Goal: Task Accomplishment & Management: Complete application form

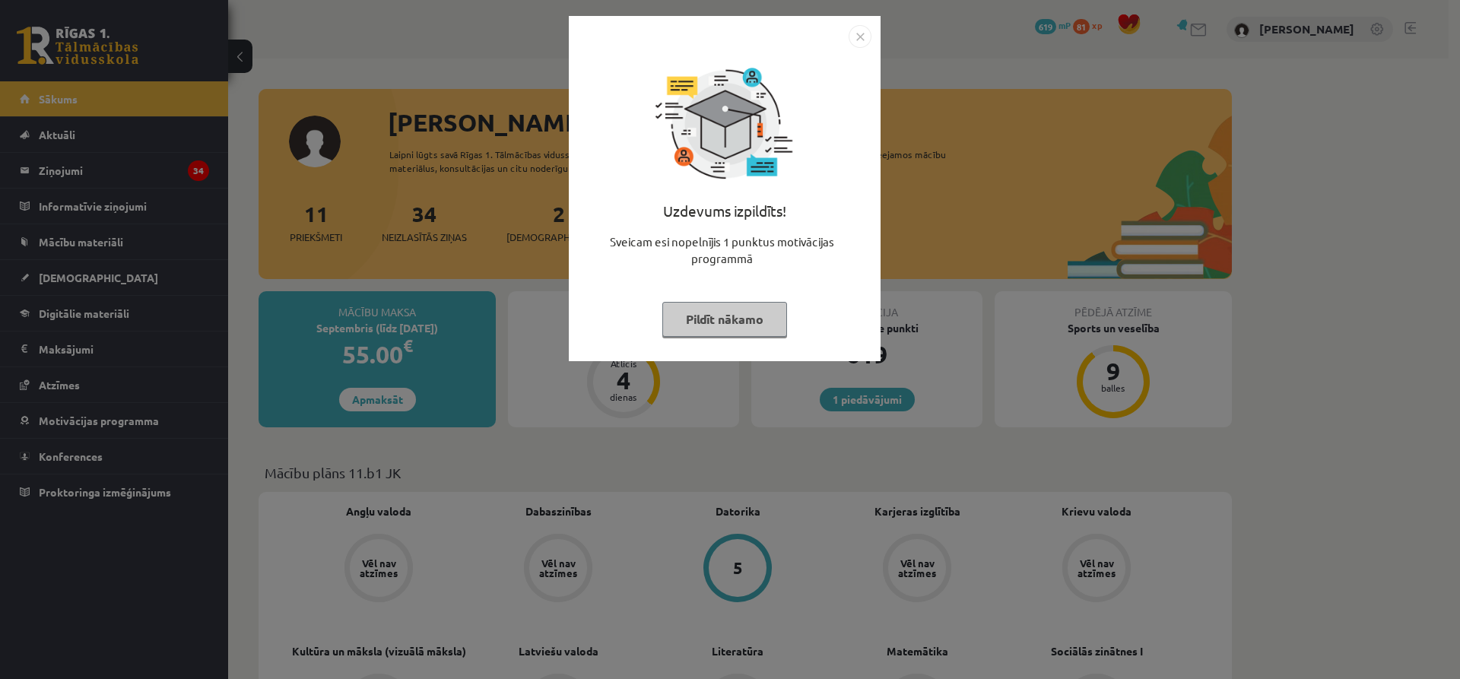
click at [739, 322] on button "Pildīt nākamo" at bounding box center [724, 319] width 125 height 35
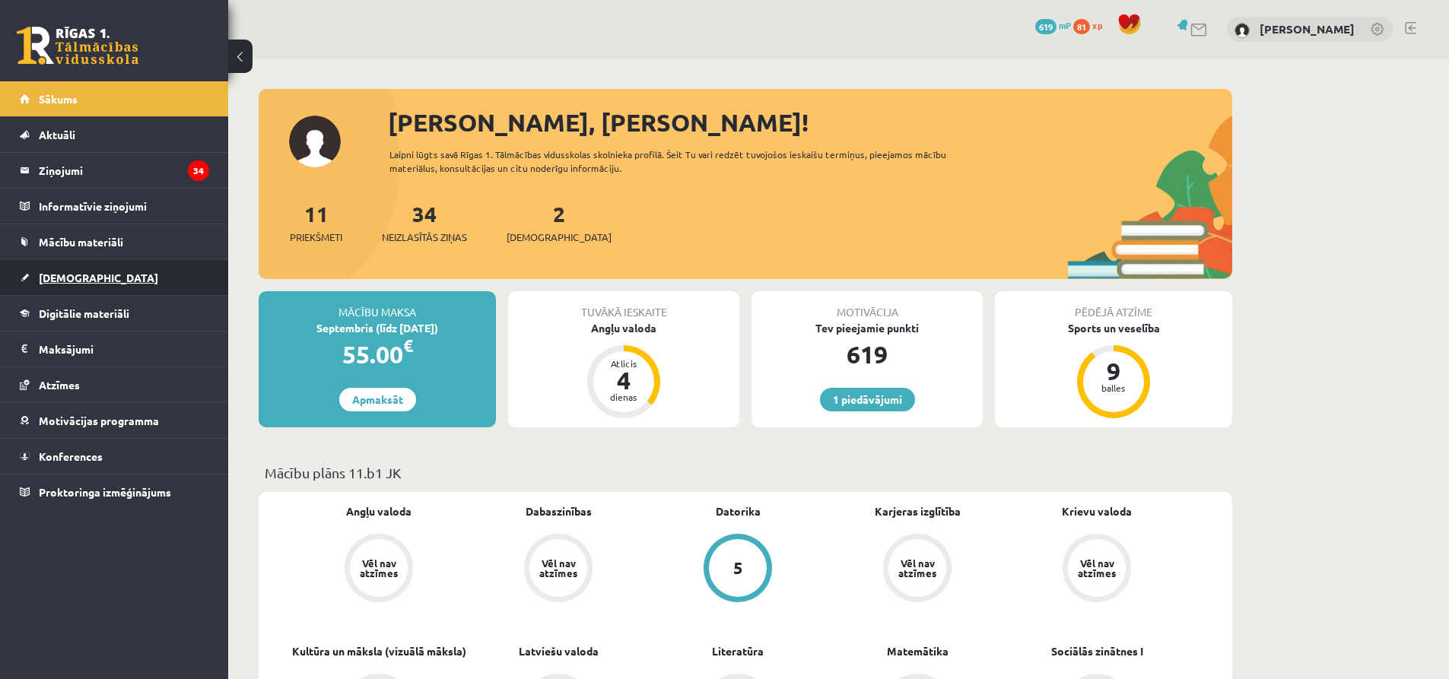
click at [112, 271] on link "[DEMOGRAPHIC_DATA]" at bounding box center [114, 277] width 189 height 35
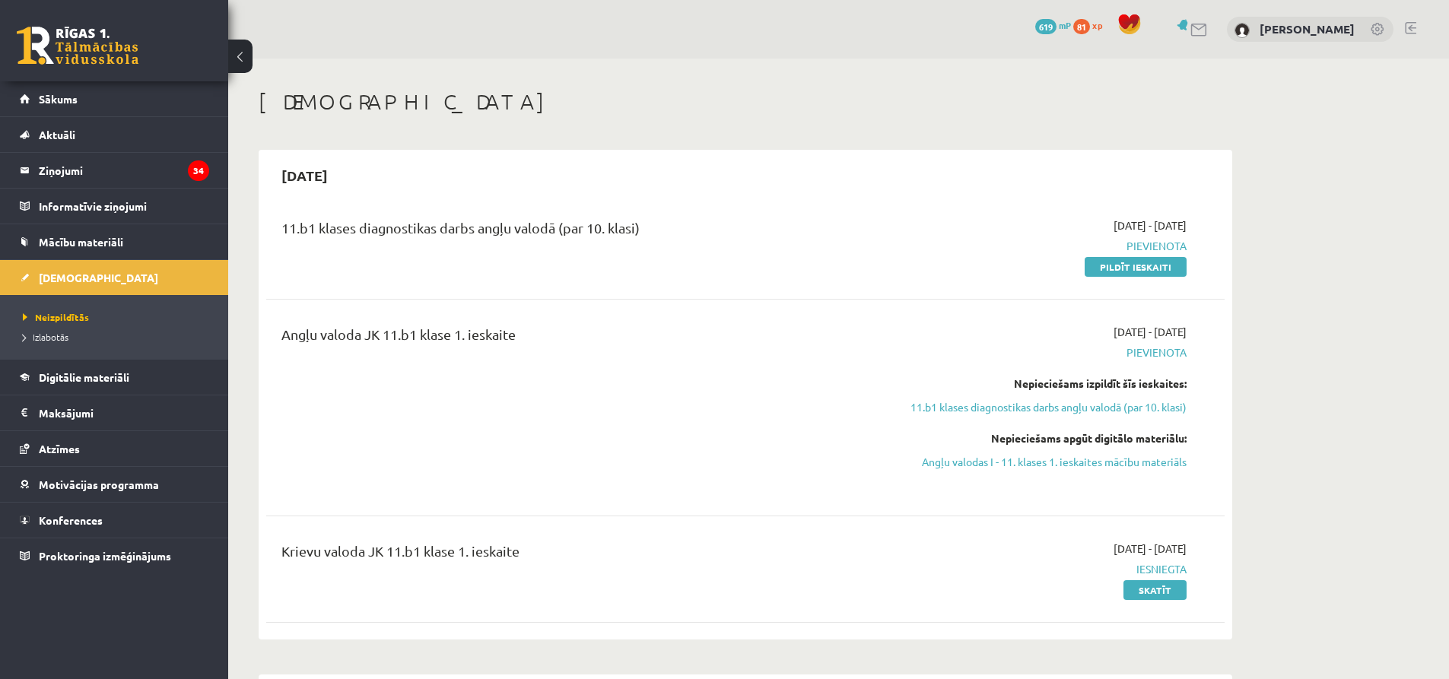
drag, startPoint x: 1123, startPoint y: 268, endPoint x: 804, endPoint y: 43, distance: 390.3
click at [1123, 268] on link "Pildīt ieskaiti" at bounding box center [1135, 267] width 102 height 20
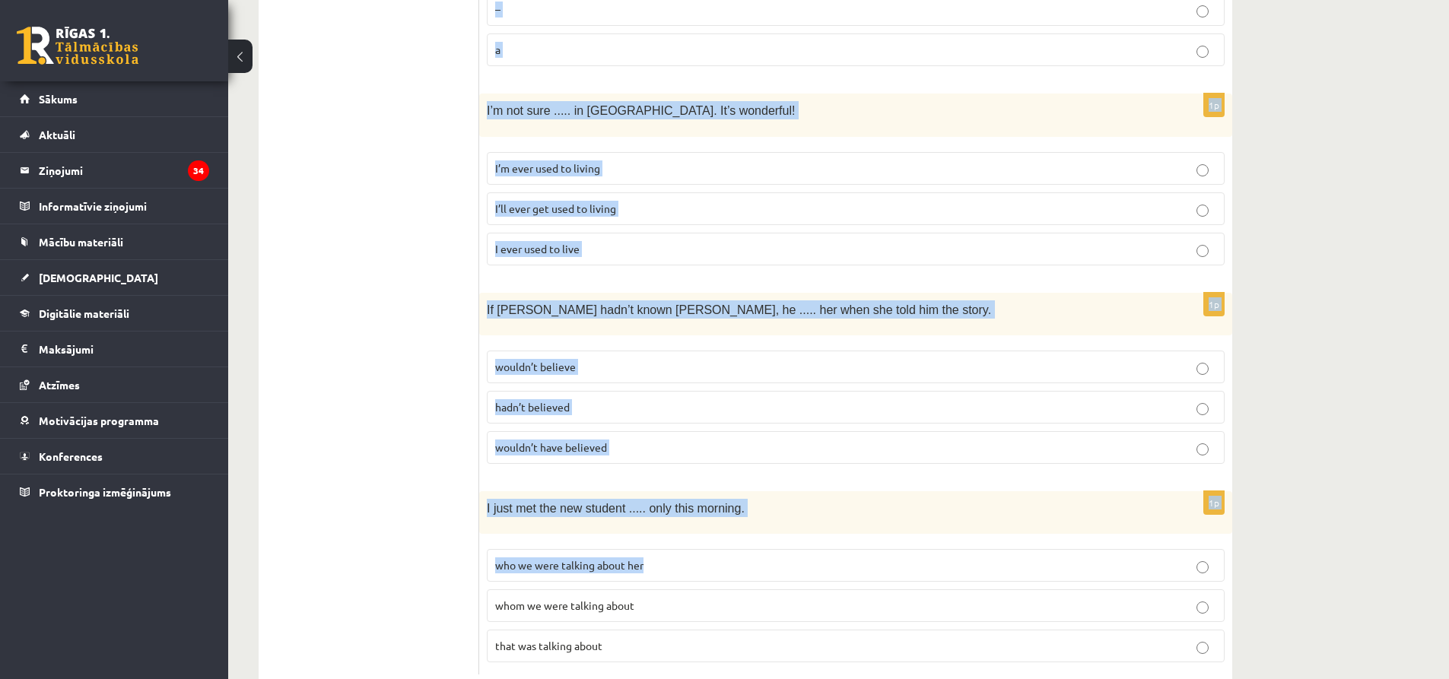
scroll to position [3683, 0]
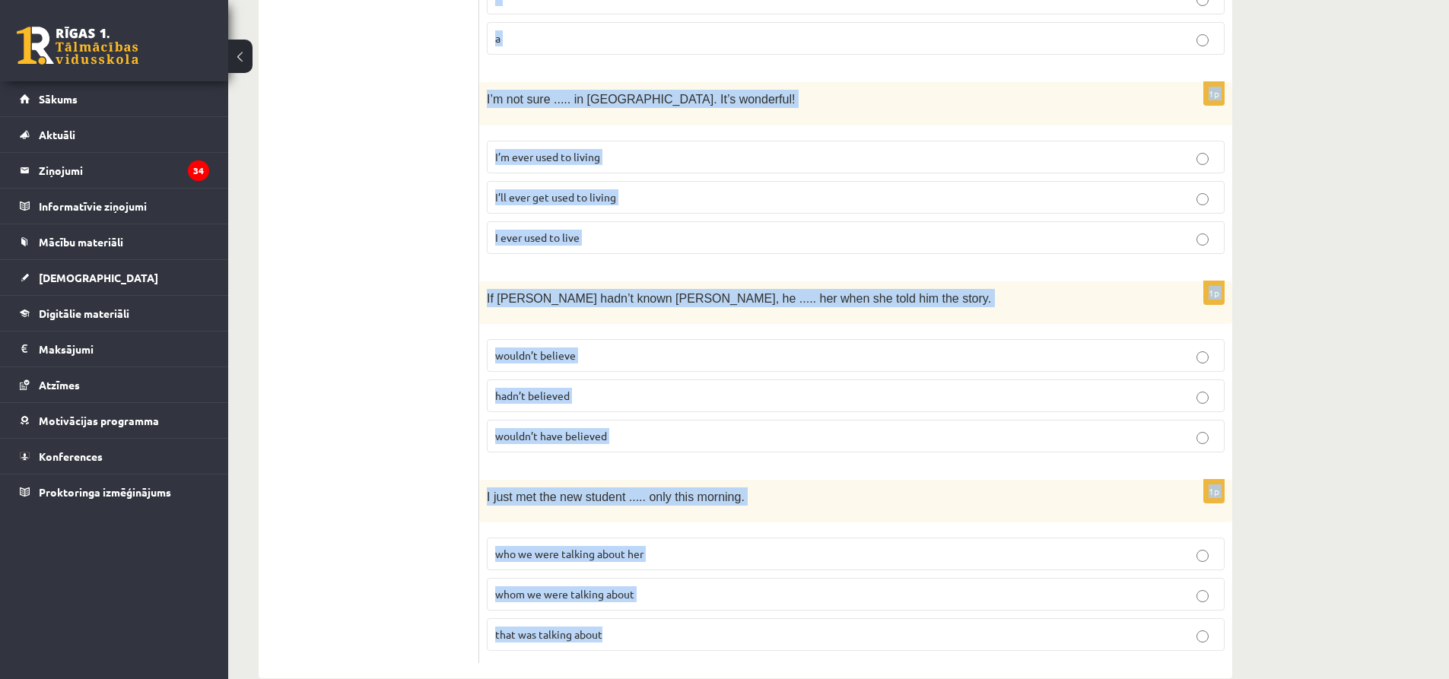
drag, startPoint x: 492, startPoint y: 284, endPoint x: 884, endPoint y: 589, distance: 496.5
copy form "Read the sentence and choose the correct answer. 1p Visitors ..... their own fo…"
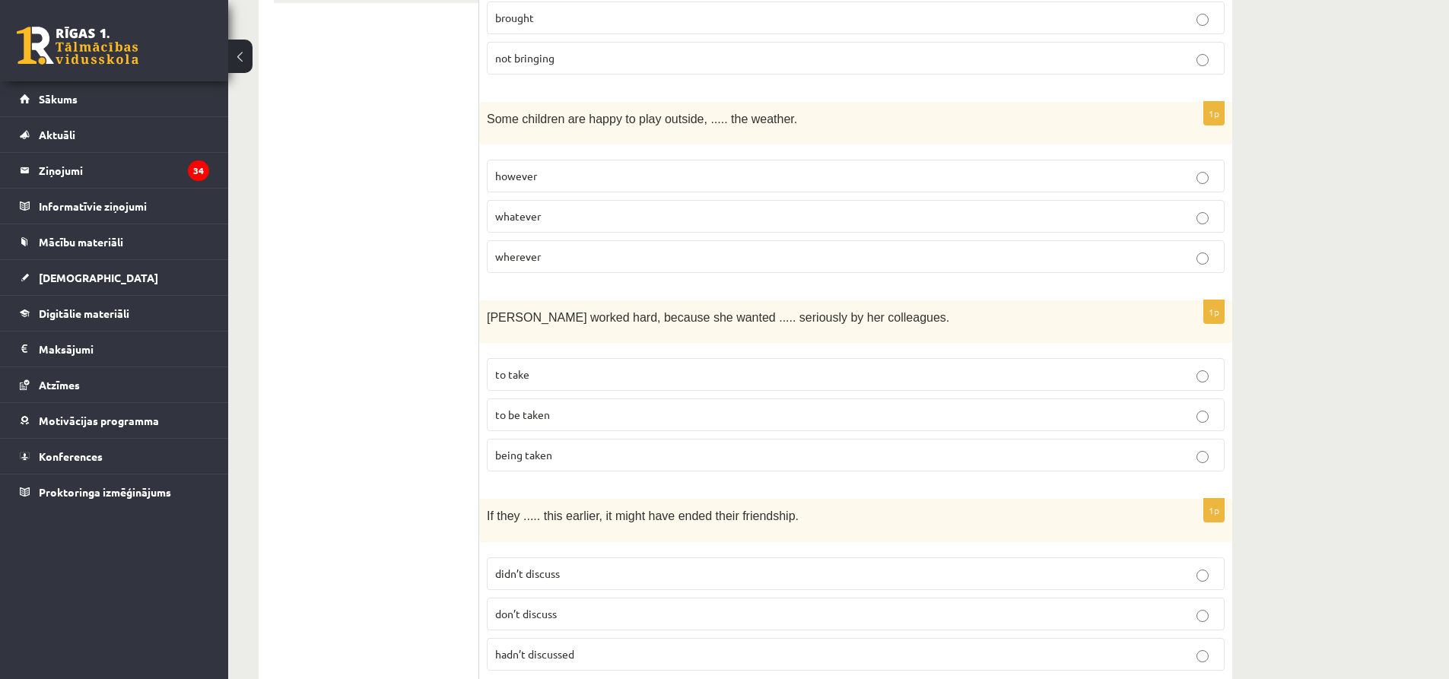
scroll to position [109, 0]
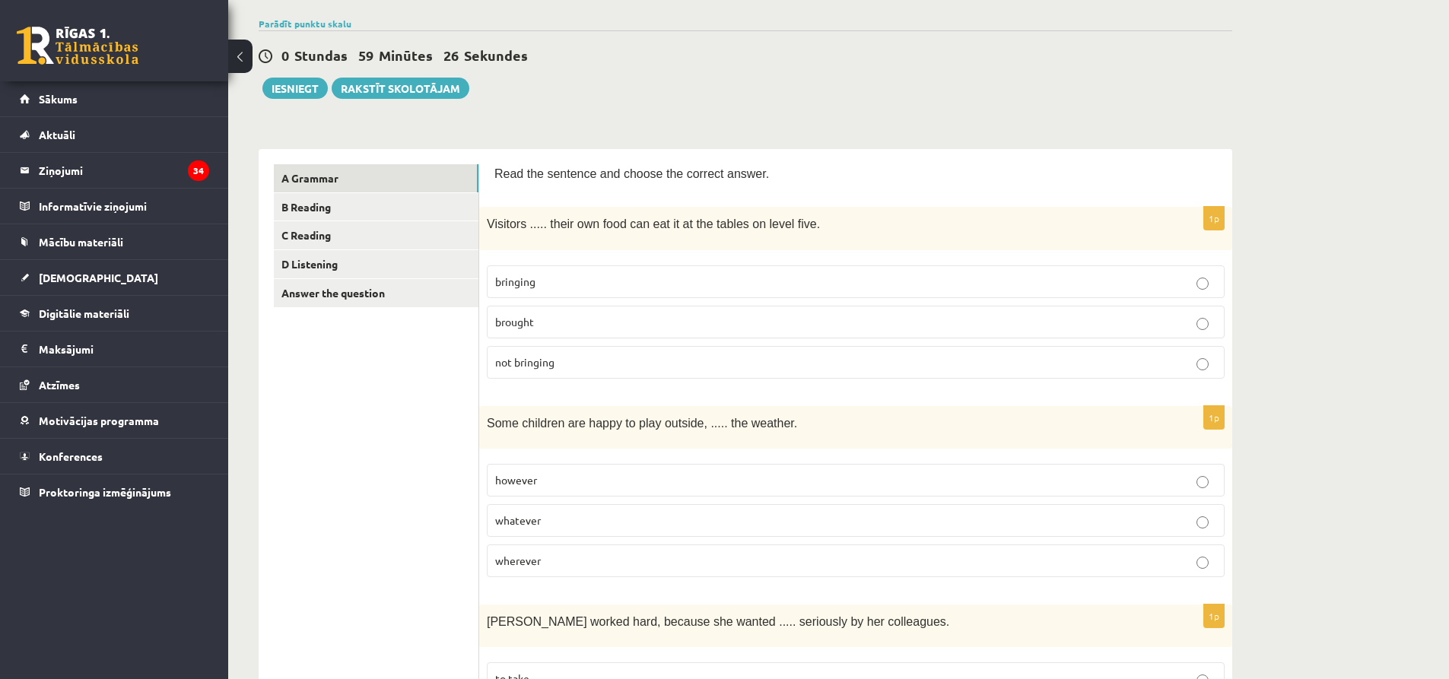
click at [554, 284] on p "bringing" at bounding box center [855, 282] width 721 height 16
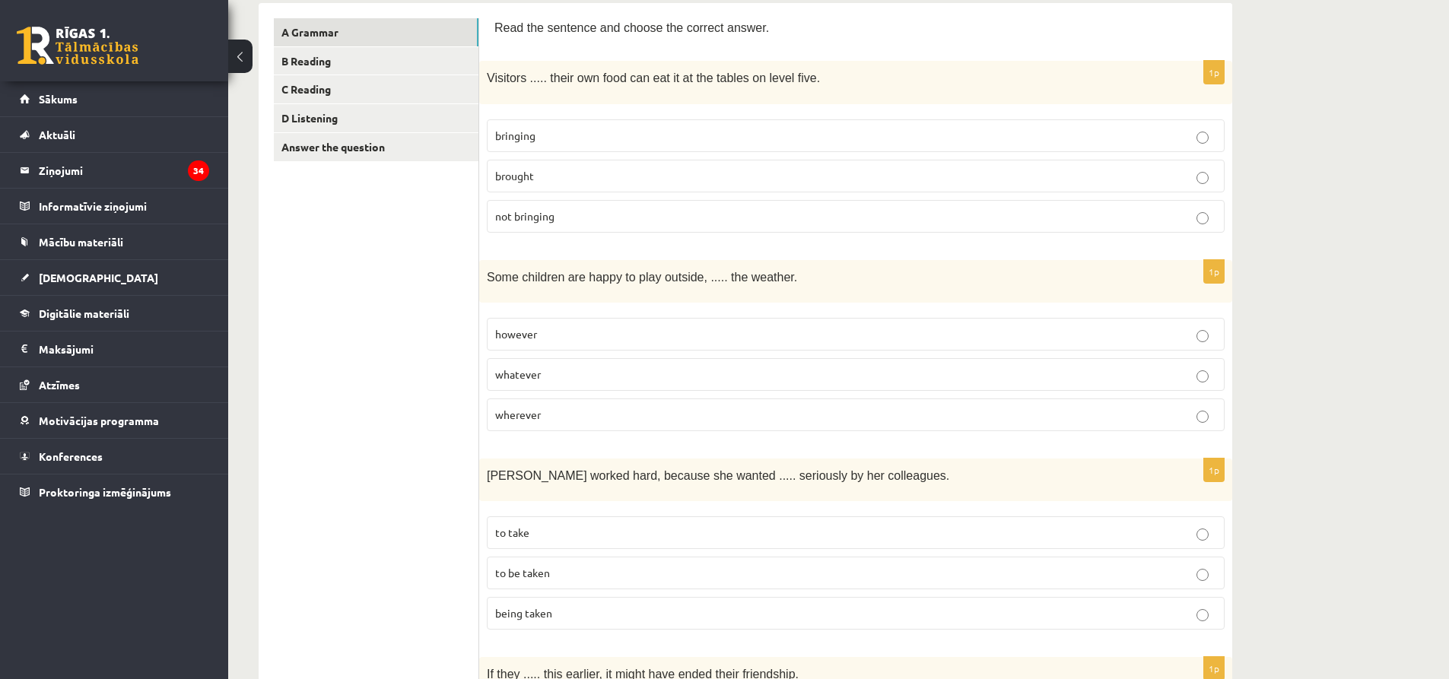
scroll to position [261, 0]
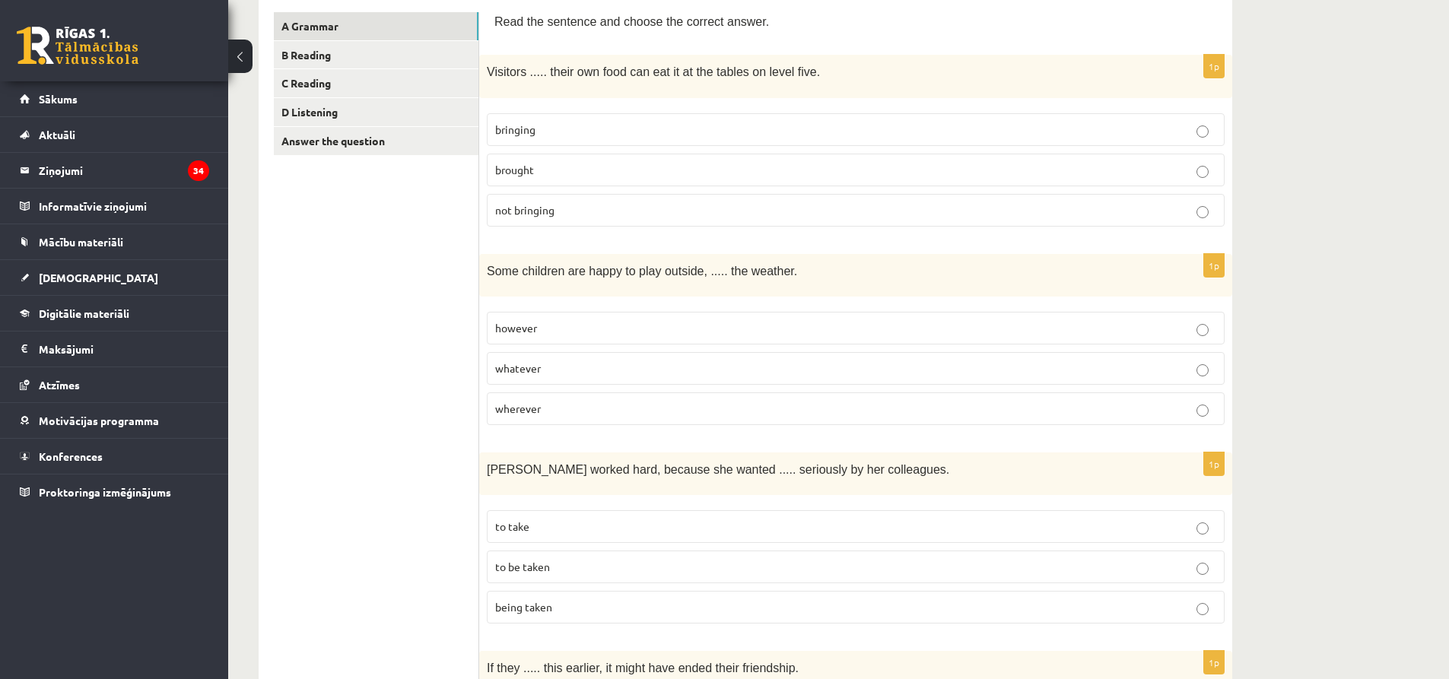
click at [554, 567] on p "to be taken" at bounding box center [855, 567] width 721 height 16
click at [508, 375] on label "whatever" at bounding box center [856, 368] width 738 height 33
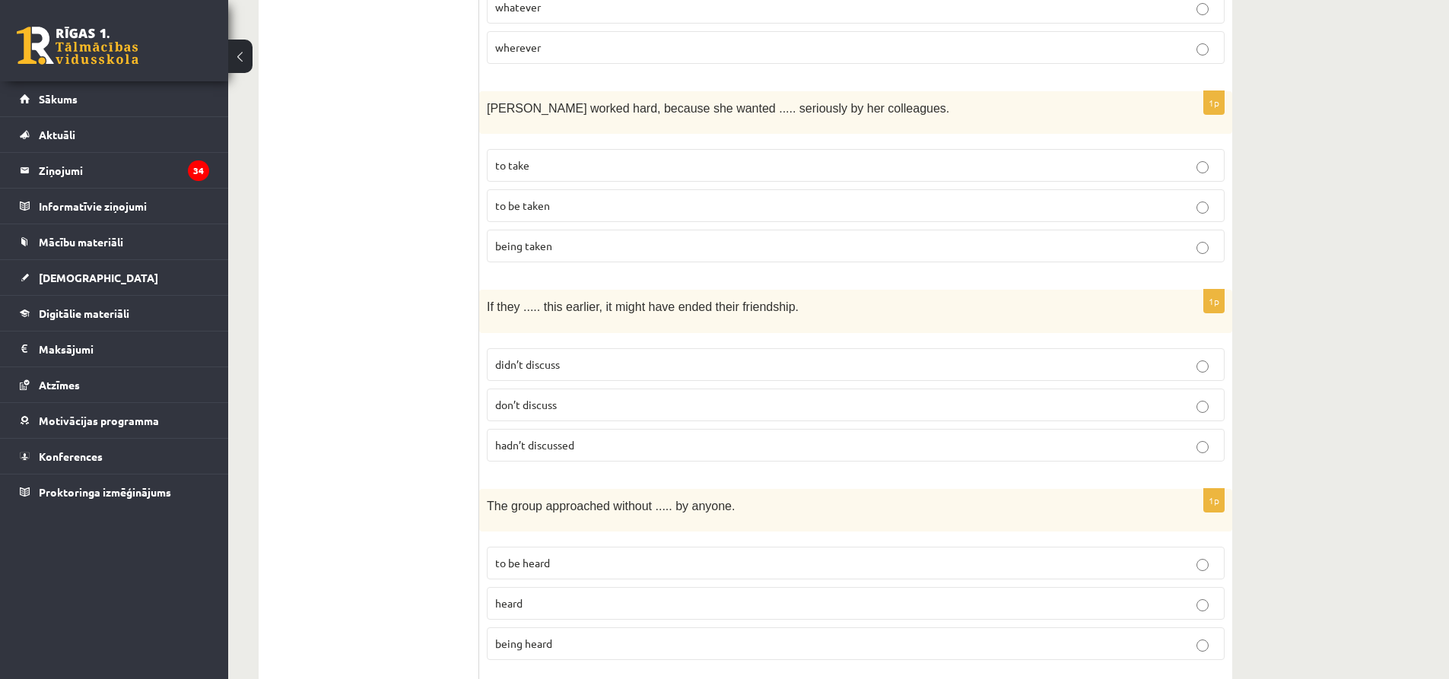
scroll to position [641, 0]
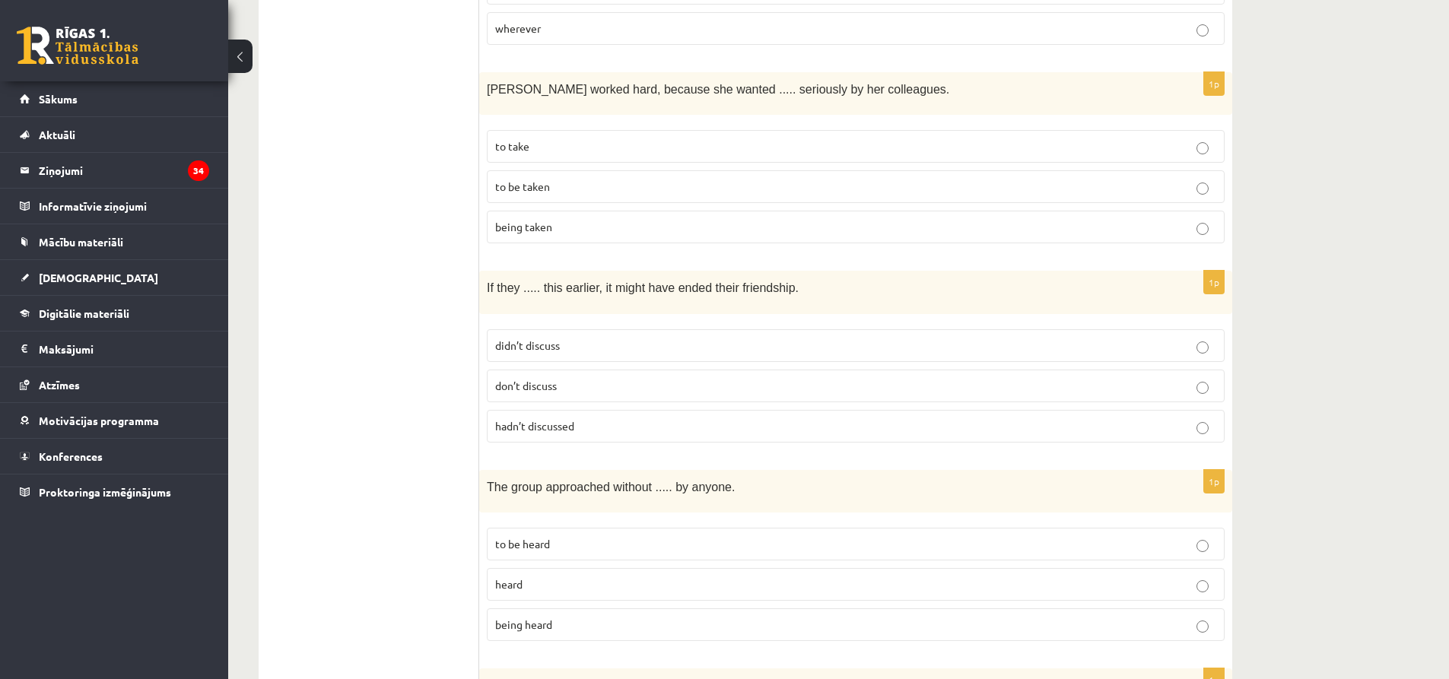
click at [522, 426] on span "hadn’t discussed" at bounding box center [534, 426] width 79 height 14
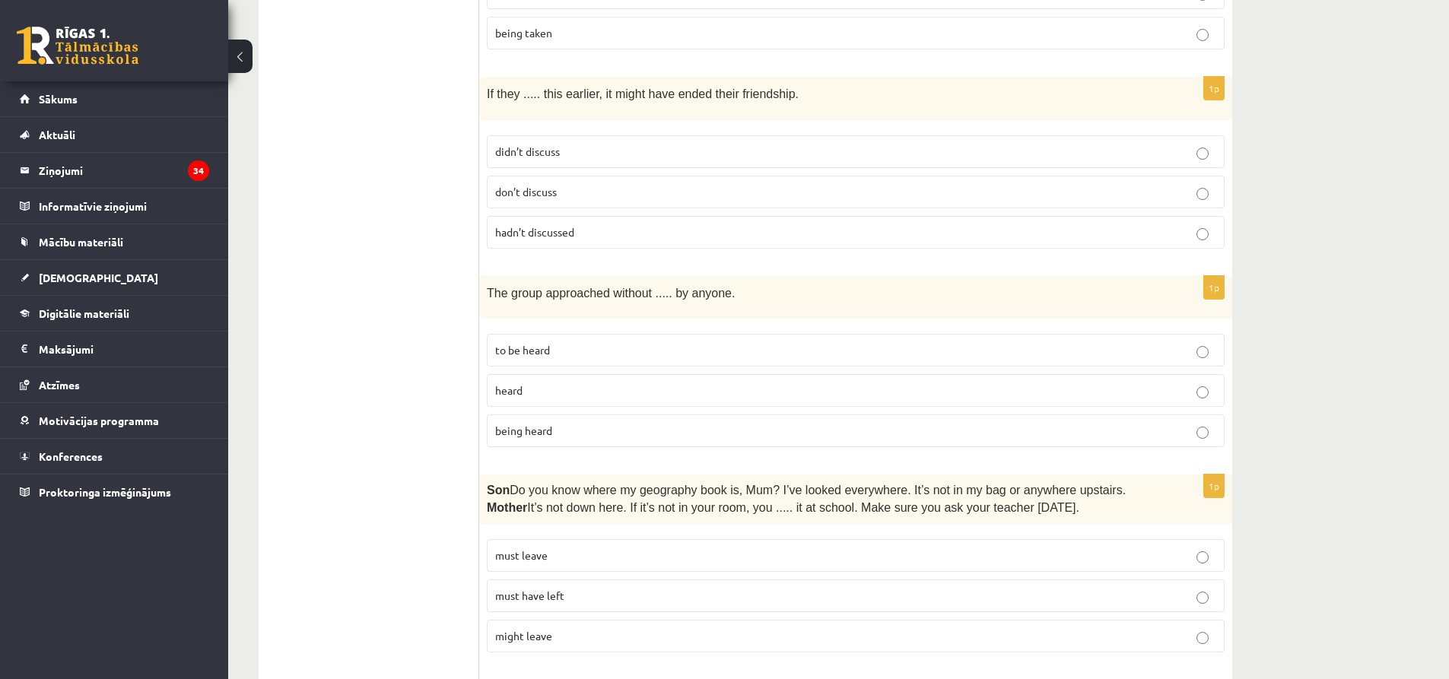
scroll to position [836, 0]
click at [582, 424] on p "being heard" at bounding box center [855, 429] width 721 height 16
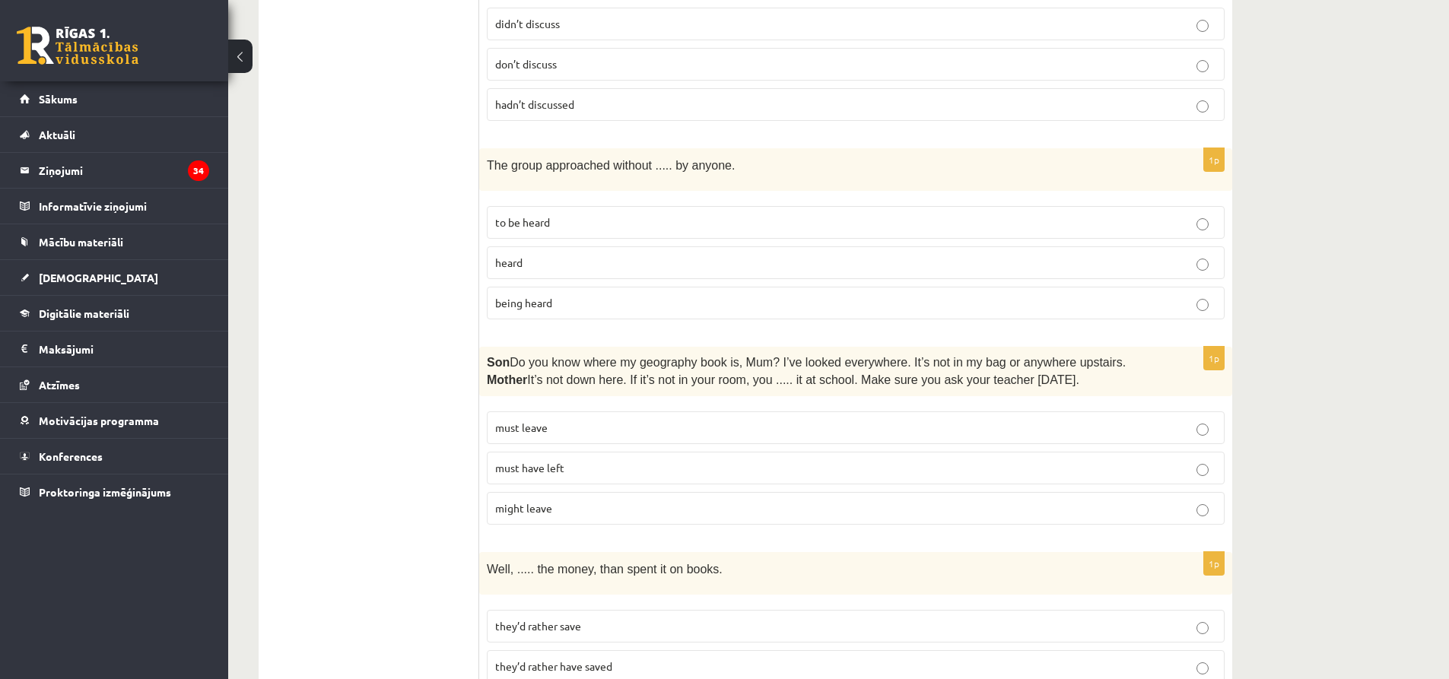
scroll to position [989, 0]
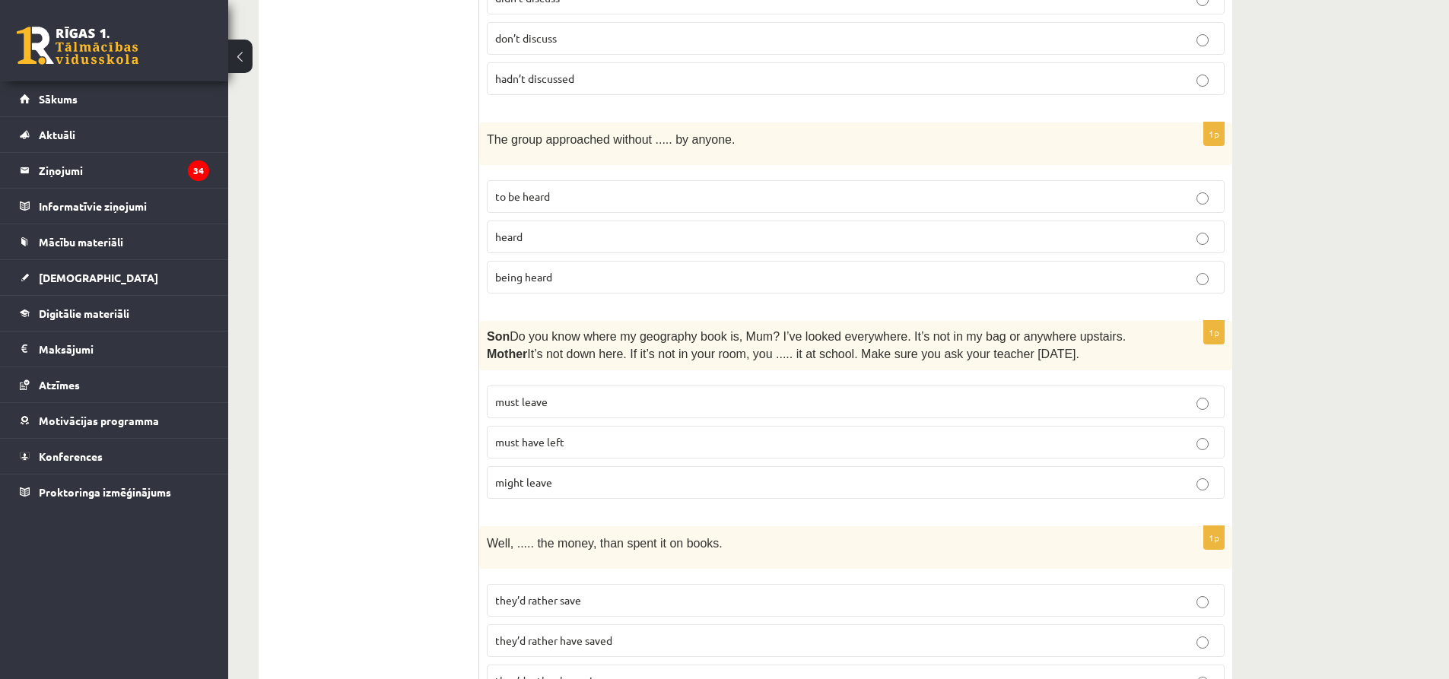
click at [575, 445] on p "must have left" at bounding box center [855, 442] width 721 height 16
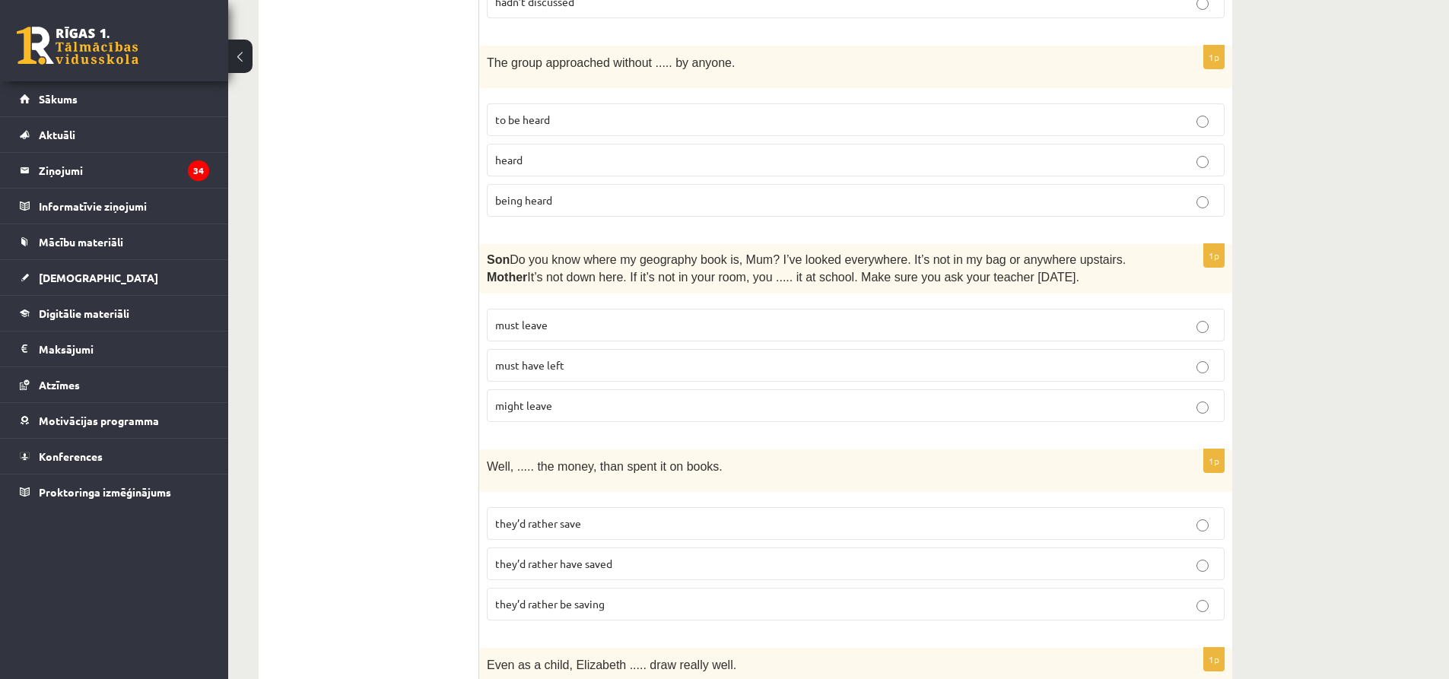
scroll to position [1141, 0]
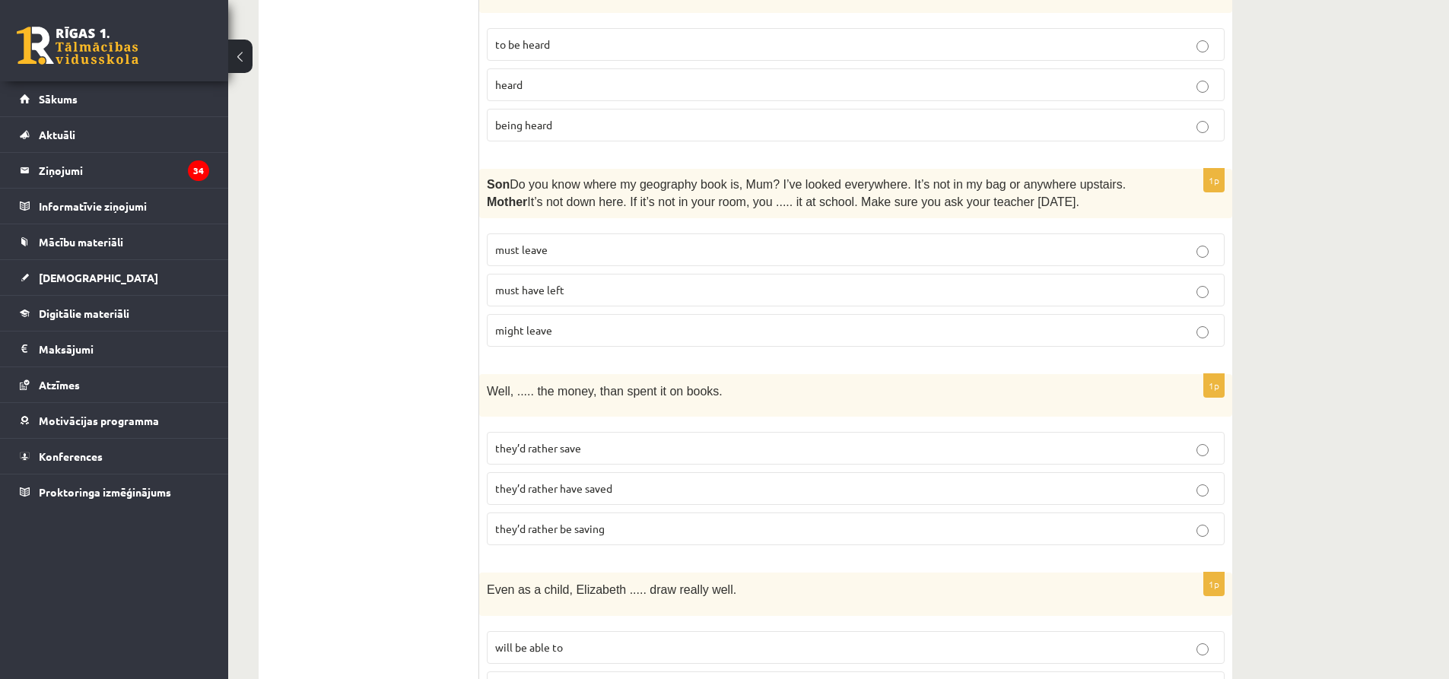
click at [574, 490] on p "they’d rather have saved" at bounding box center [855, 489] width 721 height 16
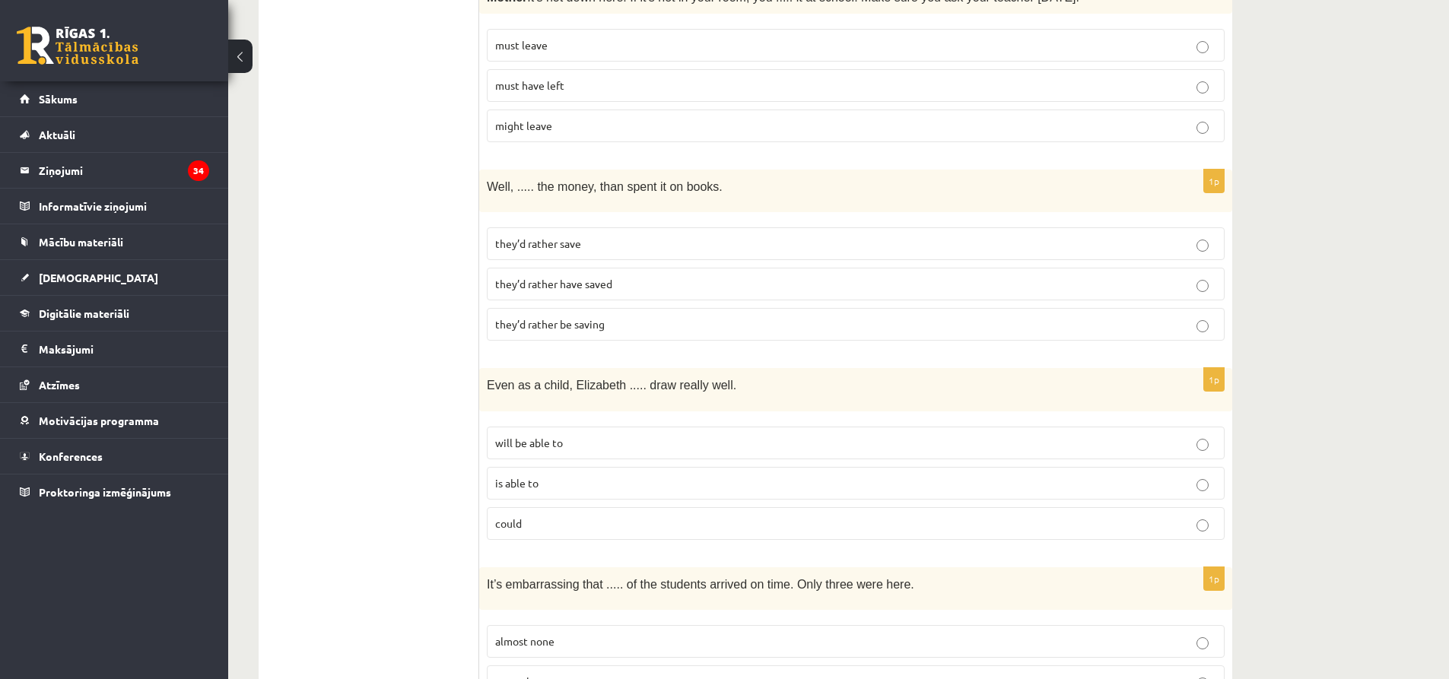
scroll to position [1369, 0]
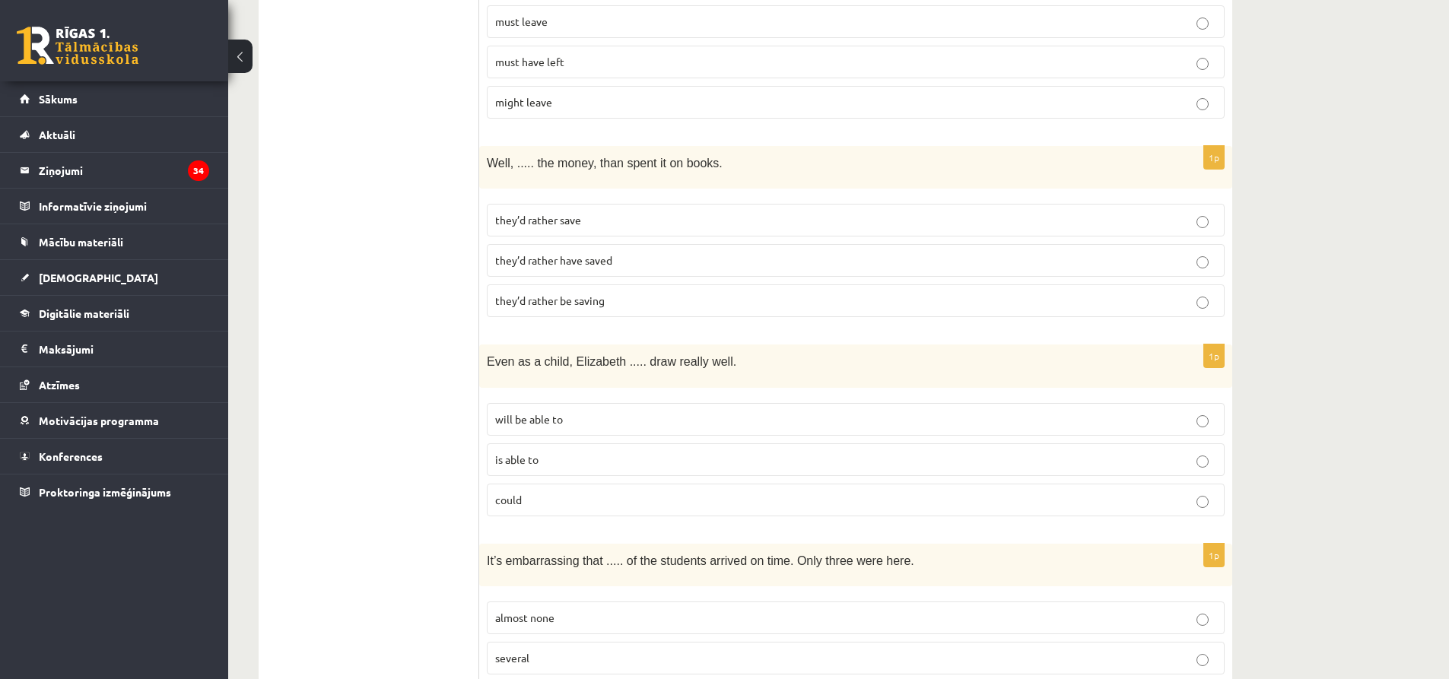
click at [573, 493] on p "could" at bounding box center [855, 500] width 721 height 16
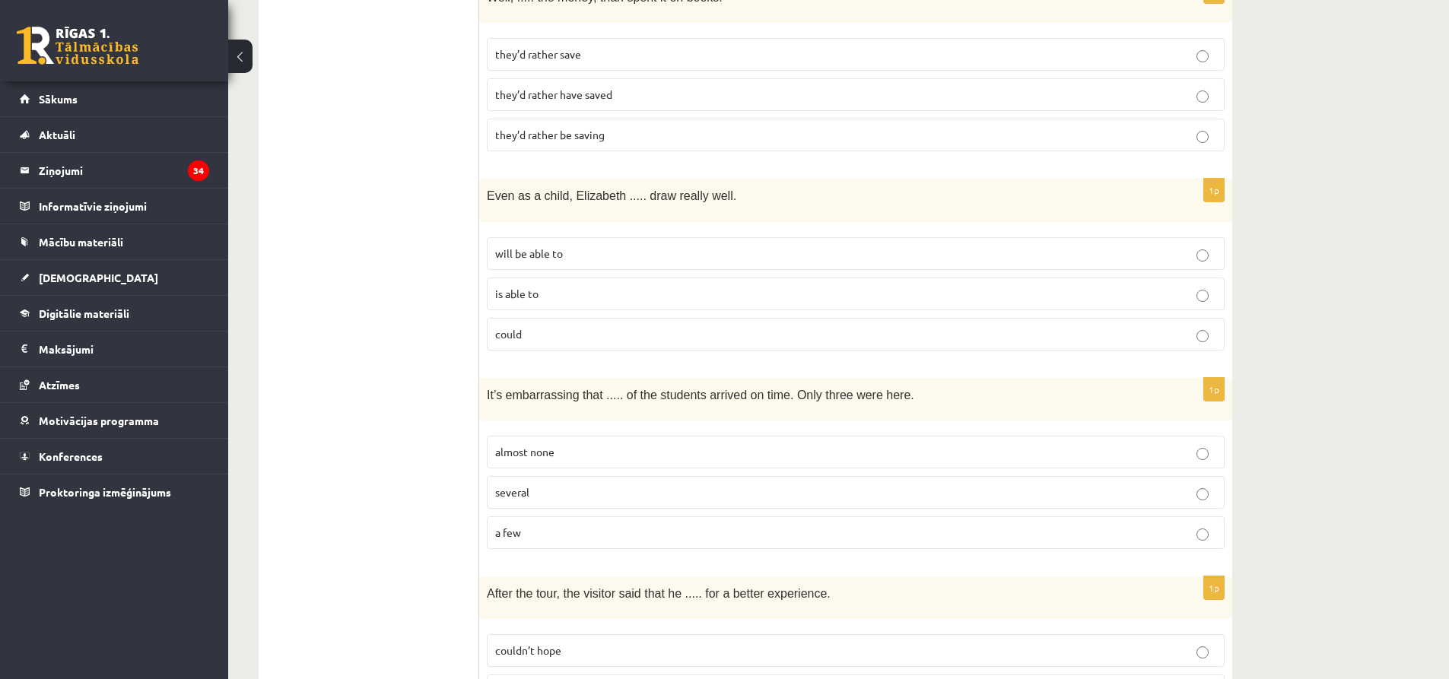
scroll to position [1597, 0]
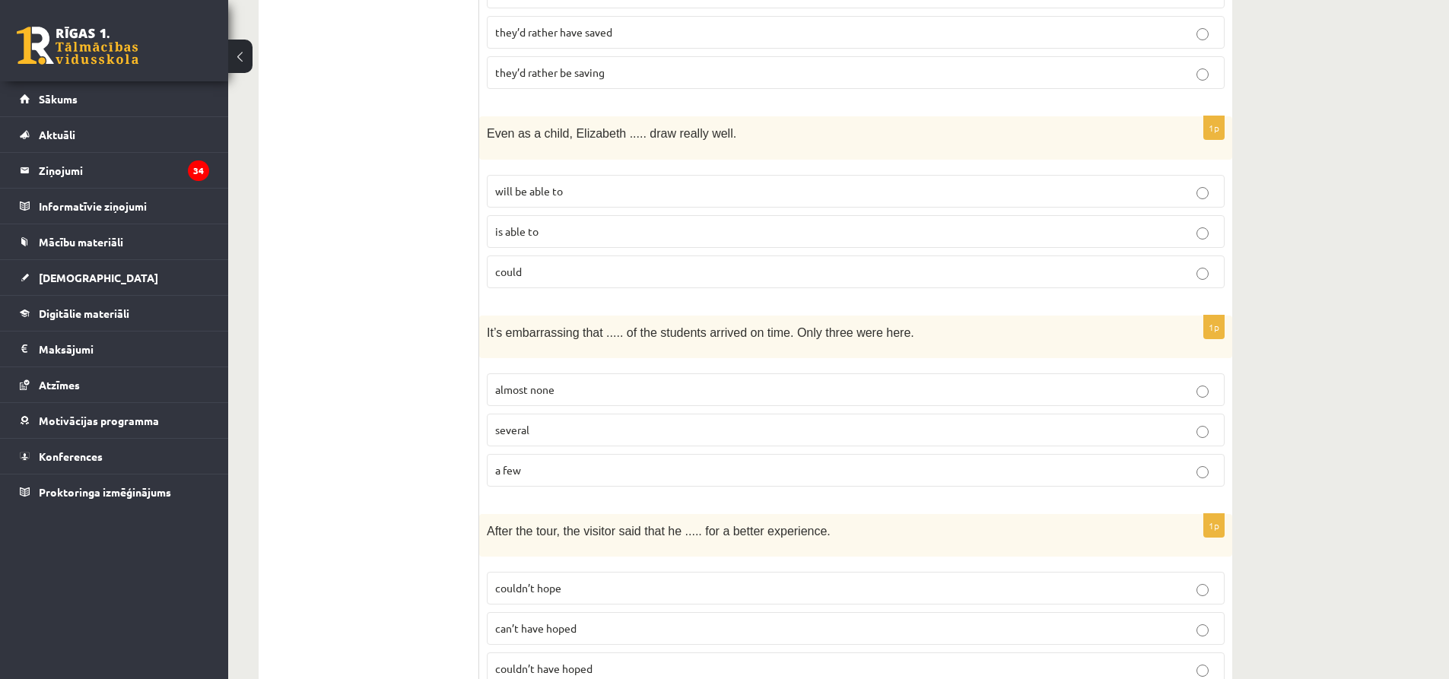
click at [567, 390] on p "almost none" at bounding box center [855, 390] width 721 height 16
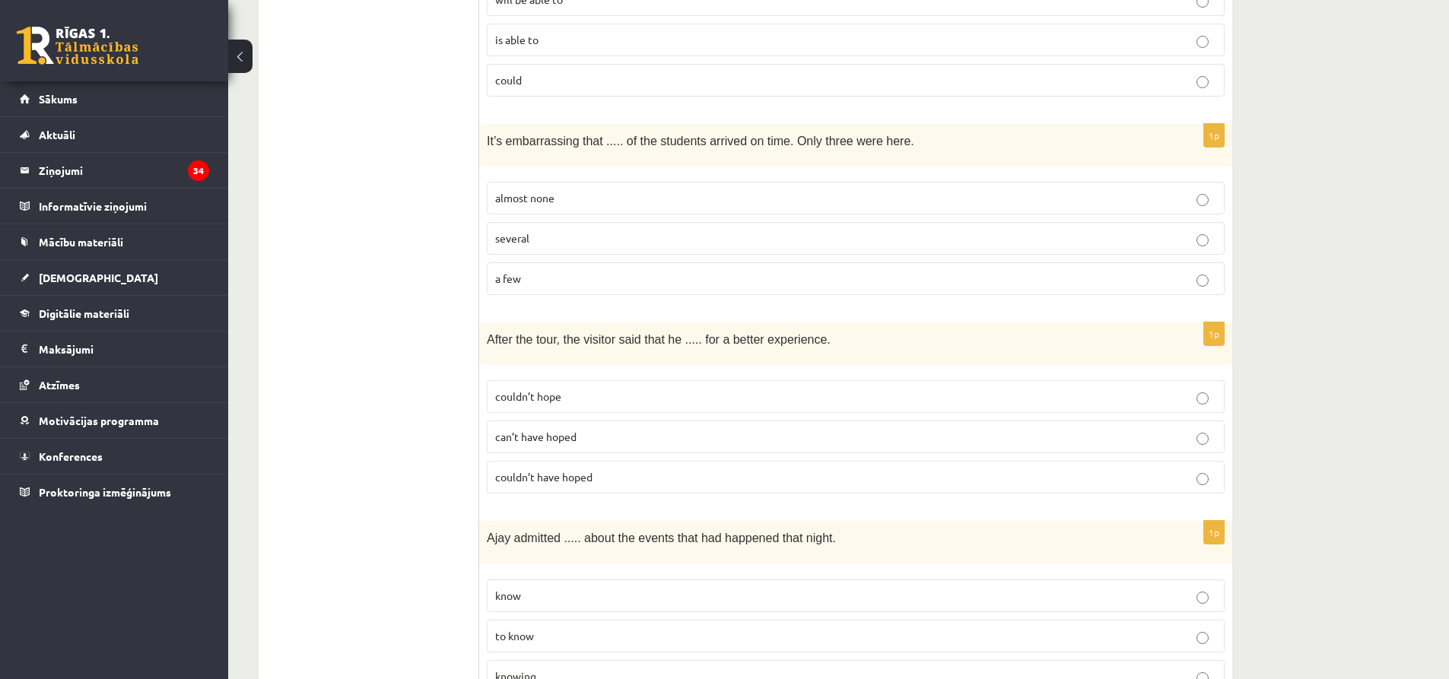
scroll to position [1825, 0]
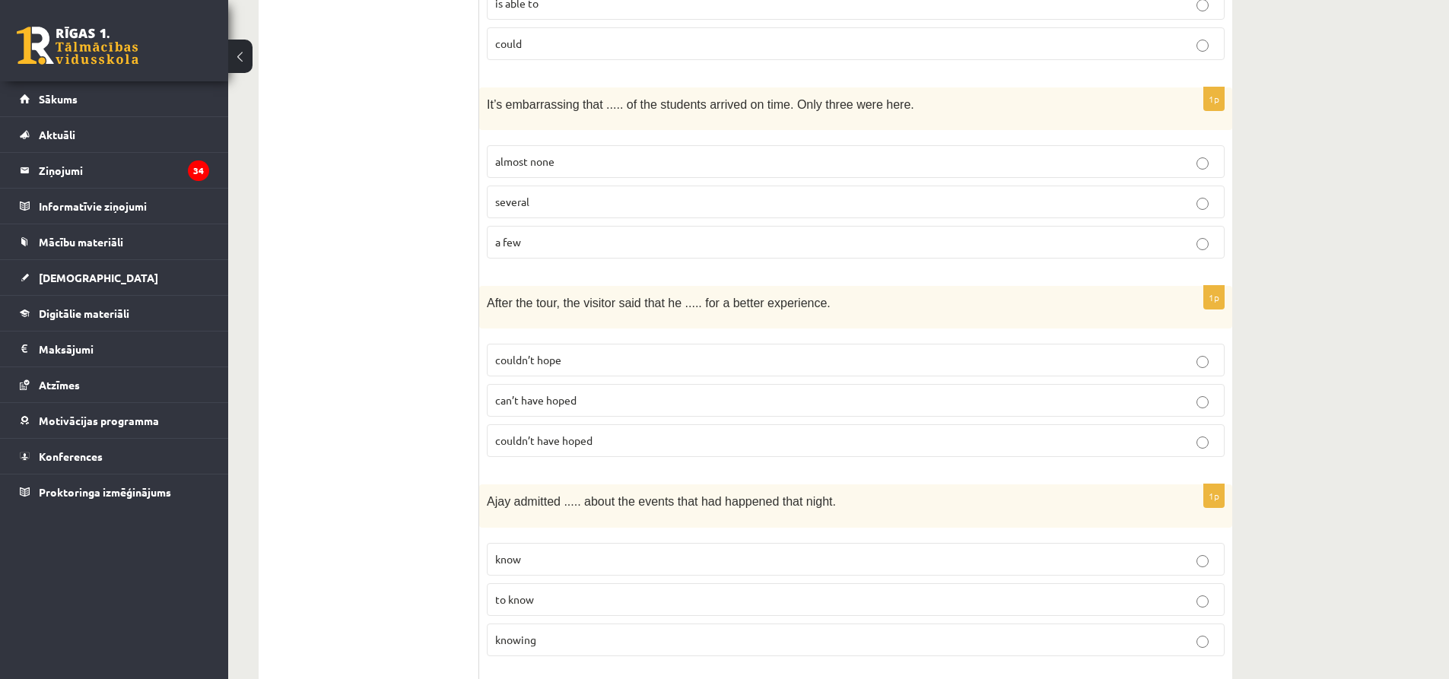
click at [568, 433] on span "couldn’t have hoped" at bounding box center [543, 440] width 97 height 14
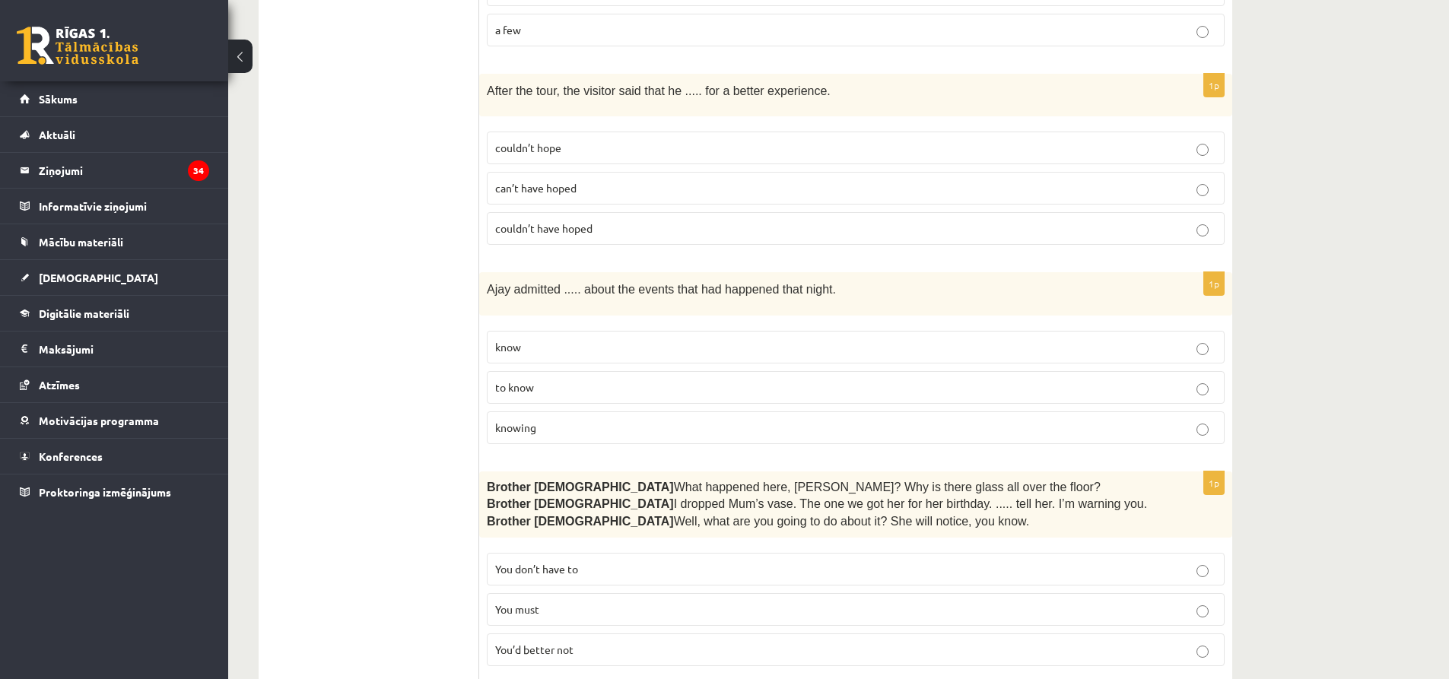
scroll to position [2053, 0]
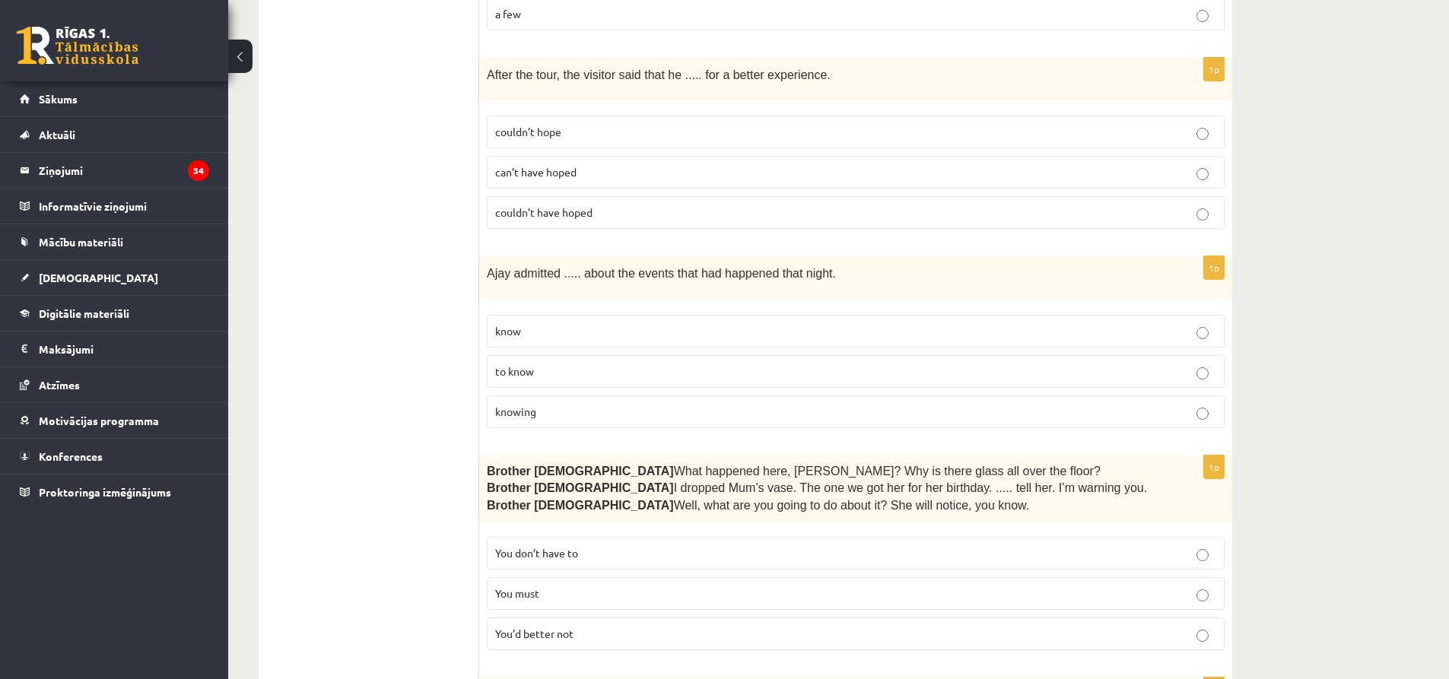
click at [554, 405] on p "knowing" at bounding box center [855, 412] width 721 height 16
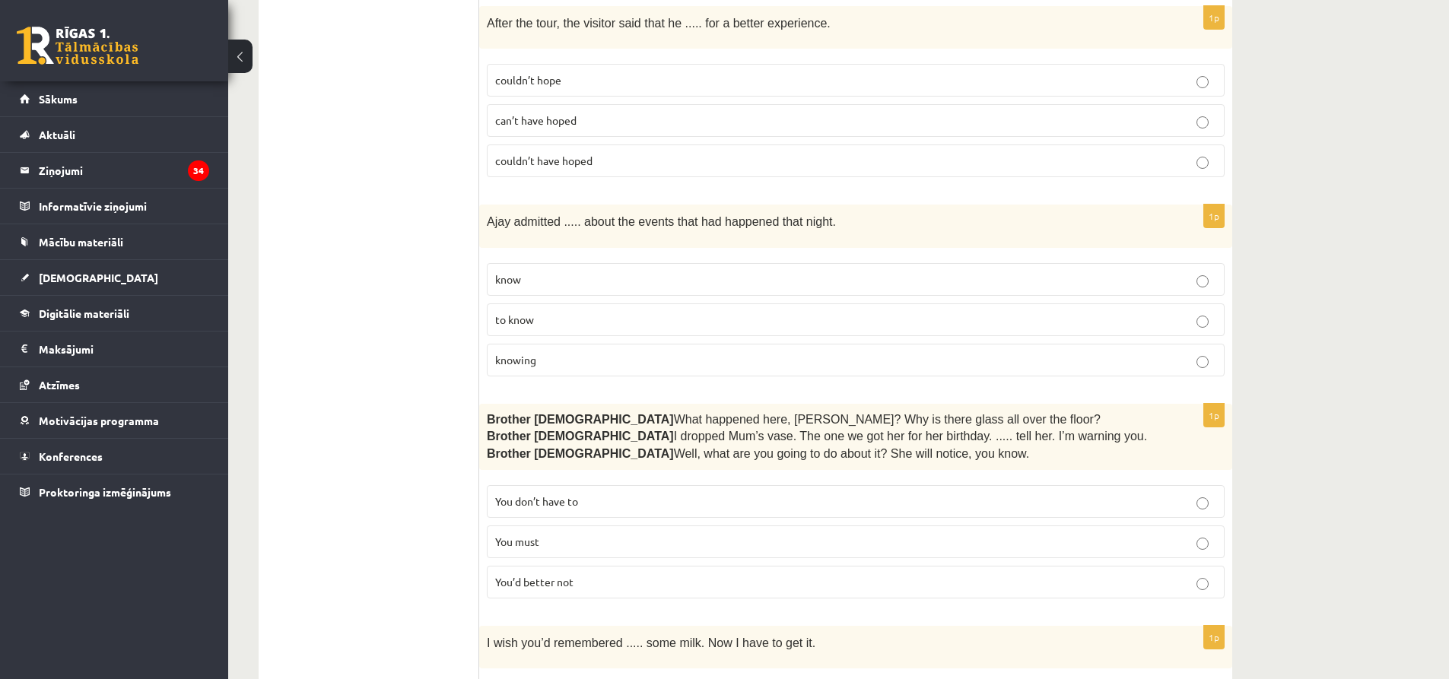
scroll to position [2205, 0]
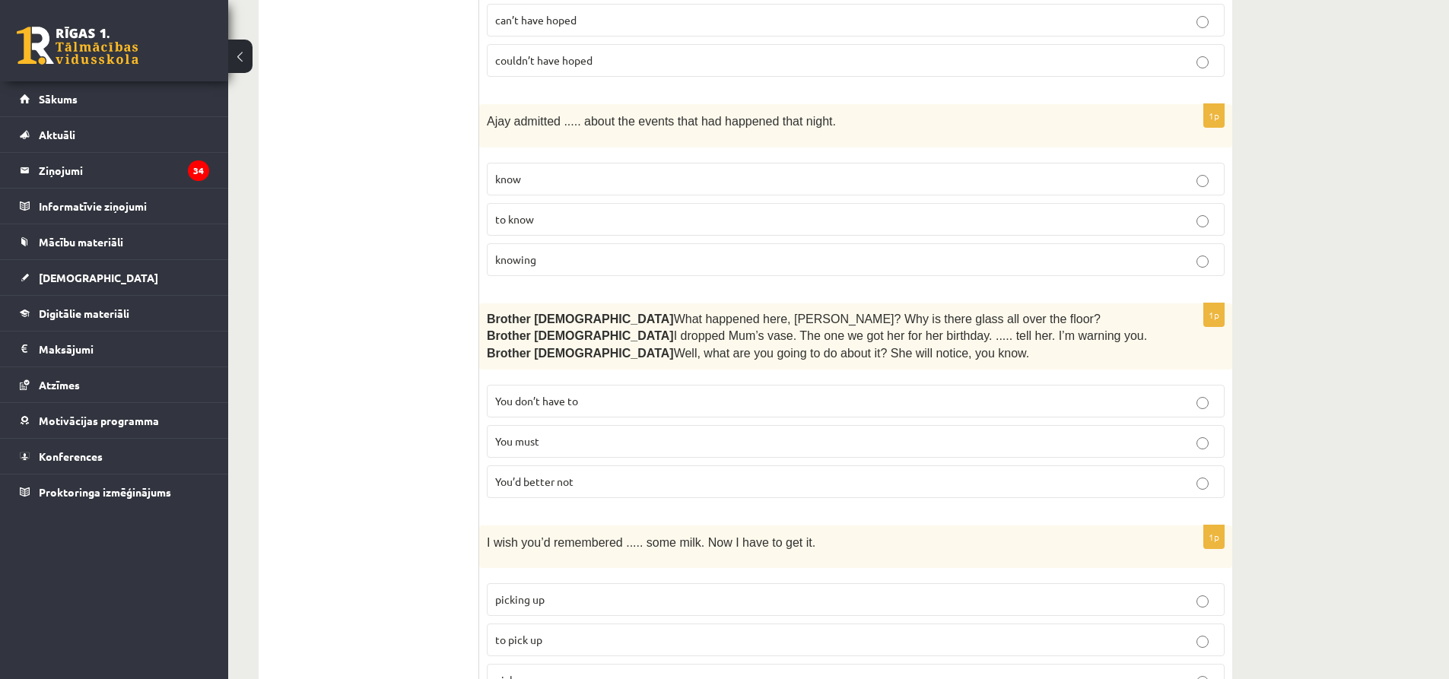
click at [577, 481] on p "You’d better not" at bounding box center [855, 482] width 721 height 16
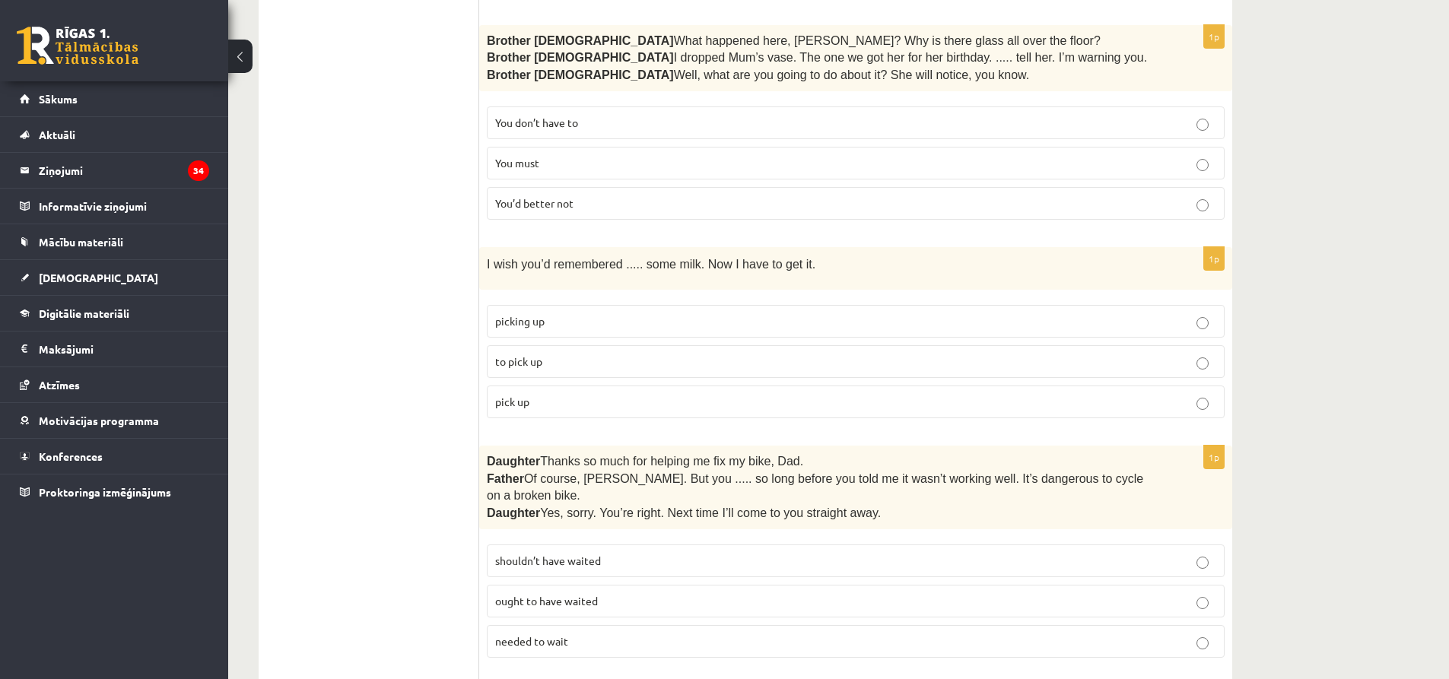
scroll to position [2509, 0]
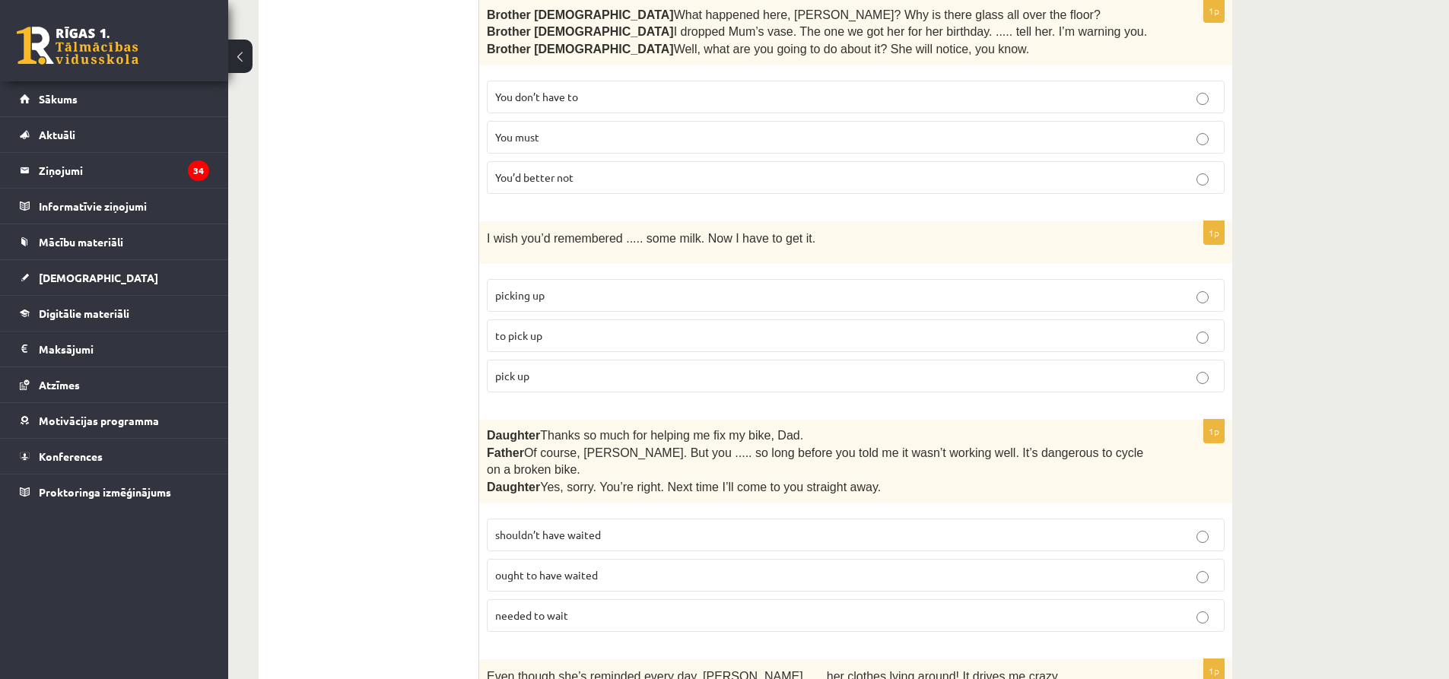
click at [582, 527] on p "shouldn’t have waited" at bounding box center [855, 535] width 721 height 16
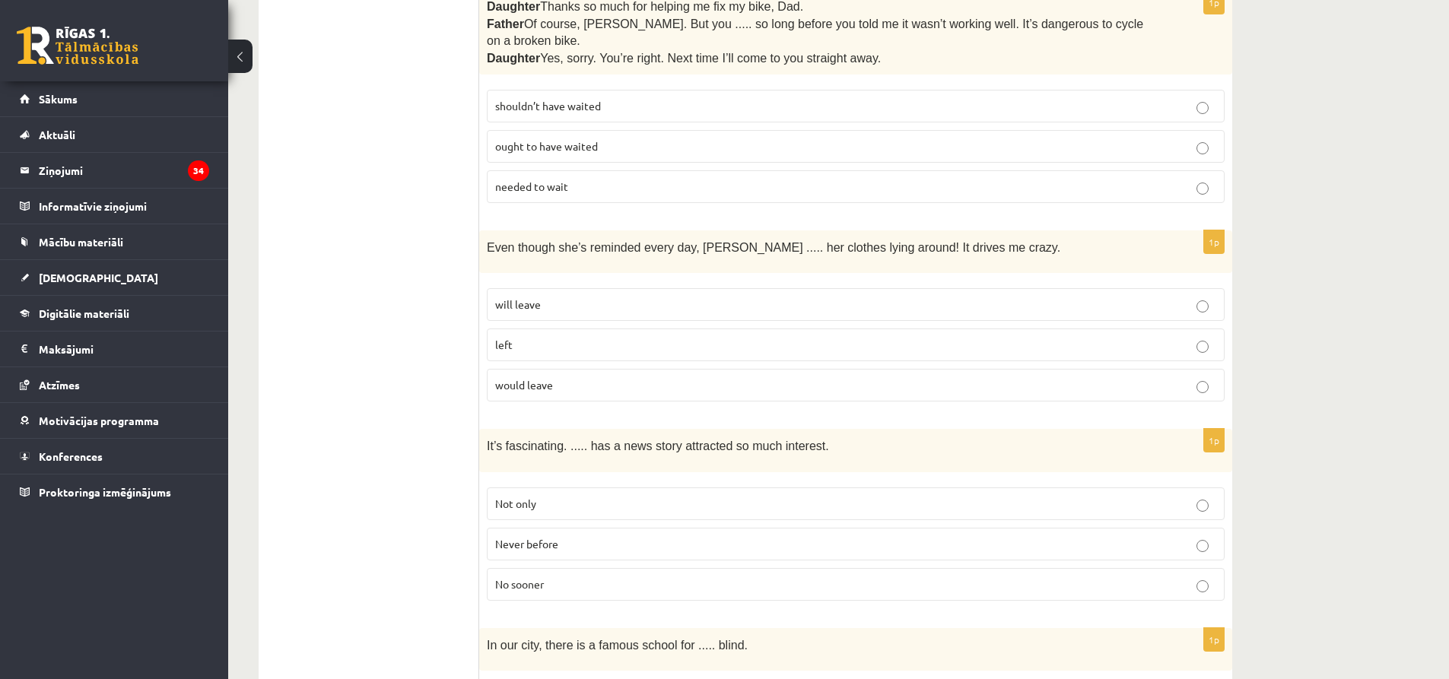
scroll to position [2966, 0]
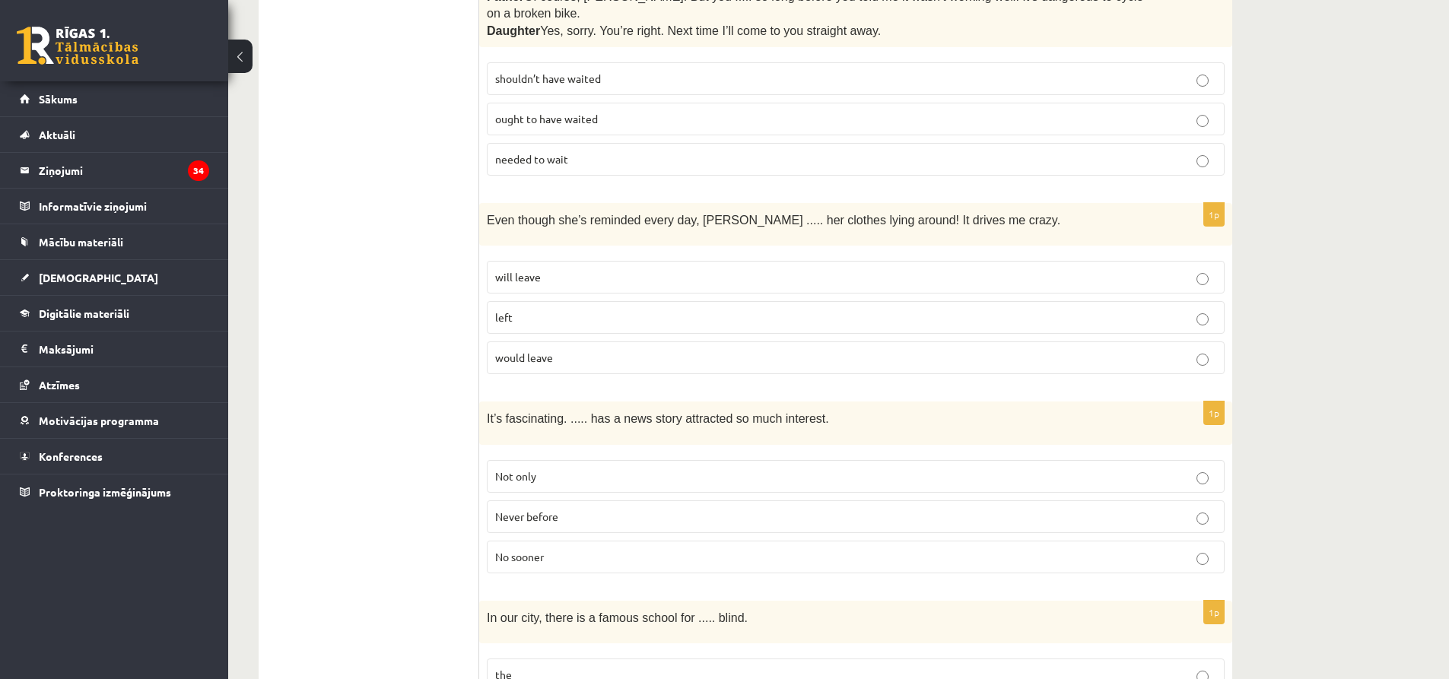
click at [547, 269] on p "will leave" at bounding box center [855, 277] width 721 height 16
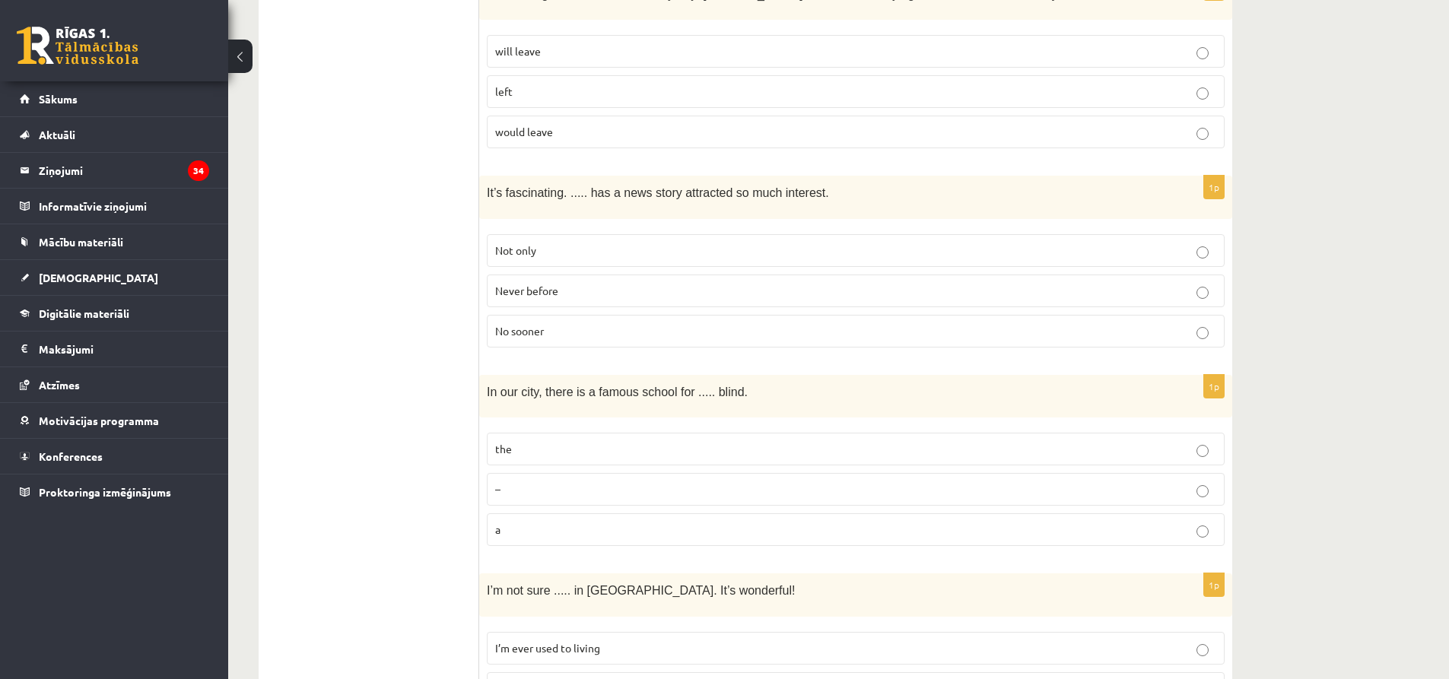
scroll to position [3194, 0]
click at [562, 439] on p "the" at bounding box center [855, 447] width 721 height 16
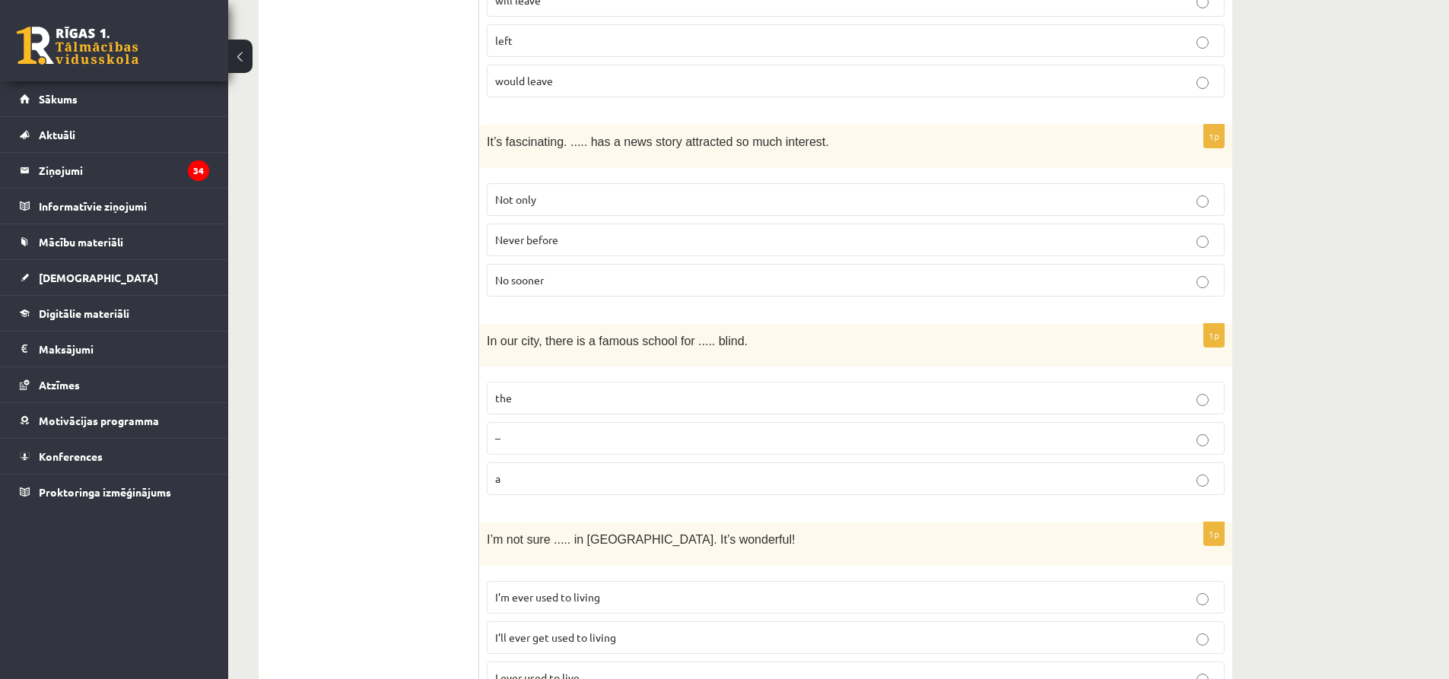
scroll to position [3270, 0]
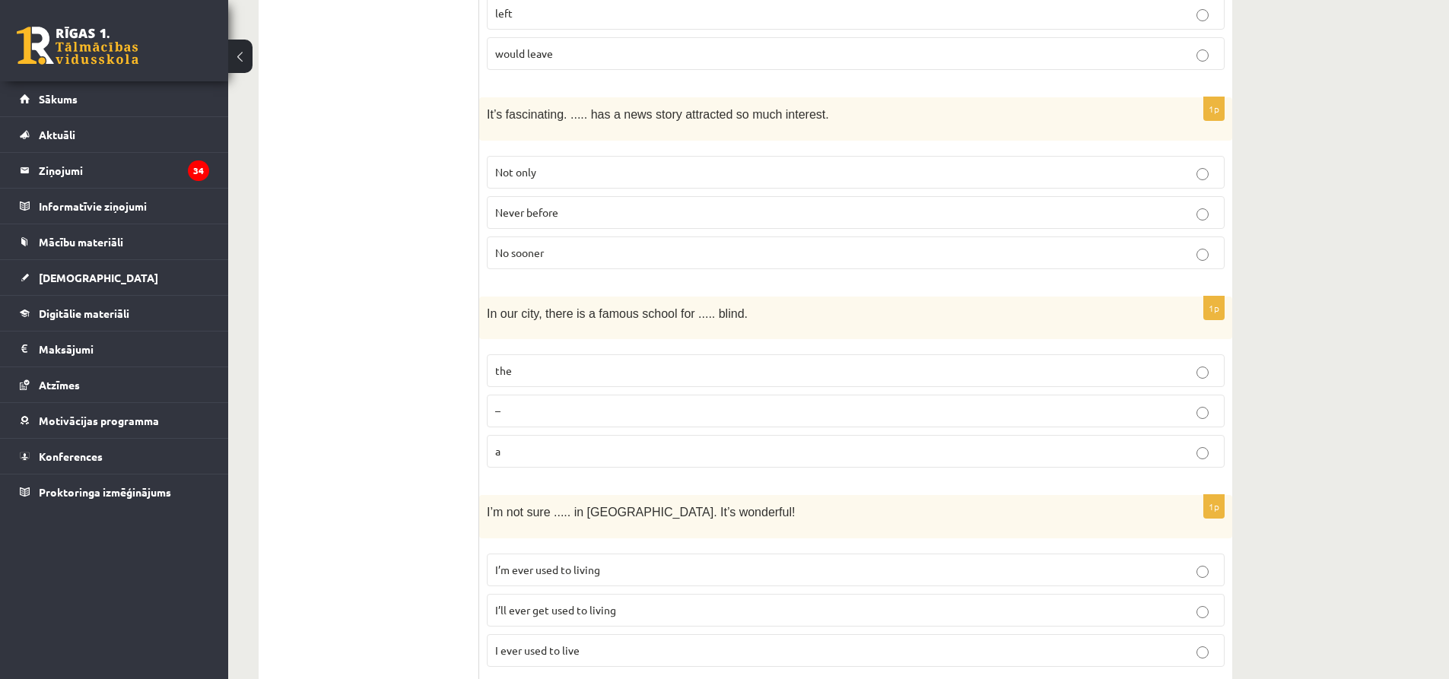
click at [548, 603] on span "I’ll ever get used to living" at bounding box center [555, 610] width 121 height 14
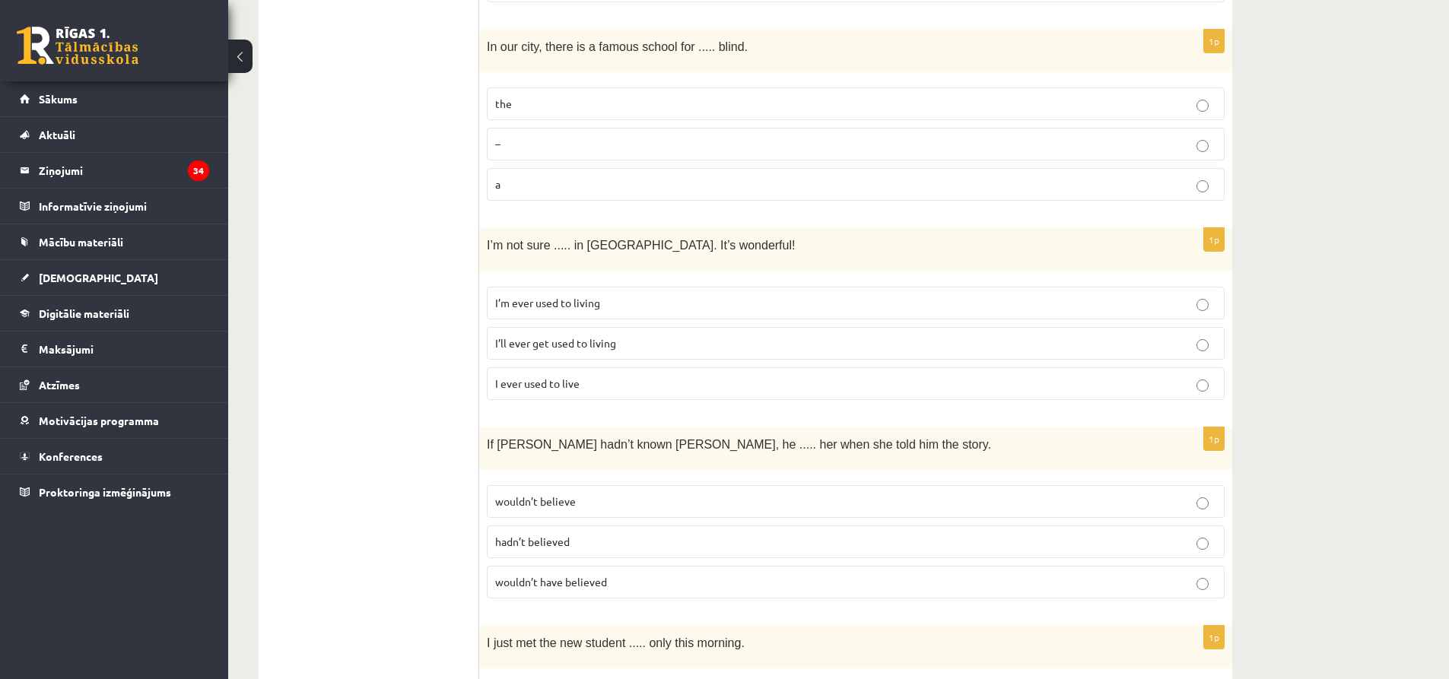
scroll to position [3574, 0]
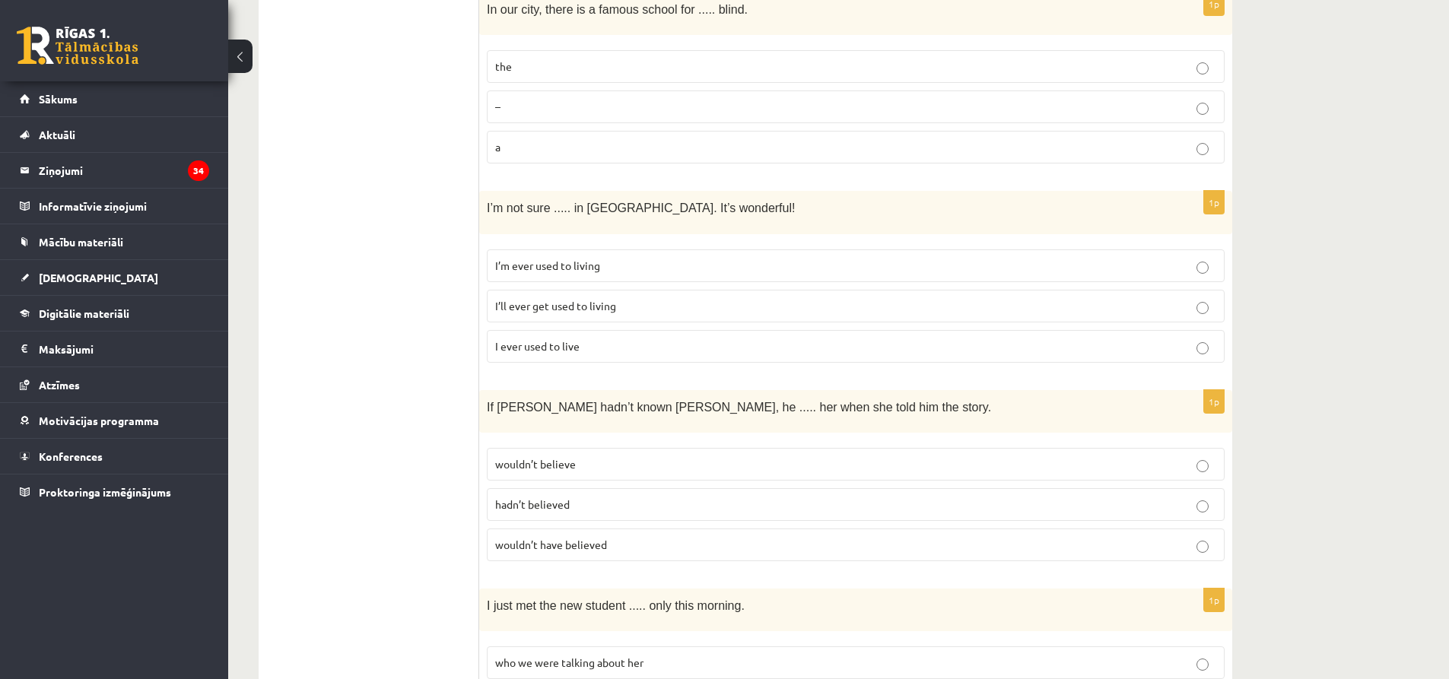
click at [612, 537] on p "wouldn’t have believed" at bounding box center [855, 545] width 721 height 16
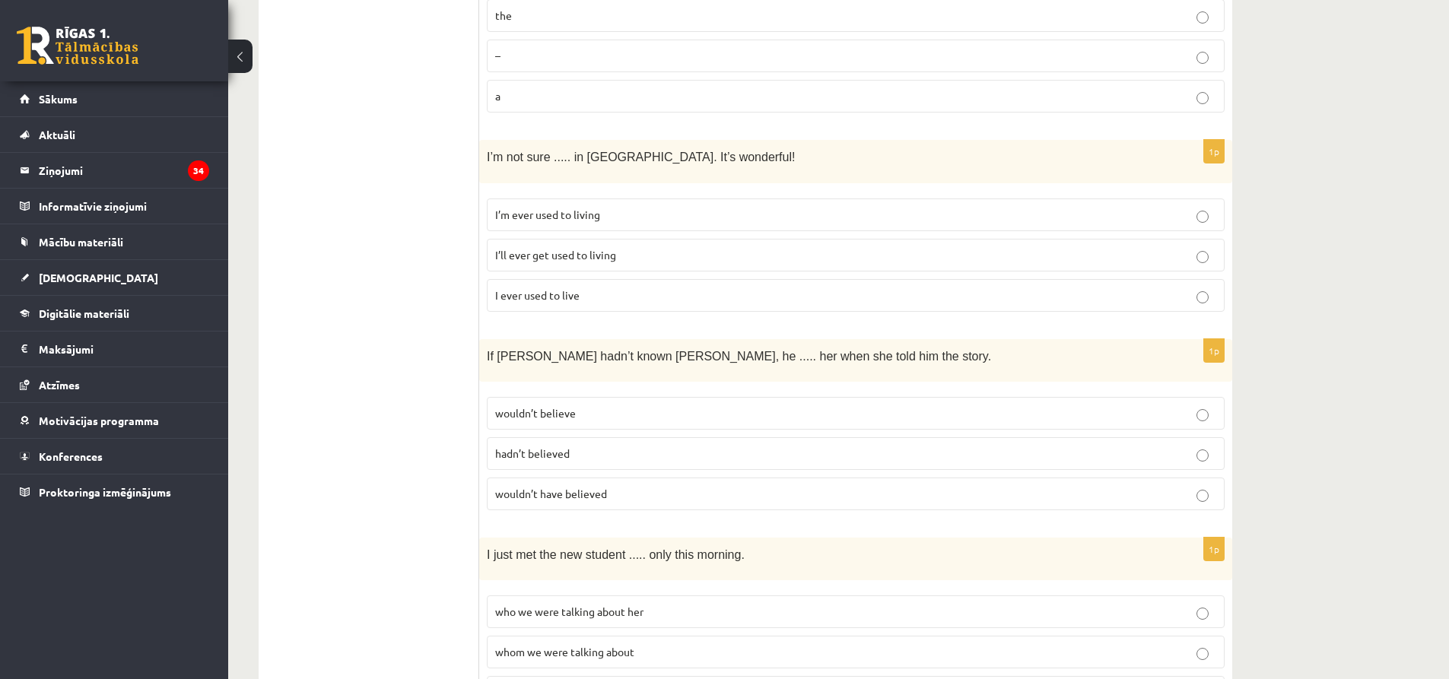
scroll to position [3683, 0]
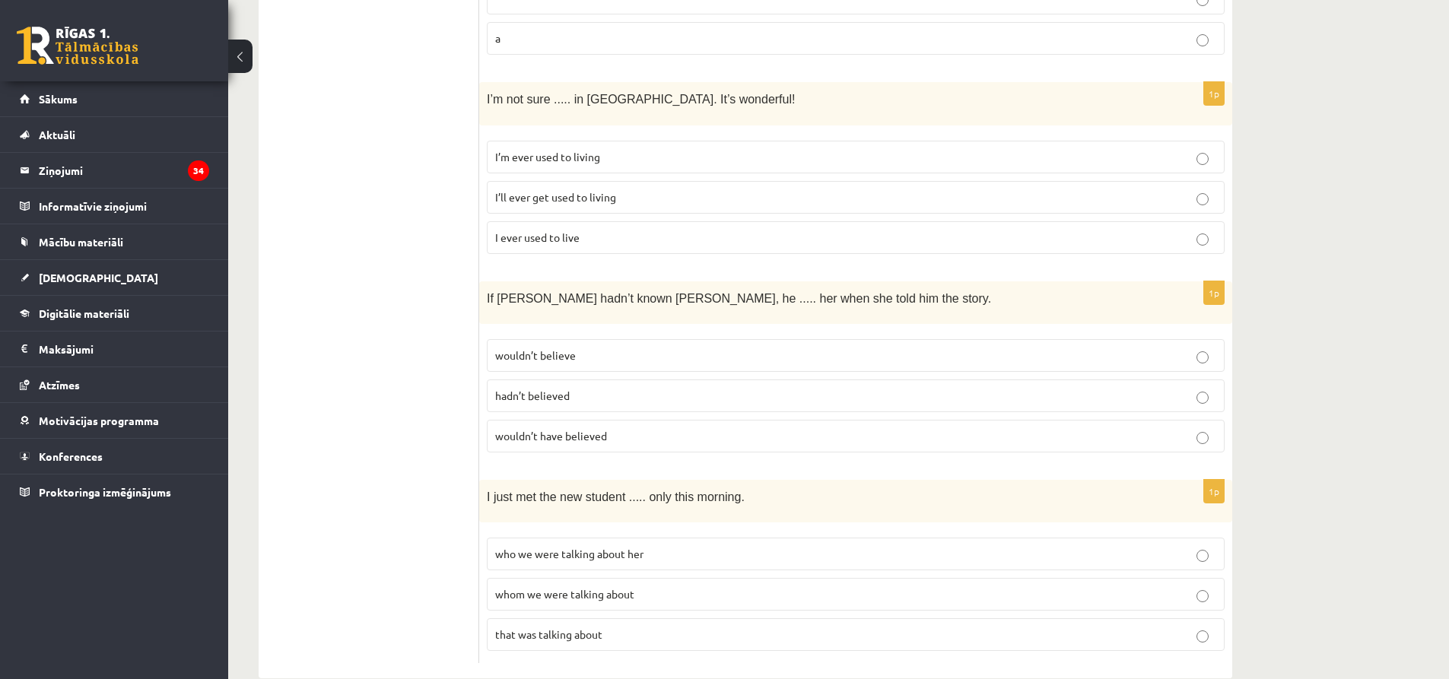
click at [519, 546] on p "who we were talking about her" at bounding box center [855, 554] width 721 height 16
click at [532, 587] on span "whom we were talking about" at bounding box center [564, 594] width 139 height 14
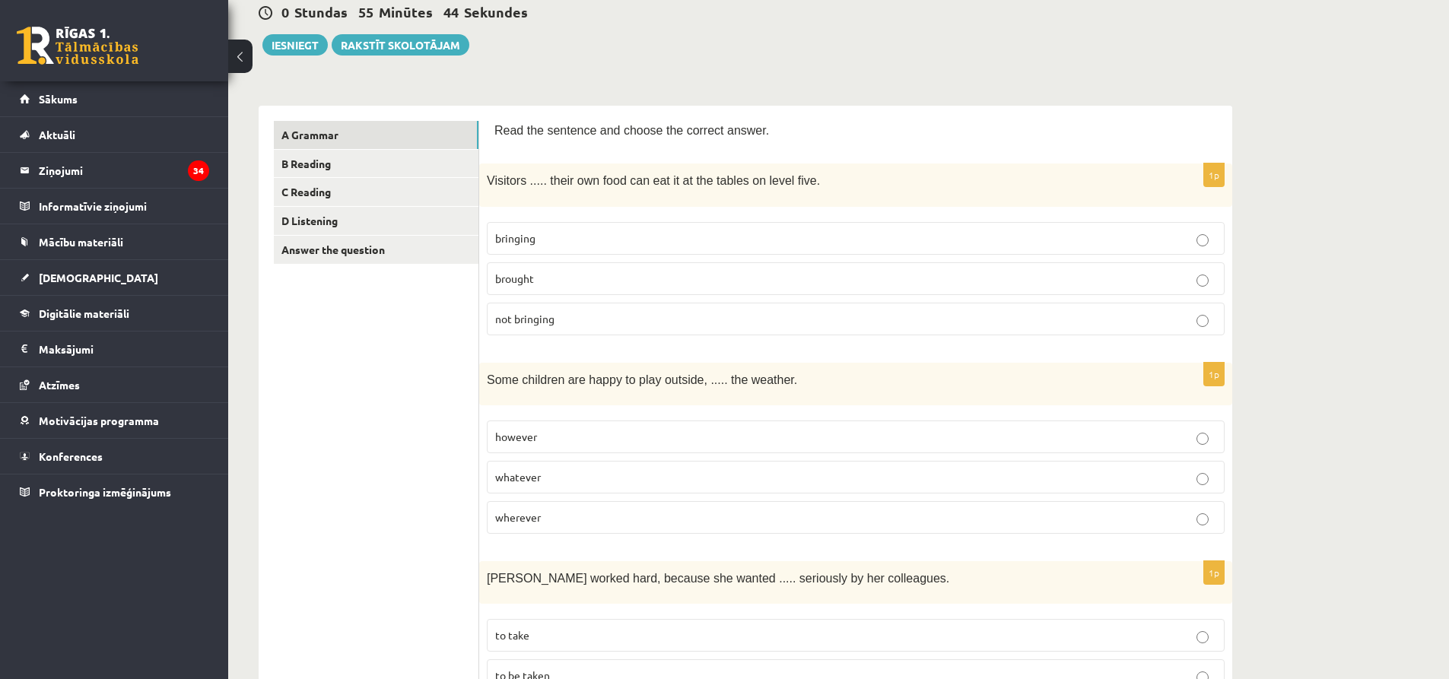
scroll to position [0, 0]
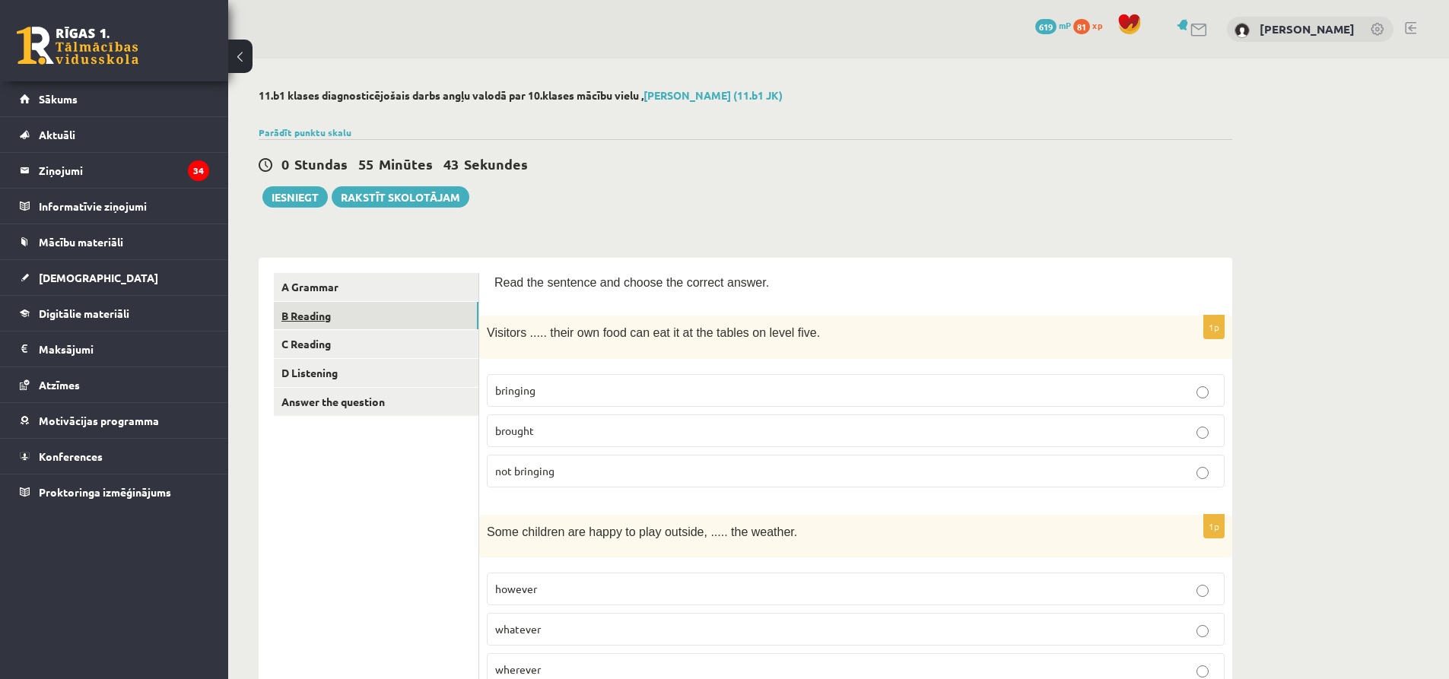
click at [319, 326] on link "B Reading" at bounding box center [376, 316] width 205 height 28
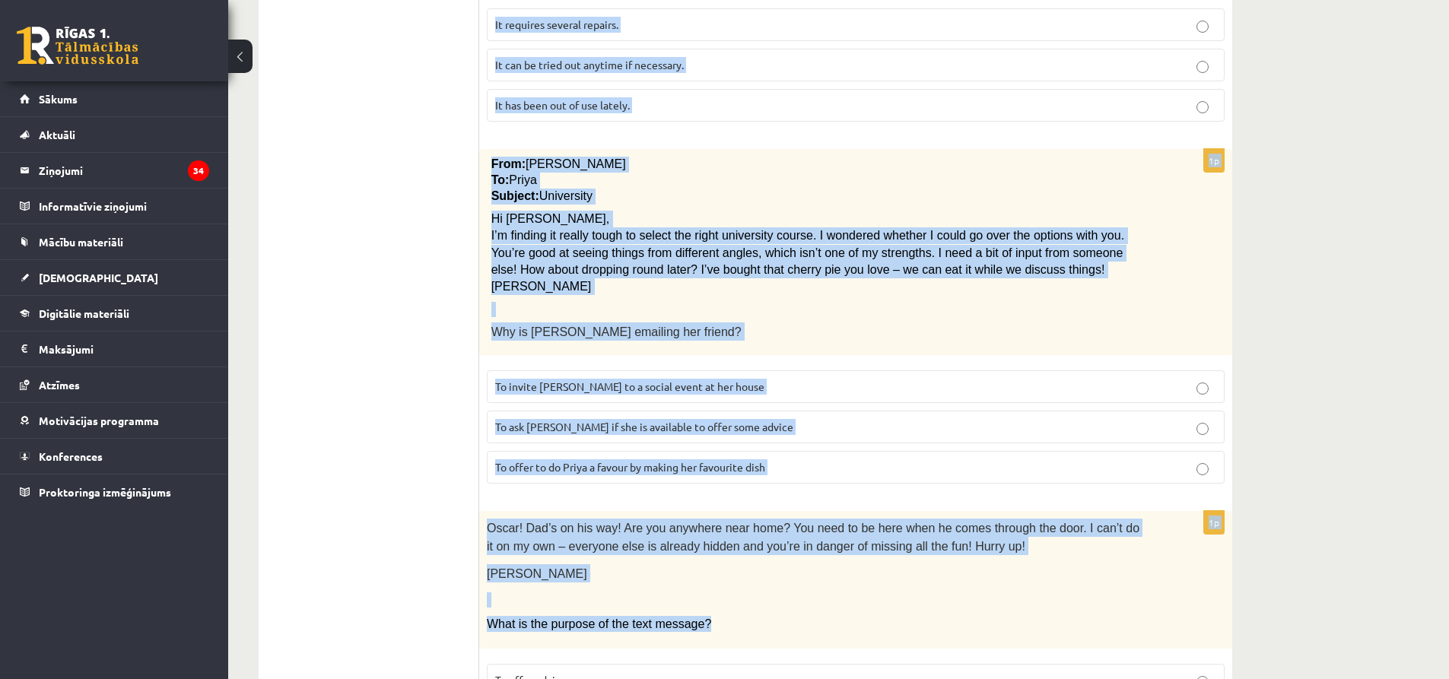
scroll to position [1646, 0]
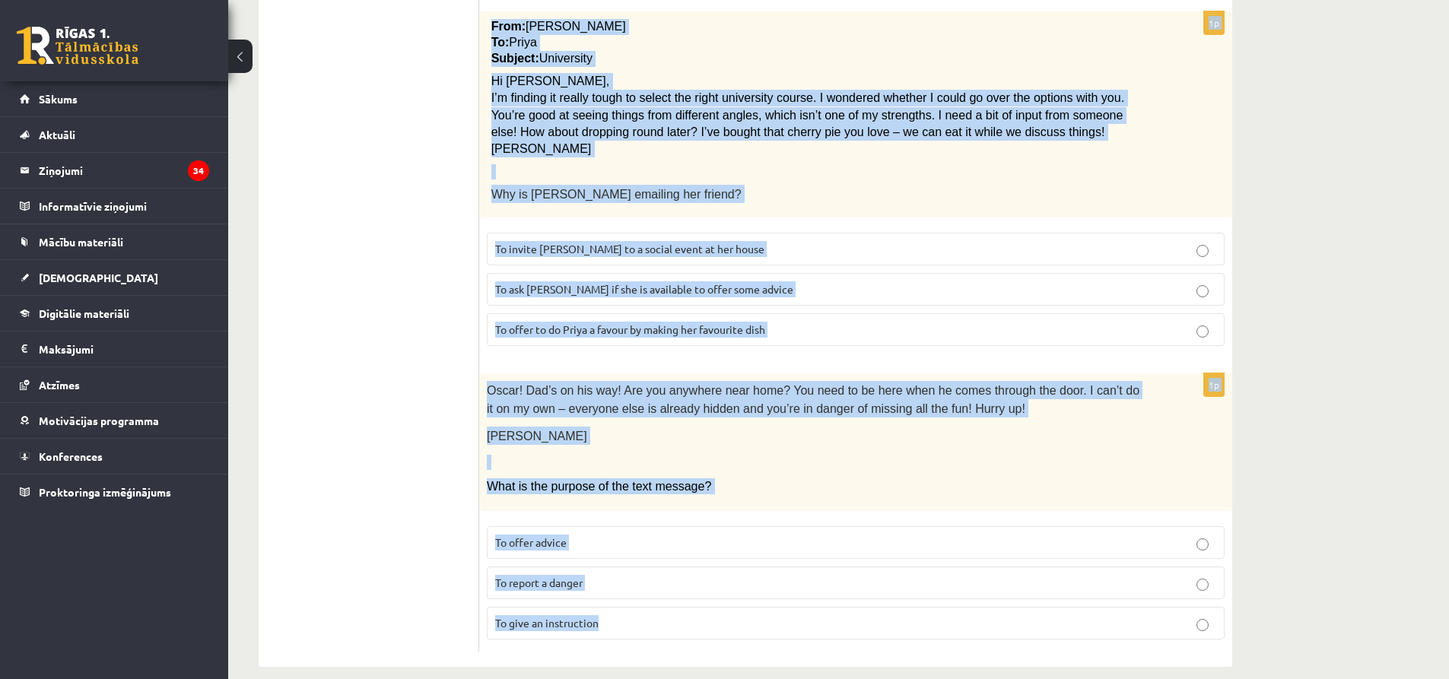
drag, startPoint x: 494, startPoint y: 284, endPoint x: 754, endPoint y: 611, distance: 418.9
copy form "Read the text and choose the correct answer. 1p Flicks series review: The Overl…"
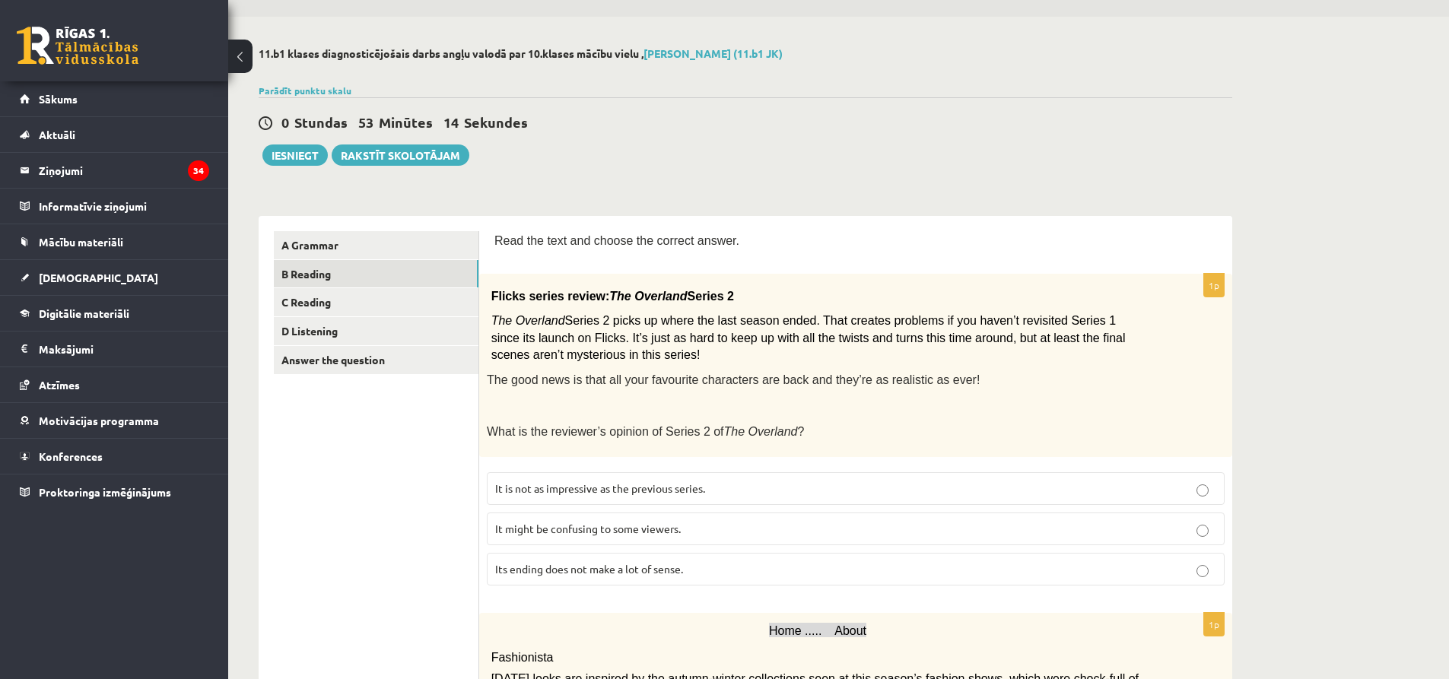
scroll to position [152, 0]
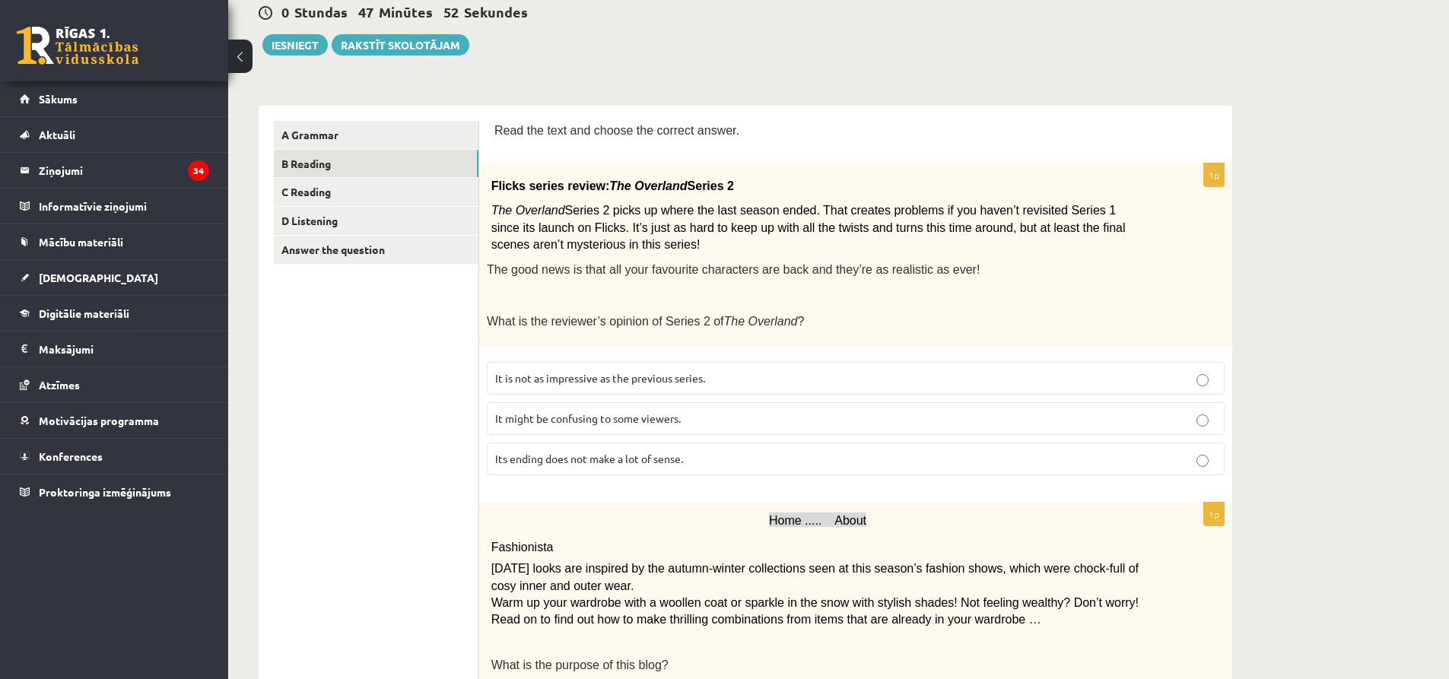
click at [504, 415] on span "It might be confusing to some viewers." at bounding box center [588, 418] width 186 height 14
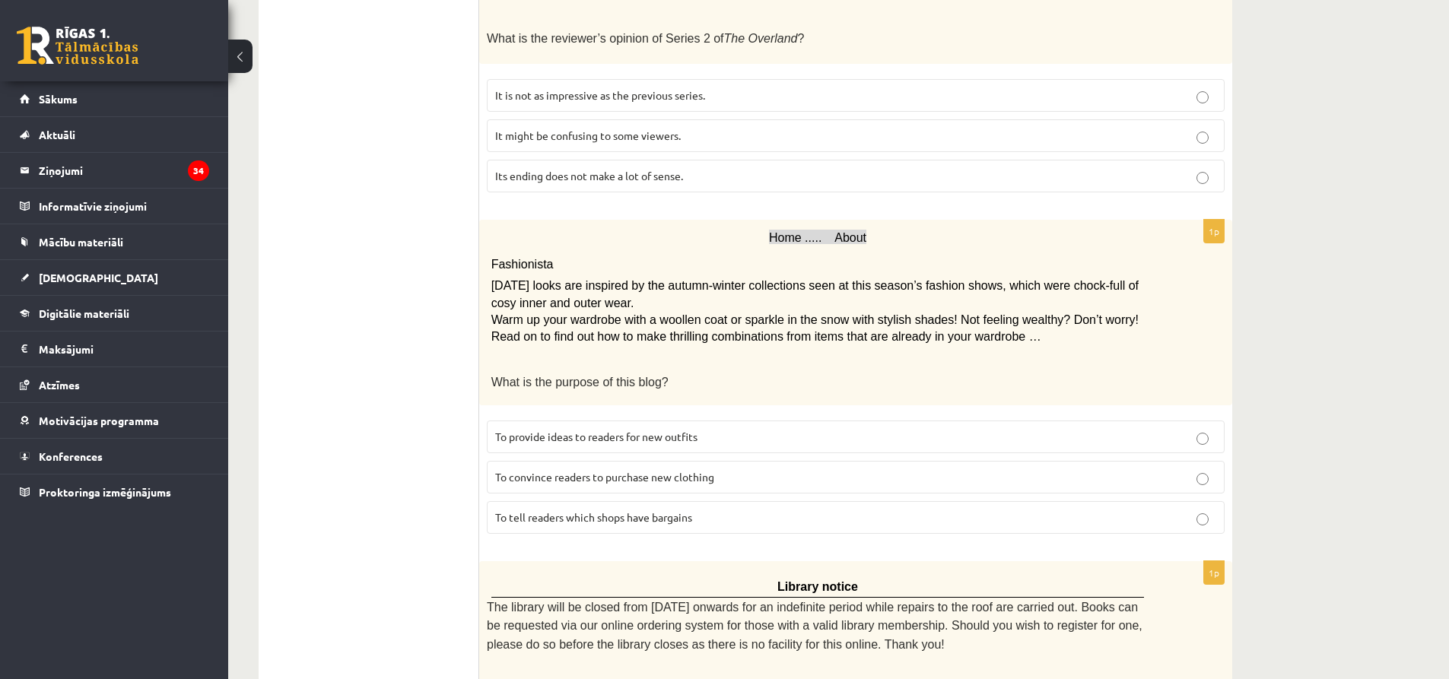
scroll to position [532, 0]
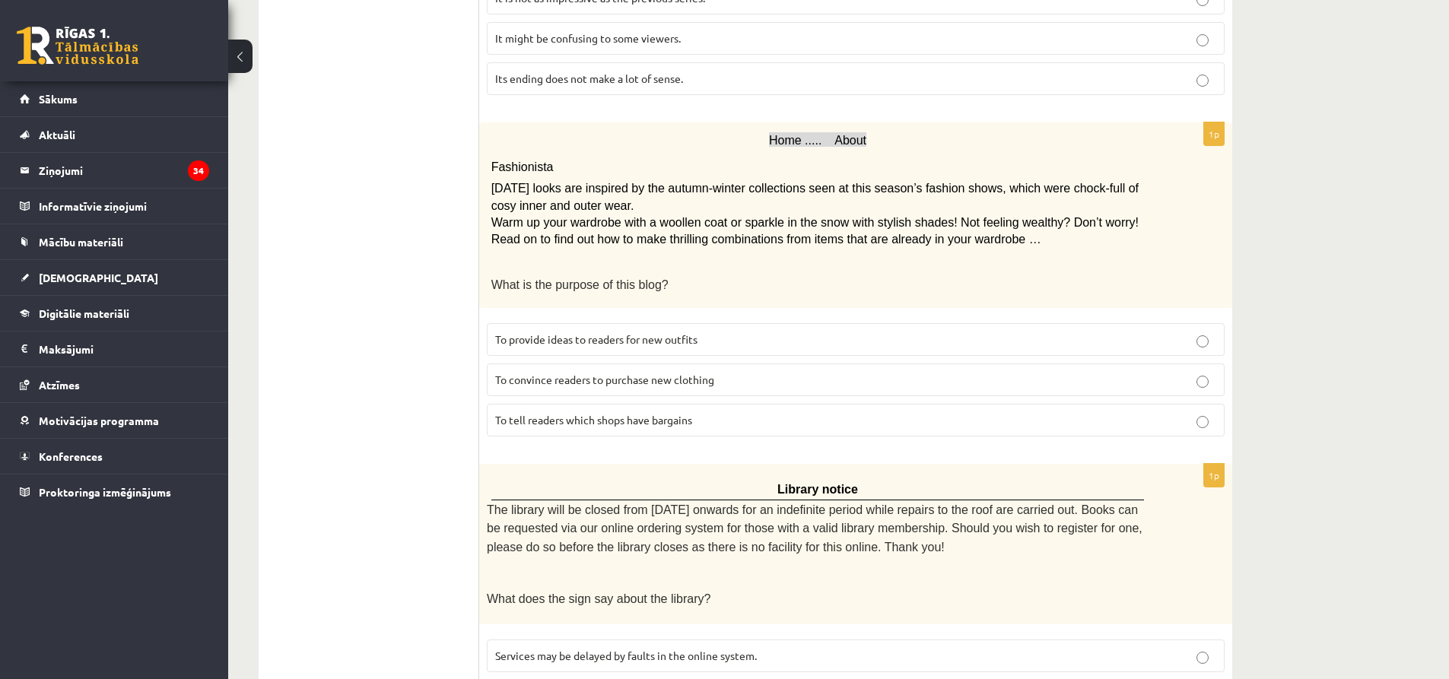
click at [529, 342] on label "To provide ideas to readers for new outfits" at bounding box center [856, 339] width 738 height 33
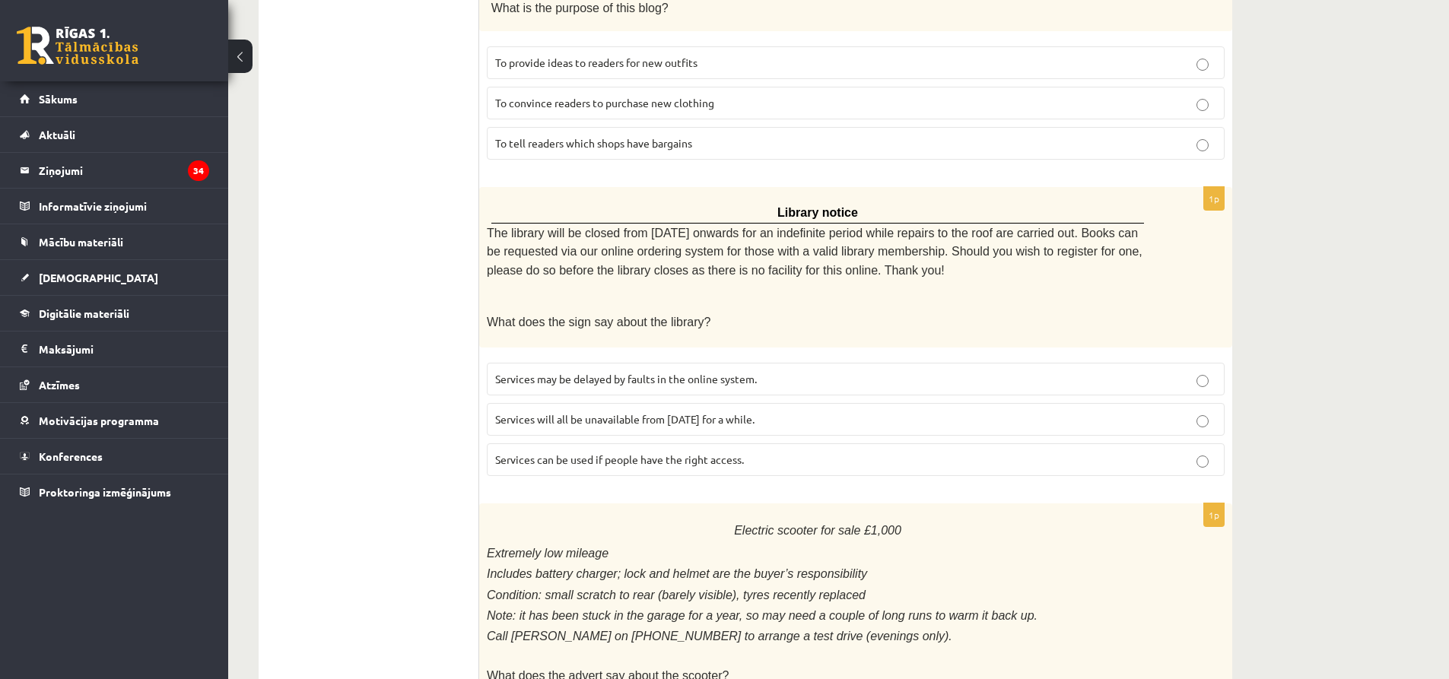
scroll to position [836, 0]
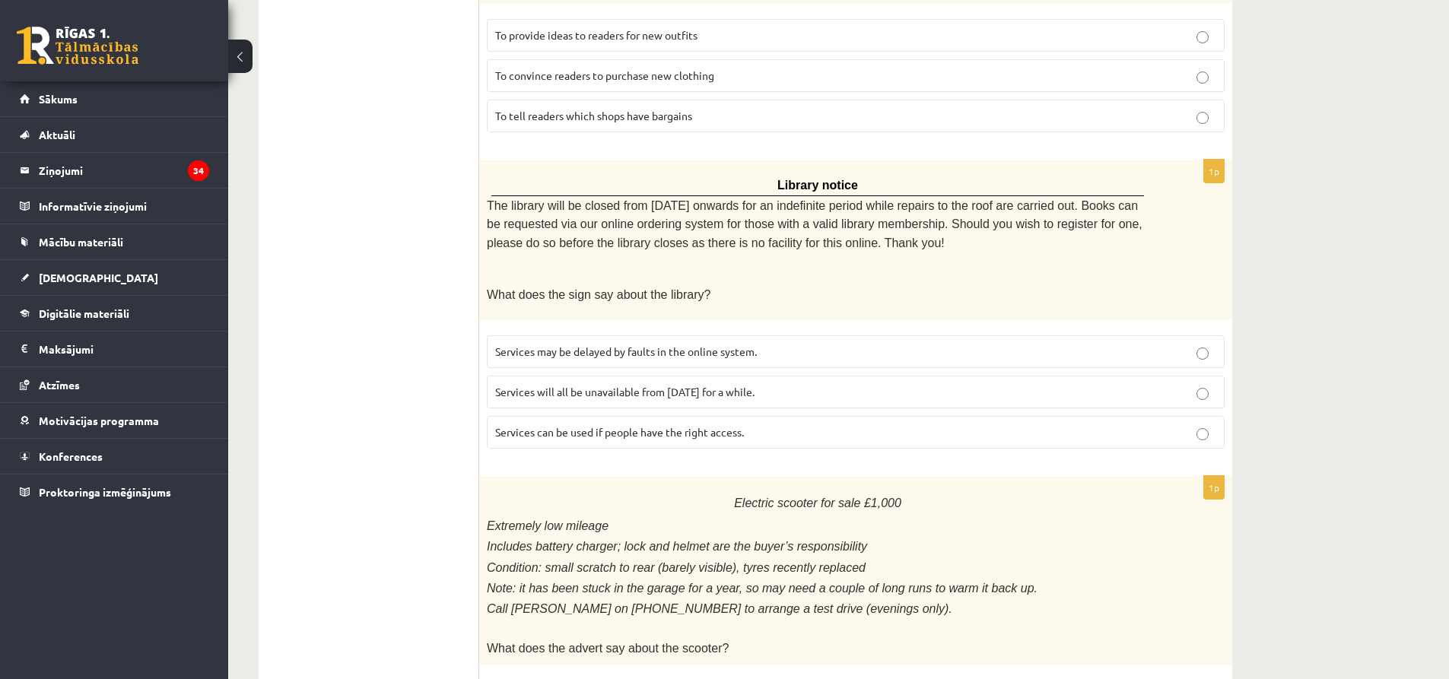
click at [572, 427] on span "Services can be used if people have the right access." at bounding box center [619, 432] width 249 height 14
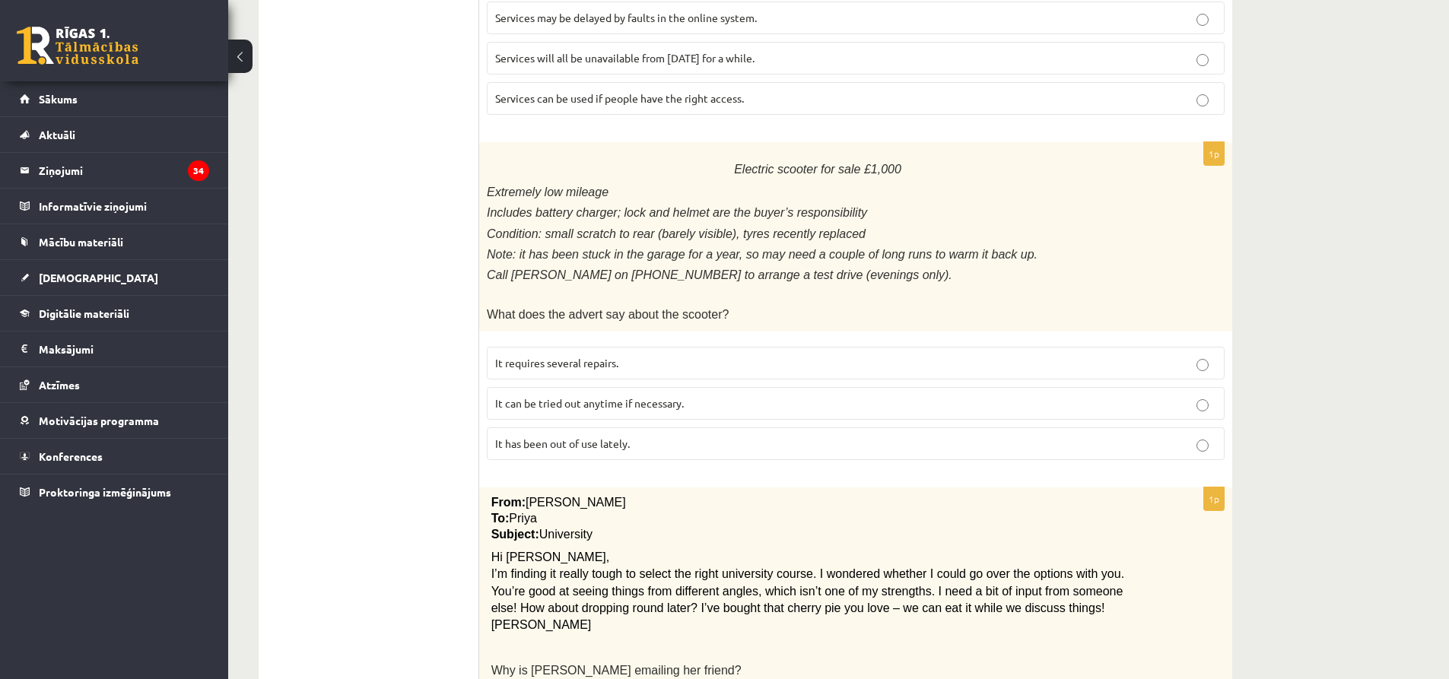
scroll to position [1217, 0]
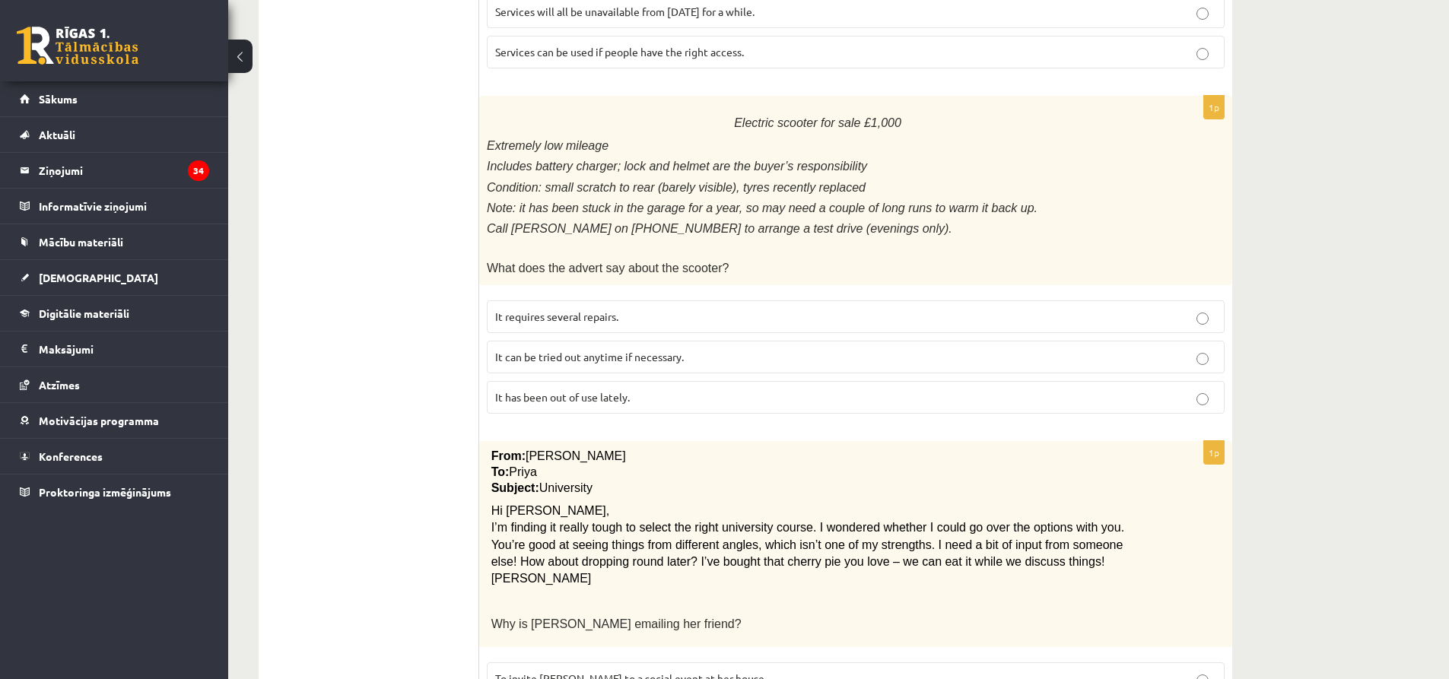
click at [530, 389] on p "It has been out of use lately." at bounding box center [855, 397] width 721 height 16
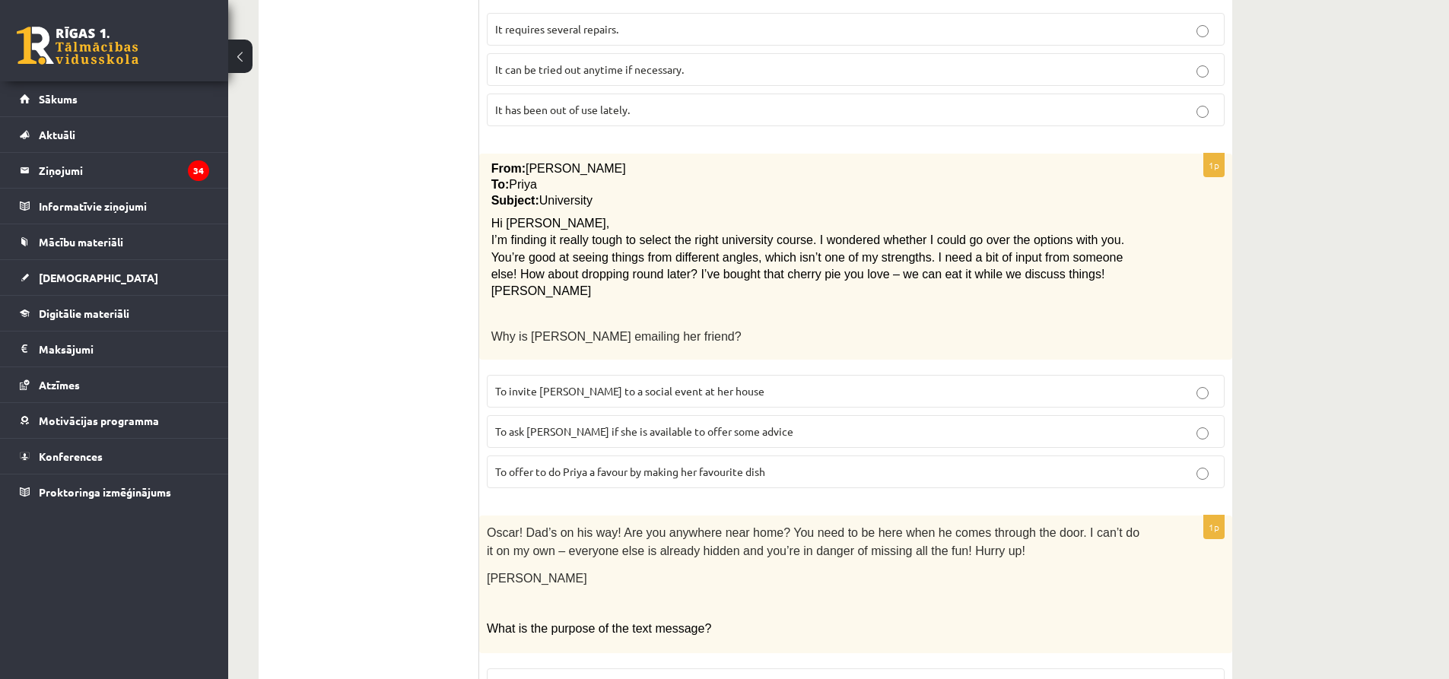
scroll to position [1521, 0]
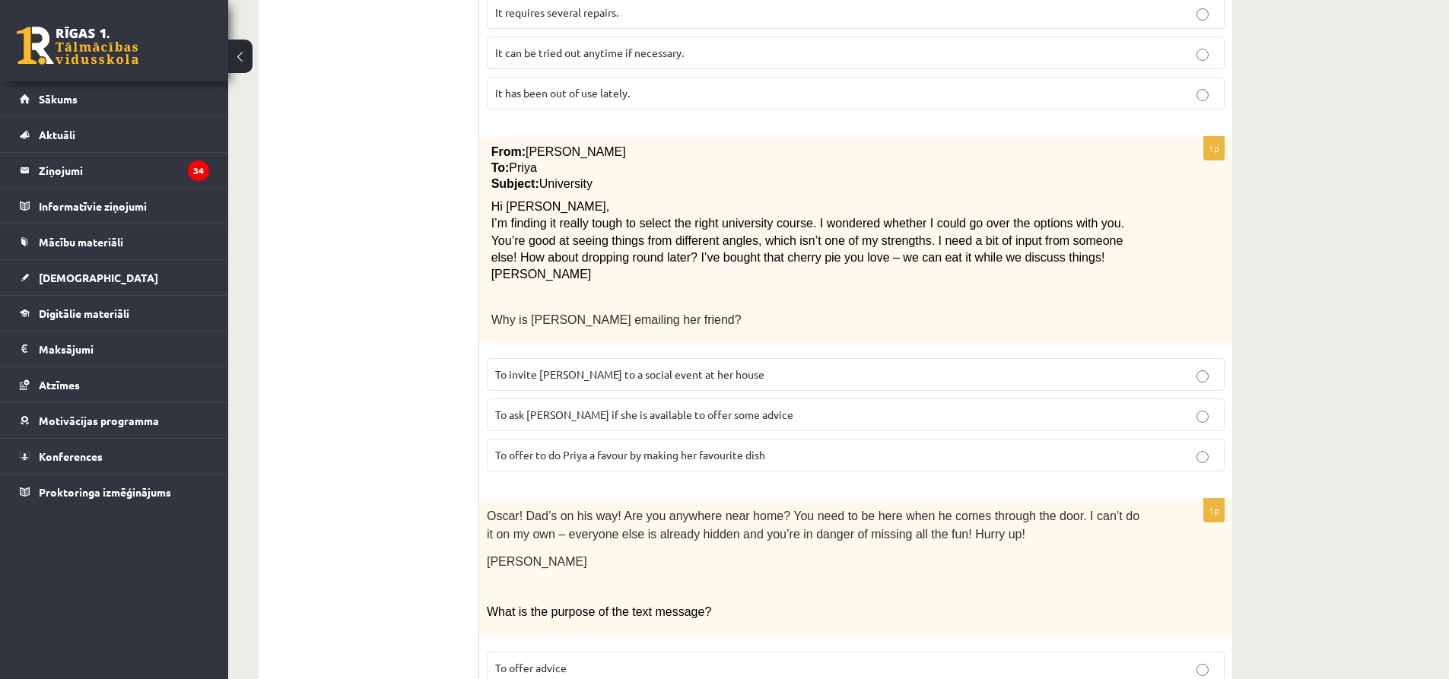
click at [531, 407] on p "To ask Priya if she is available to offer some advice" at bounding box center [855, 415] width 721 height 16
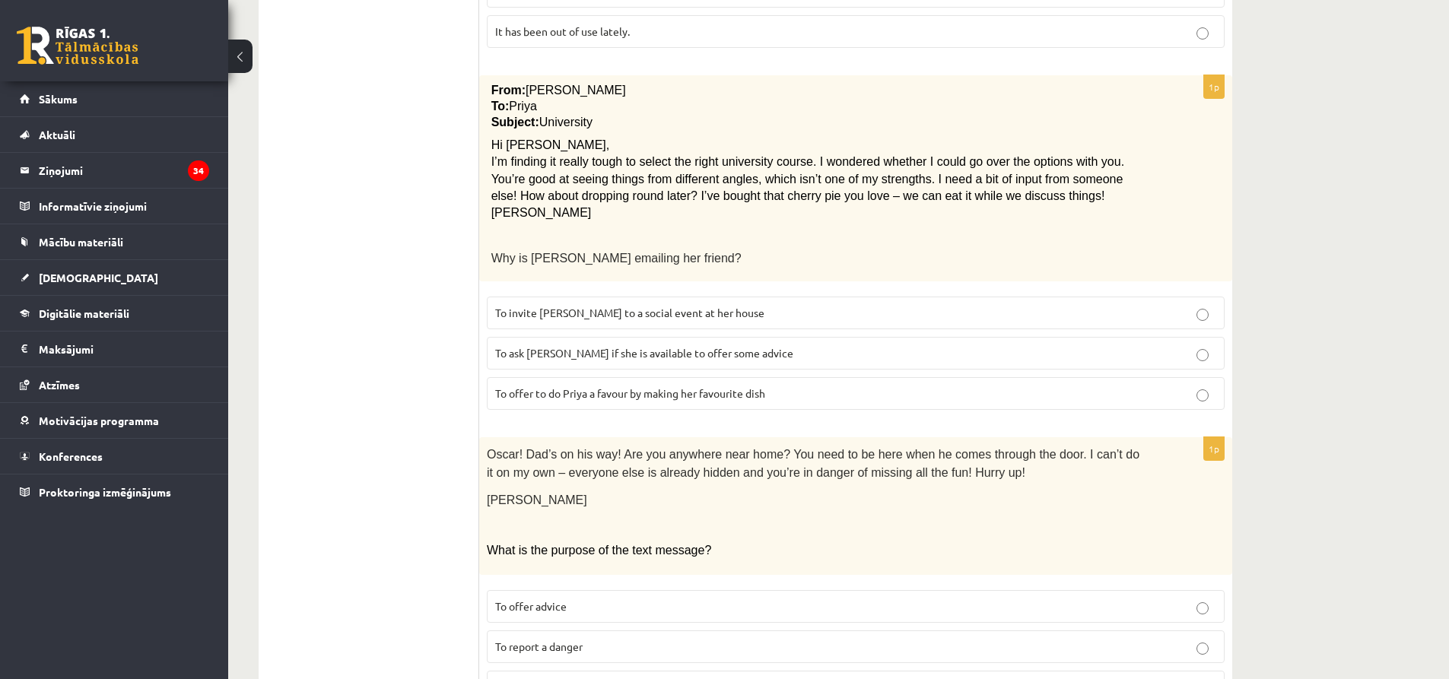
scroll to position [1646, 0]
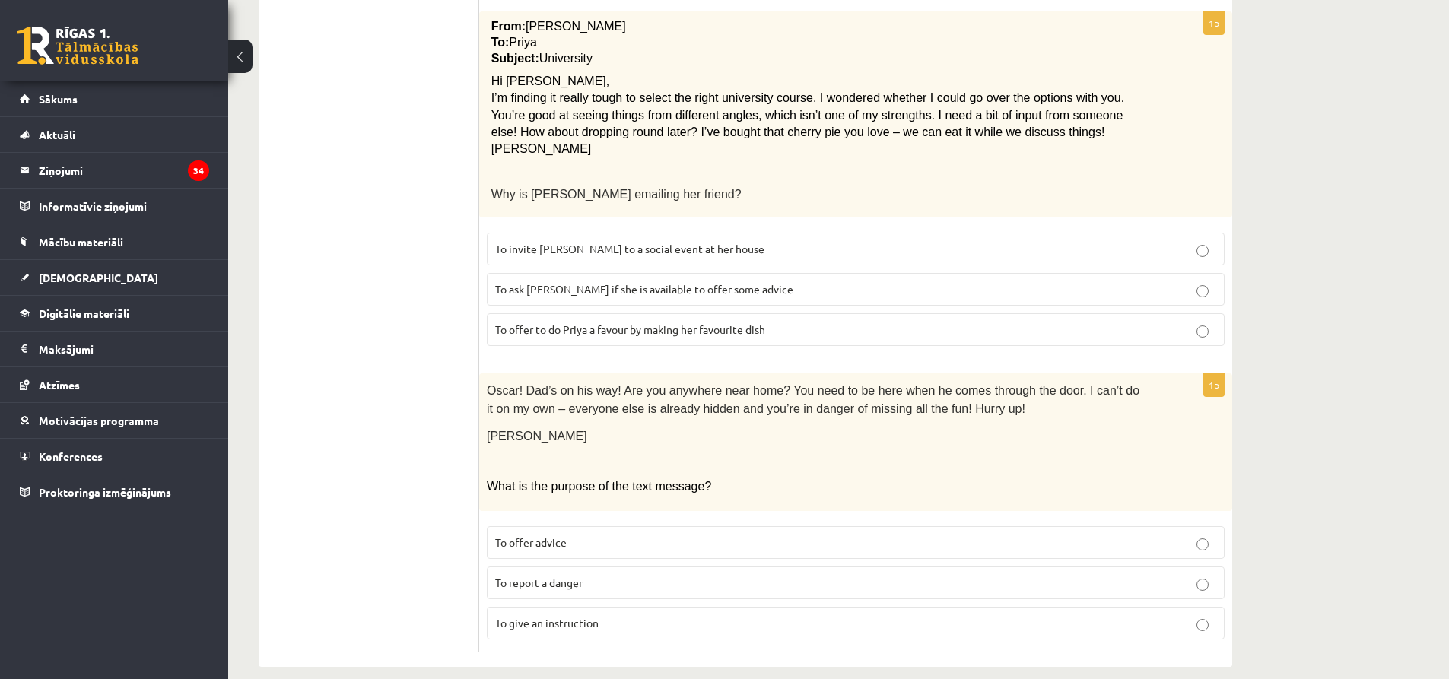
click at [507, 616] on span "To give an instruction" at bounding box center [546, 623] width 103 height 14
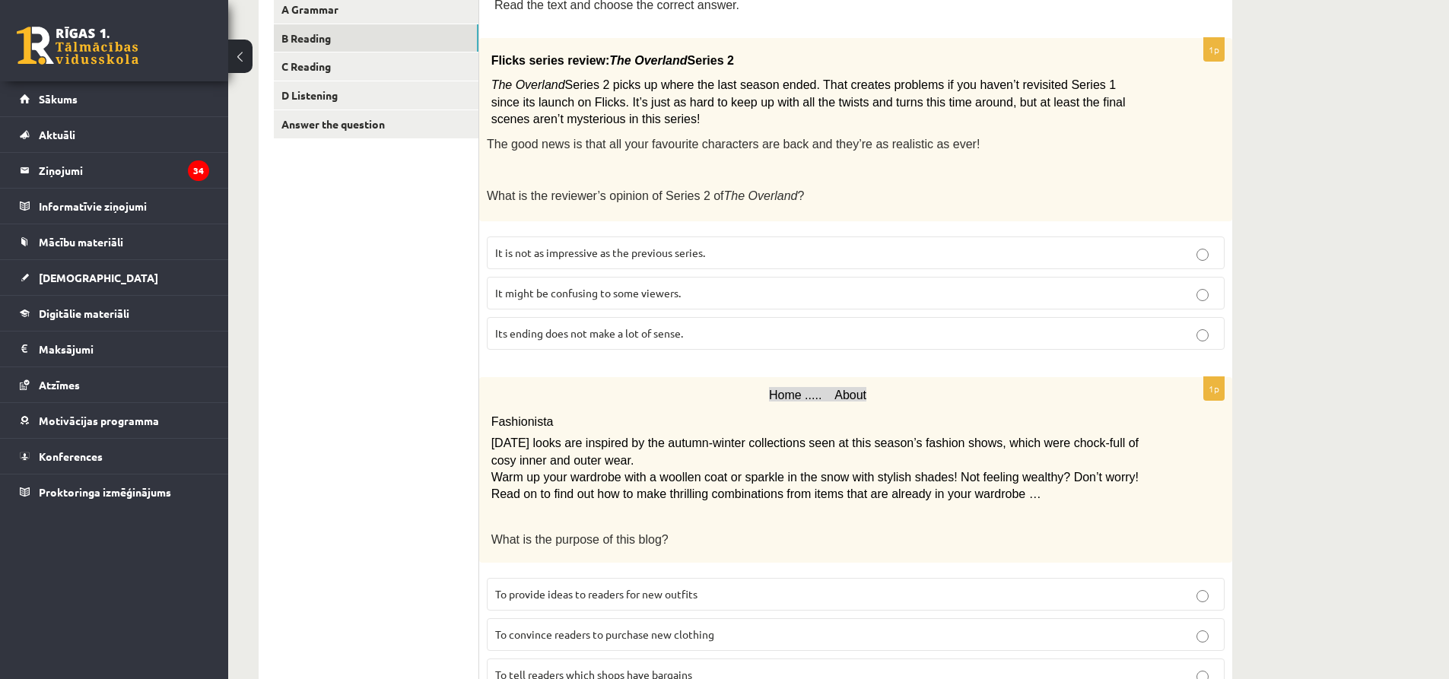
scroll to position [0, 0]
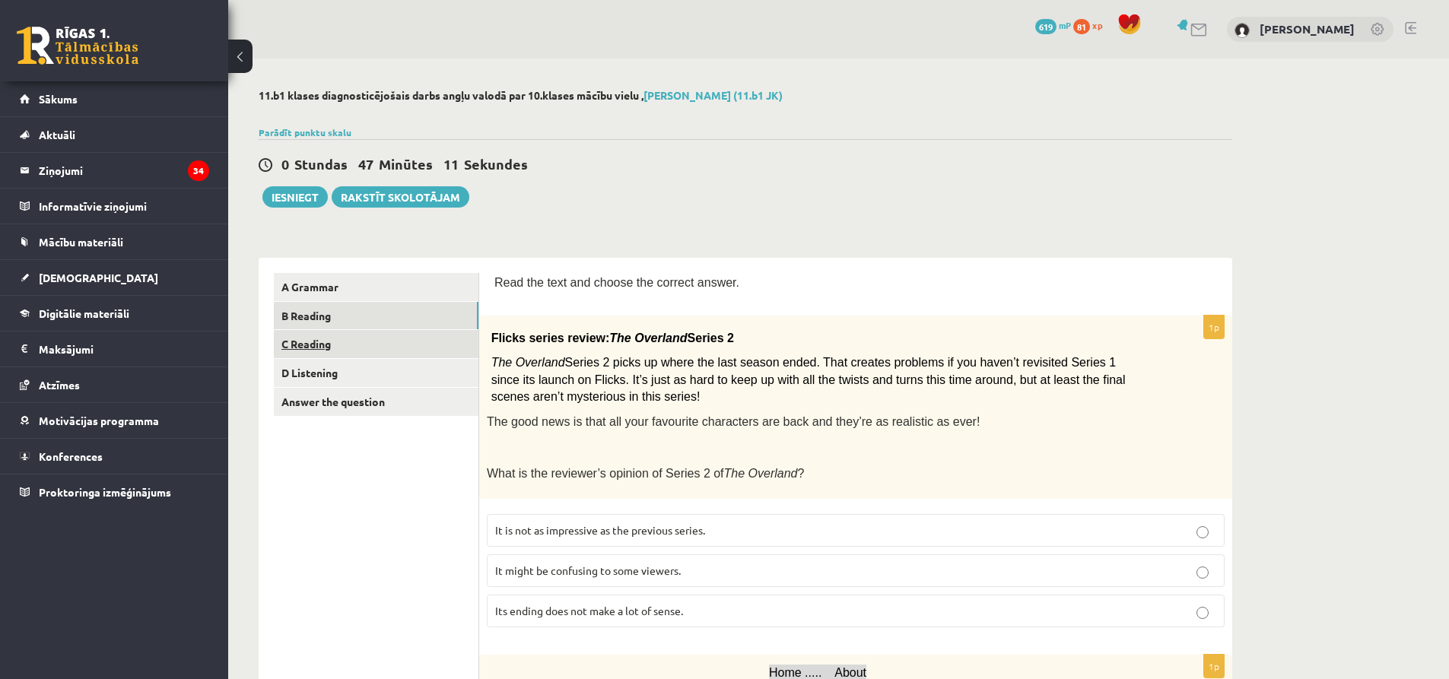
click at [322, 351] on link "C Reading" at bounding box center [376, 344] width 205 height 28
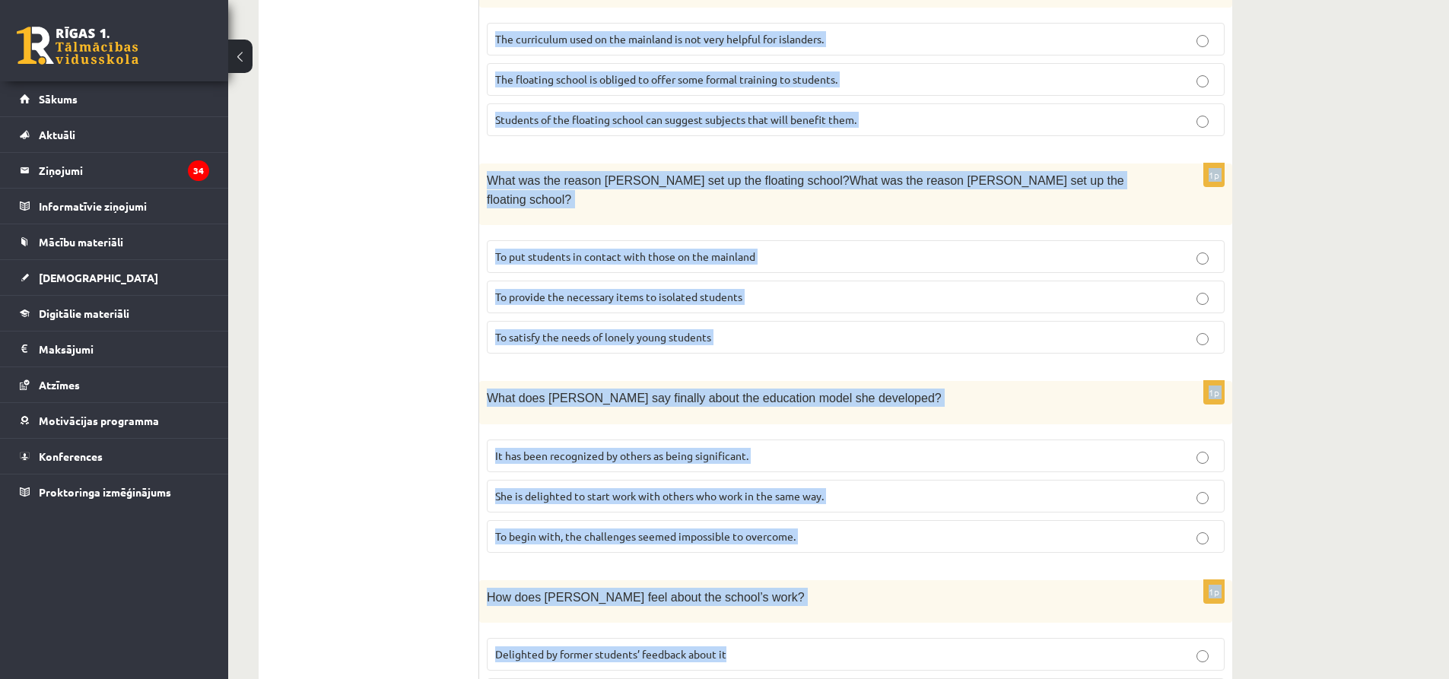
scroll to position [1312, 0]
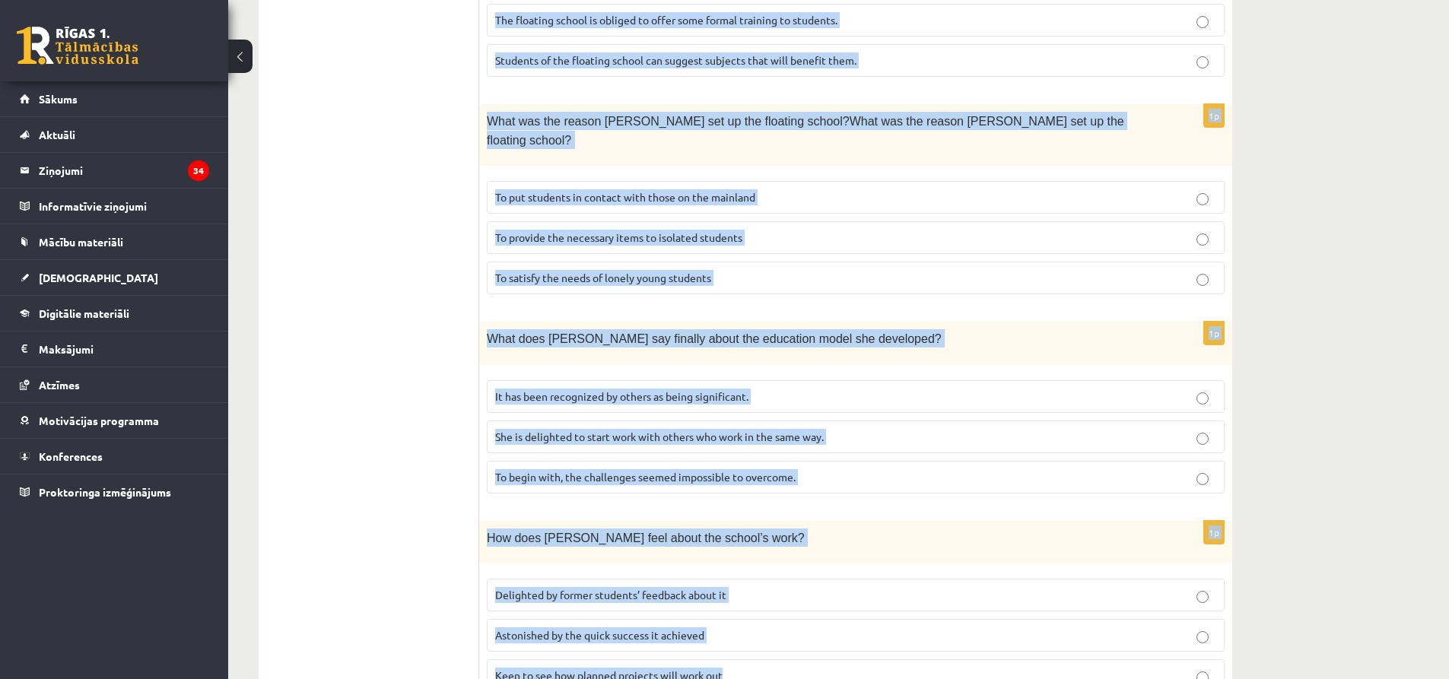
drag, startPoint x: 494, startPoint y: 281, endPoint x: 922, endPoint y: 600, distance: 533.7
copy form "Read the article about an unusual school and choose the correct answer for each…"
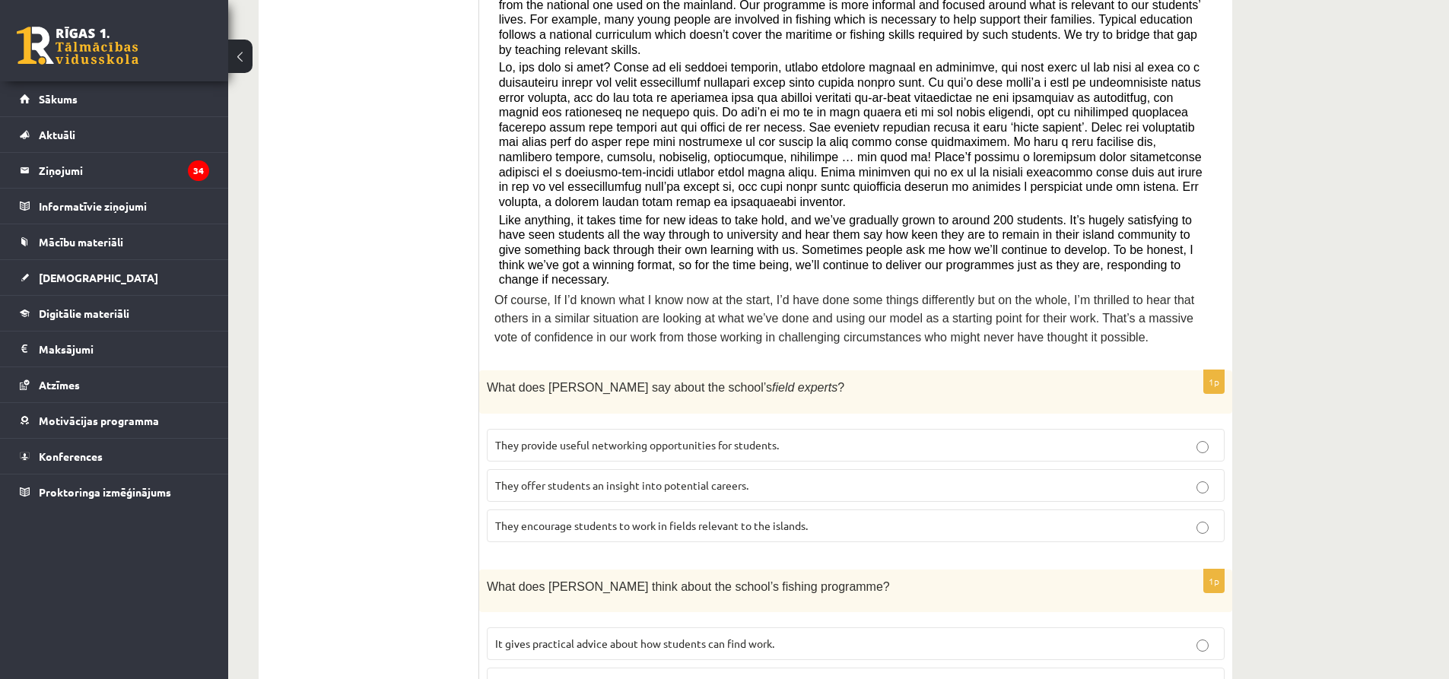
scroll to position [476, 0]
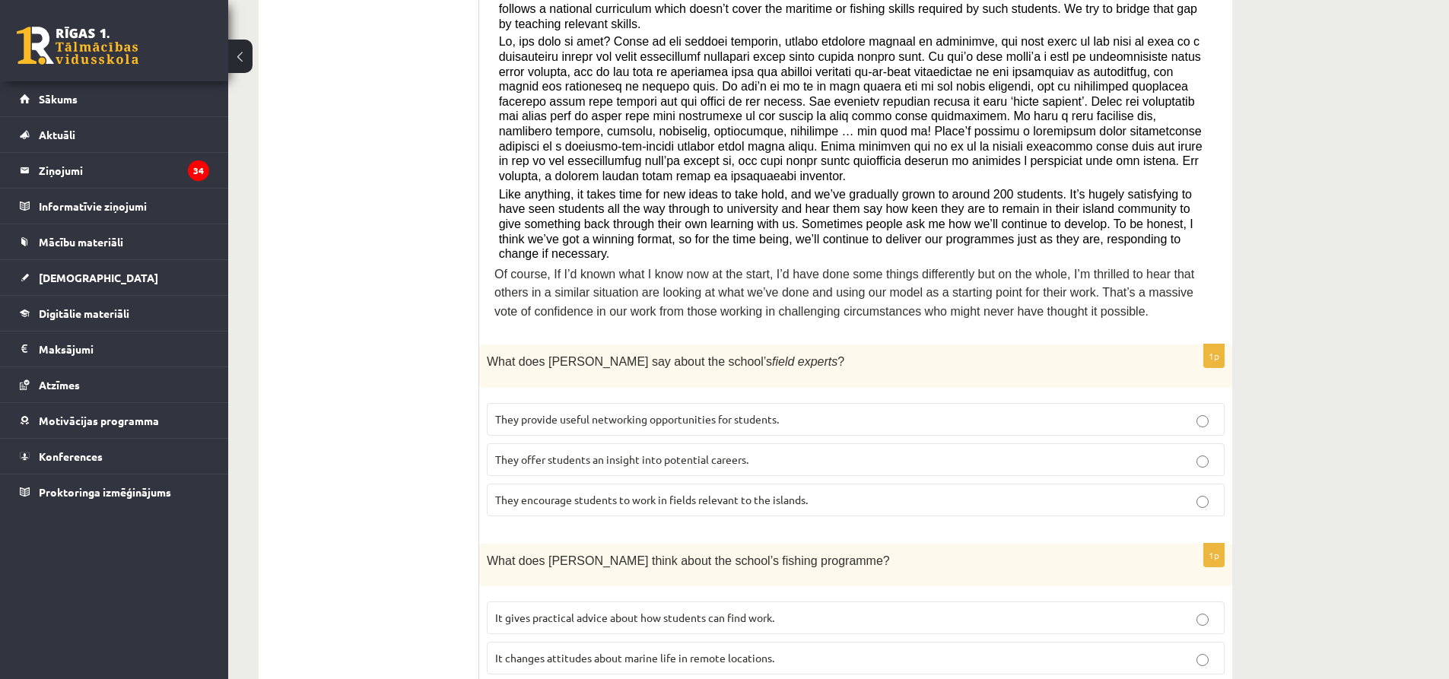
click at [549, 452] on span "They offer students an insight into potential careers." at bounding box center [621, 459] width 253 height 14
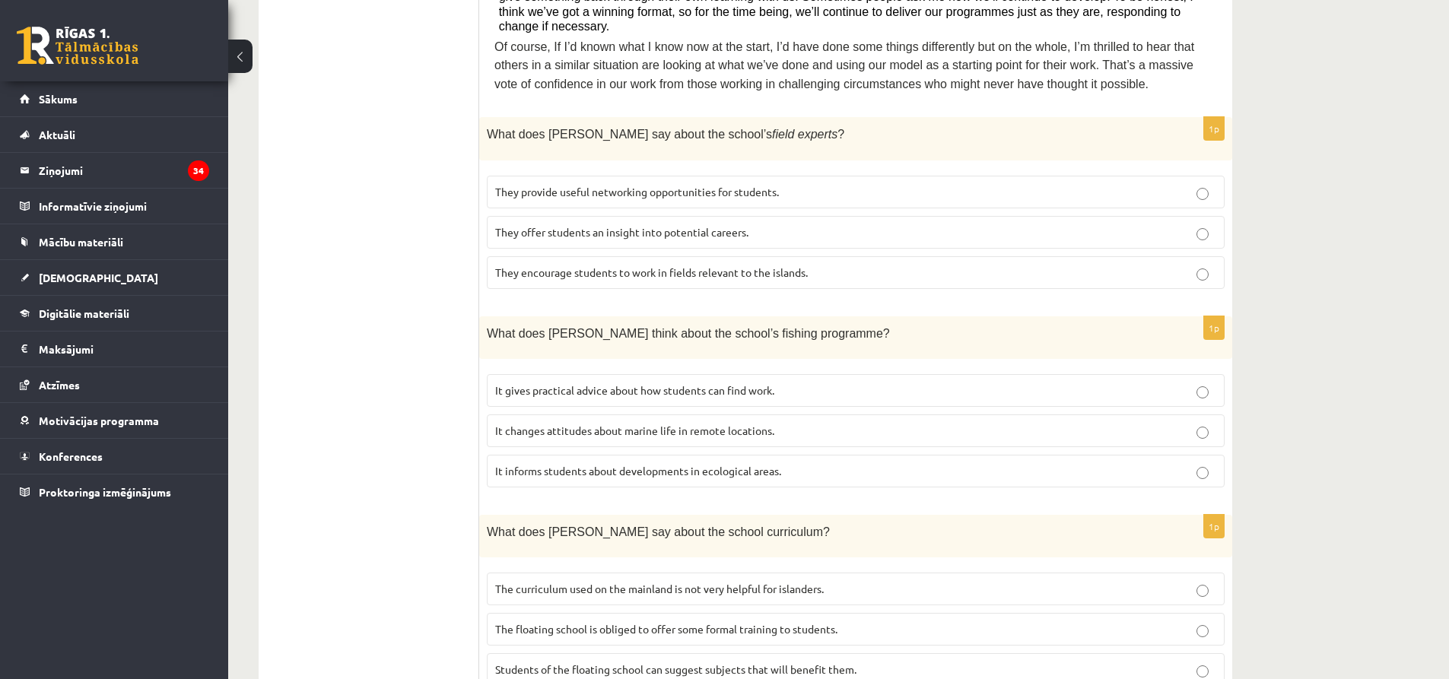
scroll to position [704, 0]
click at [525, 463] on span "It informs students about developments in ecological areas." at bounding box center [638, 470] width 286 height 14
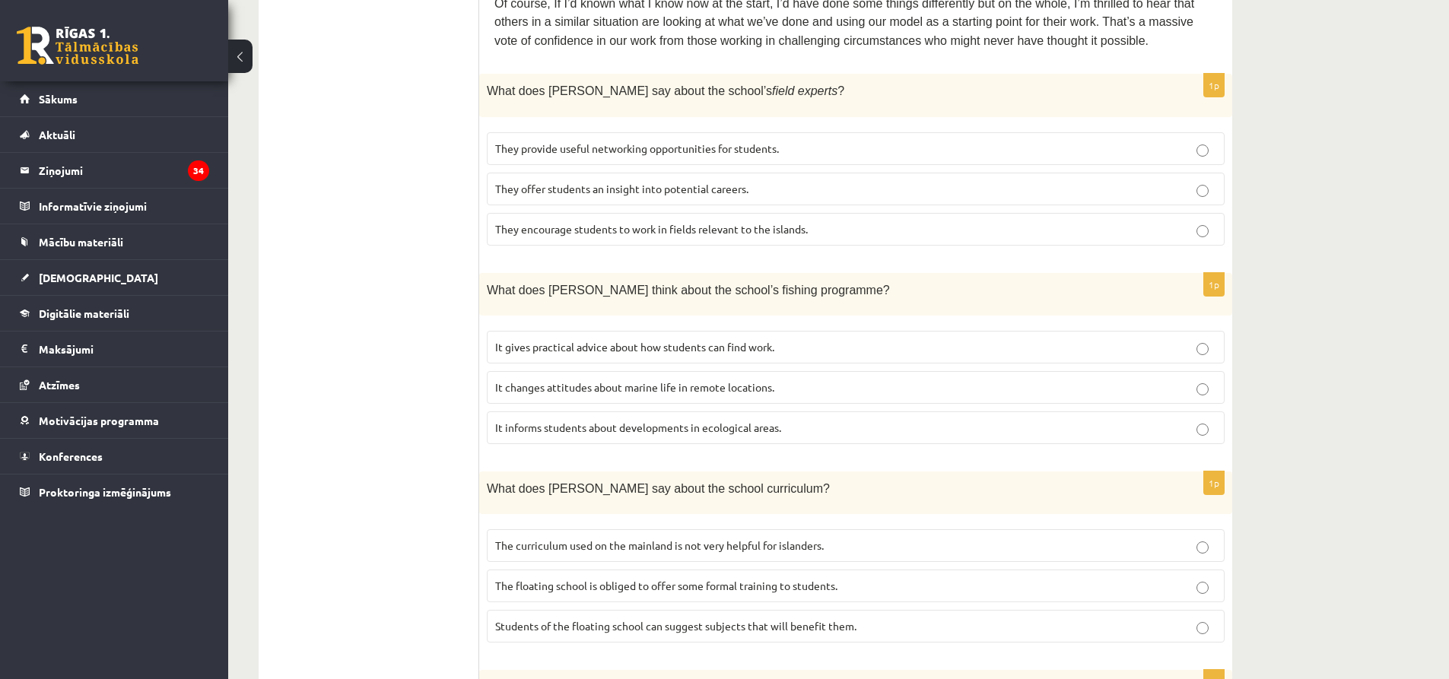
scroll to position [856, 0]
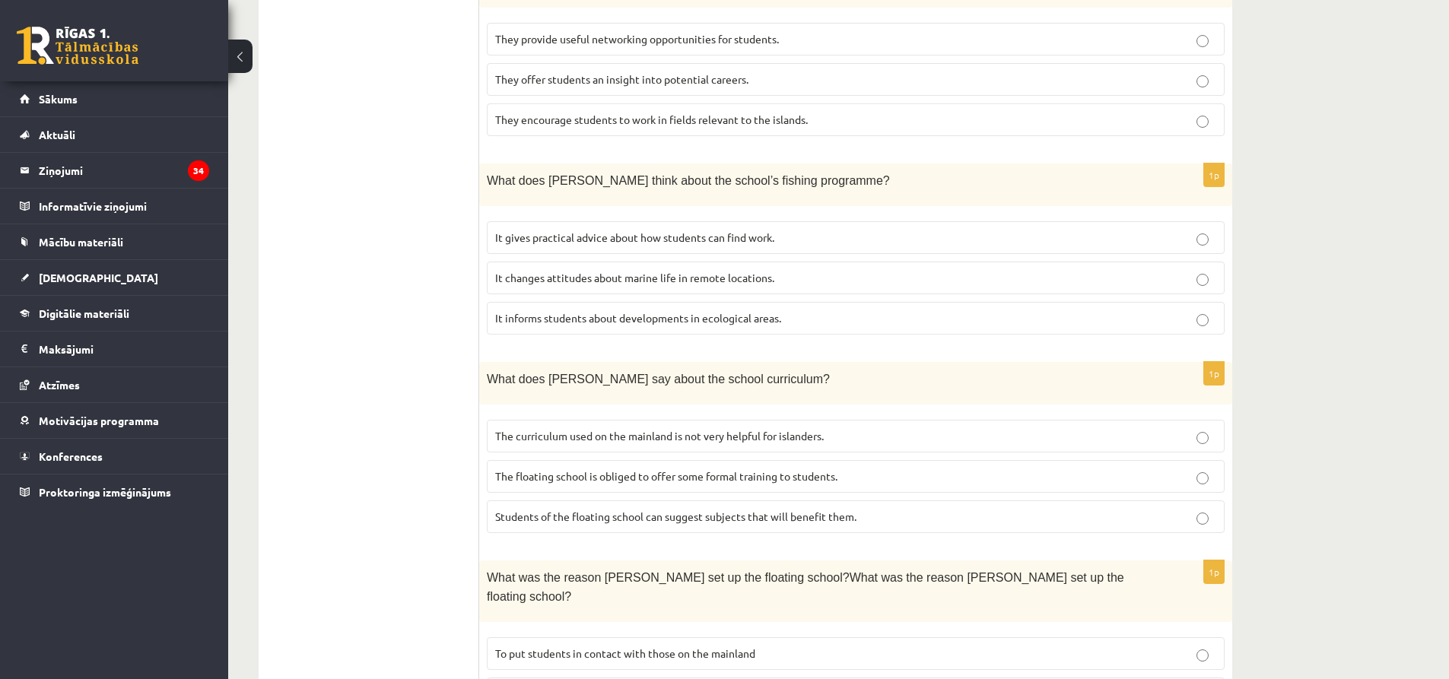
click at [551, 420] on label "The curriculum used on the mainland is not very helpful for islanders." at bounding box center [856, 436] width 738 height 33
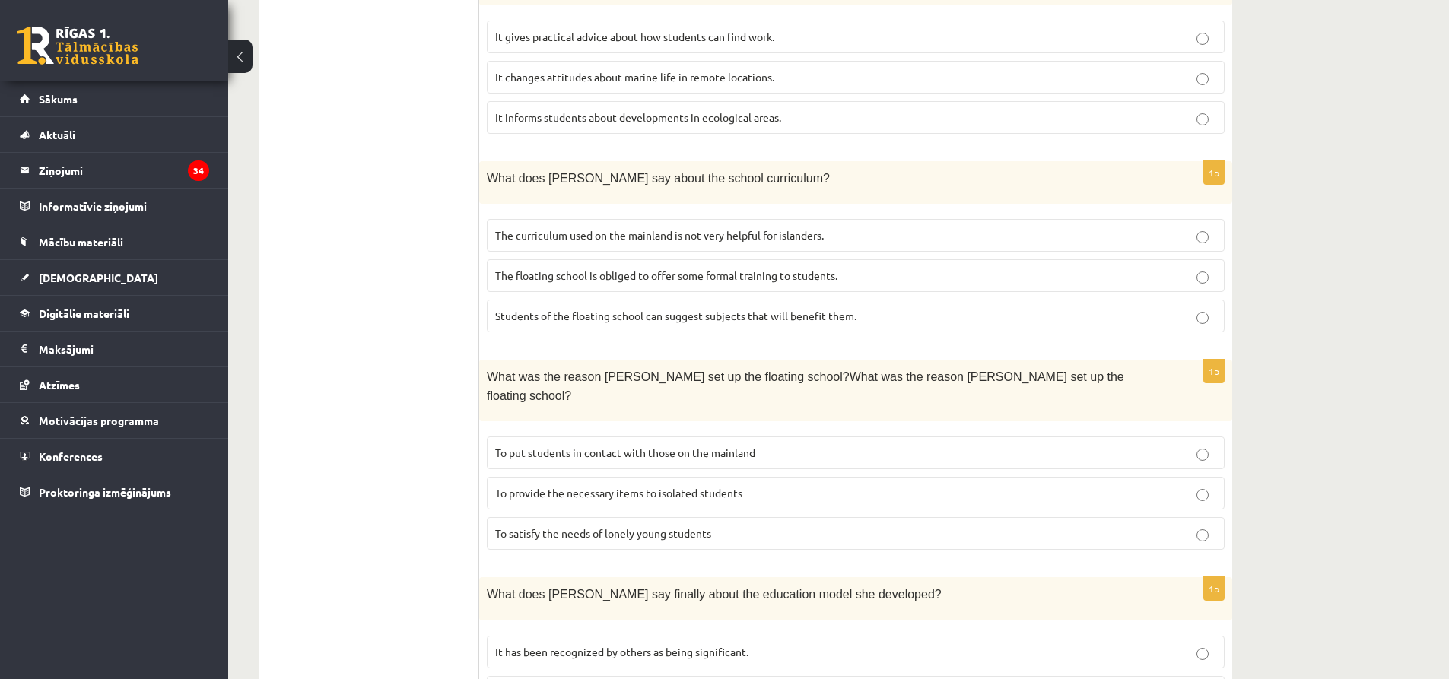
scroll to position [1084, 0]
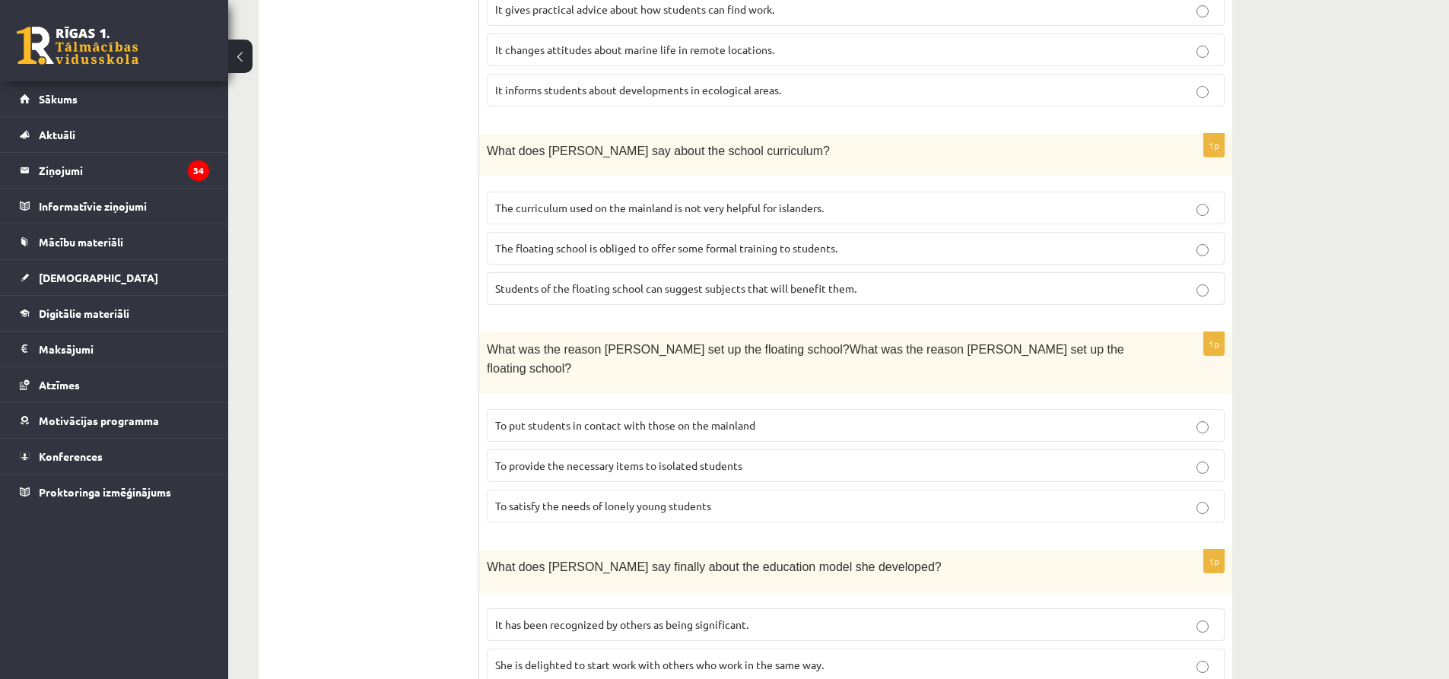
click at [555, 459] on span "To provide the necessary items to isolated students" at bounding box center [618, 466] width 247 height 14
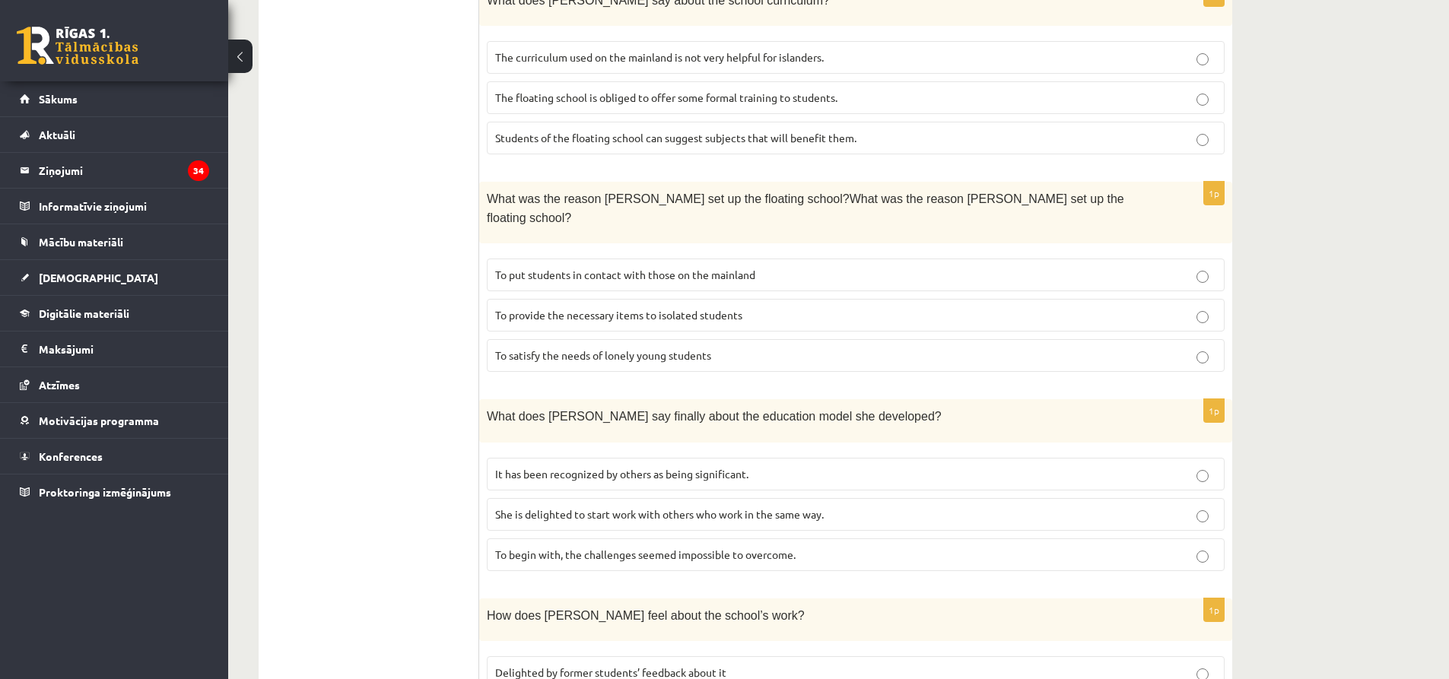
scroll to position [1236, 0]
click at [537, 456] on label "It has been recognized by others as being significant." at bounding box center [856, 472] width 738 height 33
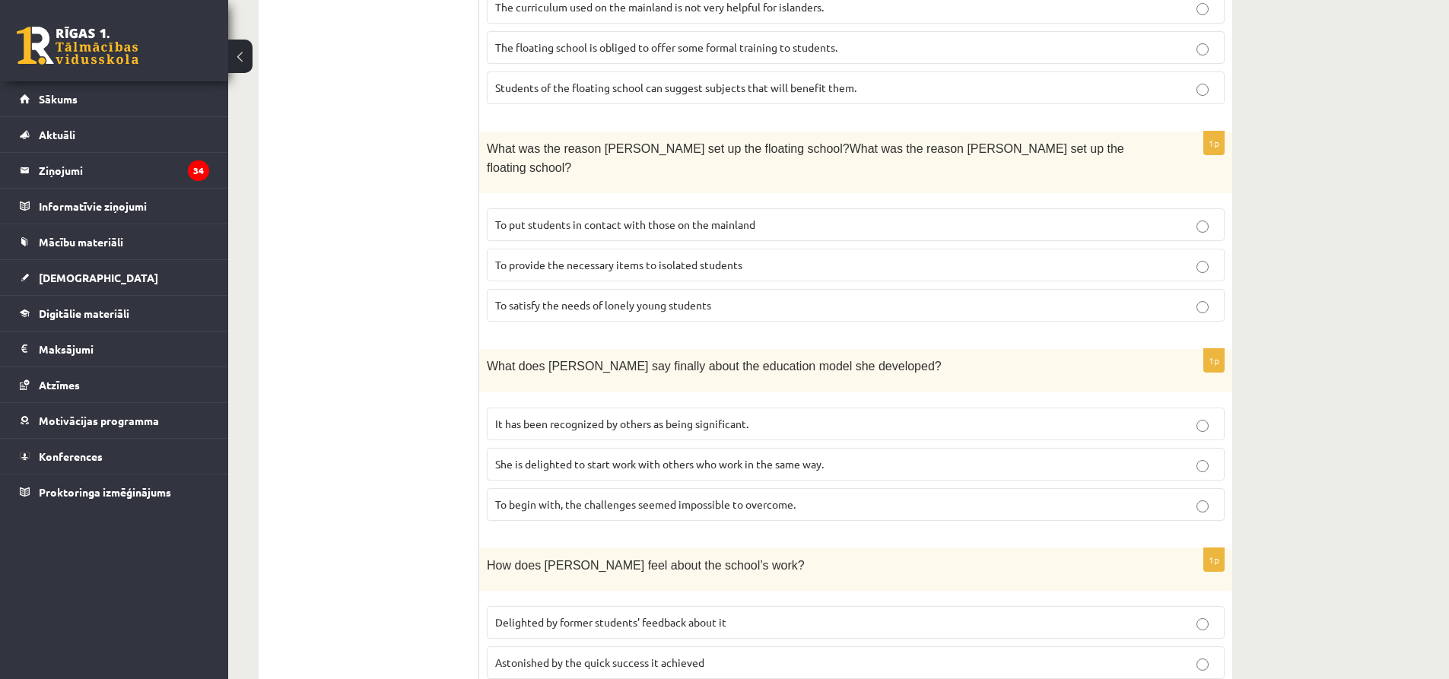
scroll to position [1312, 0]
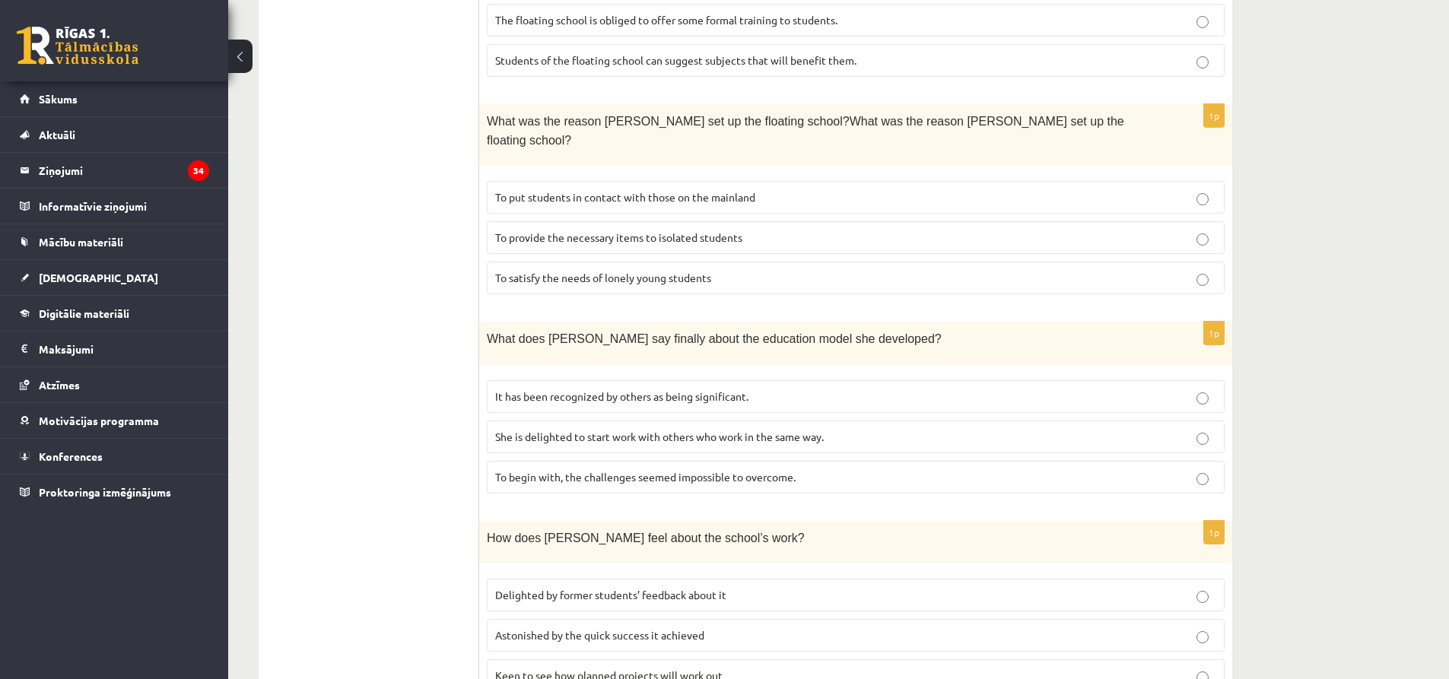
click at [530, 588] on span "Delighted by former students’ feedback about it" at bounding box center [610, 595] width 231 height 14
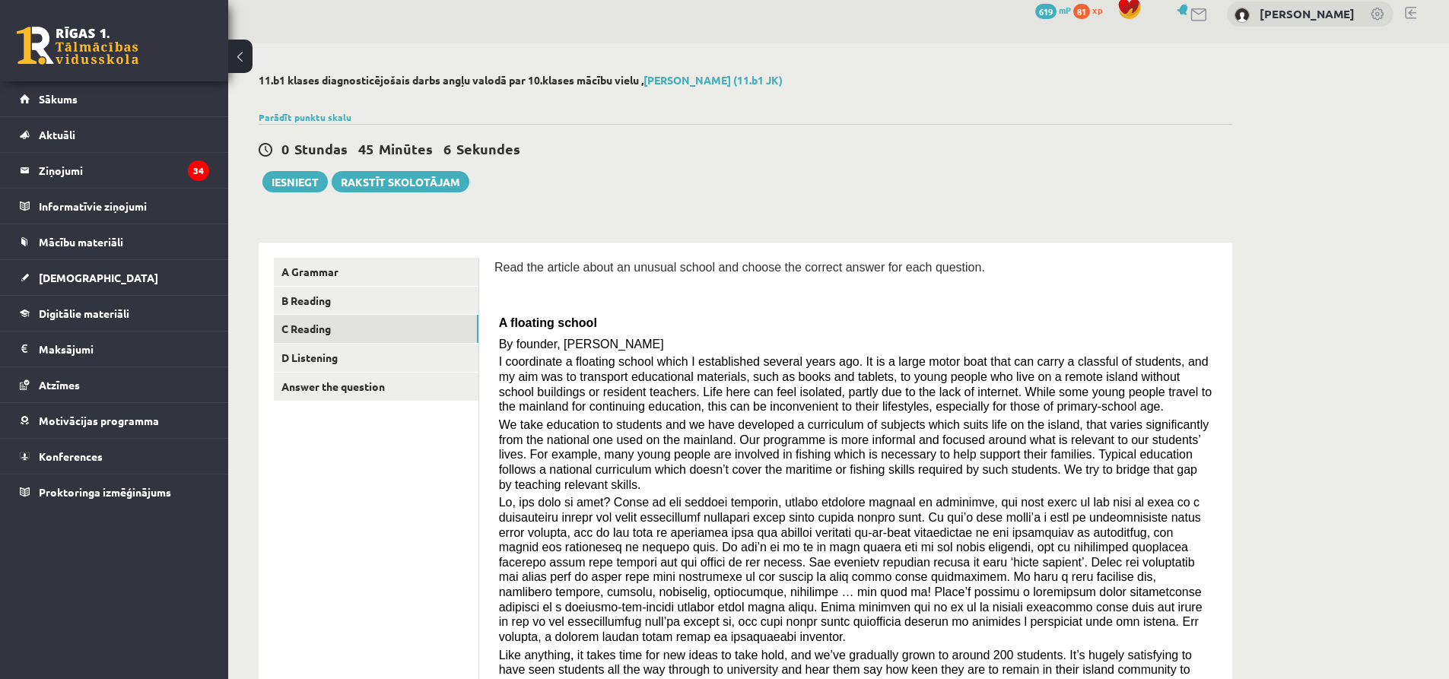
scroll to position [0, 0]
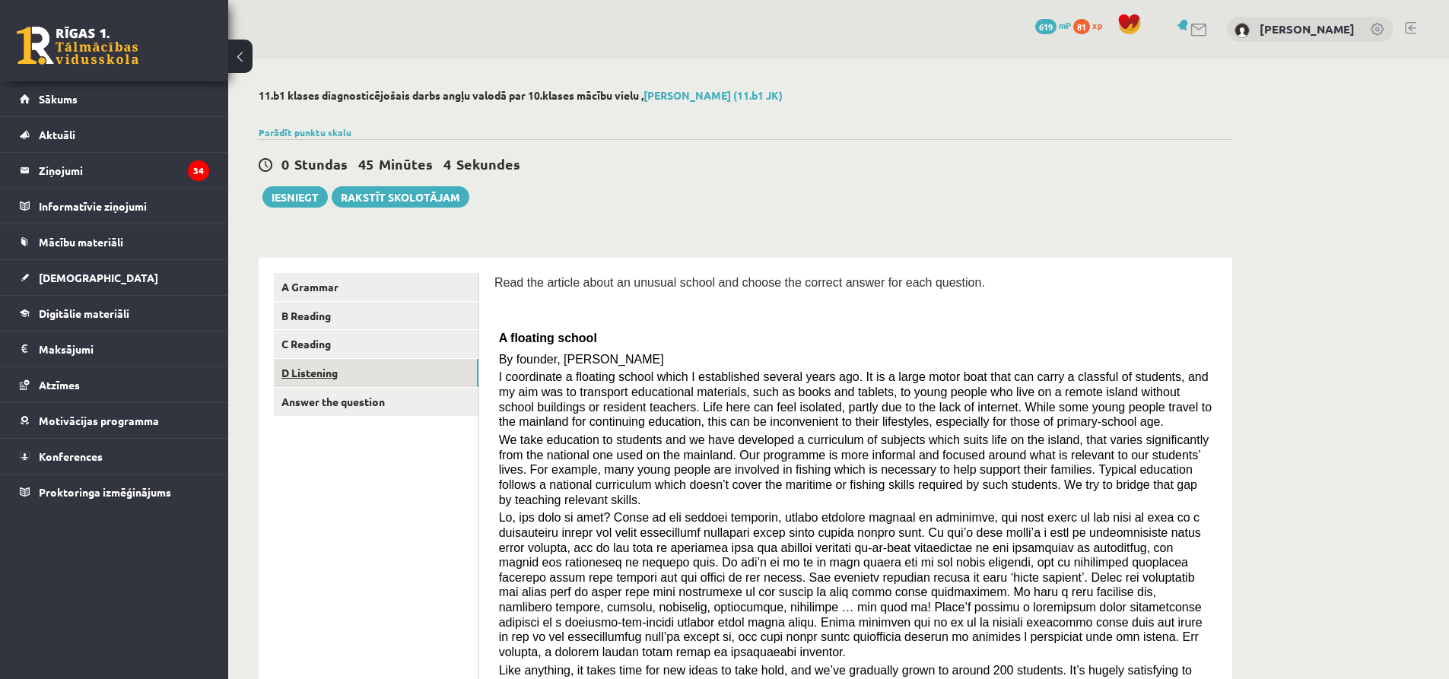
click at [325, 373] on link "D Listening" at bounding box center [376, 373] width 205 height 28
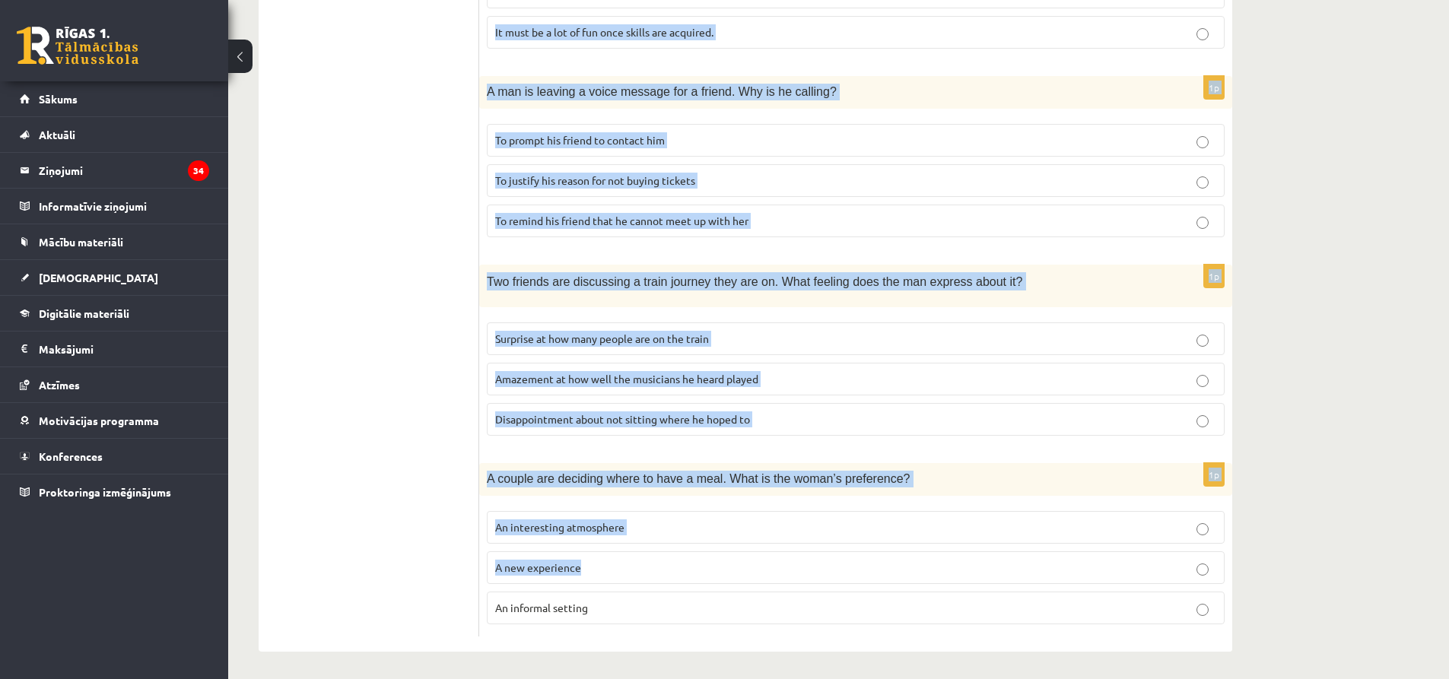
scroll to position [896, 0]
drag, startPoint x: 489, startPoint y: 395, endPoint x: 910, endPoint y: 608, distance: 472.0
click at [912, 608] on form "Listen to the conversation and answer the question. 1p Two friends are talking …" at bounding box center [855, 6] width 722 height 1258
copy form "Two friends are talking about clothing. What is the woman’s main concern? She w…"
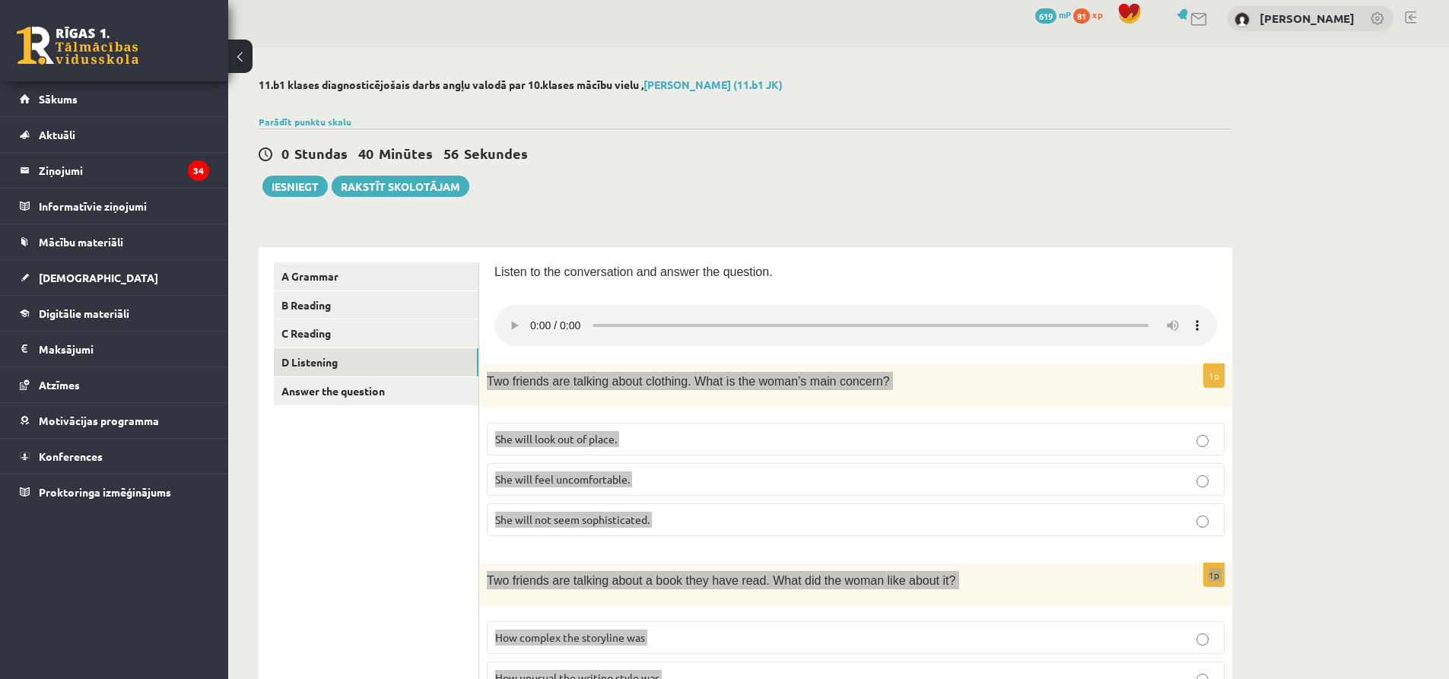
scroll to position [0, 0]
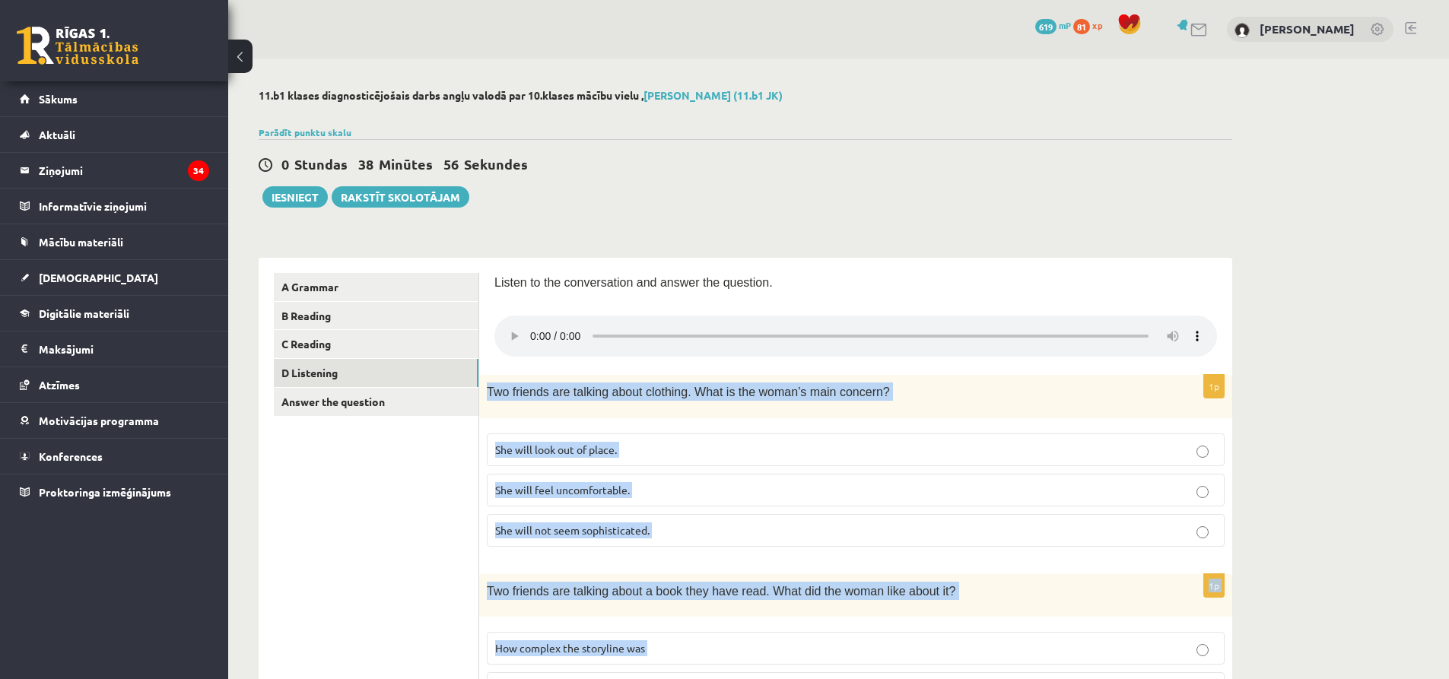
click at [624, 430] on fieldset "She will look out of place. She will feel uncomfortable. She will not seem soph…" at bounding box center [856, 488] width 738 height 125
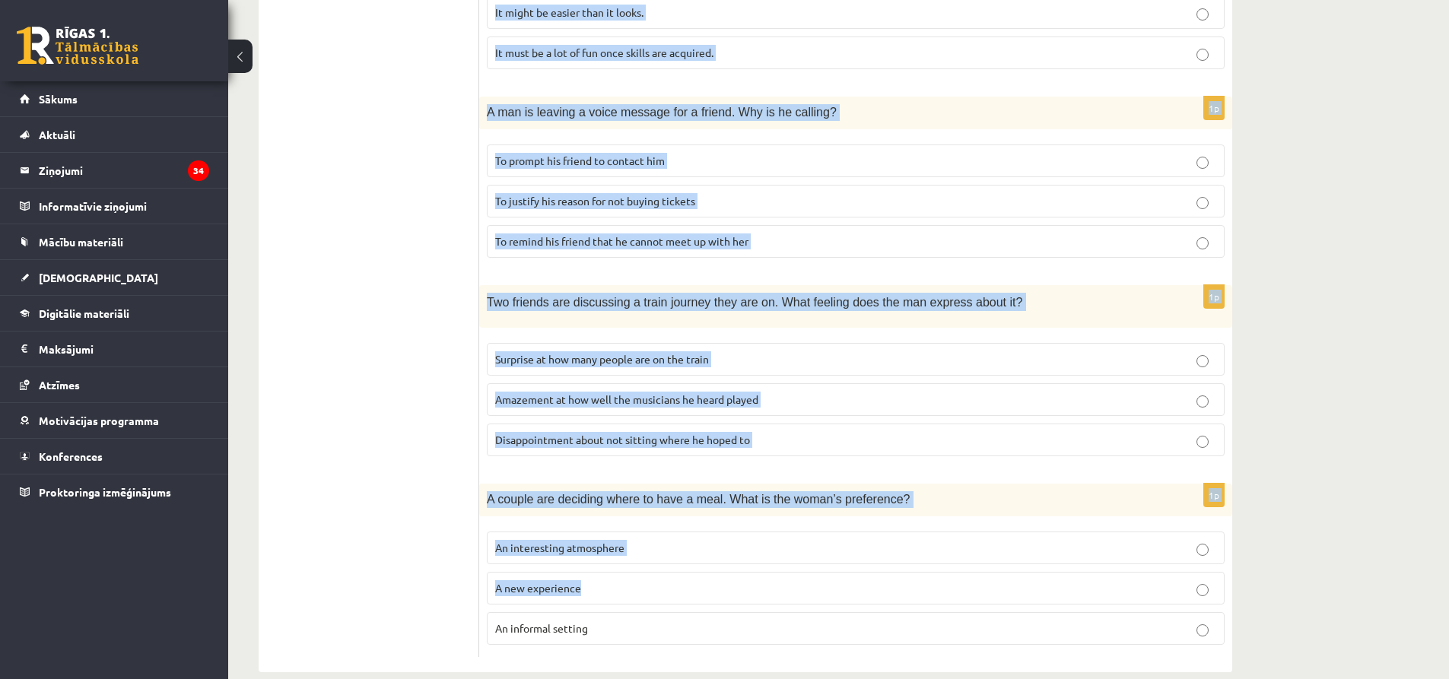
scroll to position [896, 0]
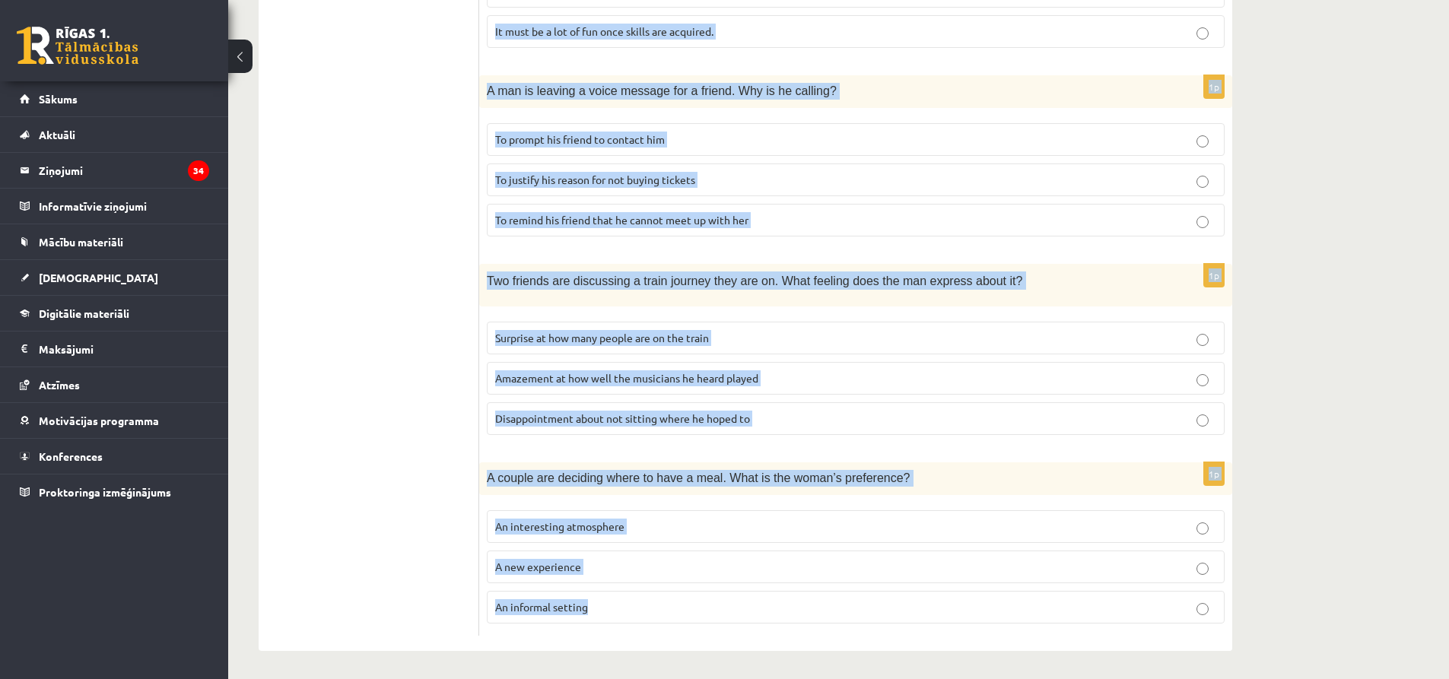
drag, startPoint x: 490, startPoint y: 284, endPoint x: 902, endPoint y: 586, distance: 510.3
click at [905, 585] on div "Listen to the conversation and answer the question. 1p Two friends are talking …" at bounding box center [855, 6] width 753 height 1289
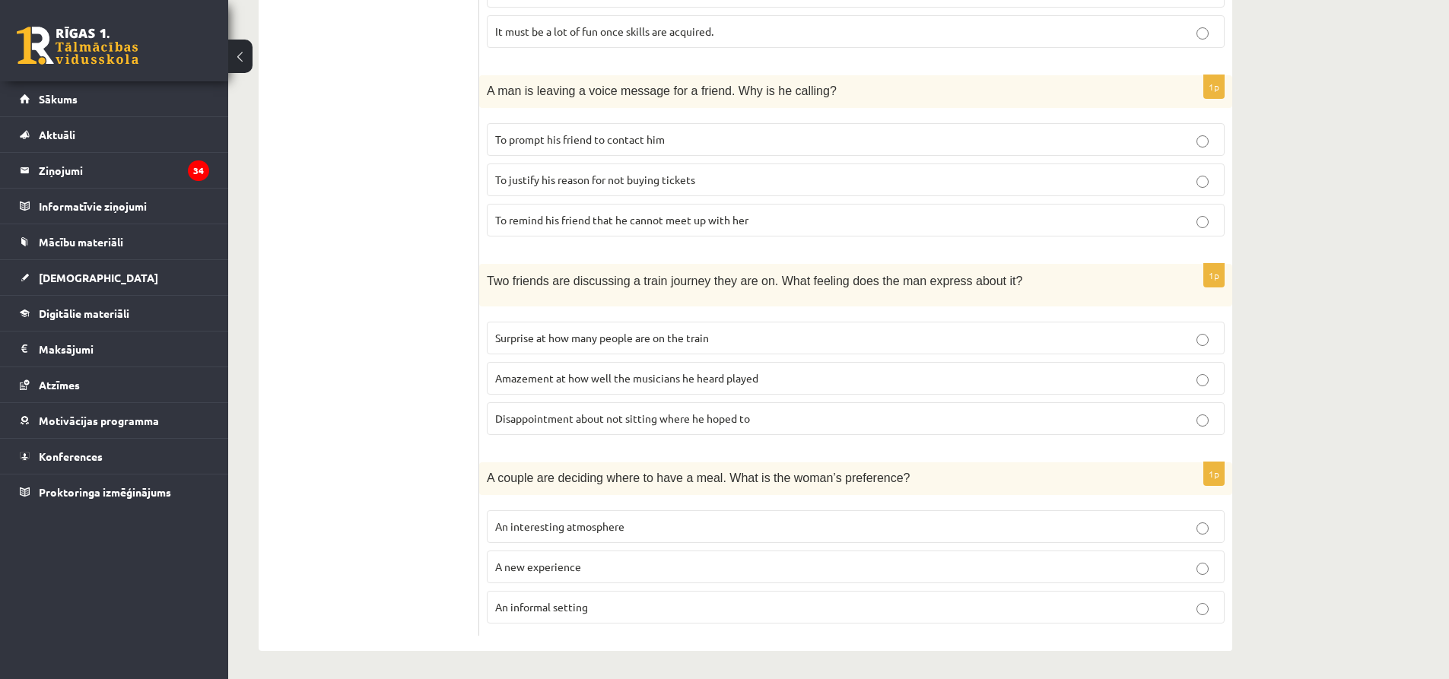
click at [290, 351] on ul "A Grammar B Reading C Reading D Listening Answer the question" at bounding box center [376, 6] width 205 height 1258
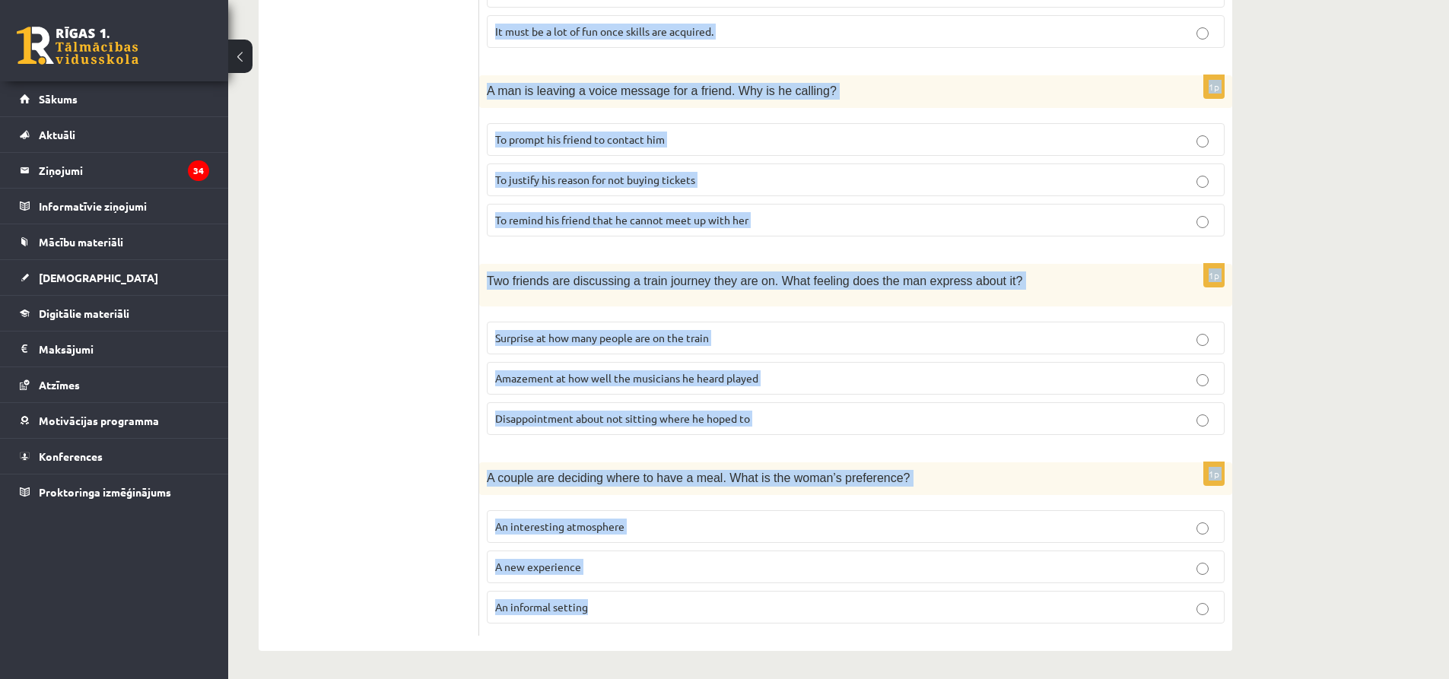
drag, startPoint x: 485, startPoint y: 392, endPoint x: 982, endPoint y: 590, distance: 535.2
click at [982, 590] on form "Listen to the conversation and answer the question. 1p Two friends are talking …" at bounding box center [855, 6] width 722 height 1258
copy form "Two friends are talking about clothing. What is the woman’s main concern? She w…"
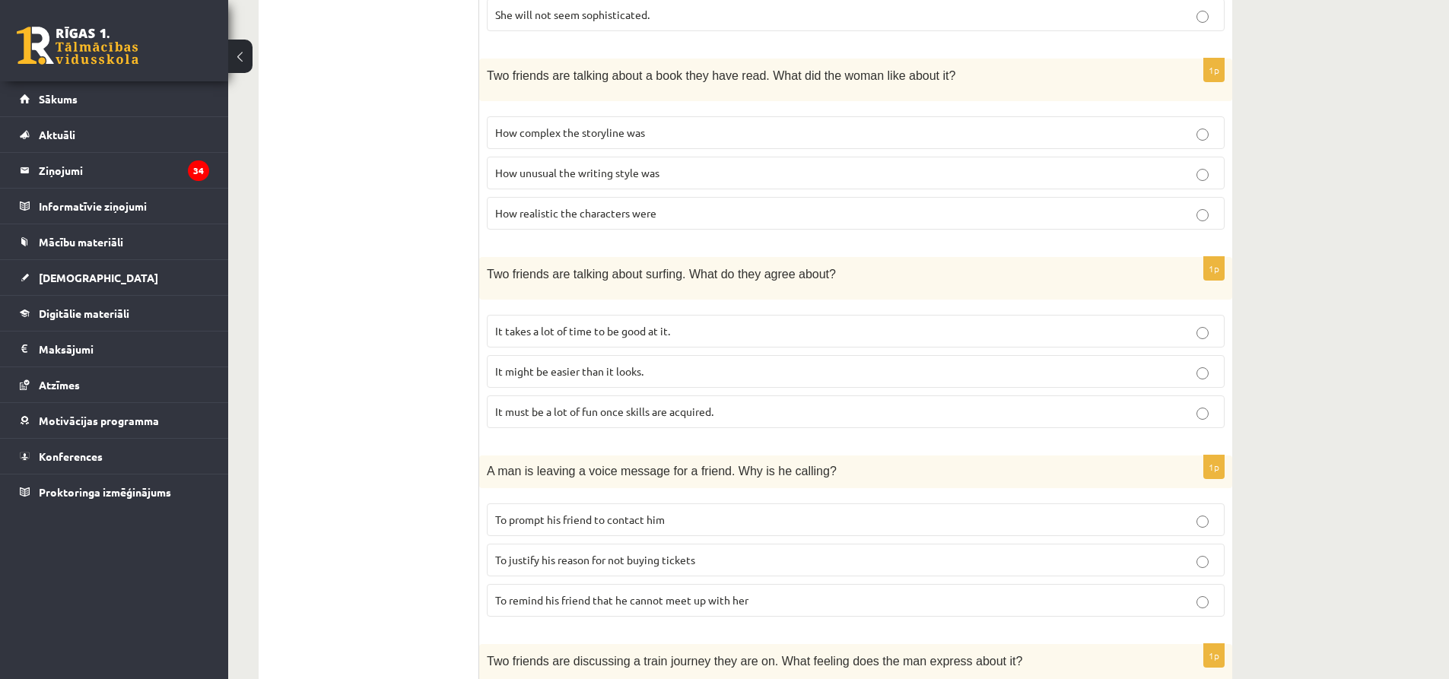
click at [359, 402] on ul "A Grammar B Reading C Reading D Listening Answer the question" at bounding box center [376, 386] width 205 height 1258
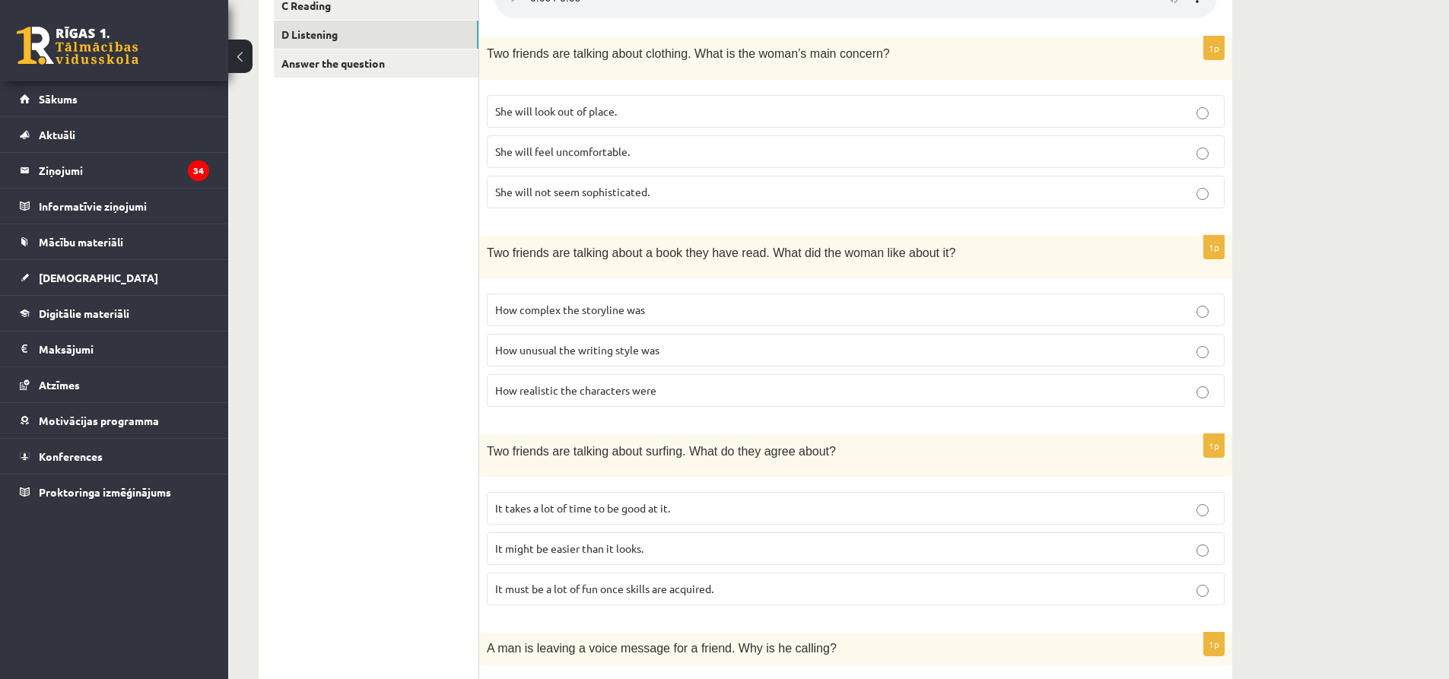
scroll to position [135, 0]
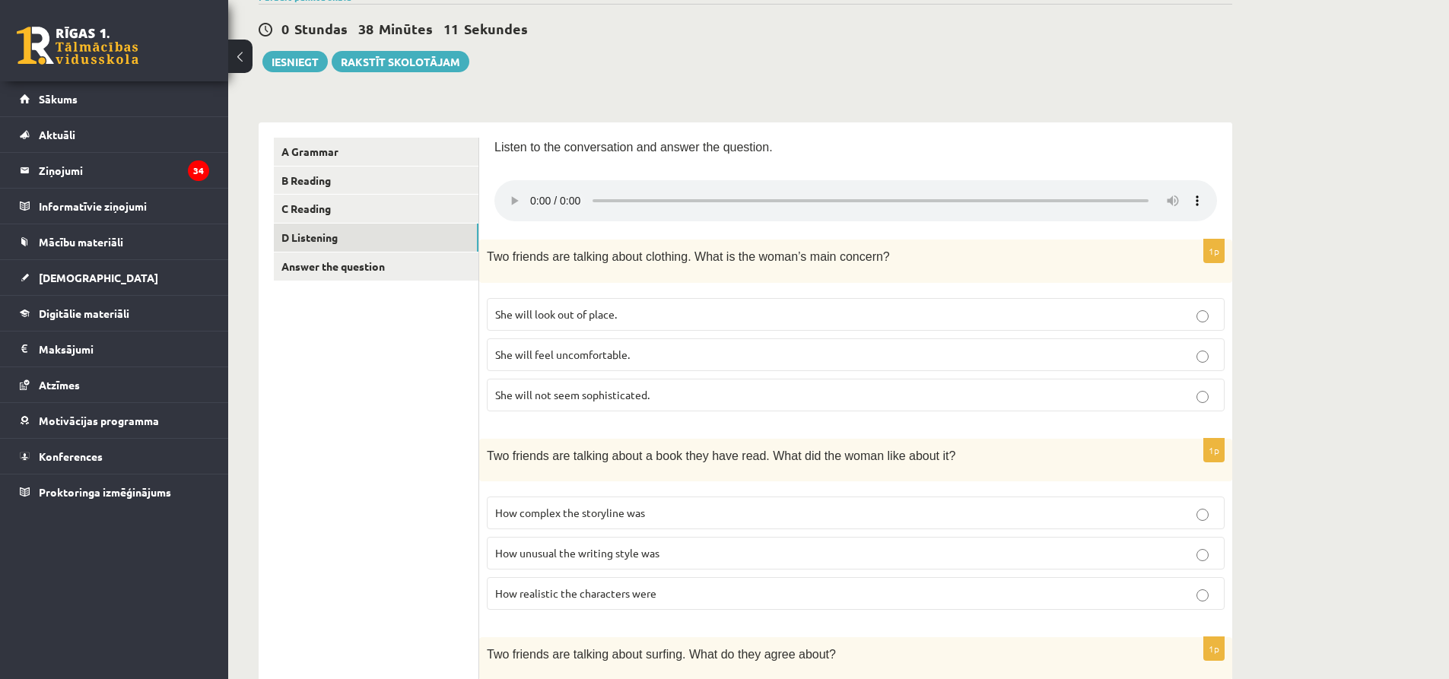
click at [554, 314] on span "She will look out of place." at bounding box center [556, 314] width 122 height 14
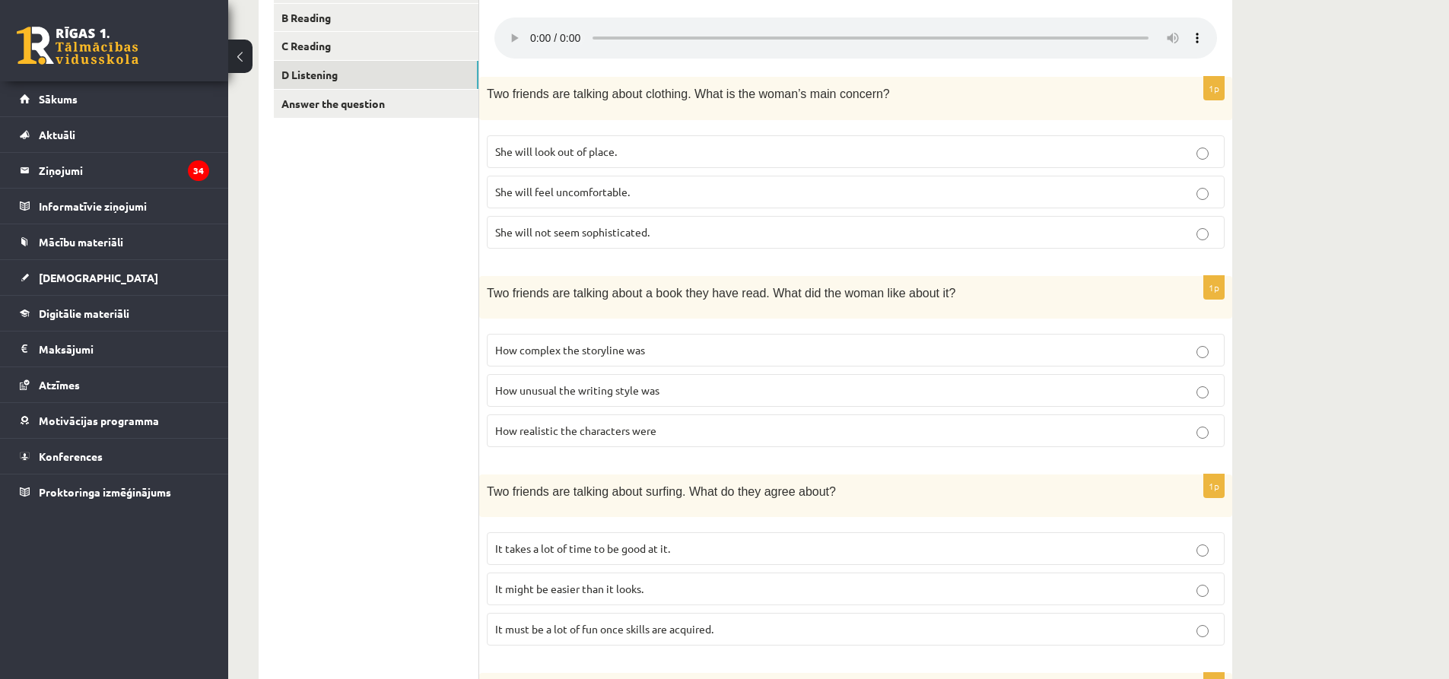
scroll to position [363, 0]
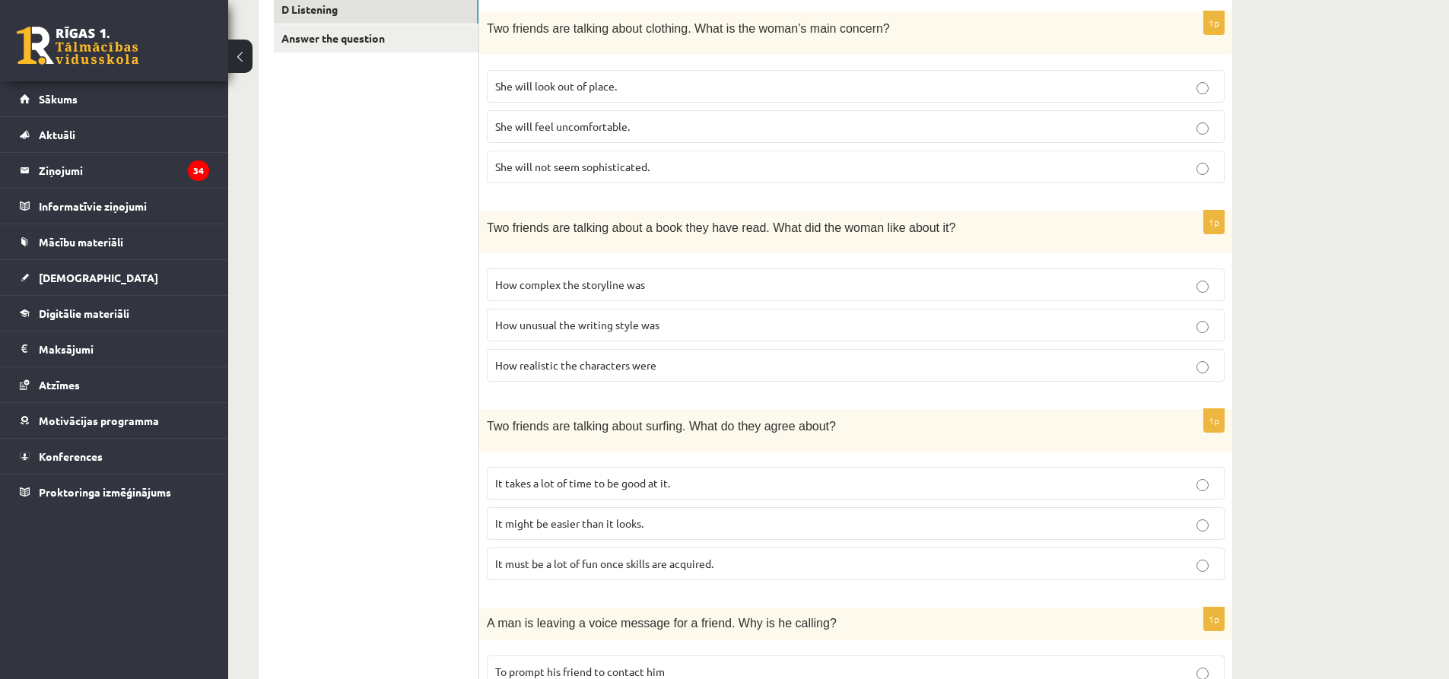
click at [587, 366] on span "How realistic the characters were" at bounding box center [575, 365] width 161 height 14
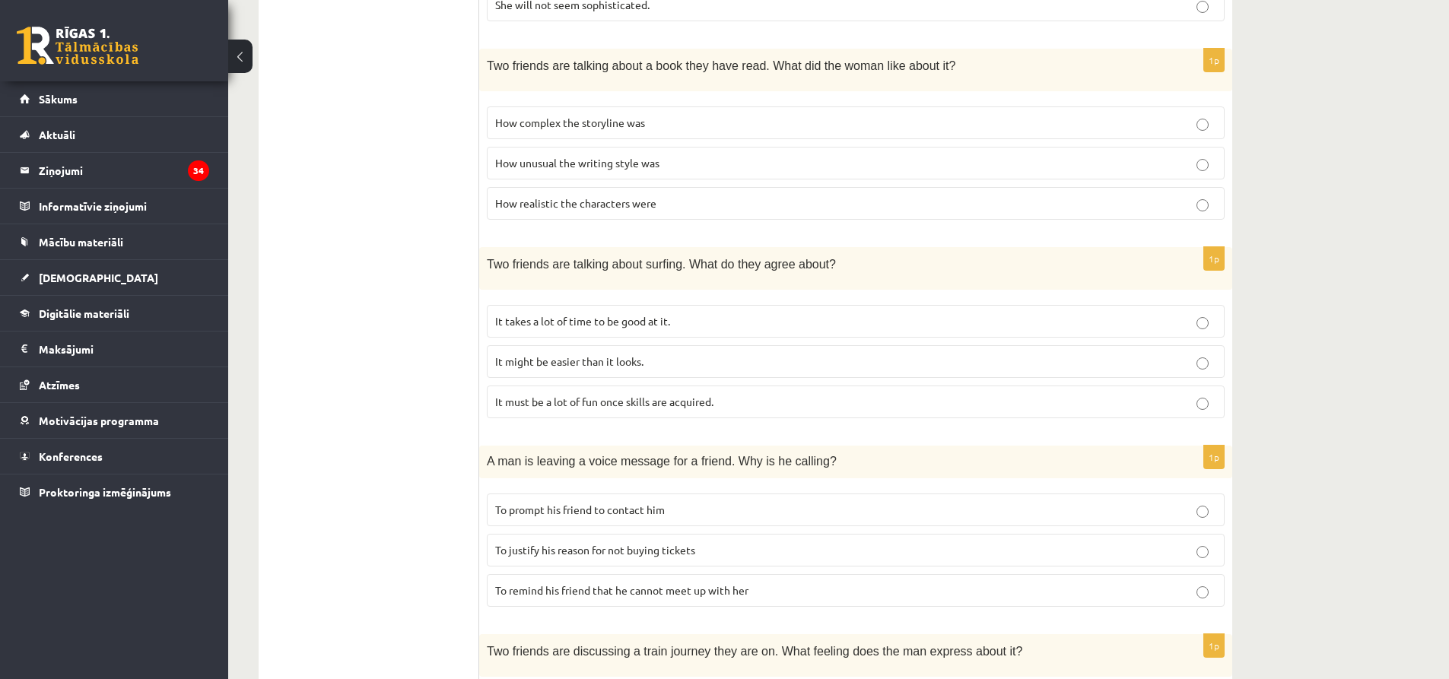
scroll to position [592, 0]
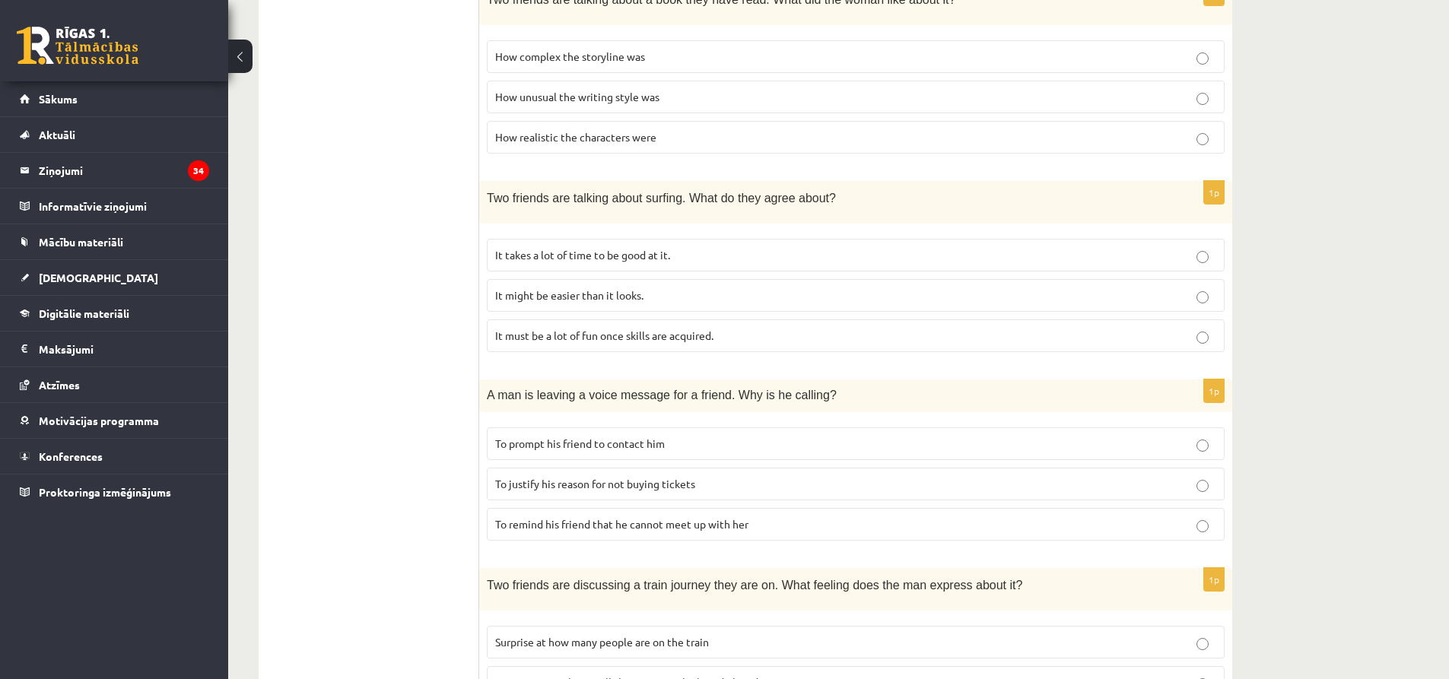
click at [549, 340] on span "It must be a lot of fun once skills are acquired." at bounding box center [604, 336] width 218 height 14
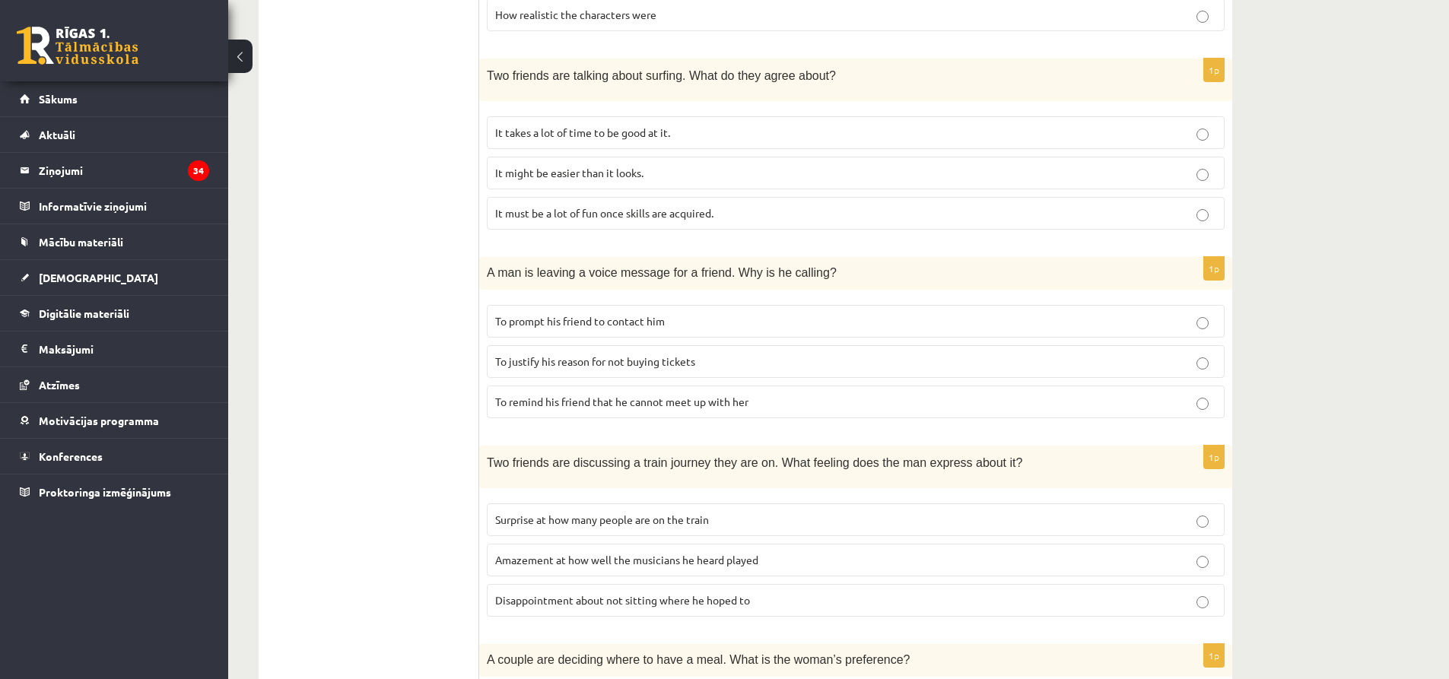
scroll to position [744, 0]
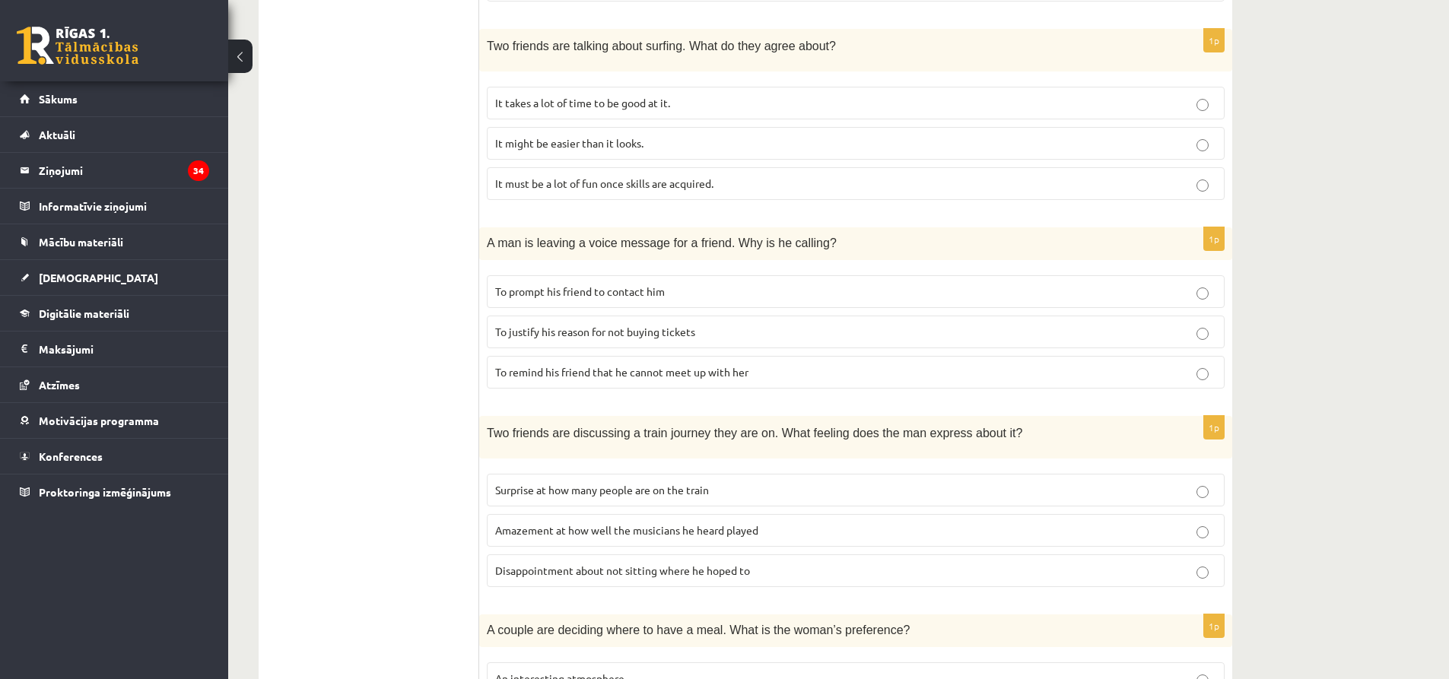
click at [551, 299] on label "To prompt his friend to contact him" at bounding box center [856, 291] width 738 height 33
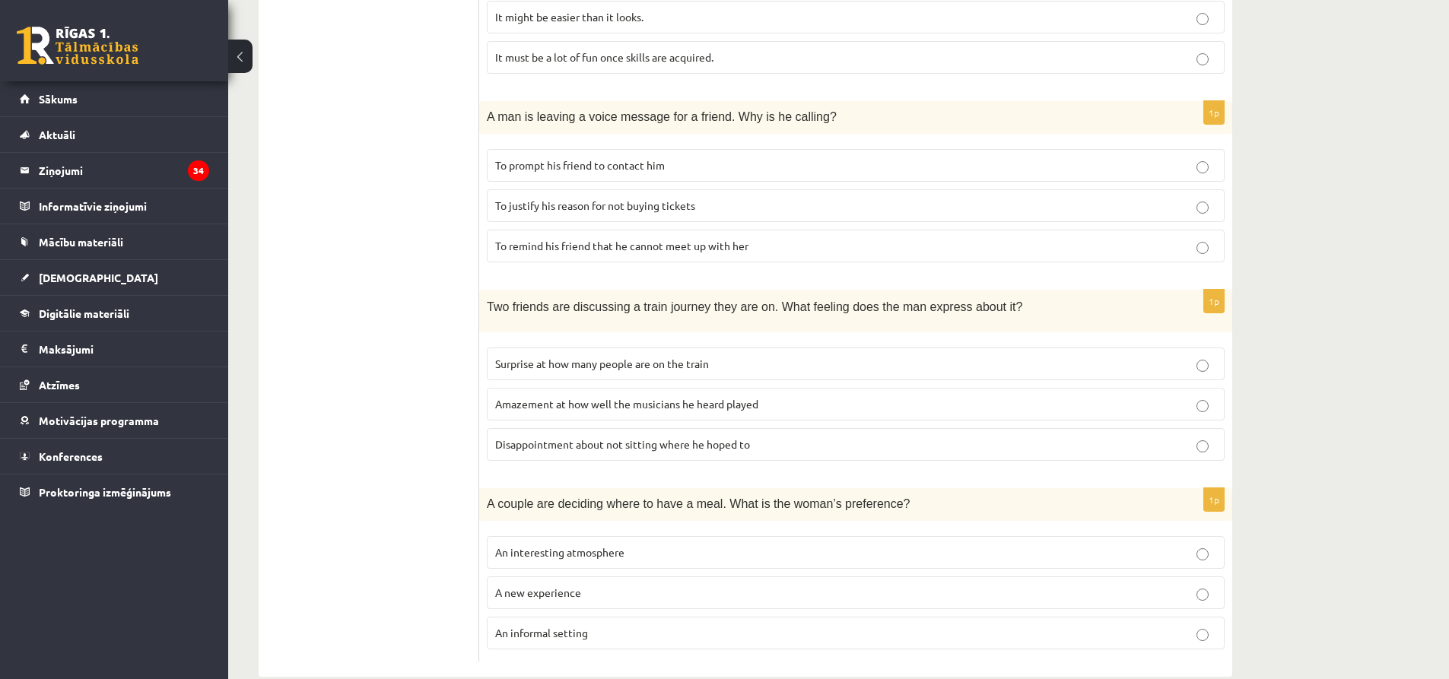
scroll to position [896, 0]
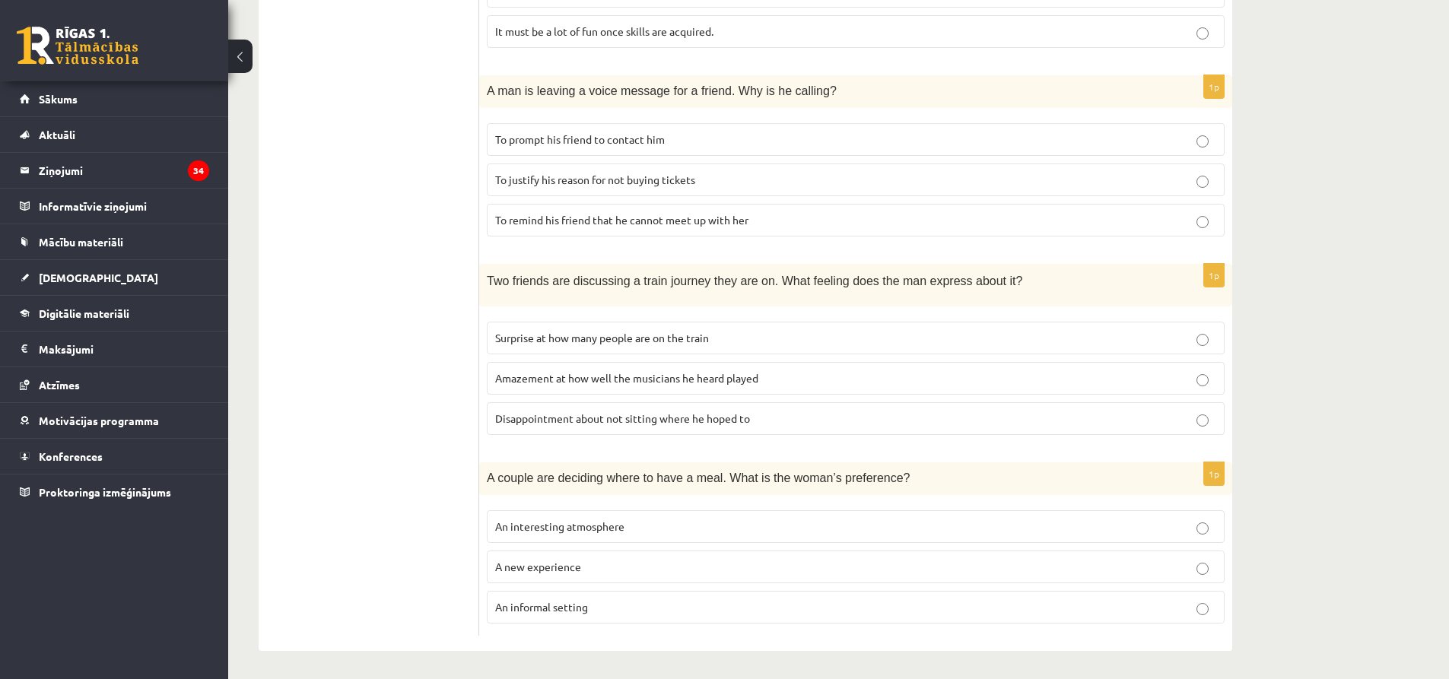
click at [507, 427] on label "Disappointment about not sitting where he hoped to" at bounding box center [856, 418] width 738 height 33
click at [545, 525] on span "An interesting atmosphere" at bounding box center [559, 526] width 129 height 14
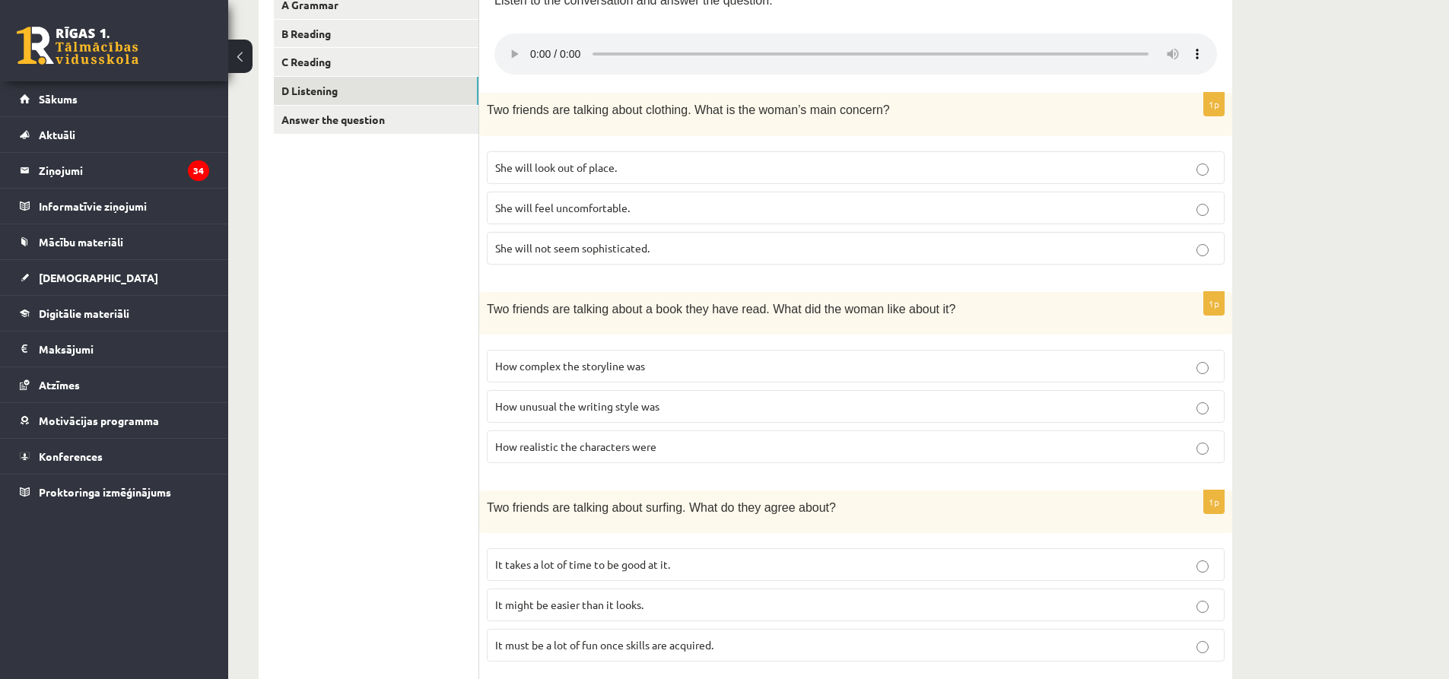
scroll to position [59, 0]
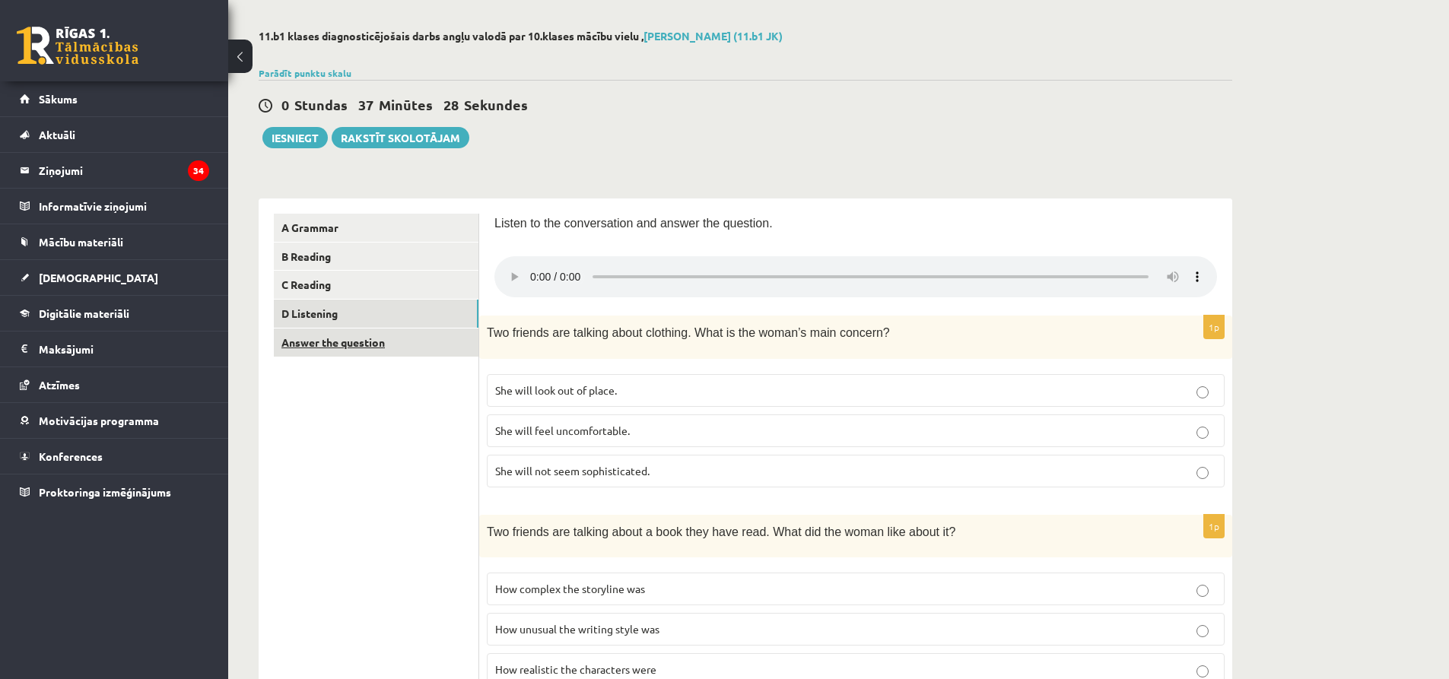
click at [348, 350] on link "Answer the question" at bounding box center [376, 343] width 205 height 28
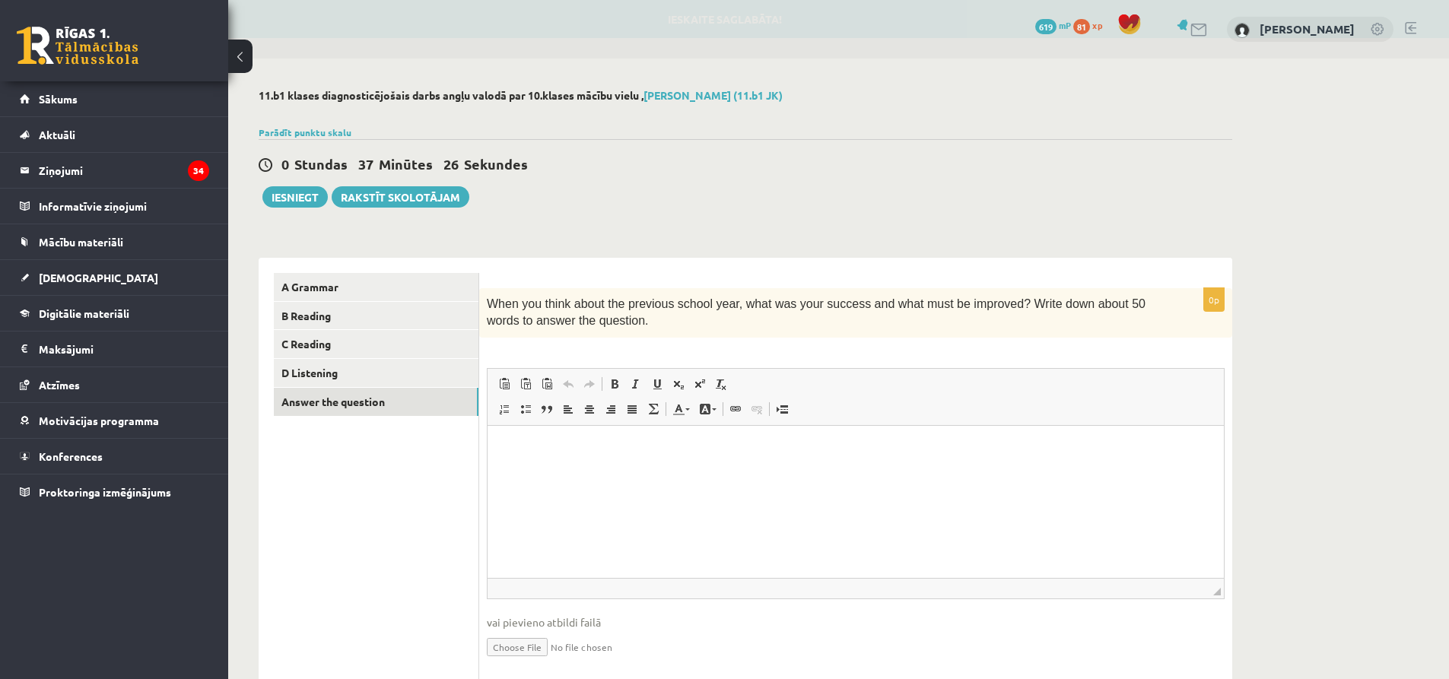
scroll to position [0, 0]
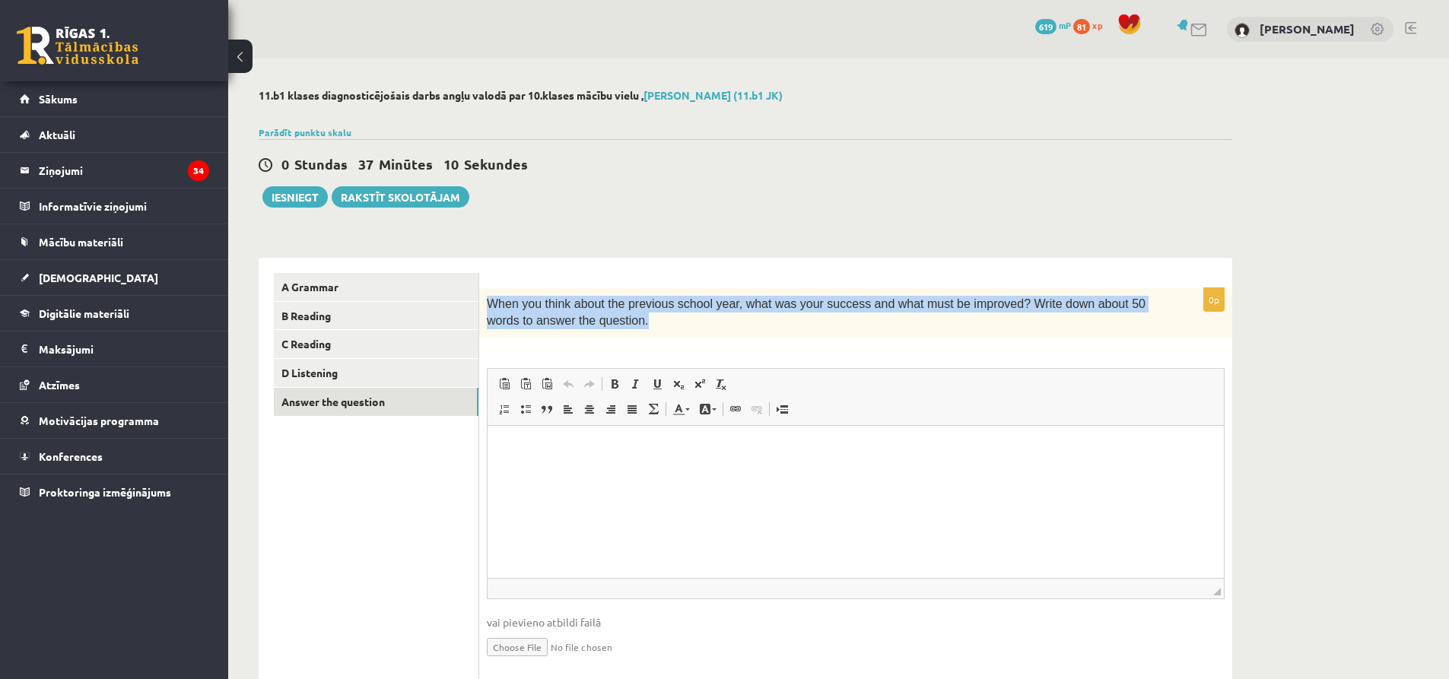
drag, startPoint x: 488, startPoint y: 302, endPoint x: 605, endPoint y: 321, distance: 118.6
click at [605, 321] on p "When you think about the previous school year, what was your success and what m…" at bounding box center [818, 313] width 662 height 34
click at [619, 326] on p "When you think about the previous school year, what was your success and what m…" at bounding box center [818, 313] width 662 height 34
copy span "When you think about the previous school year, what was your success and what m…"
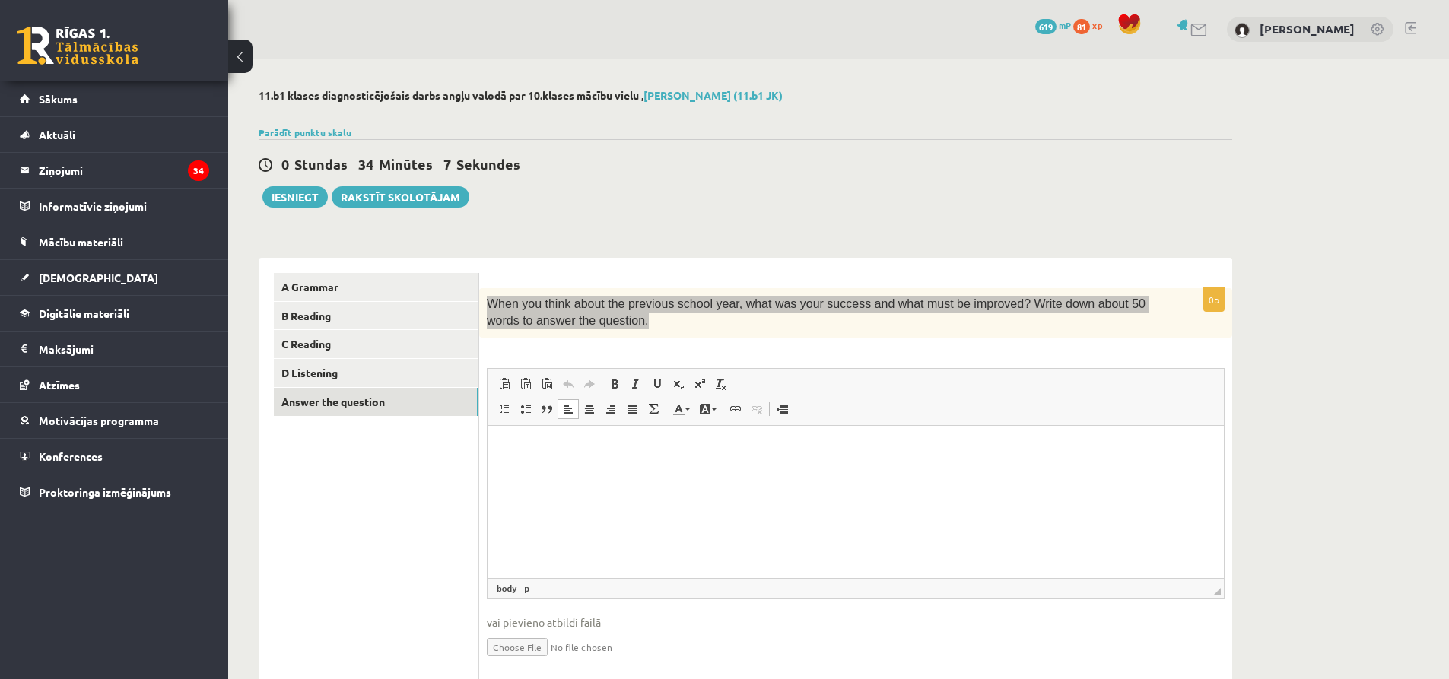
click at [550, 457] on html at bounding box center [855, 448] width 736 height 46
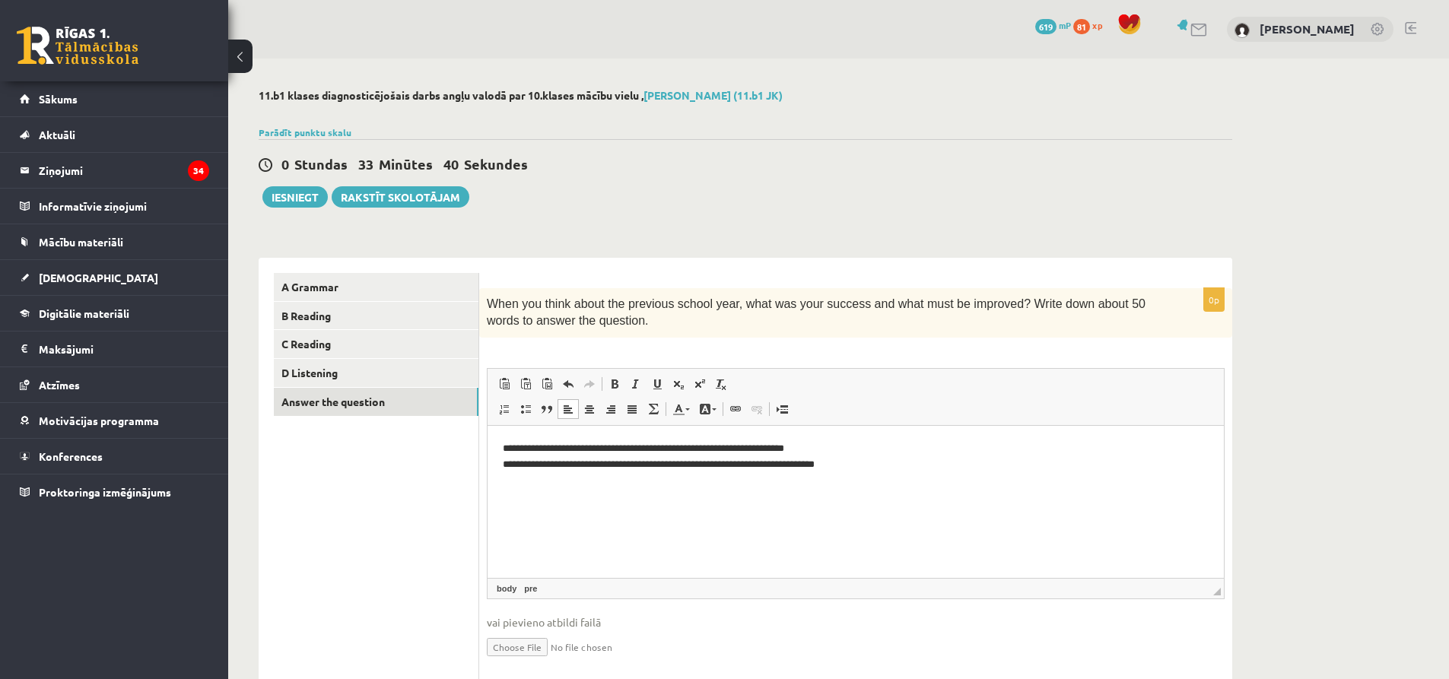
click at [372, 532] on ul "A Grammar B Reading C Reading D Listening Answer the question" at bounding box center [376, 478] width 205 height 411
click at [293, 199] on button "Iesniegt" at bounding box center [294, 196] width 65 height 21
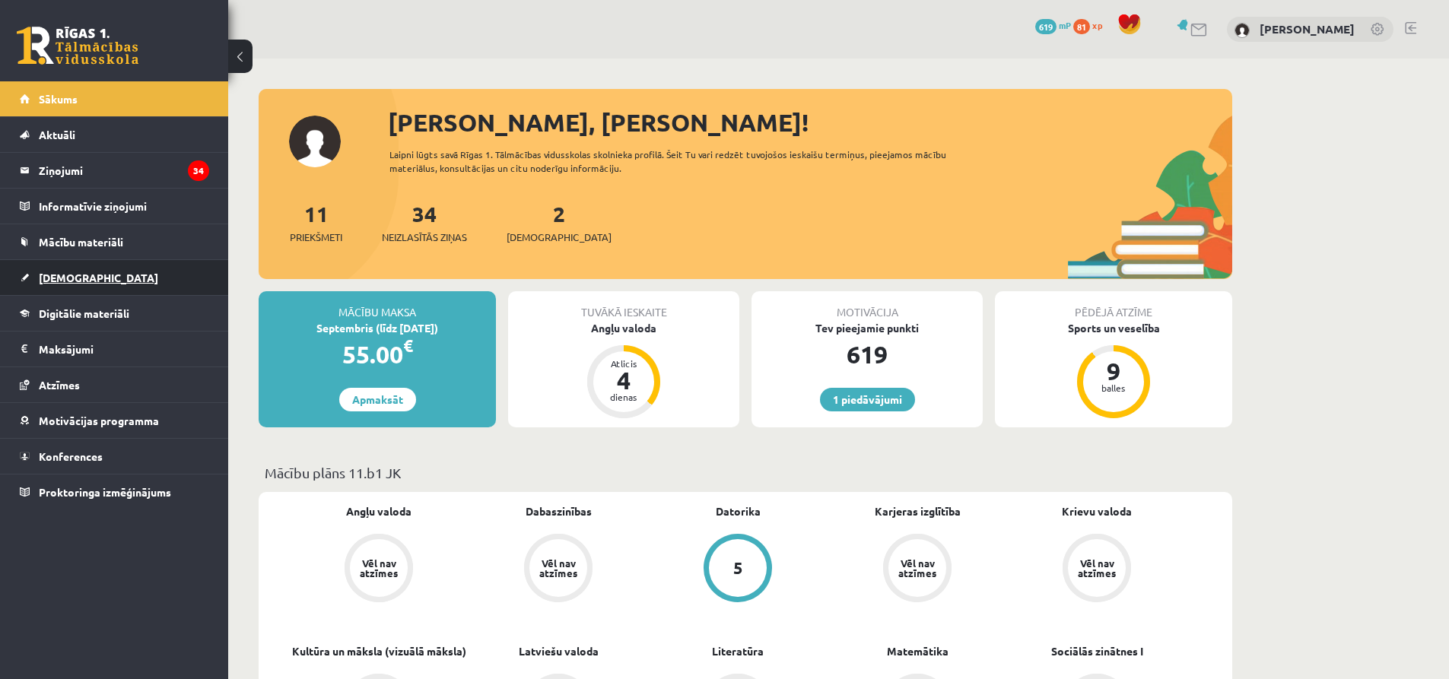
click at [61, 286] on link "[DEMOGRAPHIC_DATA]" at bounding box center [114, 277] width 189 height 35
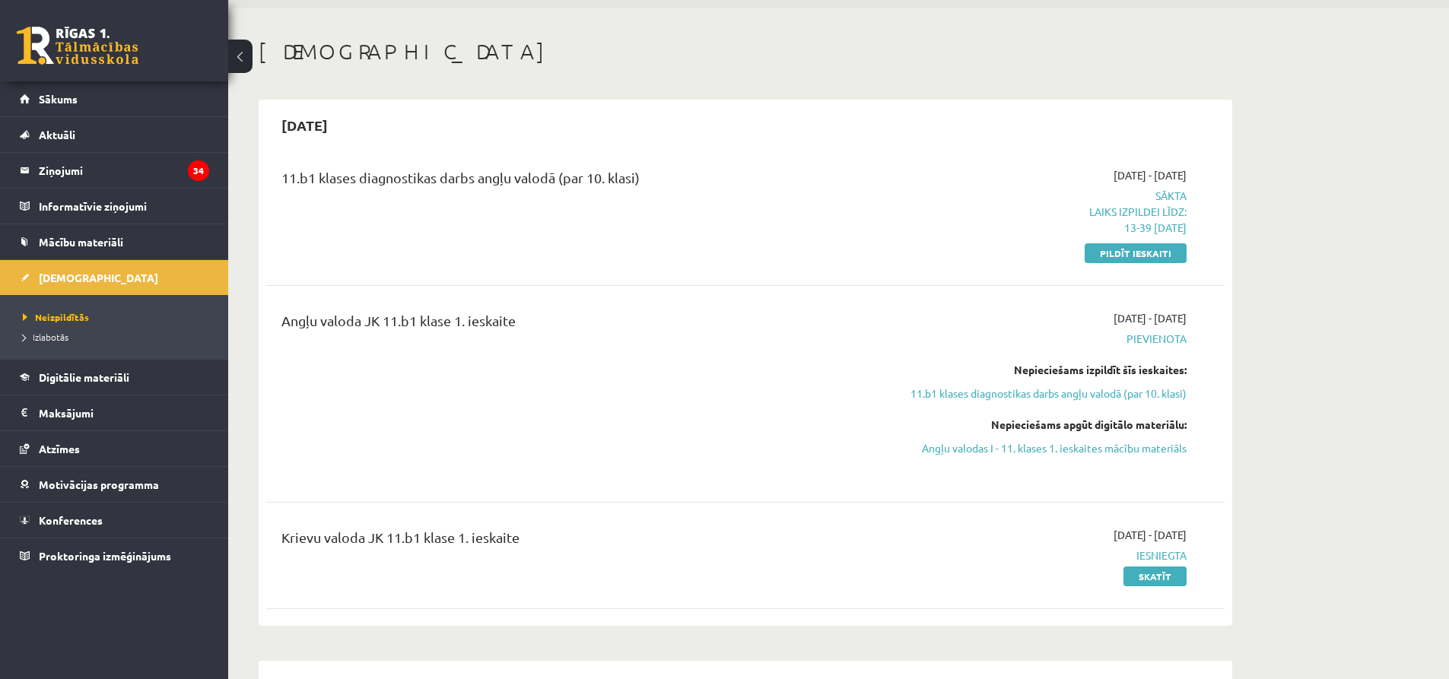
scroll to position [76, 0]
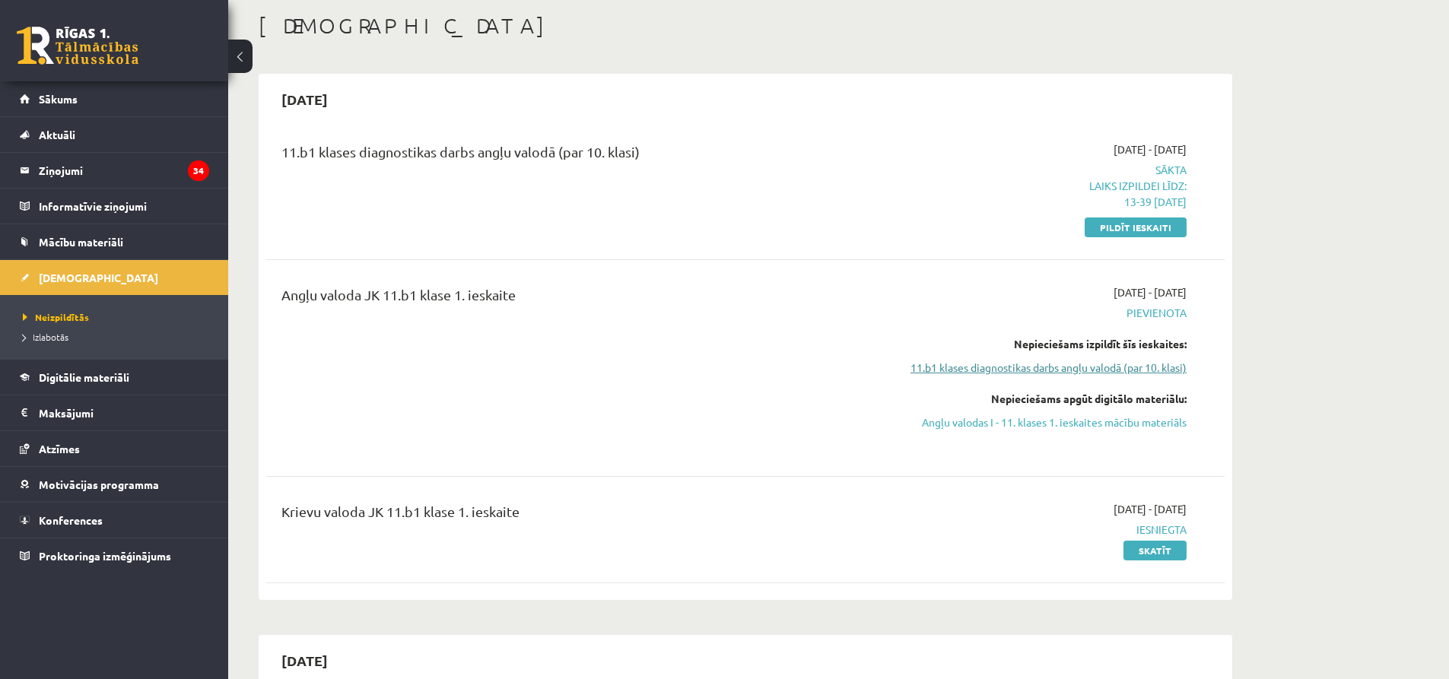
click at [992, 370] on link "11.b1 klases diagnostikas darbs angļu valodā (par 10. klasi)" at bounding box center [1043, 368] width 287 height 16
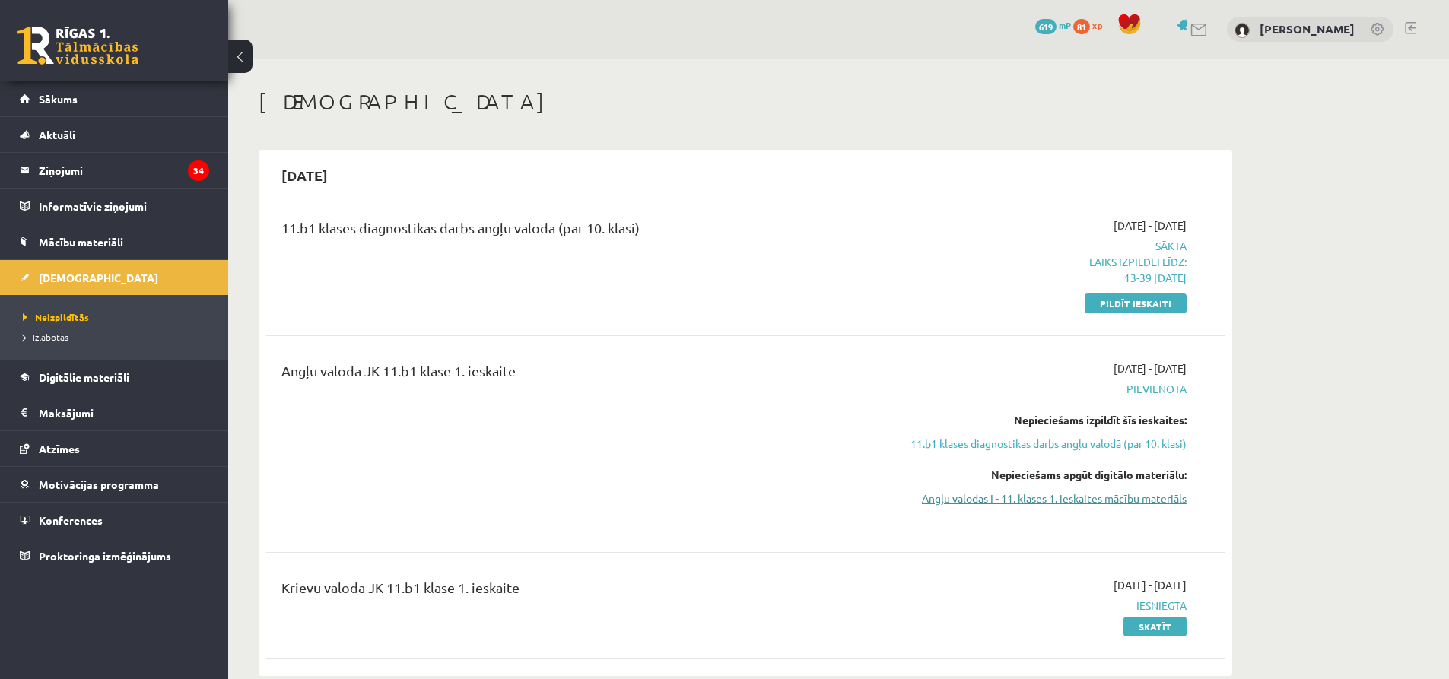
click at [1055, 494] on link "Angļu valodas I - 11. klases 1. ieskaites mācību materiāls" at bounding box center [1043, 498] width 287 height 16
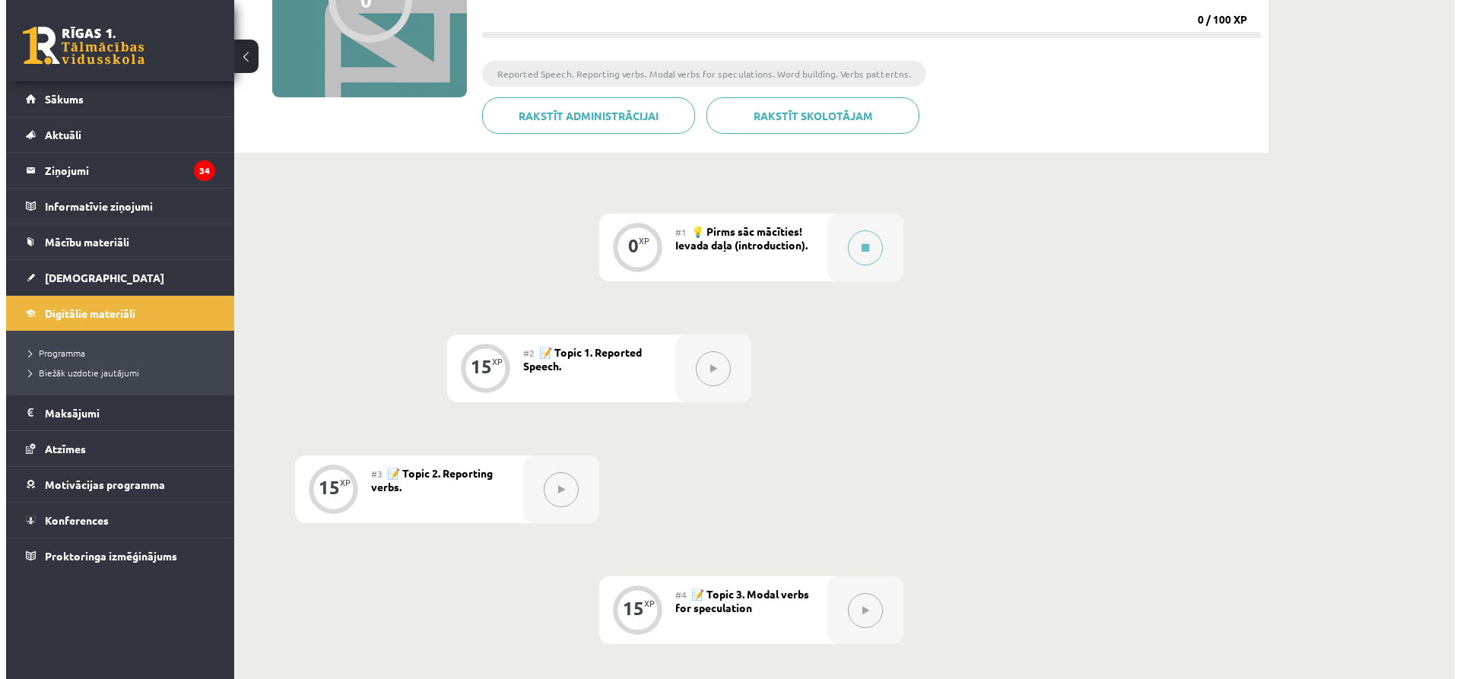
scroll to position [213, 0]
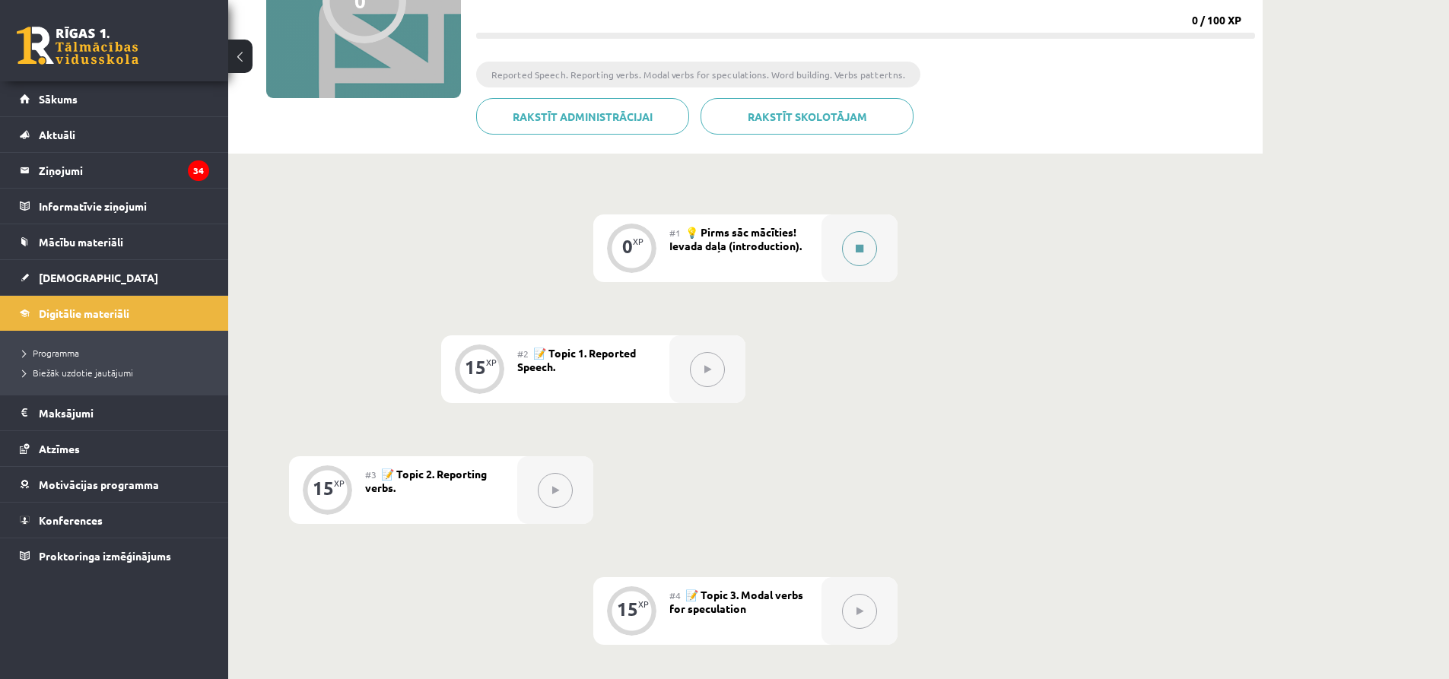
click at [855, 253] on button at bounding box center [859, 248] width 35 height 35
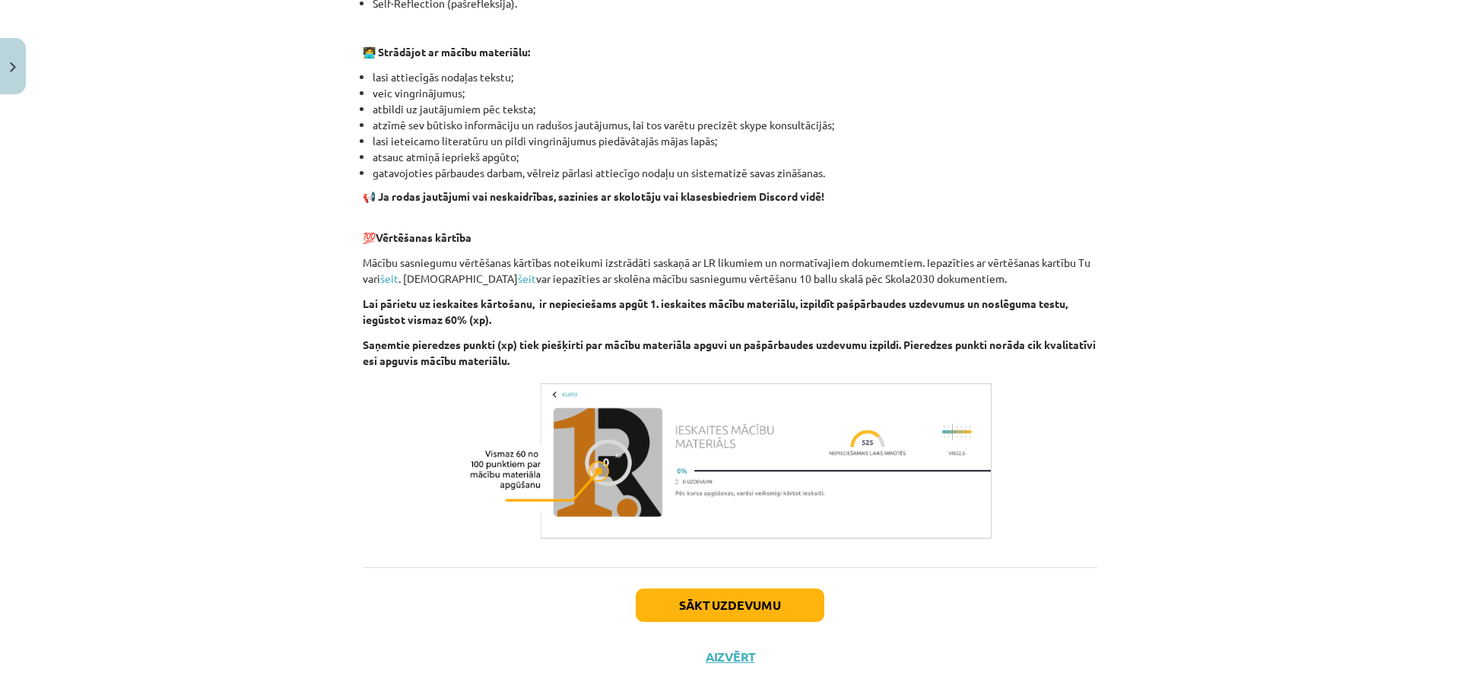
scroll to position [920, 0]
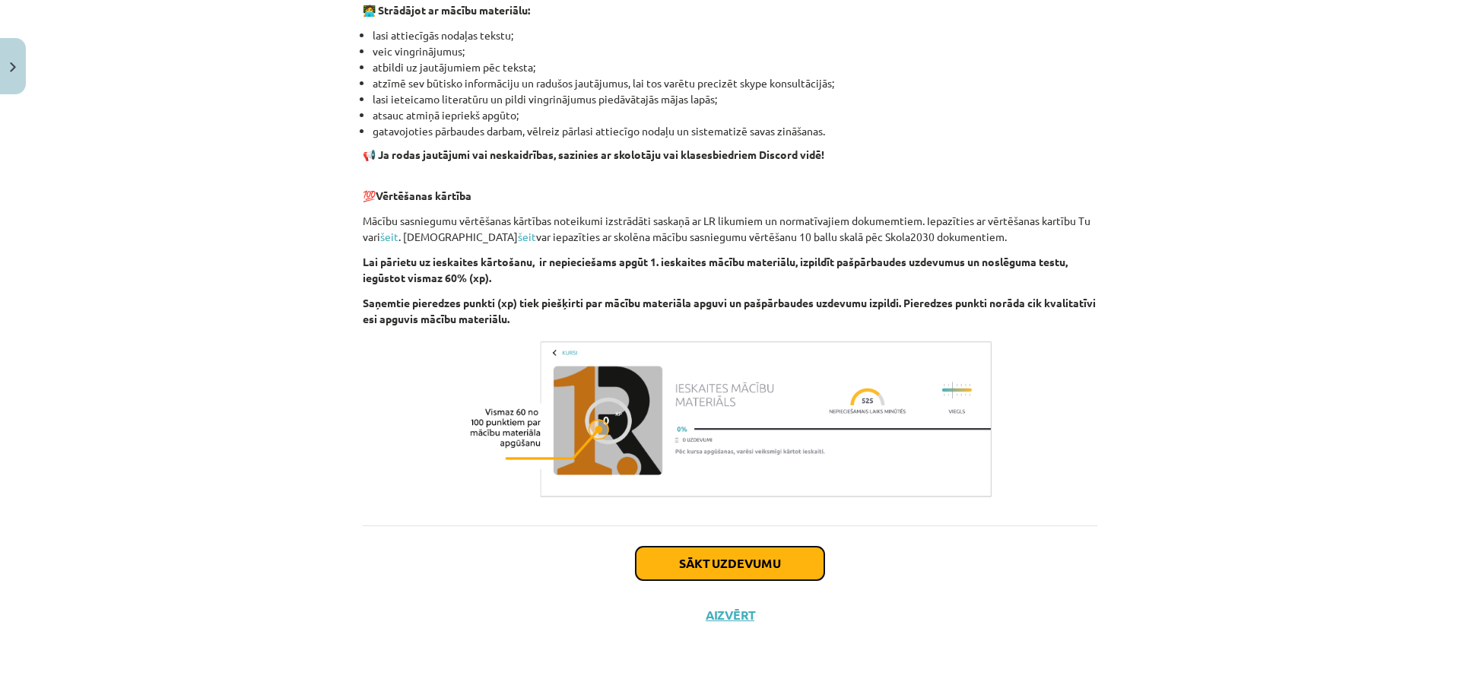
click at [740, 557] on button "Sākt uzdevumu" at bounding box center [730, 563] width 189 height 33
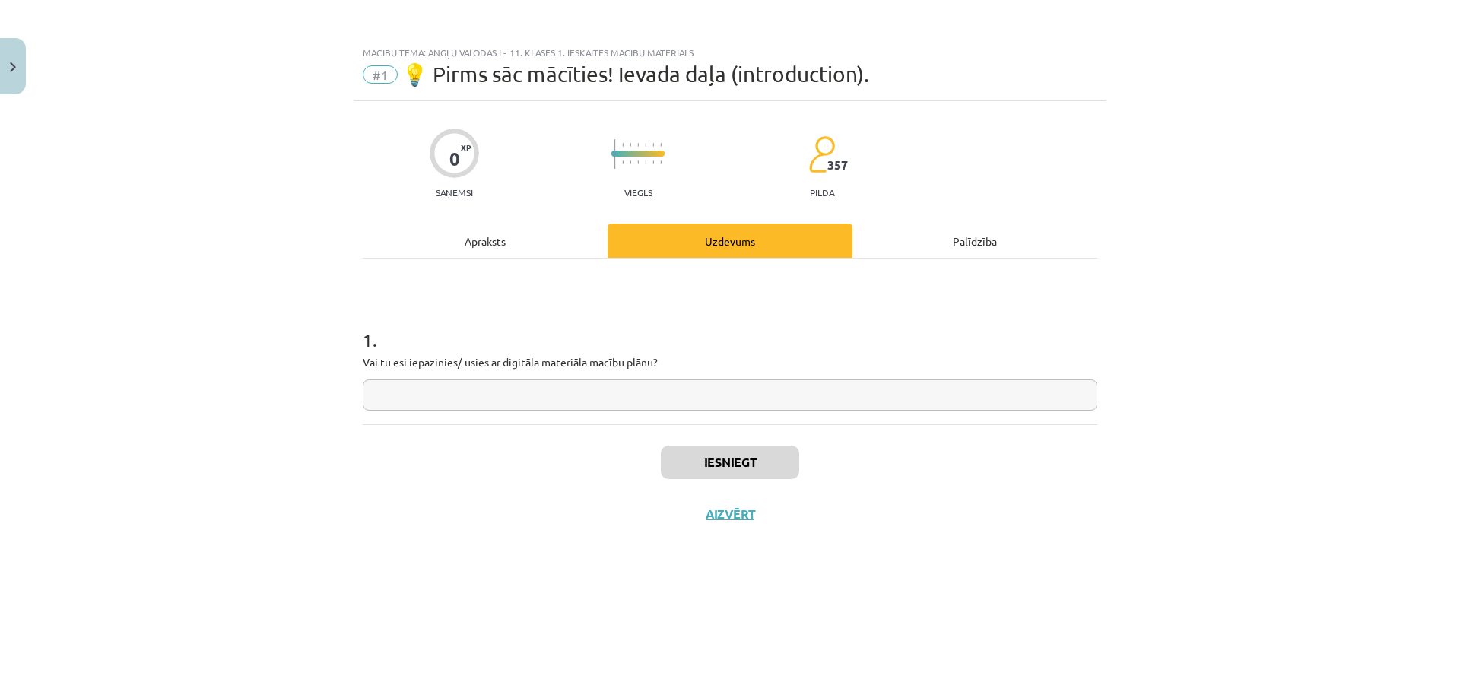
click at [655, 399] on input "text" at bounding box center [730, 394] width 735 height 31
type input "**"
click at [696, 459] on button "Iesniegt" at bounding box center [730, 462] width 138 height 33
click at [700, 532] on button "Nākamā nodarbība" at bounding box center [729, 523] width 149 height 35
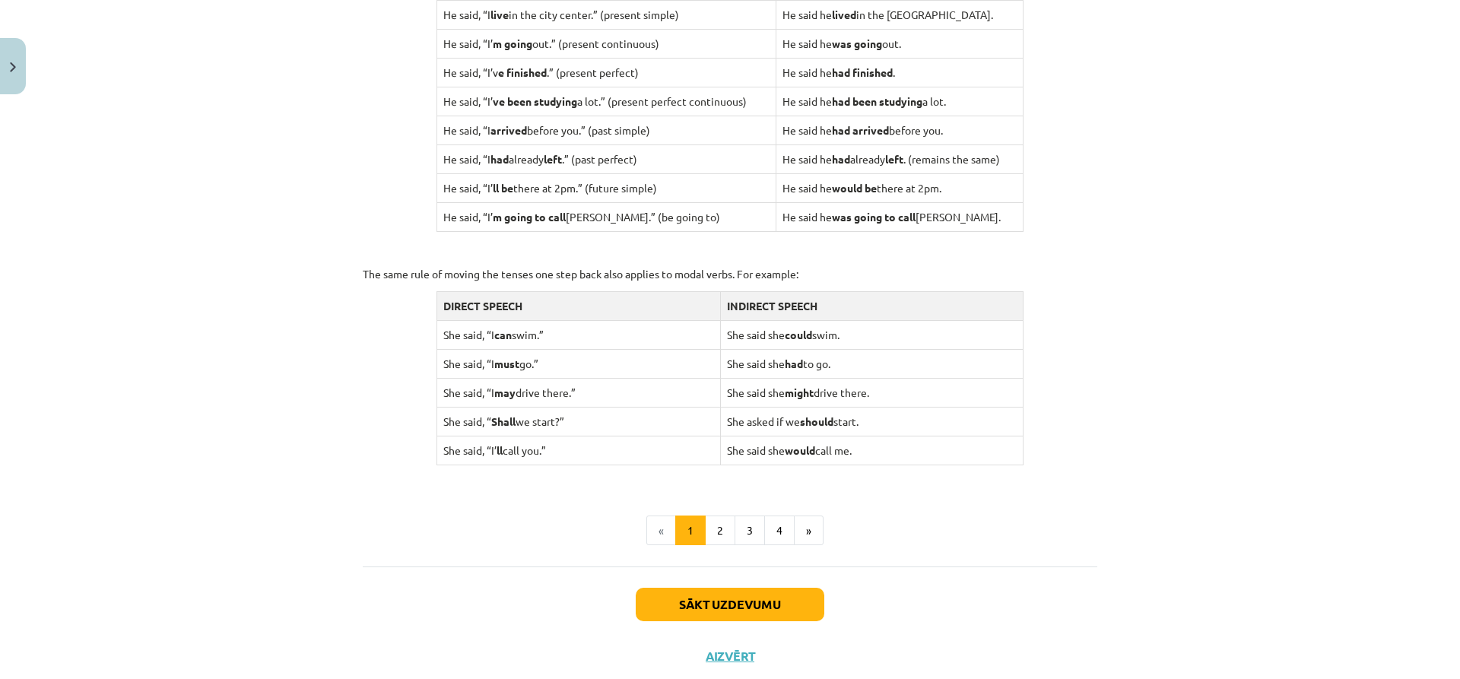
scroll to position [1376, 0]
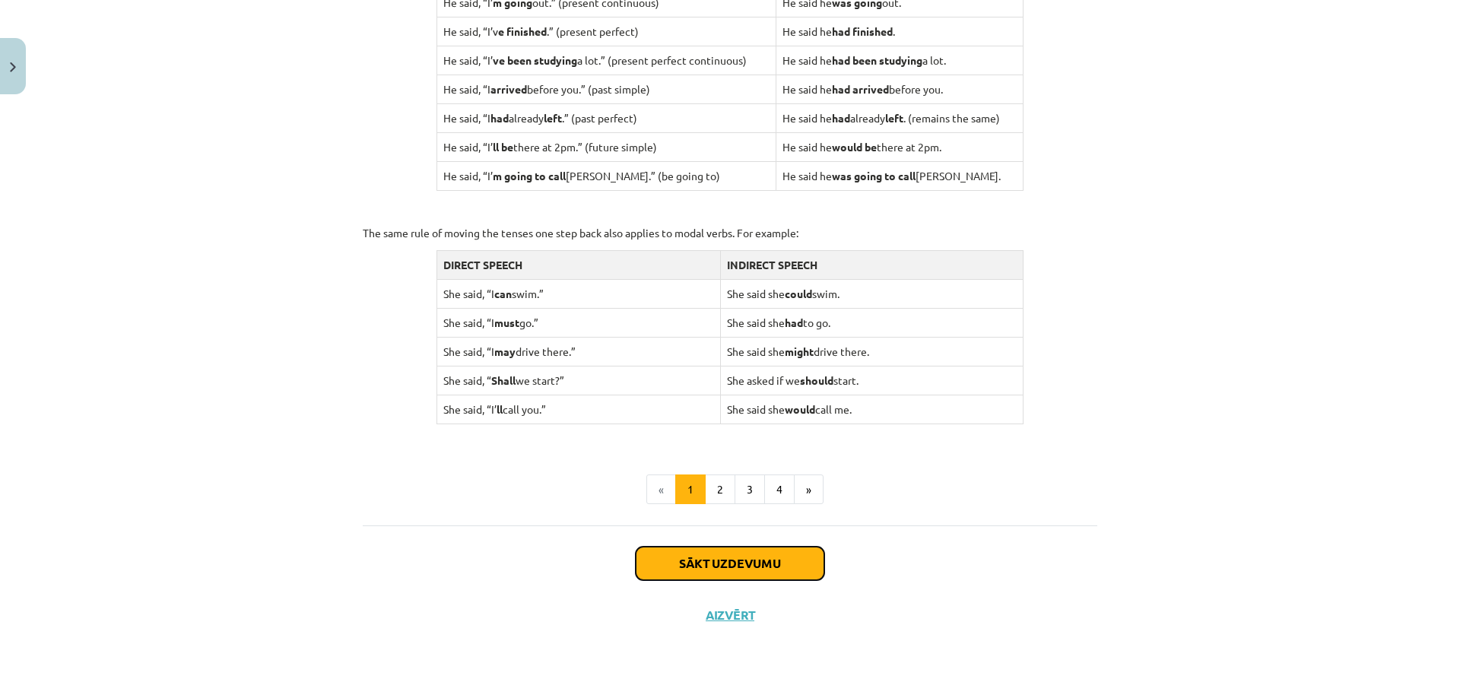
click at [707, 567] on button "Sākt uzdevumu" at bounding box center [730, 563] width 189 height 33
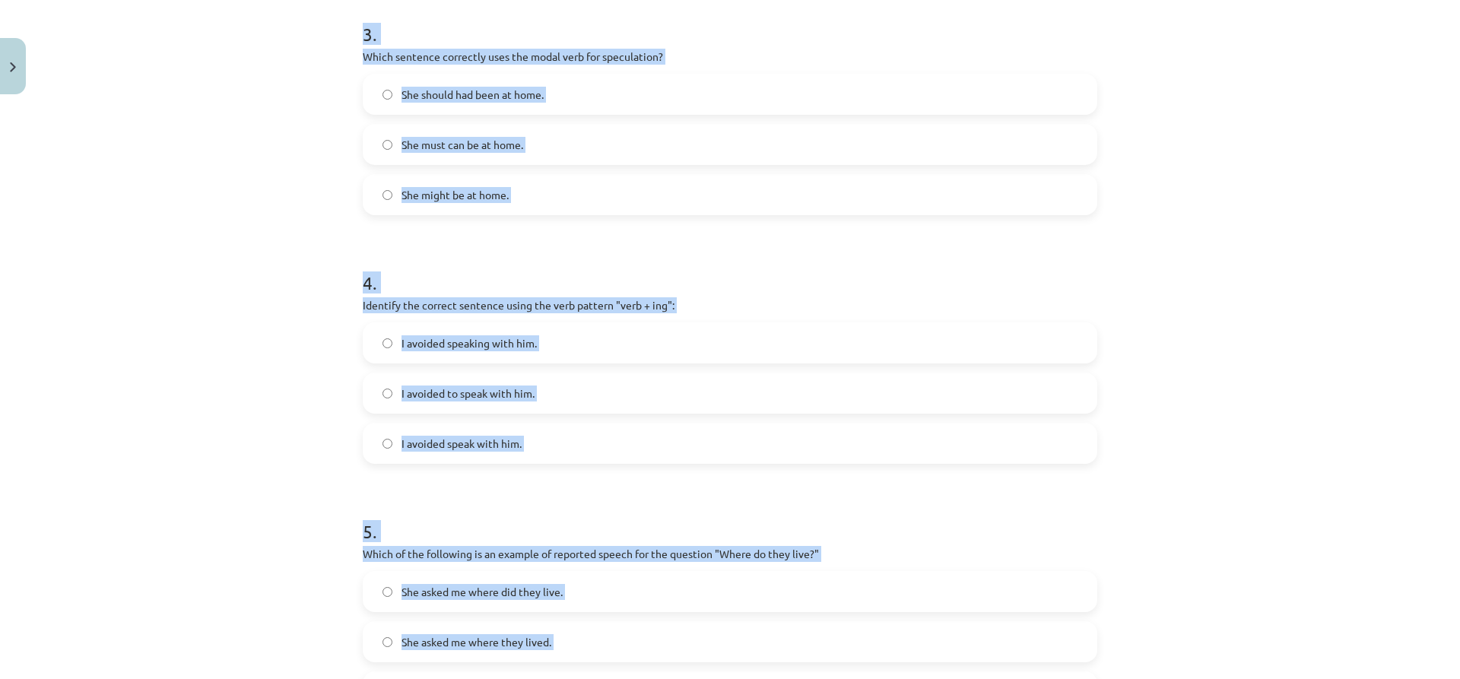
scroll to position [1013, 0]
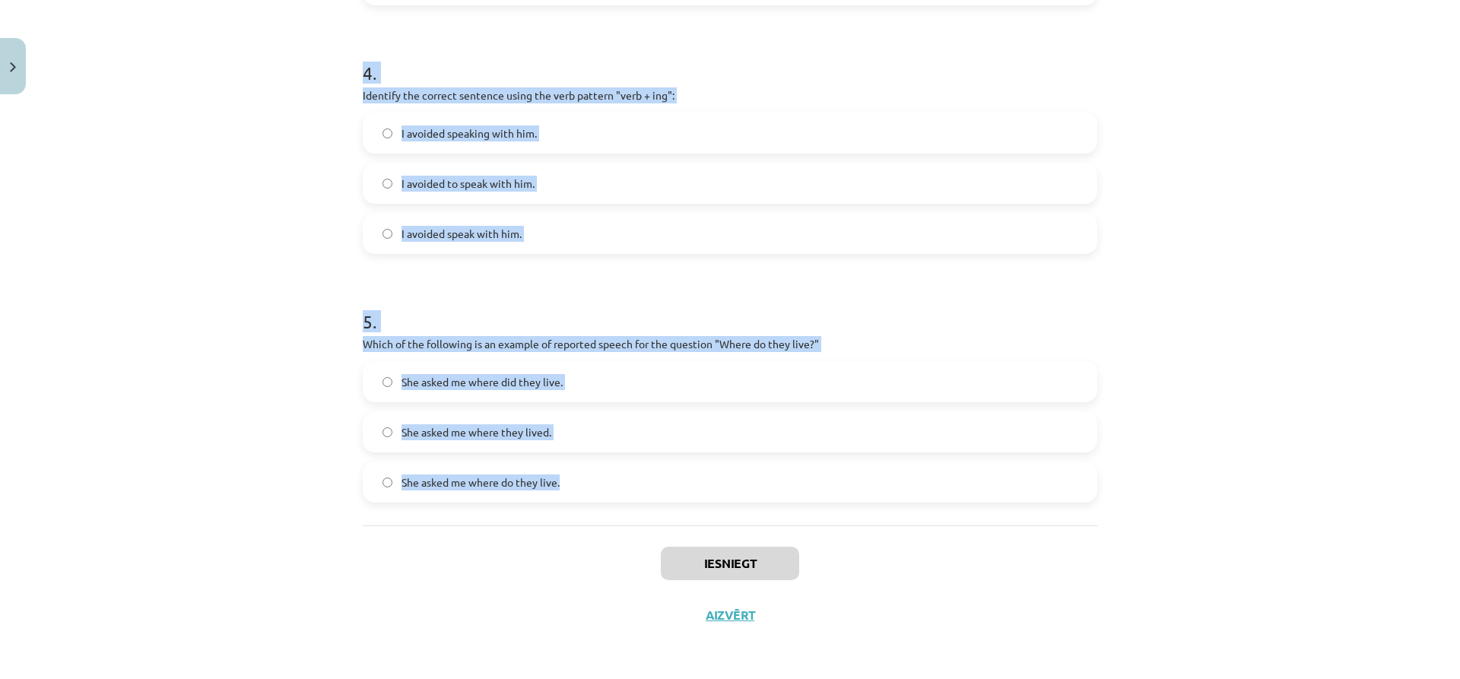
drag, startPoint x: 357, startPoint y: 327, endPoint x: 741, endPoint y: 484, distance: 415.0
copy form "Which of the following sentences correctly uses reported speech? He said that h…"
click at [298, 443] on div "Mācību tēma: Angļu valodas i - 11. klases 1. ieskaites mācību materiāls #2 📝 To…" at bounding box center [730, 339] width 1460 height 679
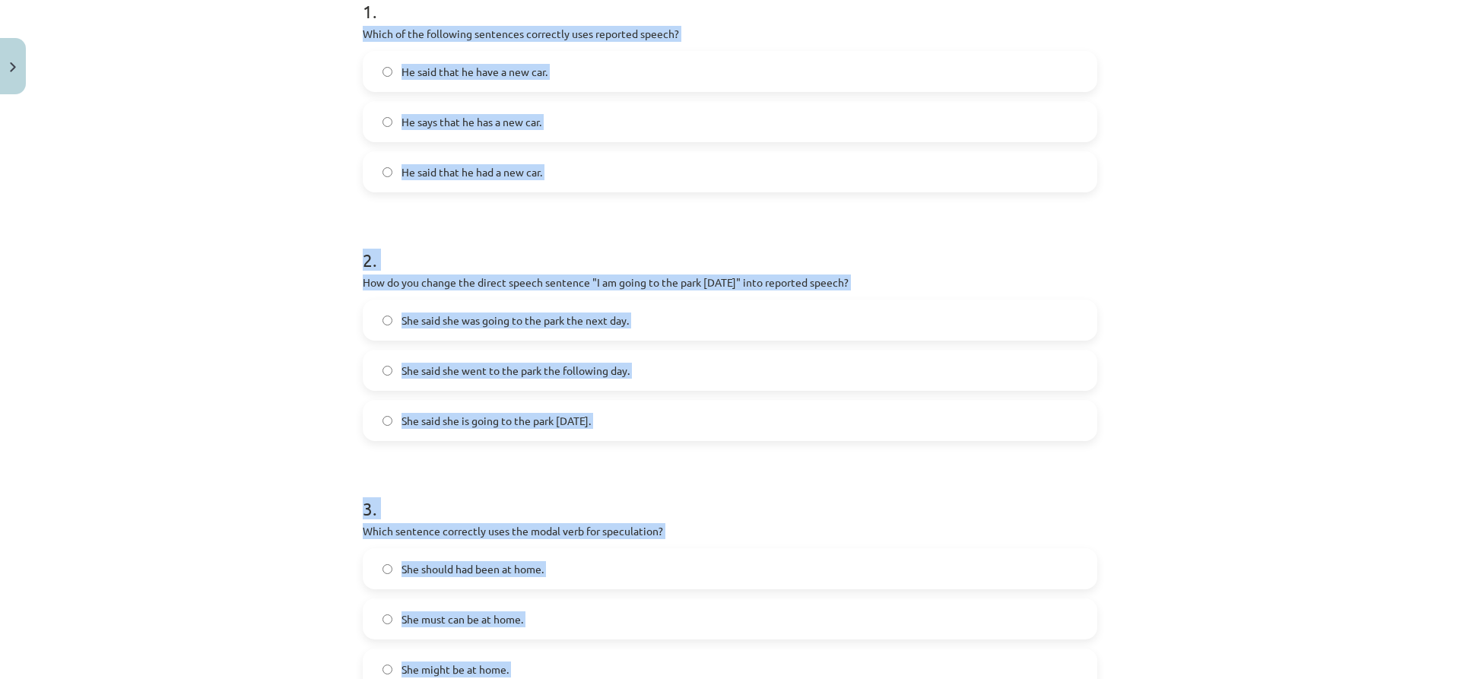
click at [251, 429] on div "Mācību tēma: Angļu valodas i - 11. klases 1. ieskaites mācību materiāls #2 📝 To…" at bounding box center [730, 339] width 1460 height 679
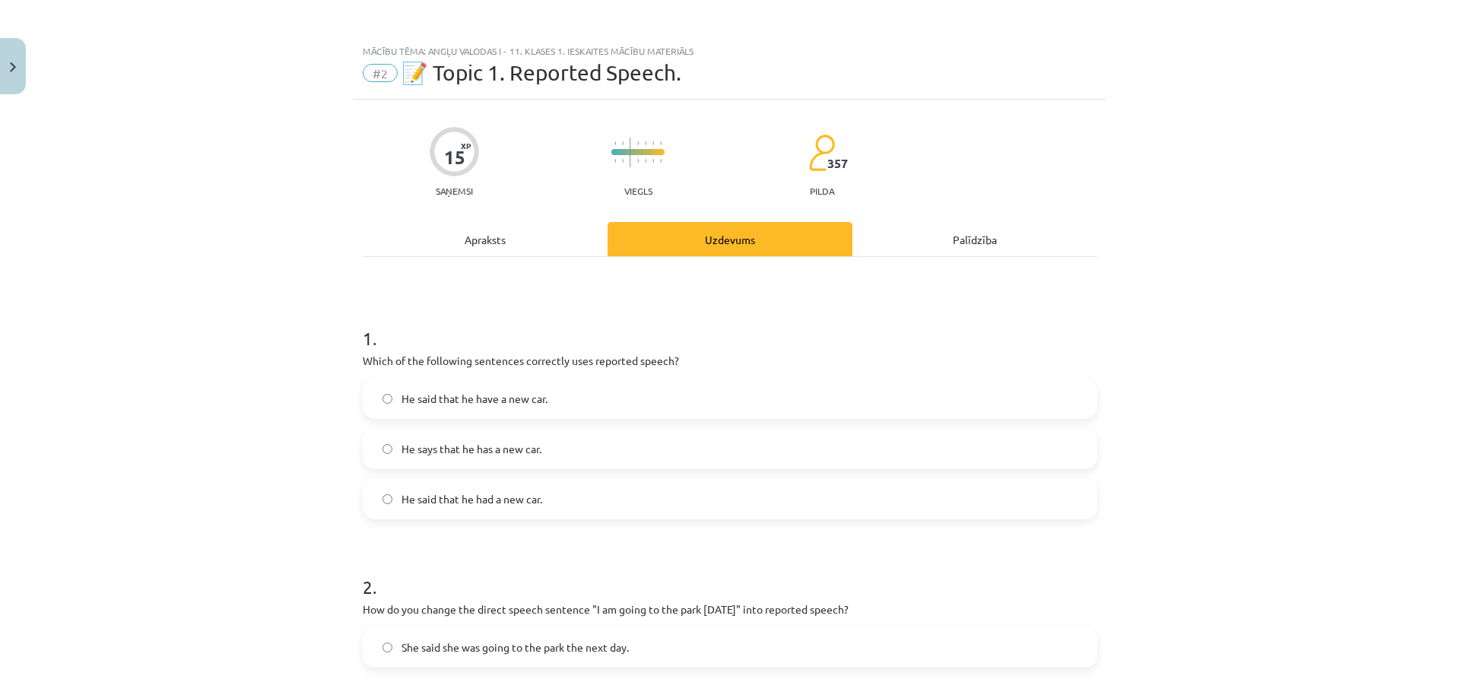
scroll to position [0, 0]
click at [402, 499] on span "He said that he had a new car." at bounding box center [472, 501] width 141 height 16
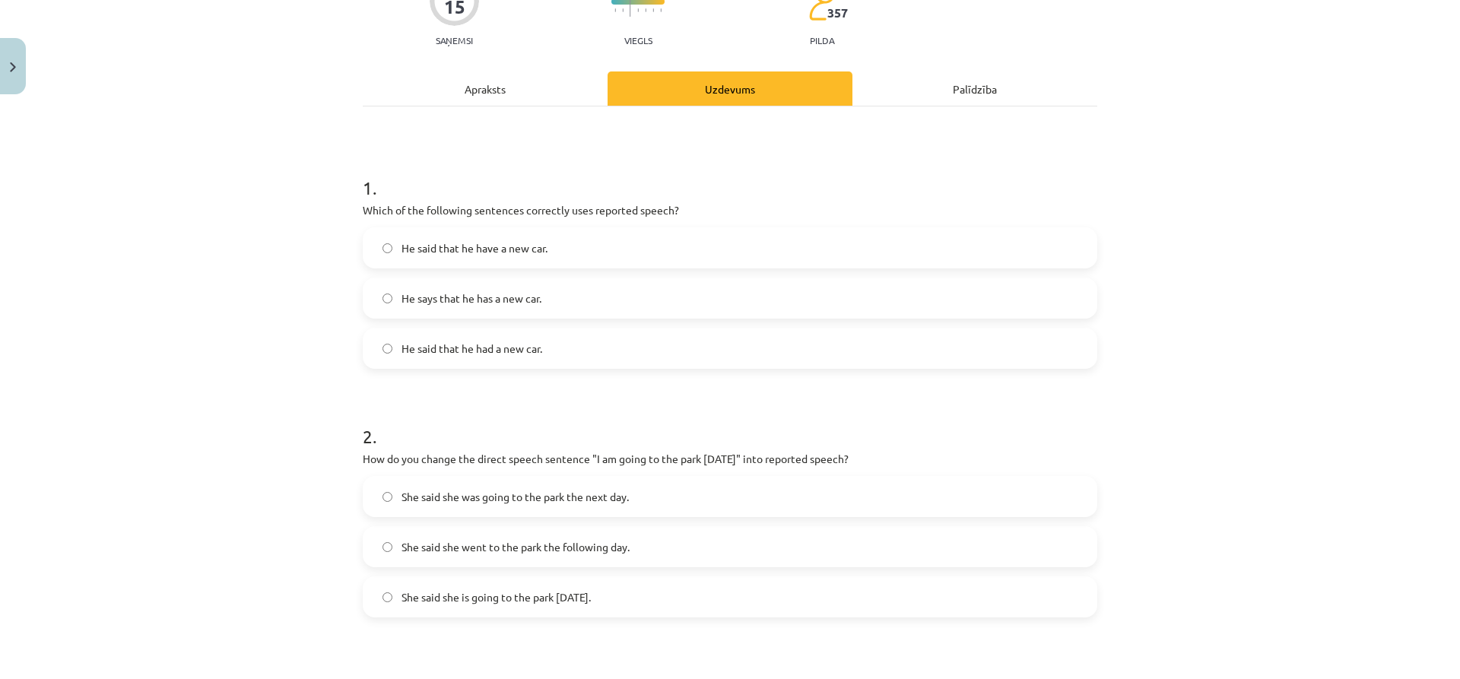
scroll to position [228, 0]
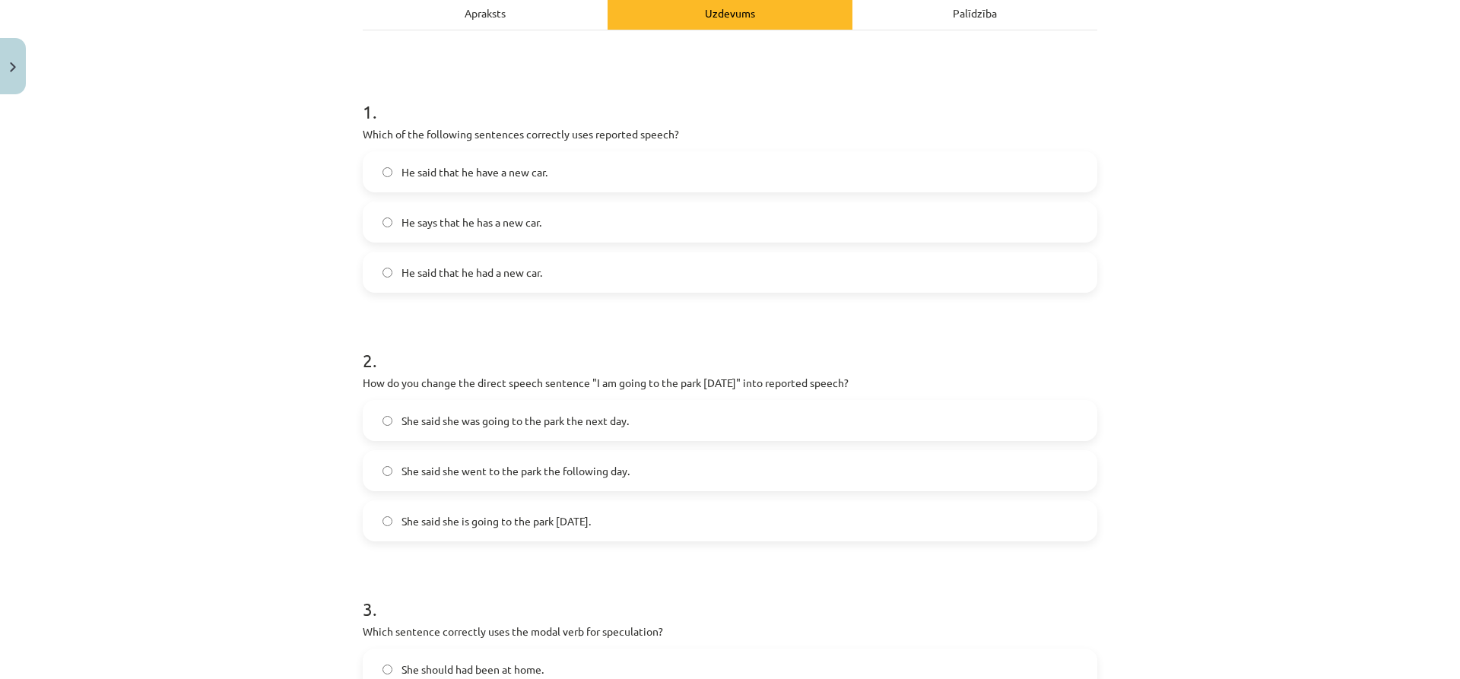
click at [463, 424] on span "She said she was going to the park the next day." at bounding box center [515, 421] width 227 height 16
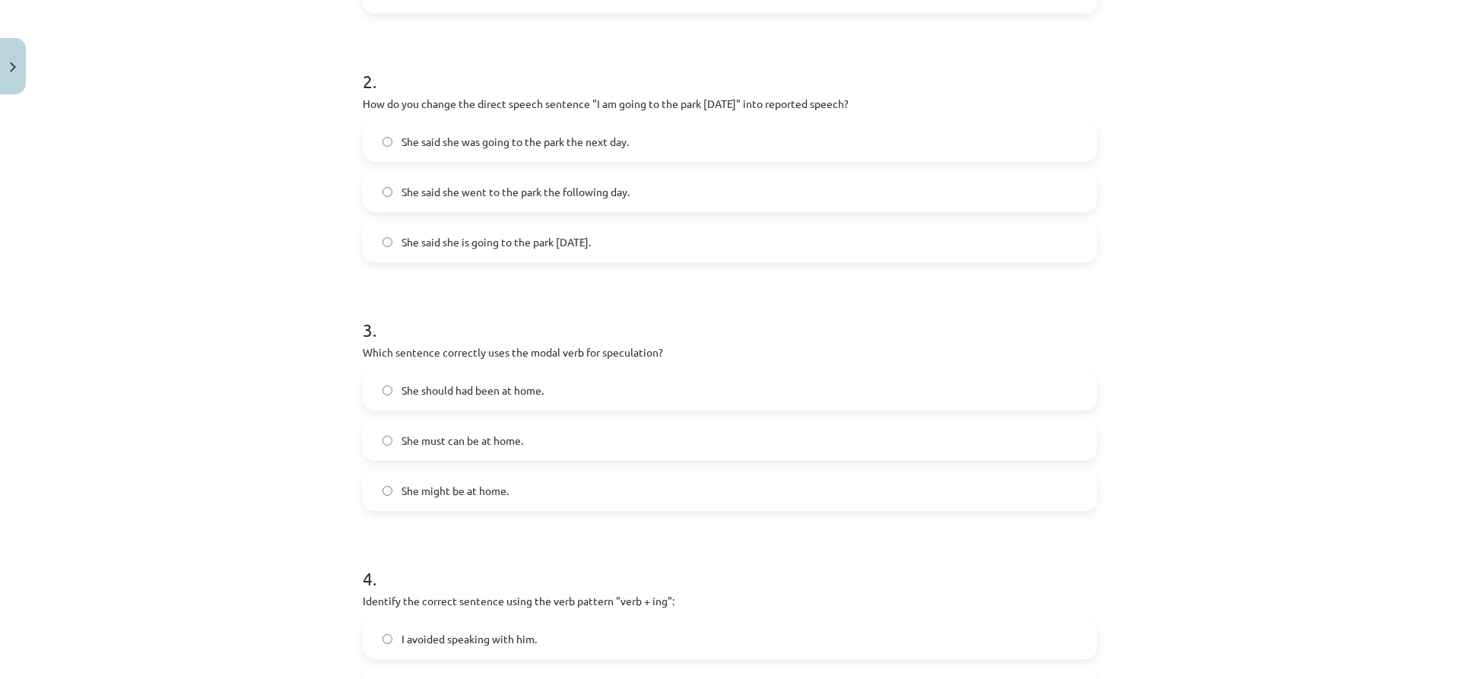
scroll to position [532, 0]
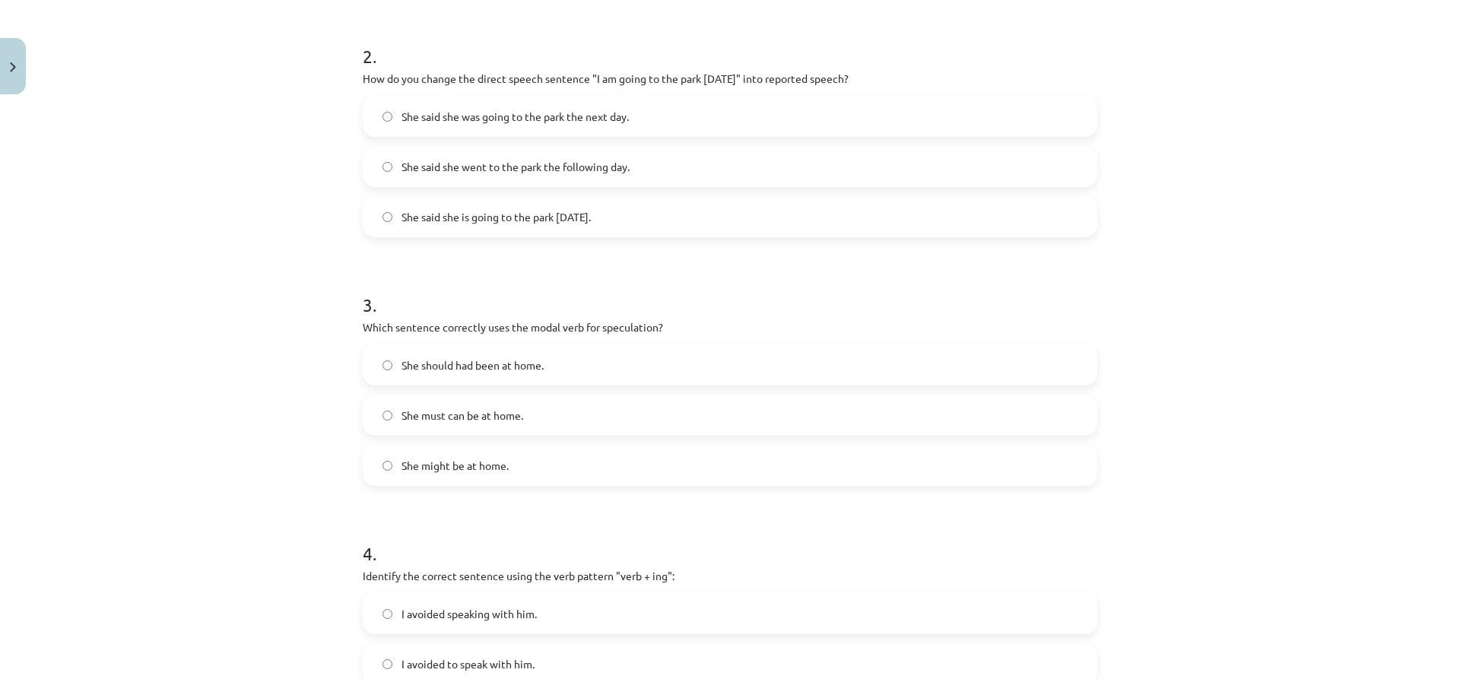
click at [436, 462] on span "She might be at home." at bounding box center [455, 466] width 107 height 16
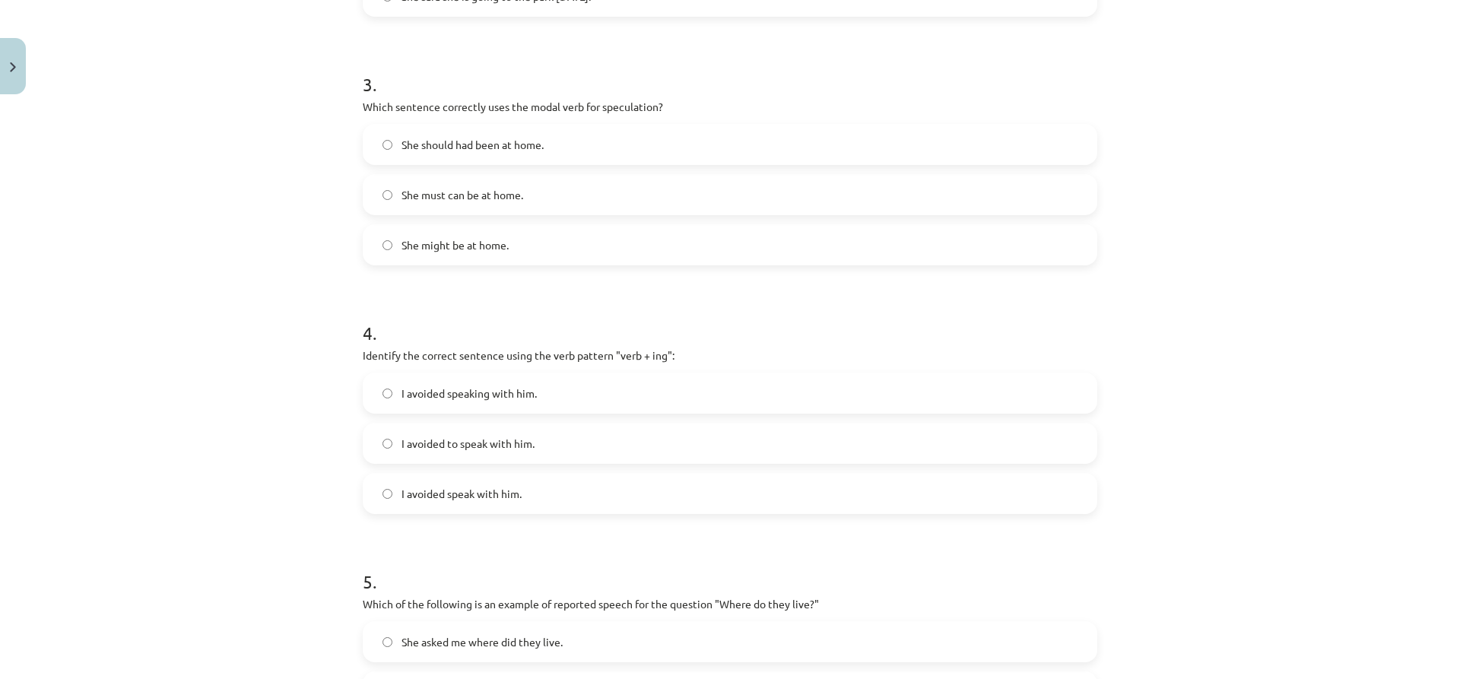
scroll to position [760, 0]
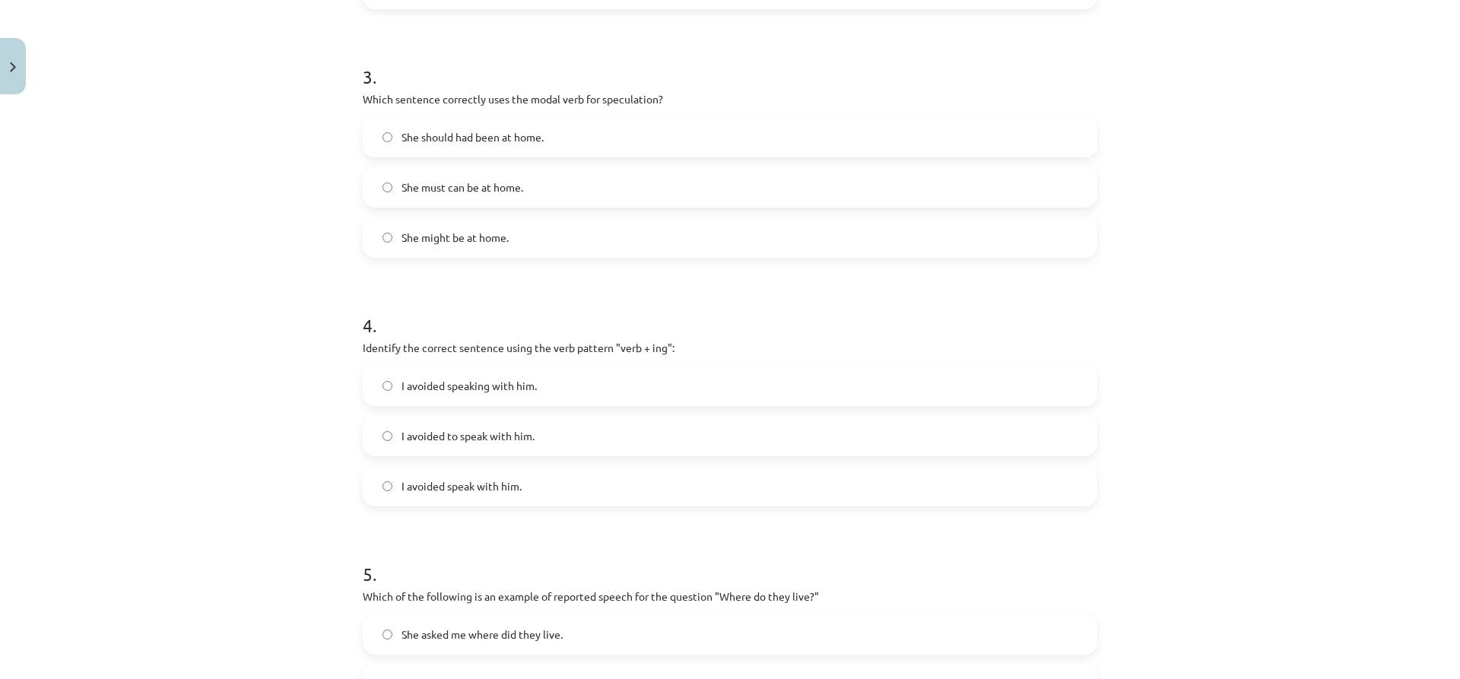
click at [421, 389] on span "I avoided speaking with him." at bounding box center [469, 386] width 135 height 16
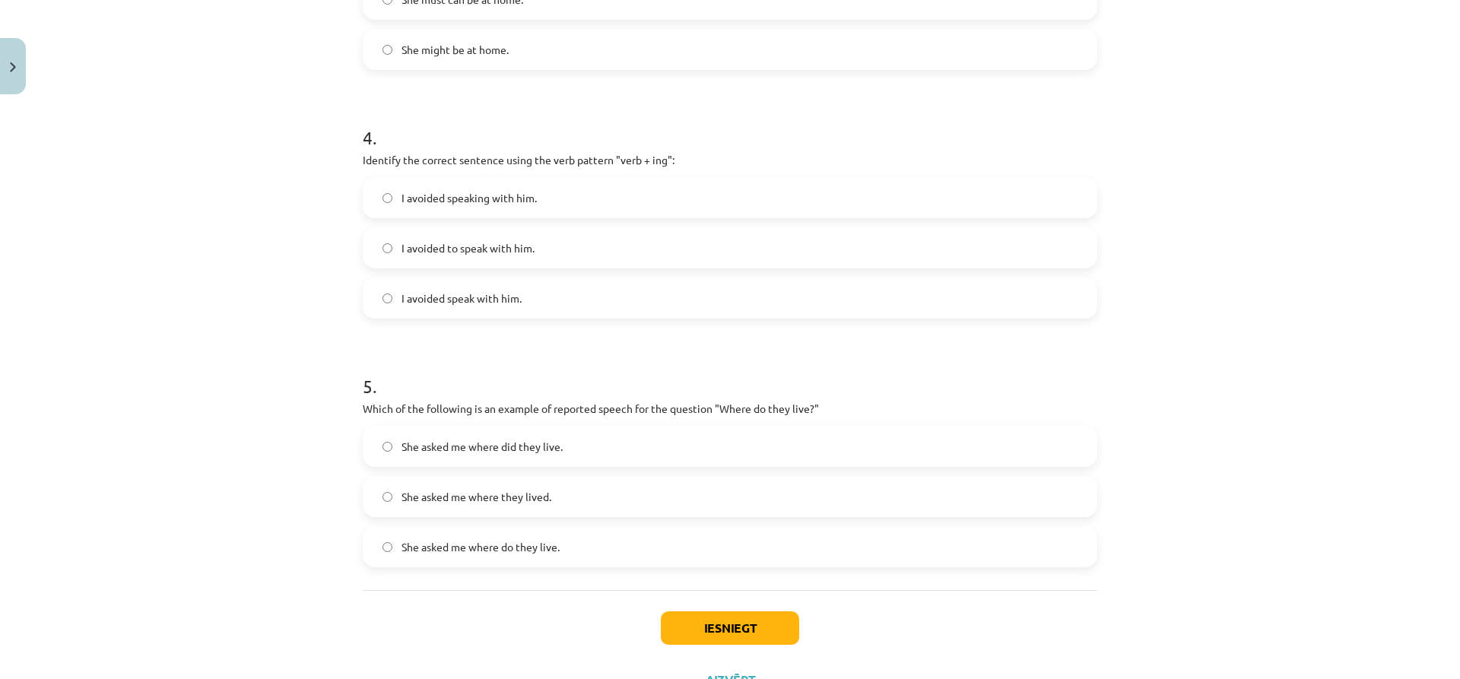
scroll to position [989, 0]
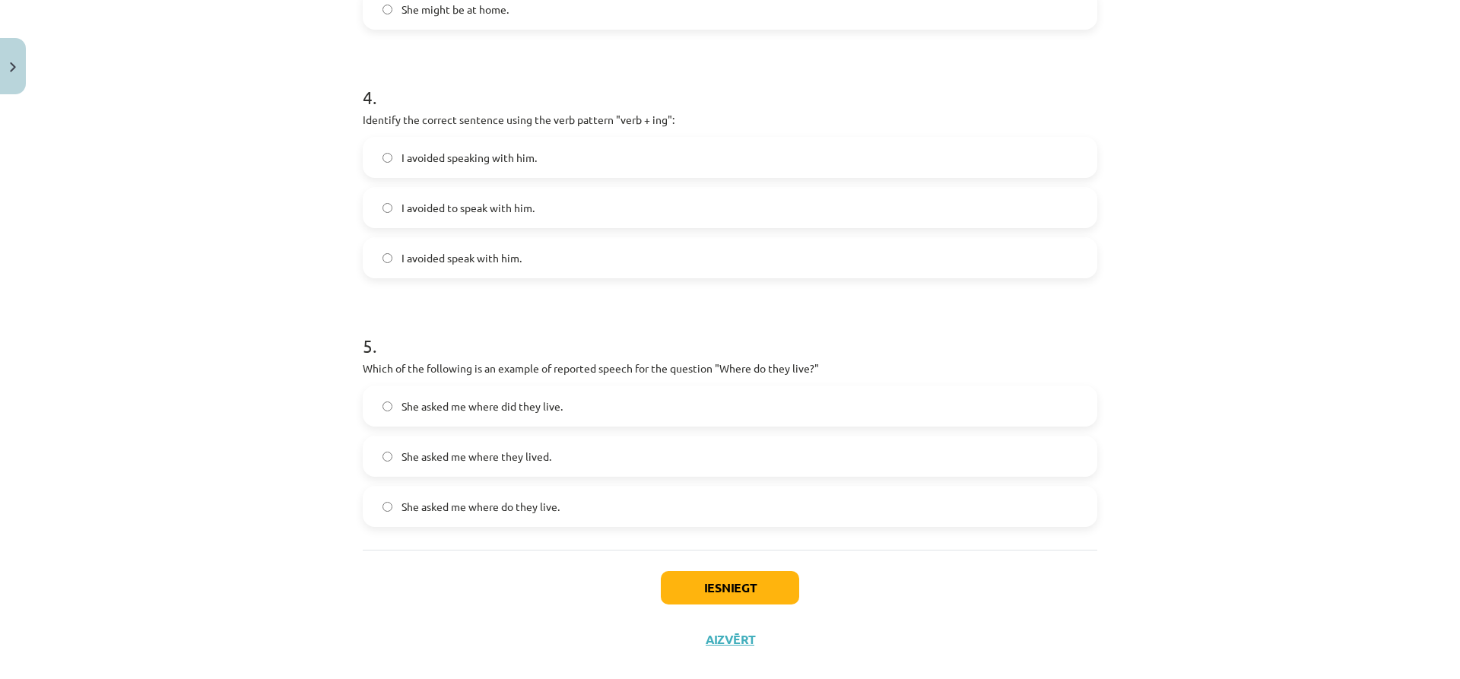
click at [474, 464] on span "She asked me where they lived." at bounding box center [477, 457] width 150 height 16
click at [699, 587] on button "Iesniegt" at bounding box center [730, 587] width 138 height 33
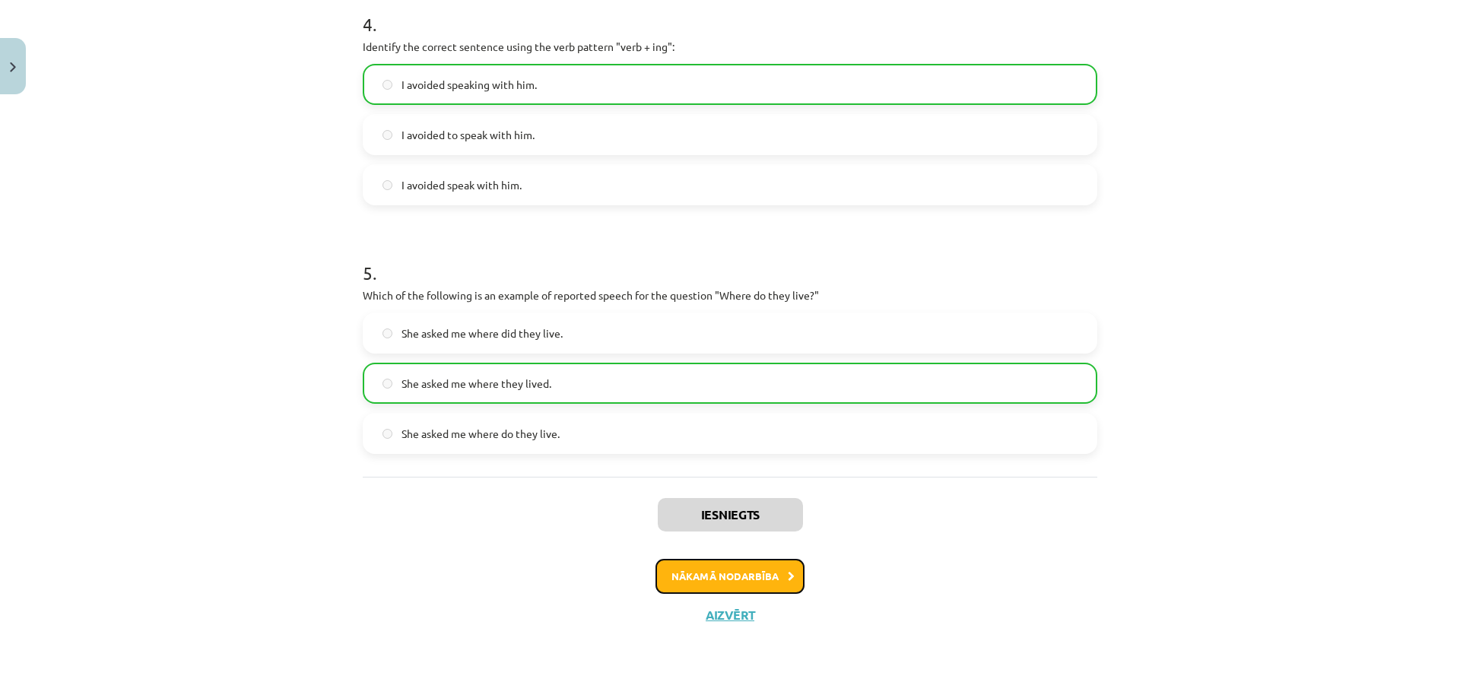
click at [697, 581] on button "Nākamā nodarbība" at bounding box center [729, 576] width 149 height 35
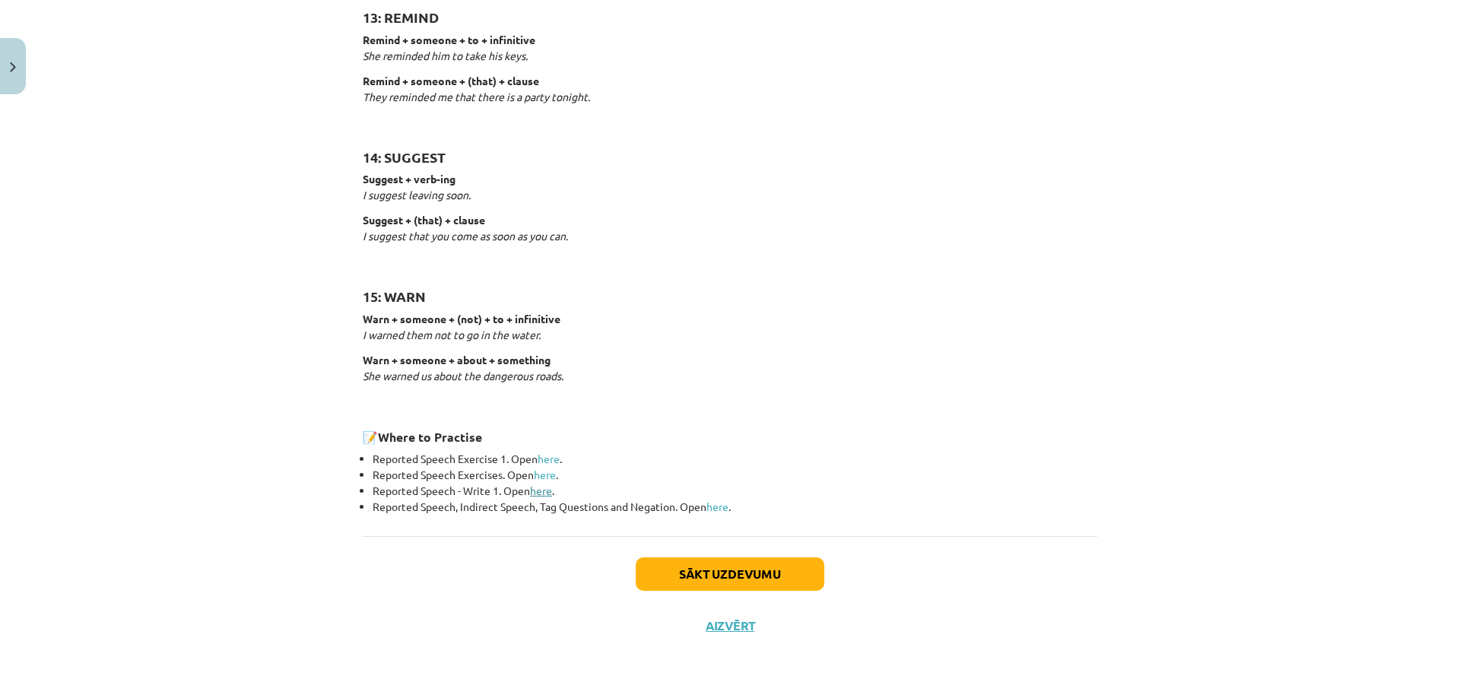
scroll to position [2256, 0]
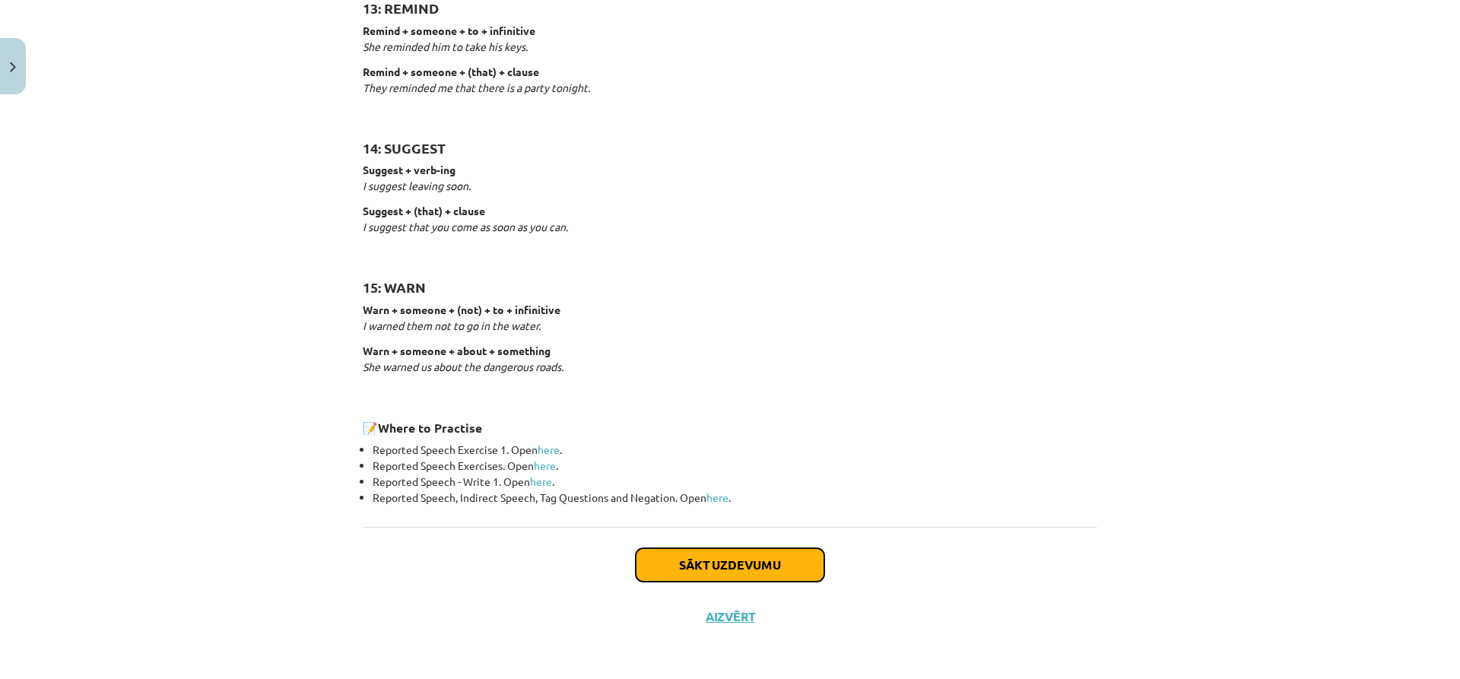
click at [678, 567] on button "Sākt uzdevumu" at bounding box center [730, 564] width 189 height 33
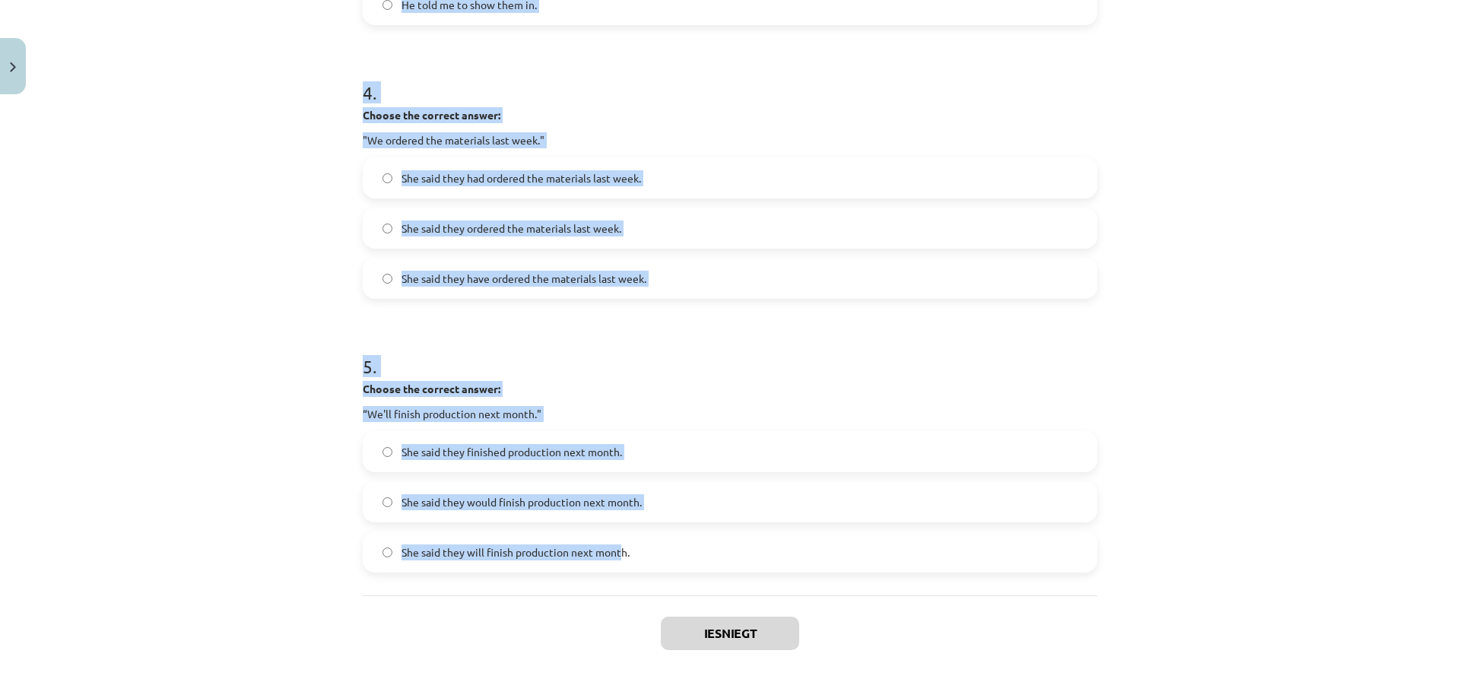
scroll to position [1138, 0]
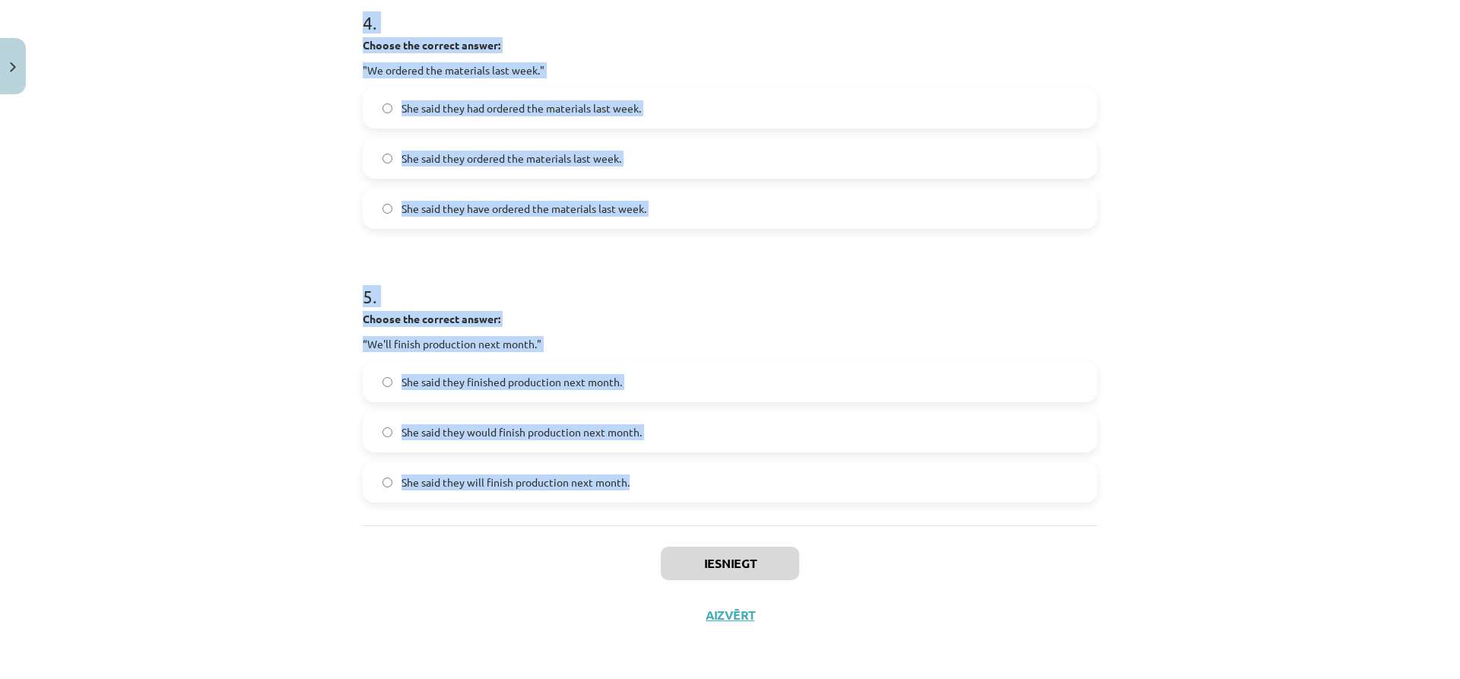
drag, startPoint x: 381, startPoint y: 332, endPoint x: 657, endPoint y: 496, distance: 321.2
copy form "Choose the correct answer: "I'm ready for the meeting." He said he'll be ready …"
click at [236, 232] on div "Mācību tēma: Angļu valodas i - 11. klases 1. ieskaites mācību materiāls #3 📝 To…" at bounding box center [730, 339] width 1460 height 679
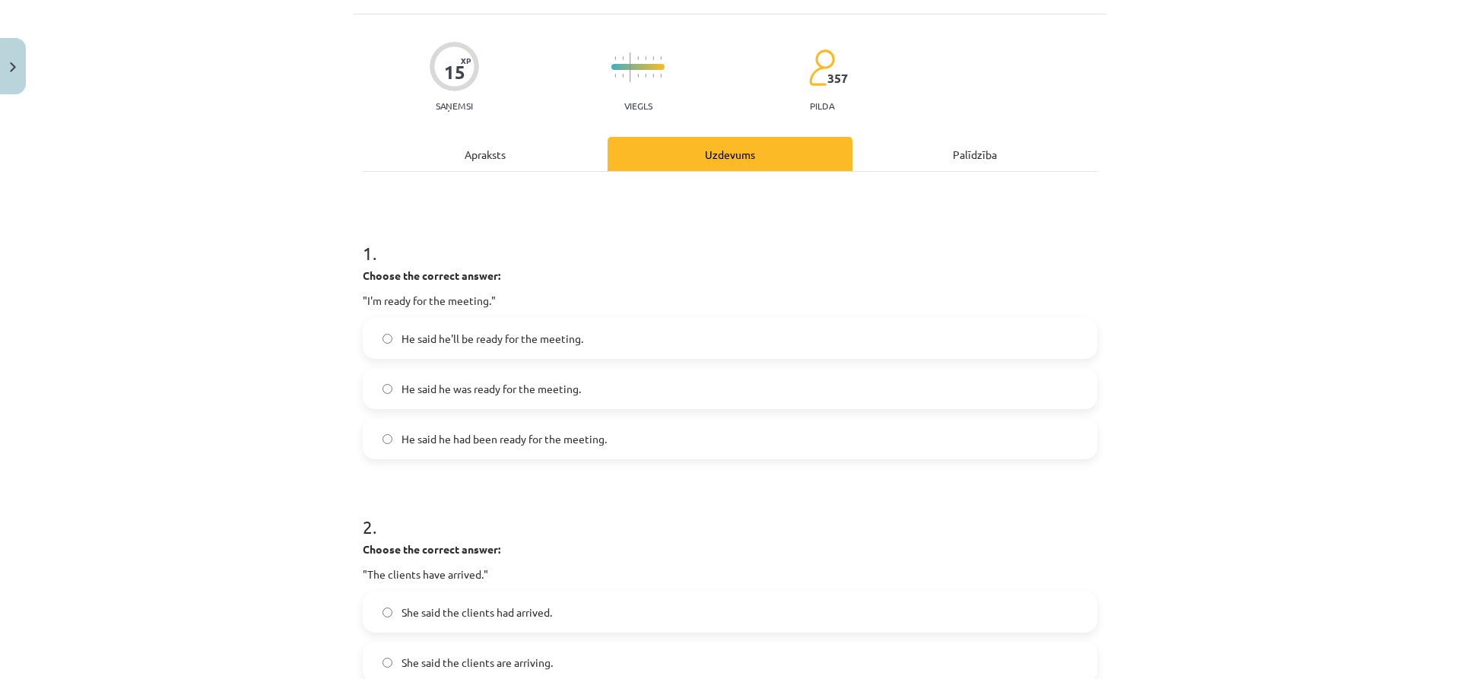
scroll to position [74, 0]
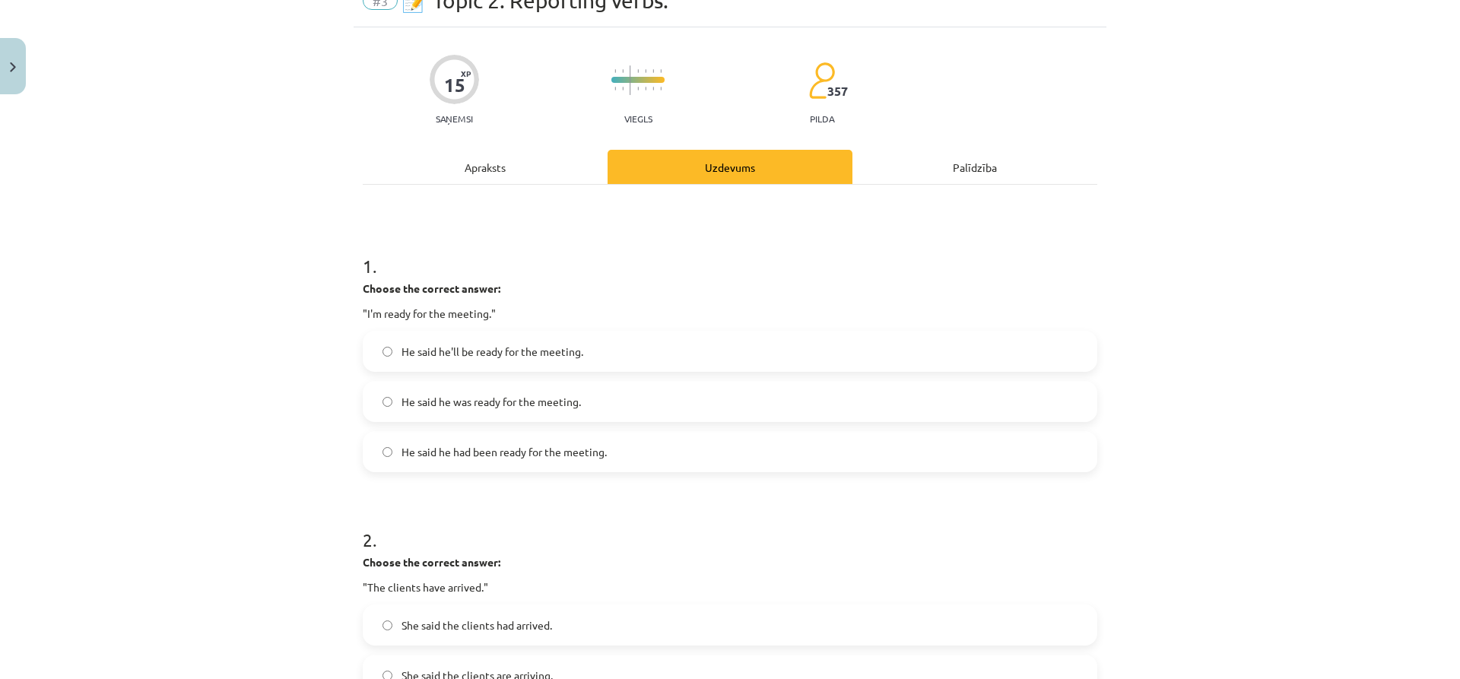
click at [424, 405] on span "He said he was ready for the meeting." at bounding box center [491, 402] width 179 height 16
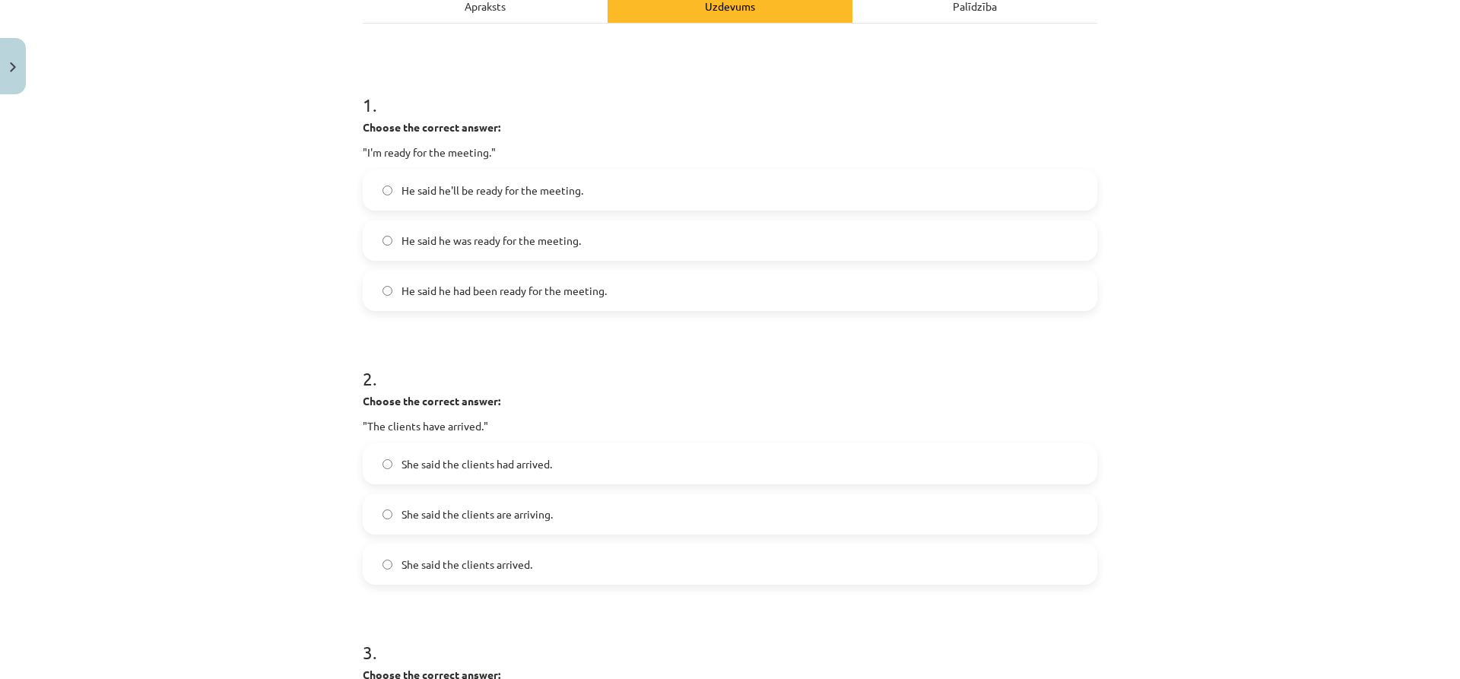
scroll to position [302, 0]
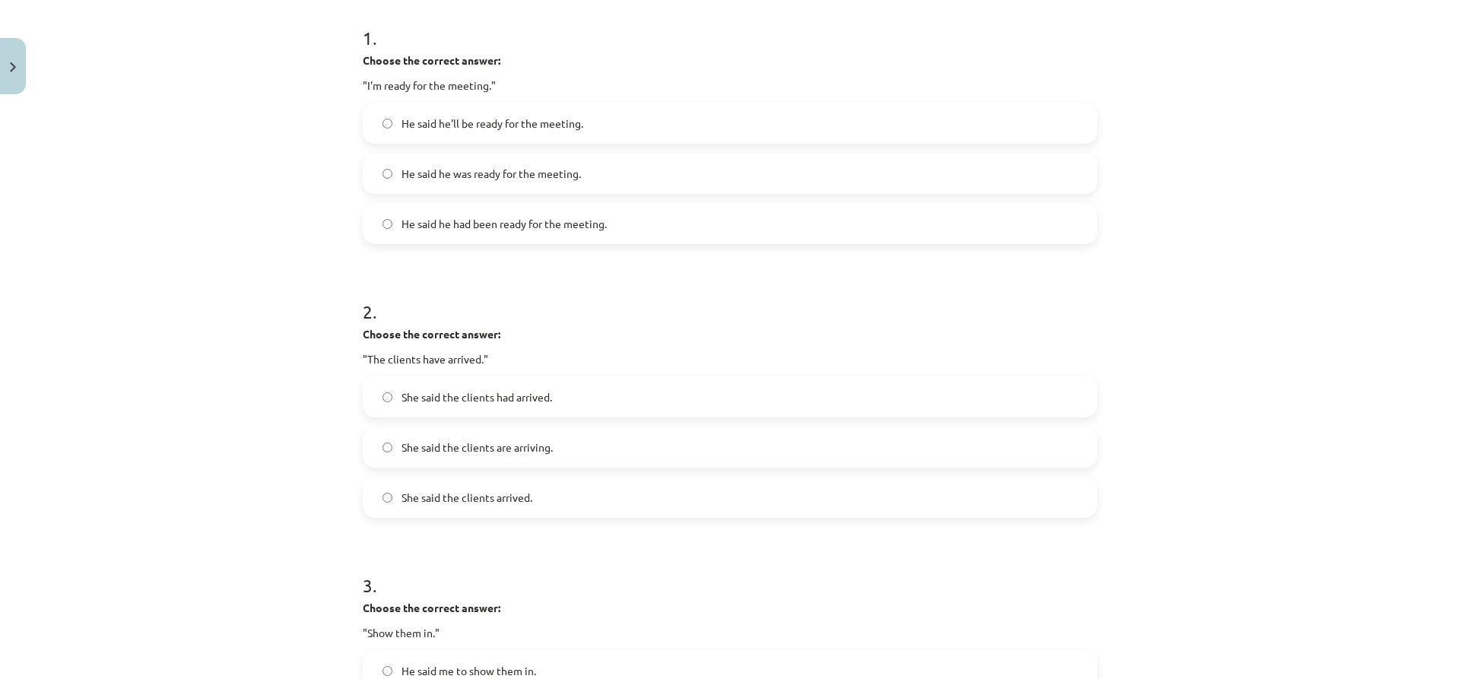
click at [462, 405] on span "She said the clients had arrived." at bounding box center [477, 397] width 151 height 16
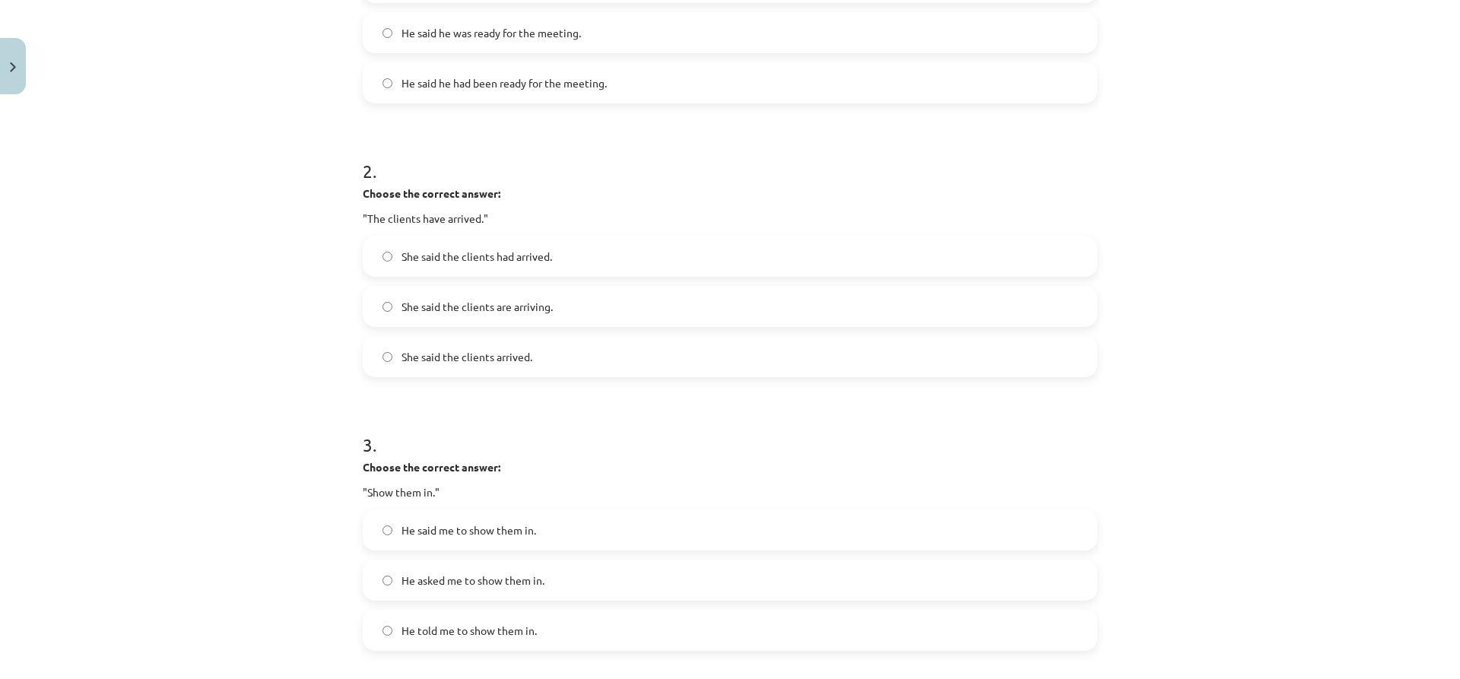
scroll to position [530, 0]
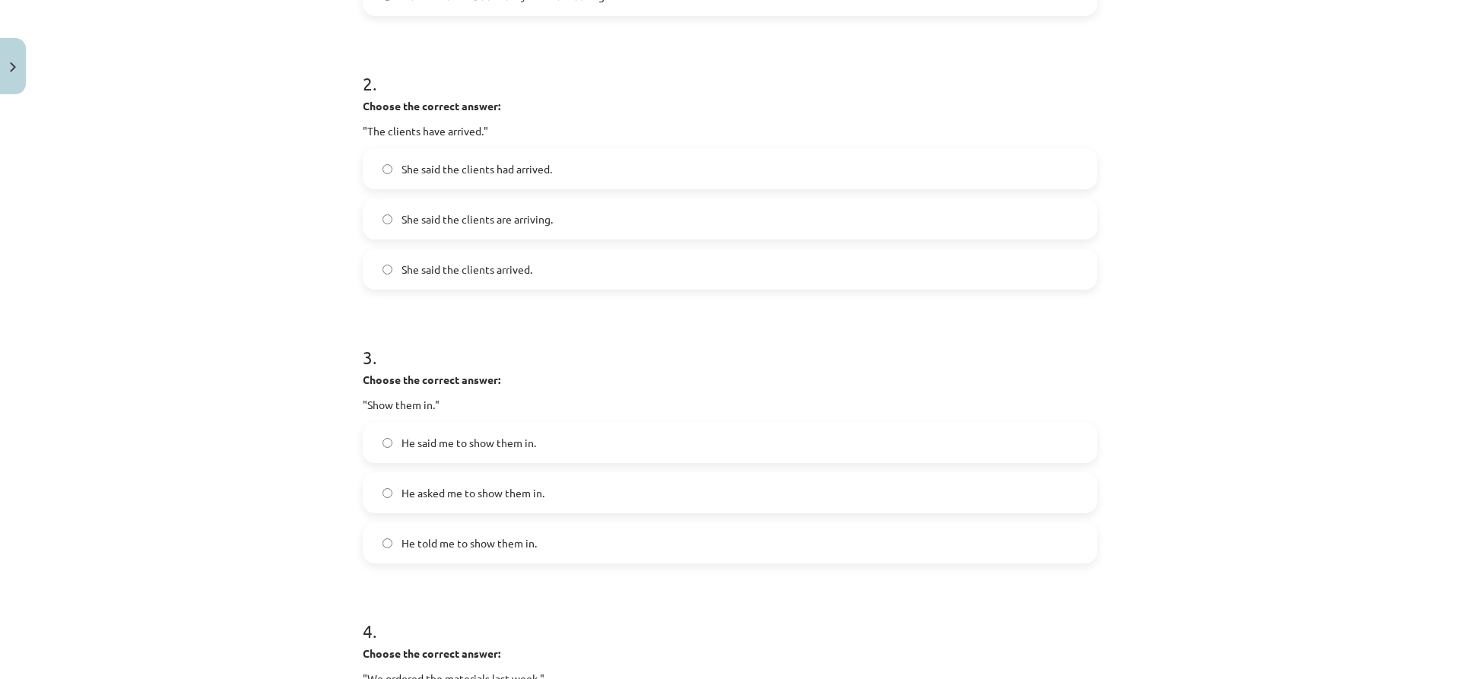
click at [438, 442] on span "He said me to show them in." at bounding box center [469, 443] width 135 height 16
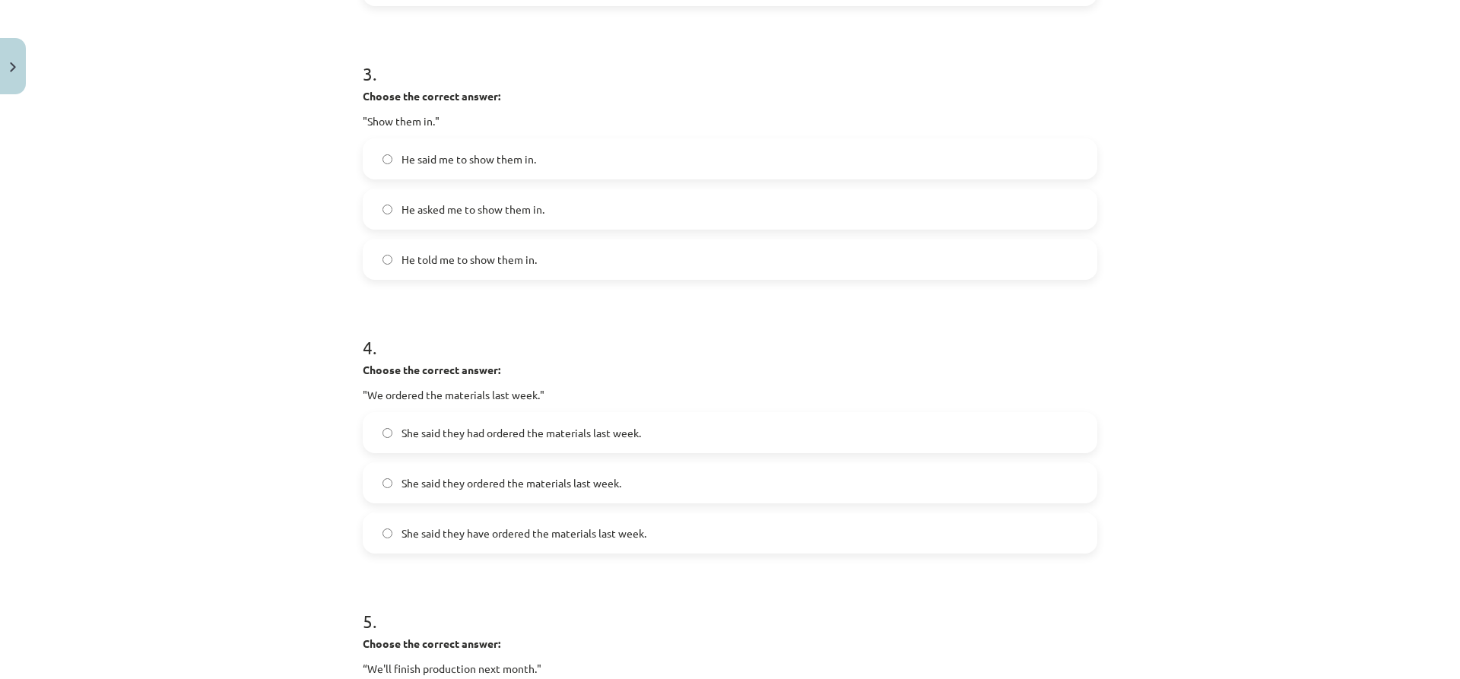
scroll to position [834, 0]
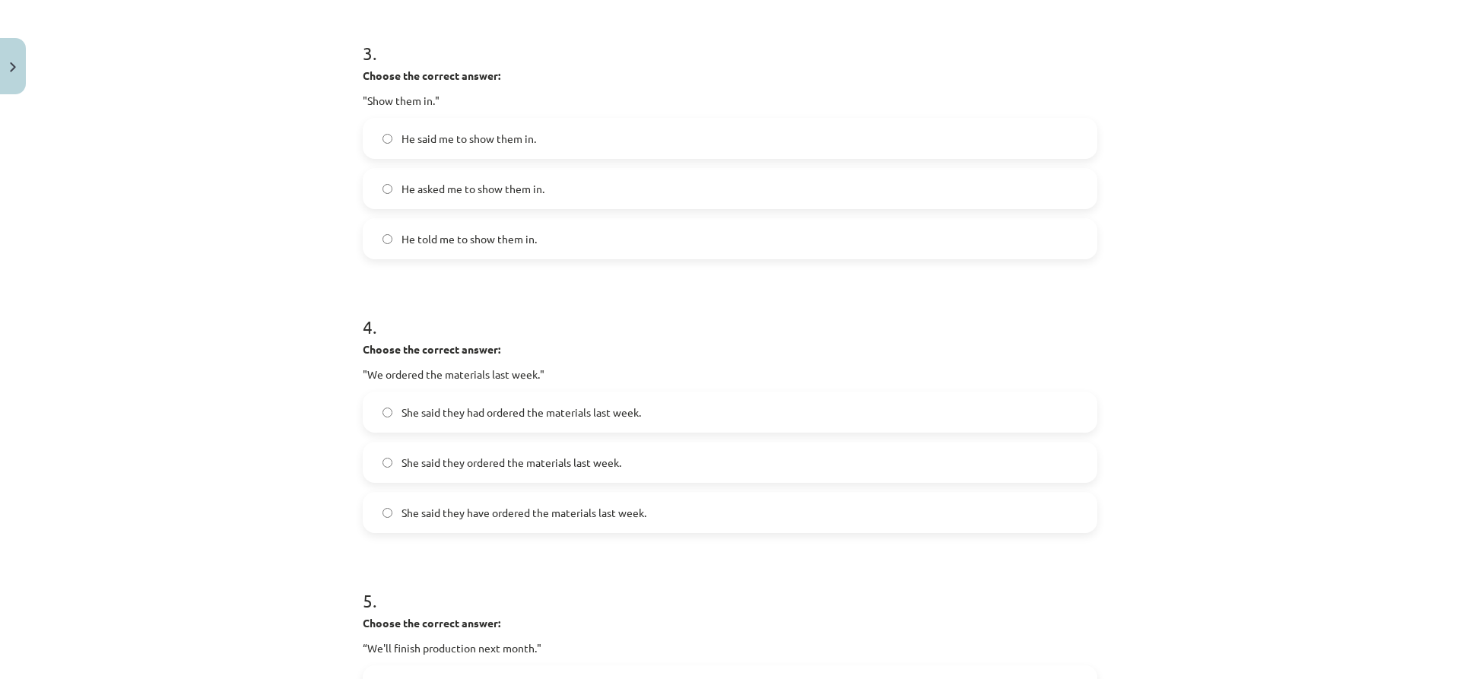
click at [448, 414] on span "She said they had ordered the materials last week." at bounding box center [522, 413] width 240 height 16
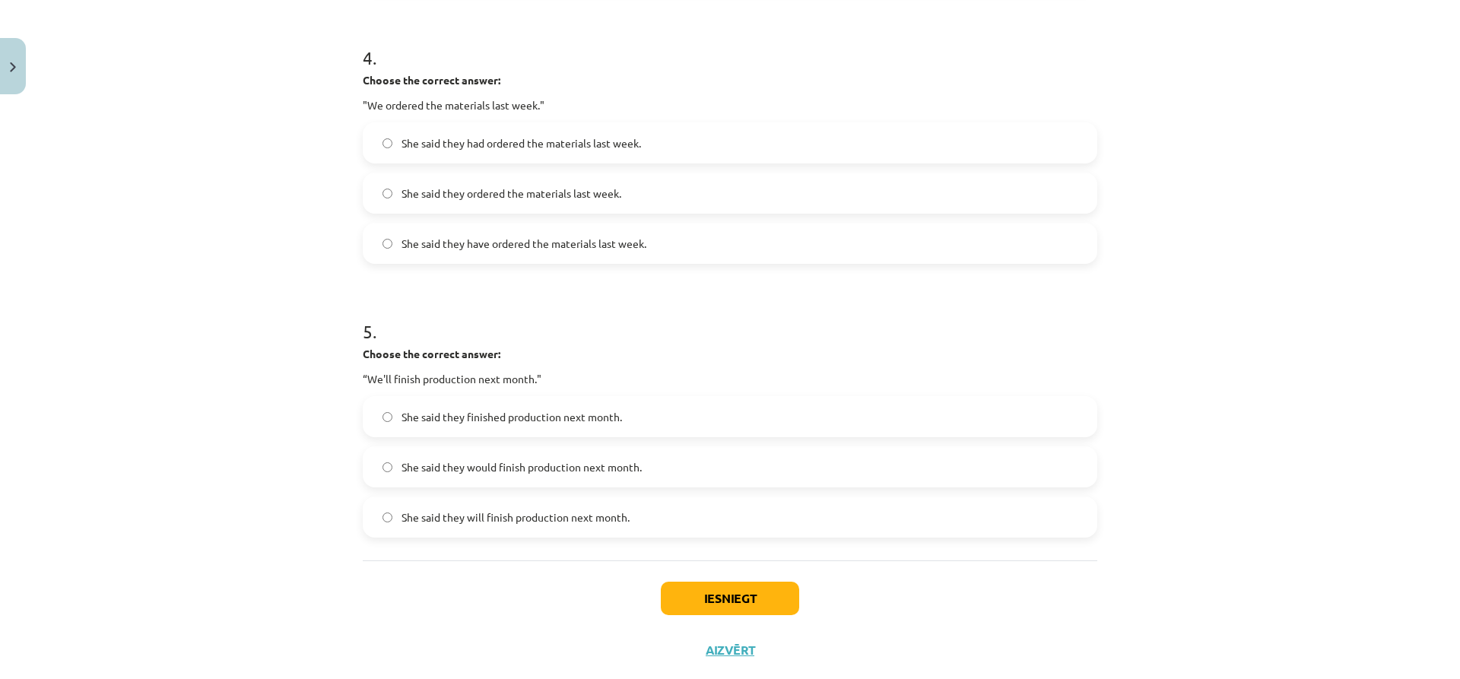
scroll to position [1138, 0]
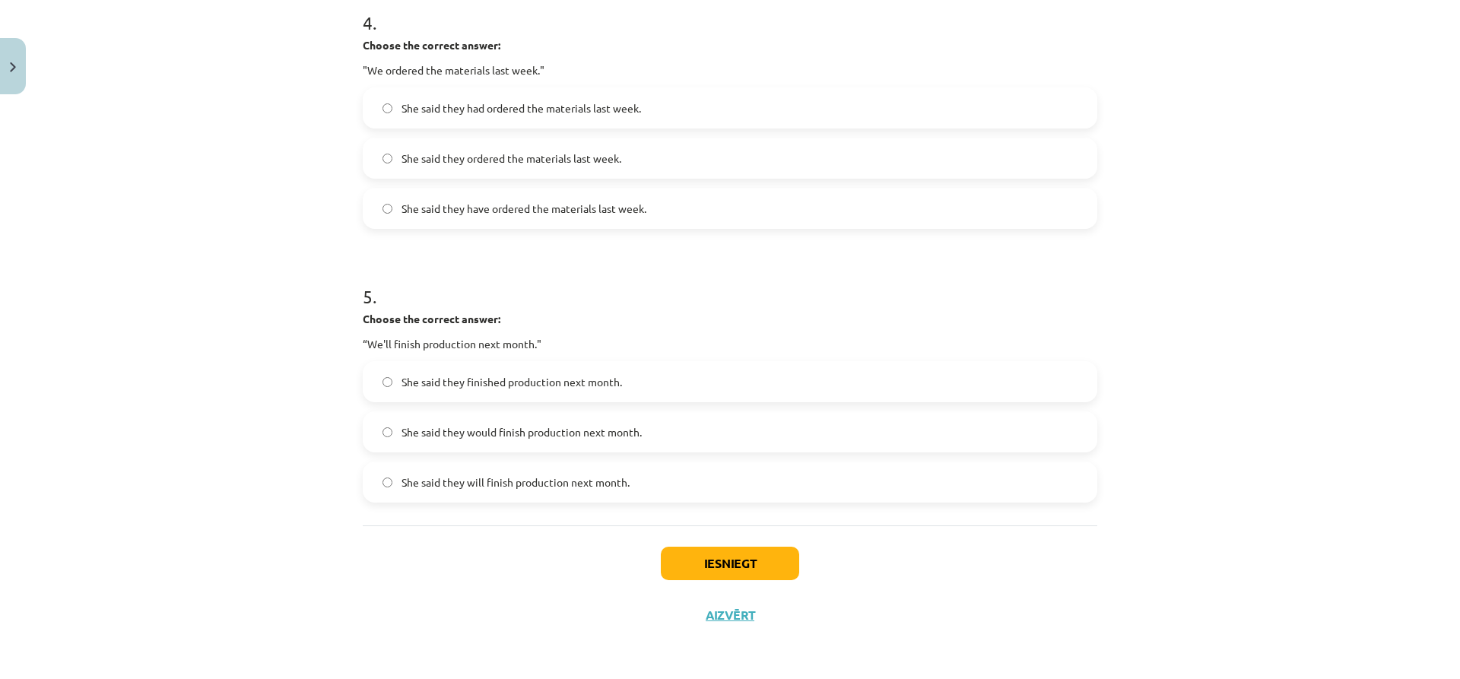
click at [430, 429] on span "She said they would finish production next month." at bounding box center [522, 432] width 240 height 16
click at [679, 563] on button "Iesniegt" at bounding box center [730, 563] width 138 height 33
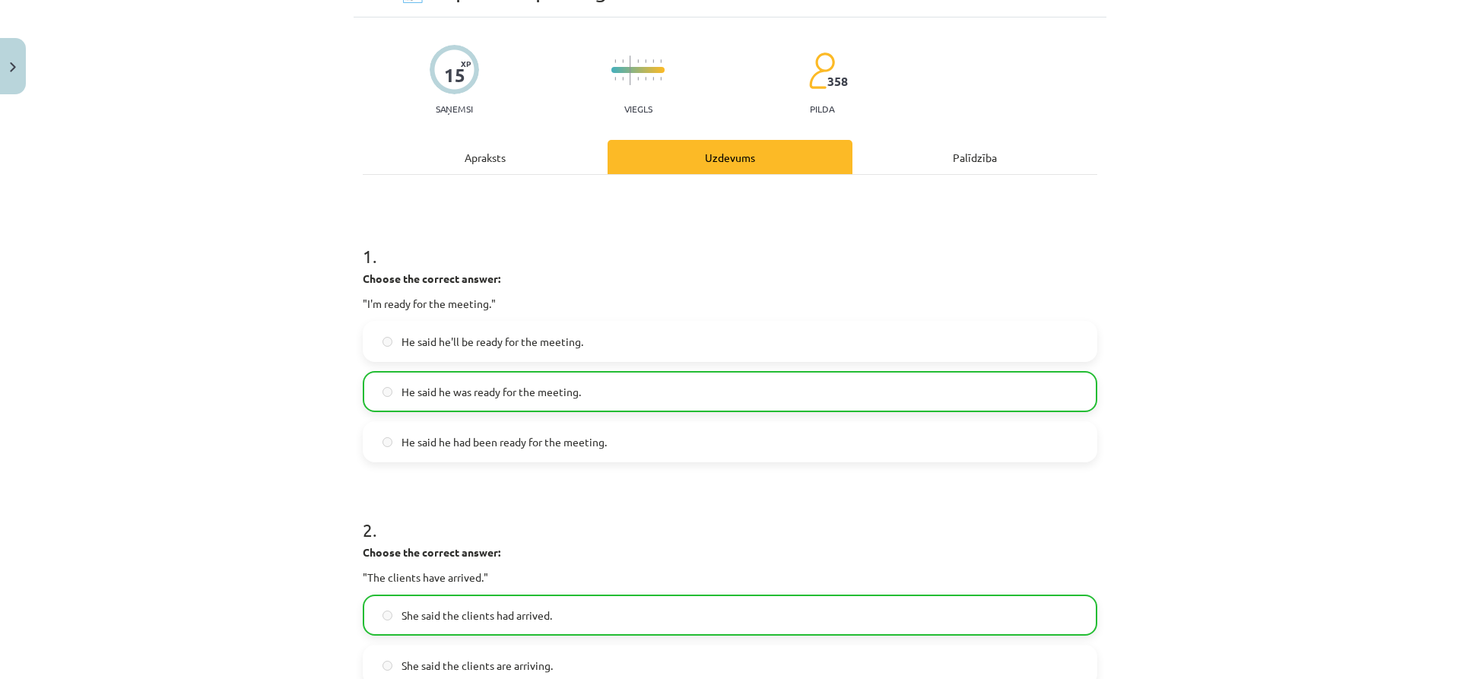
scroll to position [0, 0]
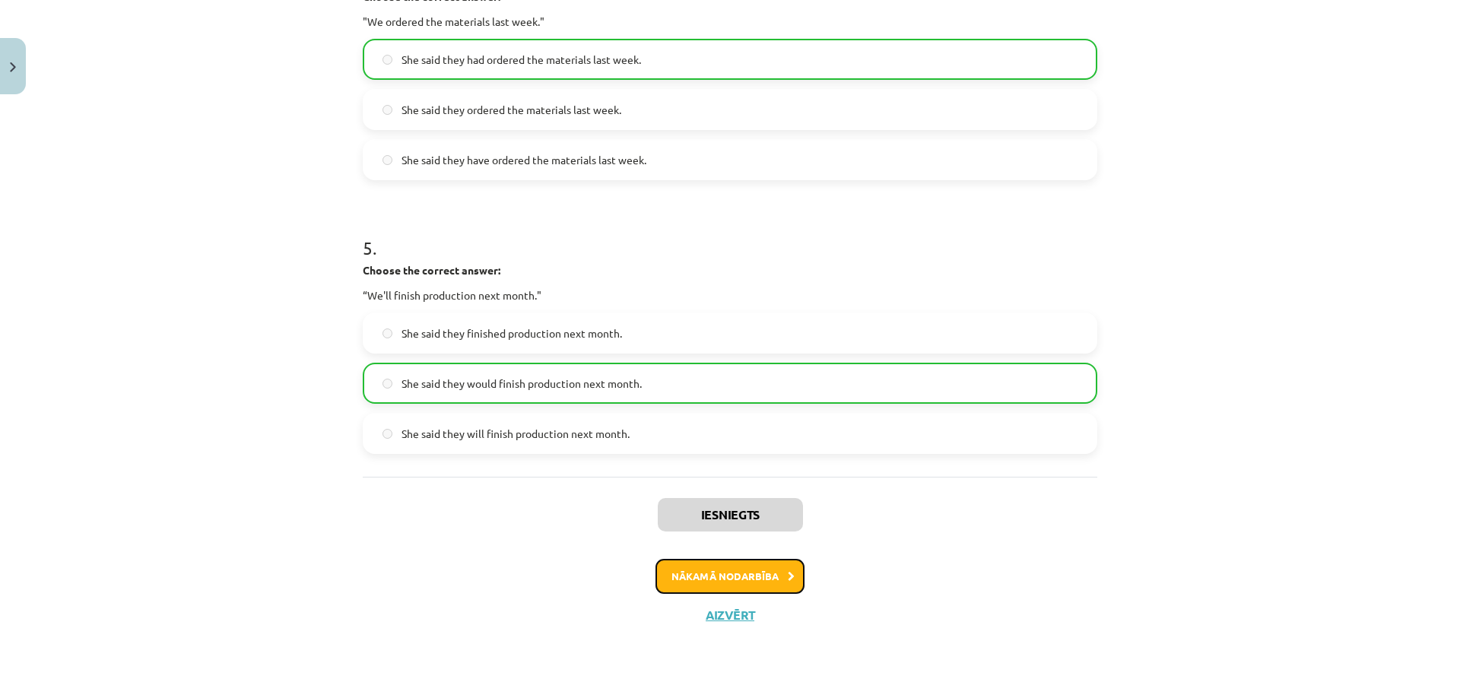
click at [728, 568] on button "Nākamā nodarbība" at bounding box center [729, 576] width 149 height 35
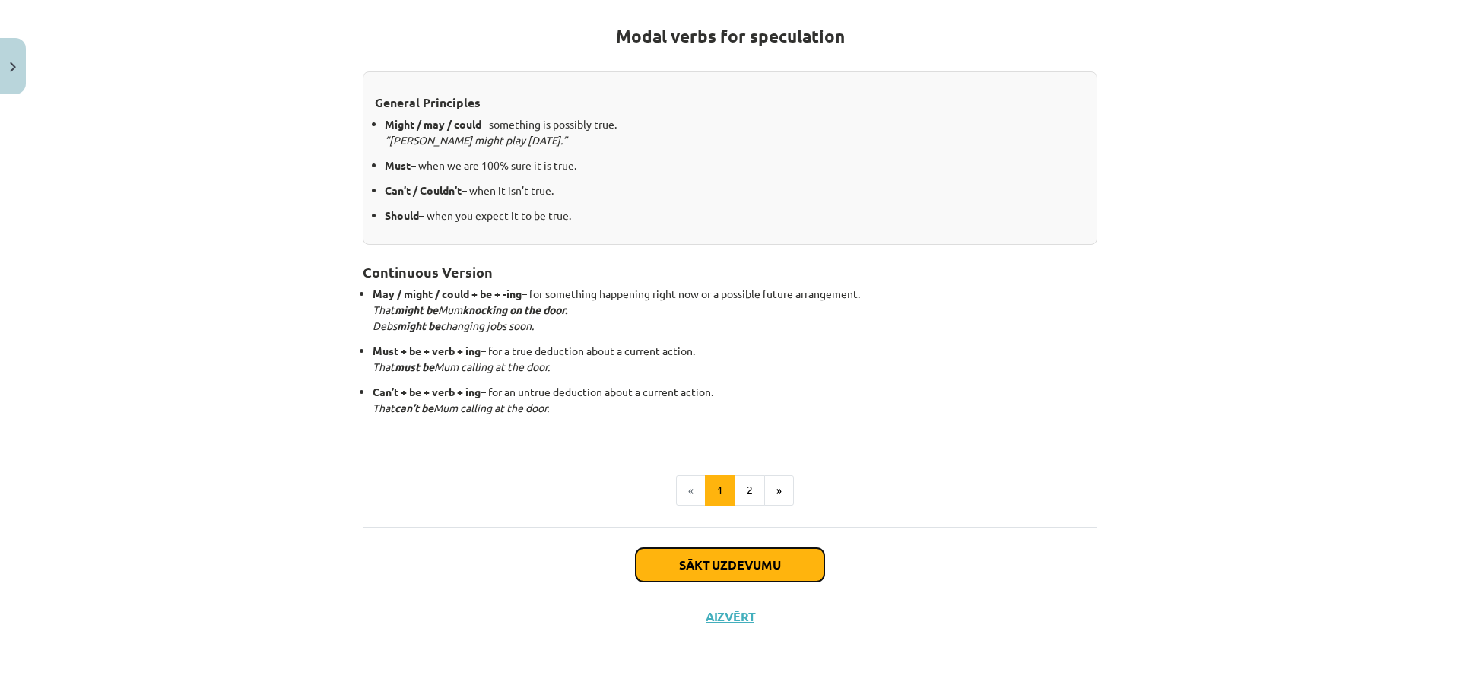
click at [669, 548] on button "Sākt uzdevumu" at bounding box center [730, 564] width 189 height 33
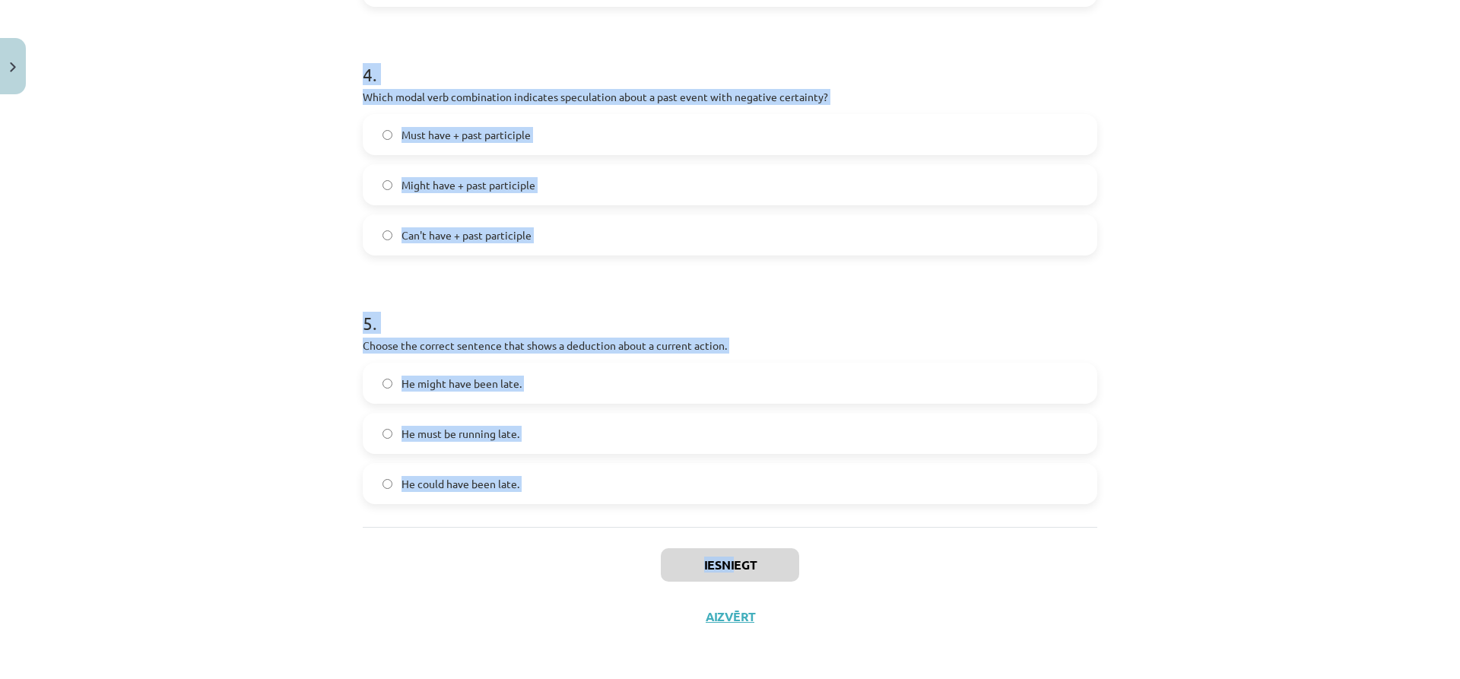
scroll to position [1013, 0]
copy div "Which modal verb would you use to speculate about something that is possibly tr…"
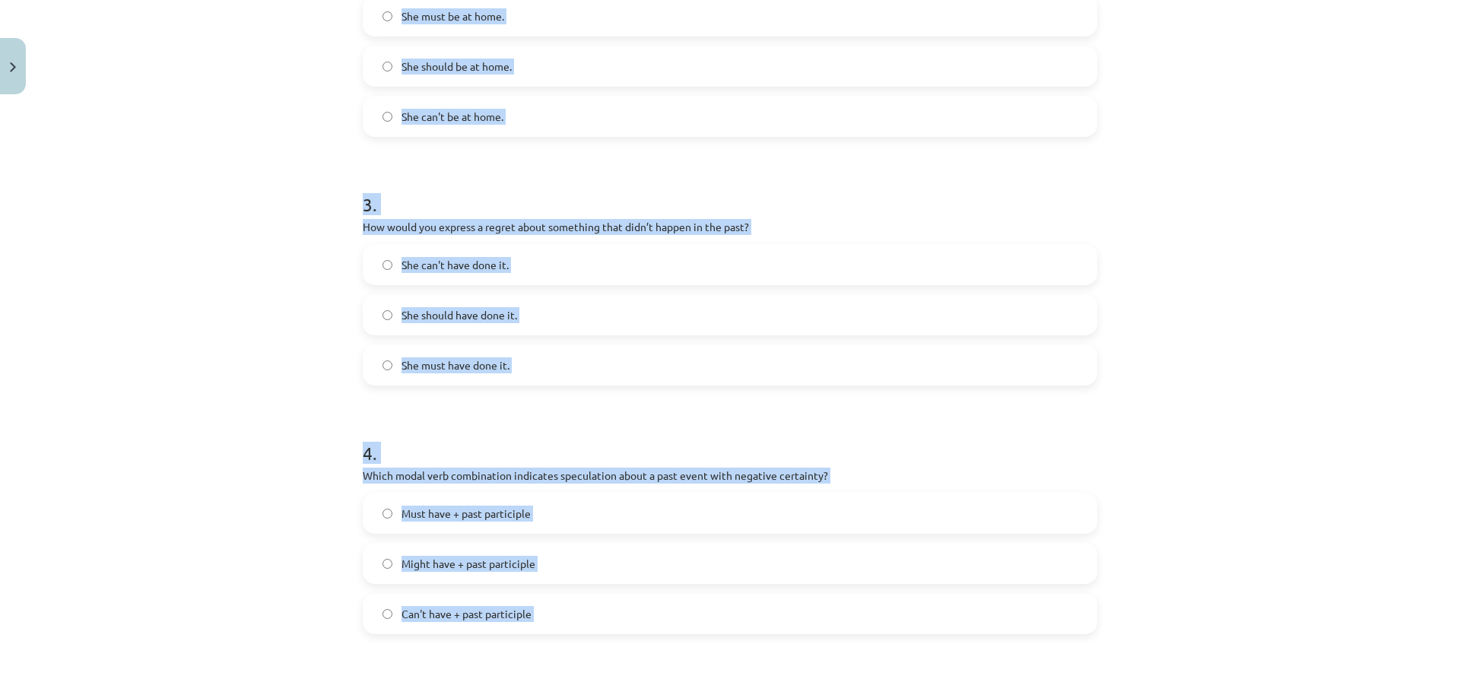
click at [228, 376] on div "Mācību tēma: Angļu valodas i - 11. klases 1. ieskaites mācību materiāls #4 📝 To…" at bounding box center [730, 339] width 1460 height 679
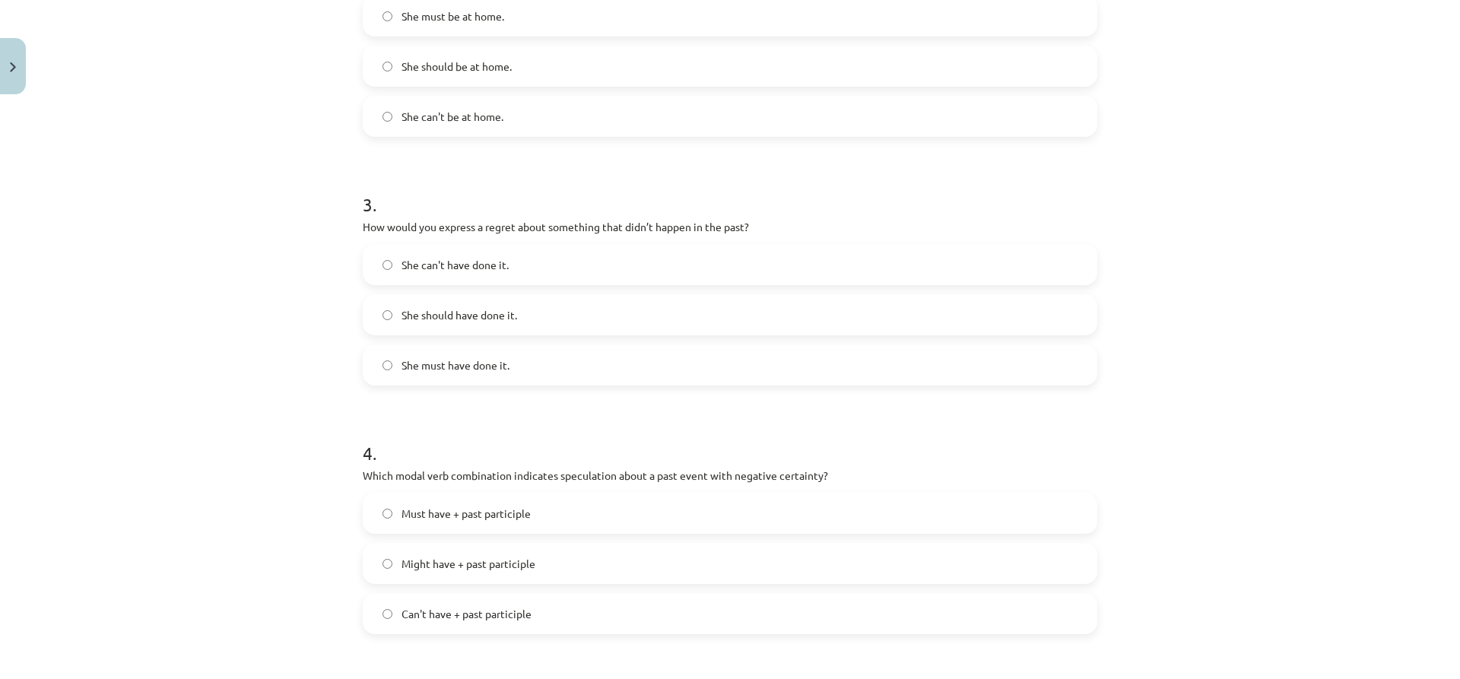
scroll to position [252, 0]
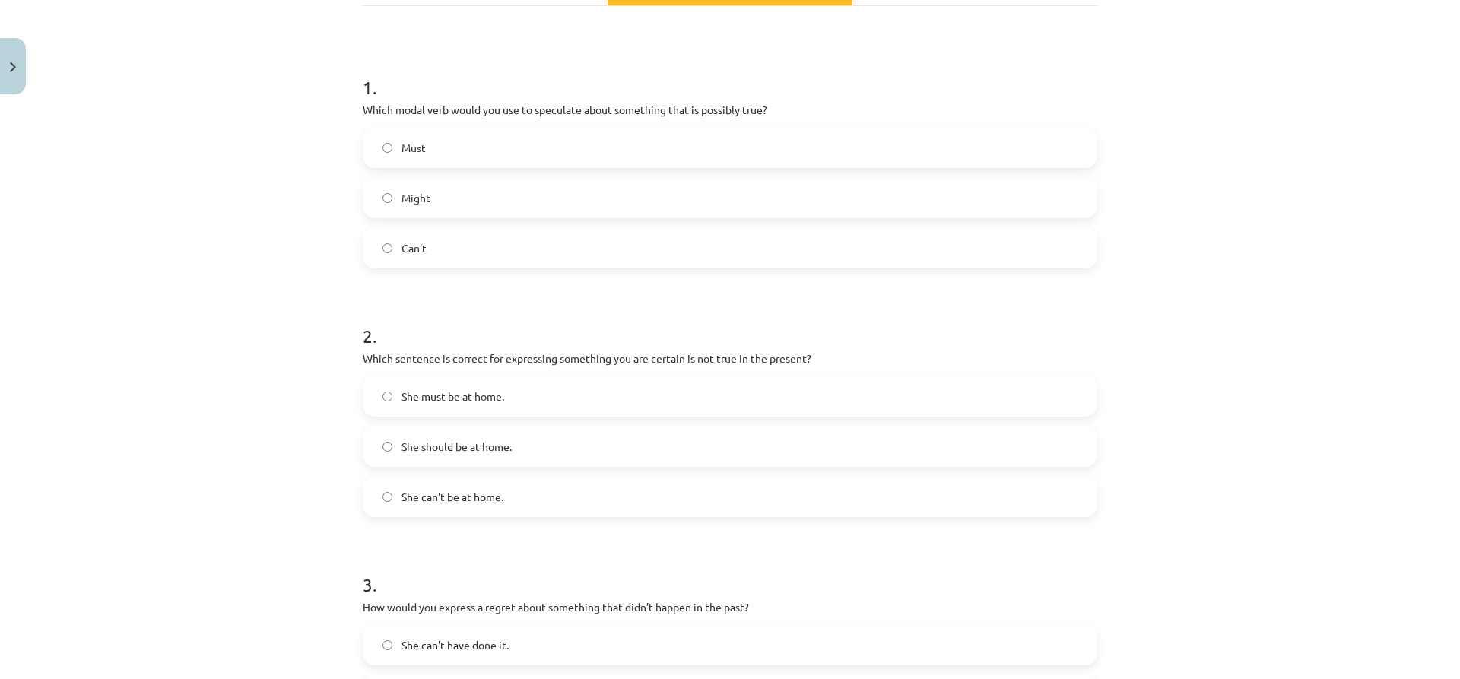
click at [423, 199] on span "Might" at bounding box center [416, 198] width 29 height 16
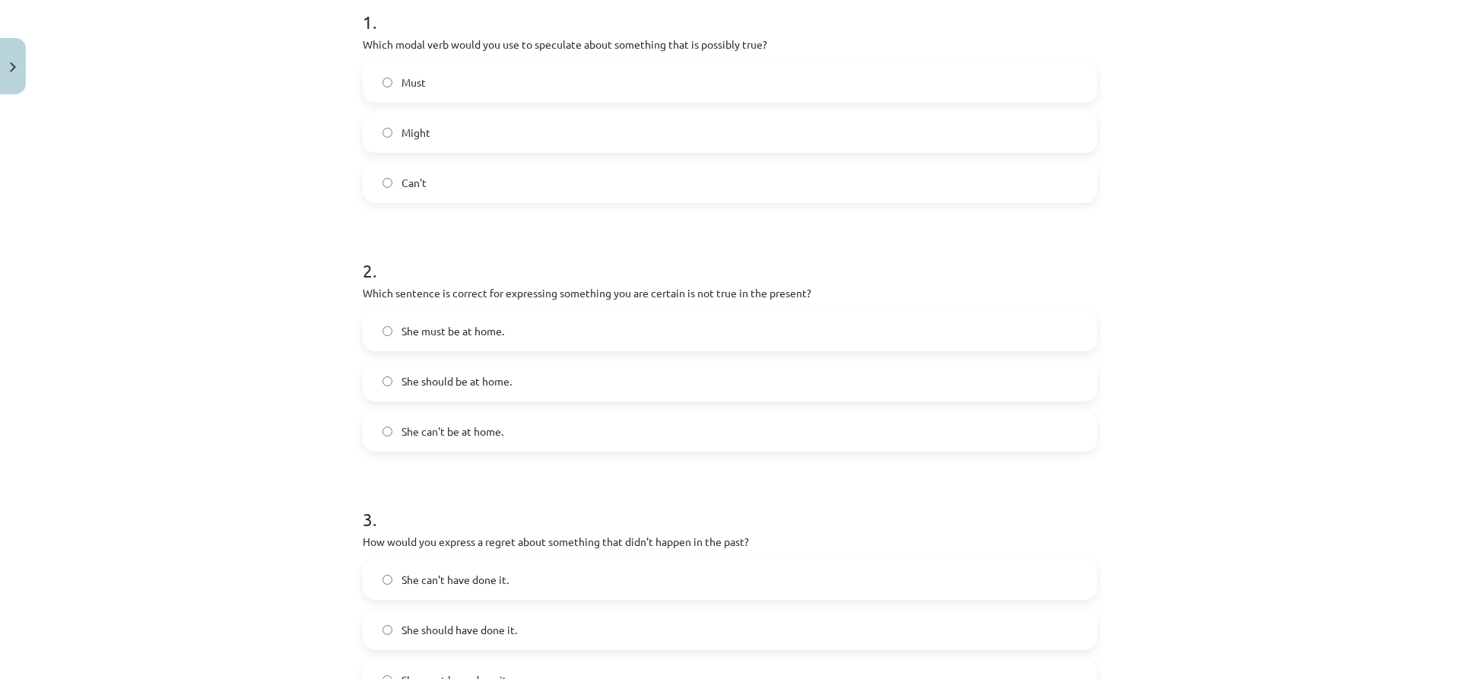
scroll to position [405, 0]
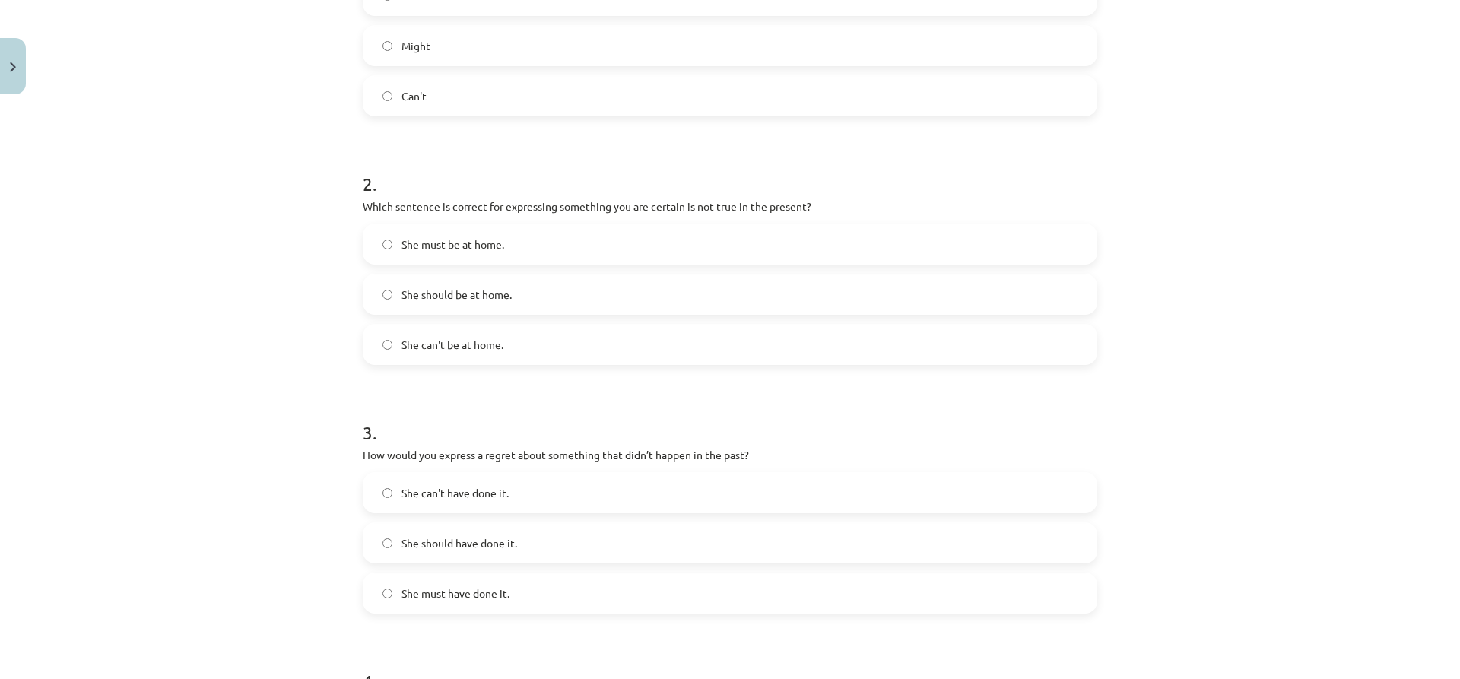
click at [398, 355] on label "She can't be at home." at bounding box center [730, 344] width 732 height 38
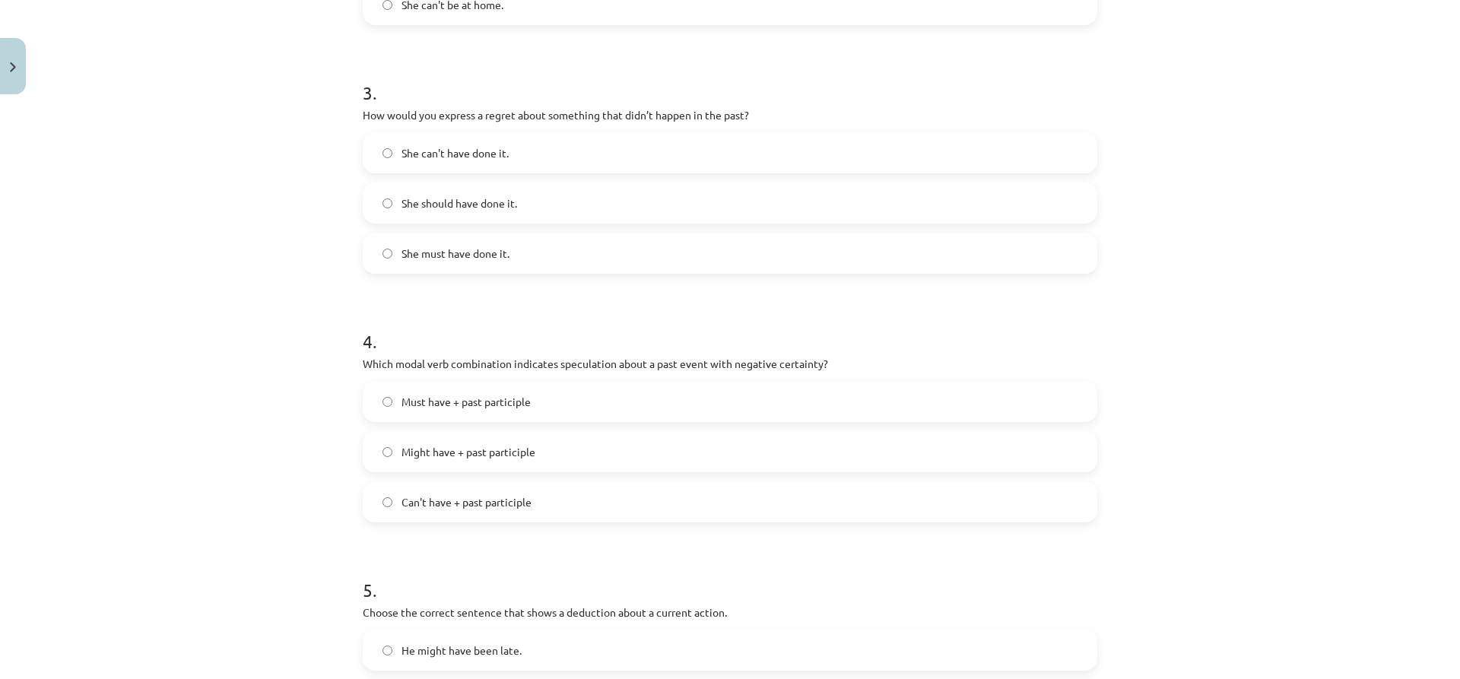
scroll to position [709, 0]
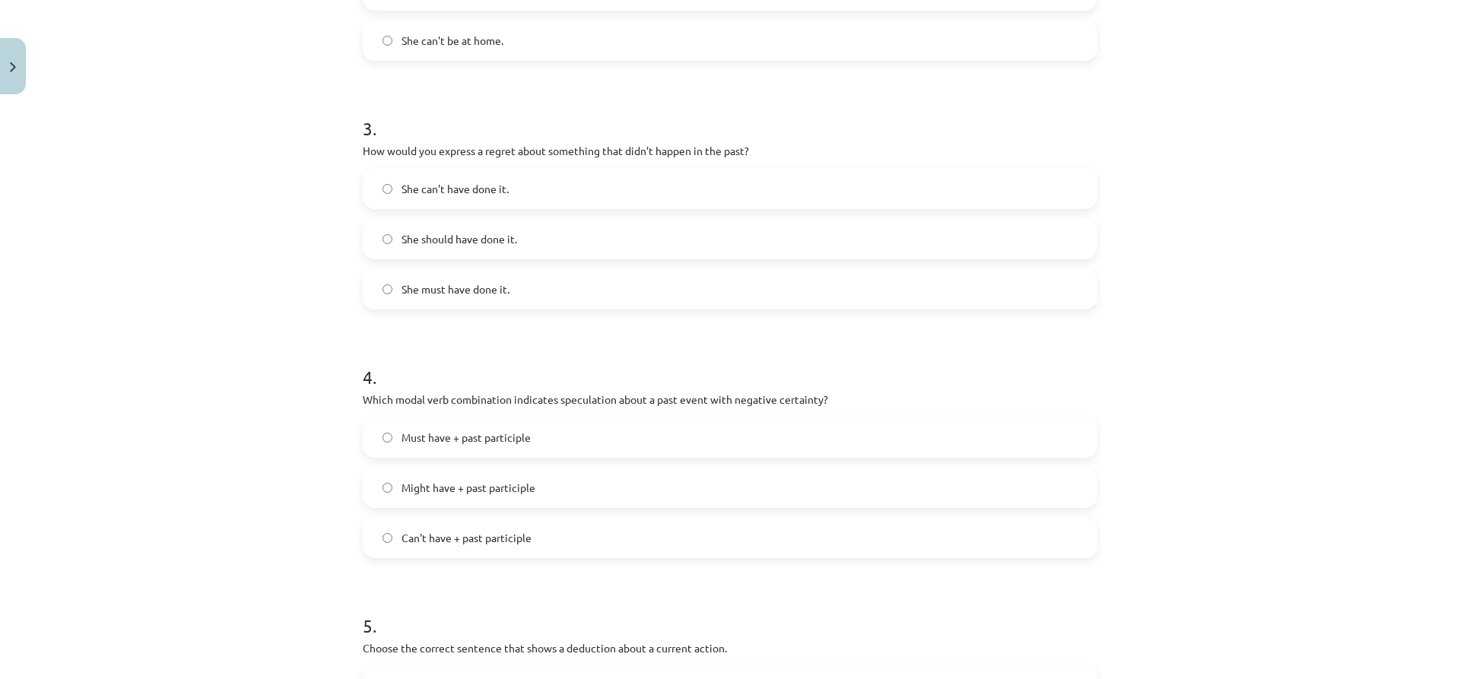
click at [418, 194] on span "She can't have done it." at bounding box center [455, 189] width 107 height 16
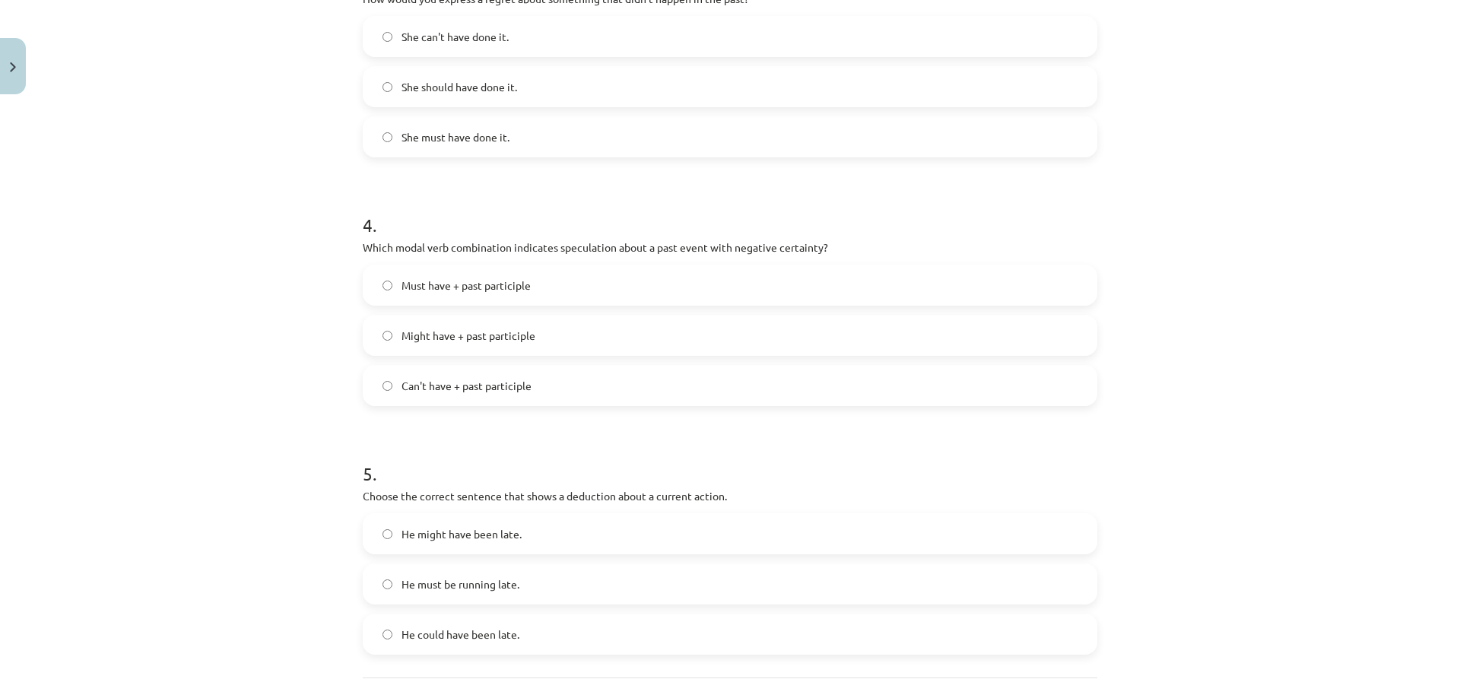
scroll to position [937, 0]
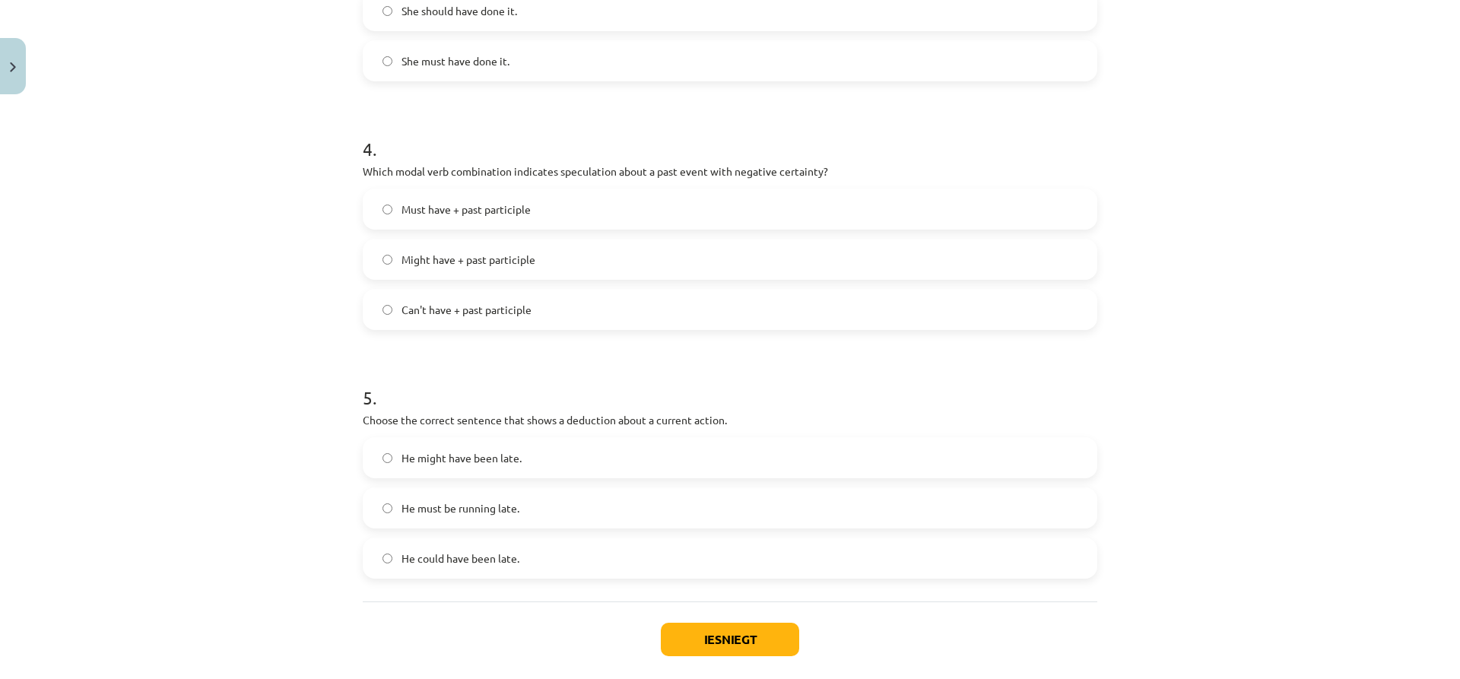
click at [390, 315] on label "Can't have + past participle" at bounding box center [730, 309] width 732 height 38
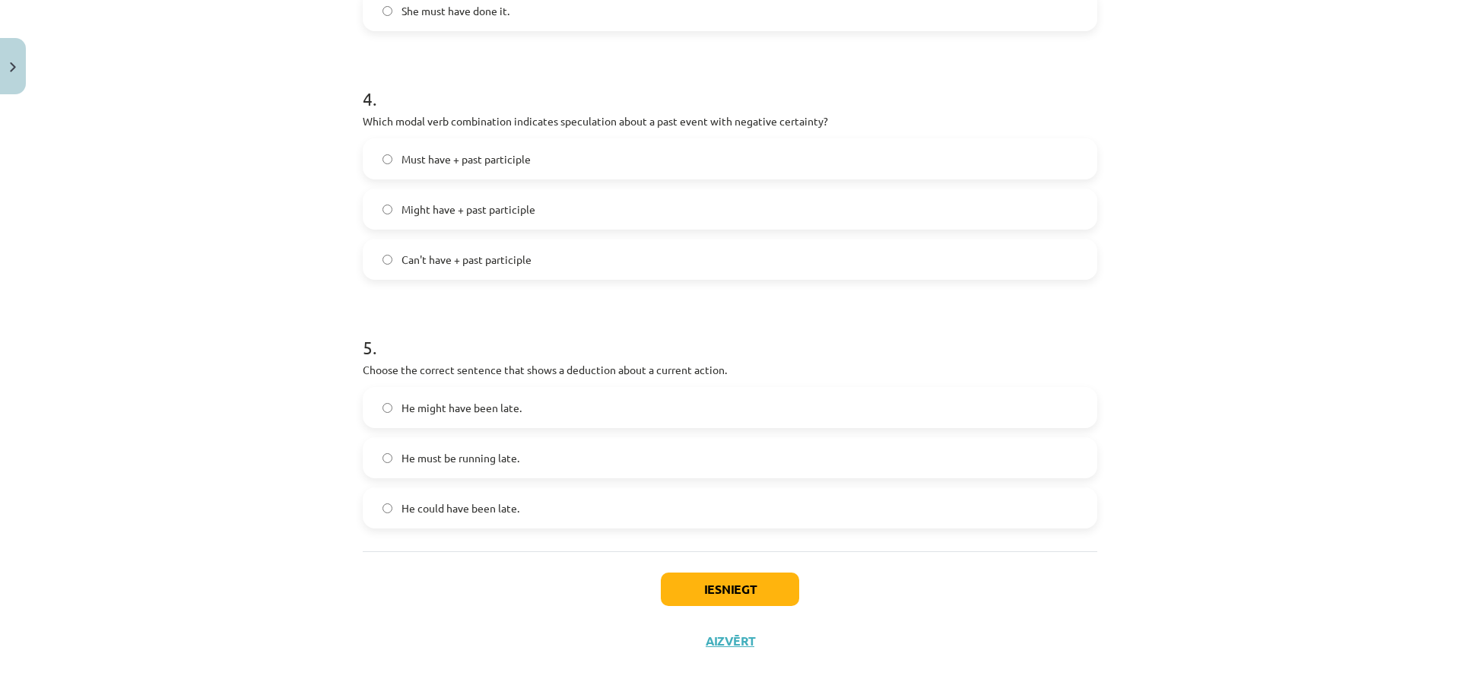
scroll to position [1013, 0]
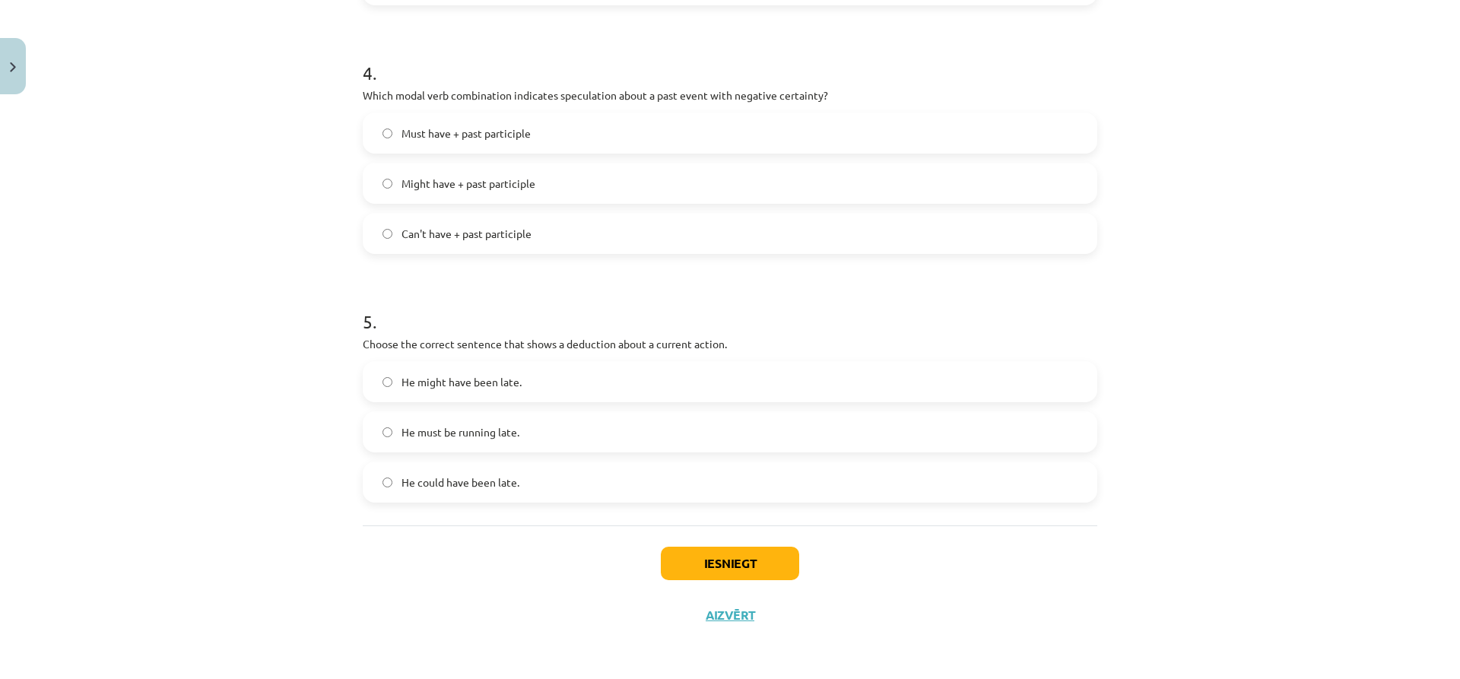
click at [396, 440] on label "He must be running late." at bounding box center [730, 432] width 732 height 38
click at [711, 571] on button "Iesniegt" at bounding box center [730, 563] width 138 height 33
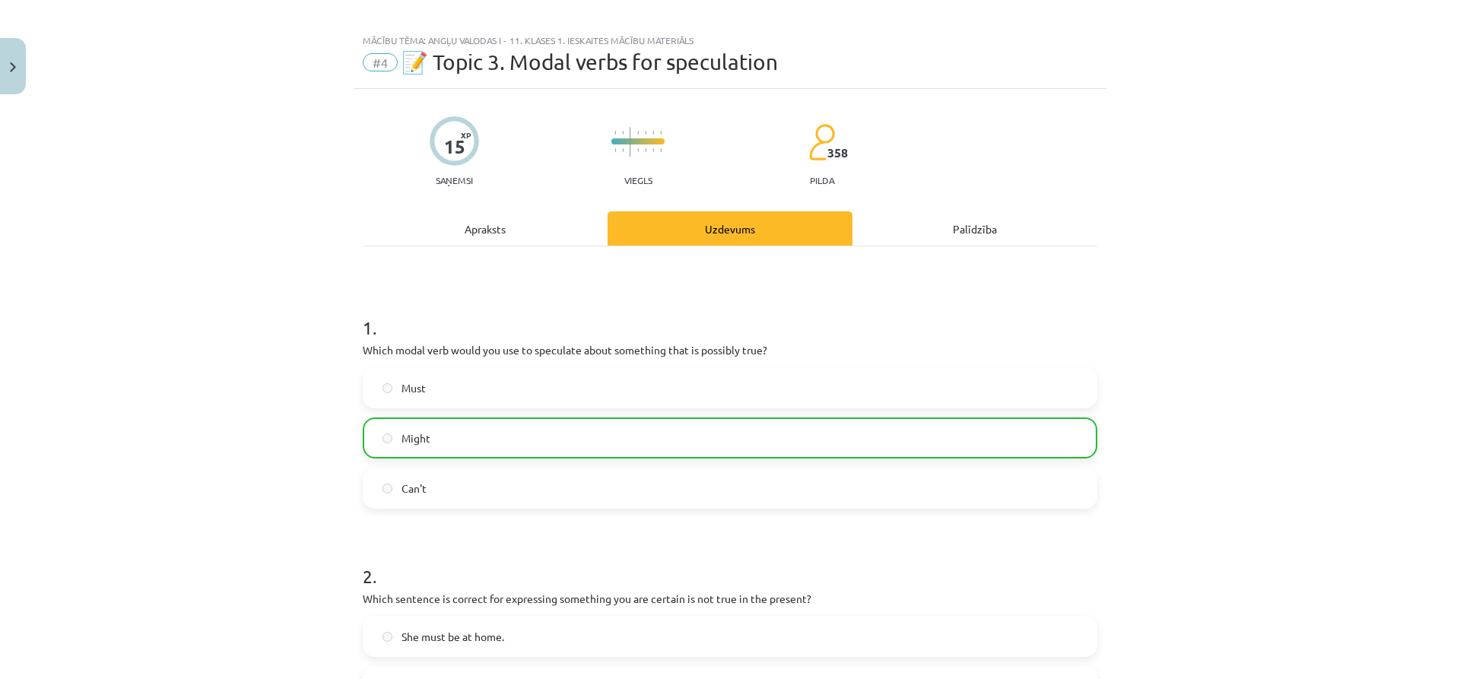
scroll to position [0, 0]
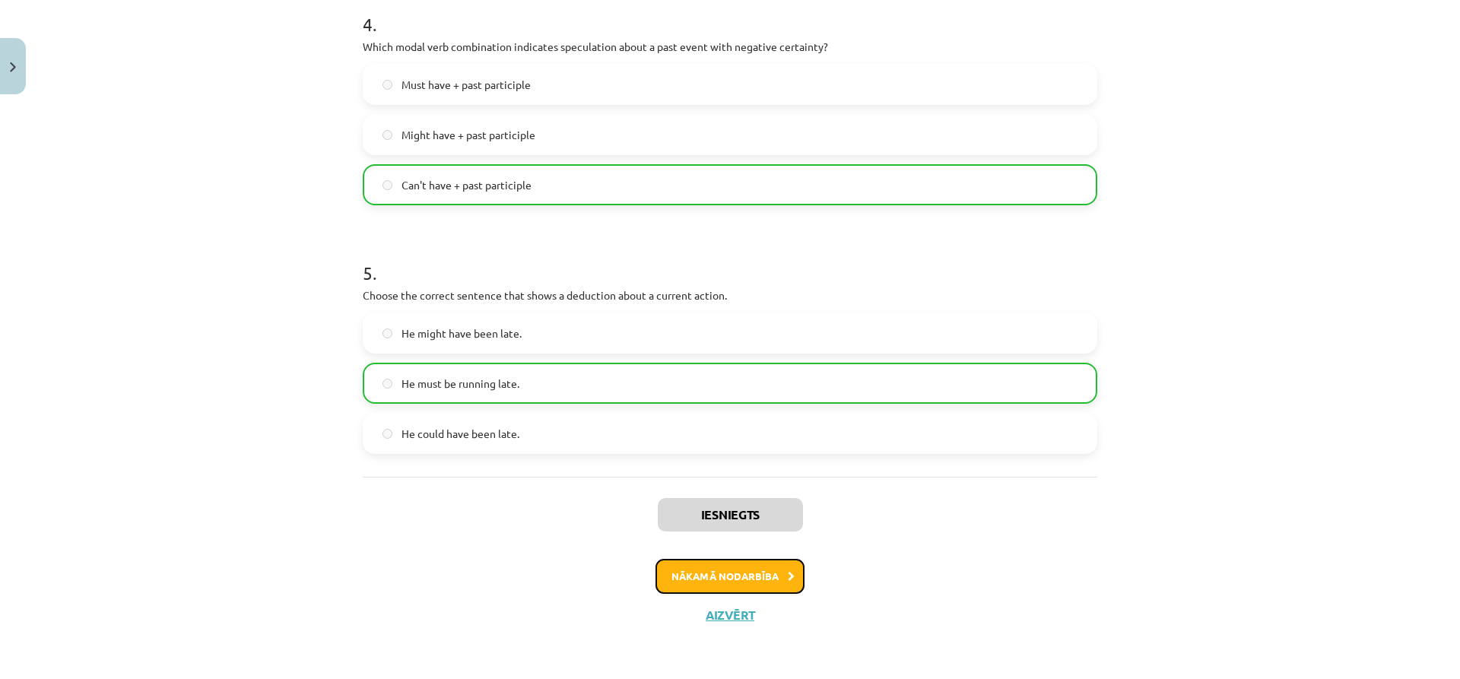
click at [681, 571] on button "Nākamā nodarbība" at bounding box center [729, 576] width 149 height 35
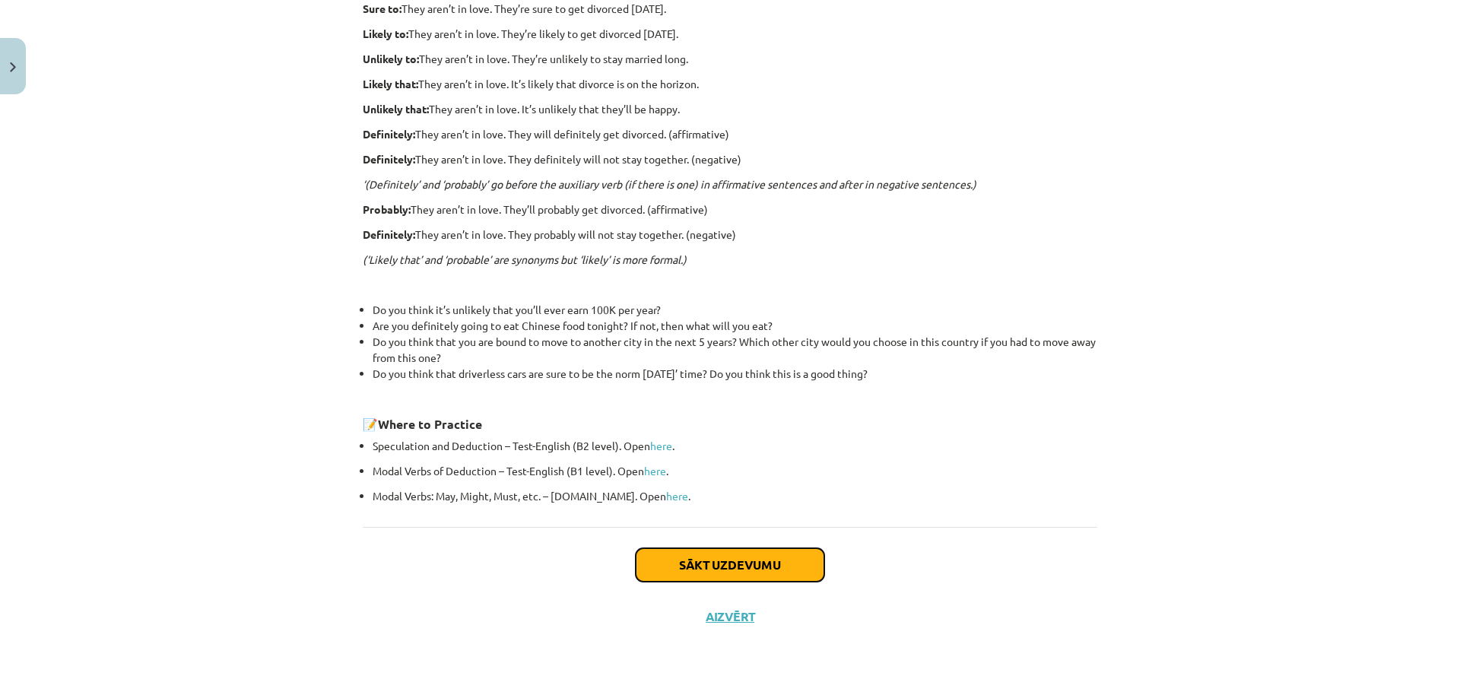
click at [673, 557] on button "Sākt uzdevumu" at bounding box center [730, 564] width 189 height 33
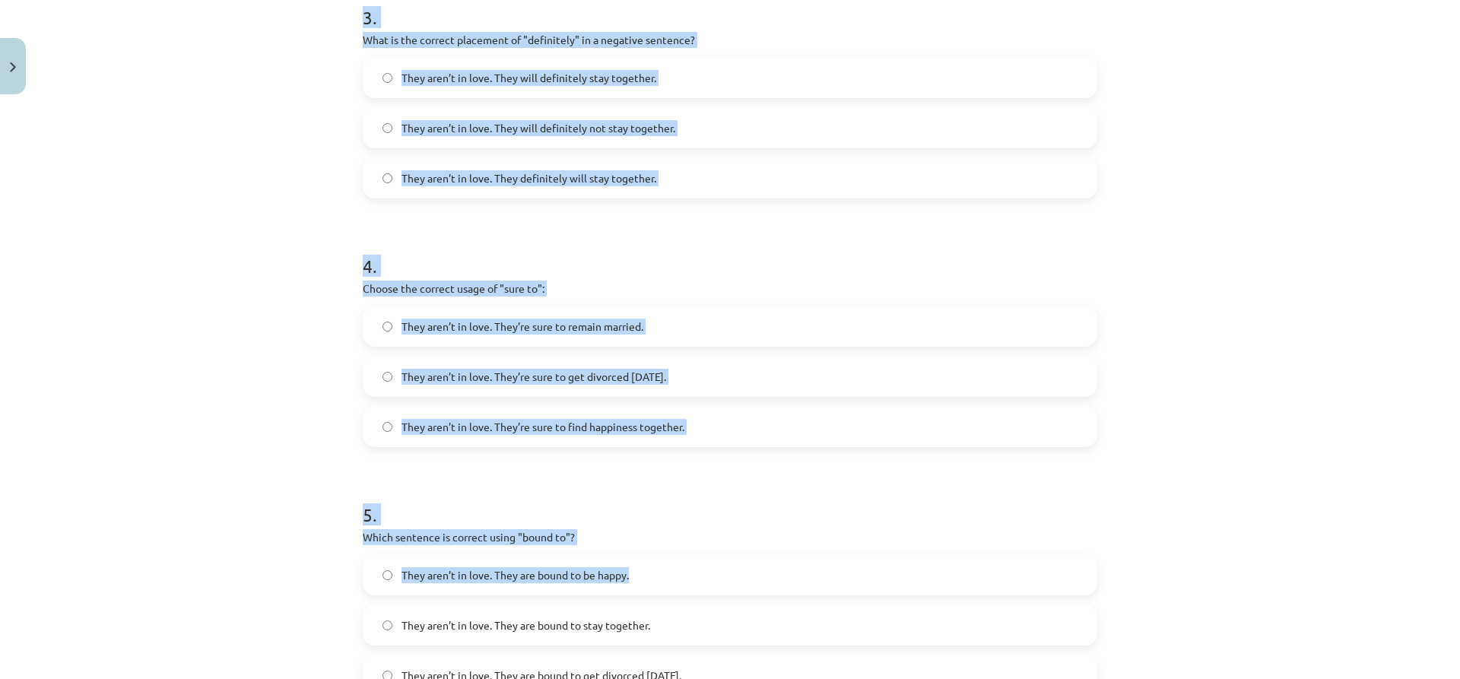
scroll to position [1038, 0]
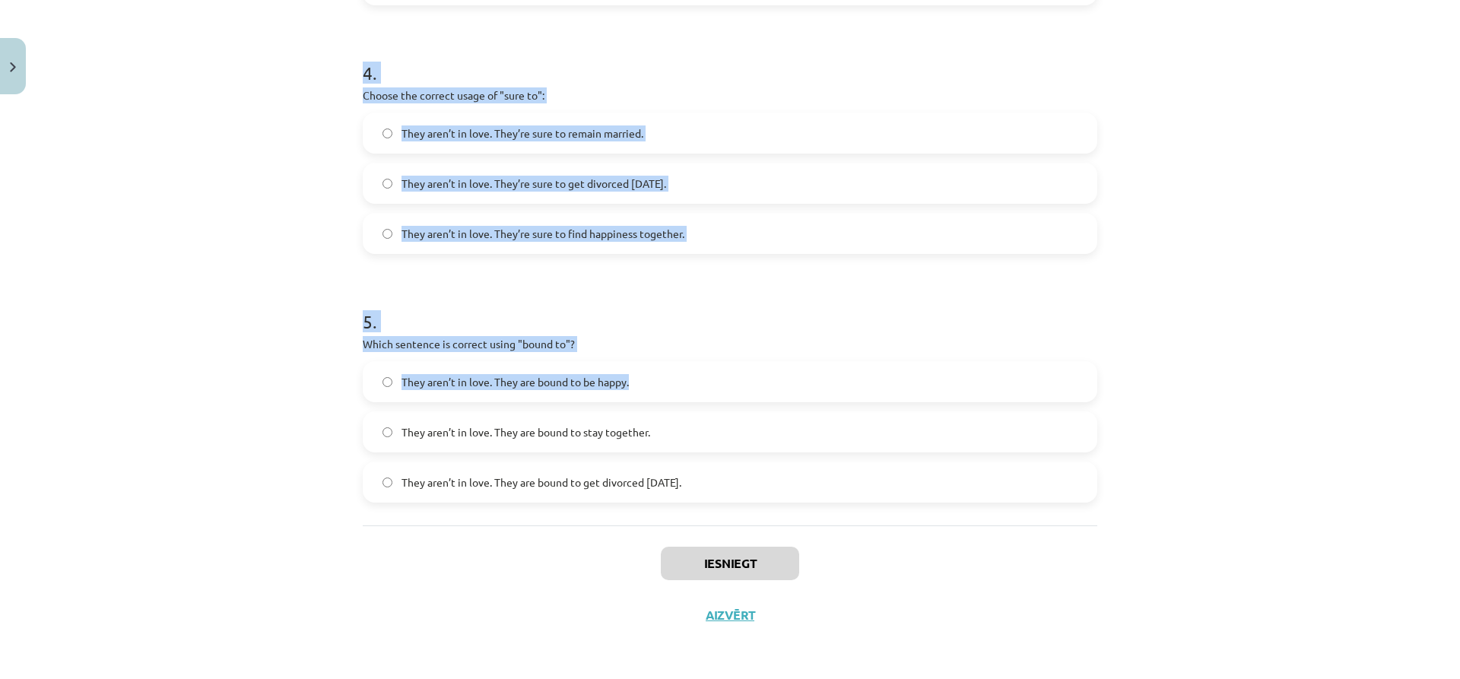
drag, startPoint x: 354, startPoint y: 253, endPoint x: 767, endPoint y: 495, distance: 478.5
copy form "Choose the correct sentence using "probably" in an affirmative context: They ar…"
click at [157, 384] on div "Mācību tēma: Angļu valodas i - 11. klases 1. ieskaites mācību materiāls #5 📝 To…" at bounding box center [730, 339] width 1460 height 679
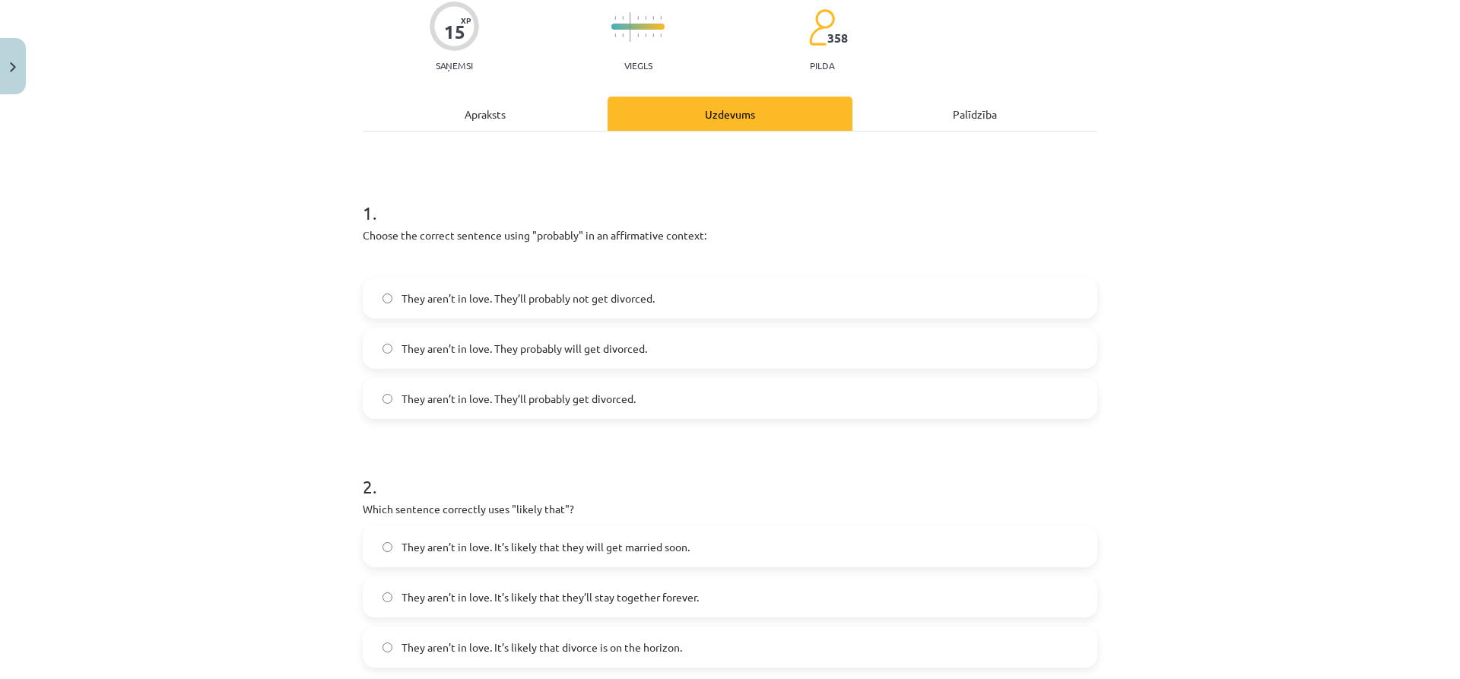
scroll to position [0, 0]
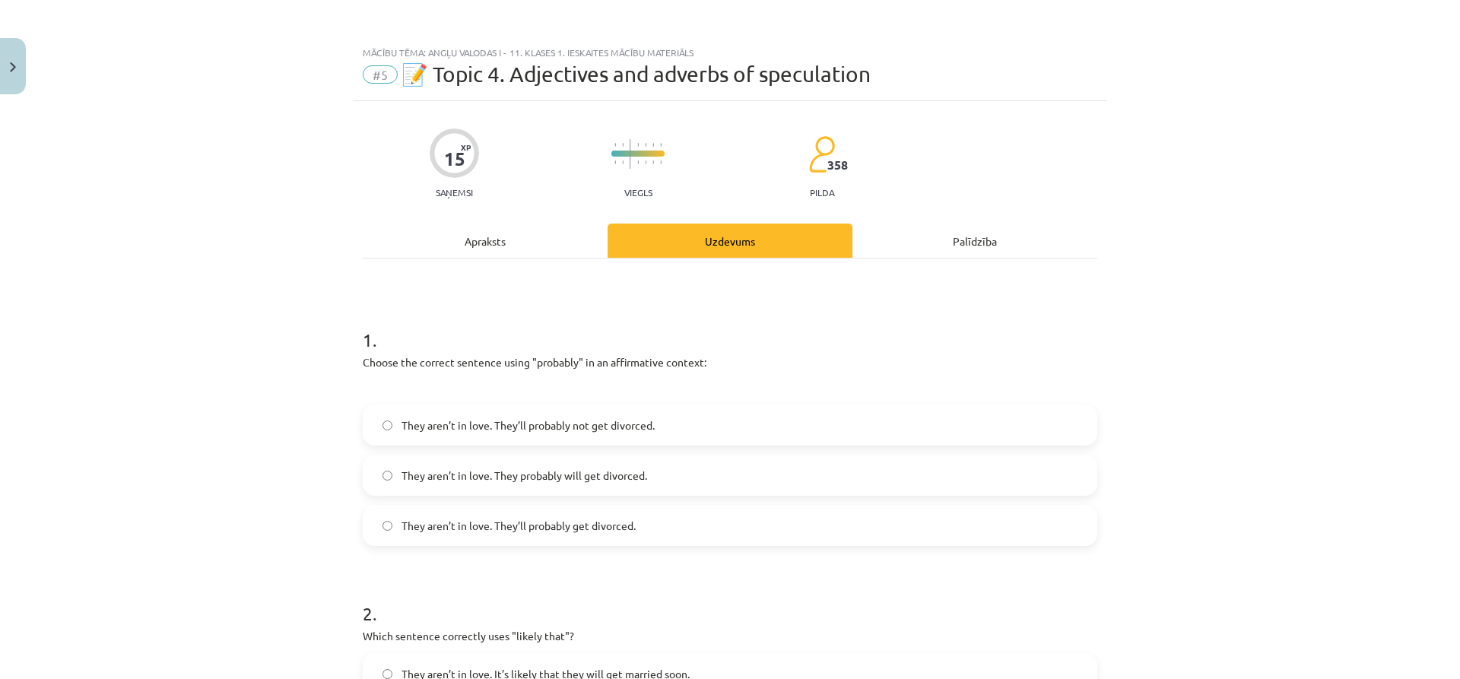
click at [485, 535] on label "They aren’t in love. They’ll probably get divorced." at bounding box center [730, 525] width 732 height 38
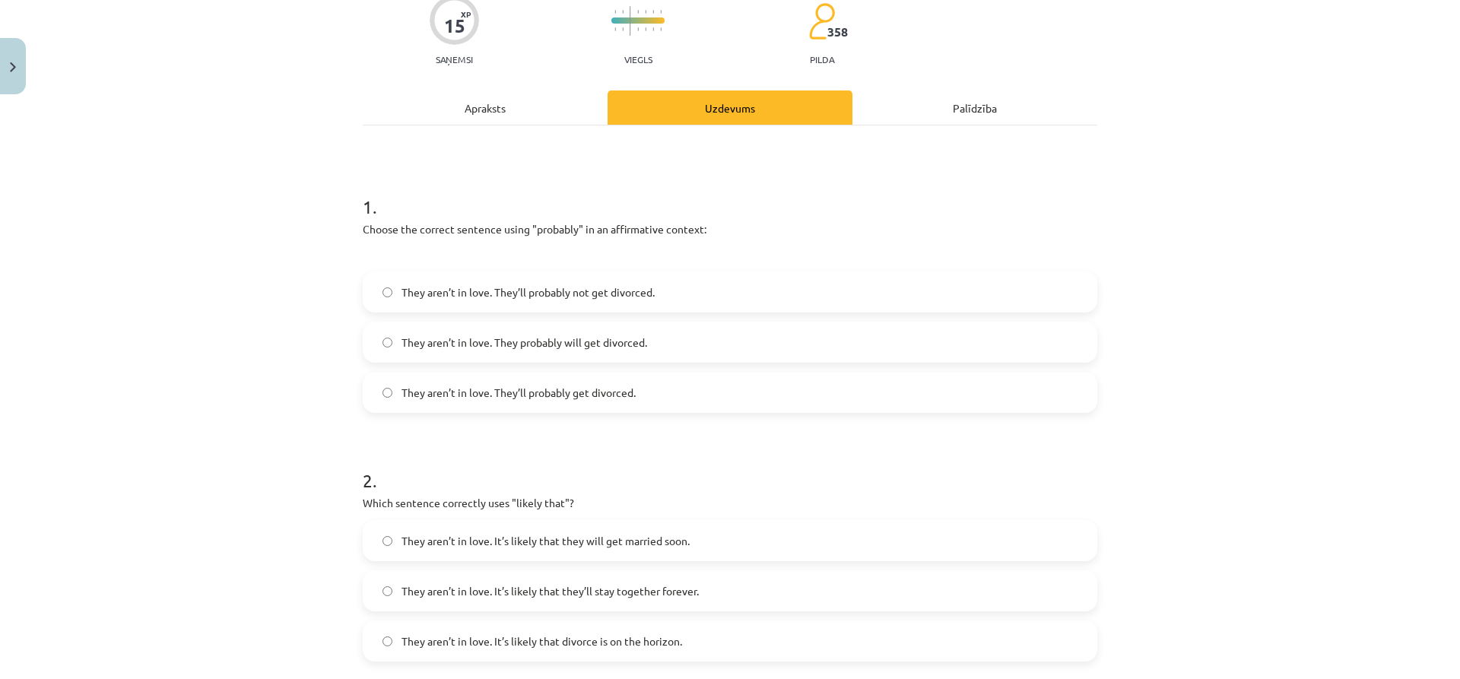
scroll to position [304, 0]
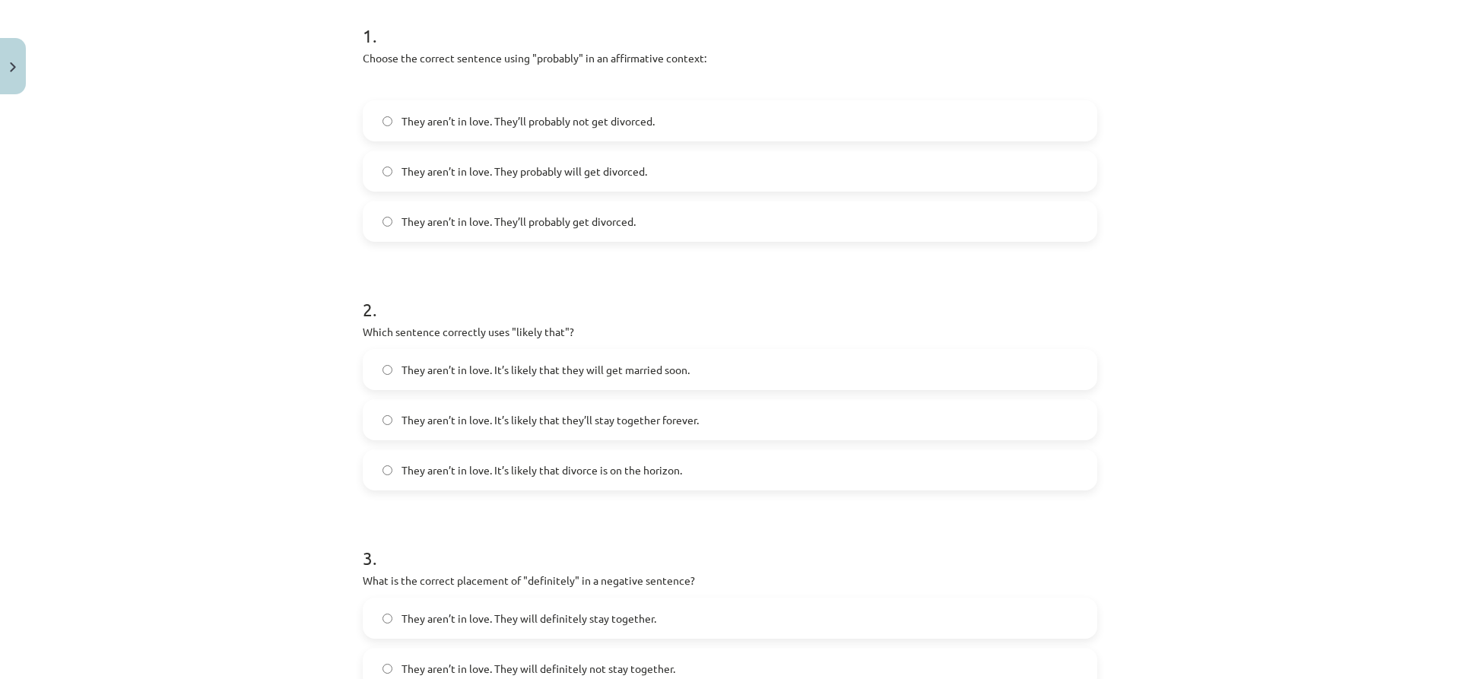
click at [506, 479] on label "They aren’t in love. It’s likely that divorce is on the horizon." at bounding box center [730, 470] width 732 height 38
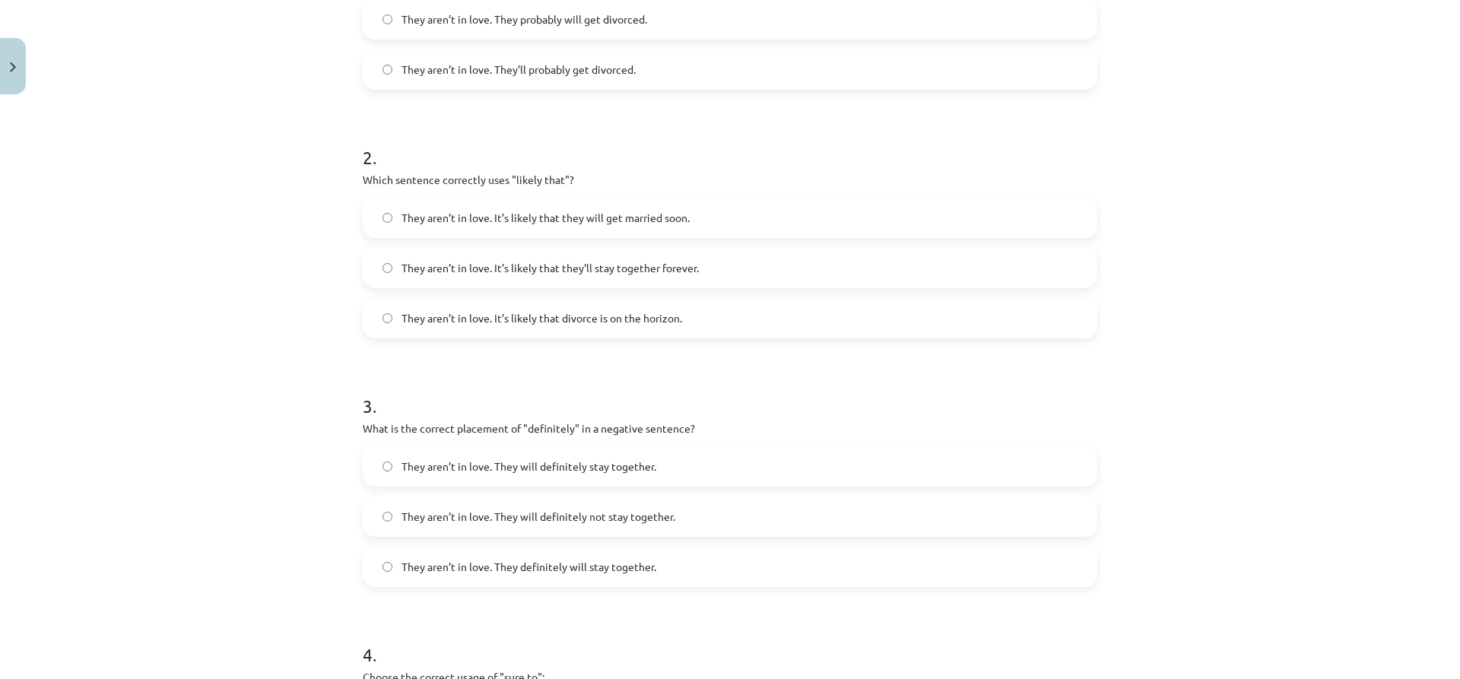
scroll to position [532, 0]
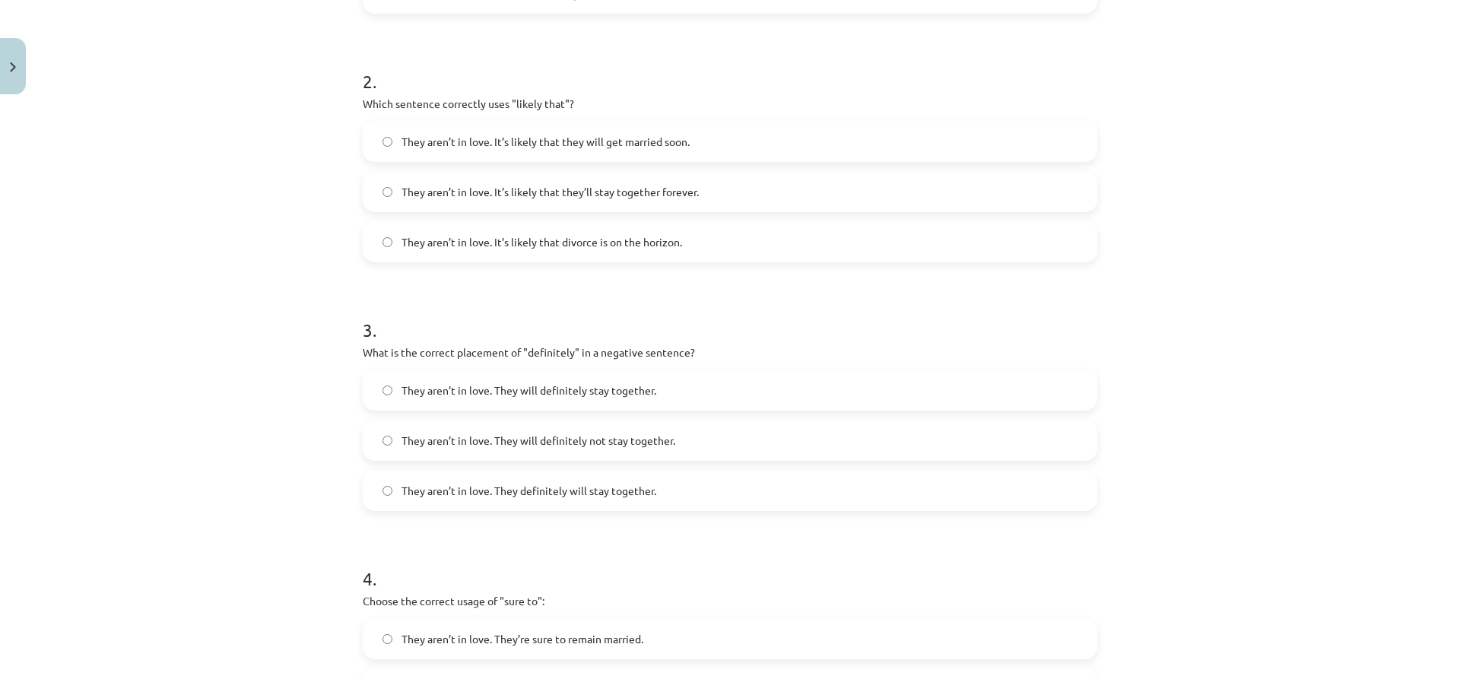
click at [592, 446] on span "They aren’t in love. They will definitely not stay together." at bounding box center [539, 441] width 274 height 16
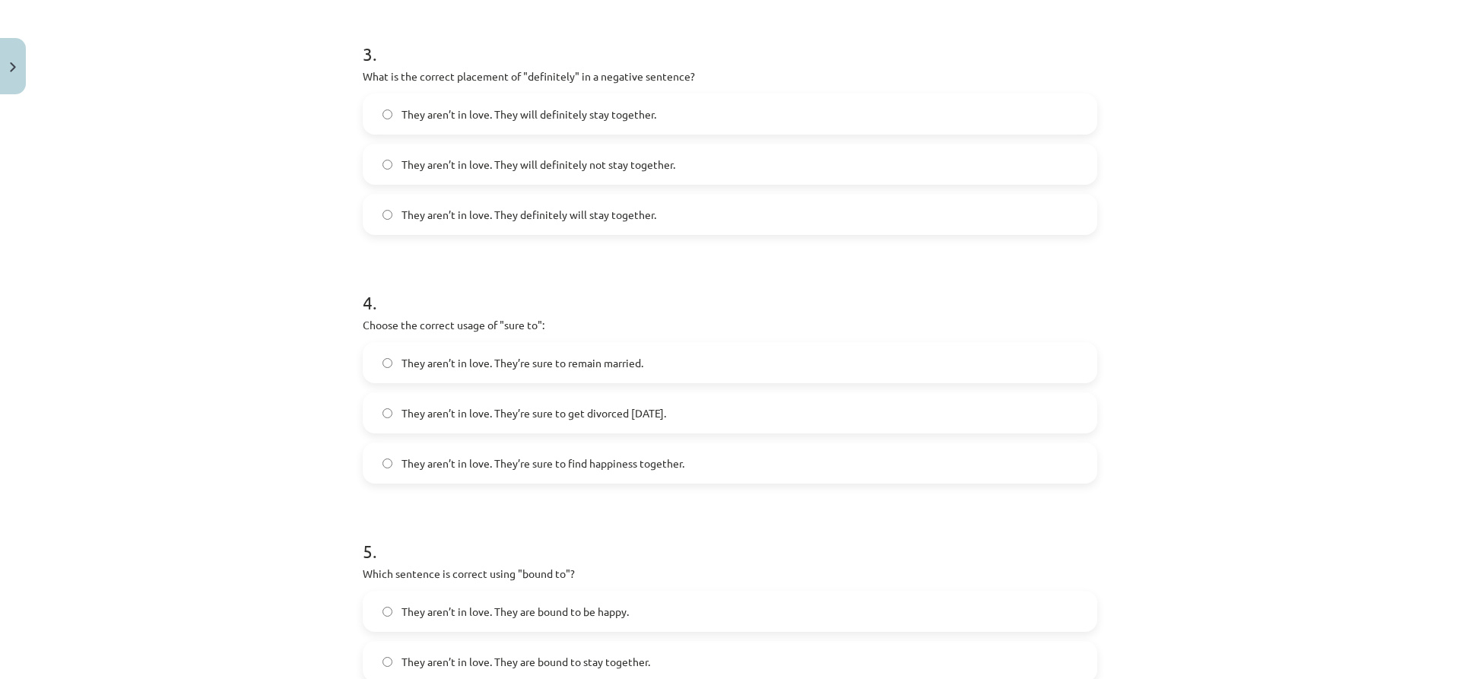
scroll to position [836, 0]
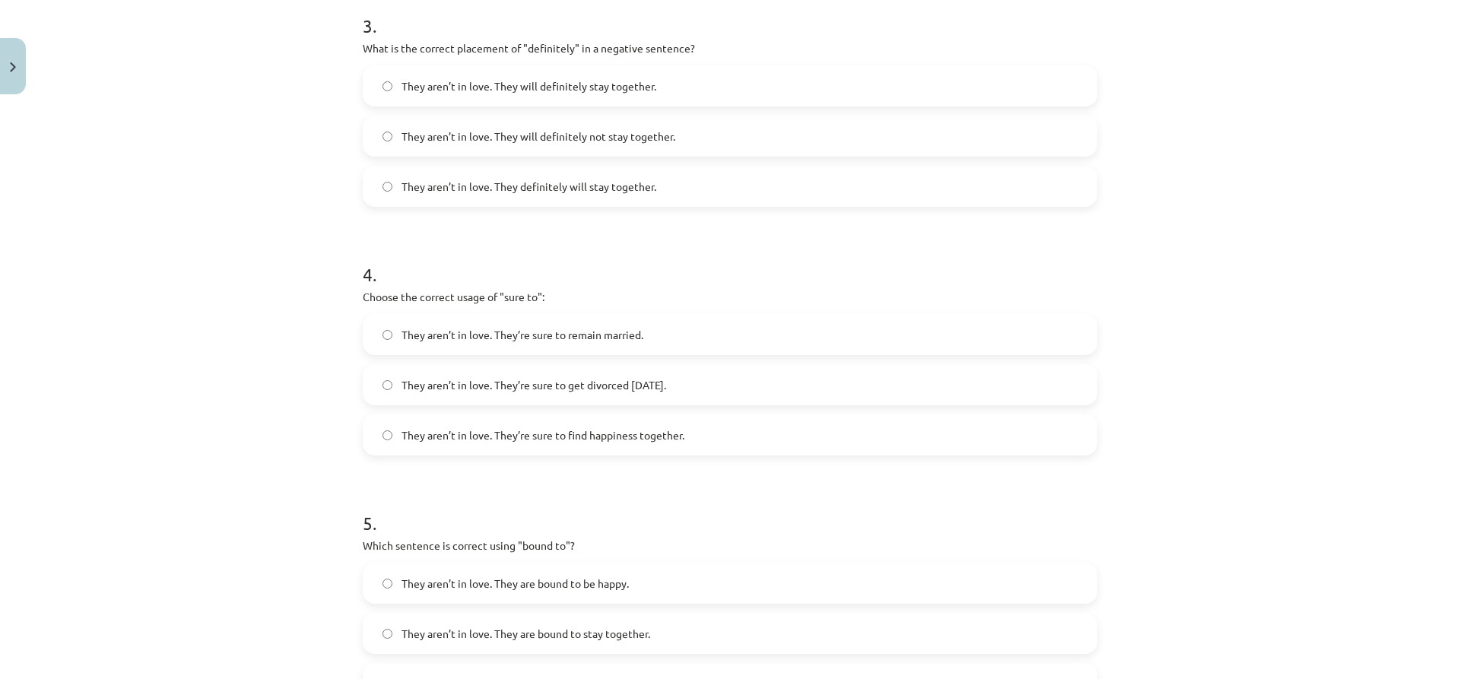
click at [518, 380] on span "They aren’t in love. They’re sure to get divorced within six months." at bounding box center [534, 385] width 265 height 16
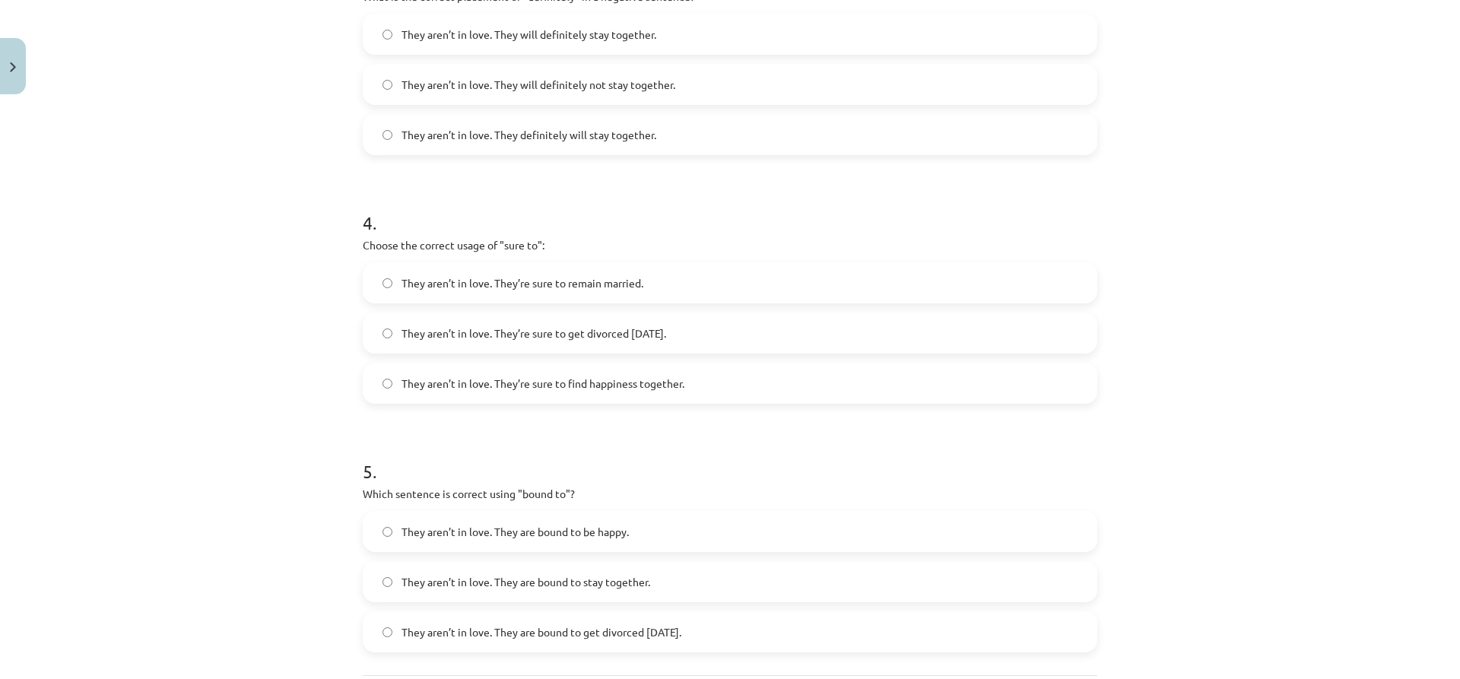
scroll to position [989, 0]
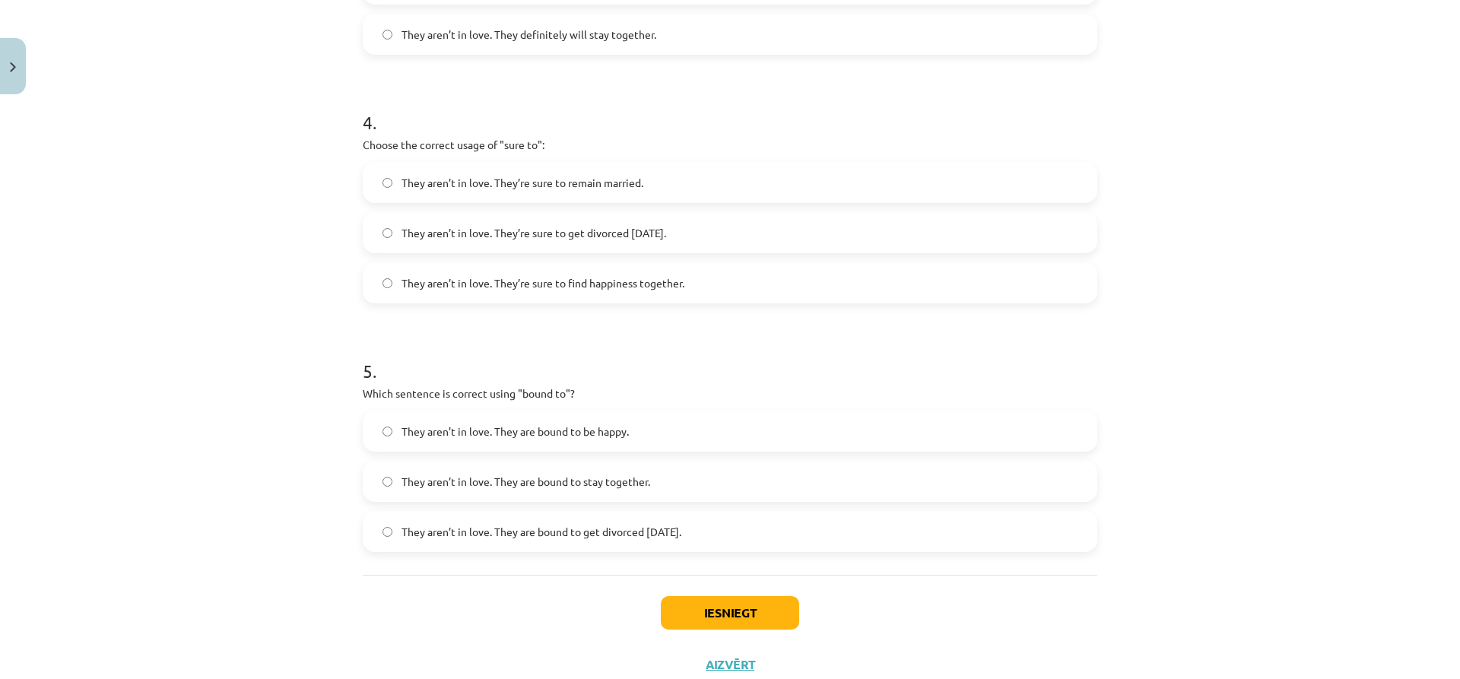
click at [442, 524] on span "They aren’t in love. They are bound to get divorced within six months." at bounding box center [542, 532] width 280 height 16
click at [744, 610] on button "Iesniegt" at bounding box center [730, 612] width 138 height 33
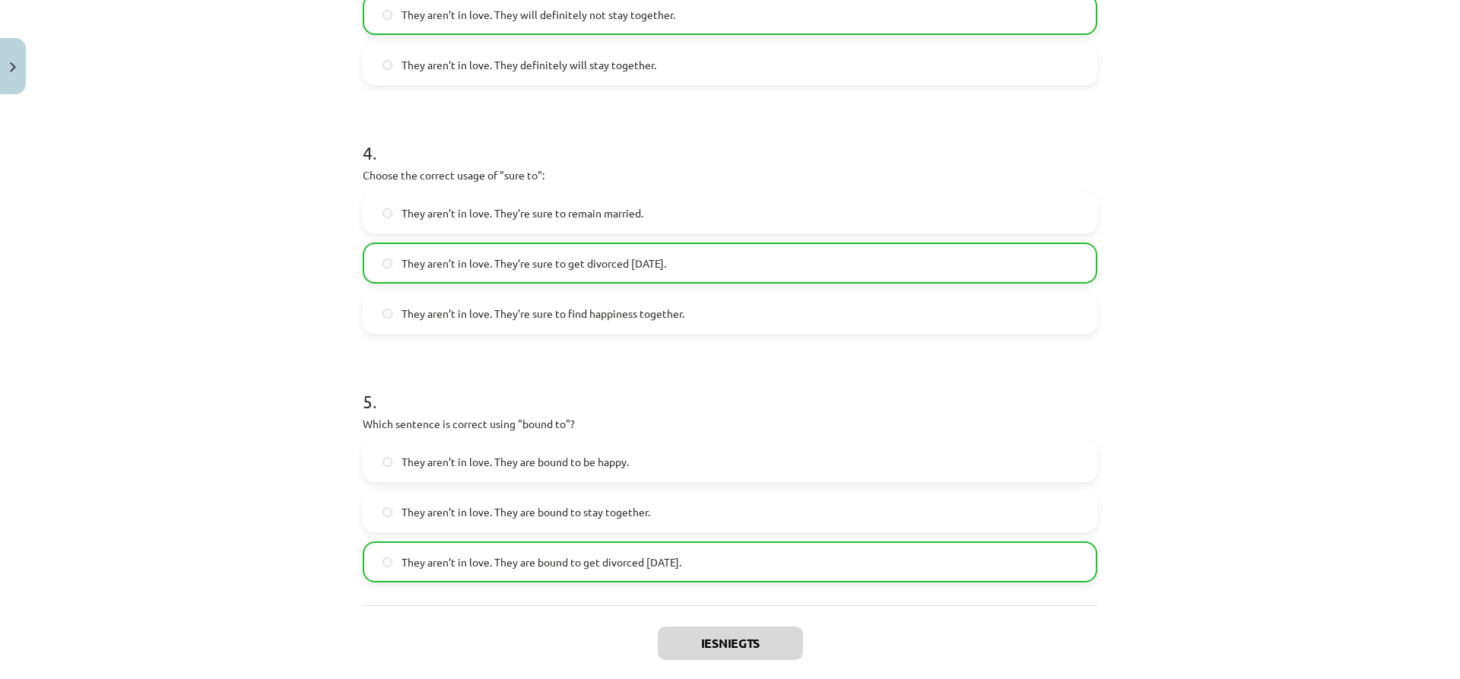
scroll to position [1087, 0]
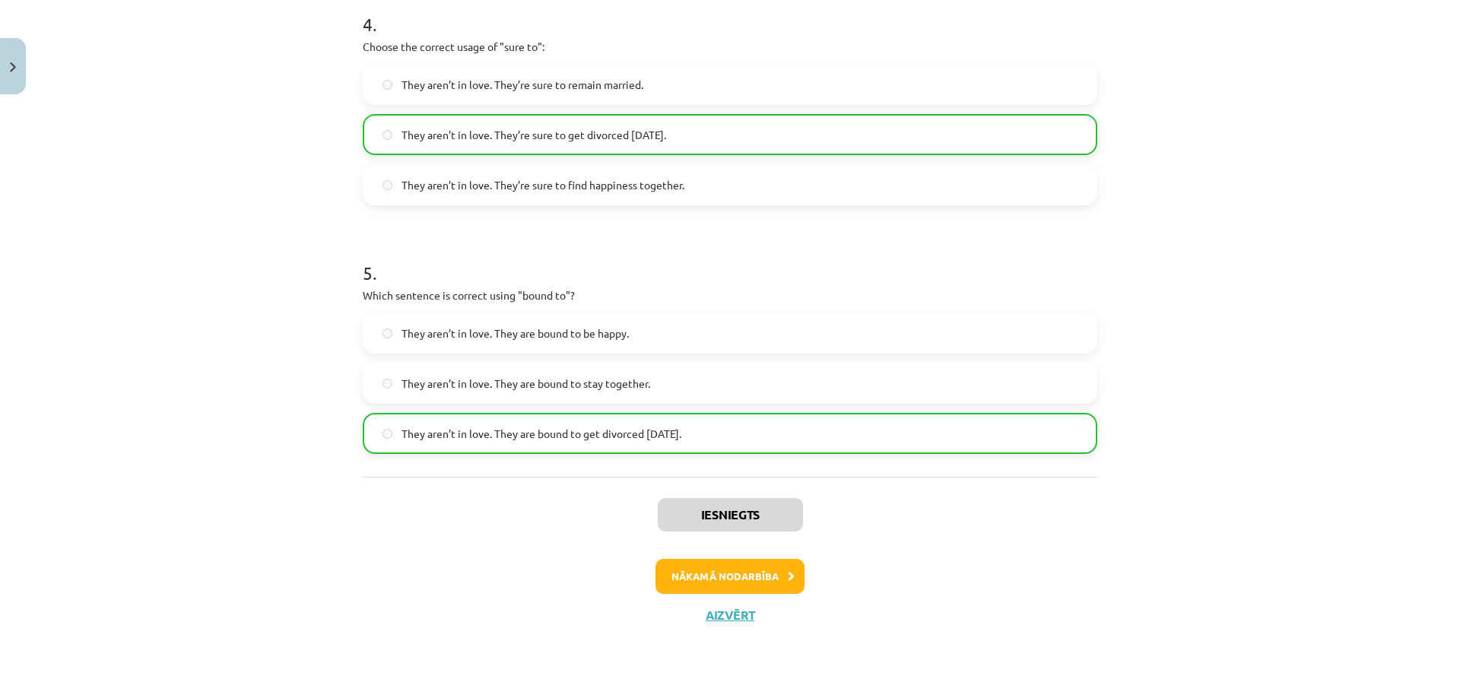
click at [705, 594] on div "Iesniegts Nākamā nodarbība Aizvērt" at bounding box center [730, 554] width 735 height 155
click at [710, 576] on button "Nākamā nodarbība" at bounding box center [729, 576] width 149 height 35
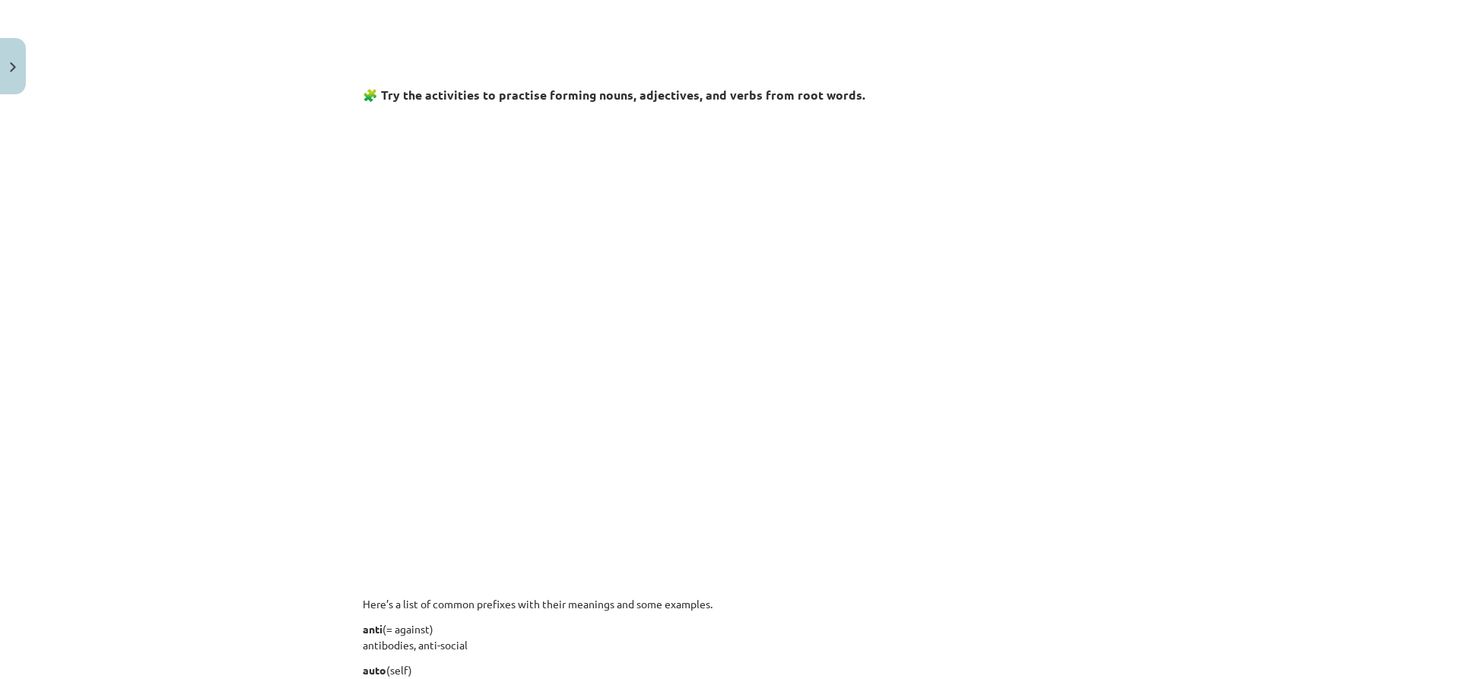
scroll to position [662, 0]
click at [246, 401] on div "Mācību tēma: Angļu valodas i - 11. klases 1. ieskaites mācību materiāls #6 📝 To…" at bounding box center [730, 339] width 1460 height 679
click at [143, 433] on div "Mācību tēma: Angļu valodas i - 11. klases 1. ieskaites mācību materiāls #6 📝 To…" at bounding box center [730, 339] width 1460 height 679
click at [180, 418] on div "Mācību tēma: Angļu valodas i - 11. klases 1. ieskaites mācību materiāls #6 📝 To…" at bounding box center [730, 339] width 1460 height 679
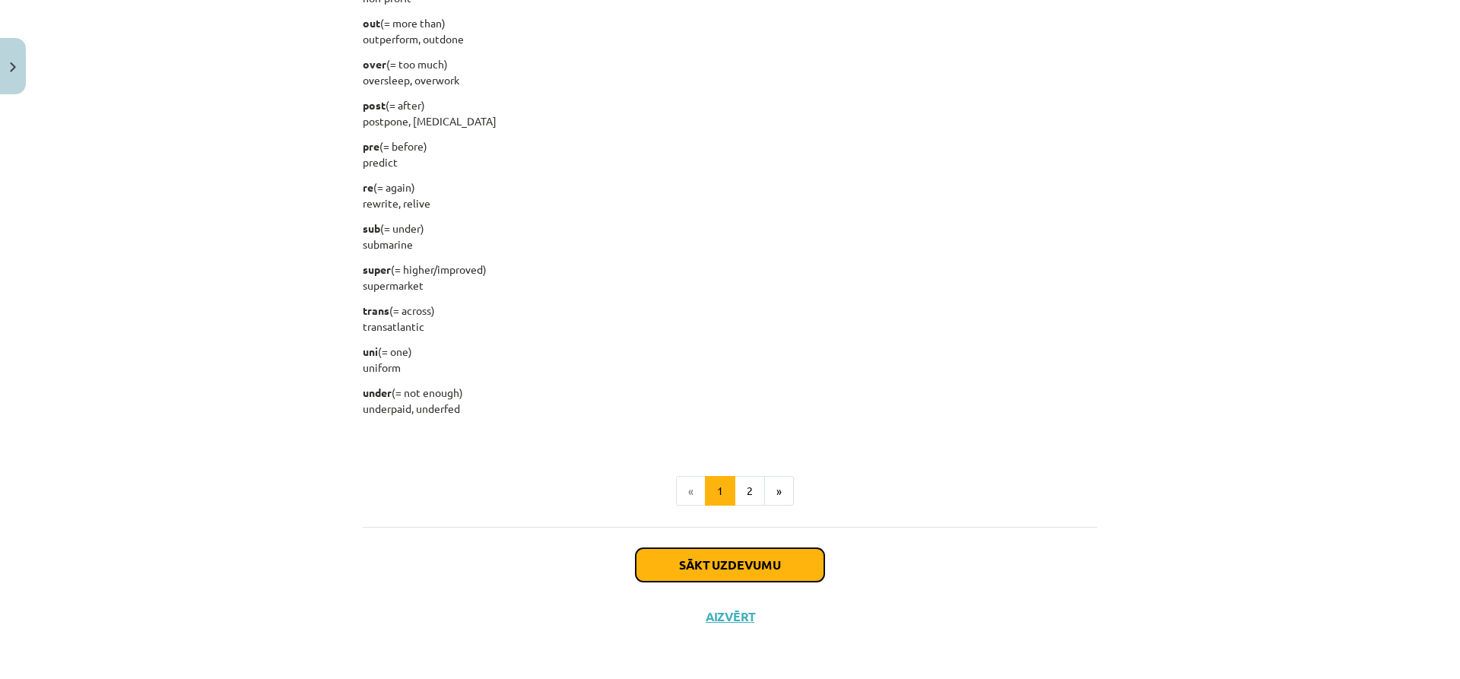
click at [763, 571] on button "Sākt uzdevumu" at bounding box center [730, 564] width 189 height 33
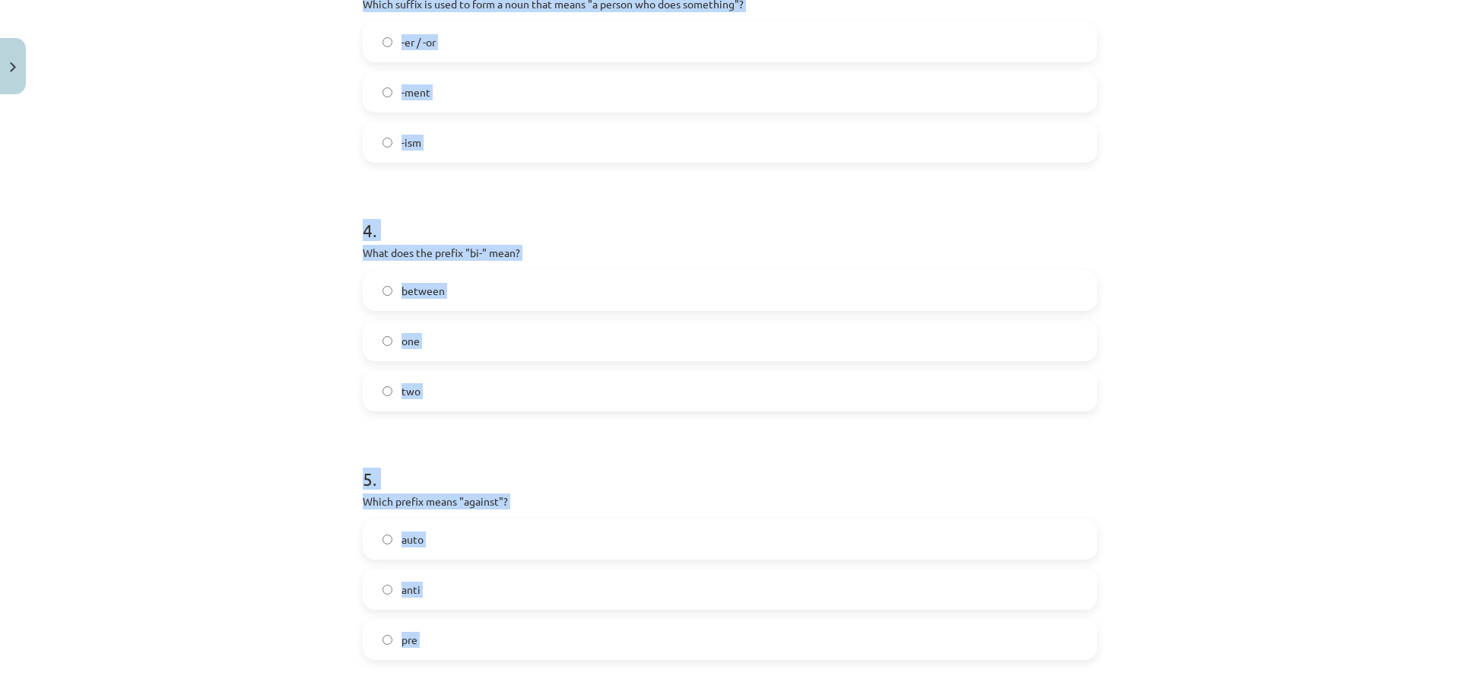
scroll to position [1038, 0]
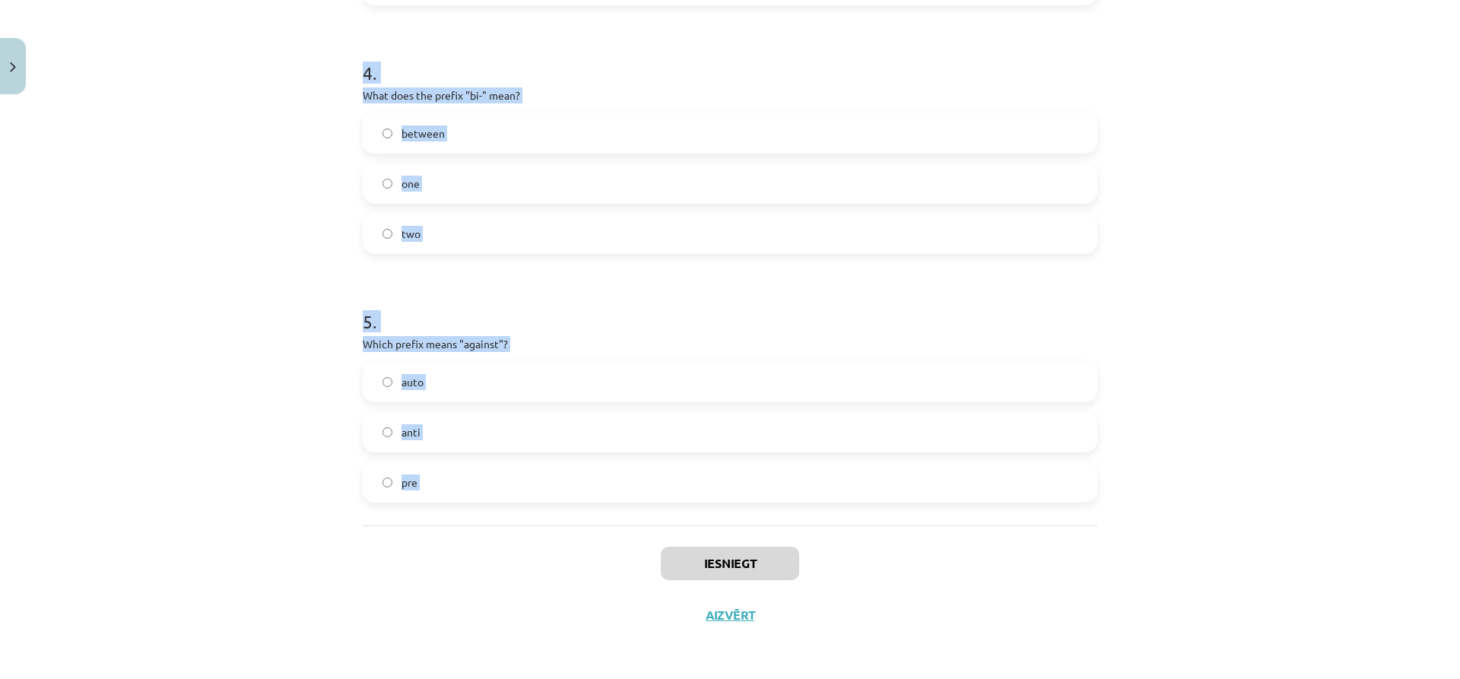
drag, startPoint x: 354, startPoint y: 329, endPoint x: 559, endPoint y: 532, distance: 288.7
copy form "What does the prefix "sub-" mean? under above across 2 . Which of the following…"
click at [290, 471] on div "Mācību tēma: Angļu valodas i - 11. klases 1. ieskaites mācību materiāls #6 📝 To…" at bounding box center [730, 339] width 1460 height 679
click at [211, 512] on div "Mācību tēma: Angļu valodas i - 11. klases 1. ieskaites mācību materiāls #6 📝 To…" at bounding box center [730, 339] width 1460 height 679
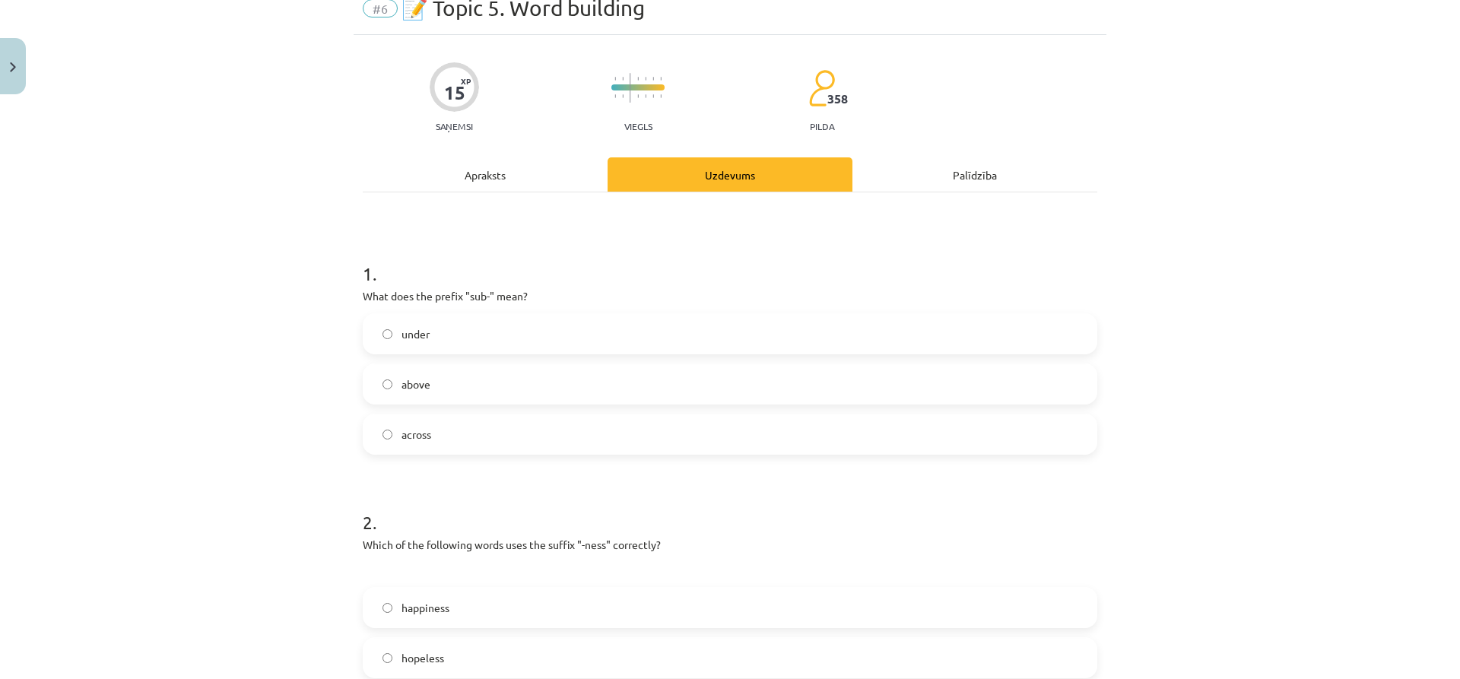
scroll to position [49, 0]
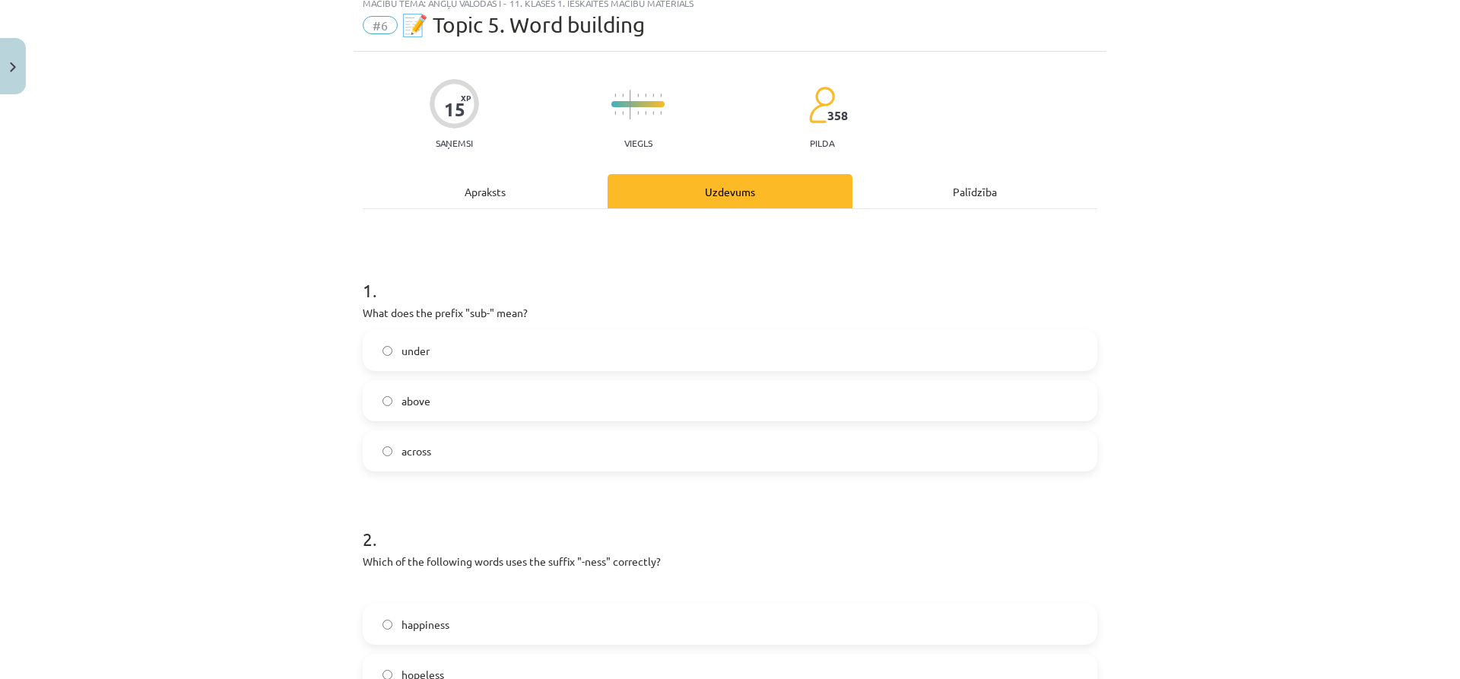
click at [404, 357] on span "under" at bounding box center [416, 351] width 28 height 16
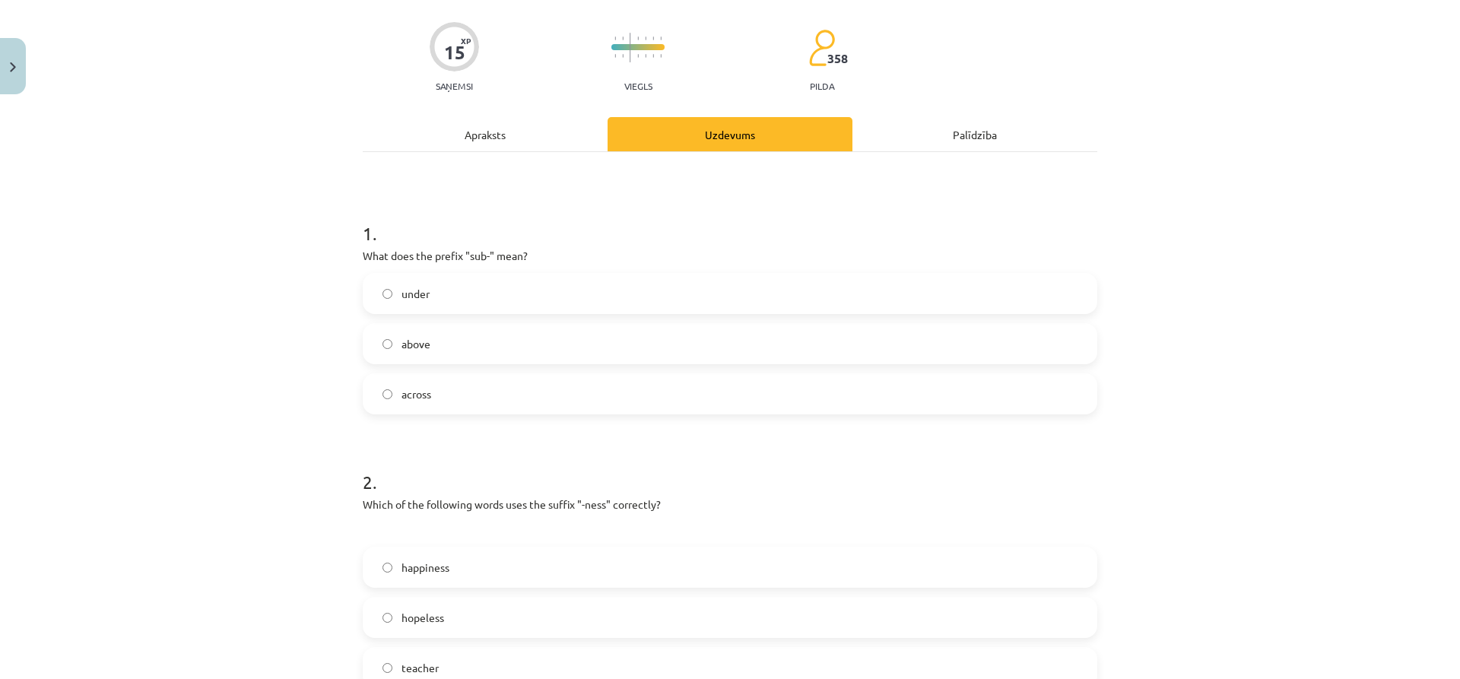
scroll to position [202, 0]
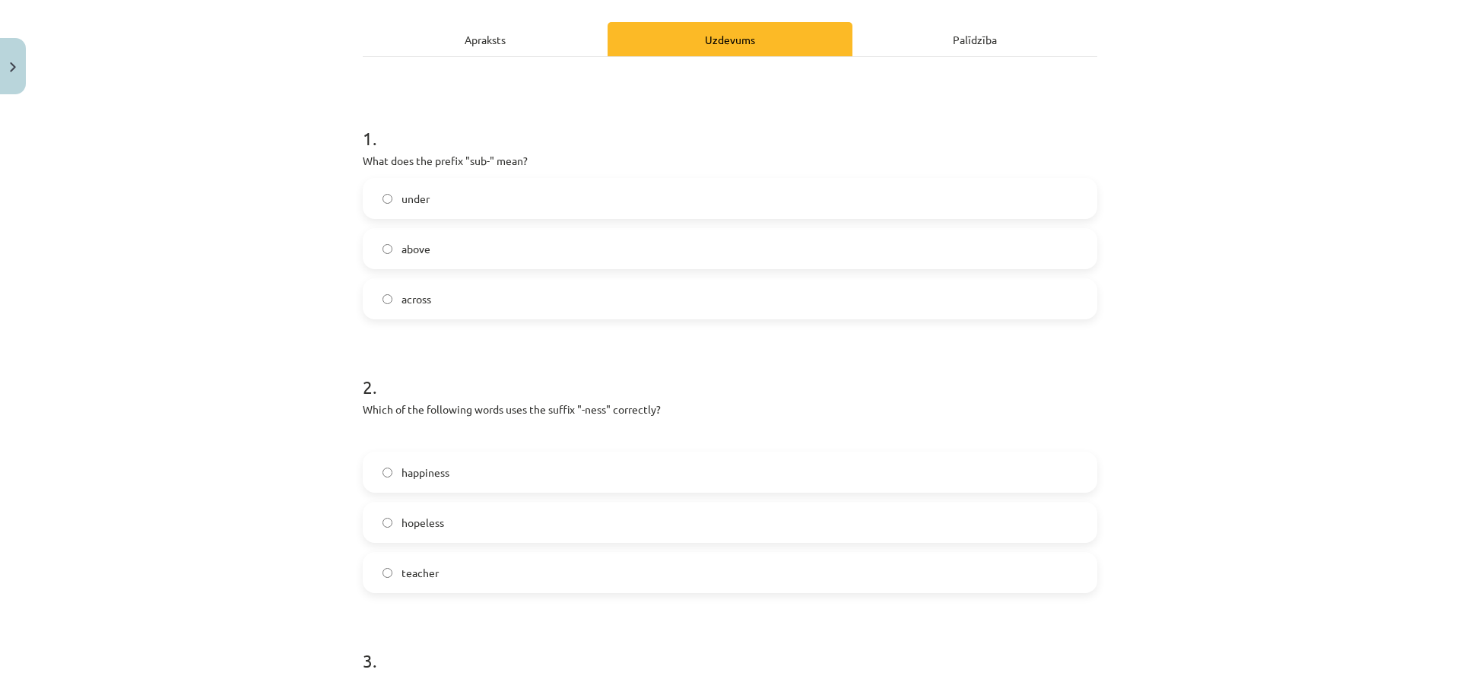
click at [382, 478] on label "happiness" at bounding box center [730, 472] width 732 height 38
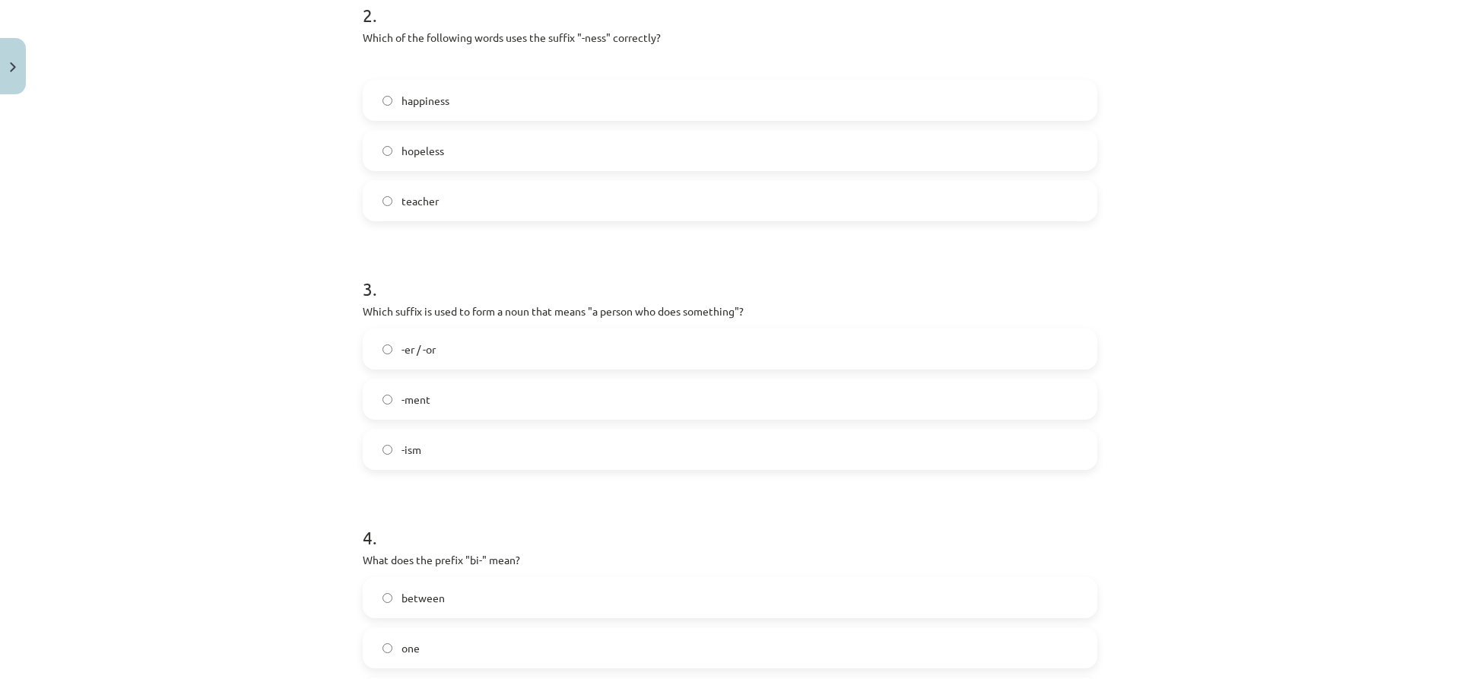
scroll to position [582, 0]
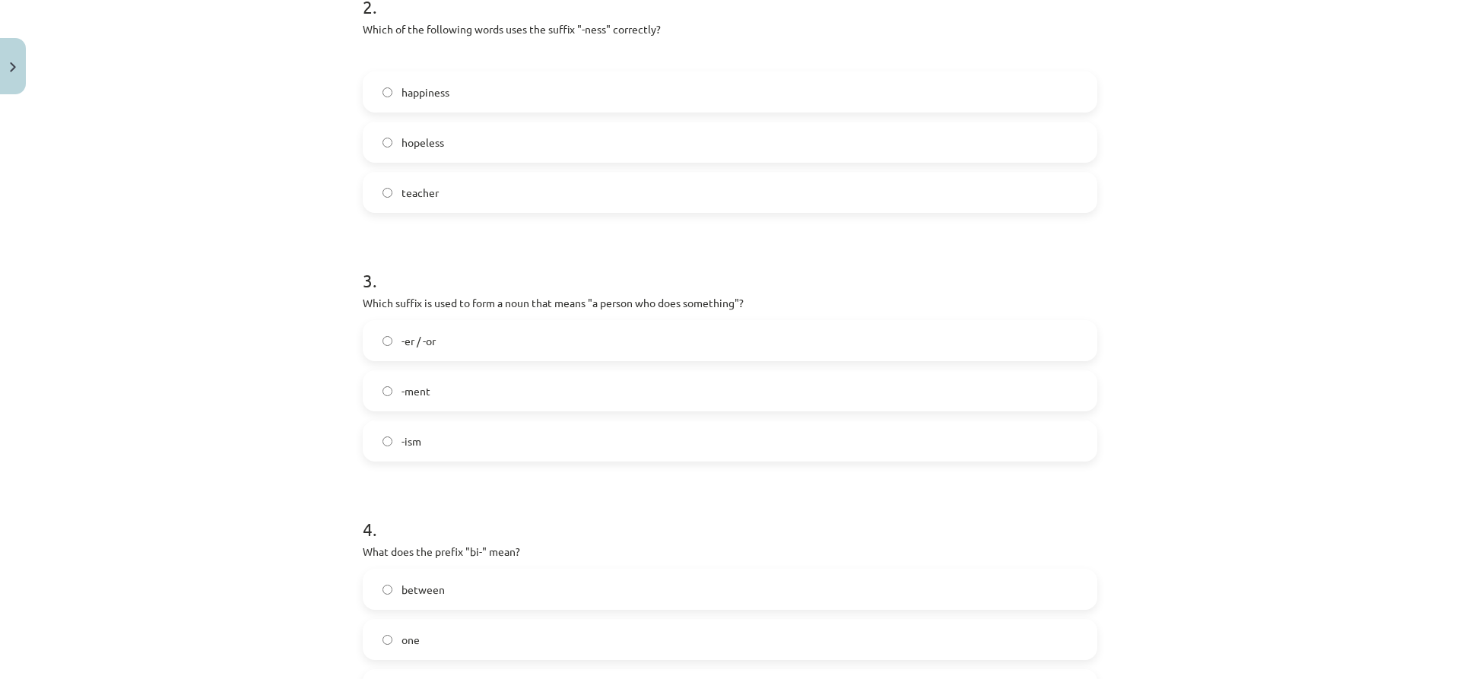
click at [374, 338] on label "-er / -or" at bounding box center [730, 341] width 732 height 38
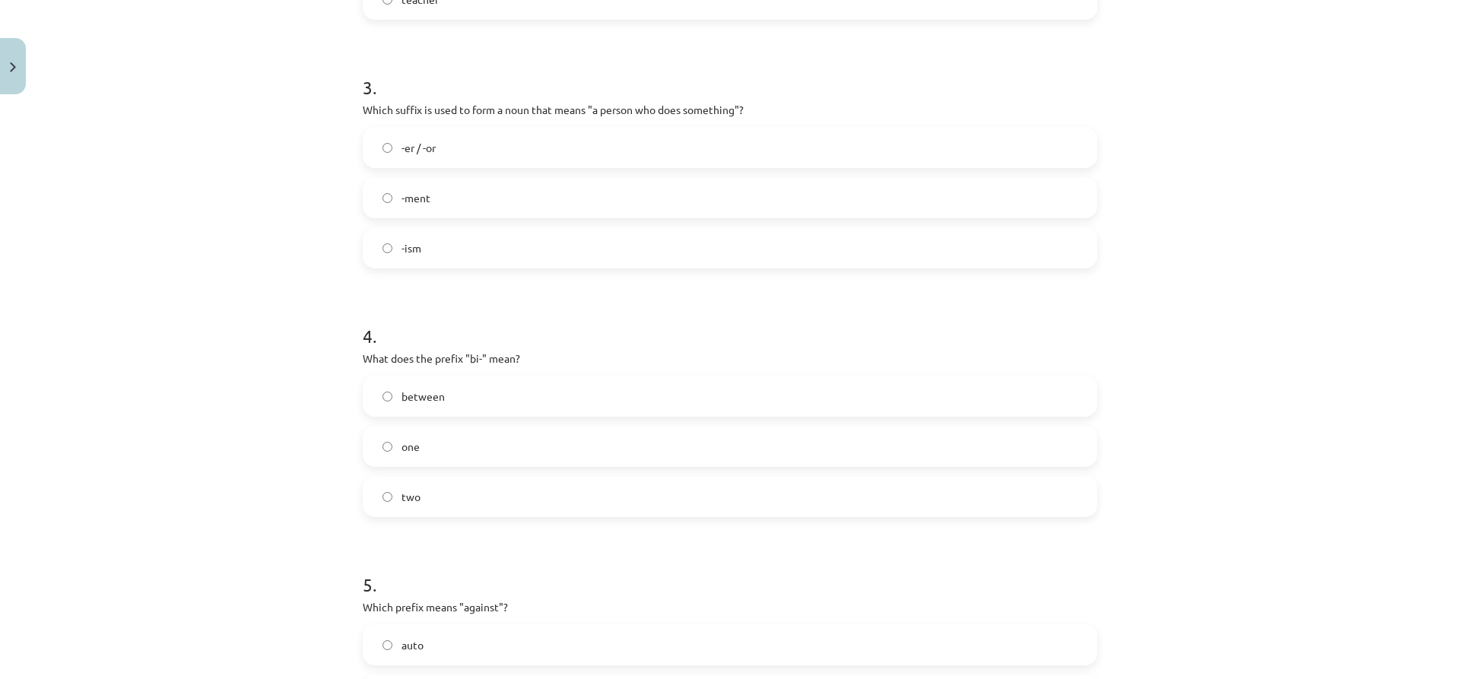
scroll to position [810, 0]
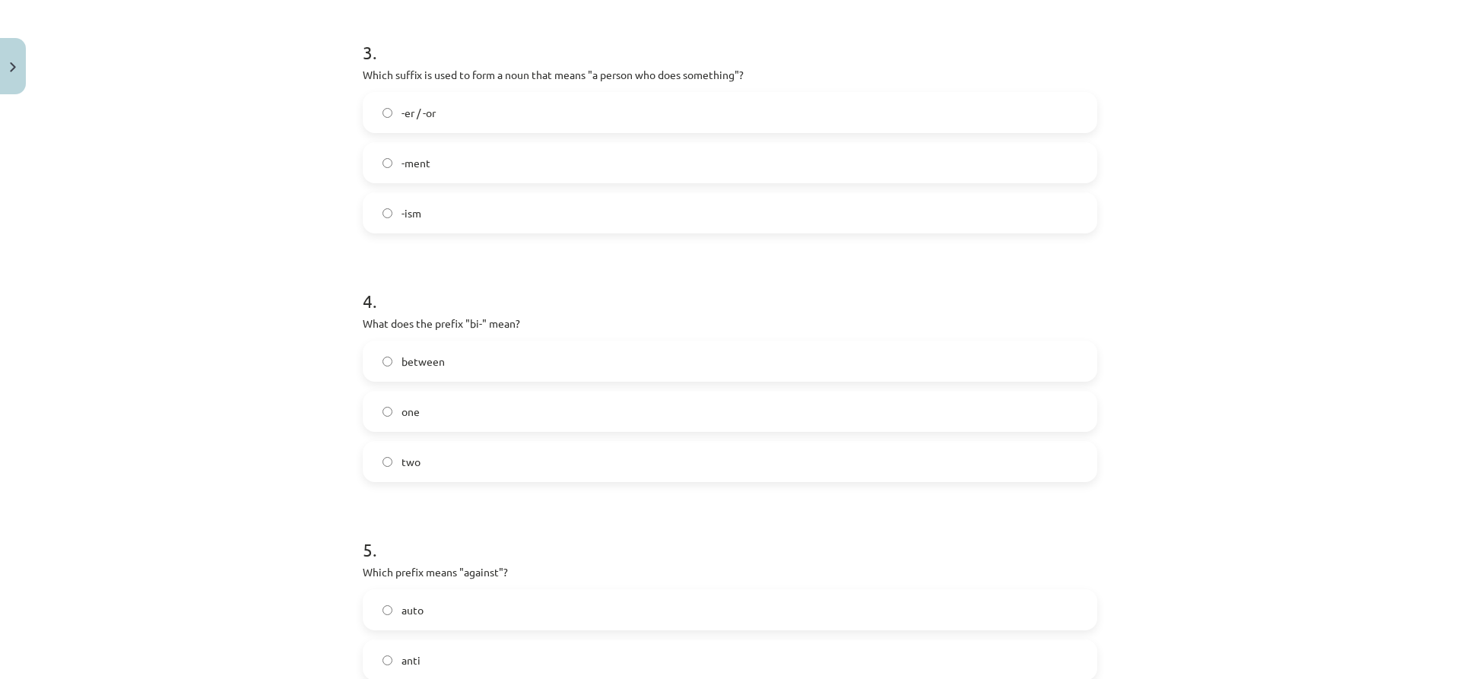
click at [402, 461] on span "two" at bounding box center [411, 462] width 19 height 16
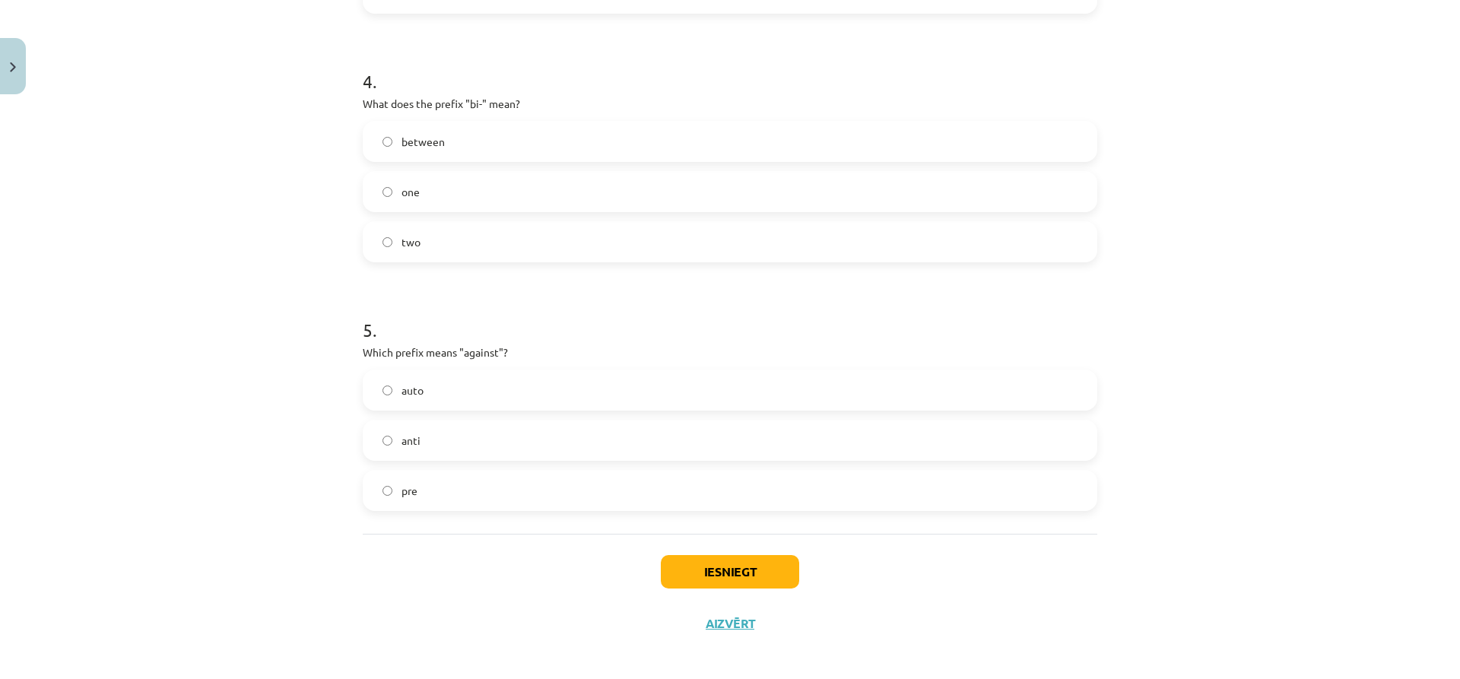
scroll to position [1038, 0]
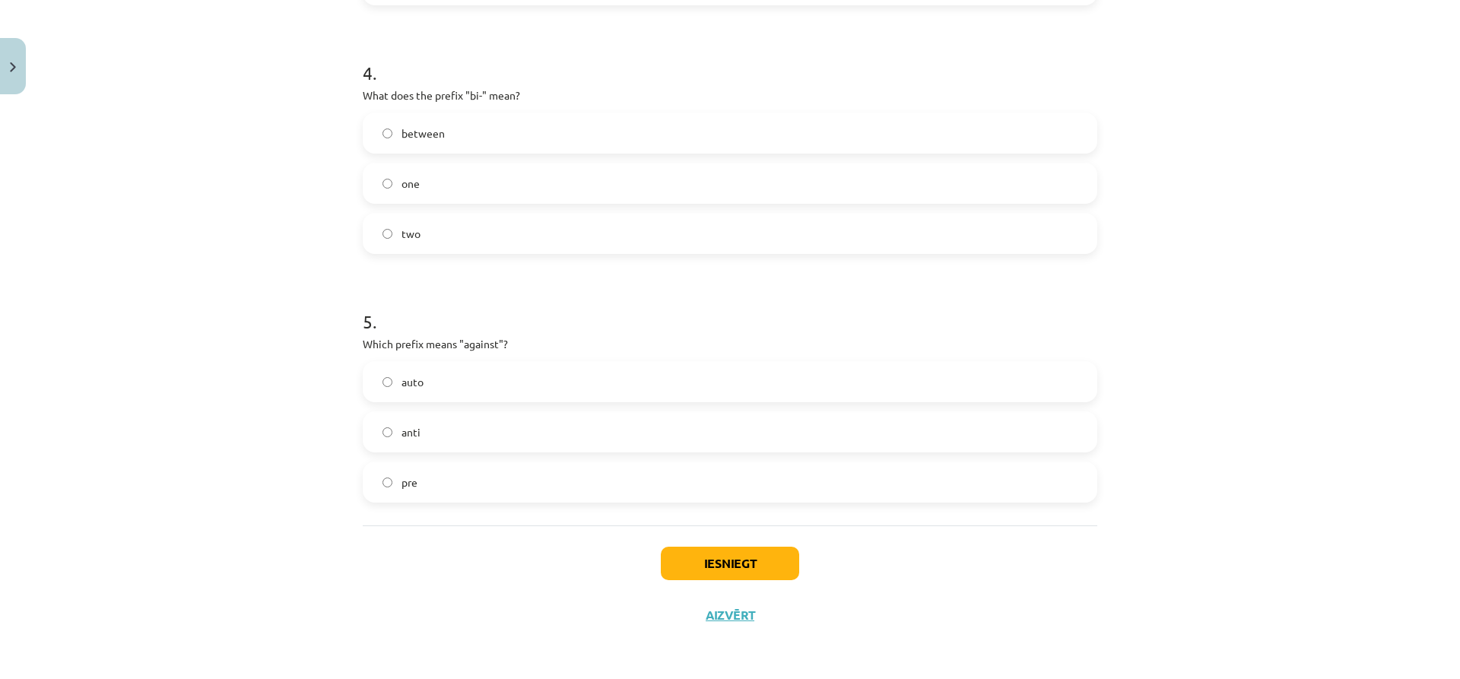
click at [406, 433] on span "anti" at bounding box center [411, 432] width 19 height 16
click at [743, 565] on button "Iesniegt" at bounding box center [730, 563] width 138 height 33
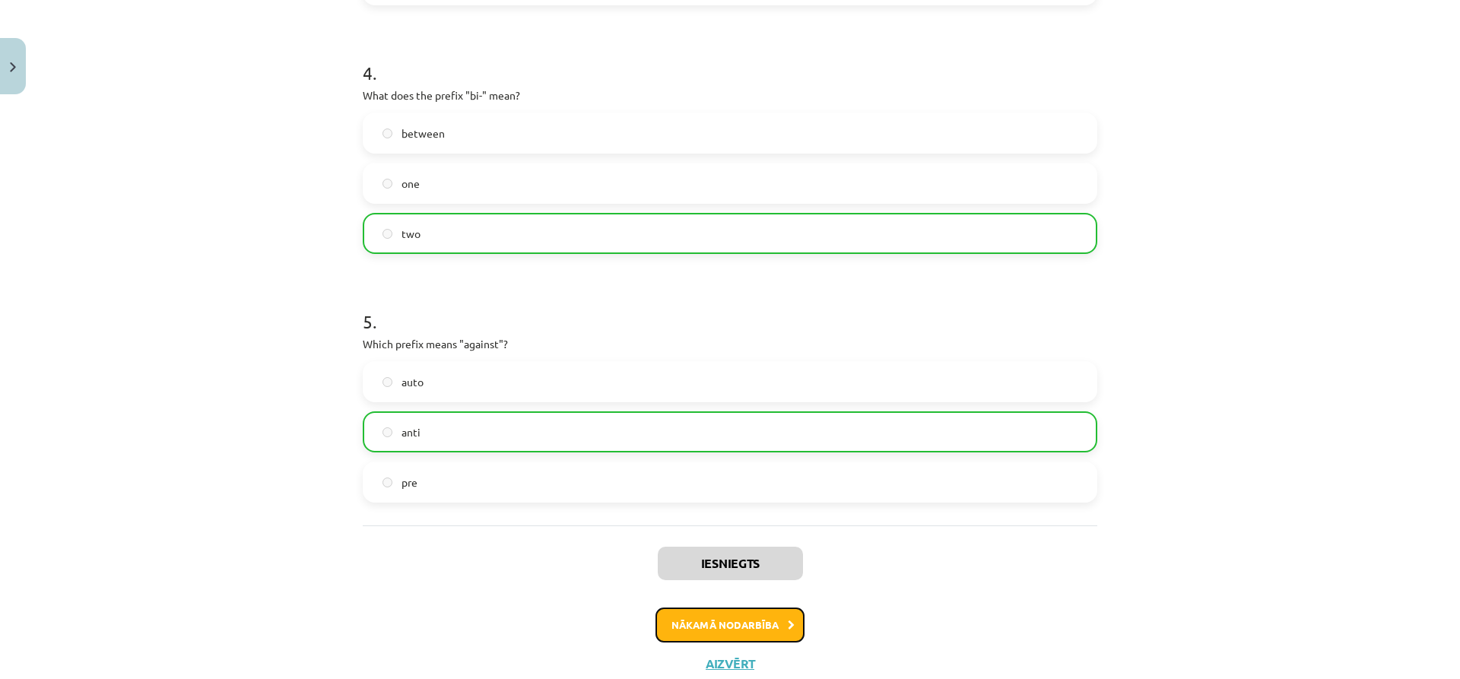
click at [763, 624] on button "Nākamā nodarbība" at bounding box center [729, 625] width 149 height 35
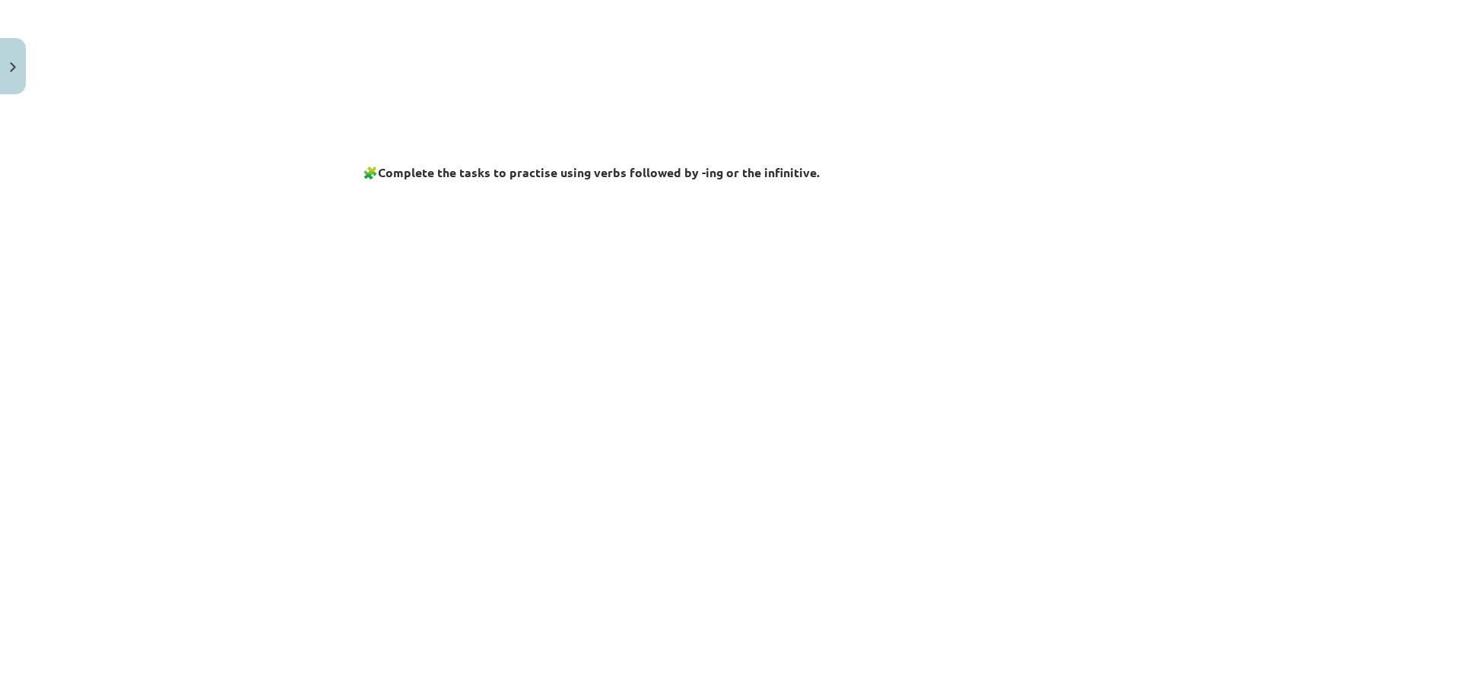
scroll to position [418, 0]
click at [243, 468] on div "Mācību tēma: Angļu valodas i - 11. klases 1. ieskaites mācību materiāls #7 📝 To…" at bounding box center [730, 339] width 1460 height 679
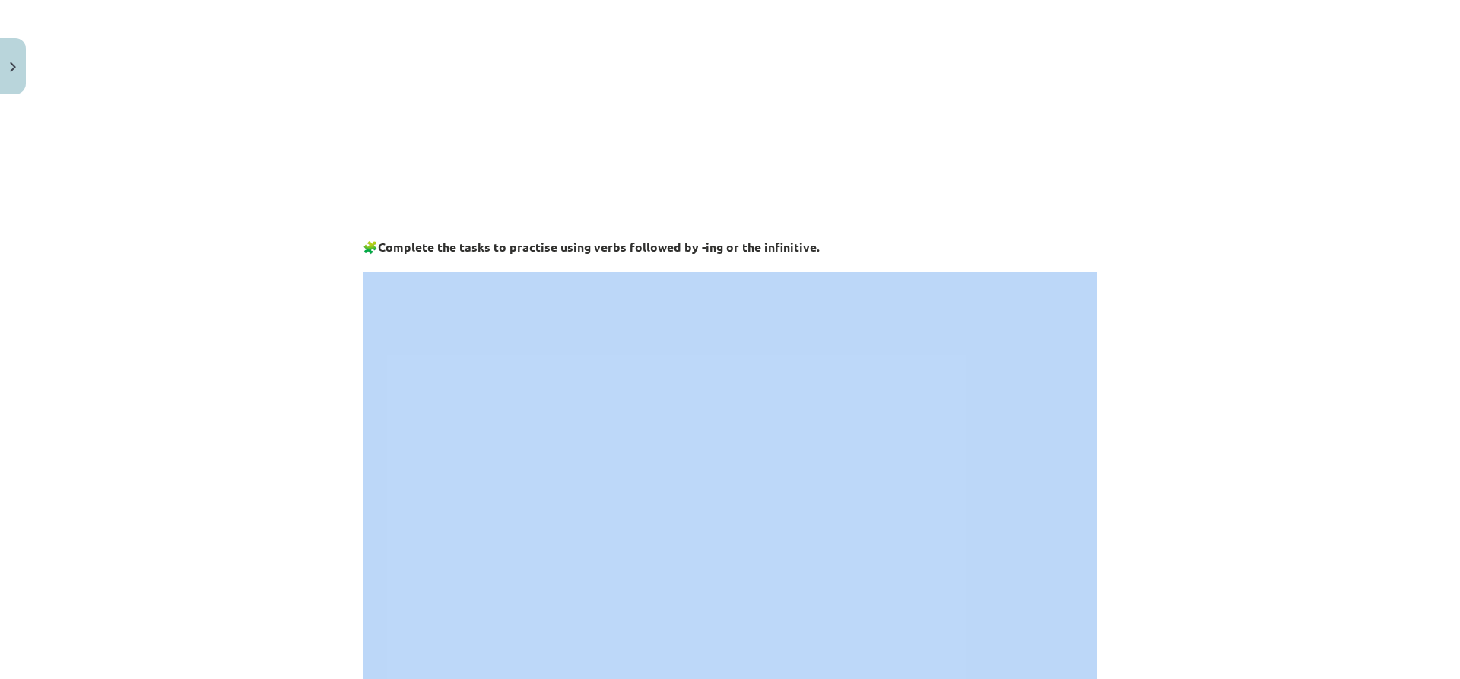
click at [243, 468] on div "Mācību tēma: Angļu valodas i - 11. klases 1. ieskaites mācību materiāls #7 📝 To…" at bounding box center [730, 339] width 1460 height 679
click at [244, 468] on div "Mācību tēma: Angļu valodas i - 11. klases 1. ieskaites mācību materiāls #7 📝 To…" at bounding box center [730, 339] width 1460 height 679
click at [279, 456] on div "Mācību tēma: Angļu valodas i - 11. klases 1. ieskaites mācību materiāls #7 📝 To…" at bounding box center [730, 339] width 1460 height 679
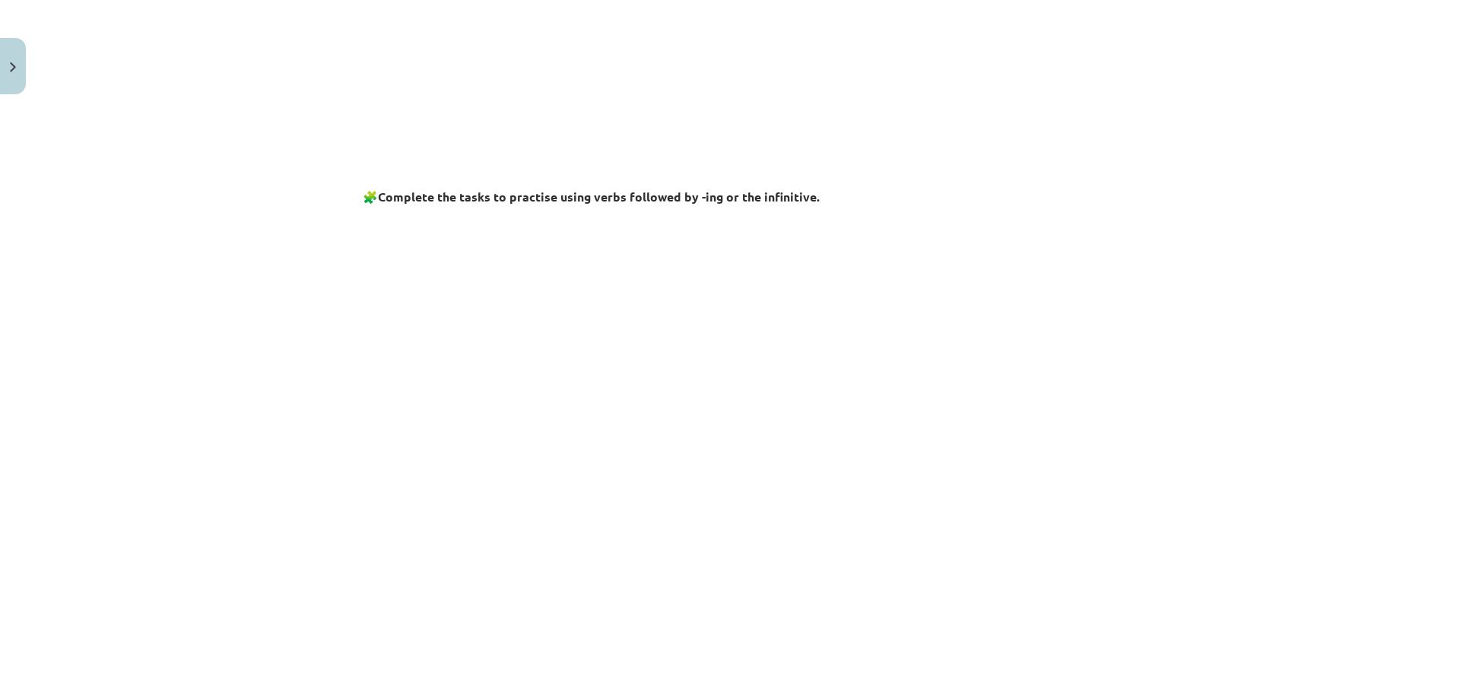
scroll to position [621, 0]
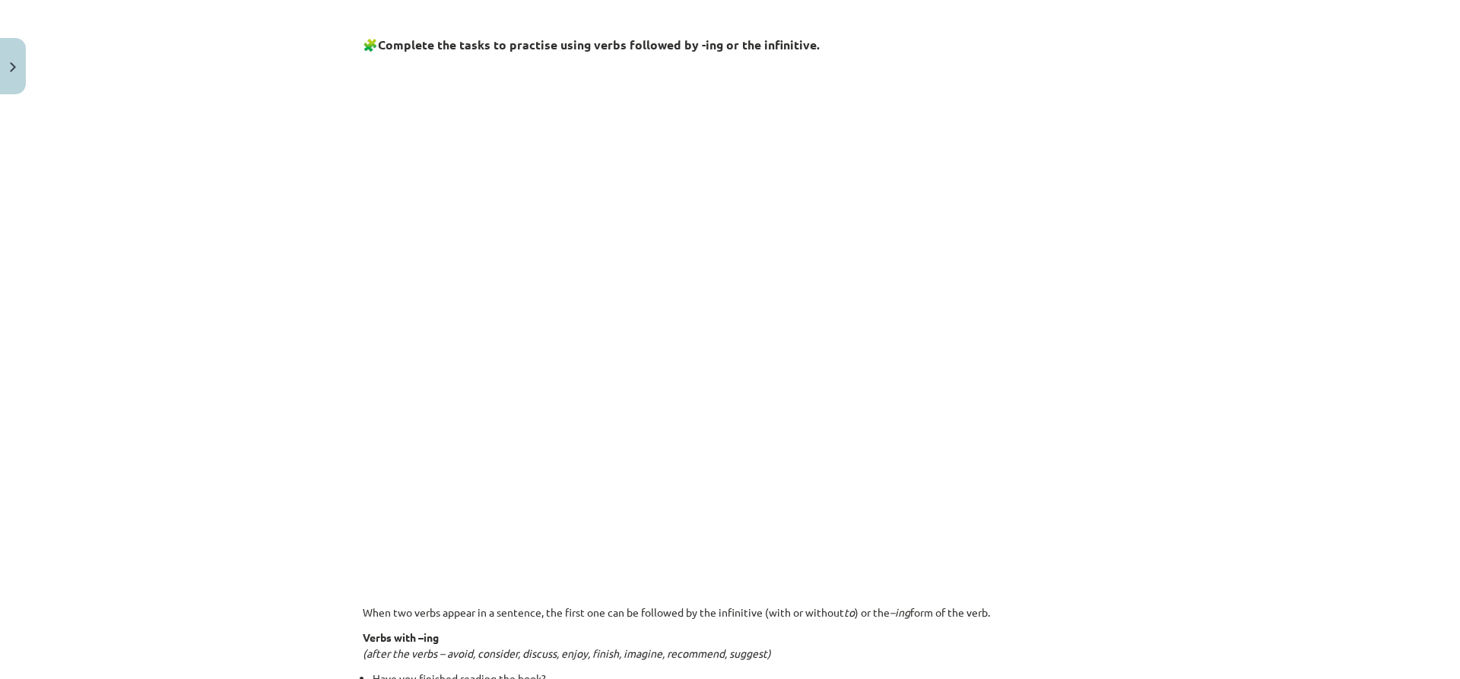
click at [257, 509] on div "Mācību tēma: Angļu valodas i - 11. klases 1. ieskaites mācību materiāls #7 📝 To…" at bounding box center [730, 339] width 1460 height 679
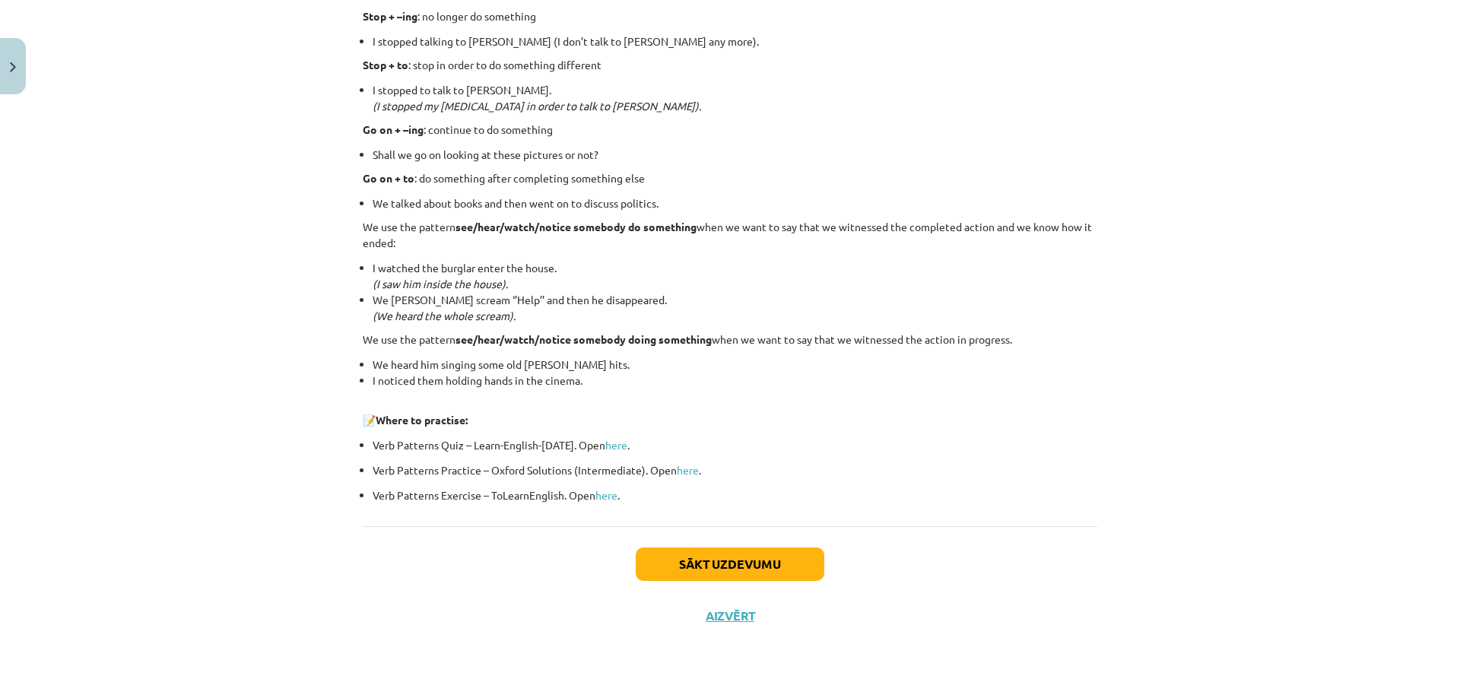
scroll to position [1917, 0]
click at [733, 572] on button "Sākt uzdevumu" at bounding box center [730, 563] width 189 height 33
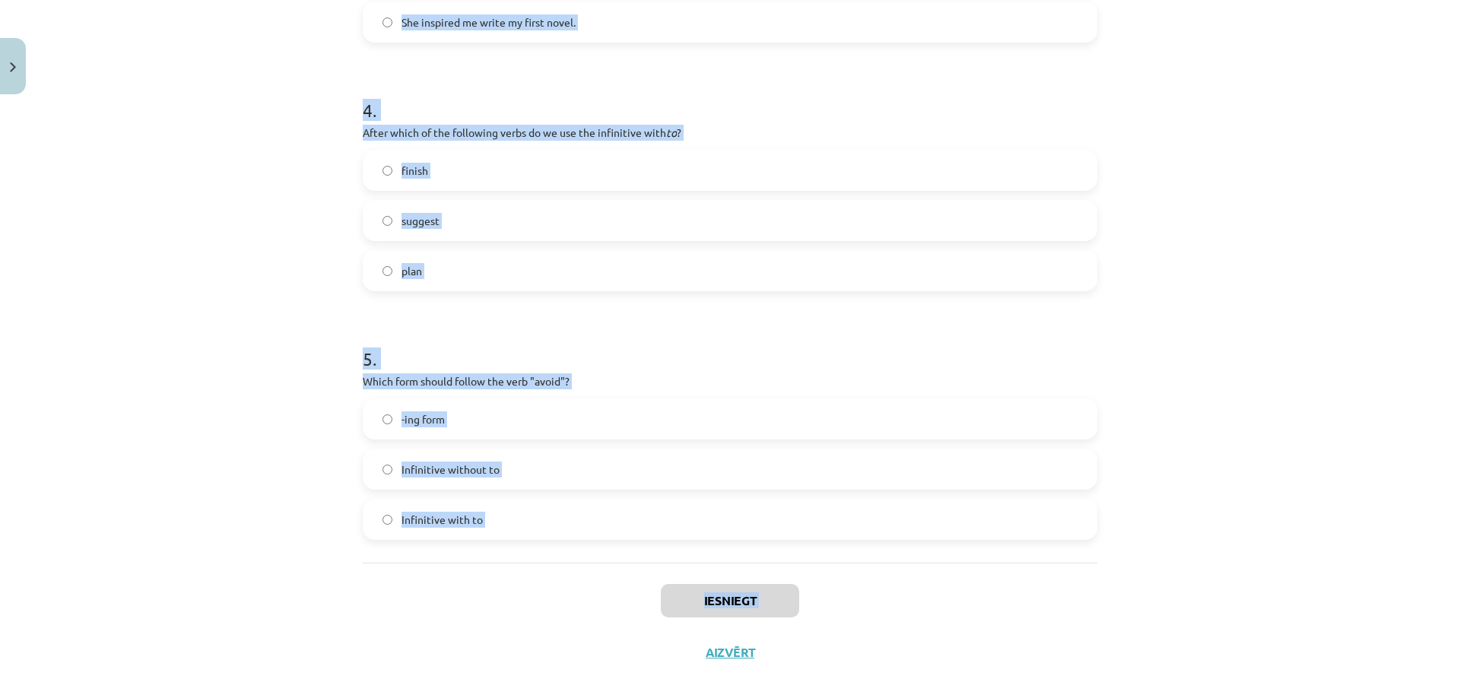
scroll to position [1013, 0]
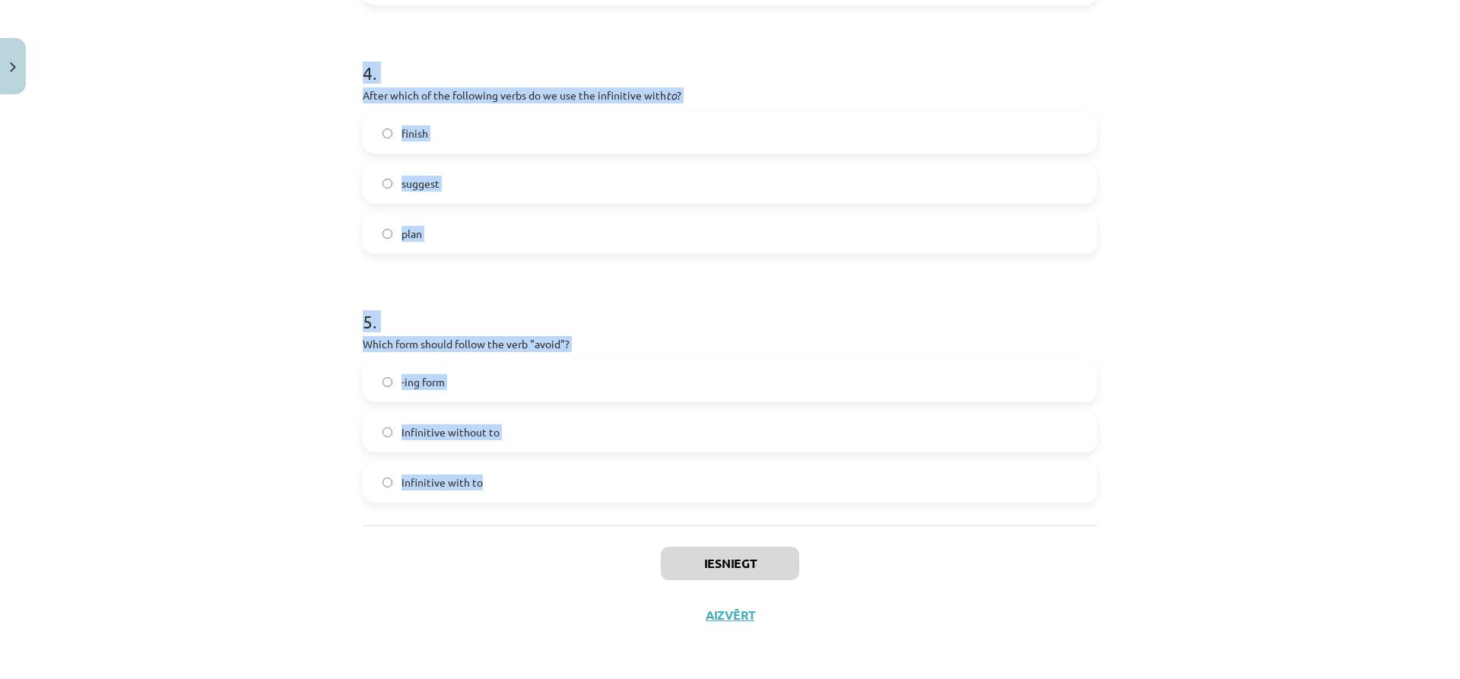
drag, startPoint x: 357, startPoint y: 328, endPoint x: 602, endPoint y: 500, distance: 299.6
copy form "What is the difference in meaning between "stop talking" and "stop to talk"? "S…"
click at [146, 401] on div "Mācību tēma: Angļu valodas i - 11. klases 1. ieskaites mācību materiāls #7 📝 To…" at bounding box center [730, 339] width 1460 height 679
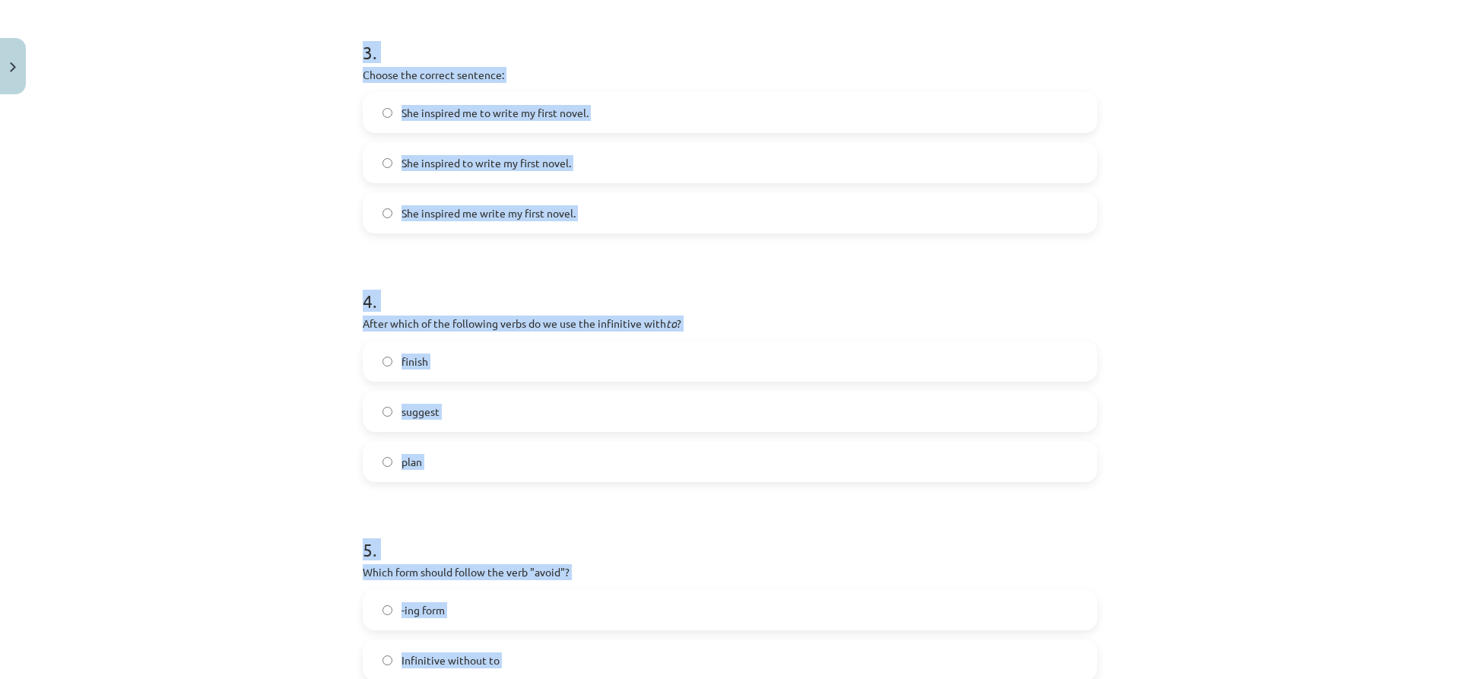
click at [155, 417] on div "Mācību tēma: Angļu valodas i - 11. klases 1. ieskaites mācību materiāls #7 📝 To…" at bounding box center [730, 339] width 1460 height 679
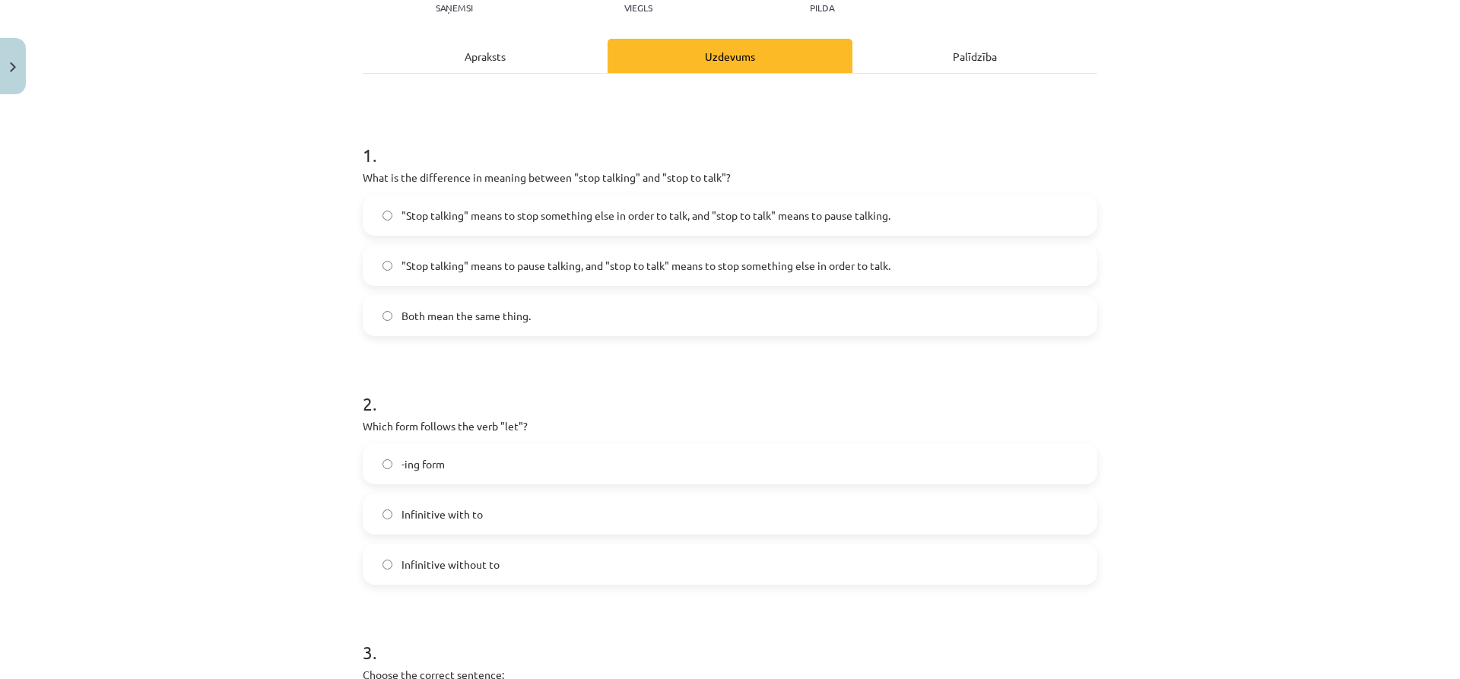
scroll to position [176, 0]
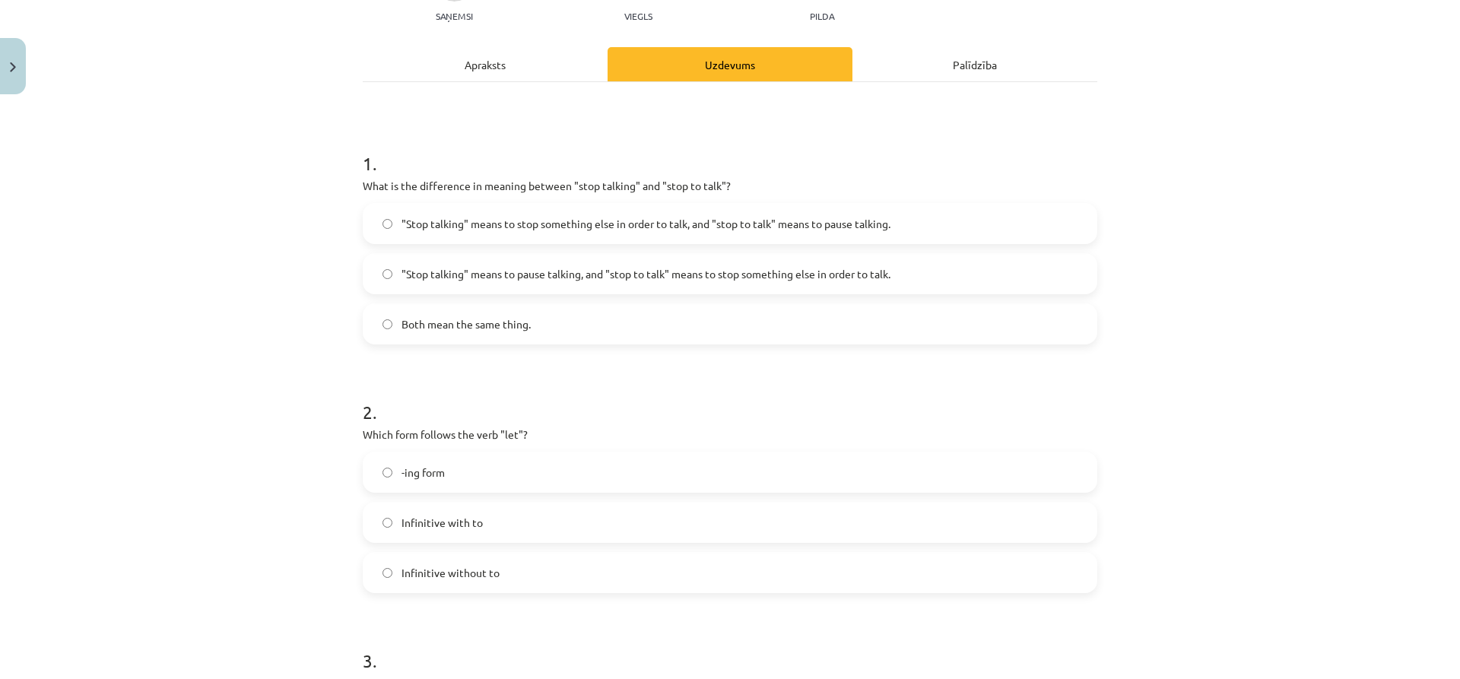
click at [432, 271] on span ""Stop talking" means to pause talking, and "stop to talk" means to stop somethi…" at bounding box center [646, 274] width 489 height 16
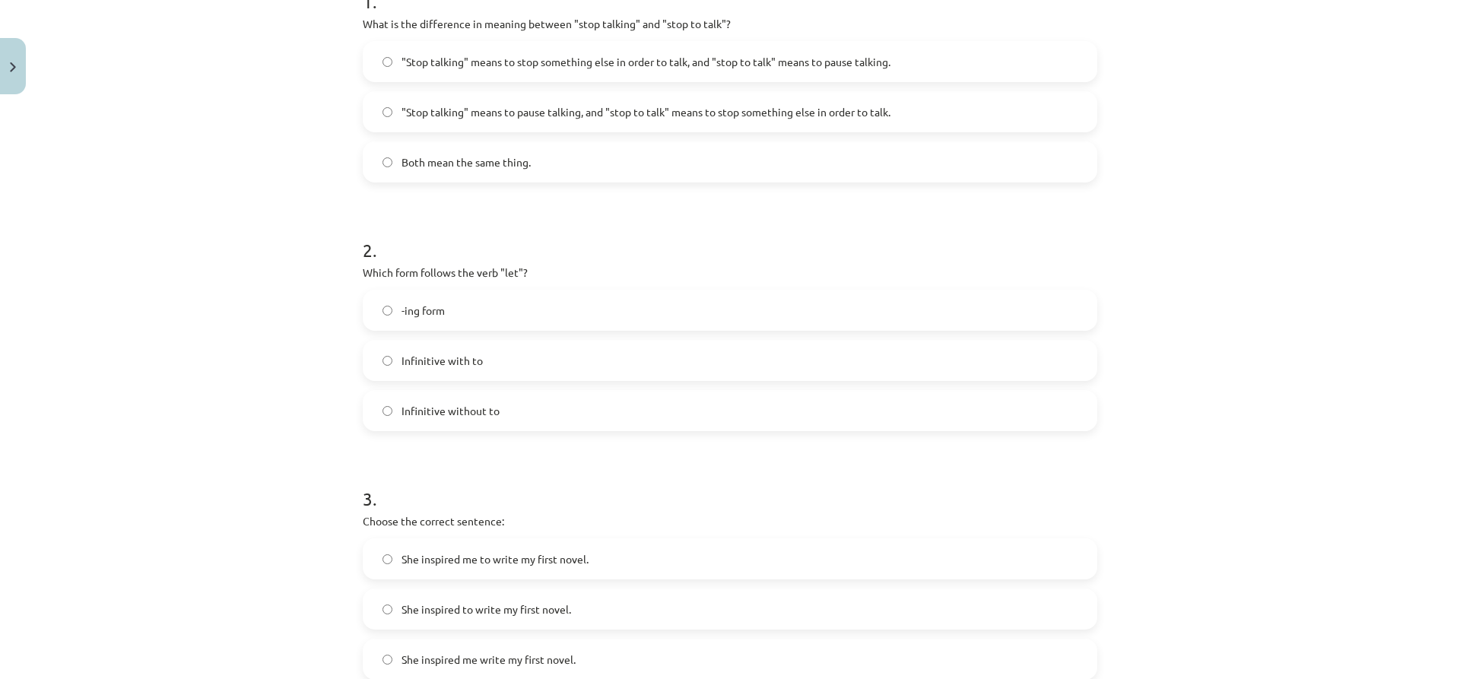
scroll to position [405, 0]
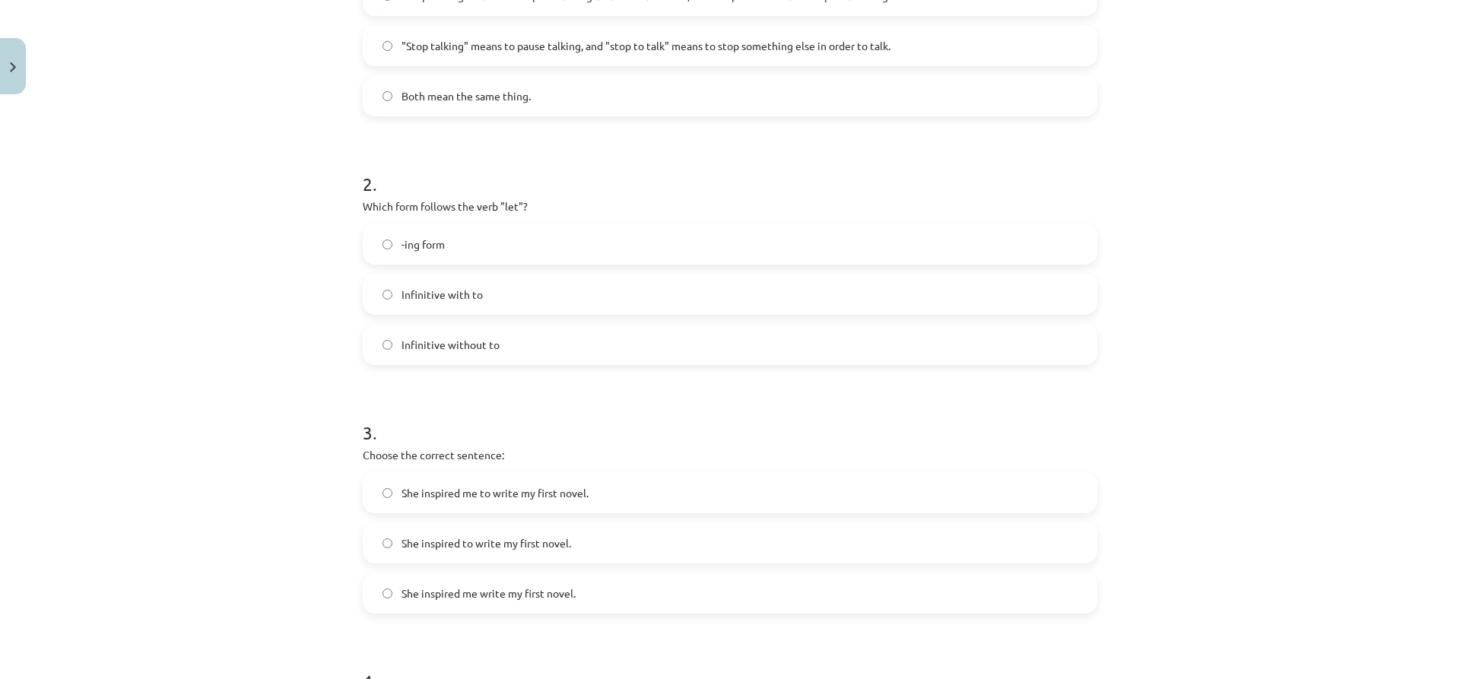
click at [407, 343] on span "Infinitive without to" at bounding box center [451, 345] width 98 height 16
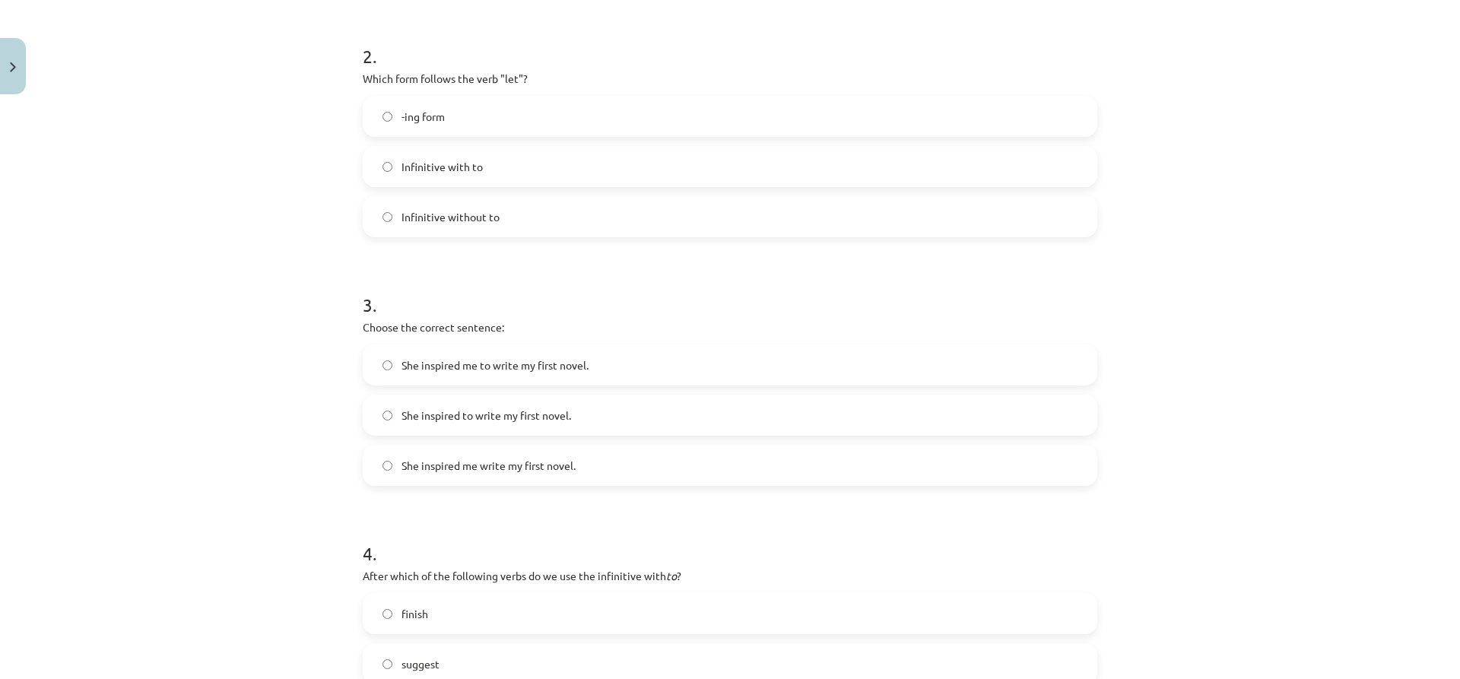
scroll to position [557, 0]
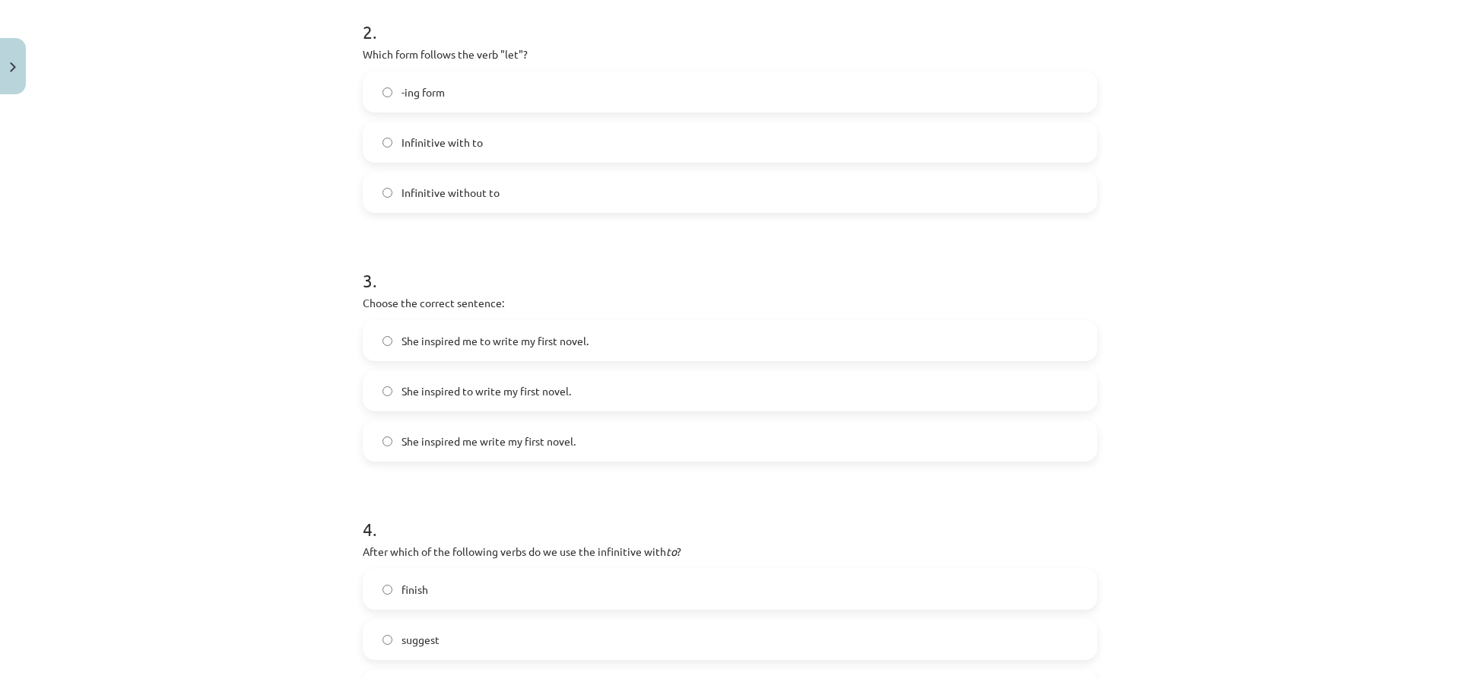
click at [417, 443] on span "She inspired me write my first novel." at bounding box center [489, 441] width 174 height 16
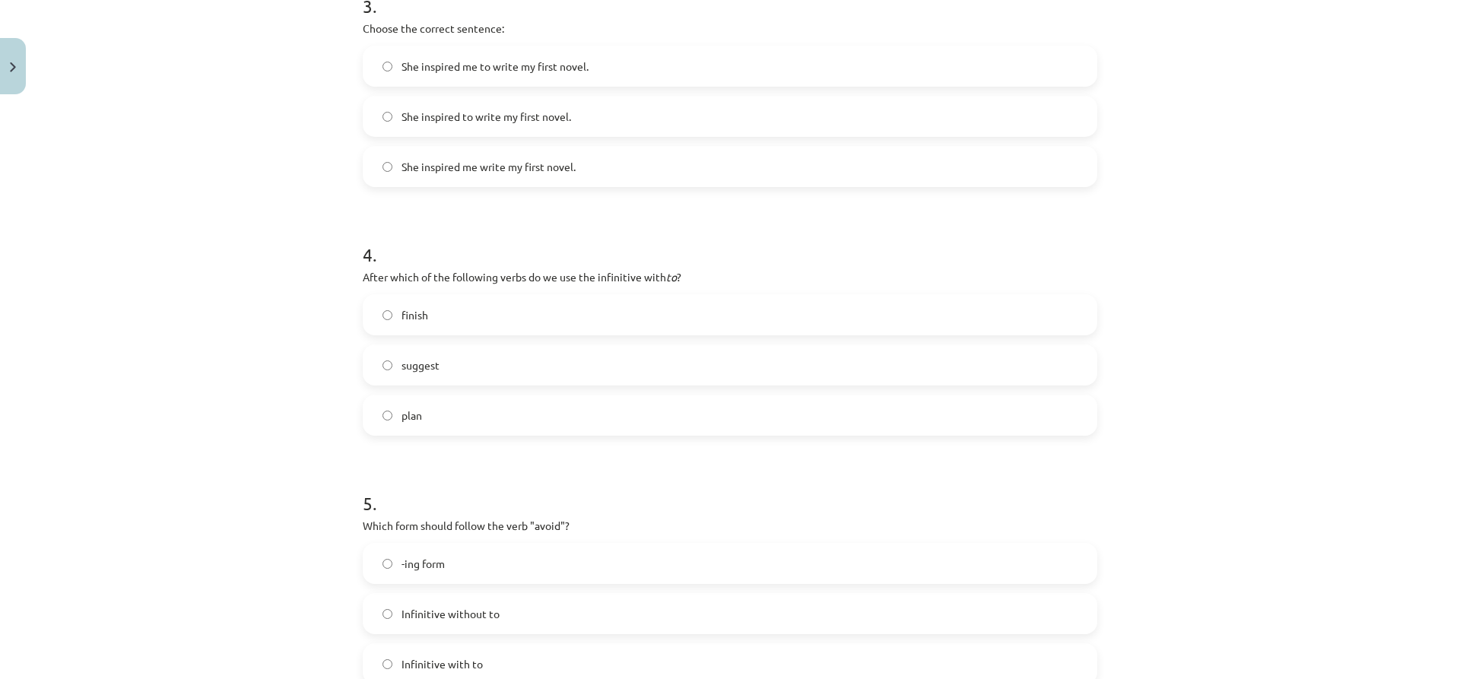
scroll to position [1013, 0]
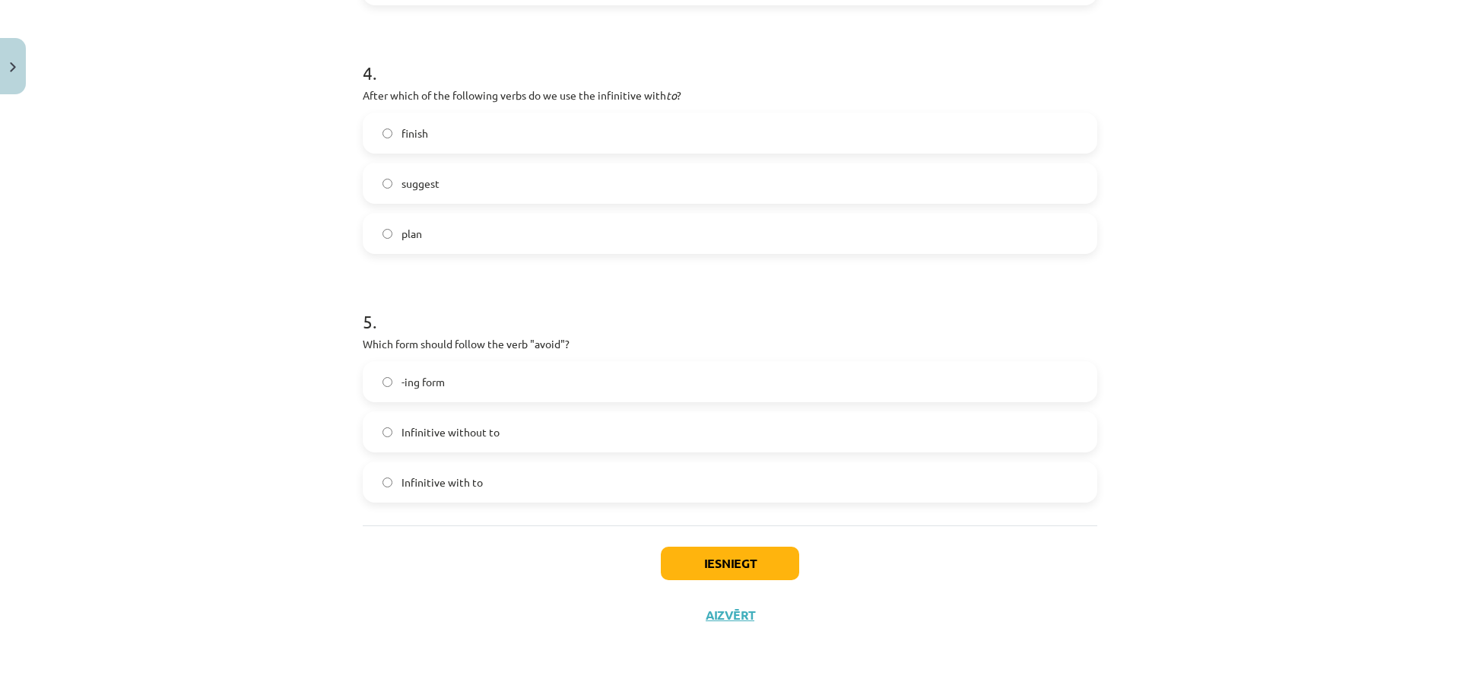
click at [383, 394] on label "-ing form" at bounding box center [730, 382] width 732 height 38
click at [716, 561] on button "Iesniegt" at bounding box center [730, 563] width 138 height 33
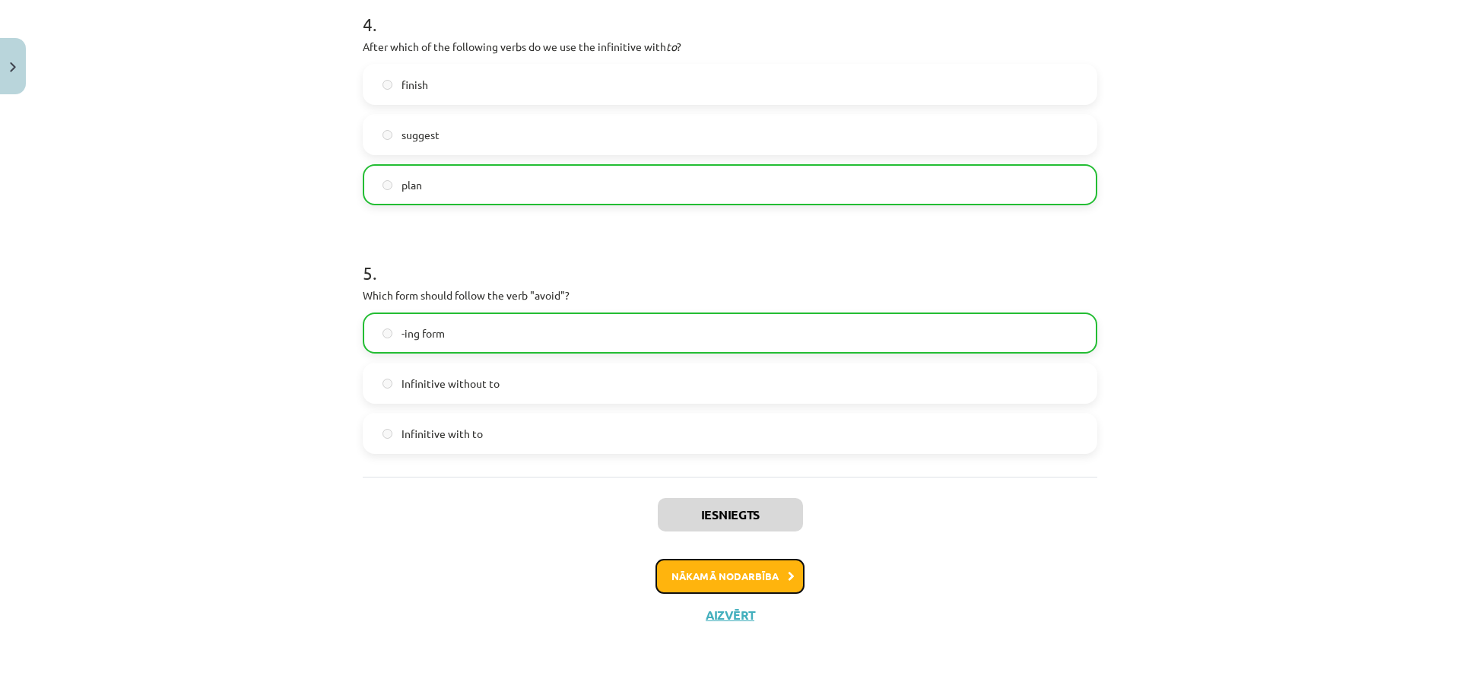
click at [671, 567] on button "Nākamā nodarbība" at bounding box center [729, 576] width 149 height 35
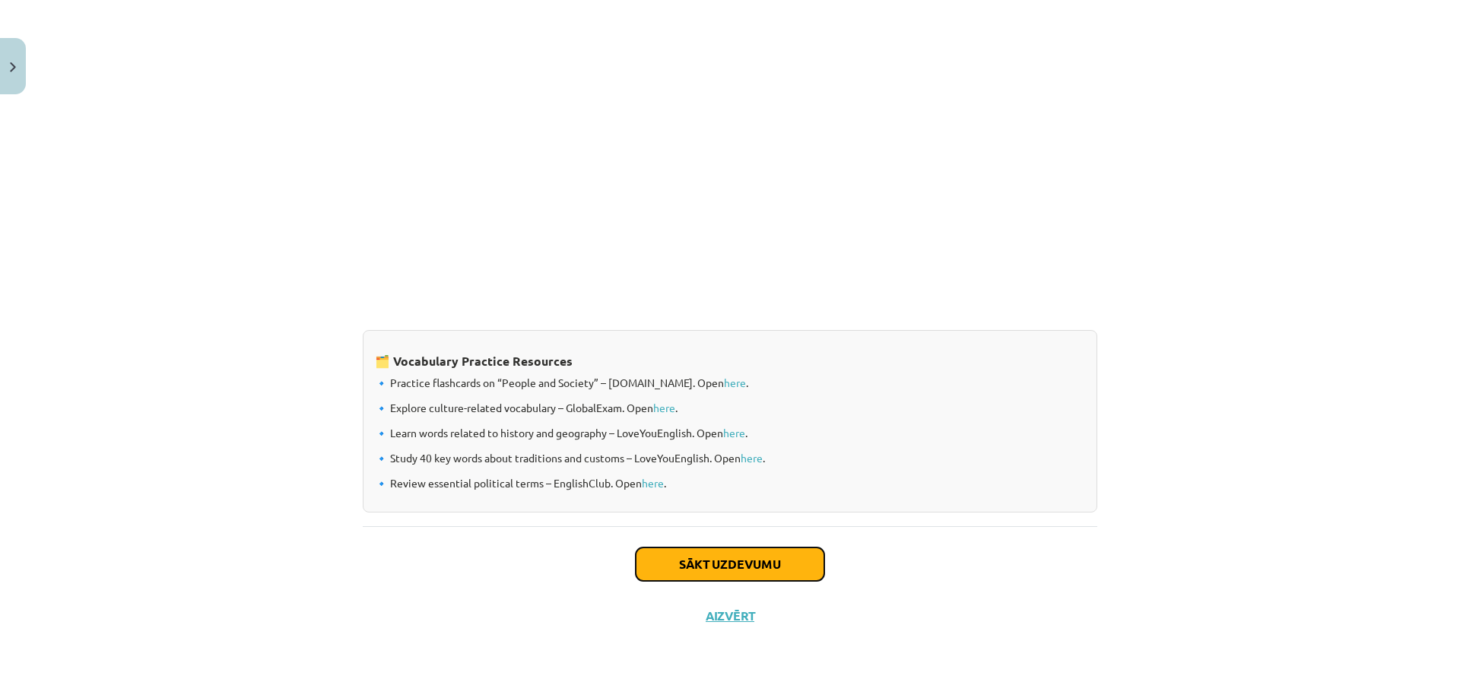
click at [696, 557] on button "Sākt uzdevumu" at bounding box center [730, 564] width 189 height 33
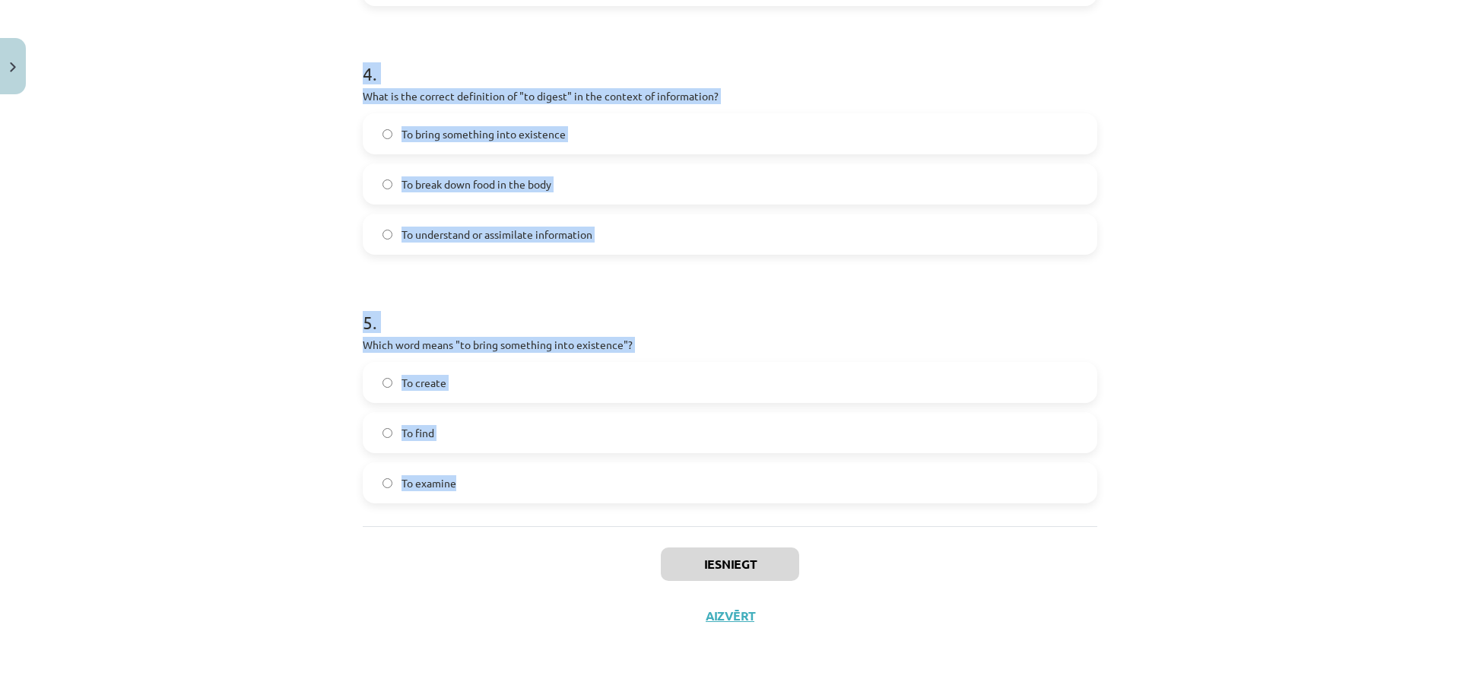
scroll to position [1063, 0]
drag, startPoint x: 357, startPoint y: 326, endPoint x: 633, endPoint y: 483, distance: 317.4
copy form "Which of the following means "the surroundings or conditions in which a person,…"
click at [214, 271] on div "Mācību tēma: Angļu valodas i - 11. klases 1. ieskaites mācību materiāls #8 🔤 To…" at bounding box center [730, 339] width 1460 height 679
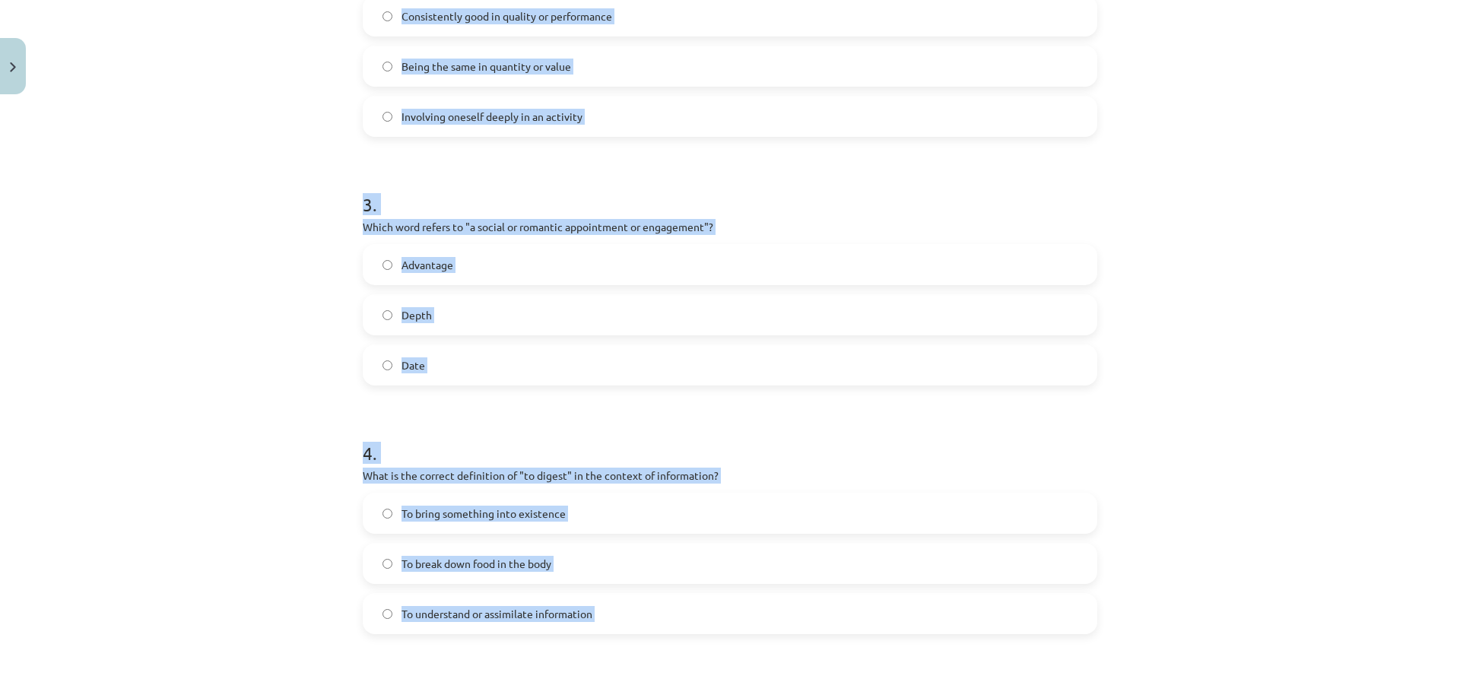
click at [216, 291] on div "Mācību tēma: Angļu valodas i - 11. klases 1. ieskaites mācību materiāls #8 🔤 To…" at bounding box center [730, 339] width 1460 height 679
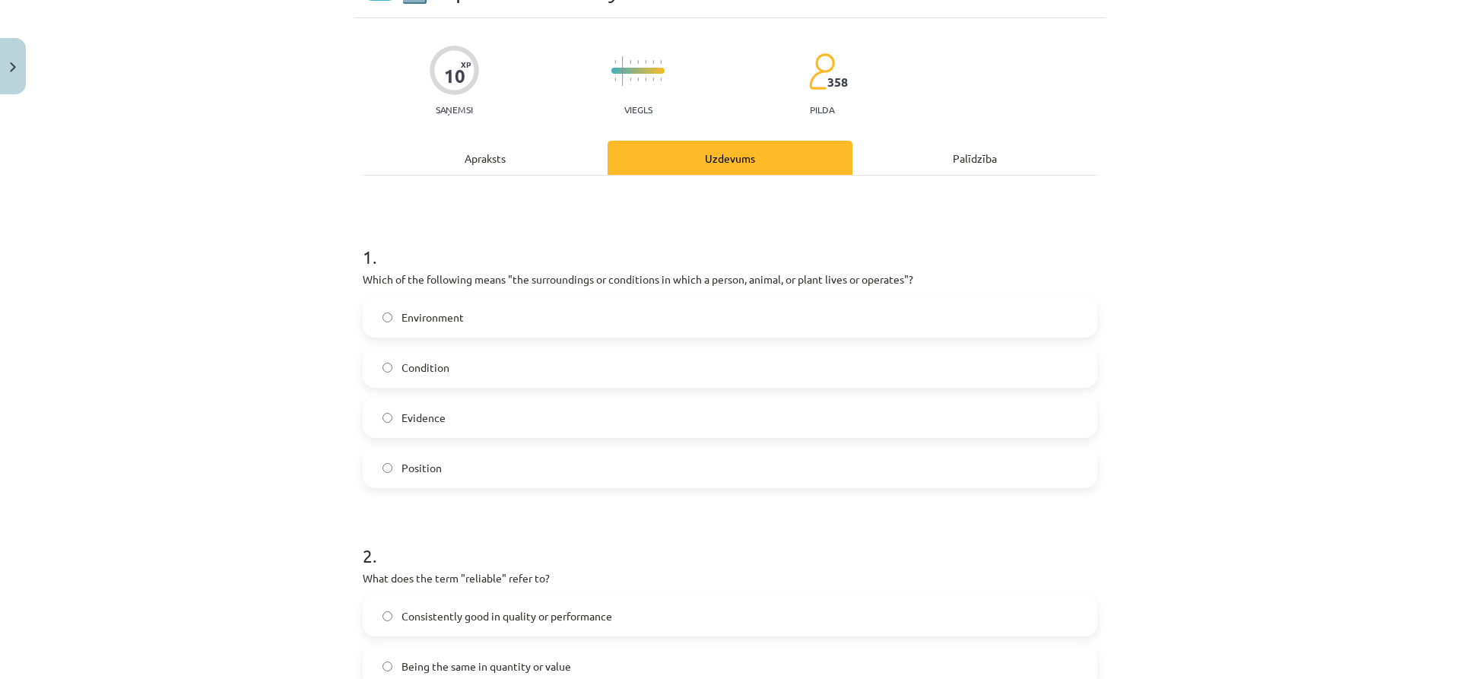
scroll to position [75, 0]
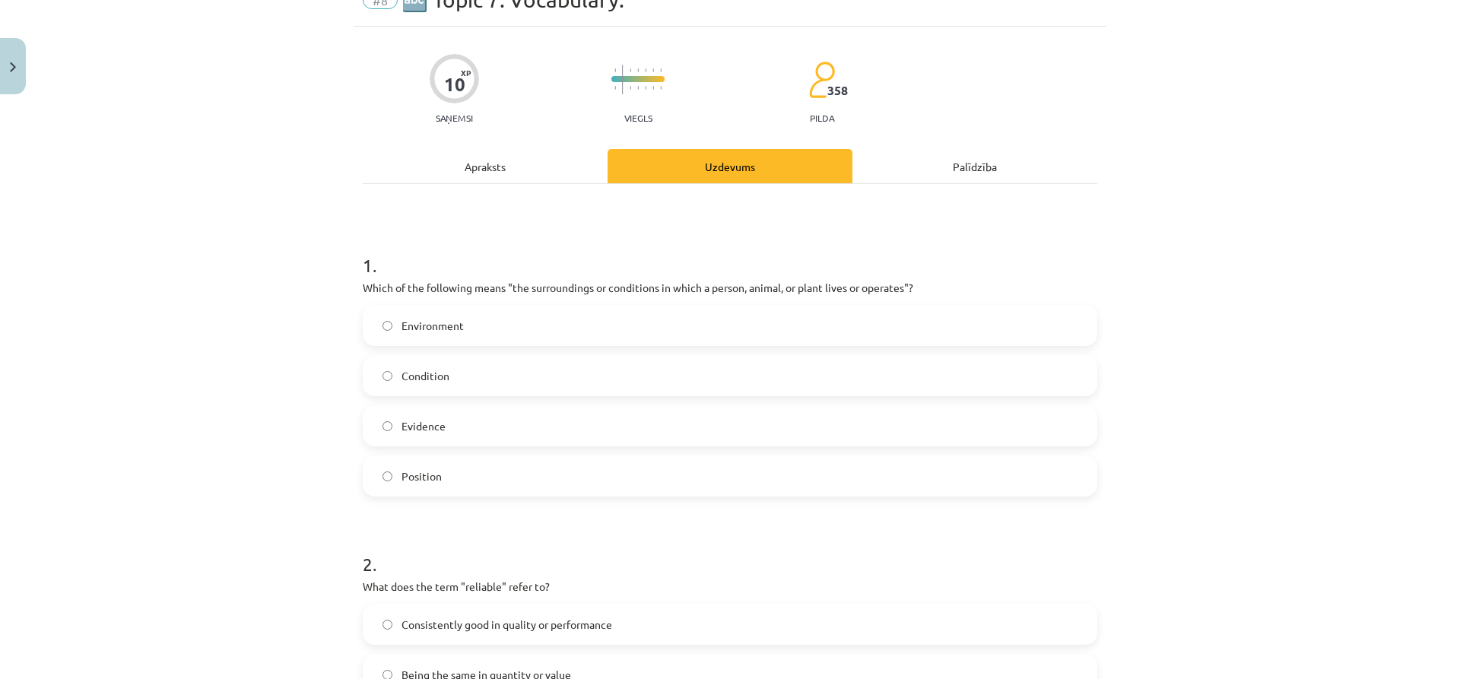
click at [388, 325] on label "Environment" at bounding box center [730, 325] width 732 height 38
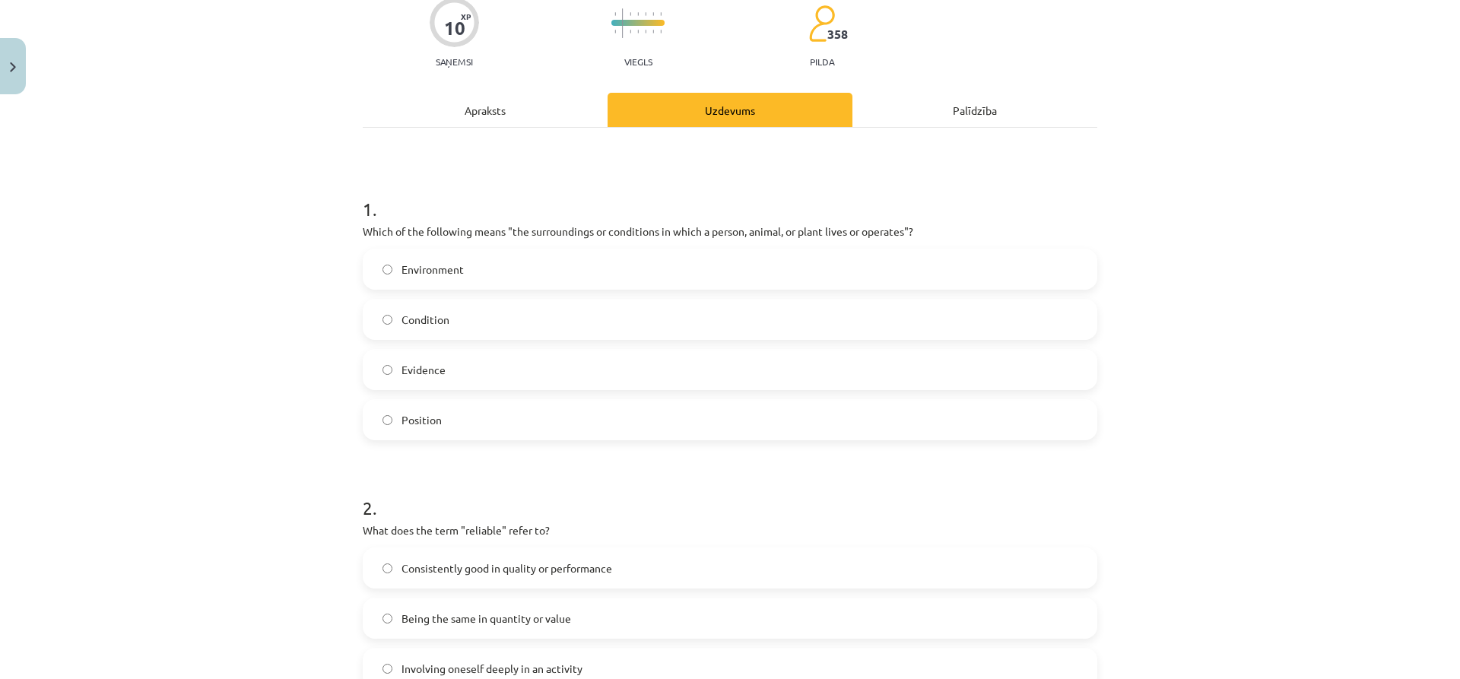
scroll to position [303, 0]
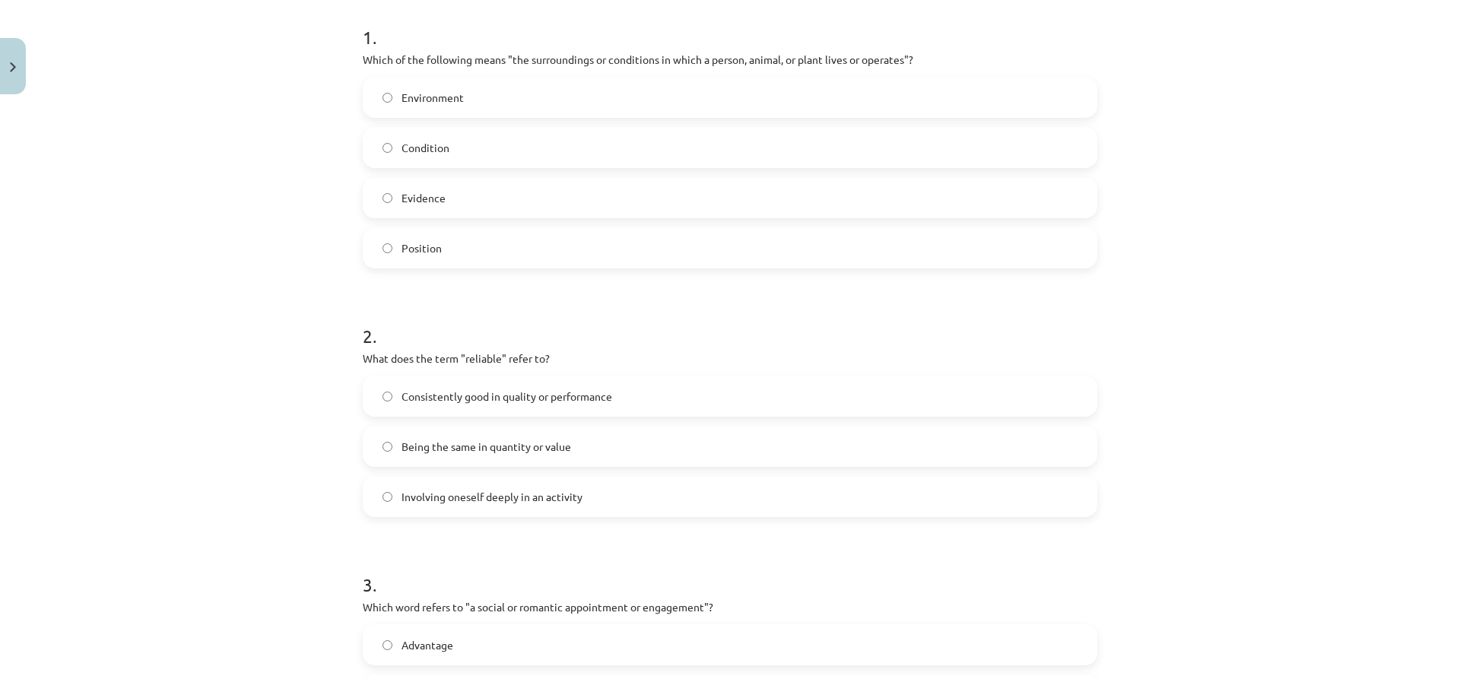
click at [460, 408] on label "Consistently good in quality or performance" at bounding box center [730, 396] width 732 height 38
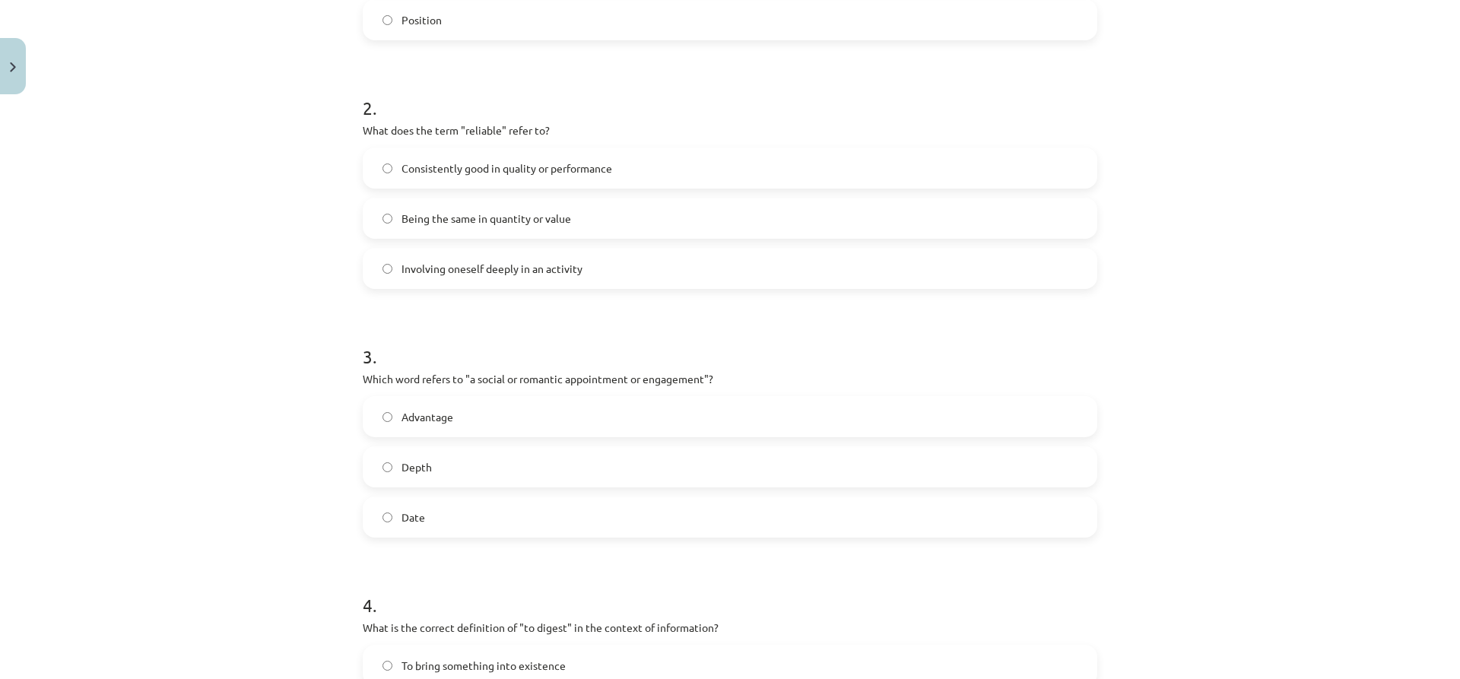
click at [375, 524] on label "Date" at bounding box center [730, 517] width 732 height 38
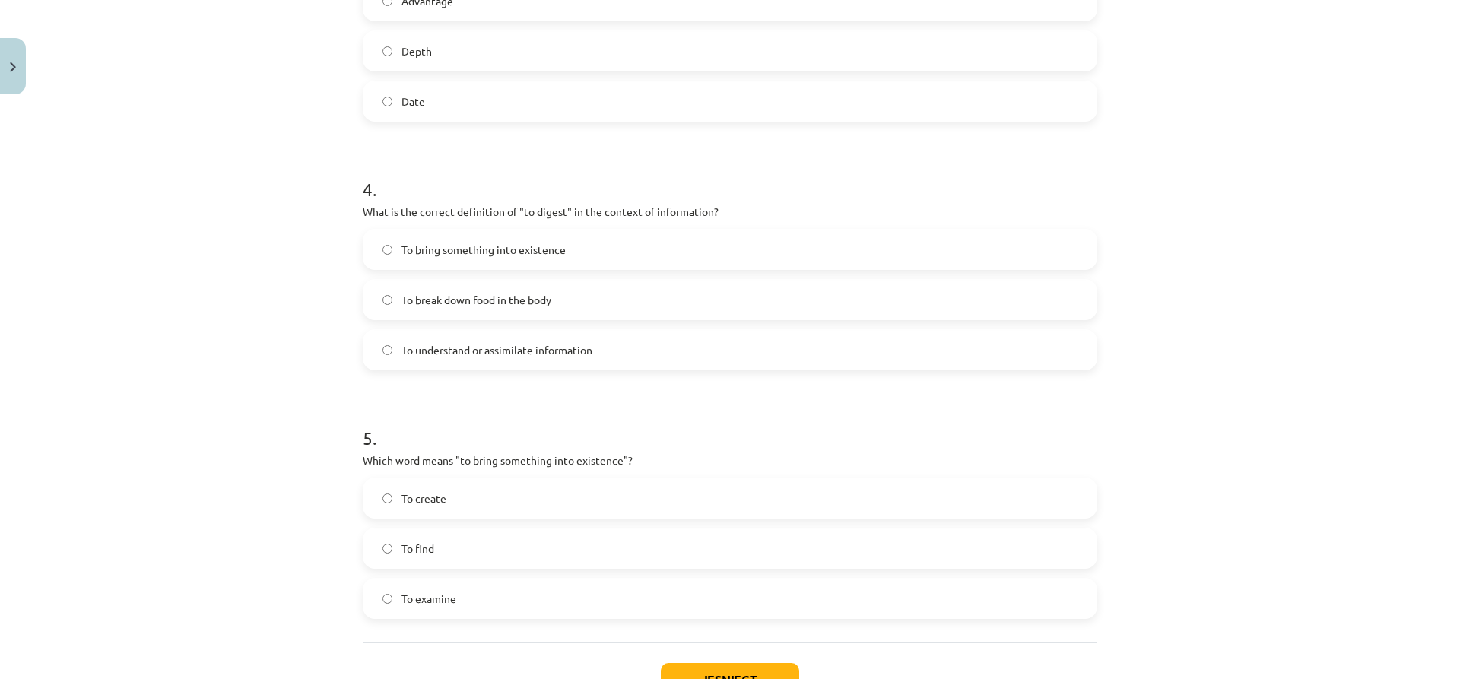
scroll to position [911, 0]
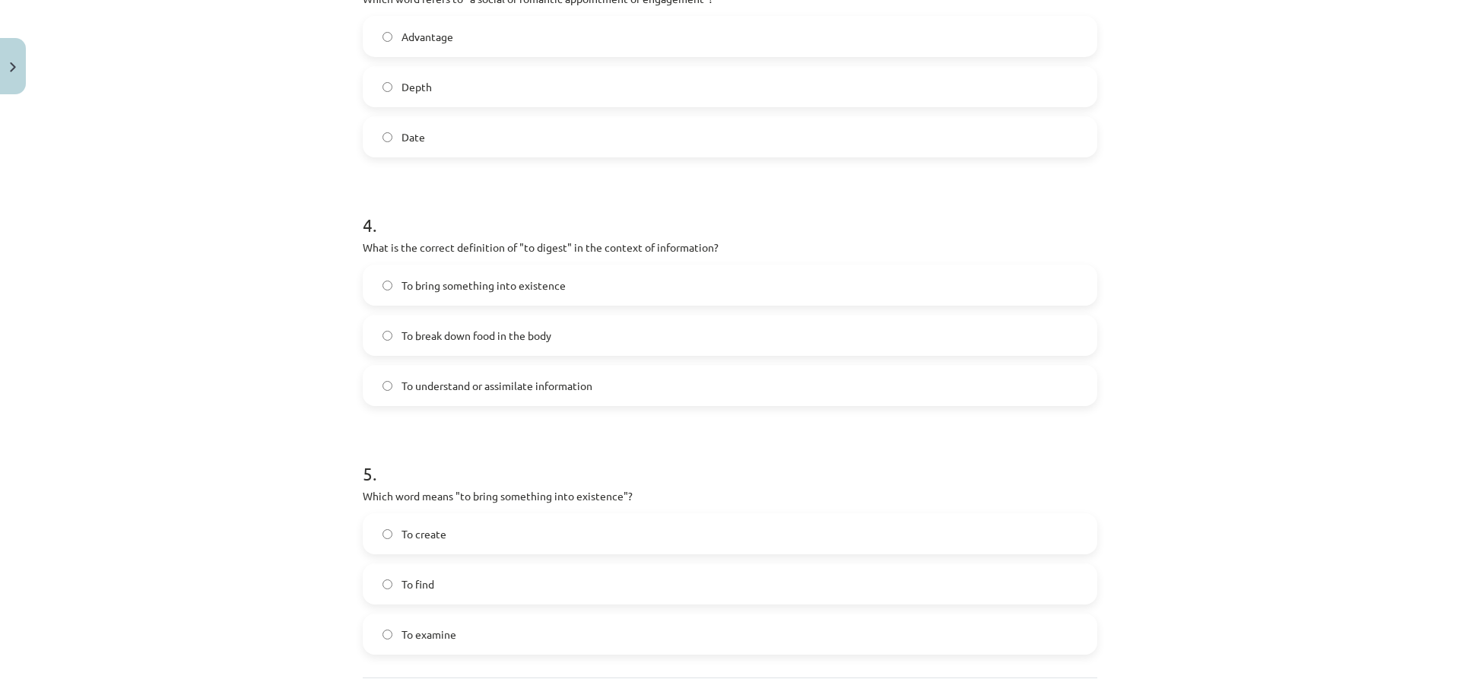
click at [501, 379] on span "To understand or assimilate information" at bounding box center [497, 386] width 191 height 16
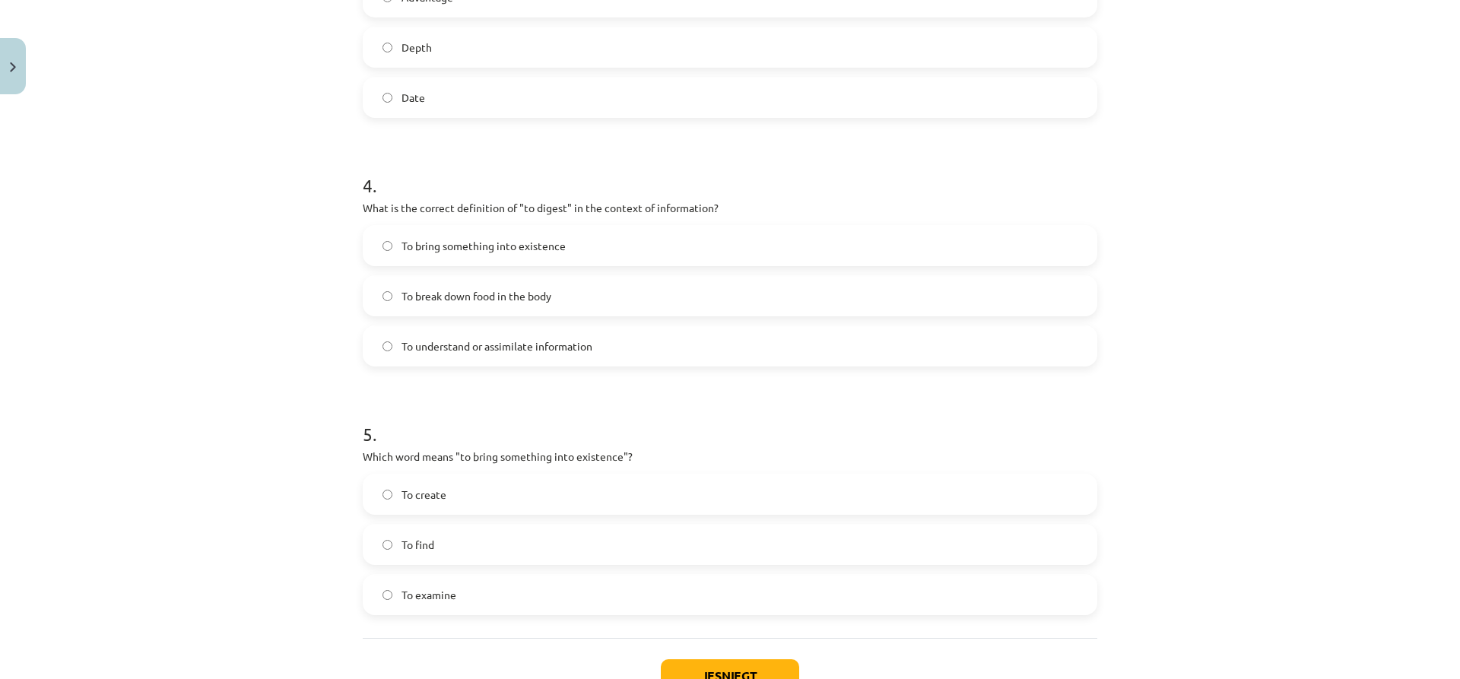
scroll to position [987, 0]
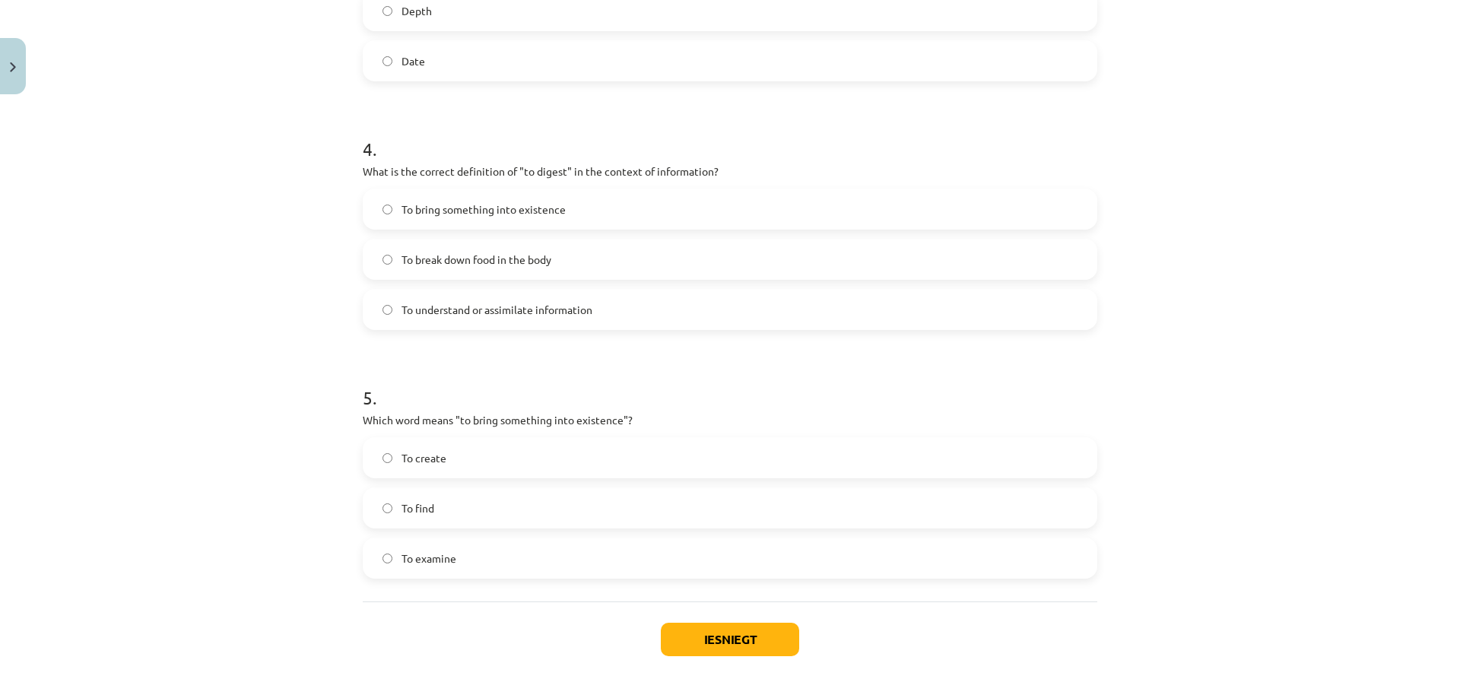
click at [435, 465] on span "To create" at bounding box center [424, 458] width 45 height 16
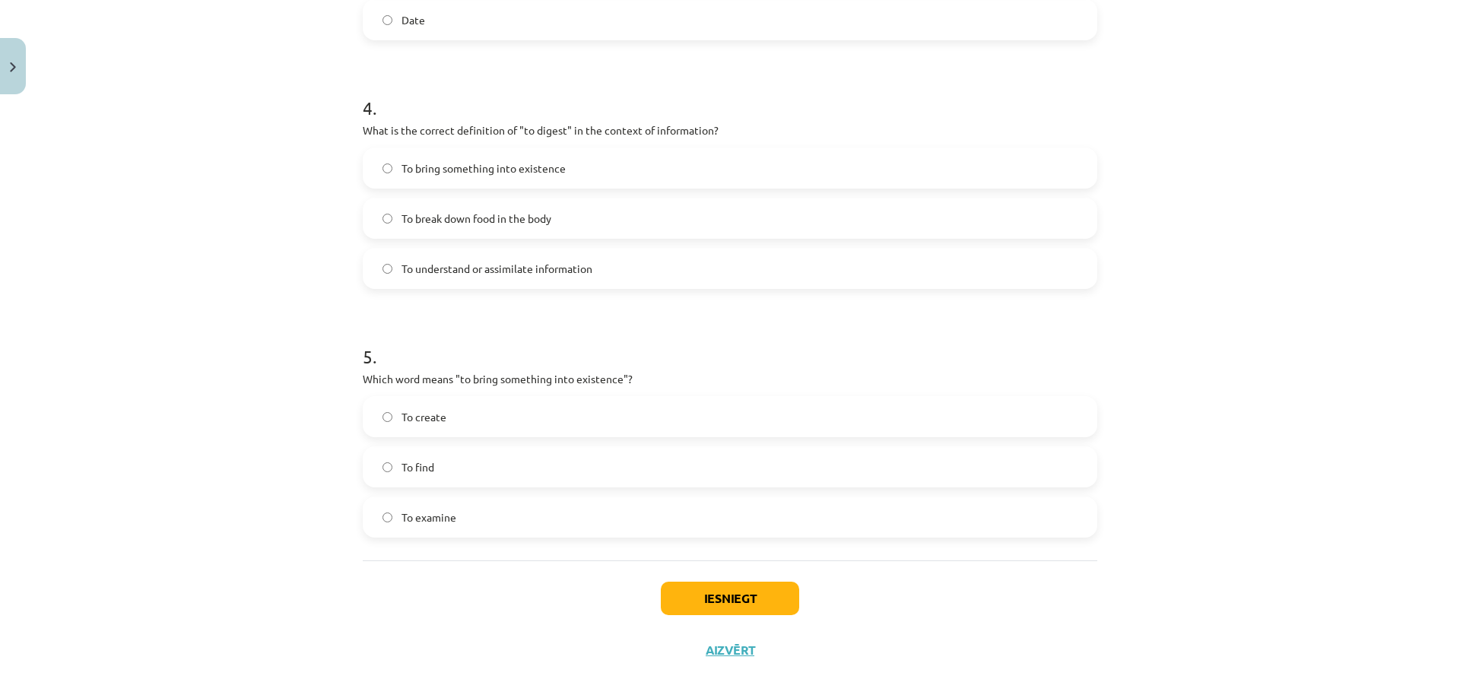
scroll to position [1063, 0]
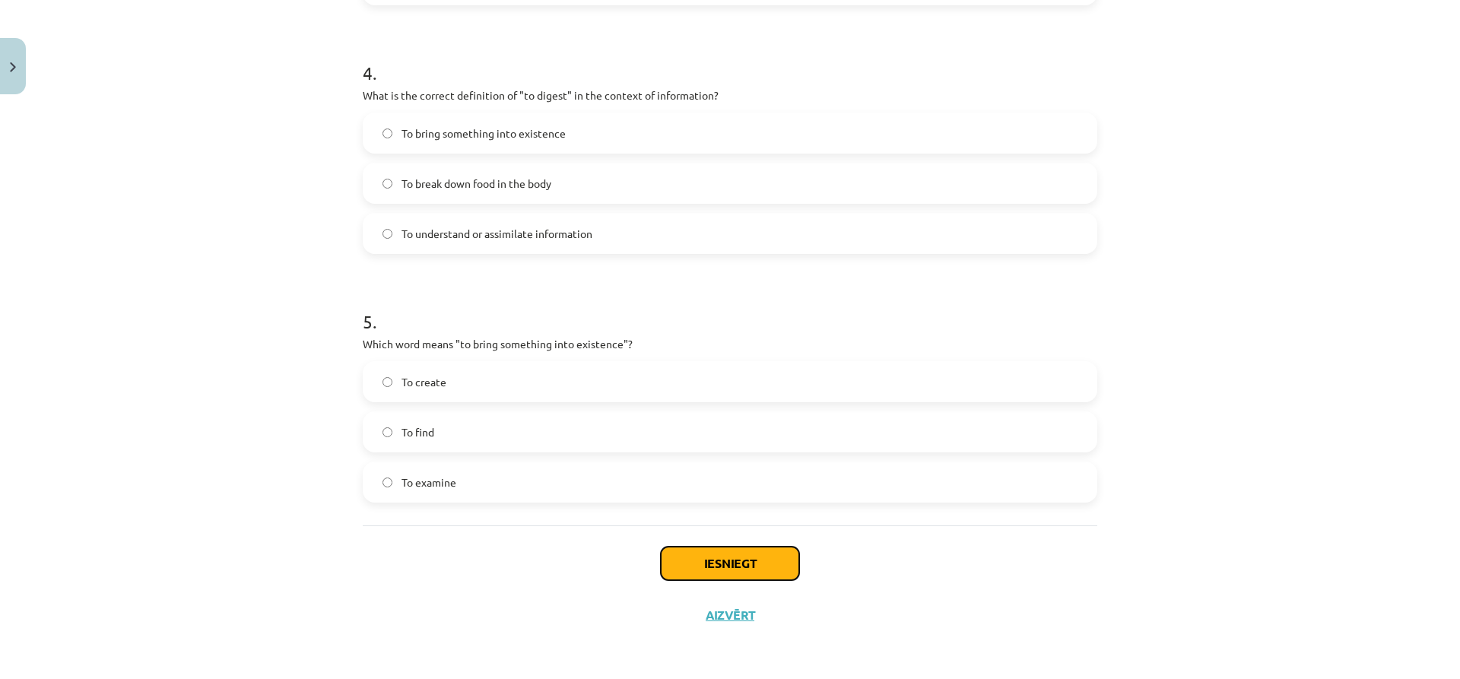
click at [746, 573] on button "Iesniegt" at bounding box center [730, 563] width 138 height 33
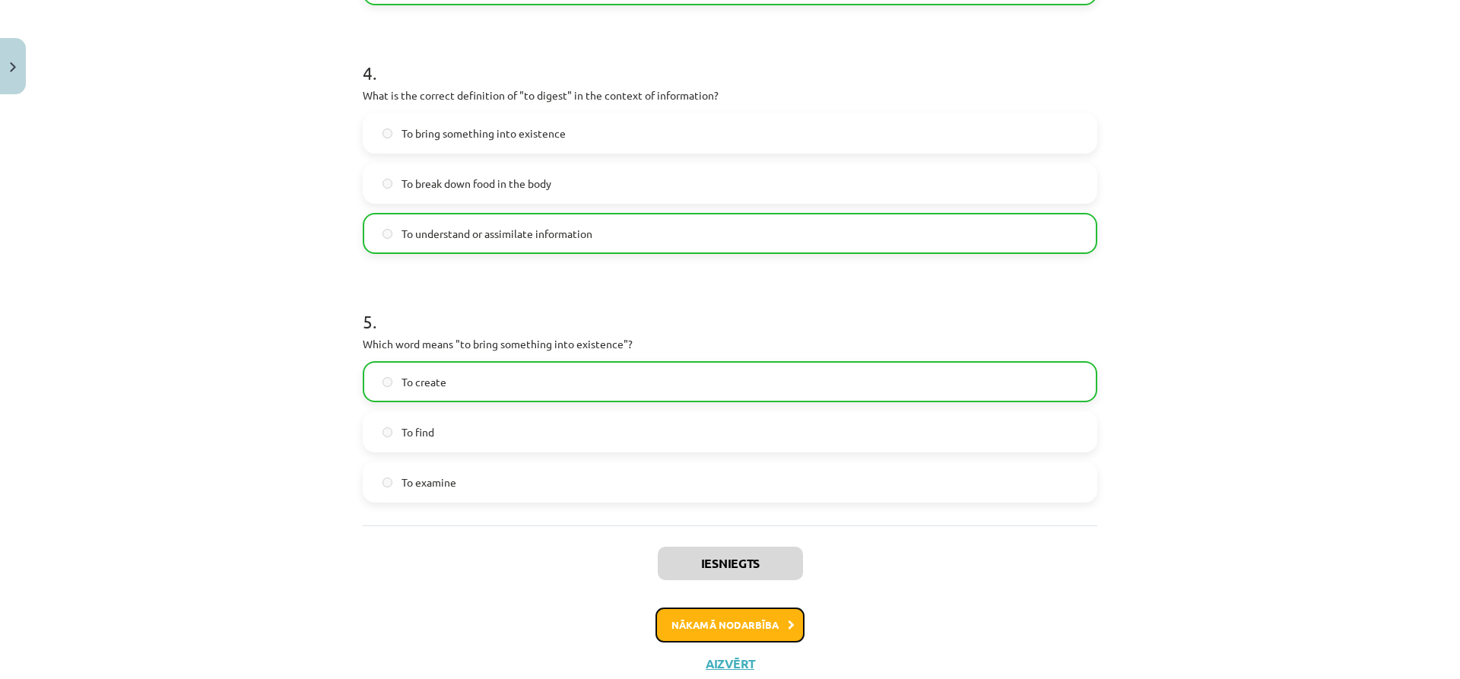
click at [700, 616] on button "Nākamā nodarbība" at bounding box center [729, 625] width 149 height 35
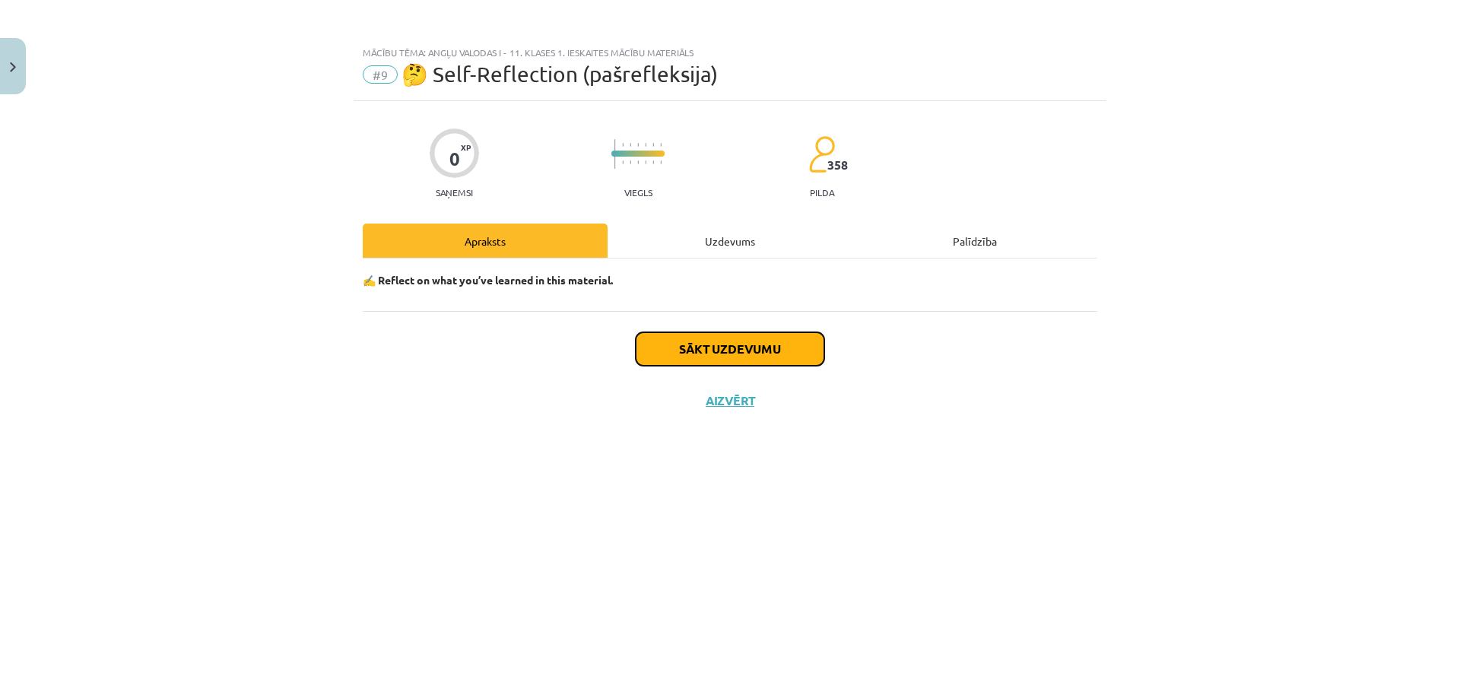
click at [732, 362] on button "Sākt uzdevumu" at bounding box center [730, 348] width 189 height 33
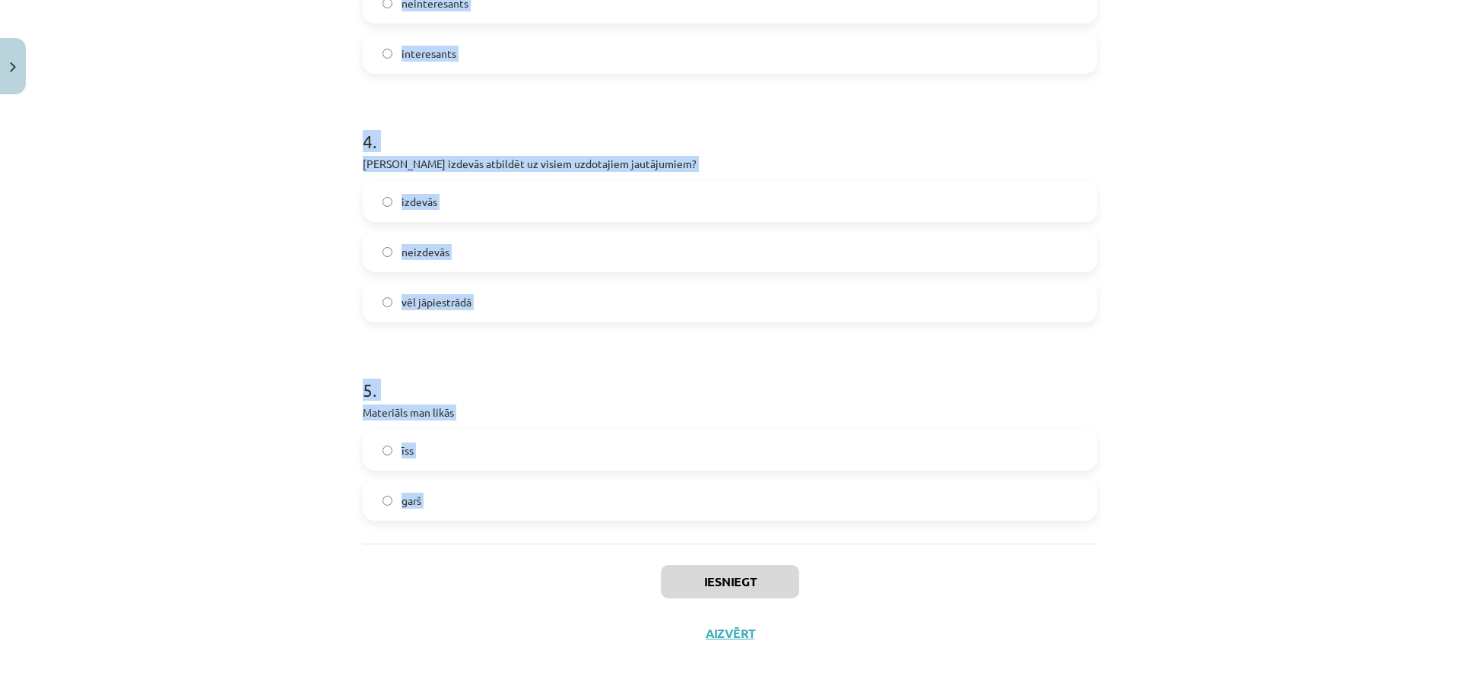
scroll to position [812, 0]
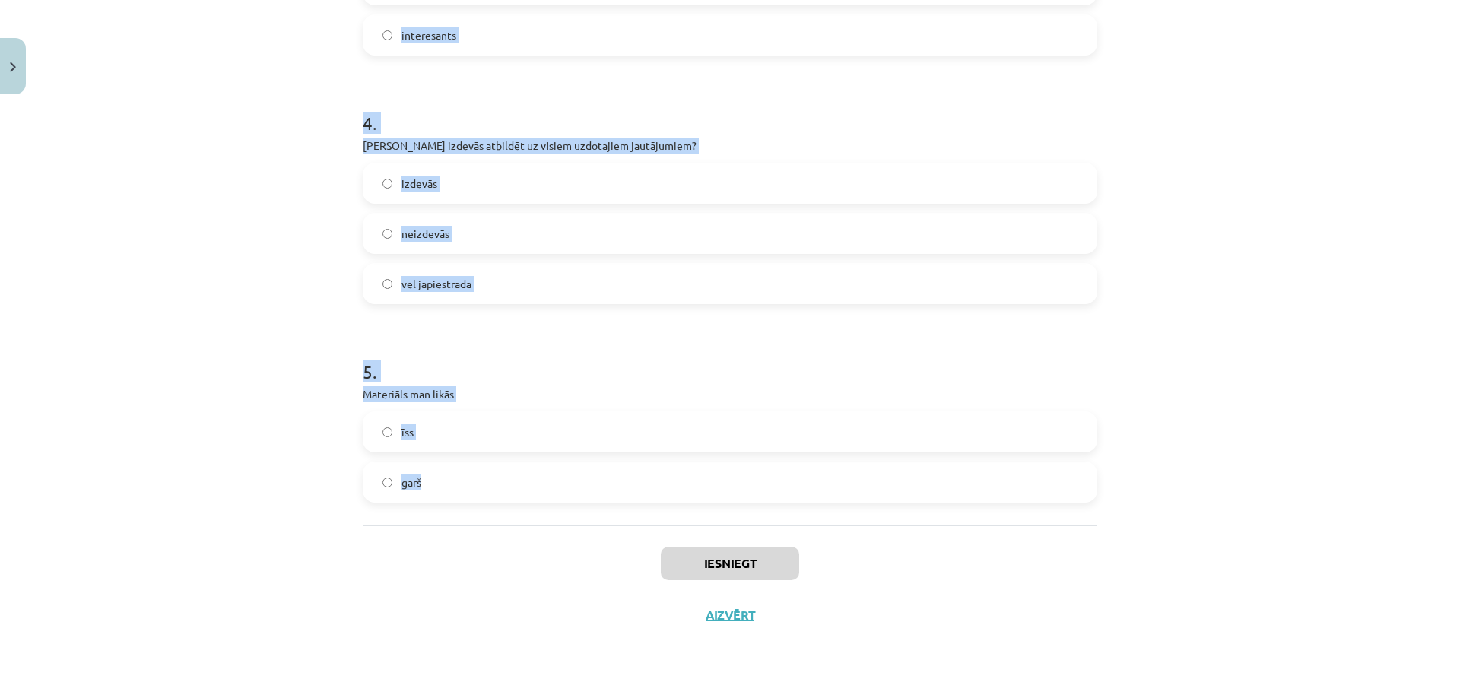
drag, startPoint x: 354, startPoint y: 367, endPoint x: 640, endPoint y: 490, distance: 310.3
copy form "Materiāla apguves laikā es nenoguru noguru 2 . Mans noskaņojums uzlabojās pasli…"
click at [241, 456] on div "Mācību tēma: Angļu valodas i - 11. klases 1. ieskaites mācību materiāls #9 🤔 Se…" at bounding box center [730, 339] width 1460 height 679
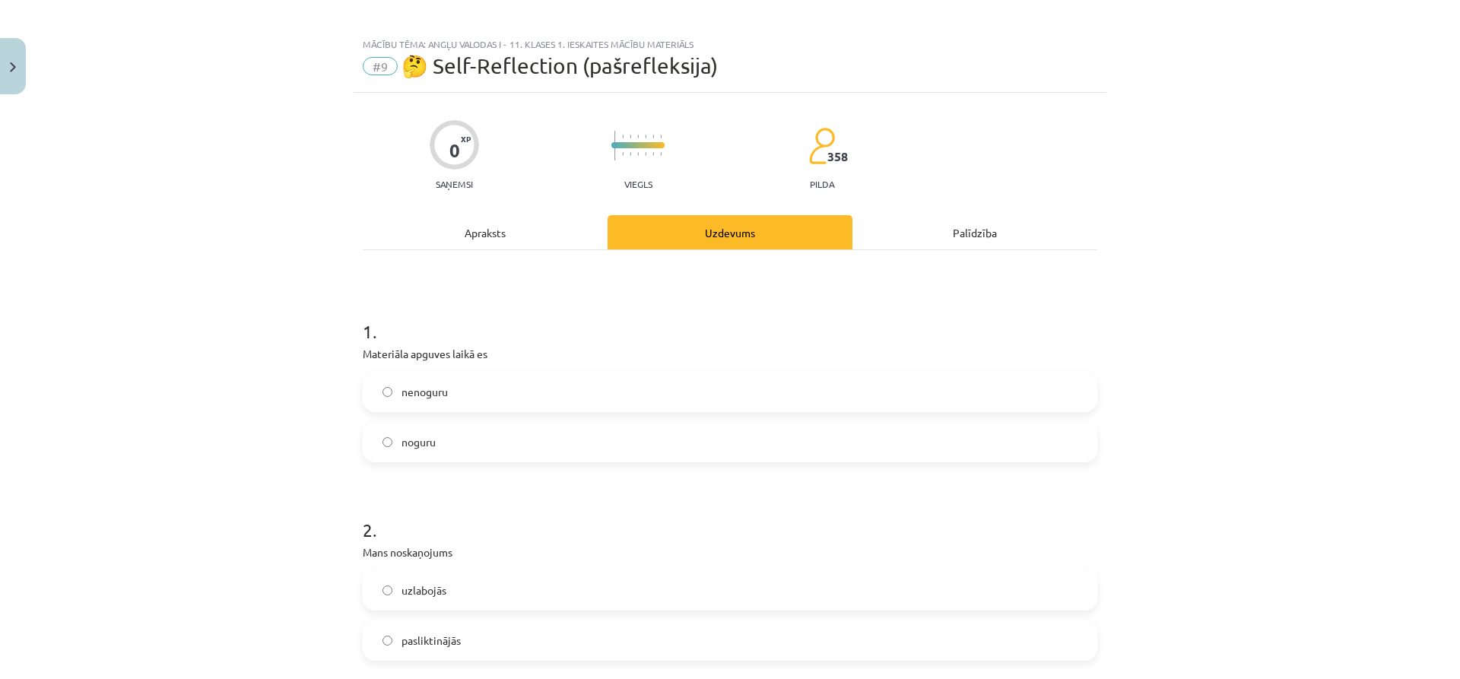
scroll to position [0, 0]
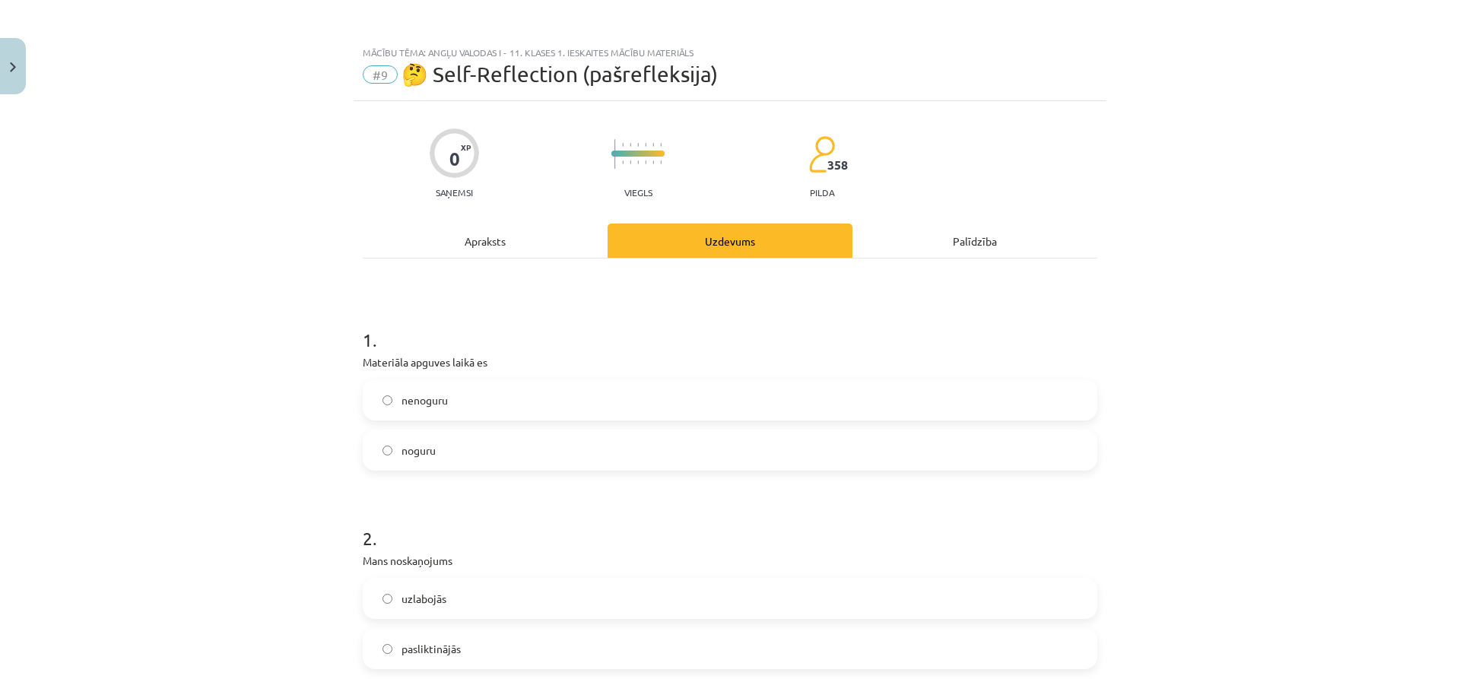
click at [399, 414] on label "nenoguru" at bounding box center [730, 400] width 732 height 38
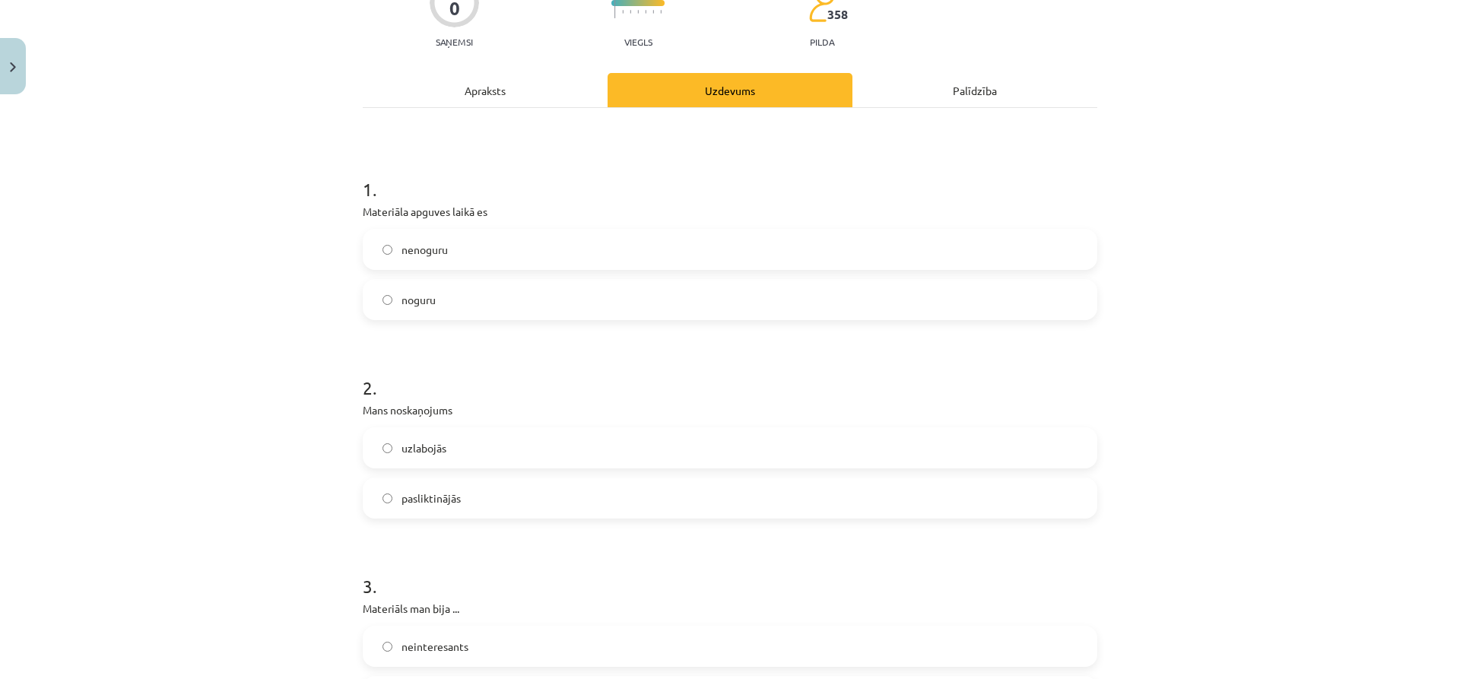
scroll to position [152, 0]
click at [412, 453] on span "uzlabojās" at bounding box center [424, 447] width 45 height 16
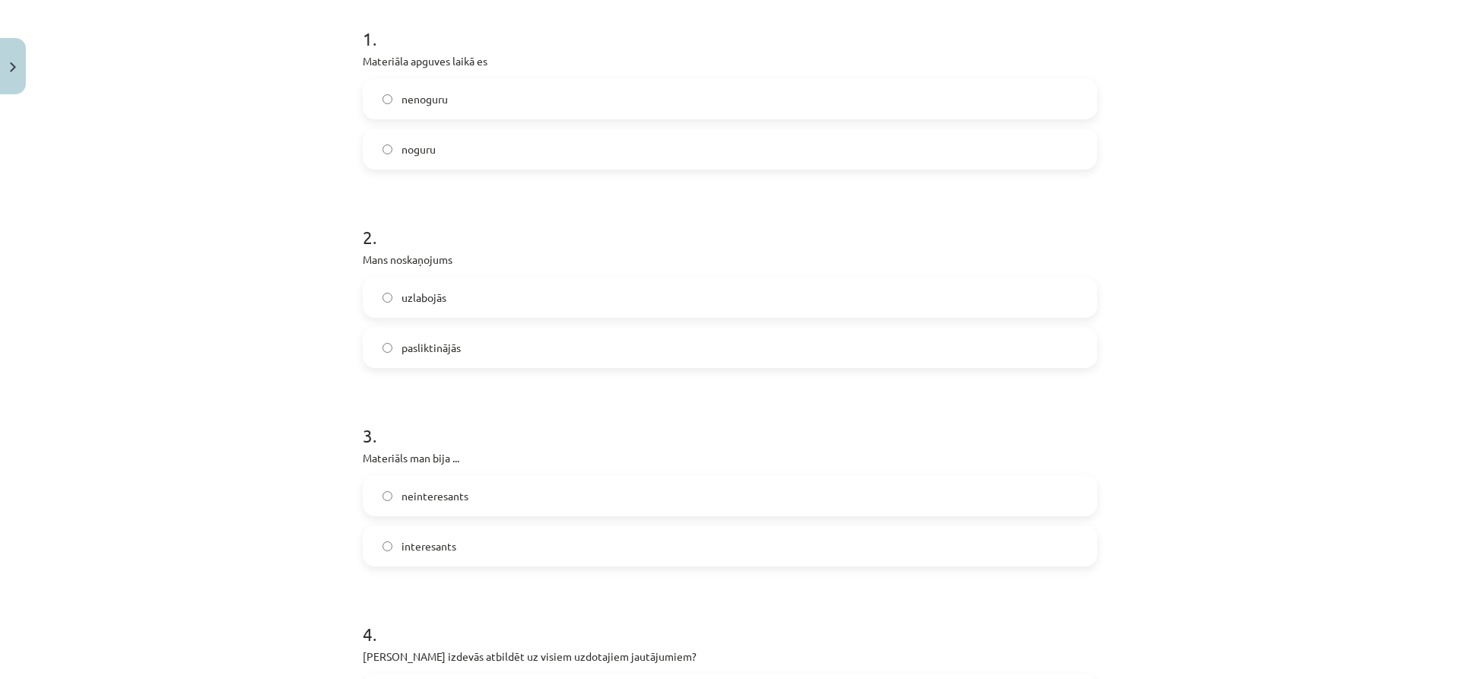
scroll to position [304, 0]
click at [404, 492] on span "neinteresants" at bounding box center [435, 493] width 67 height 16
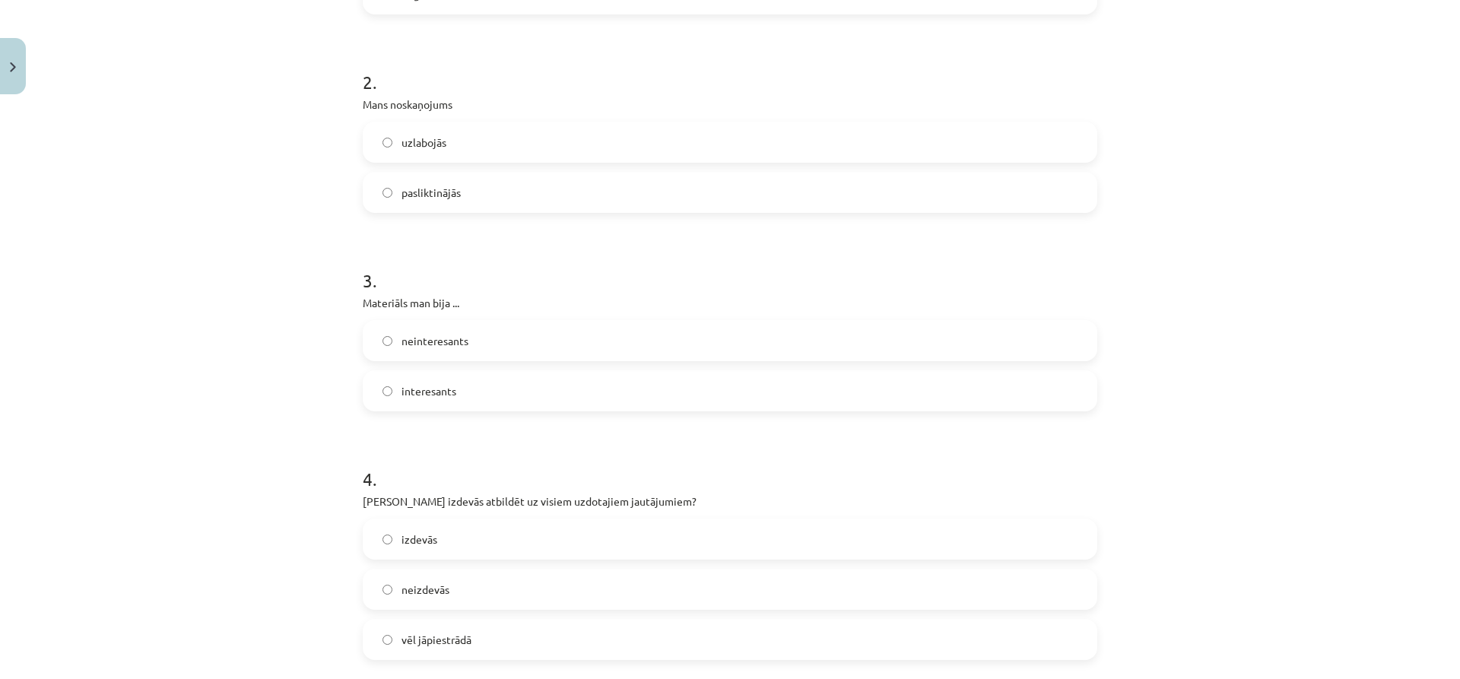
scroll to position [532, 0]
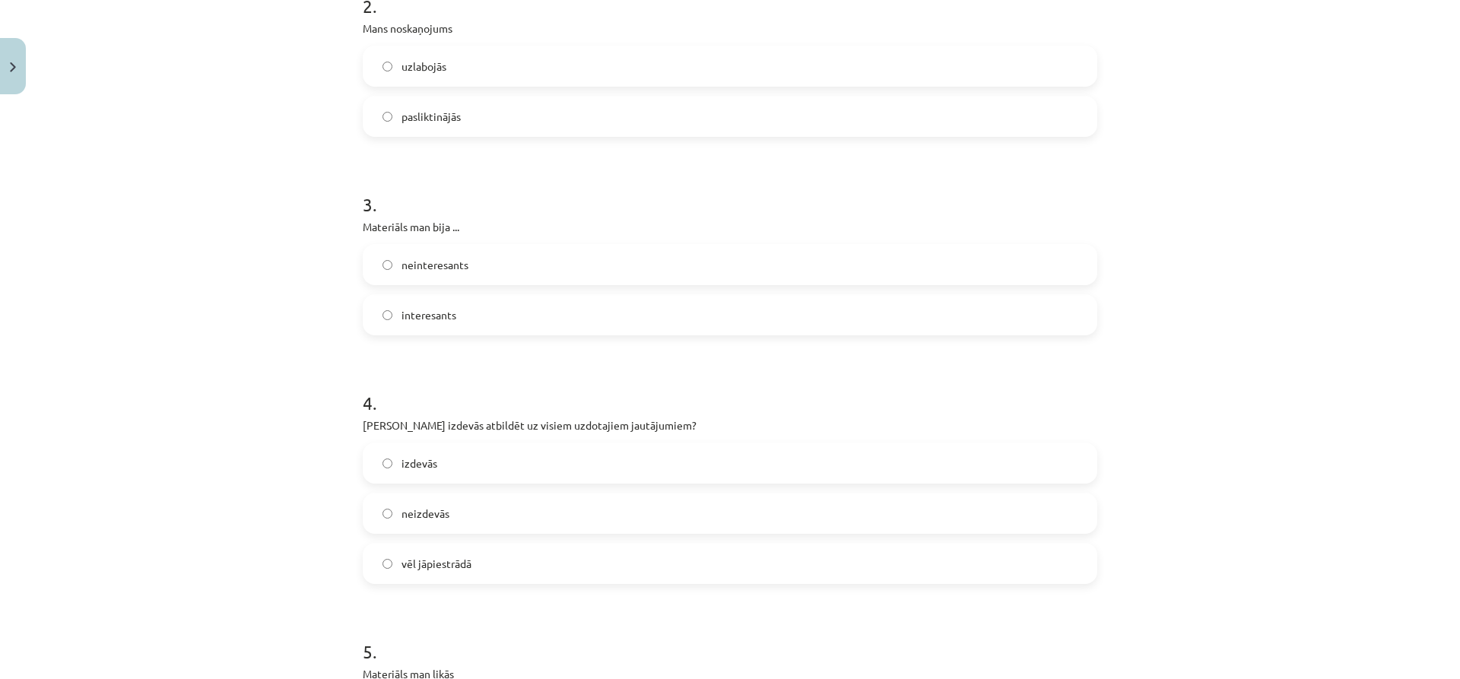
click at [402, 459] on span "izdevās" at bounding box center [420, 463] width 36 height 16
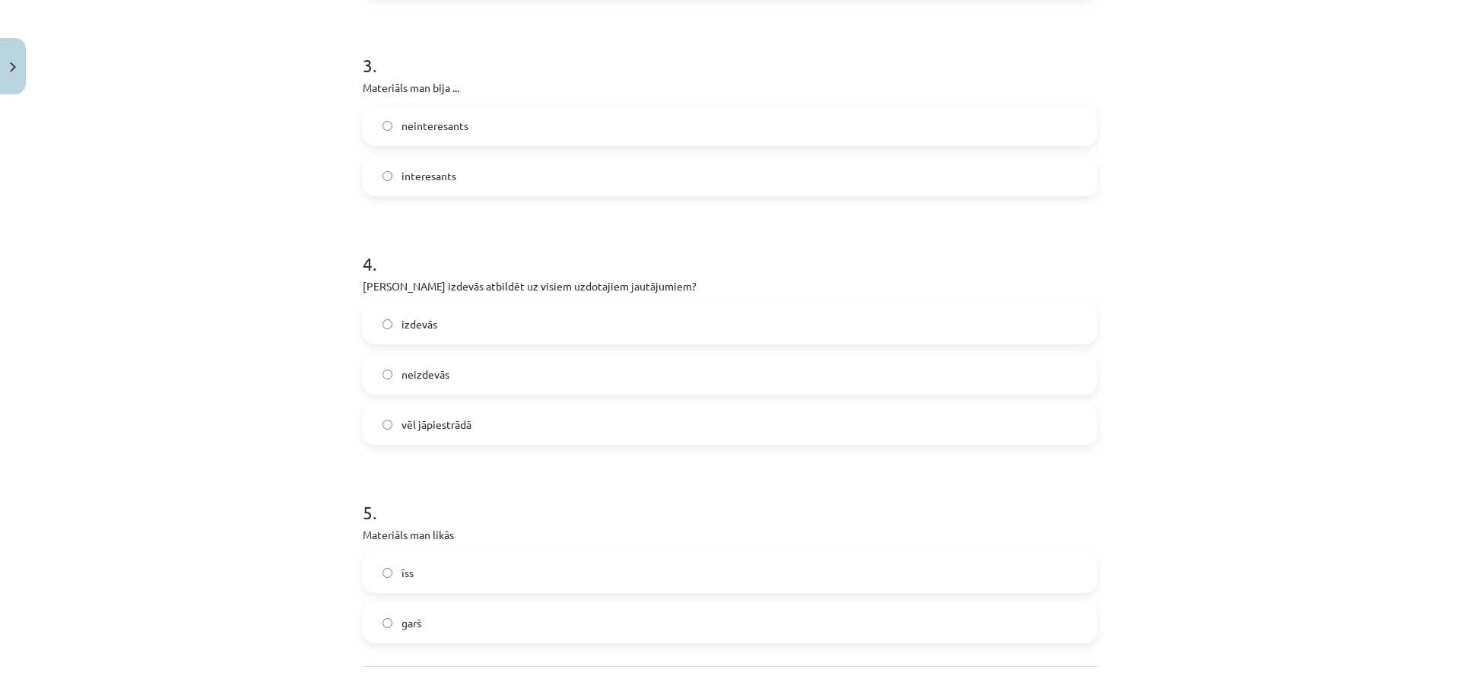
scroll to position [684, 0]
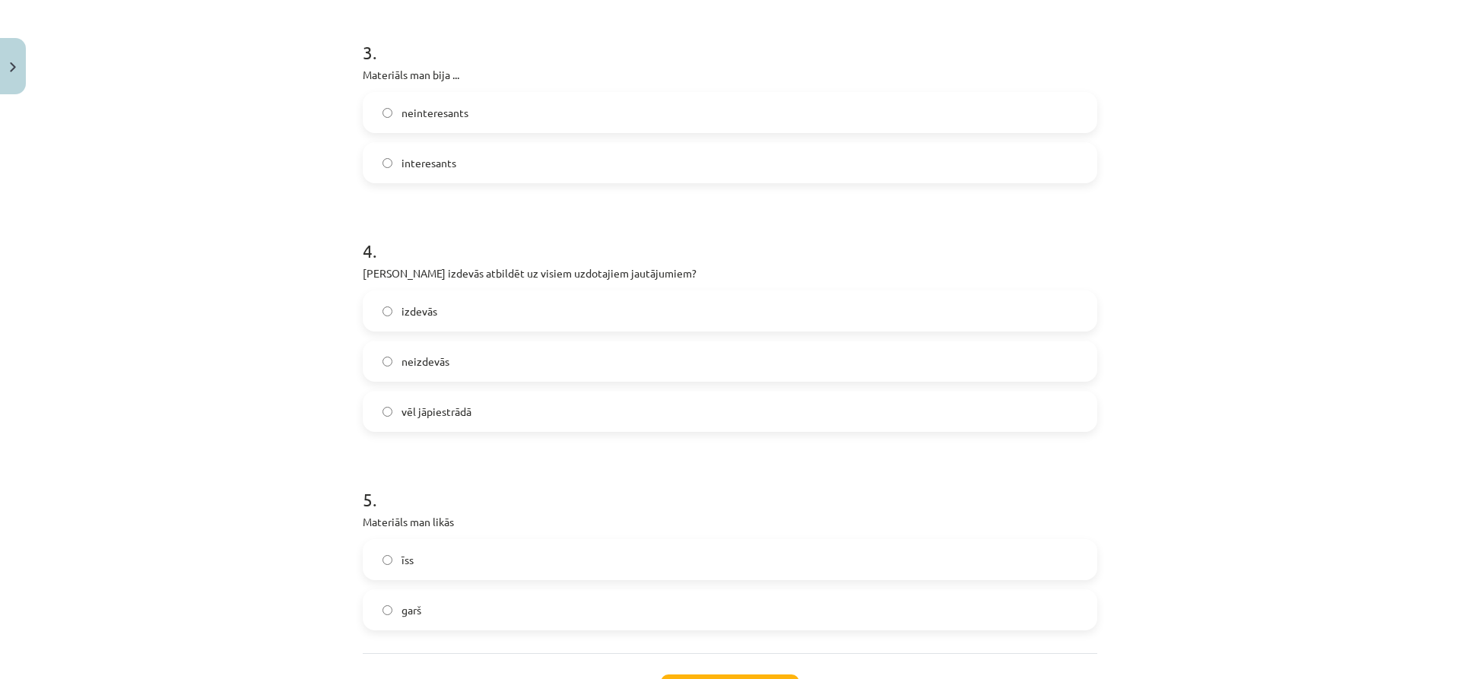
click at [411, 612] on span "garš" at bounding box center [412, 610] width 20 height 16
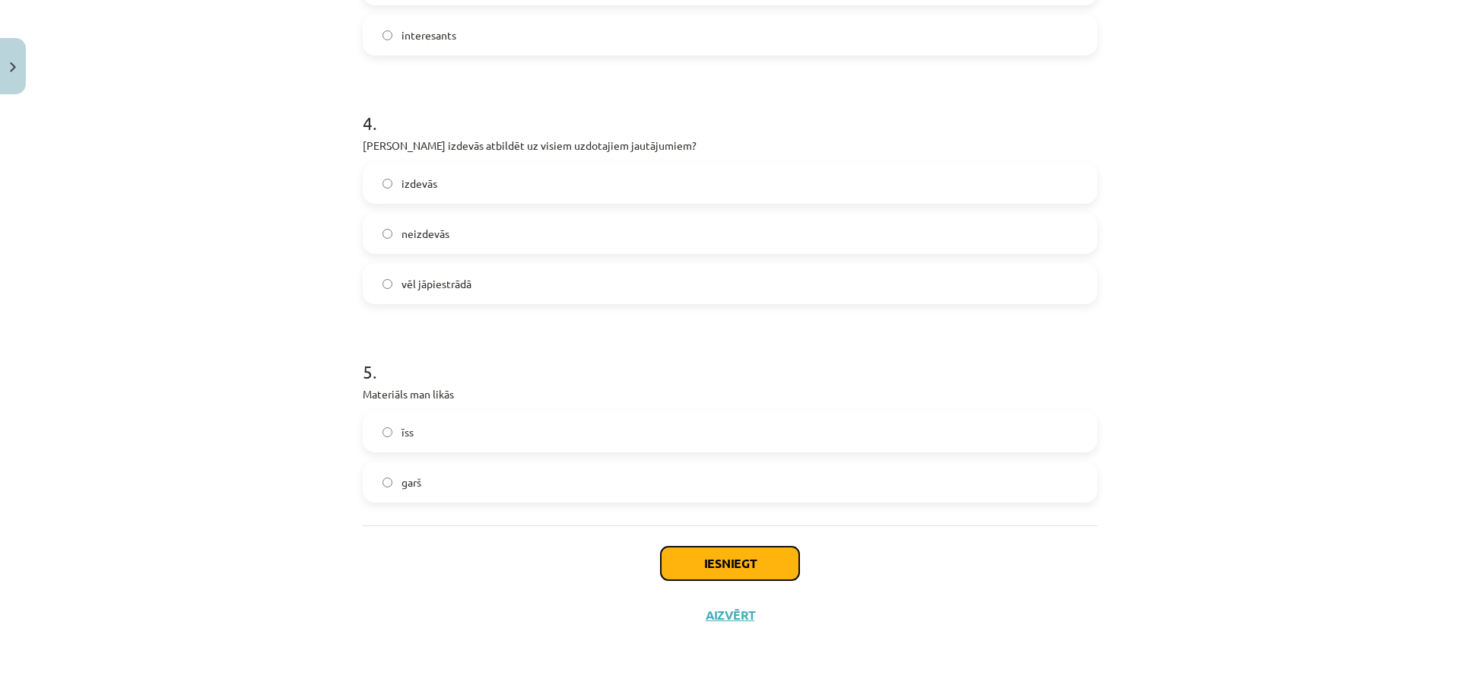
click at [745, 576] on button "Iesniegt" at bounding box center [730, 563] width 138 height 33
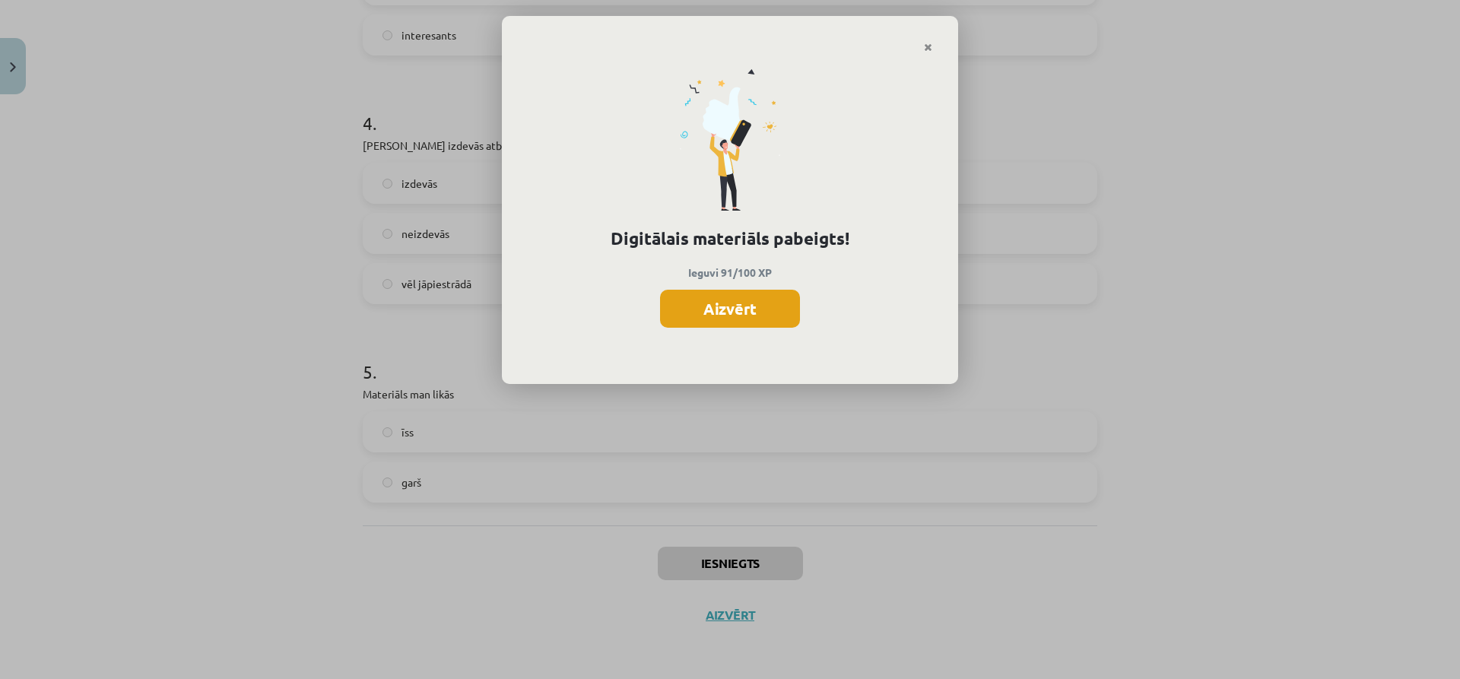
click at [746, 318] on button "Aizvērt" at bounding box center [730, 309] width 140 height 38
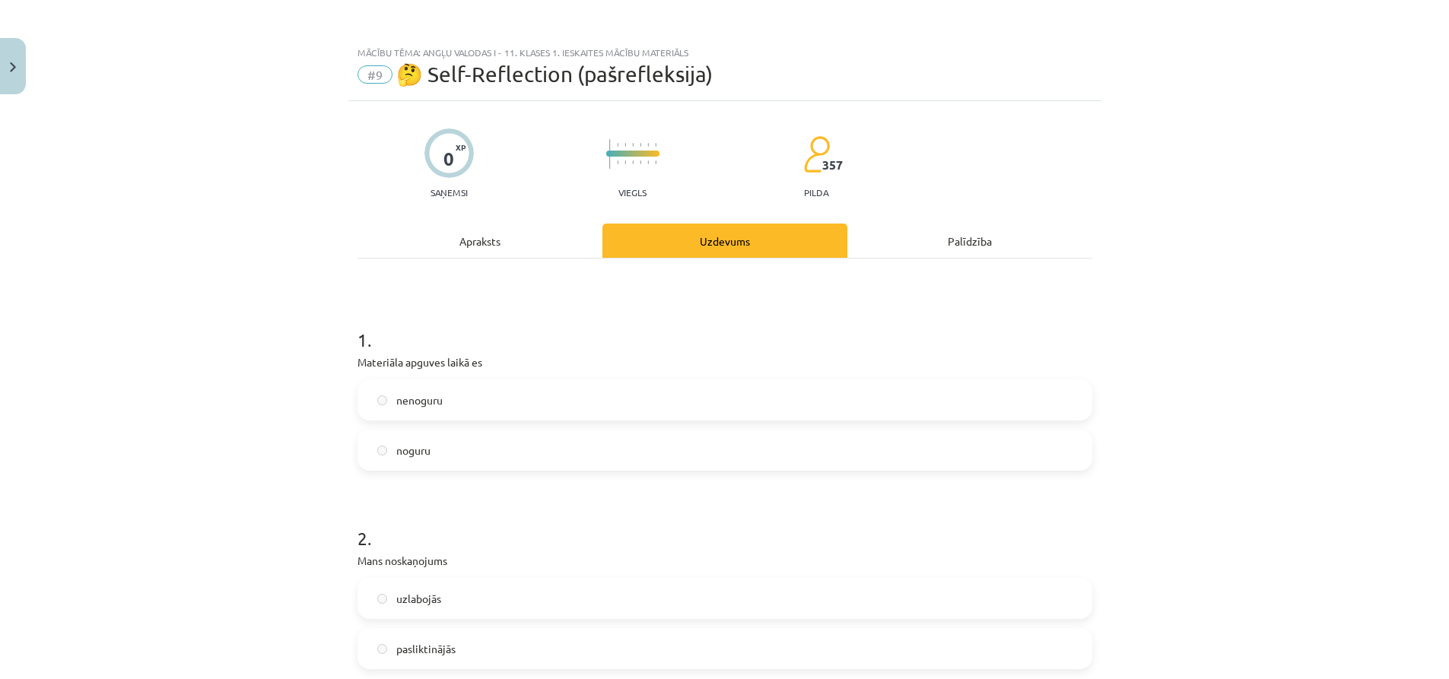
scroll to position [0, 0]
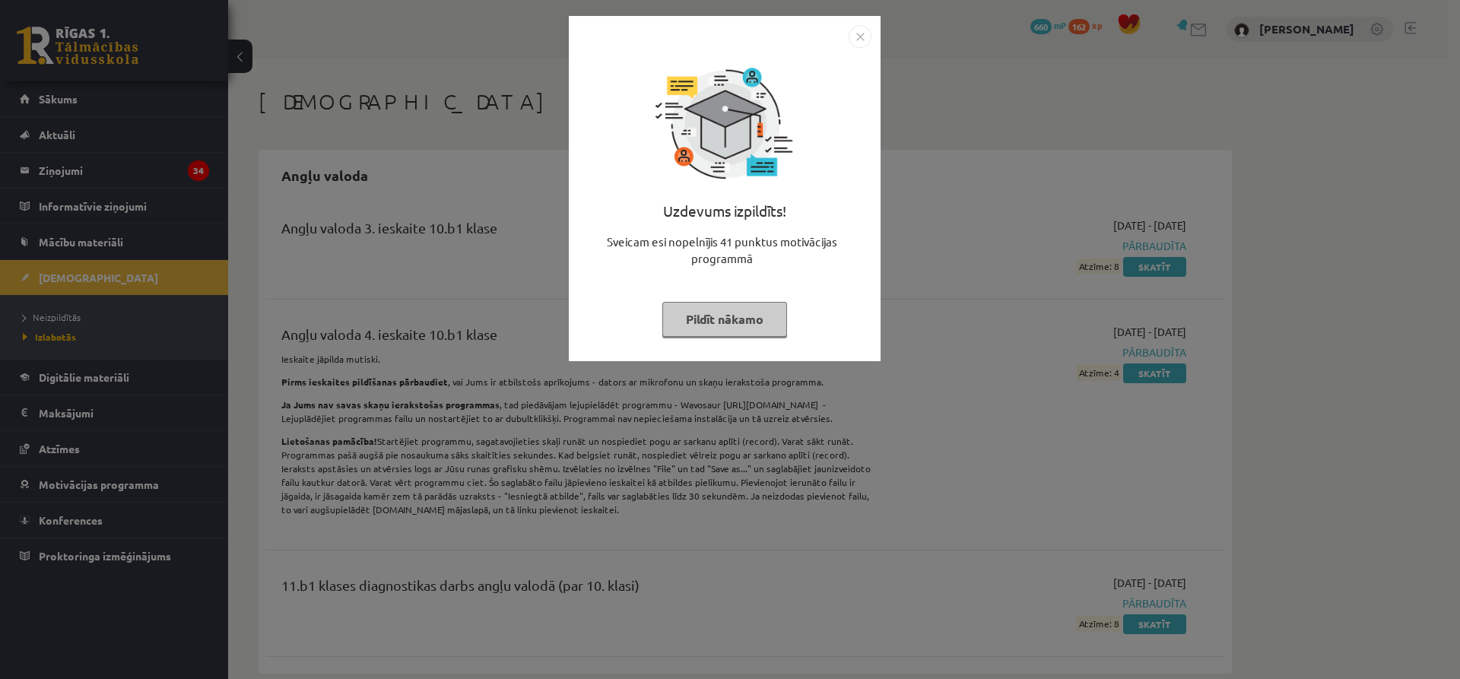
click at [862, 37] on img "Close" at bounding box center [860, 36] width 23 height 23
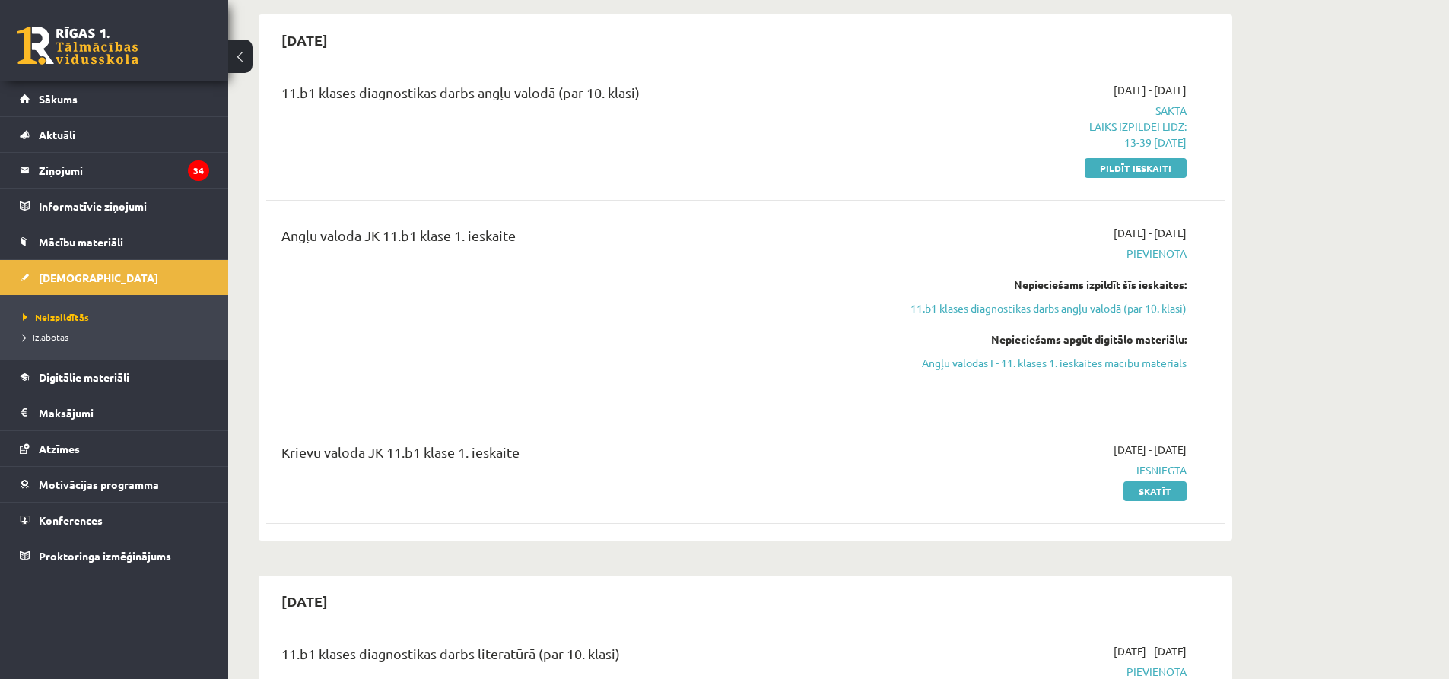
scroll to position [50, 0]
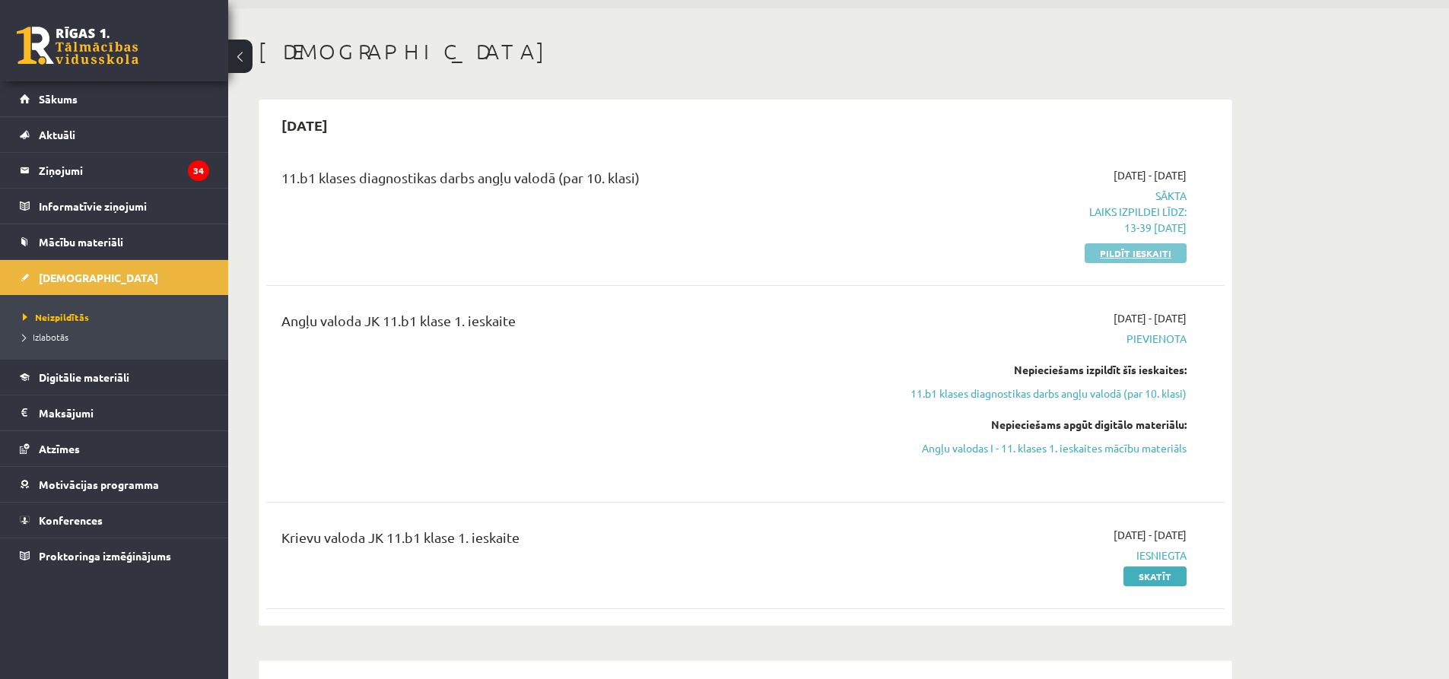
click at [1141, 256] on link "Pildīt ieskaiti" at bounding box center [1135, 253] width 102 height 20
click at [1012, 395] on link "11.b1 klases diagnostikas darbs angļu valodā (par 10. klasi)" at bounding box center [1043, 394] width 287 height 16
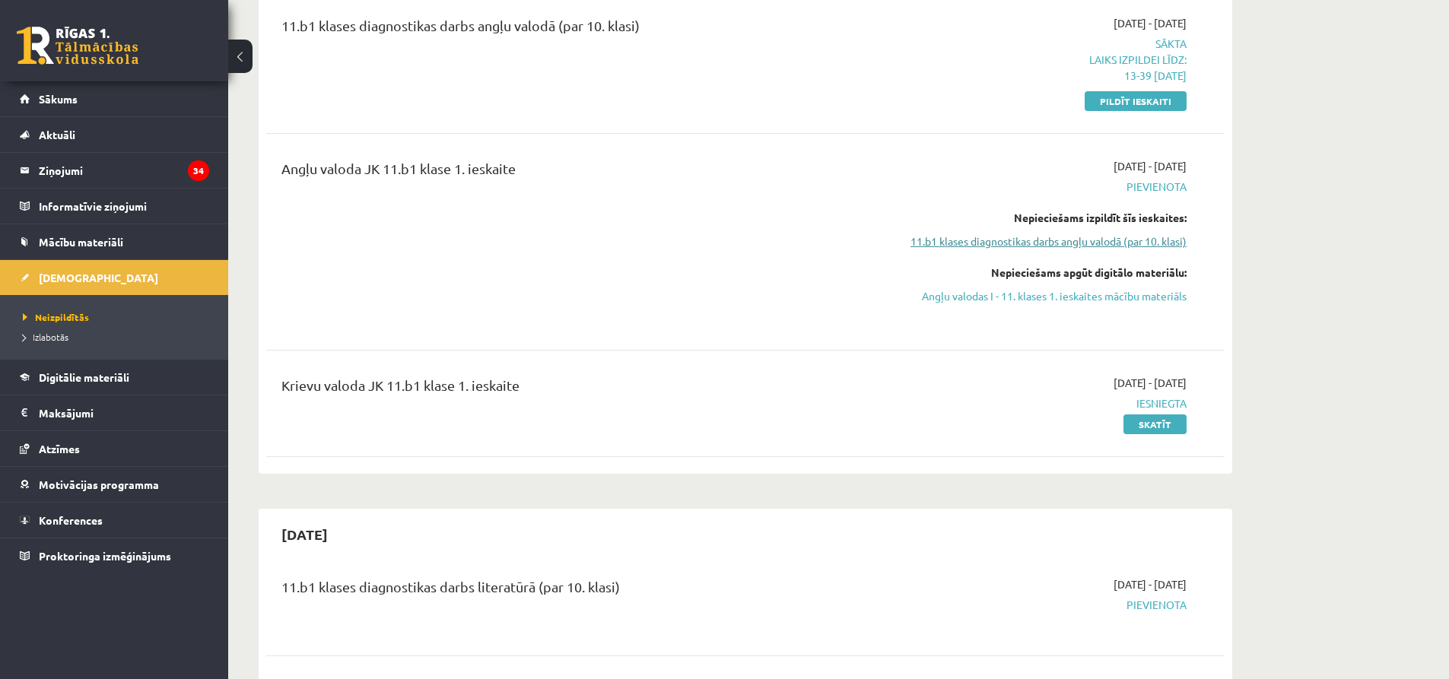
click at [1007, 243] on link "11.b1 klases diagnostikas darbs angļu valodā (par 10. klasi)" at bounding box center [1043, 241] width 287 height 16
click at [1023, 291] on link "Angļu valodas I - 11. klases 1. ieskaites mācību materiāls" at bounding box center [1043, 296] width 287 height 16
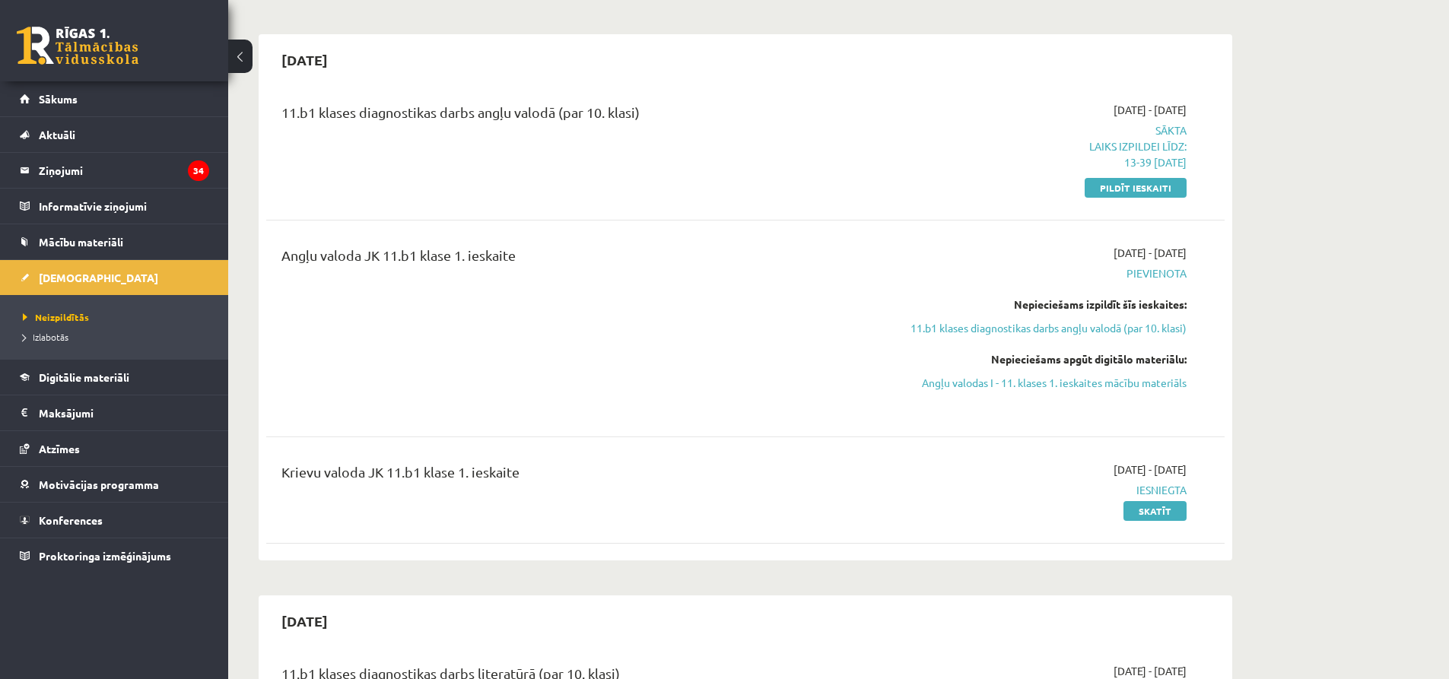
scroll to position [0, 0]
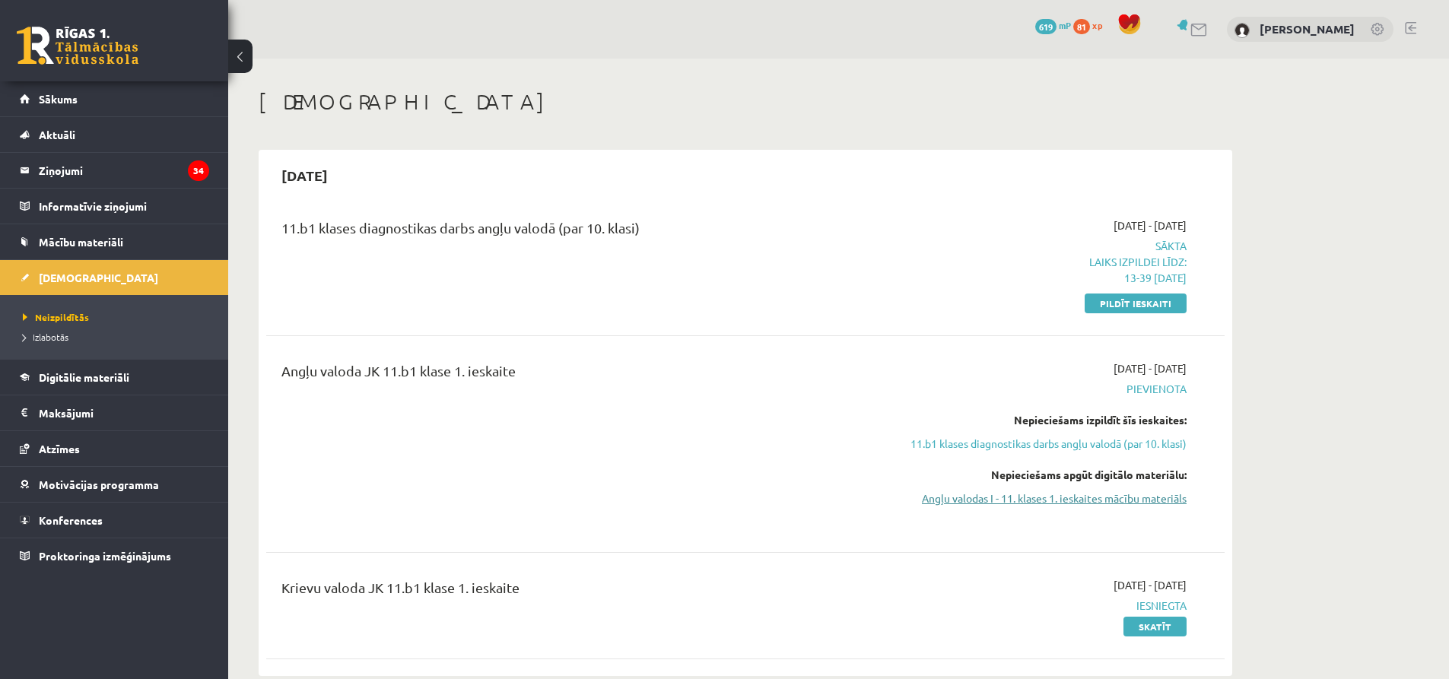
click at [1024, 499] on link "Angļu valodas I - 11. klases 1. ieskaites mācību materiāls" at bounding box center [1043, 498] width 287 height 16
click at [1036, 451] on link "11.b1 klases diagnostikas darbs angļu valodā (par 10. klasi)" at bounding box center [1043, 444] width 287 height 16
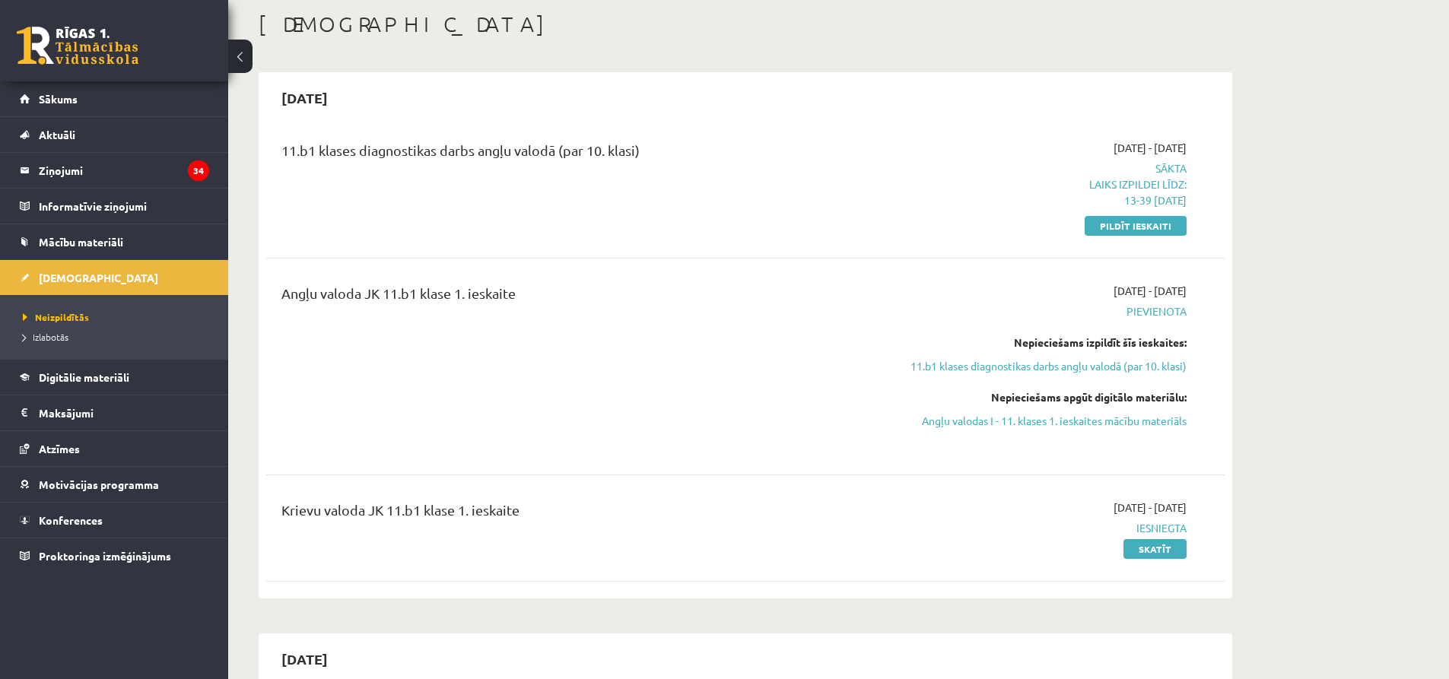
scroll to position [50, 0]
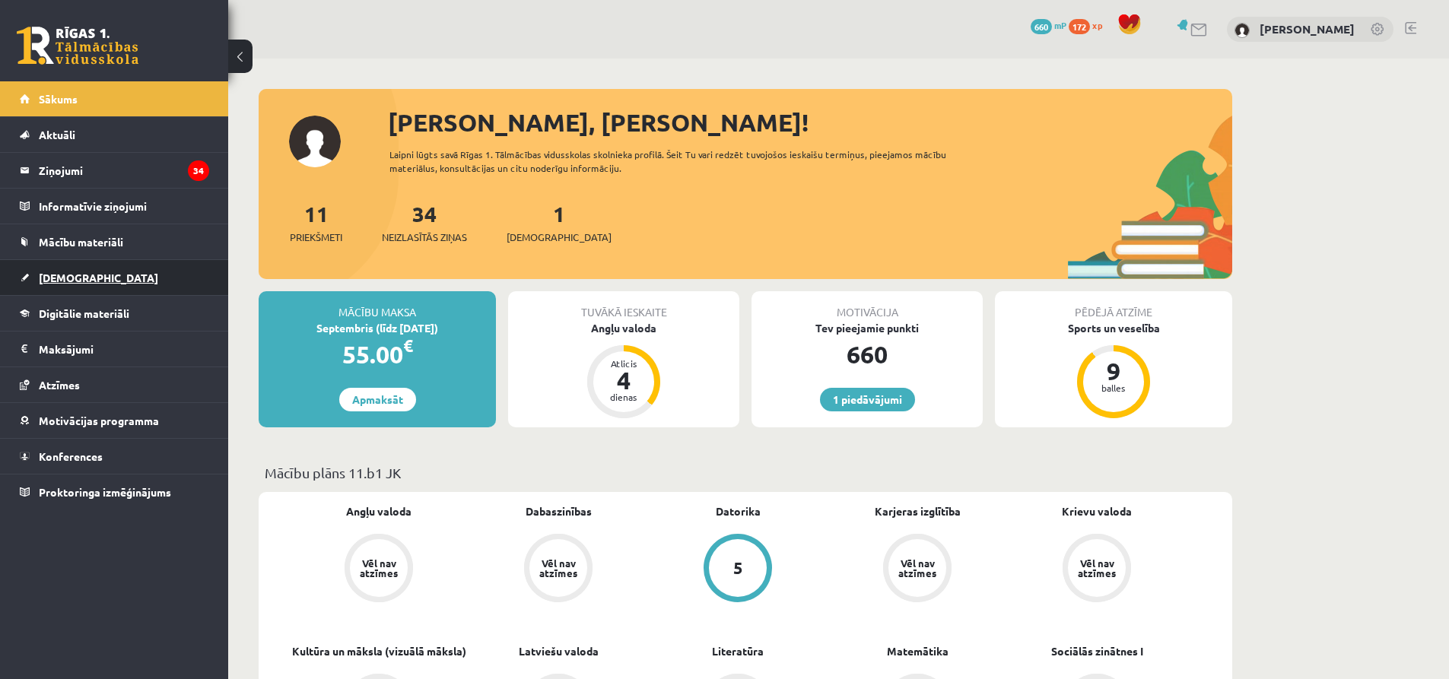
click at [67, 277] on span "[DEMOGRAPHIC_DATA]" at bounding box center [98, 278] width 119 height 14
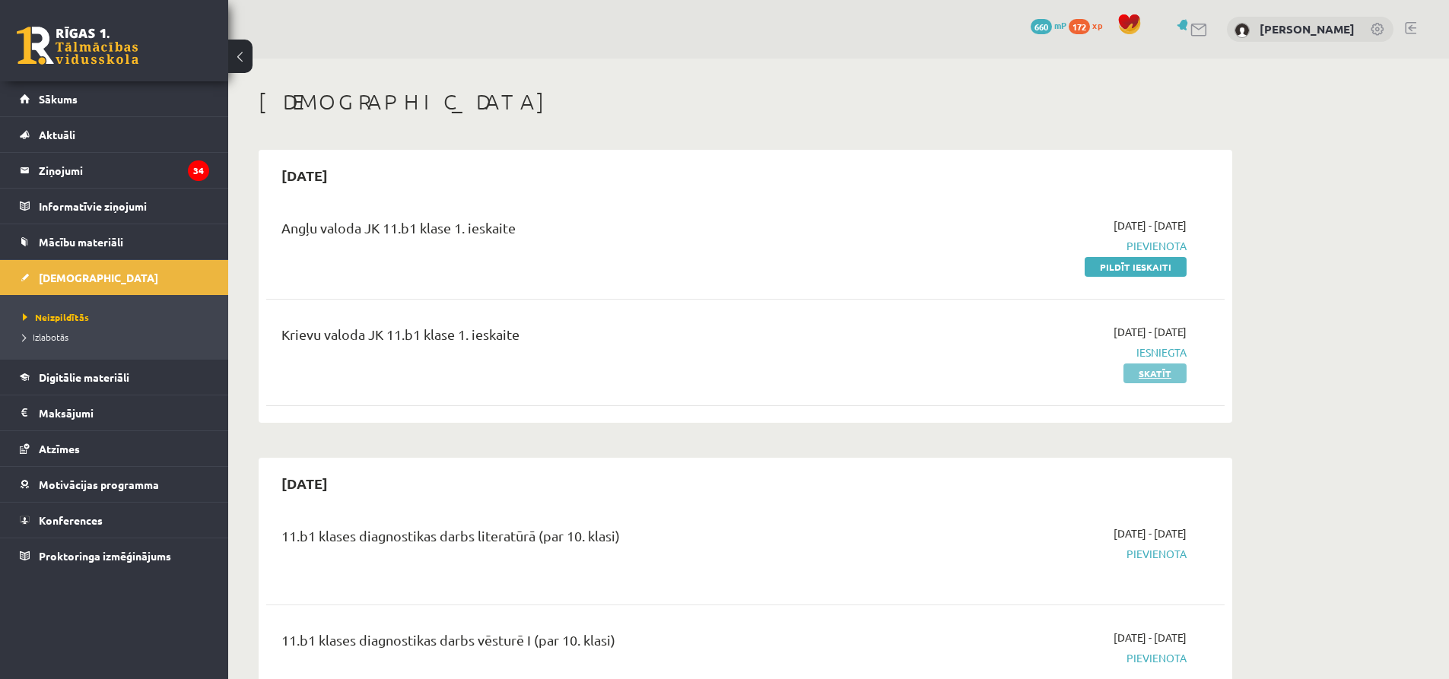
click at [1147, 373] on link "Skatīt" at bounding box center [1154, 373] width 63 height 20
click at [1099, 260] on link "Pildīt ieskaiti" at bounding box center [1135, 267] width 102 height 20
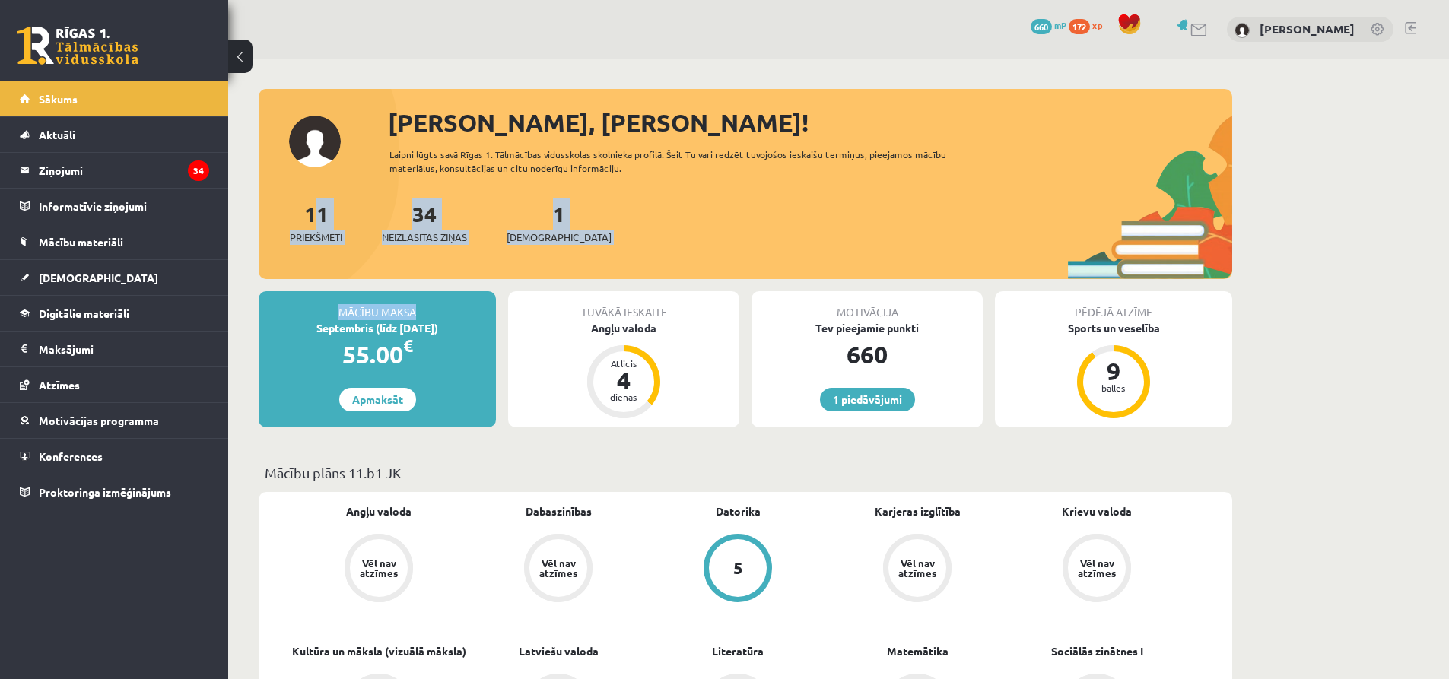
click at [456, 297] on div "Mācību maksa" at bounding box center [377, 305] width 237 height 29
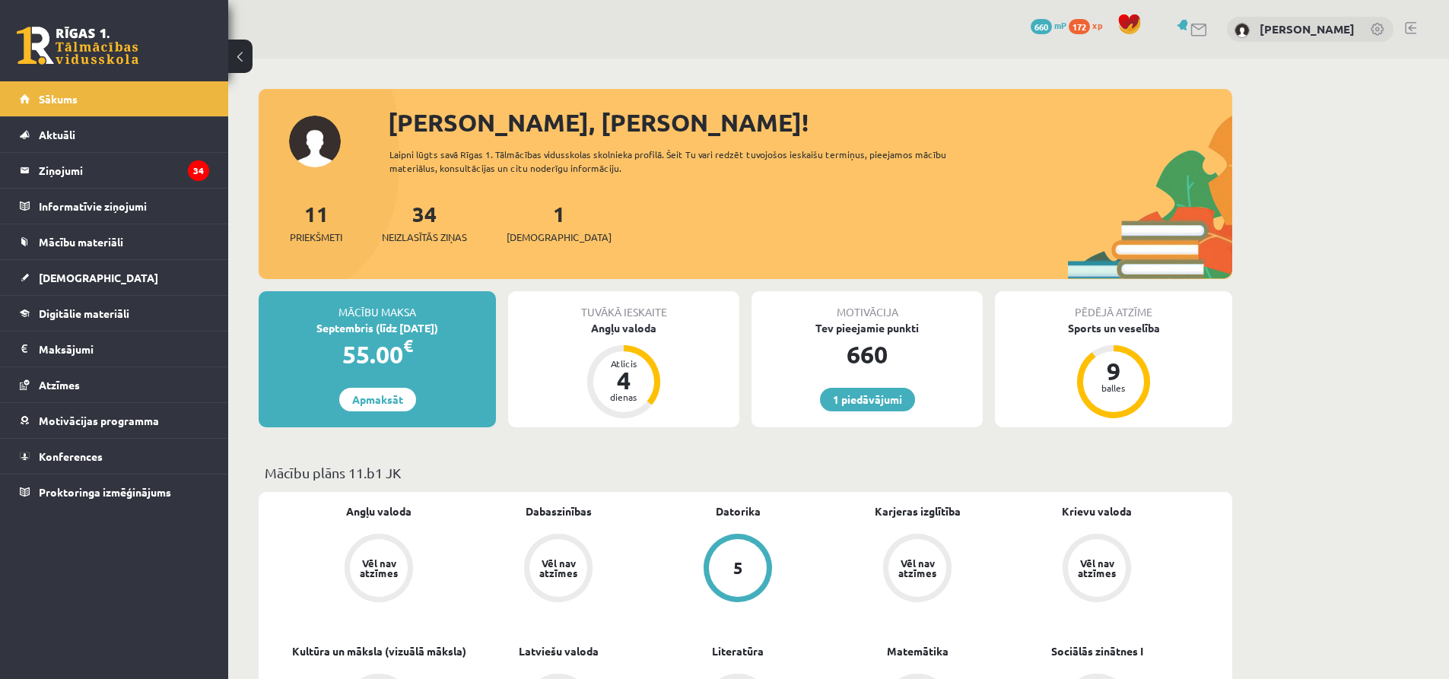
click at [456, 297] on div "Mācību maksa" at bounding box center [377, 305] width 237 height 29
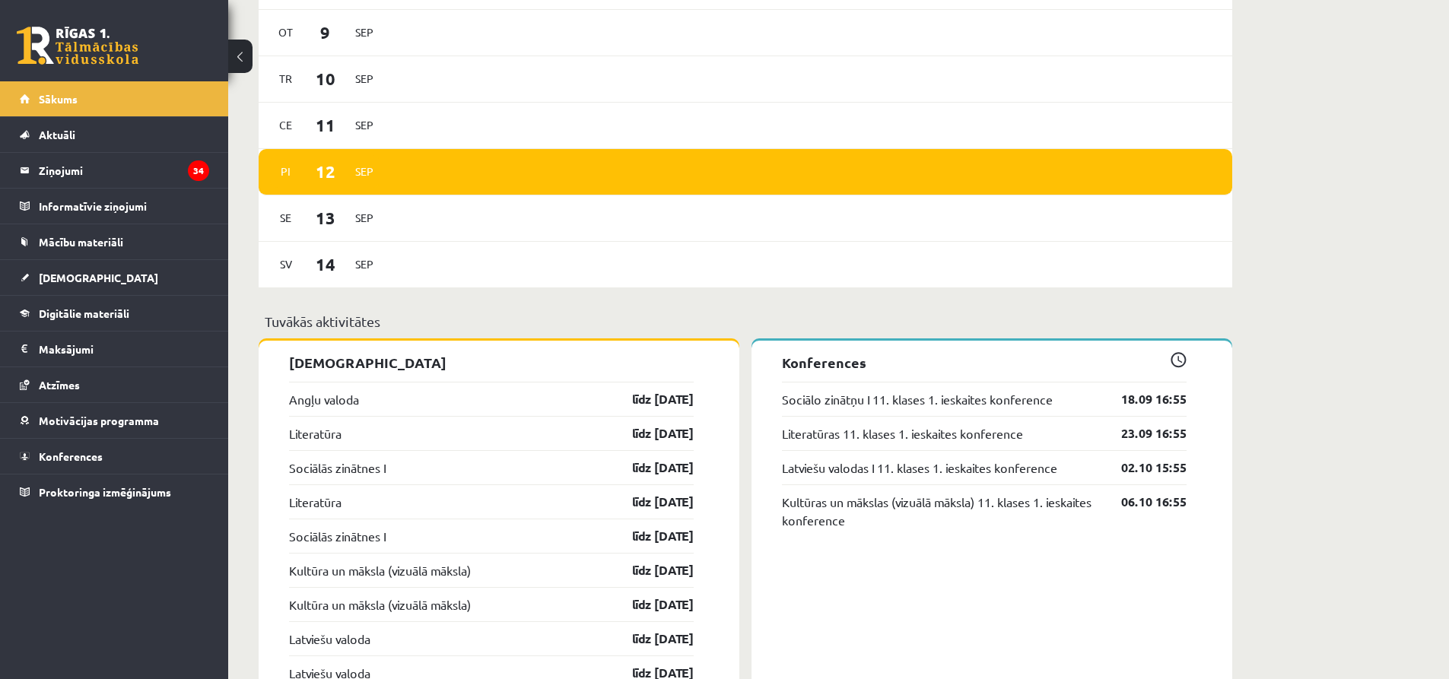
scroll to position [1065, 0]
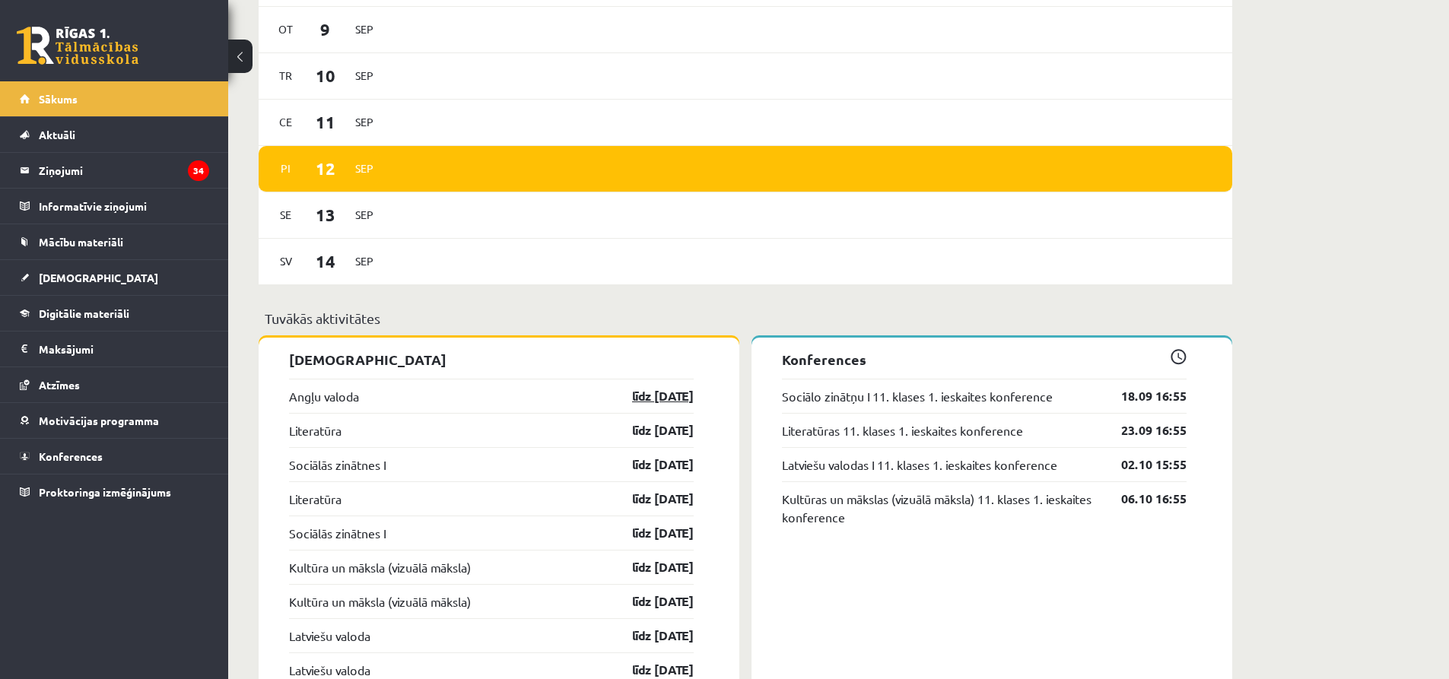
click at [650, 402] on link "līdz 15.09.25" at bounding box center [649, 396] width 88 height 18
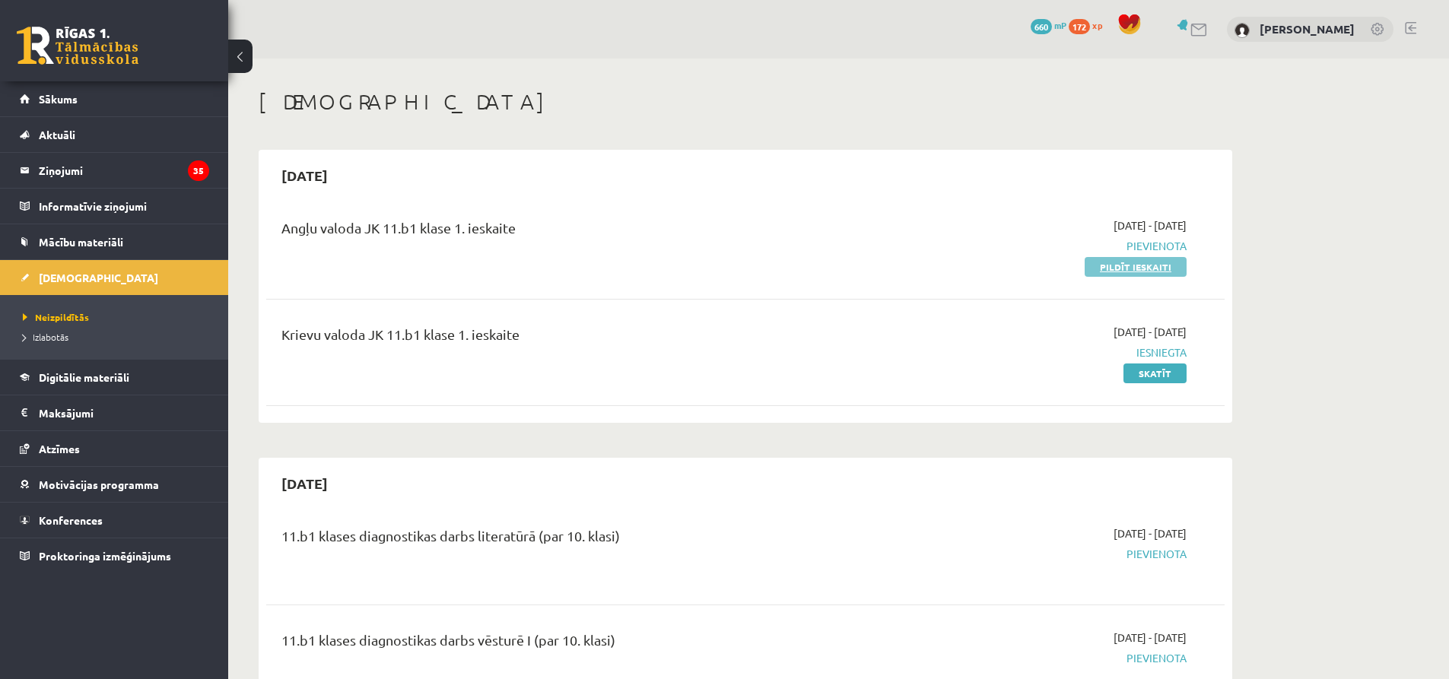
click at [1133, 273] on link "Pildīt ieskaiti" at bounding box center [1135, 267] width 102 height 20
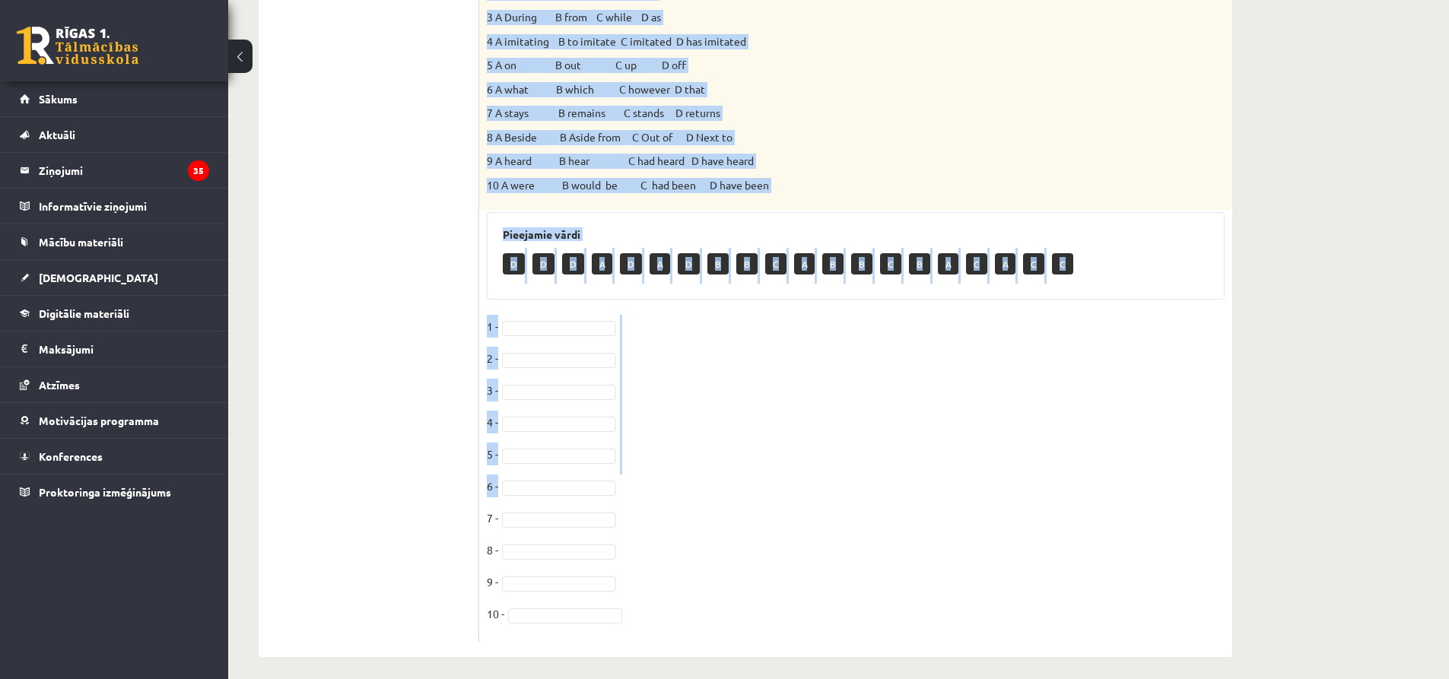
scroll to position [528, 0]
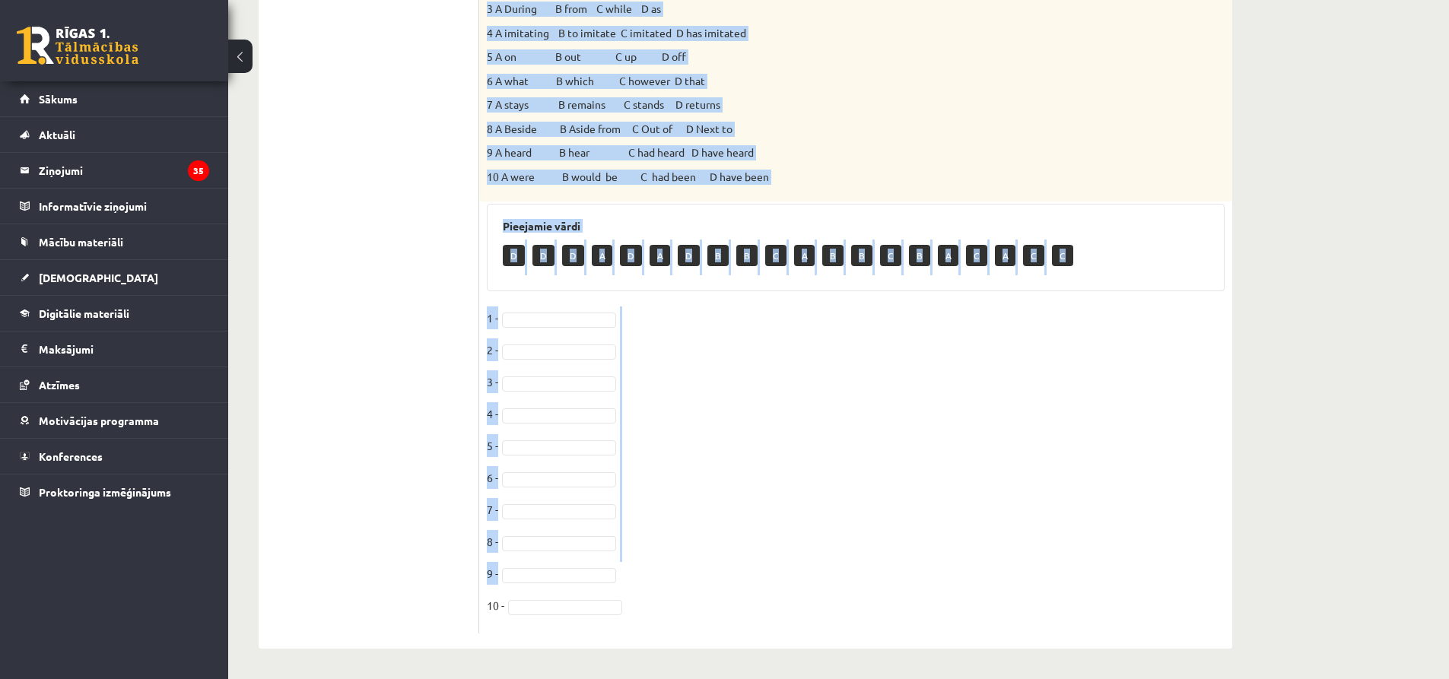
drag, startPoint x: 486, startPoint y: 151, endPoint x: 824, endPoint y: 585, distance: 550.0
click at [824, 585] on div "10p Choose the correct answer. 1 A sound B noise C shout D call 2 A fall B felt…" at bounding box center [855, 197] width 753 height 874
click at [824, 585] on fieldset "1 - 2 - 3 - 4 - 5 - 6 - 7 - 8 - 9 - 10 -" at bounding box center [856, 465] width 738 height 319
drag, startPoint x: 491, startPoint y: 351, endPoint x: 576, endPoint y: 611, distance: 273.7
click at [576, 614] on div "10p Choose the correct answer. 1 A sound B noise C shout D call 2 A fall B felt…" at bounding box center [855, 197] width 753 height 874
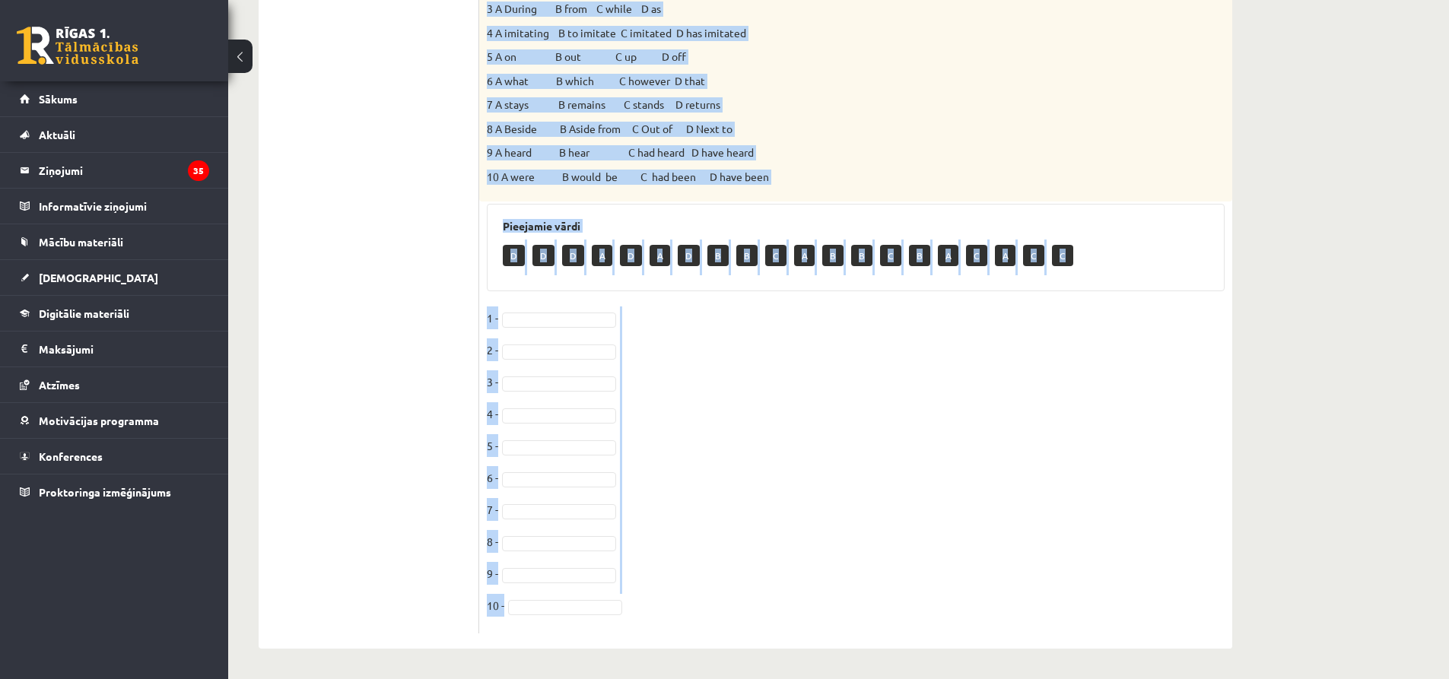
copy div "A noisy parrot called Peanut, who likes to immitate sounds, helped save Kenny D…"
click at [1318, 511] on div "Angļu valoda 11.b1 JK klase 1. ieskaite , Kristers Auziņš (11.b1 JK) Parādīt pu…" at bounding box center [838, 105] width 1220 height 1148
click at [1312, 557] on div "Angļu valoda 11.b1 JK klase 1. ieskaite , Kristers Auziņš (11.b1 JK) Parādīt pu…" at bounding box center [838, 105] width 1220 height 1148
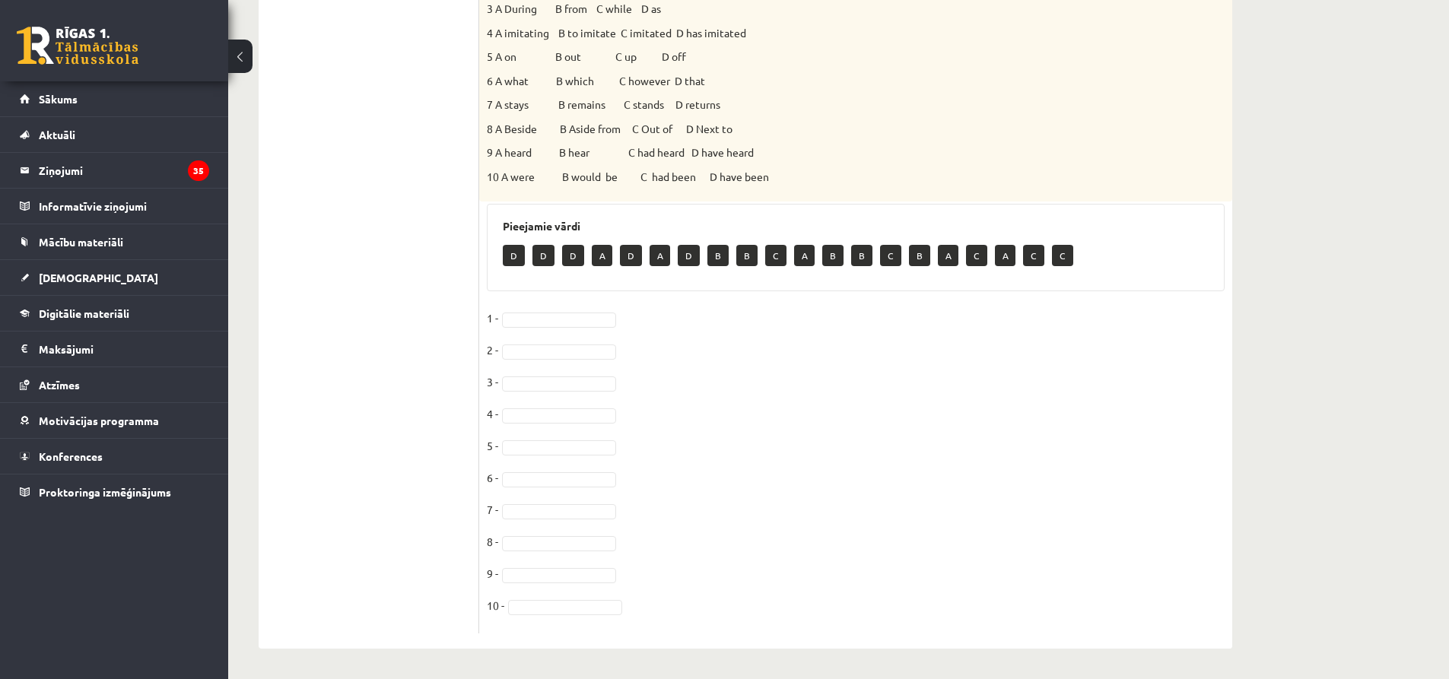
click at [1377, 335] on div "Angļu valoda 11.b1 JK klase 1. ieskaite , Kristers Auziņš (11.b1 JK) Parādīt pu…" at bounding box center [838, 105] width 1220 height 1148
click at [1285, 207] on div "Angļu valoda 11.b1 JK klase 1. ieskaite , Kristers Auziņš (11.b1 JK) Parādīt pu…" at bounding box center [838, 105] width 1220 height 1148
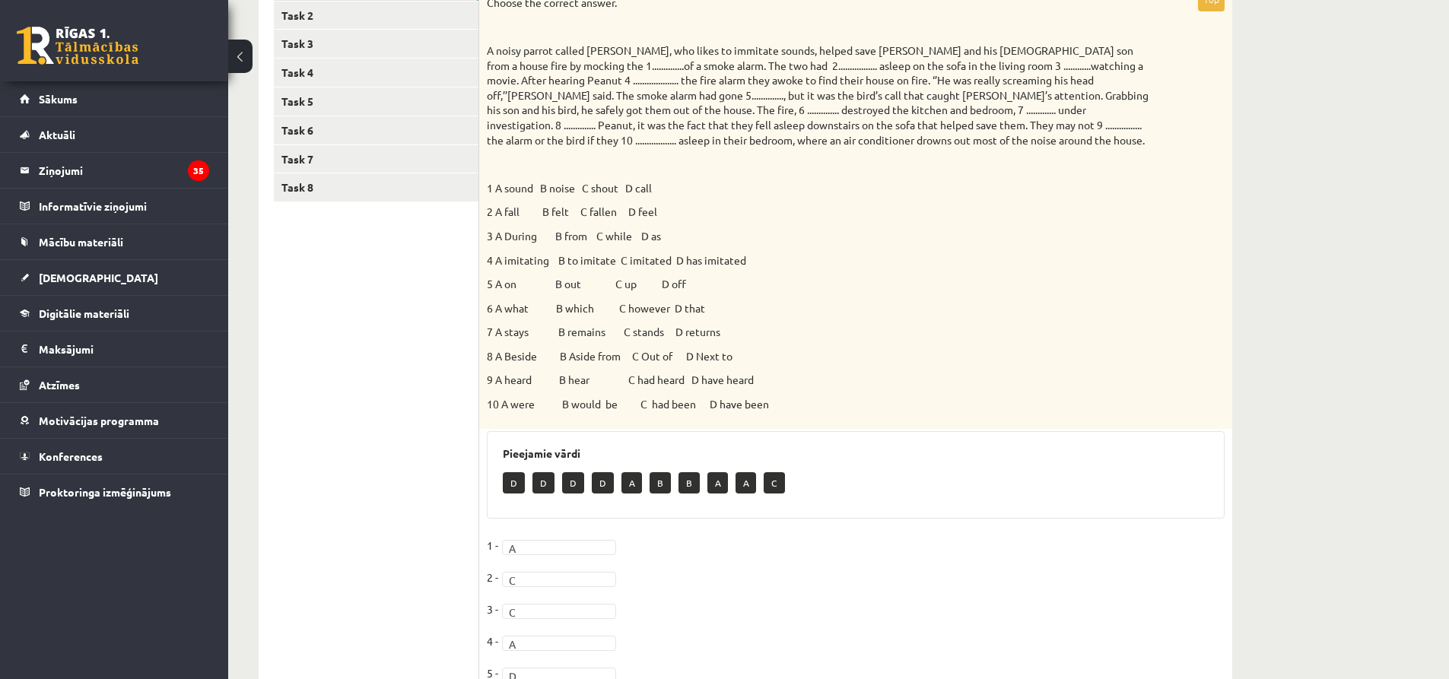
scroll to position [0, 0]
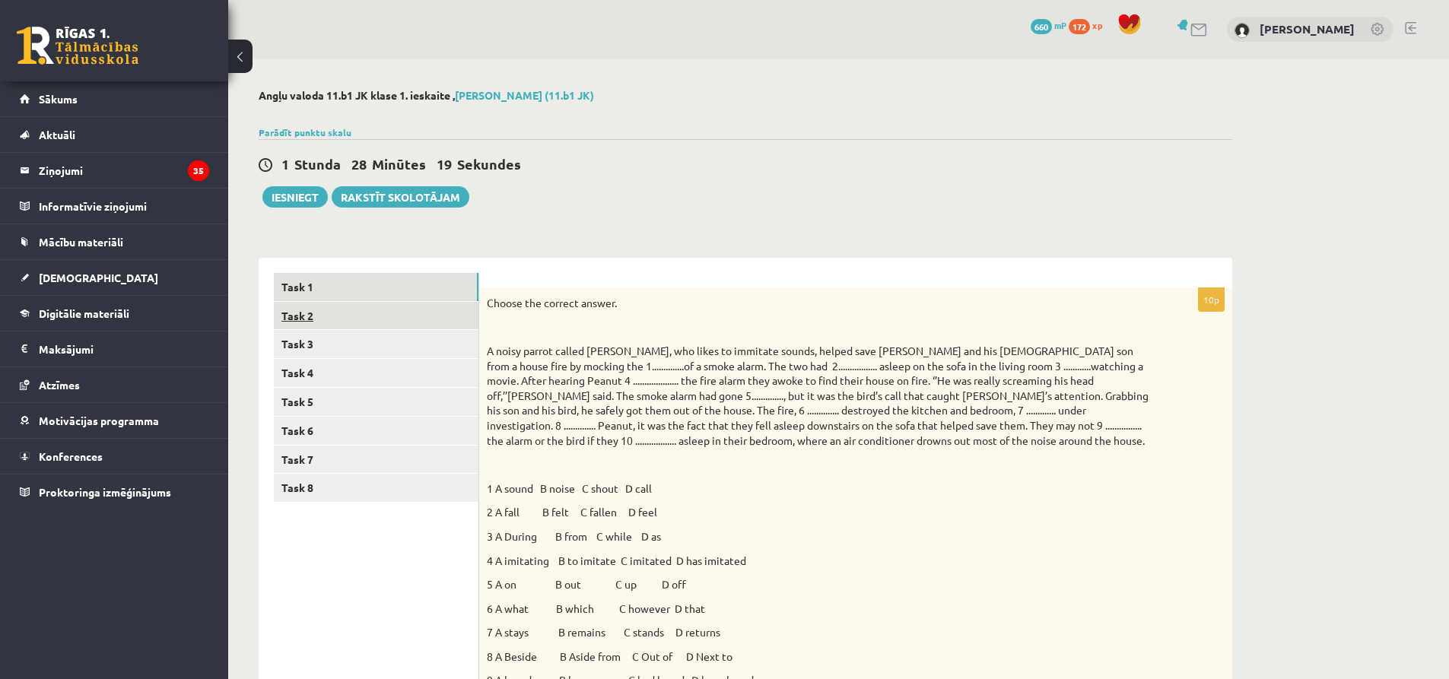
click at [308, 314] on link "Task 2" at bounding box center [376, 316] width 205 height 28
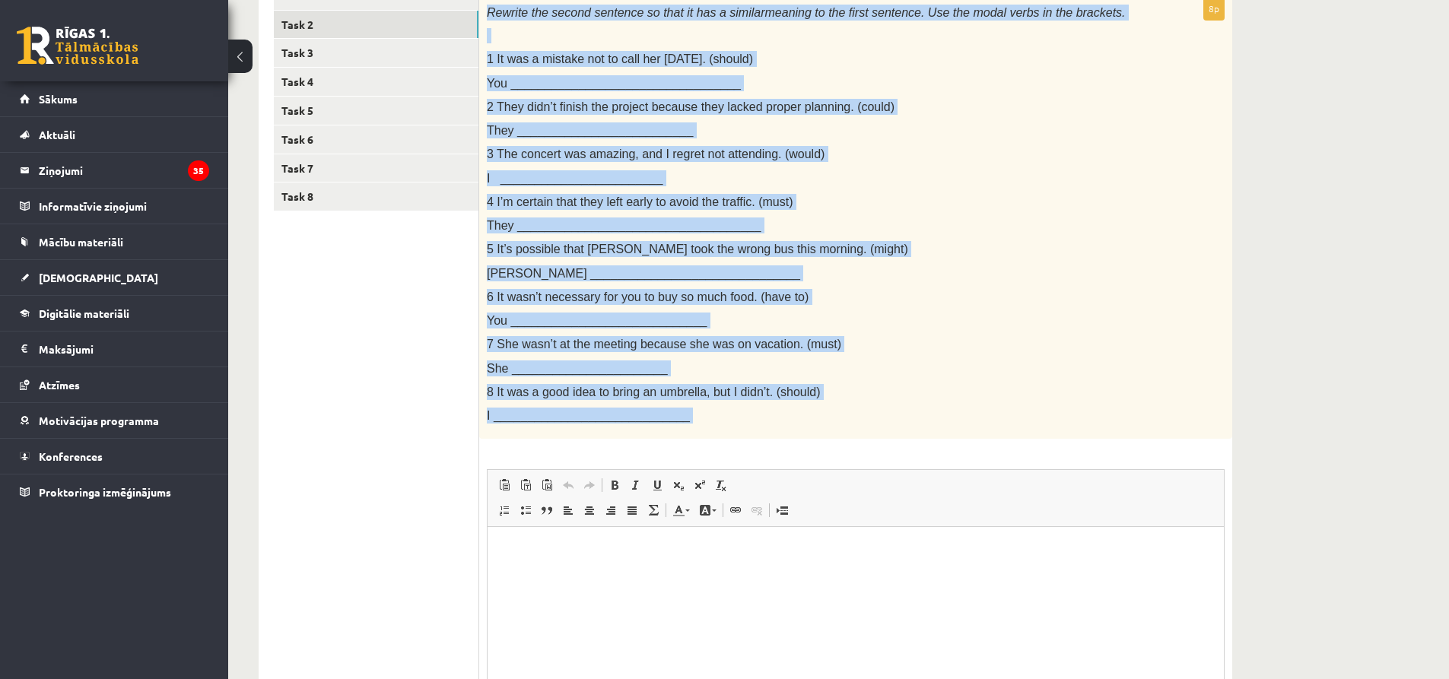
scroll to position [293, 0]
drag, startPoint x: 487, startPoint y: 242, endPoint x: 742, endPoint y: 443, distance: 324.8
click at [744, 455] on div "8p Rewrite the second sentence so that it has a similar meaning to the first se…" at bounding box center [855, 389] width 753 height 789
copy div "Rewrite the second sentence so that it has a similar meaning to the first sente…"
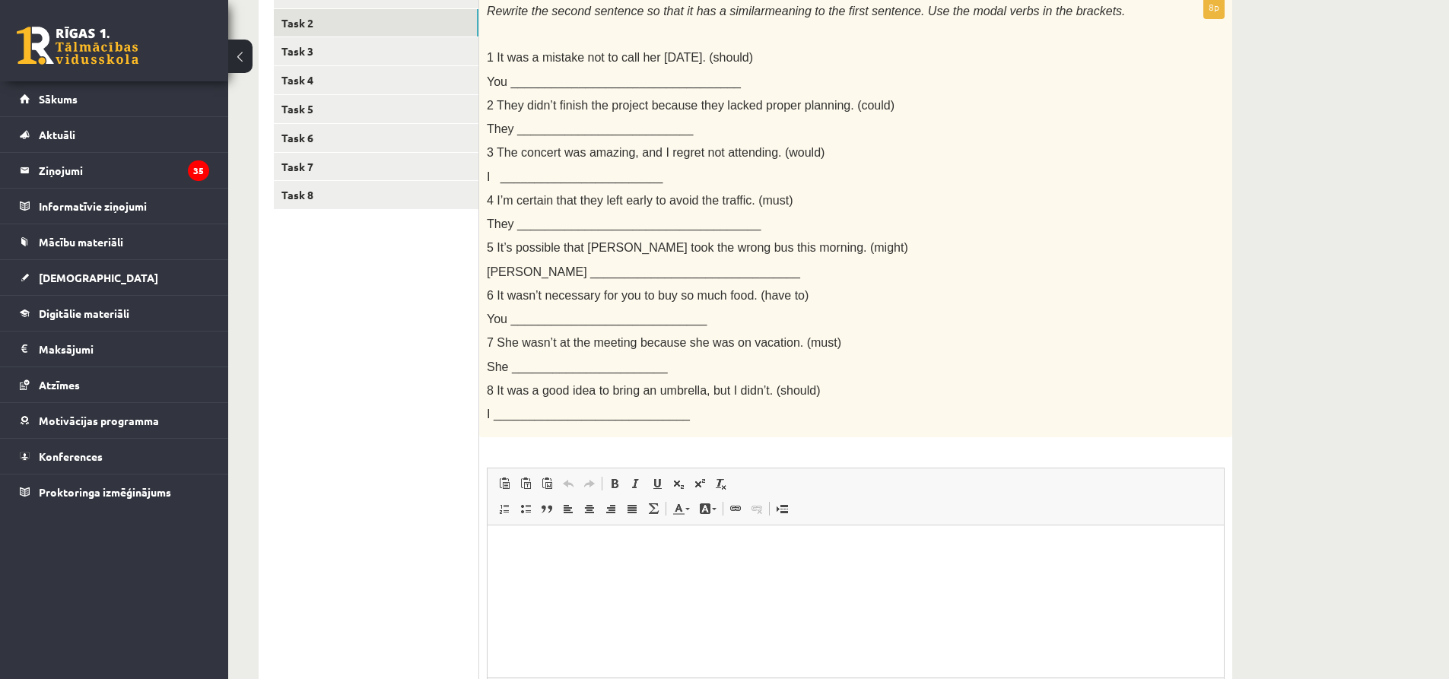
click at [363, 389] on ul "Task 1 Task 2 Task 3 Task 4 Task 5 Task 6 Task 7 Task 8" at bounding box center [376, 382] width 205 height 805
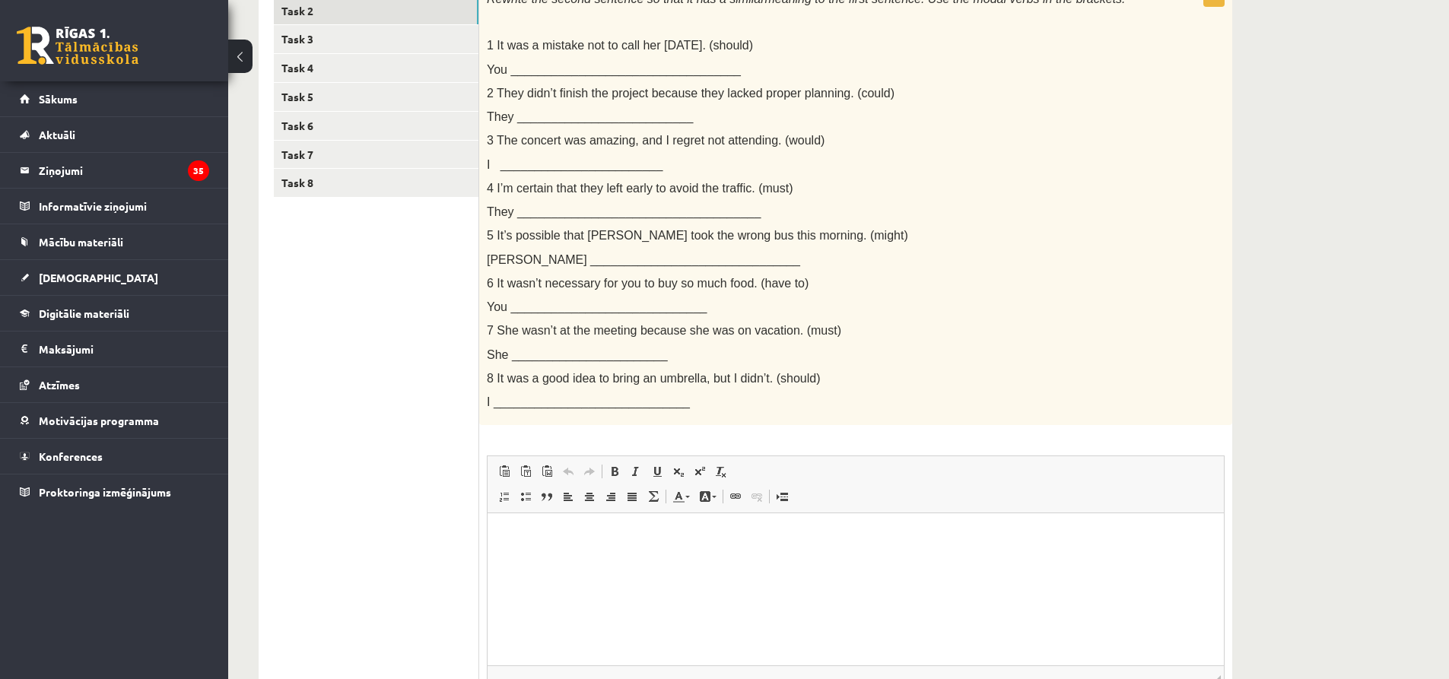
scroll to position [369, 0]
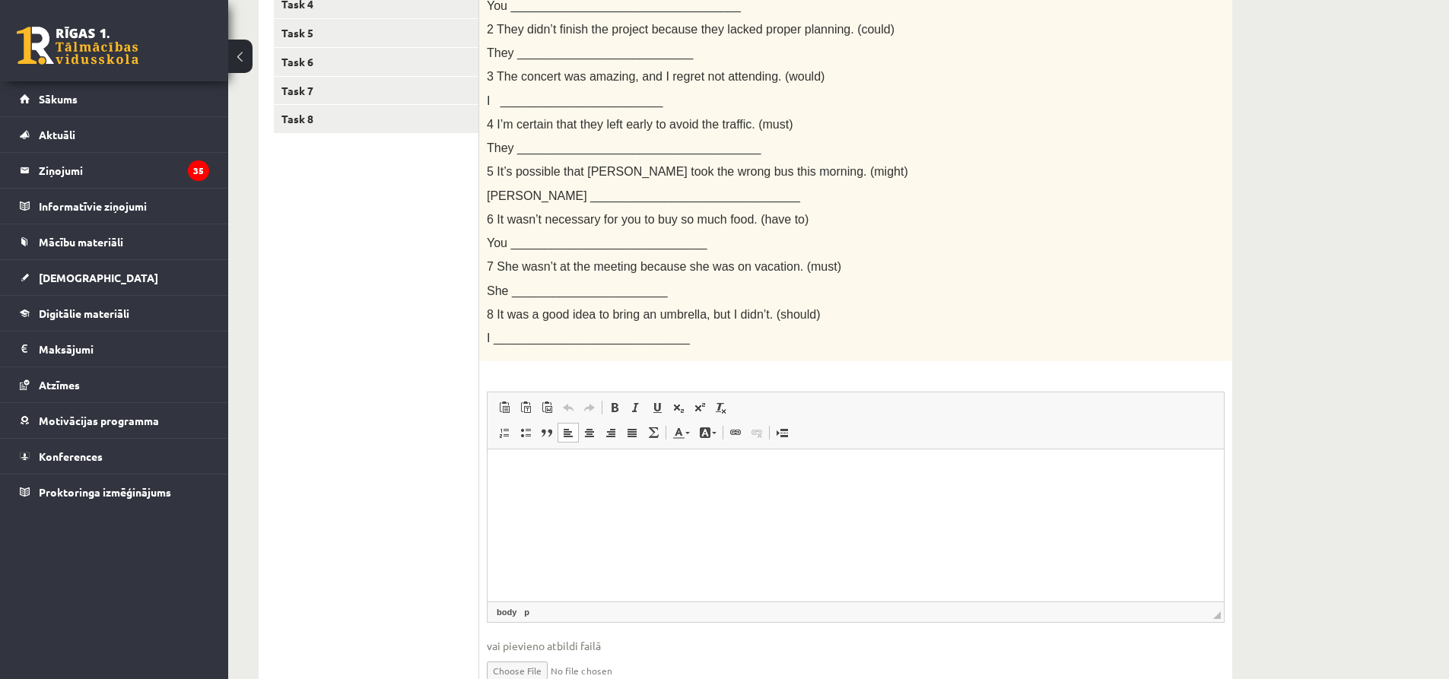
click at [513, 475] on p "Editor, wiswyg-editor-user-answer-47024724685580" at bounding box center [856, 473] width 706 height 16
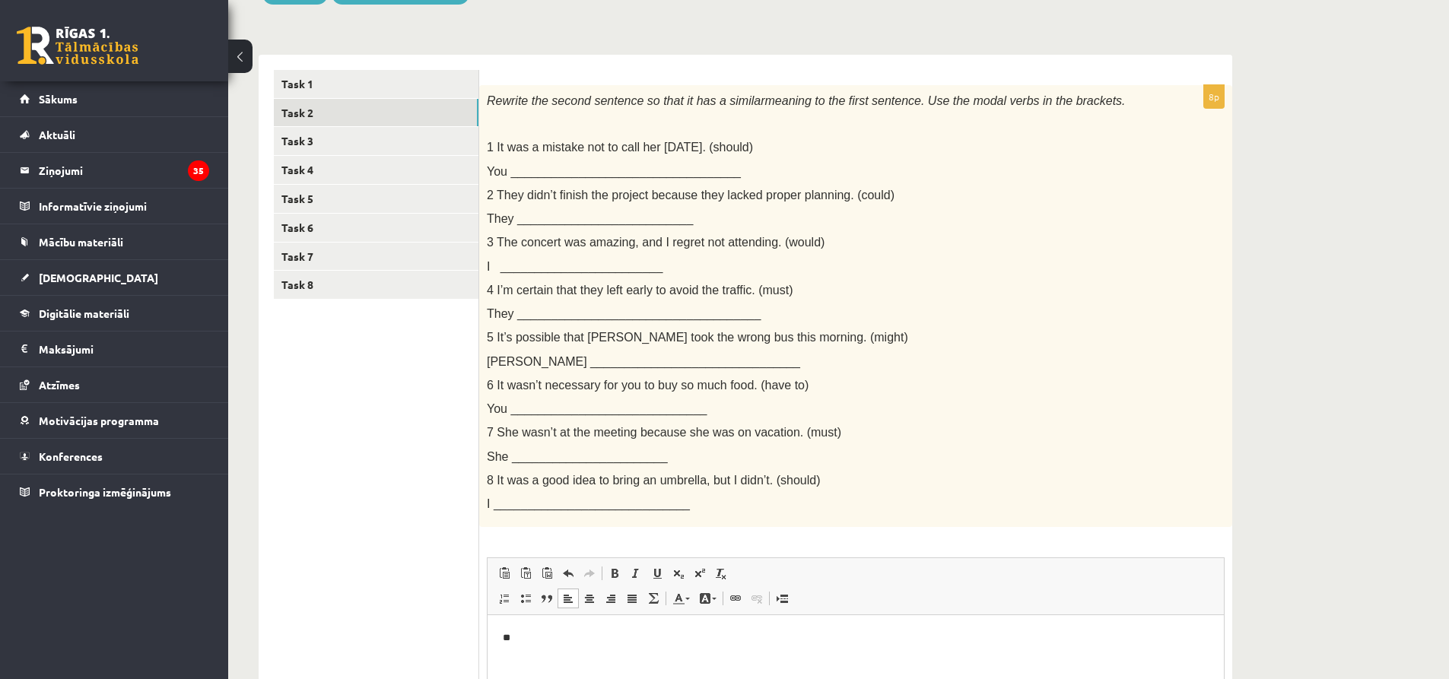
scroll to position [0, 0]
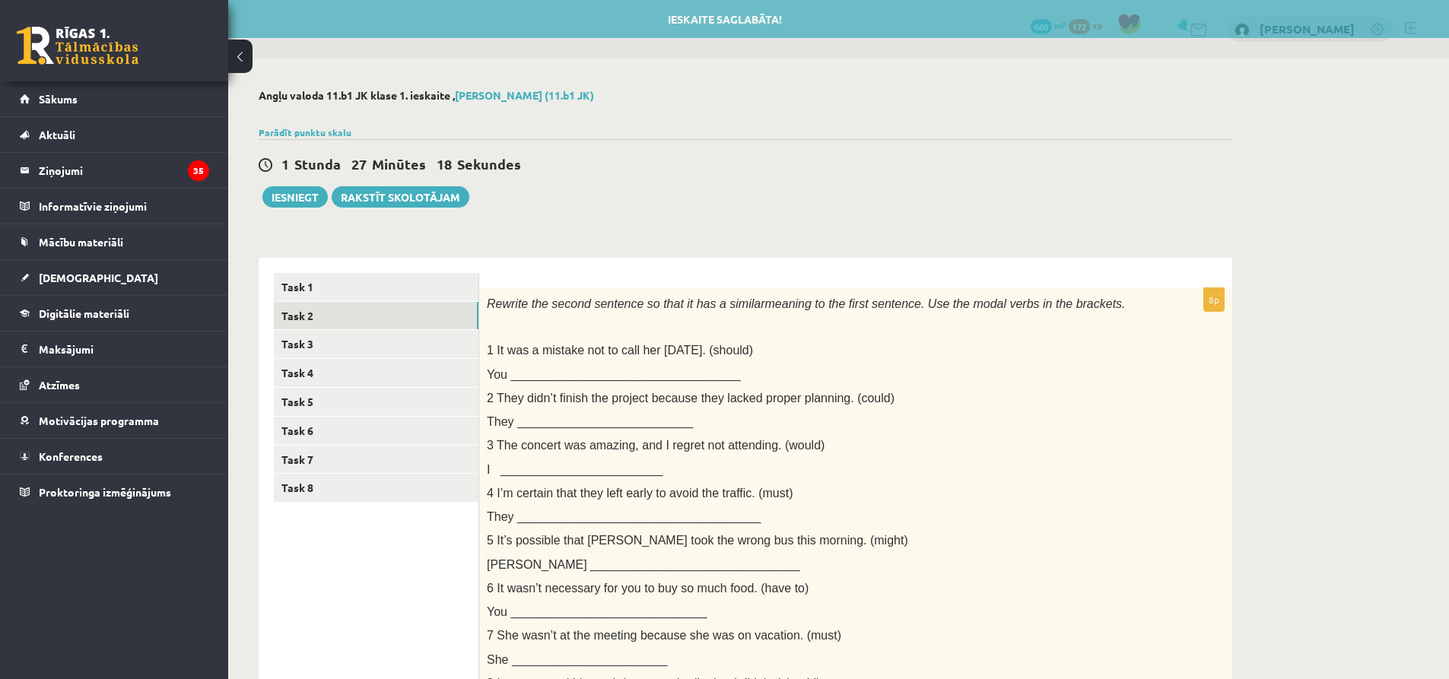
click at [389, 554] on ul "Task 1 Task 2 Task 3 Task 4 Task 5 Task 6 Task 7 Task 8" at bounding box center [376, 675] width 205 height 805
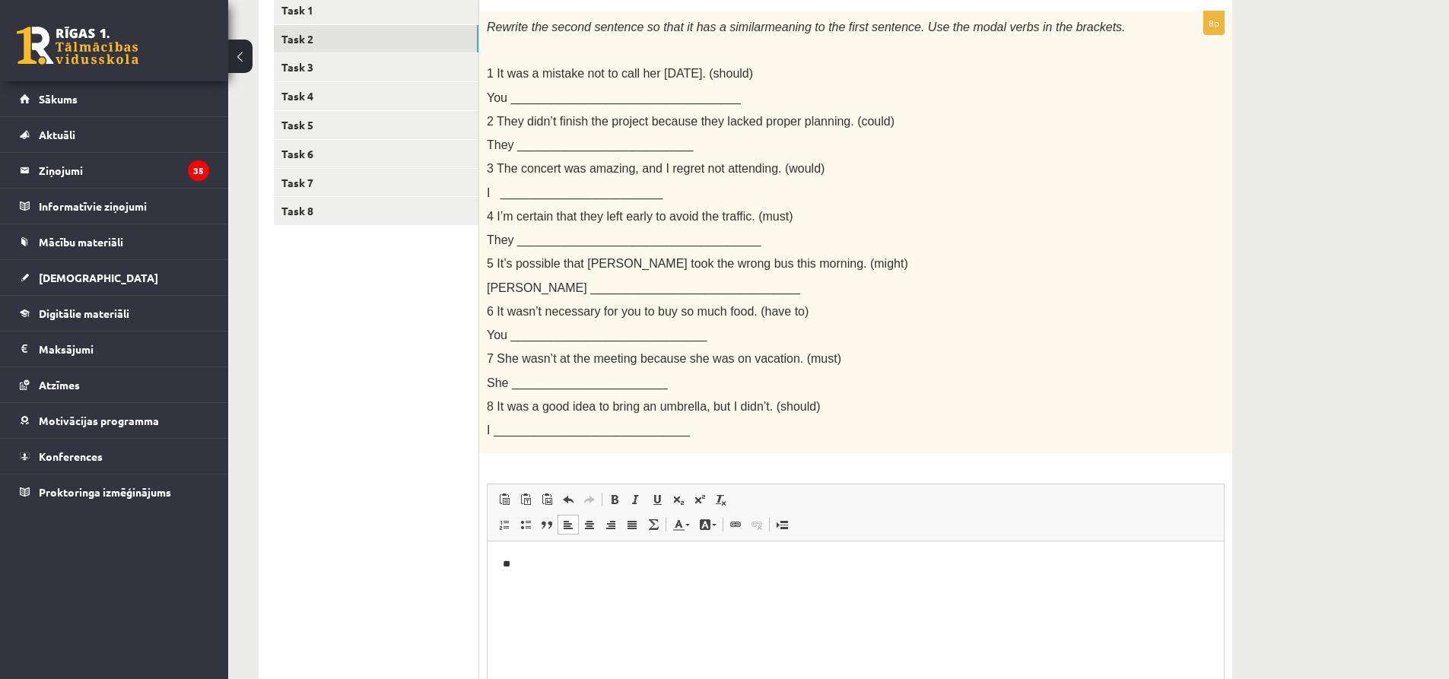
scroll to position [304, 0]
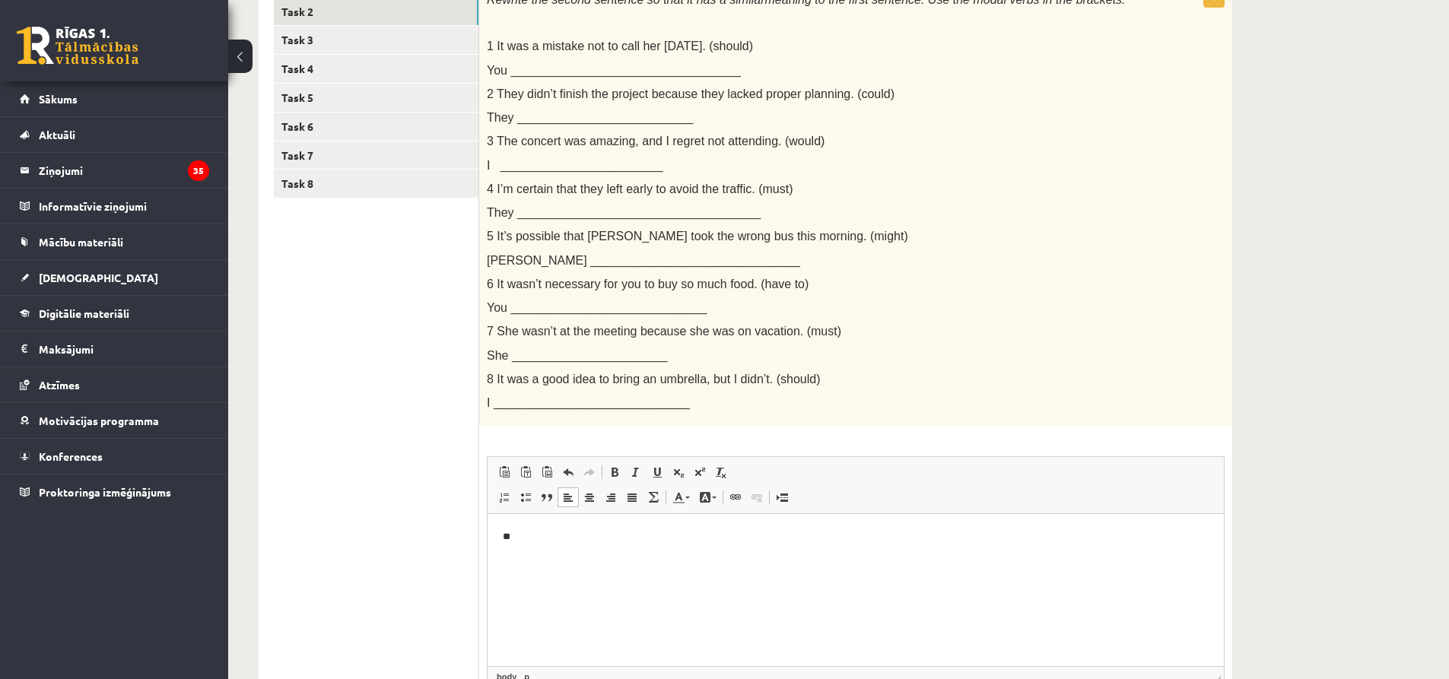
click at [525, 540] on p "**" at bounding box center [856, 537] width 706 height 16
click at [530, 565] on p "*********" at bounding box center [856, 563] width 706 height 16
click at [534, 587] on p "**" at bounding box center [856, 588] width 706 height 16
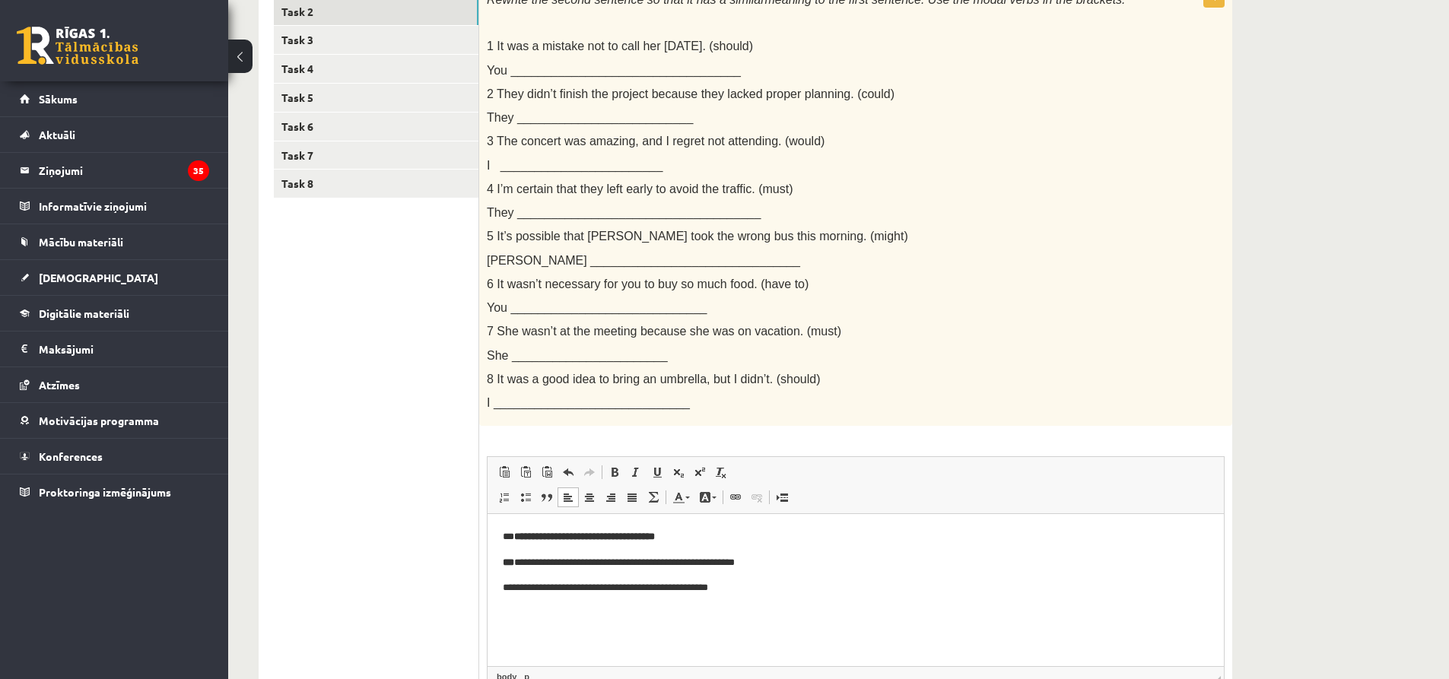
click at [742, 591] on p "**********" at bounding box center [856, 588] width 706 height 16
click at [733, 618] on p "**********" at bounding box center [856, 614] width 706 height 16
click at [538, 640] on p "**" at bounding box center [850, 640] width 694 height 16
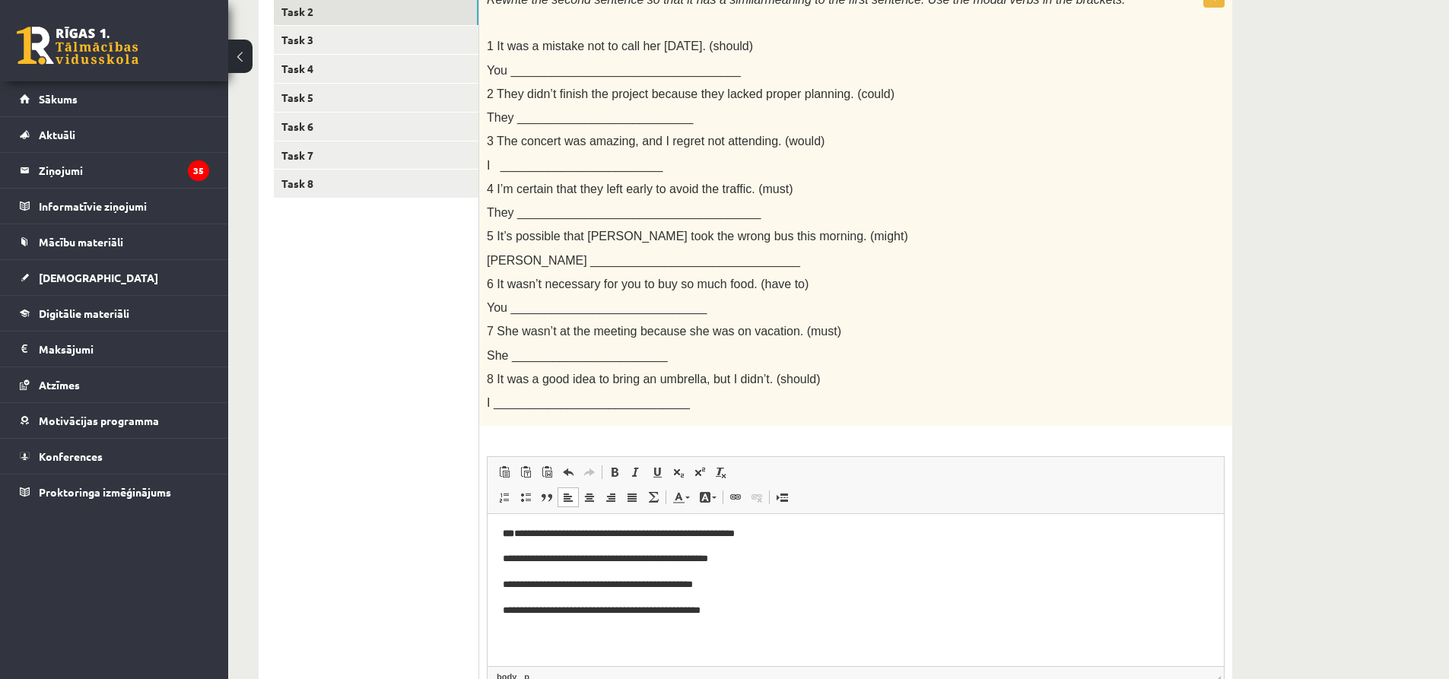
scroll to position [49, 0]
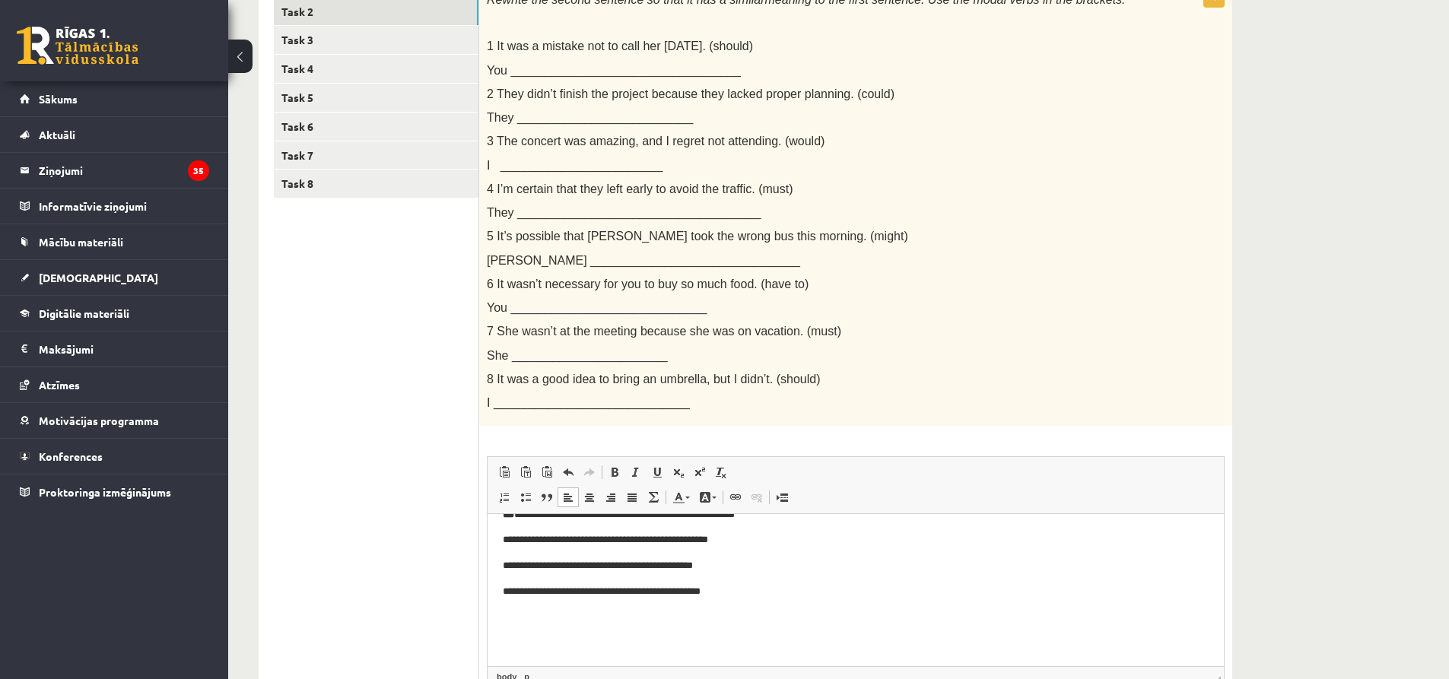
click at [758, 599] on body "**********" at bounding box center [856, 566] width 706 height 170
click at [690, 627] on body "**********" at bounding box center [856, 578] width 706 height 195
click at [691, 621] on p "**********" at bounding box center [850, 616] width 694 height 16
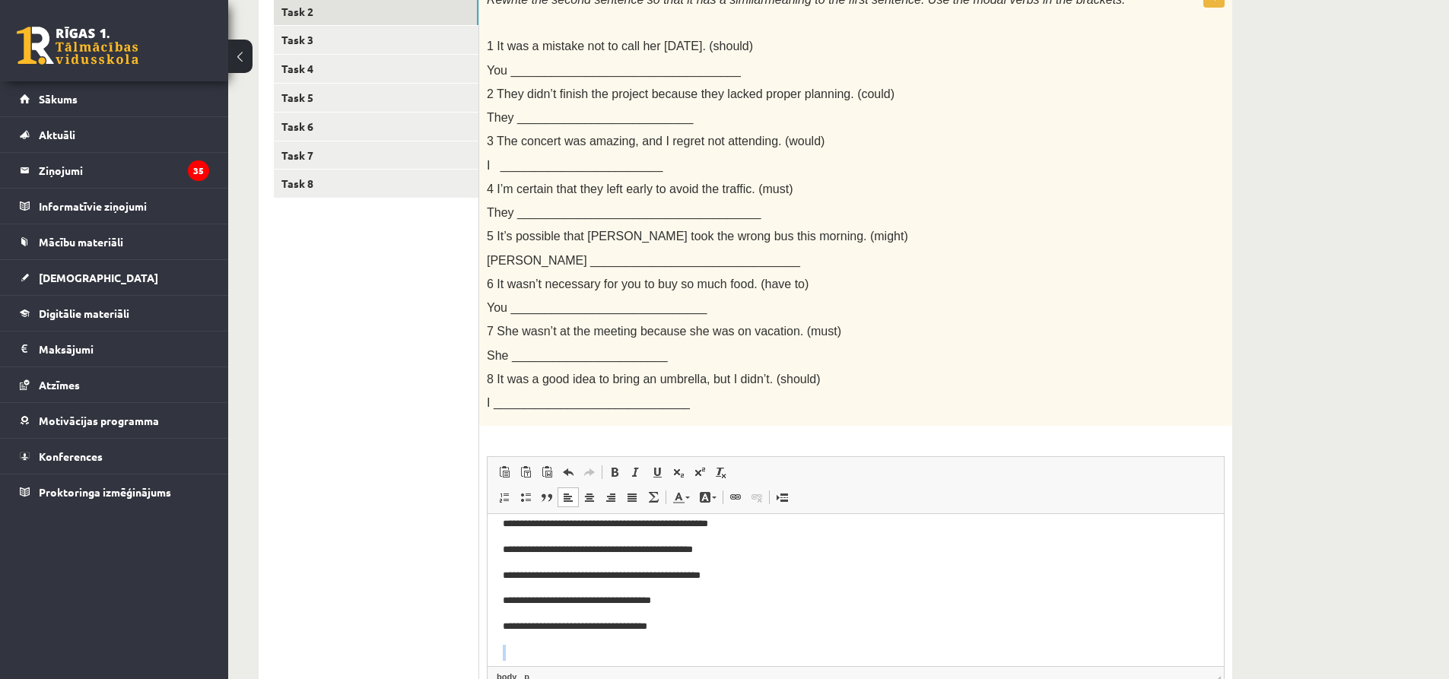
scroll to position [75, 0]
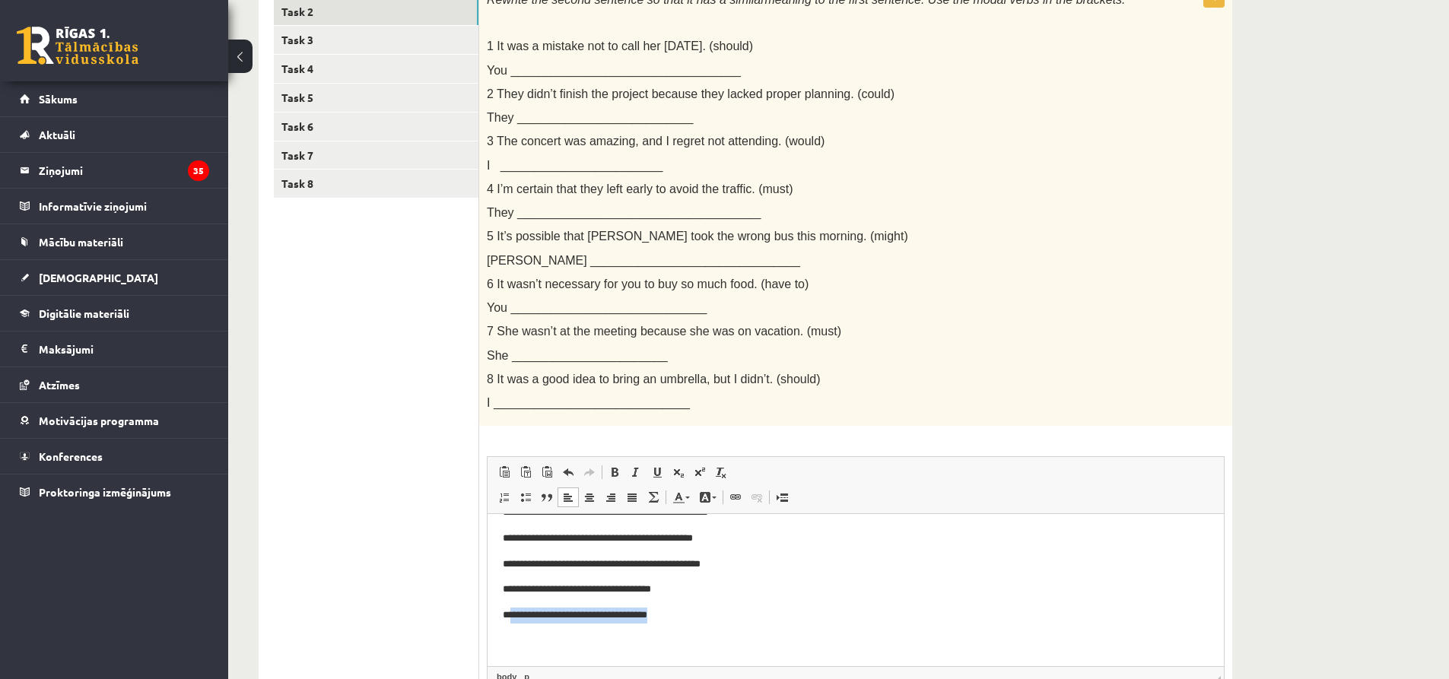
drag, startPoint x: 680, startPoint y: 647, endPoint x: 513, endPoint y: 621, distance: 169.4
click at [513, 621] on p "**********" at bounding box center [850, 616] width 694 height 16
click at [534, 619] on p "**" at bounding box center [850, 616] width 694 height 16
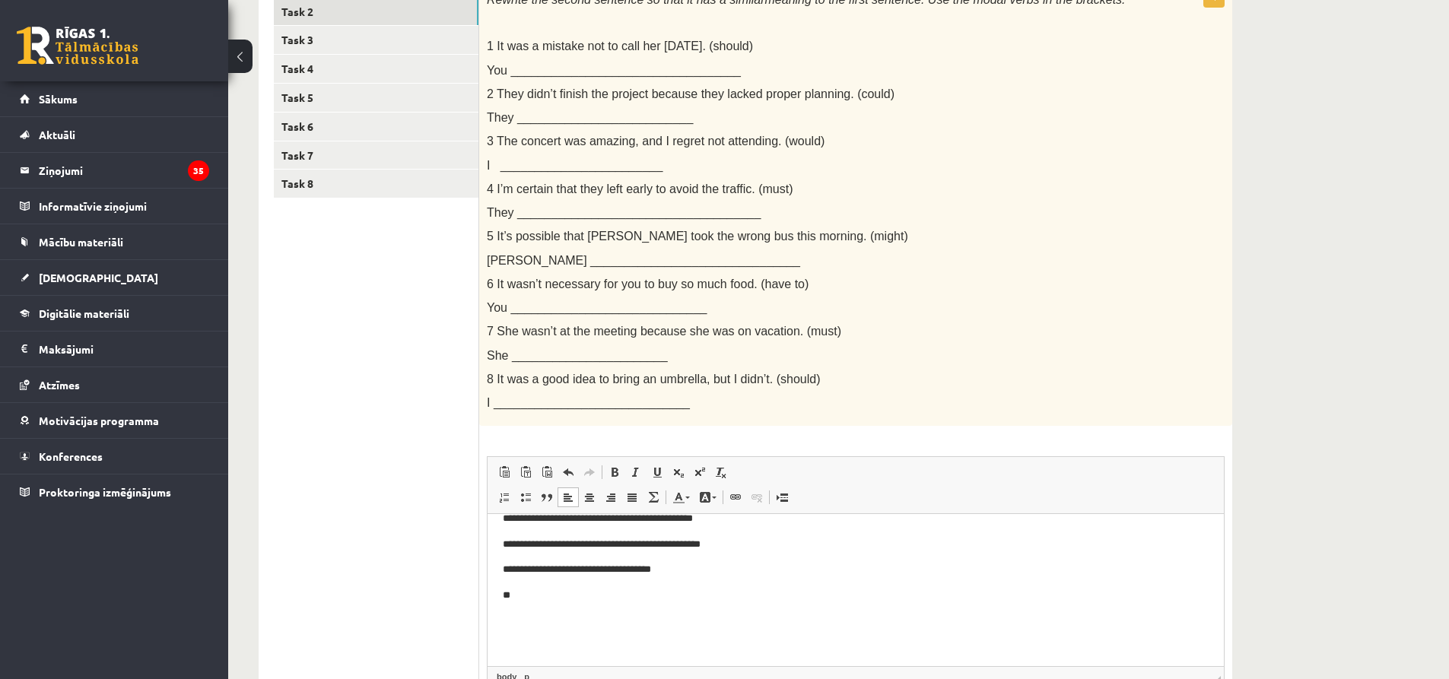
scroll to position [100, 0]
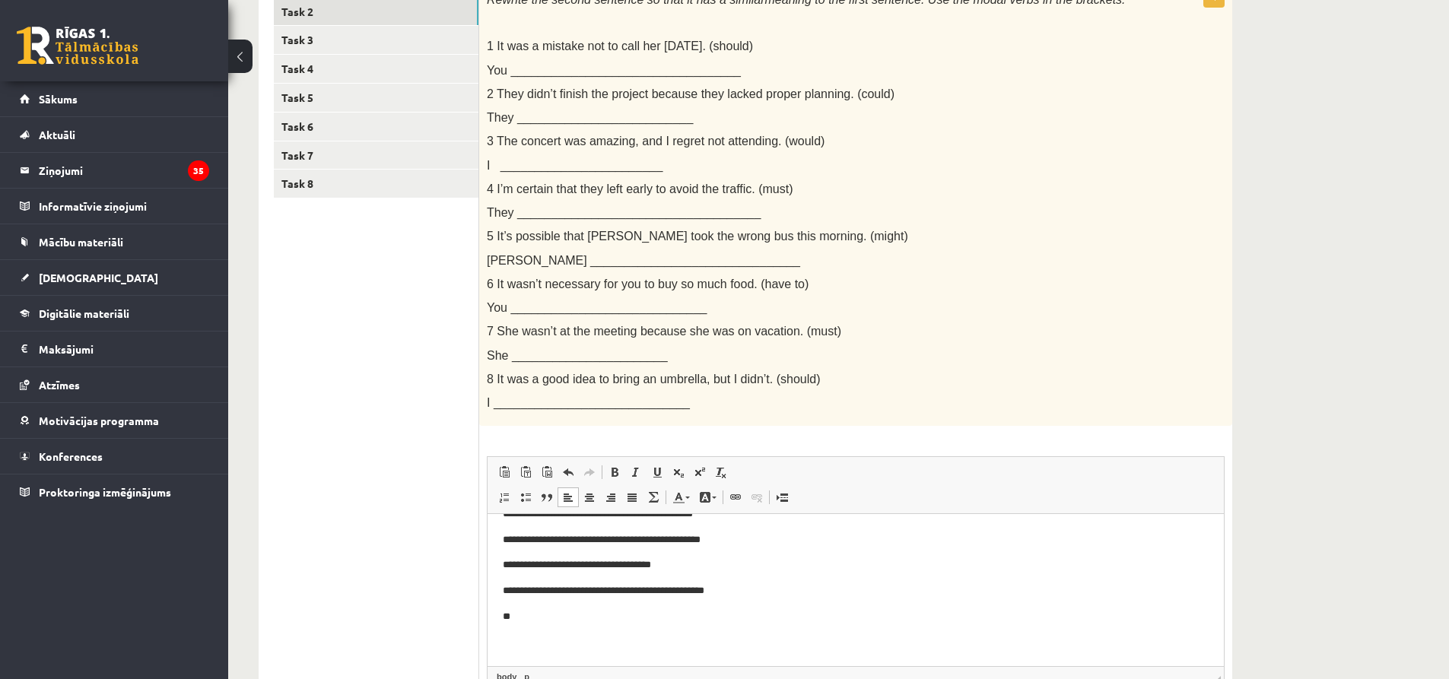
click at [524, 610] on p "**" at bounding box center [850, 617] width 694 height 16
click at [528, 644] on p "**" at bounding box center [850, 643] width 694 height 16
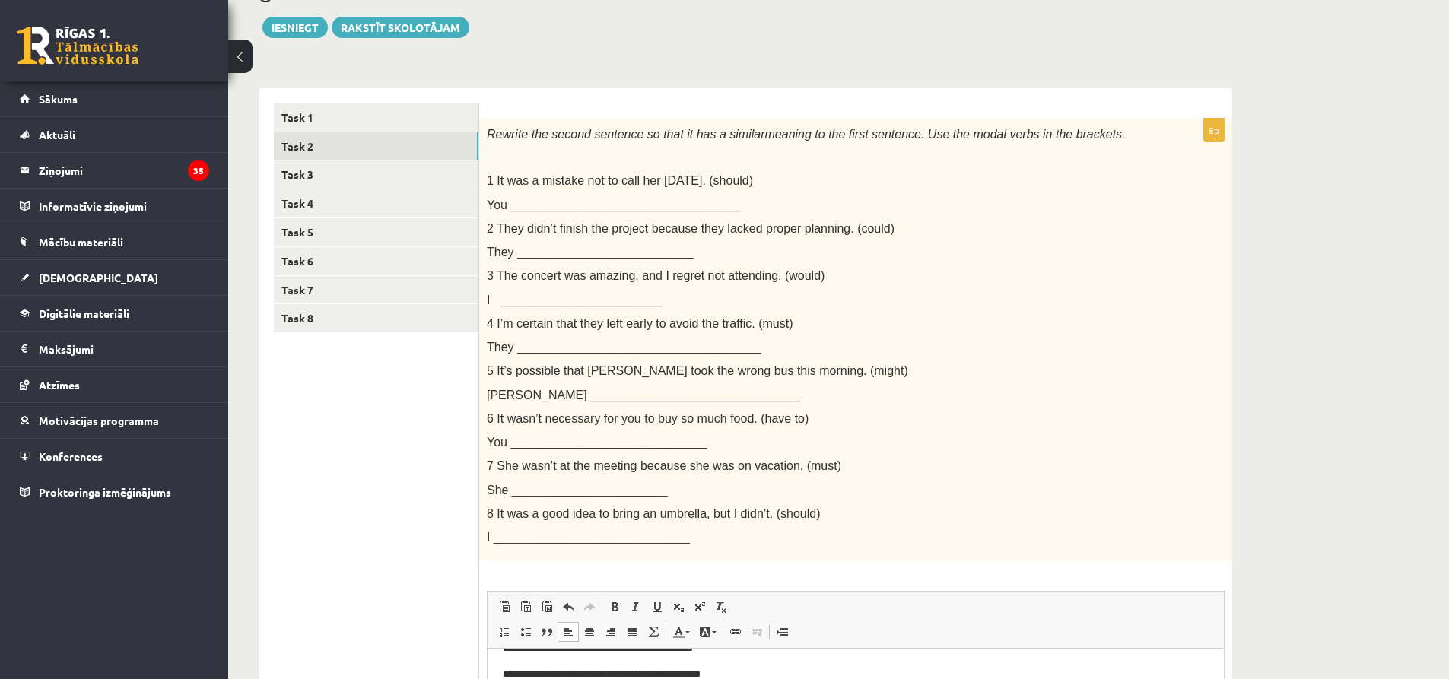
scroll to position [0, 0]
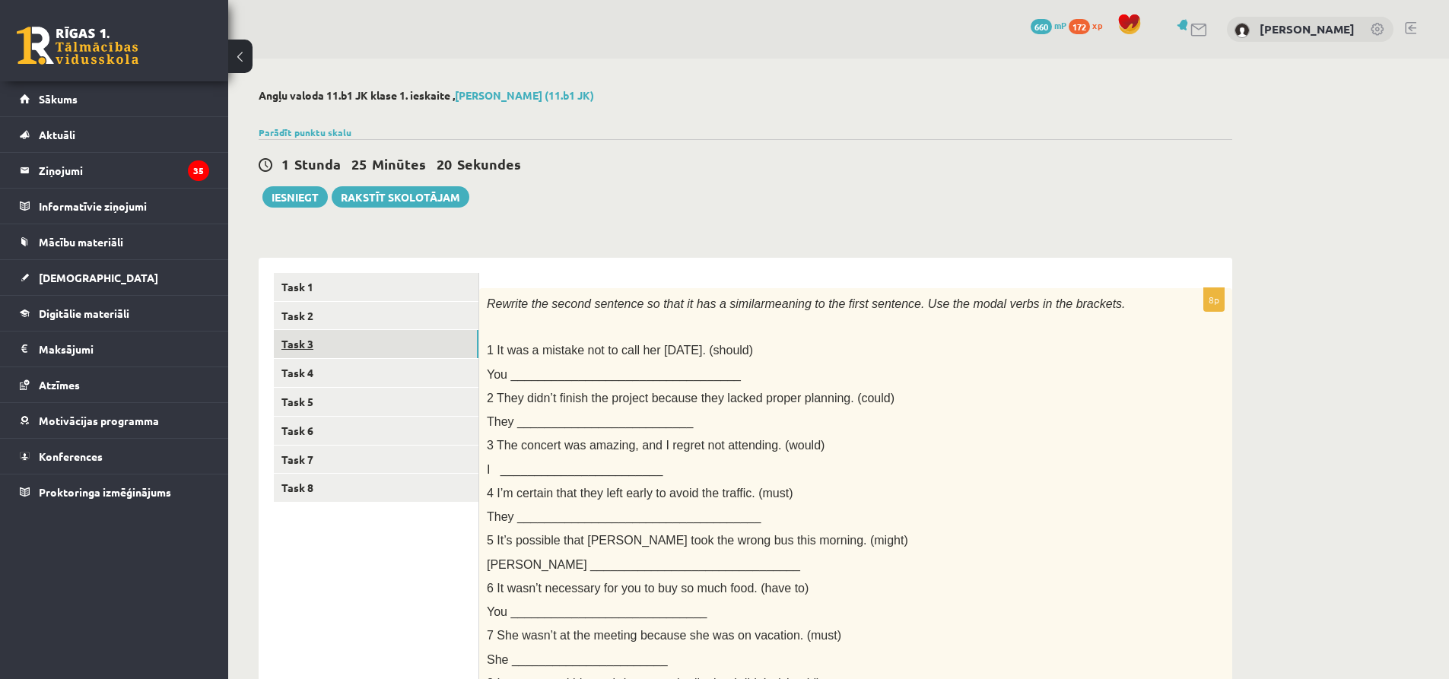
click at [300, 338] on link "Task 3" at bounding box center [376, 344] width 205 height 28
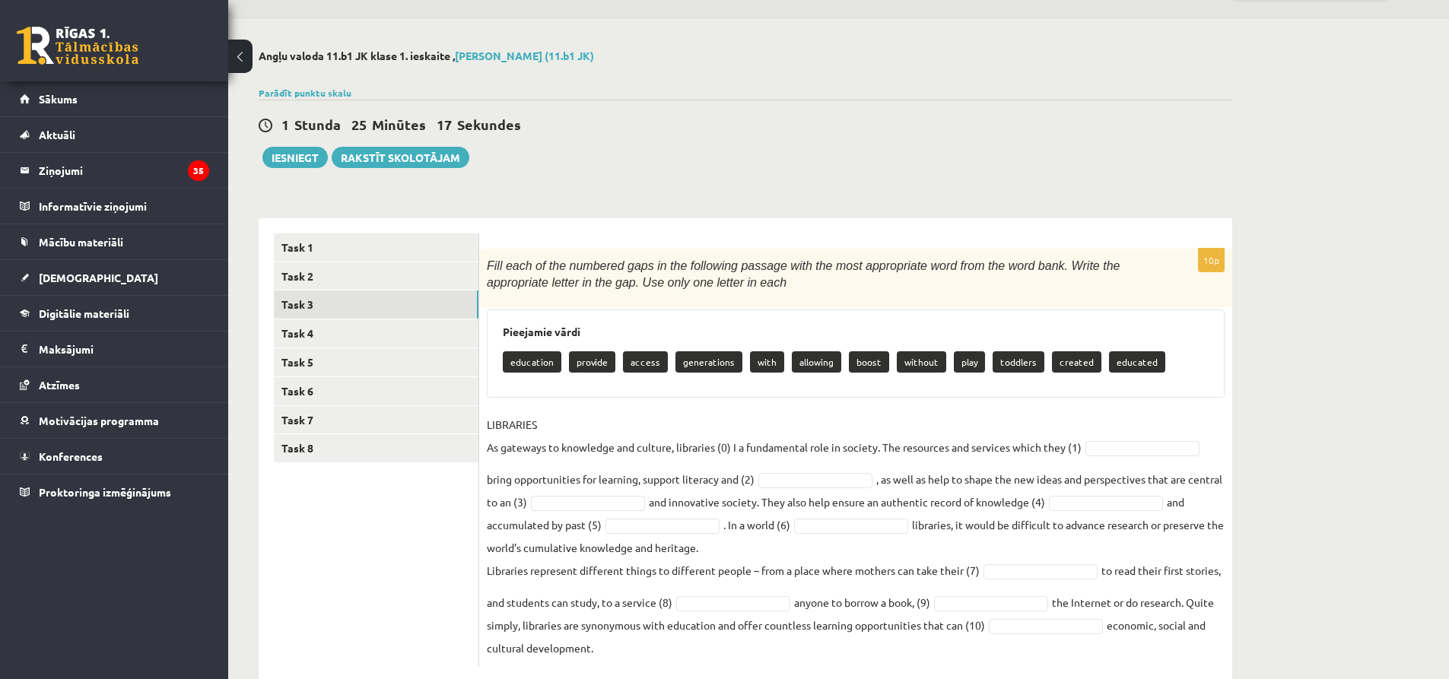
scroll to position [75, 0]
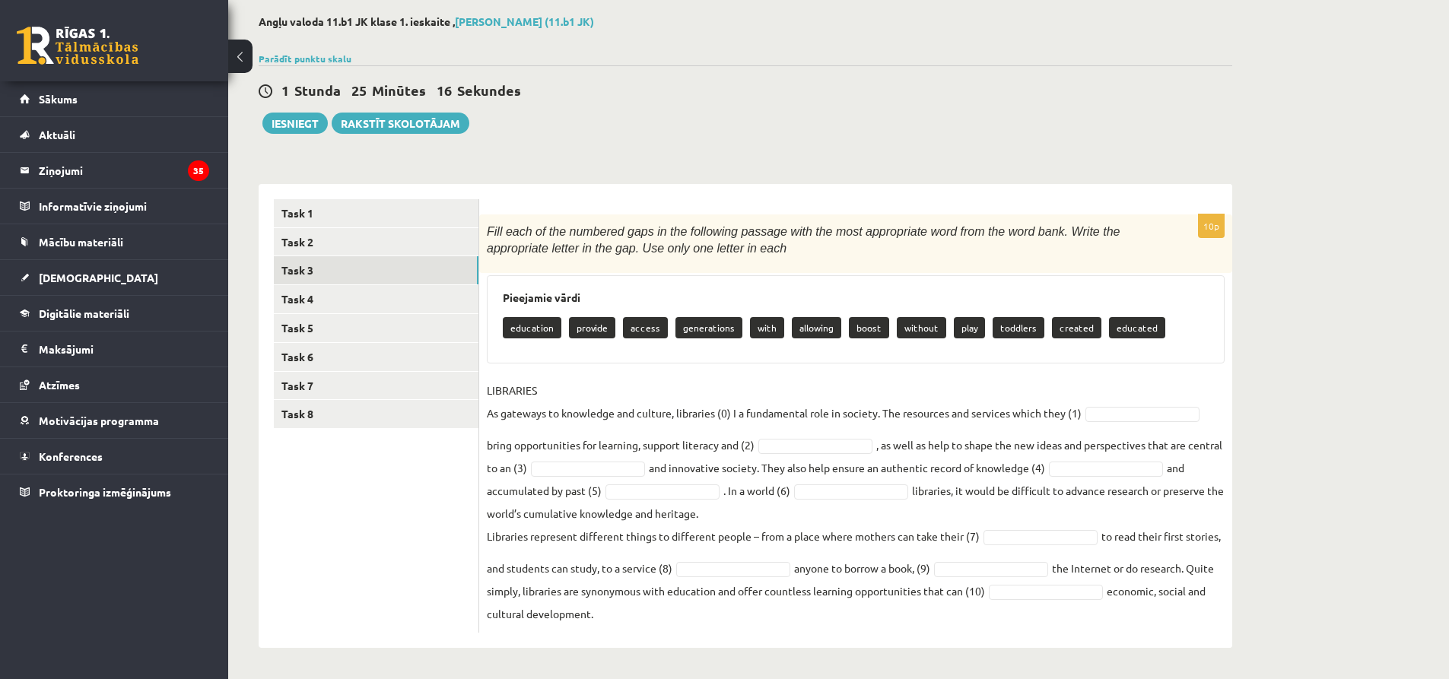
drag, startPoint x: 485, startPoint y: 306, endPoint x: 1024, endPoint y: 628, distance: 627.8
click at [1024, 628] on div "10p Fill each of the numbered gaps in the following passage with the most appro…" at bounding box center [855, 423] width 753 height 418
copy div "Fill each of the numbered gaps in the following passage with the most appropria…"
click at [352, 531] on ul "Task 1 Task 2 Task 3 Task 4 Task 5 Task 6 Task 7 Task 8" at bounding box center [376, 415] width 205 height 433
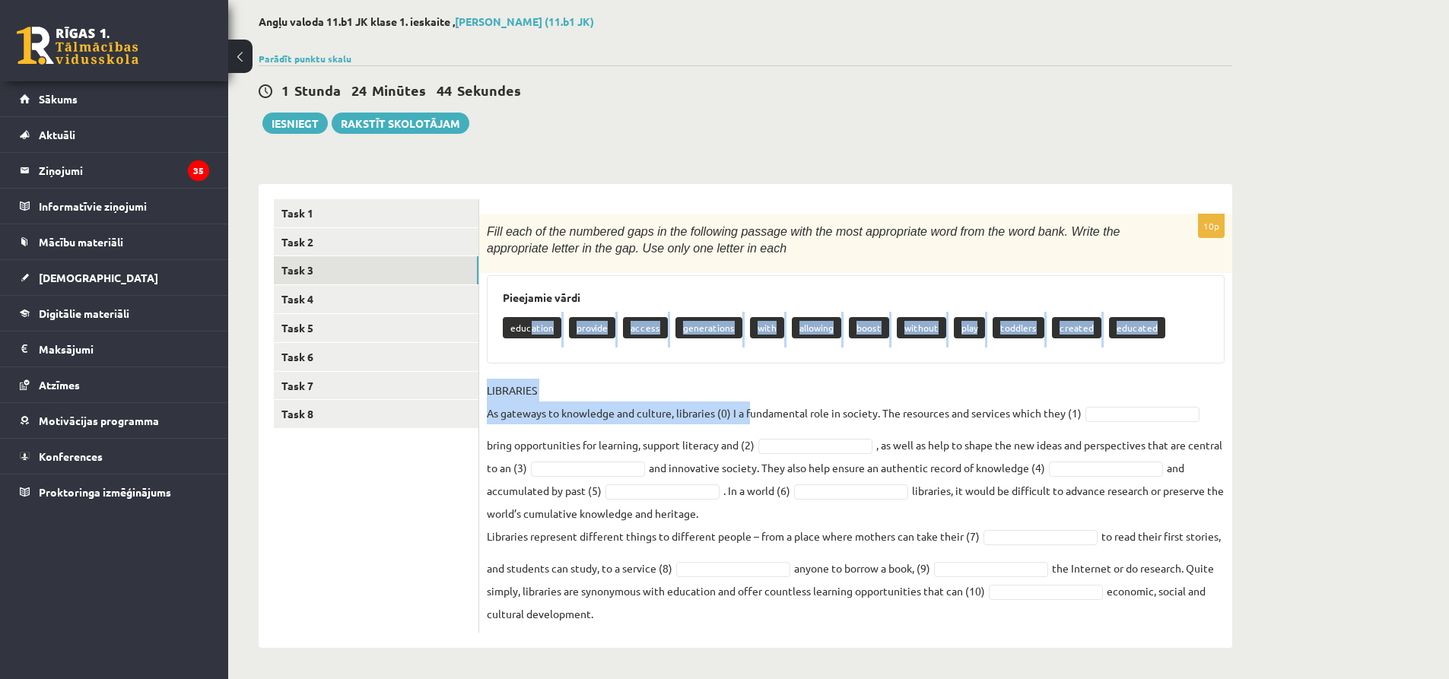
drag, startPoint x: 528, startPoint y: 335, endPoint x: 749, endPoint y: 421, distance: 236.9
click at [749, 421] on div "10p Fill each of the numbered gaps in the following passage with the most appro…" at bounding box center [855, 423] width 753 height 418
click at [982, 393] on p "LIBRARIES As gateways to knowledge and culture, libraries (0) I a fundamental r…" at bounding box center [784, 402] width 595 height 46
click at [975, 392] on p "LIBRARIES As gateways to knowledge and culture, libraries (0) I a fundamental r…" at bounding box center [784, 402] width 595 height 46
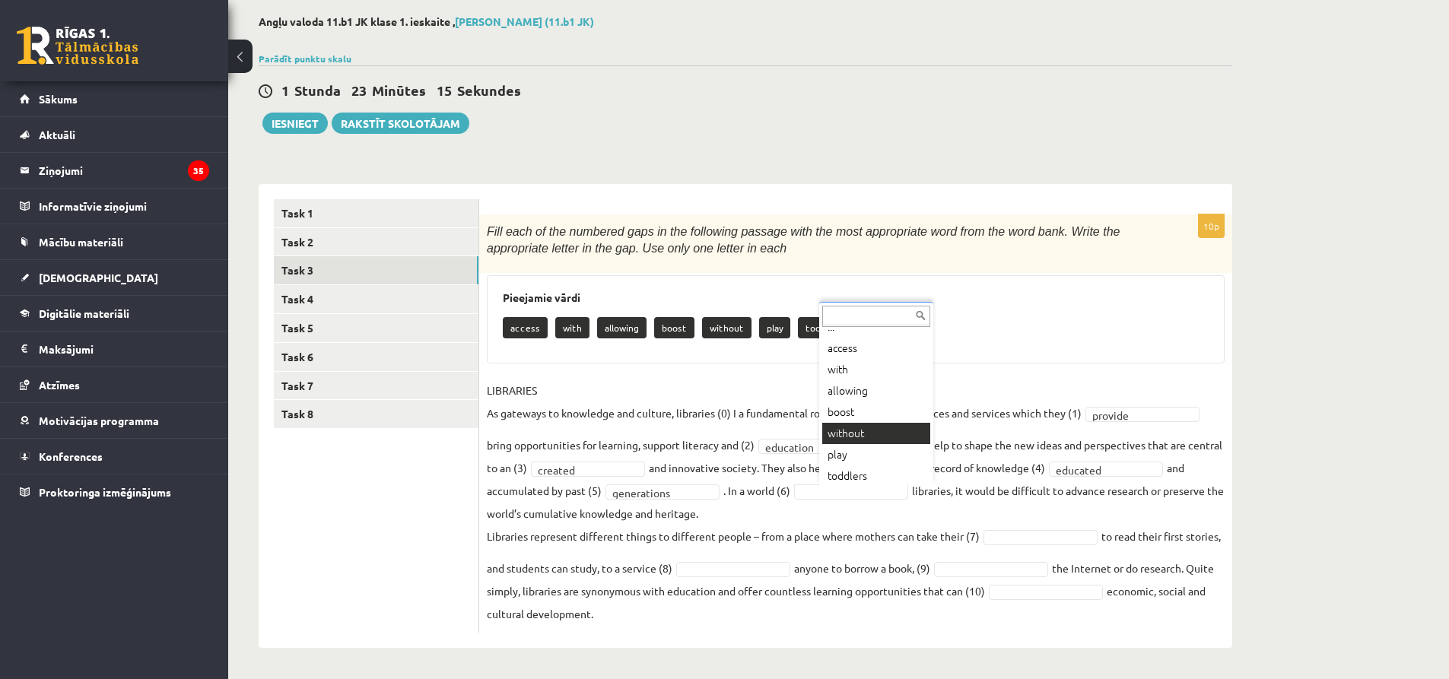
scroll to position [18, 0]
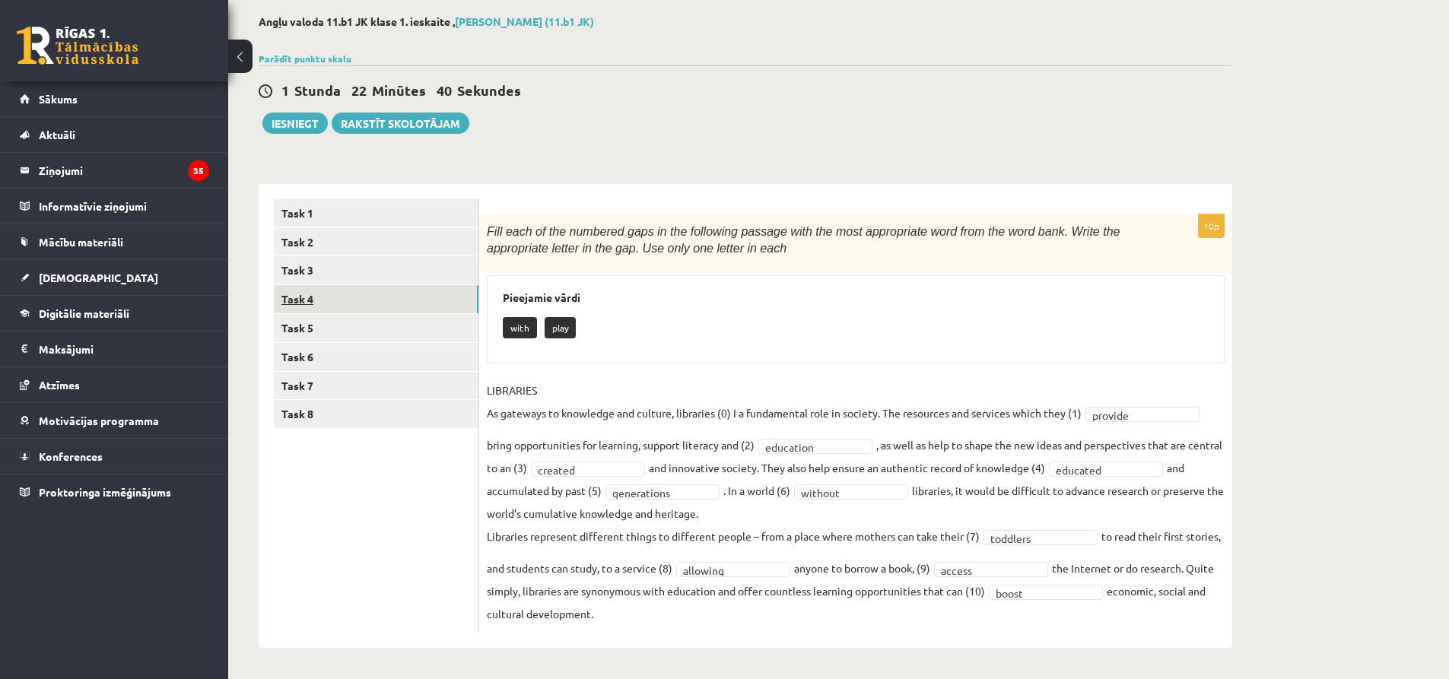
click at [330, 290] on link "Task 4" at bounding box center [376, 299] width 205 height 28
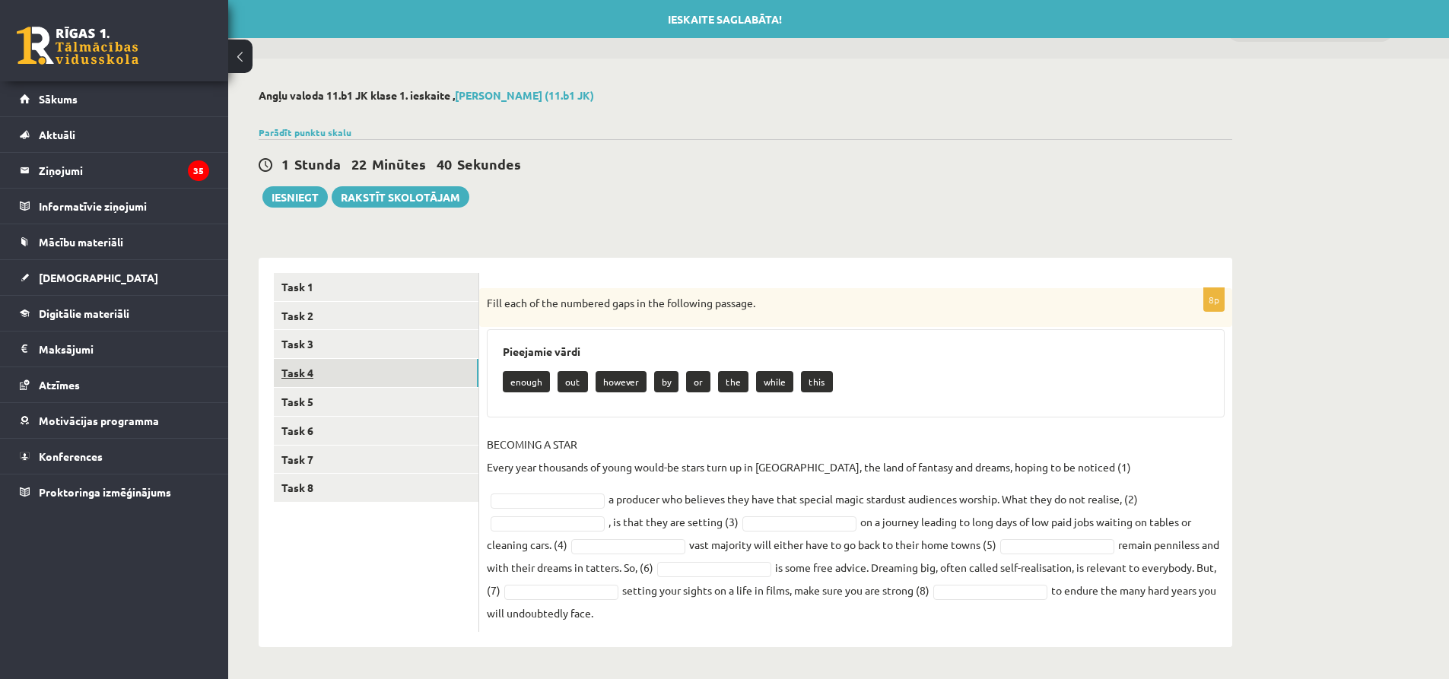
scroll to position [0, 0]
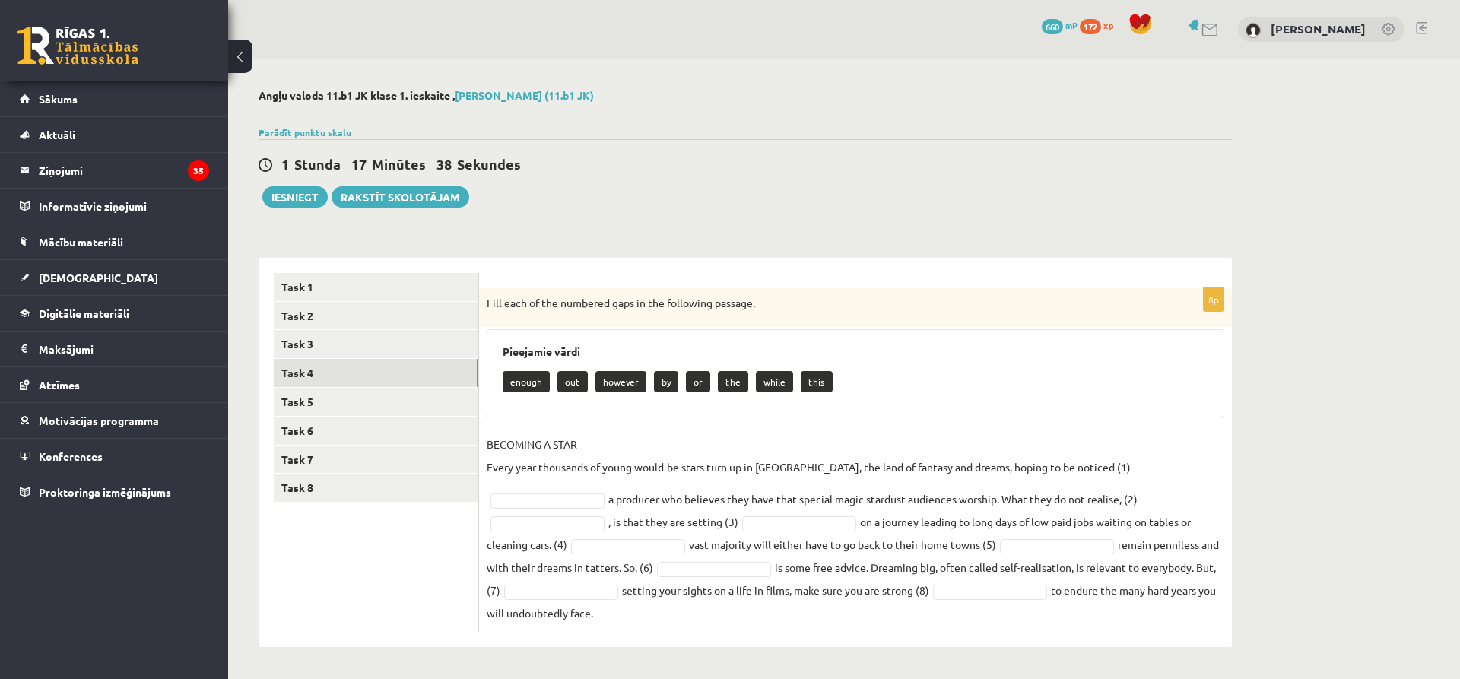
click at [1207, 448] on fieldset "BECOMING A STAR Every year thousands of young would-be stars turn up in Hollywo…" at bounding box center [856, 529] width 738 height 192
click at [822, 208] on div "1 Stunda 13 Minūtes 21 Sekundes Ieskaite saglabāta! Iesniegt Rakstīt skolotājam" at bounding box center [745, 173] width 973 height 68
click at [818, 227] on div "Angļu valoda 11.b1 JK klase 1. ieskaite , Kristers Auziņš (11.b1 JK) Parādīt pu…" at bounding box center [745, 368] width 1034 height 619
click at [283, 342] on link "Task 3" at bounding box center [376, 344] width 205 height 28
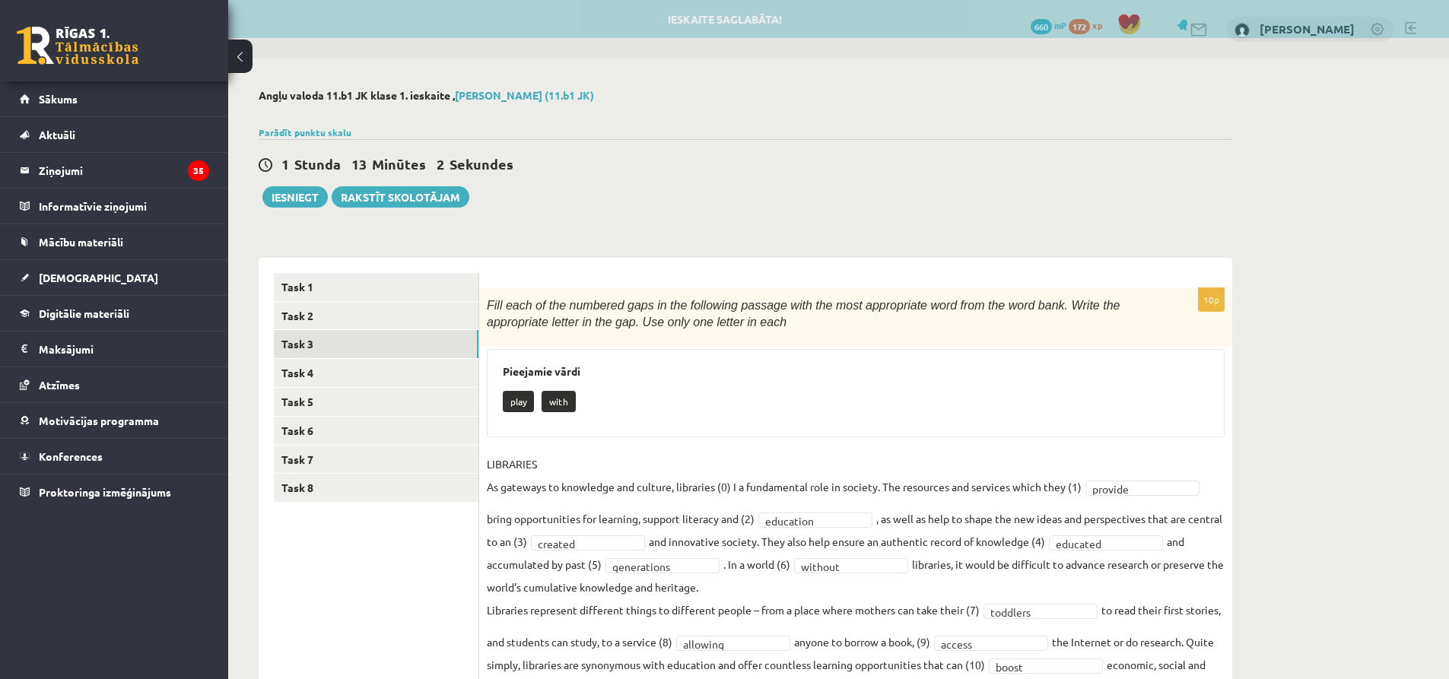
scroll to position [75, 0]
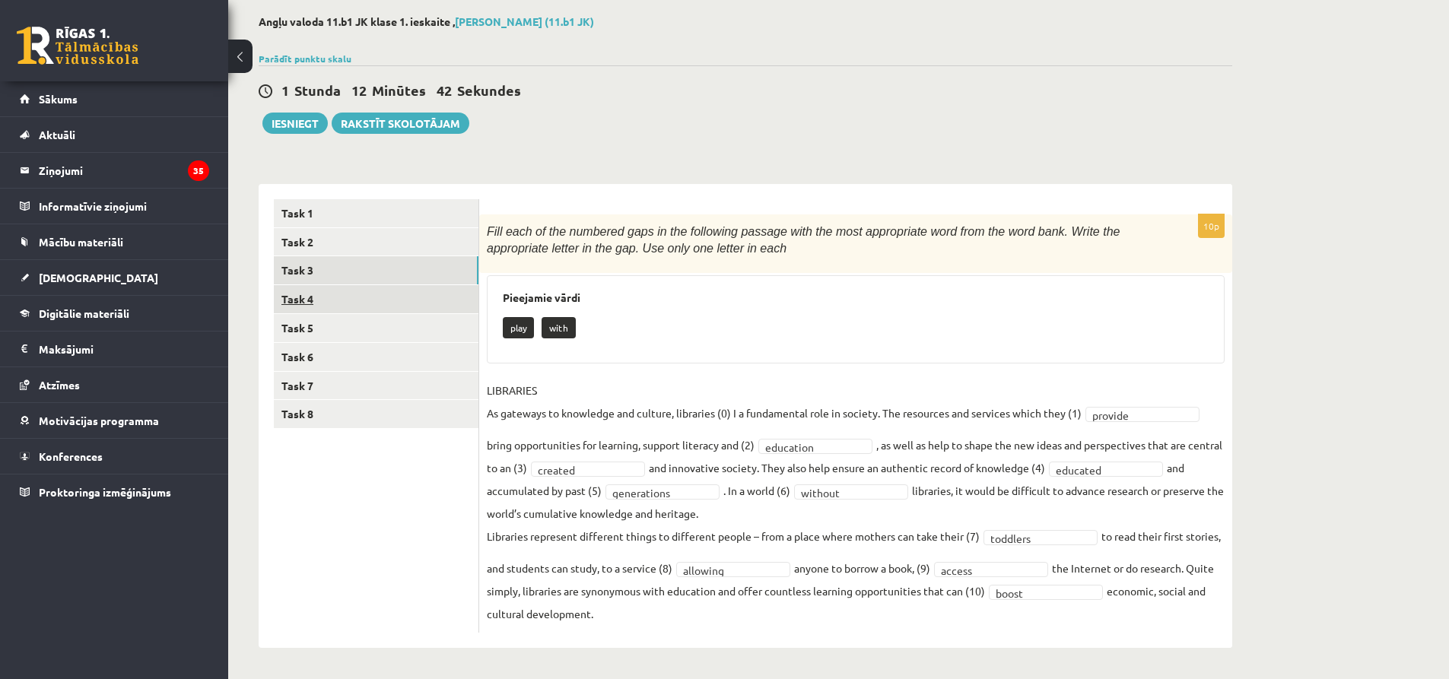
click at [310, 300] on link "Task 4" at bounding box center [376, 299] width 205 height 28
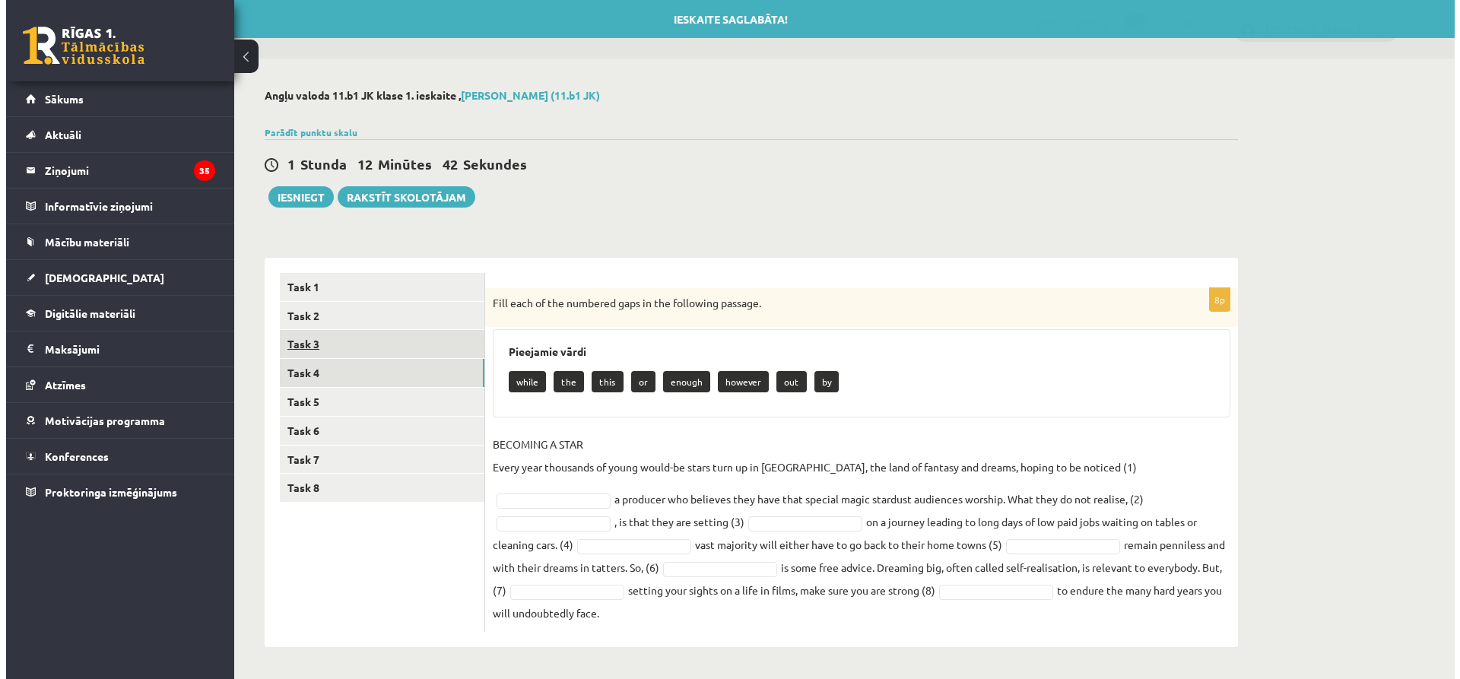
scroll to position [0, 0]
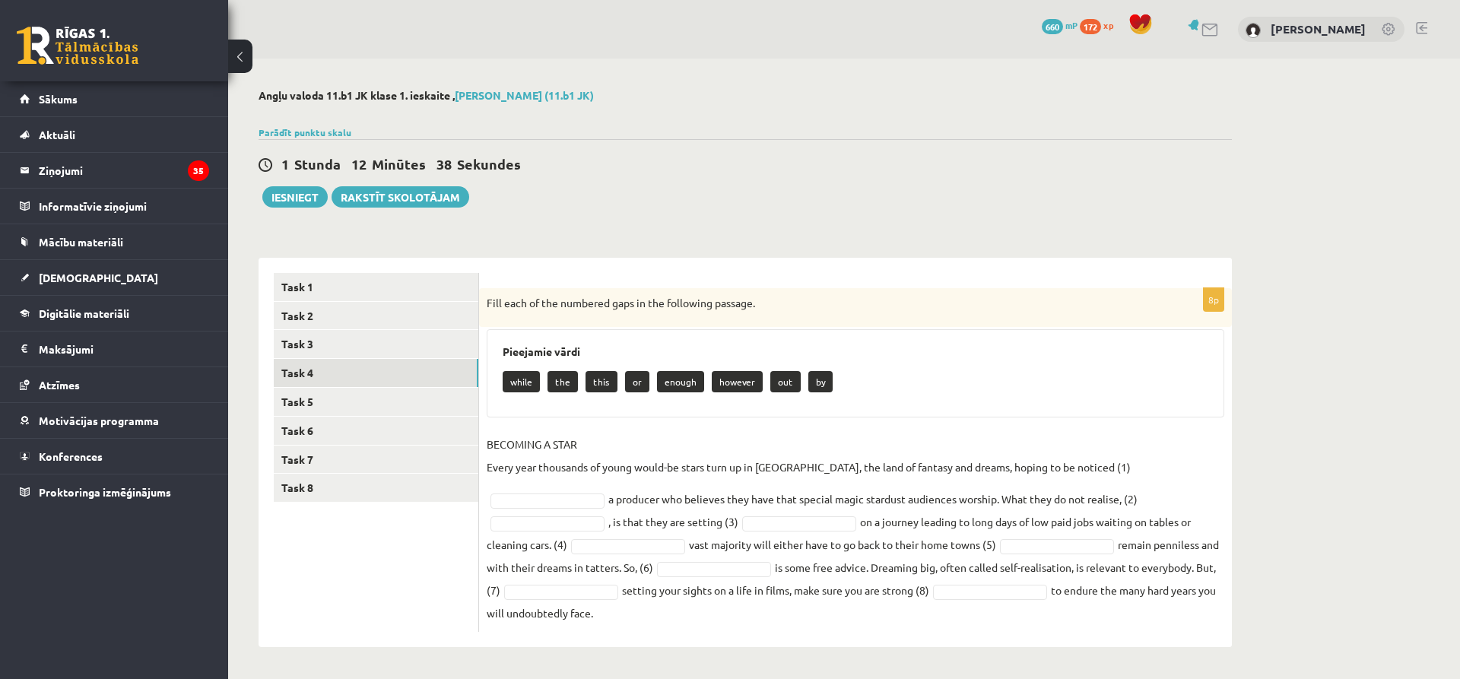
drag, startPoint x: 487, startPoint y: 300, endPoint x: 1206, endPoint y: 608, distance: 782.5
click at [1206, 608] on div "8p Fill each of the numbered gaps in the following passage. Pieejamie vārdi whi…" at bounding box center [855, 460] width 753 height 344
copy div "Fill each of the numbered gaps in the following passage. Pieejamie vārdi while …"
click at [319, 589] on ul "Task 1 Task 2 Task 3 Task 4 Task 5 Task 6 Task 7 Task 8" at bounding box center [376, 452] width 205 height 359
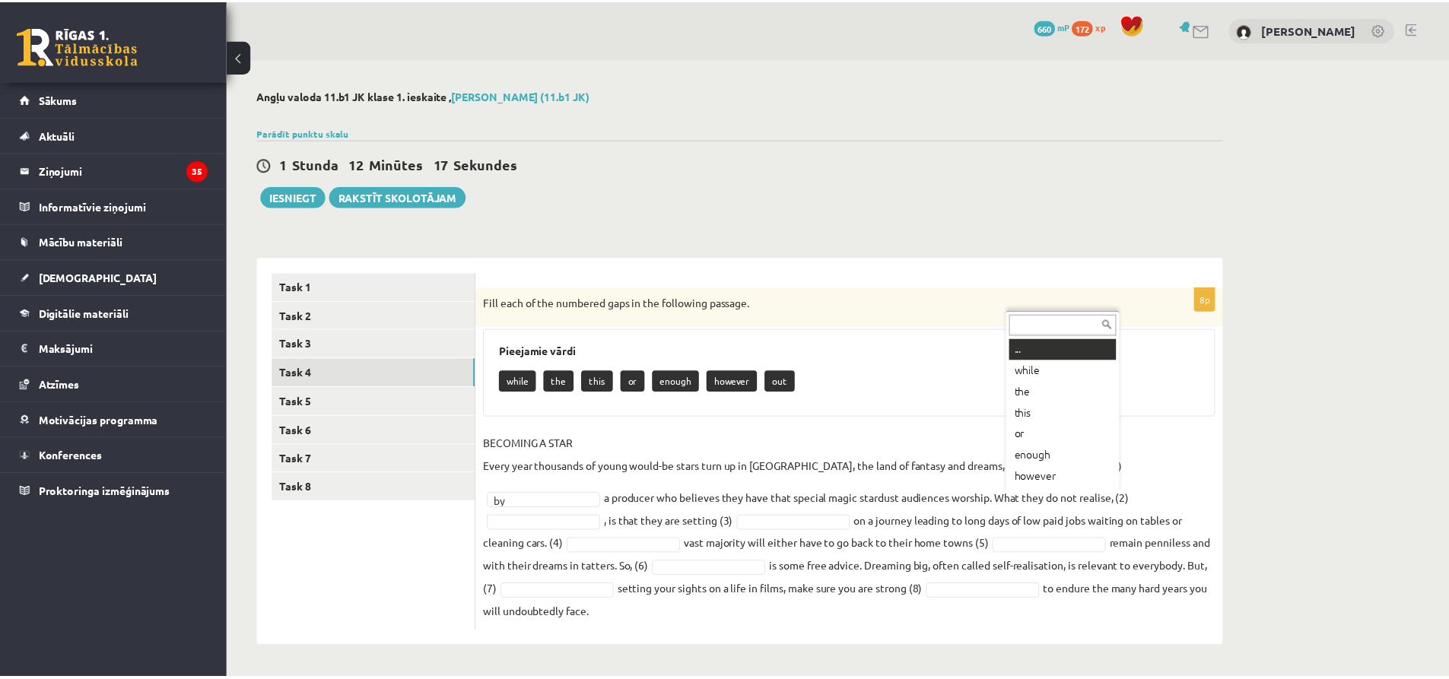
scroll to position [18, 0]
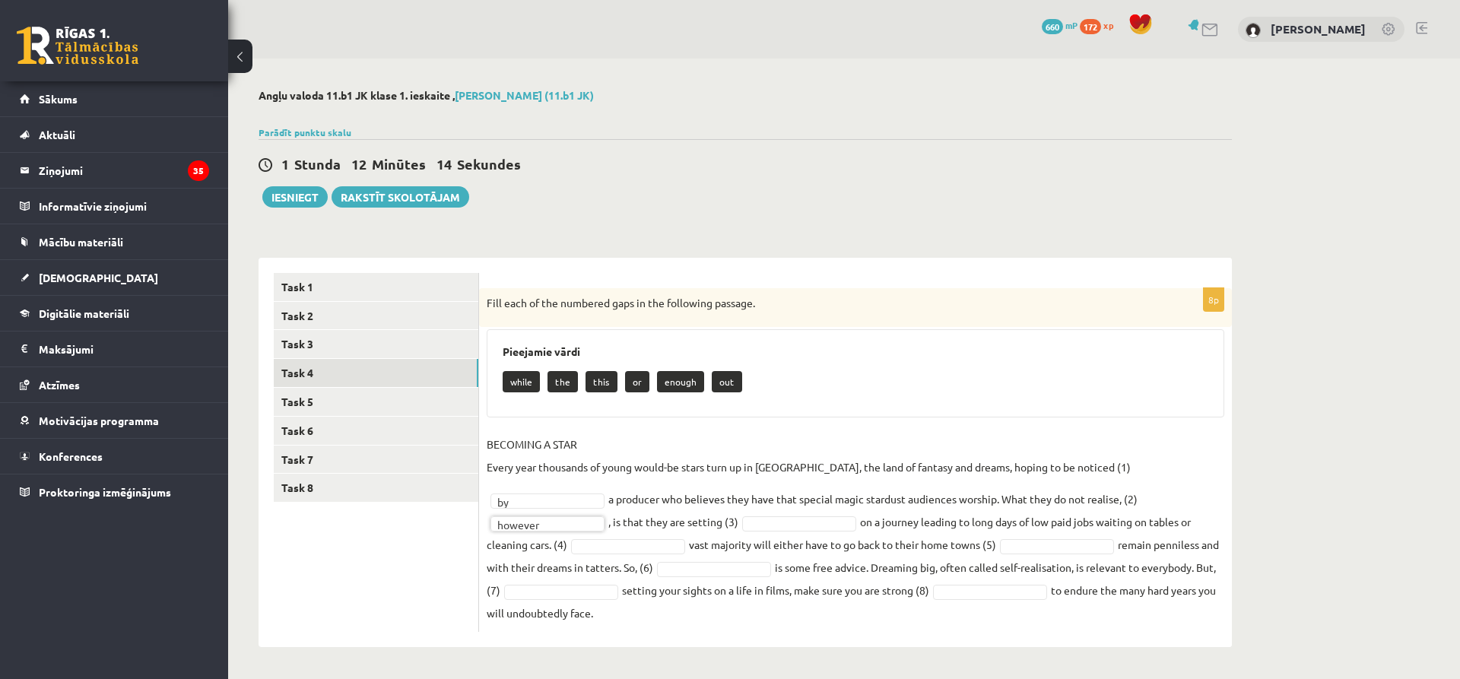
click at [573, 515] on fieldset "BECOMING A STAR Every year thousands of young would-be stars turn up in Hollywo…" at bounding box center [856, 529] width 738 height 192
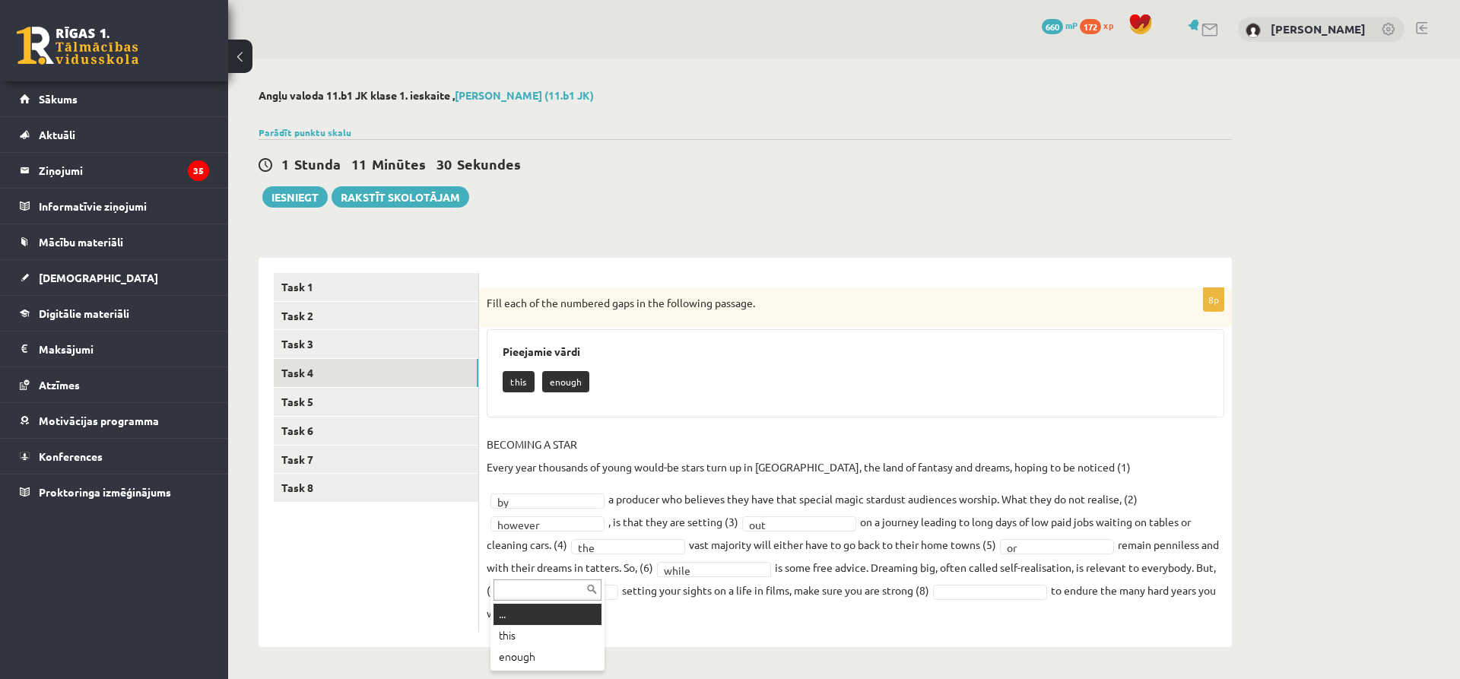
click at [544, 582] on input "text" at bounding box center [548, 589] width 108 height 21
click at [1154, 578] on fieldset "BECOMING A STAR Every year thousands of young would-be stars turn up in Hollywo…" at bounding box center [856, 529] width 738 height 192
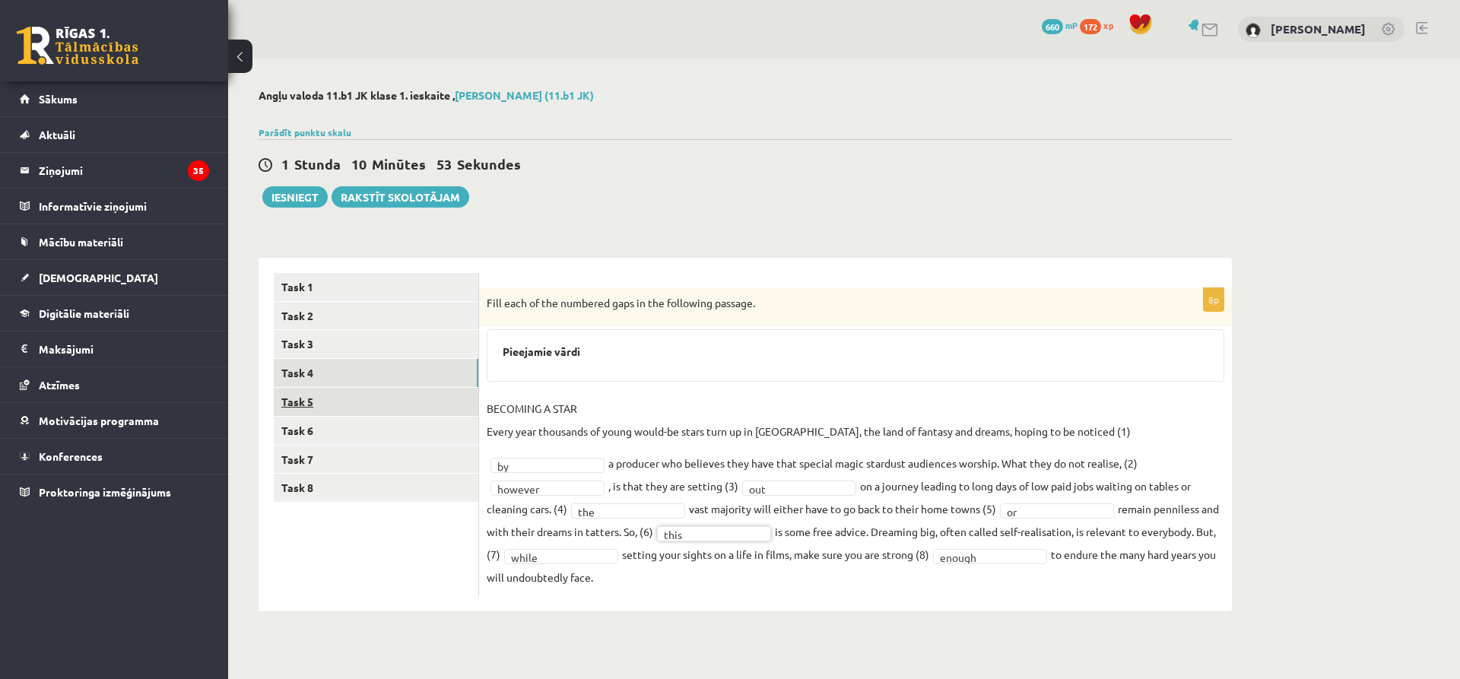
click at [313, 402] on link "Task 5" at bounding box center [376, 402] width 205 height 28
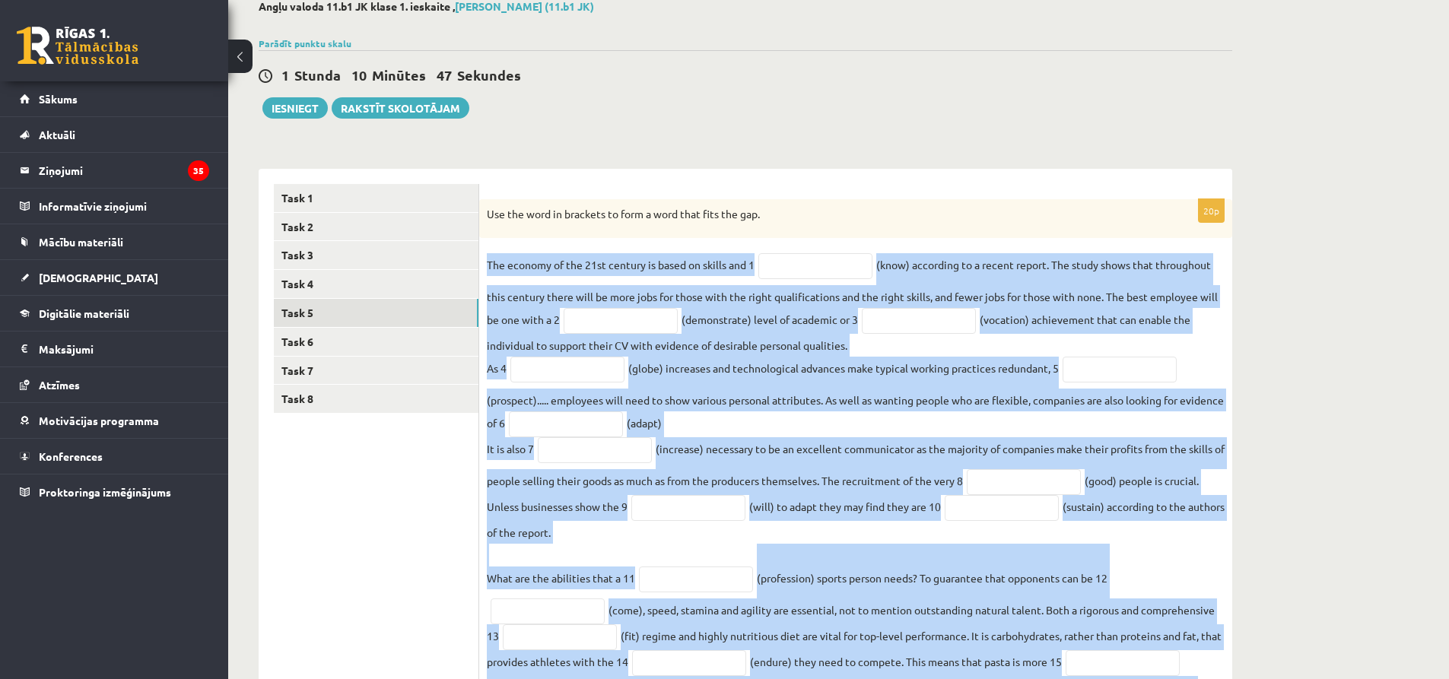
scroll to position [300, 0]
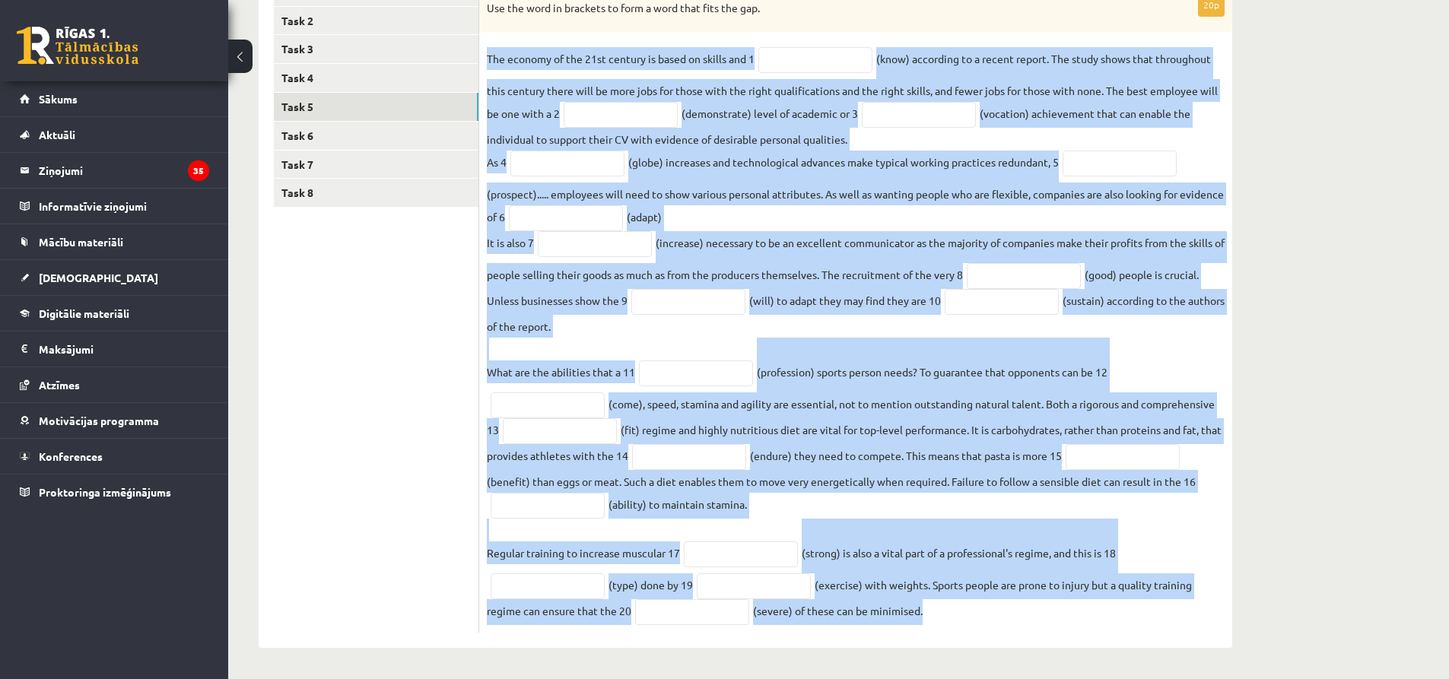
drag, startPoint x: 487, startPoint y: 360, endPoint x: 996, endPoint y: 641, distance: 581.6
click at [998, 640] on div "20p Use the word in brackets to form a word that fits the gap. The economy of t…" at bounding box center [855, 306] width 753 height 686
copy fieldset "The economy of the 21st century is based on skills and 1 (know) according to a …"
click at [1170, 355] on fieldset "The economy of the 21st century is based on skills and 1 (know) according to a …" at bounding box center [856, 336] width 738 height 578
drag, startPoint x: 486, startPoint y: 305, endPoint x: 977, endPoint y: 621, distance: 583.9
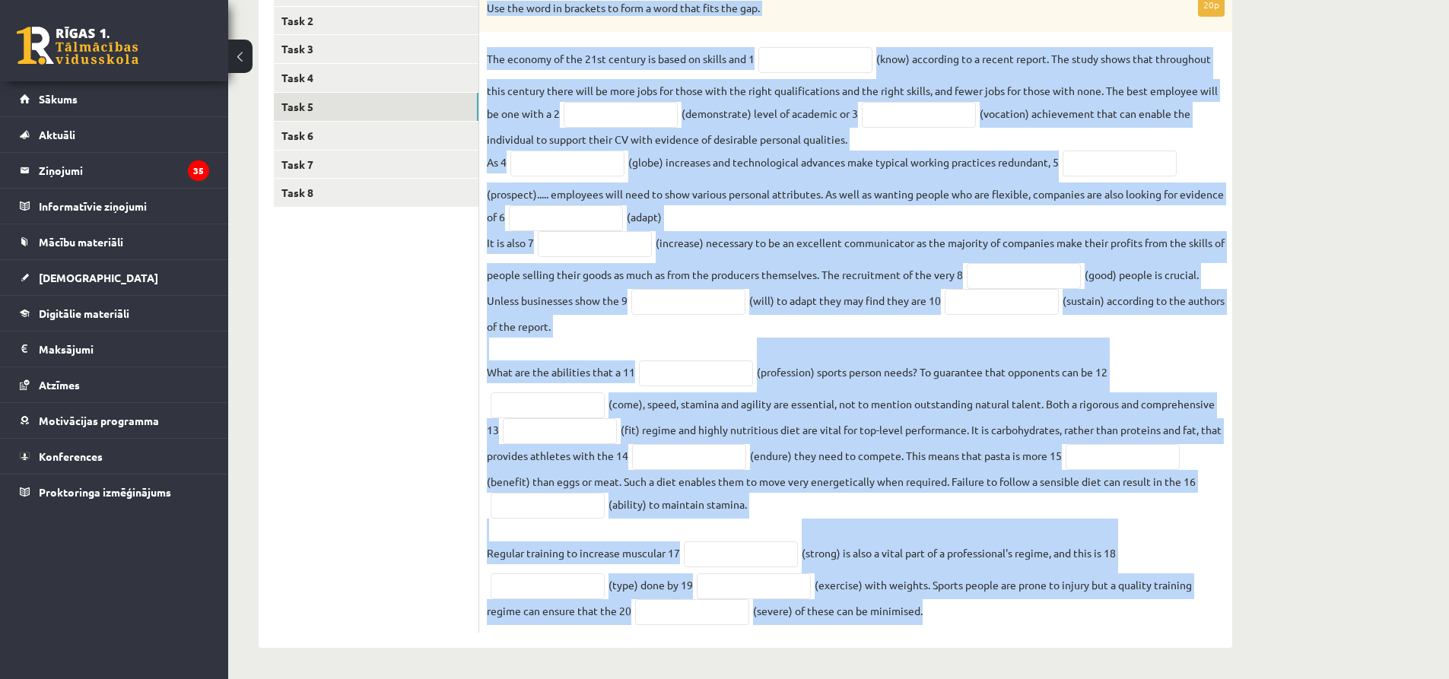
click at [977, 621] on div "20p Use the word in brackets to form a word that fits the gap. The economy of t…" at bounding box center [855, 313] width 753 height 640
copy div "Use the word in brackets to form a word that fits the gap. The economy of the 2…"
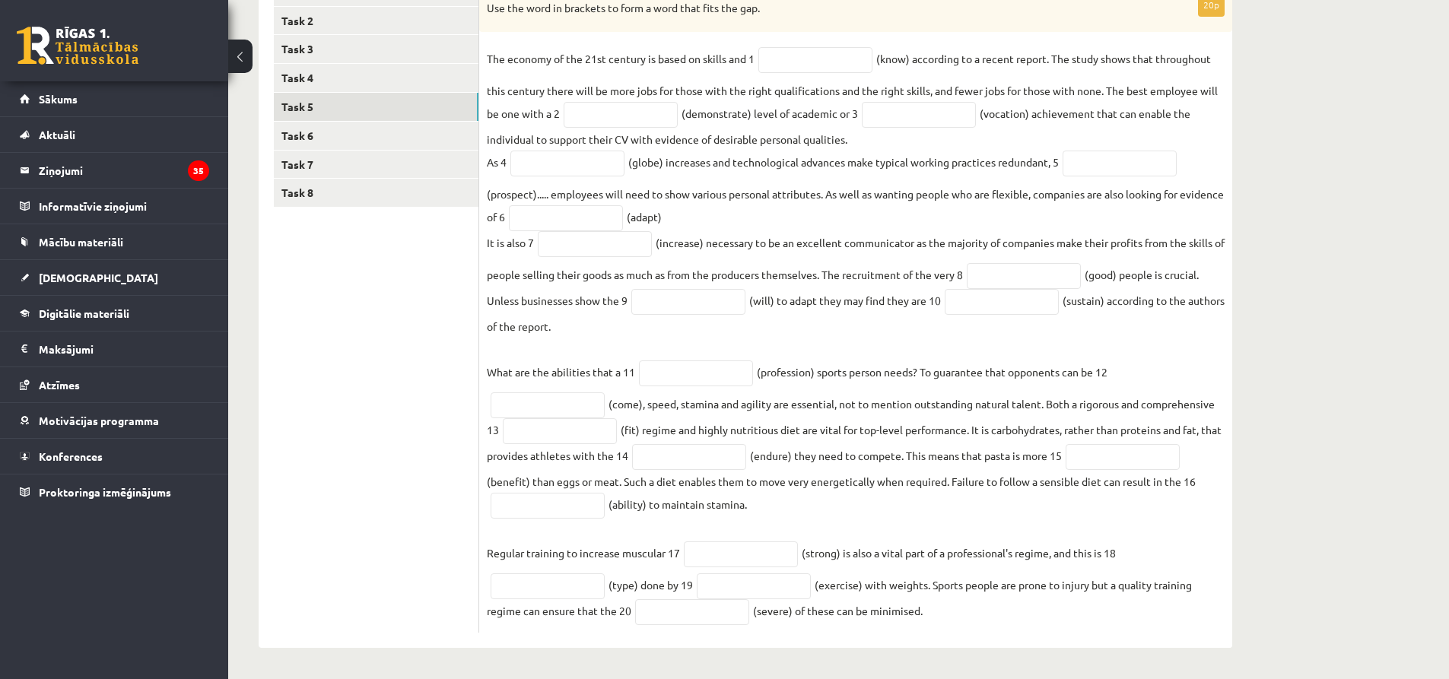
click at [309, 427] on ul "Task 1 Task 2 Task 3 Task 4 Task 5 Task 6 Task 7 Task 8" at bounding box center [376, 305] width 205 height 655
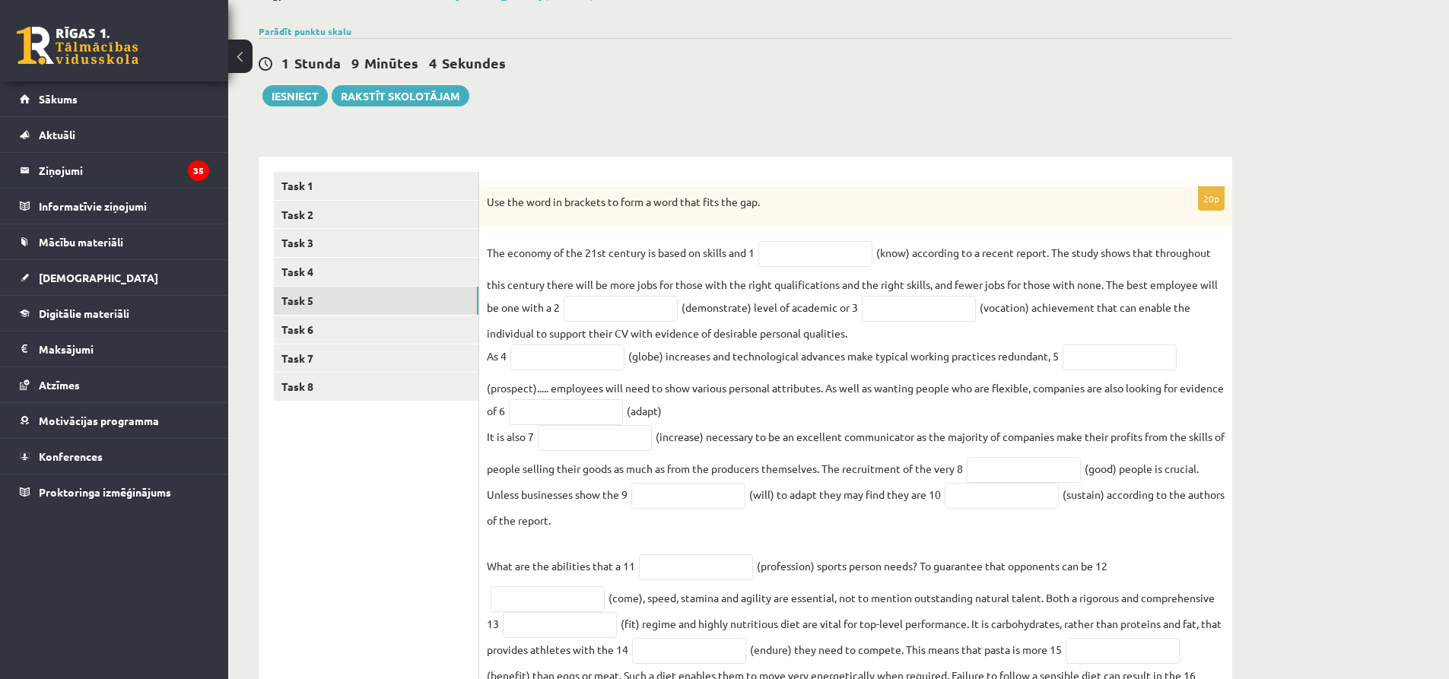
scroll to position [0, 0]
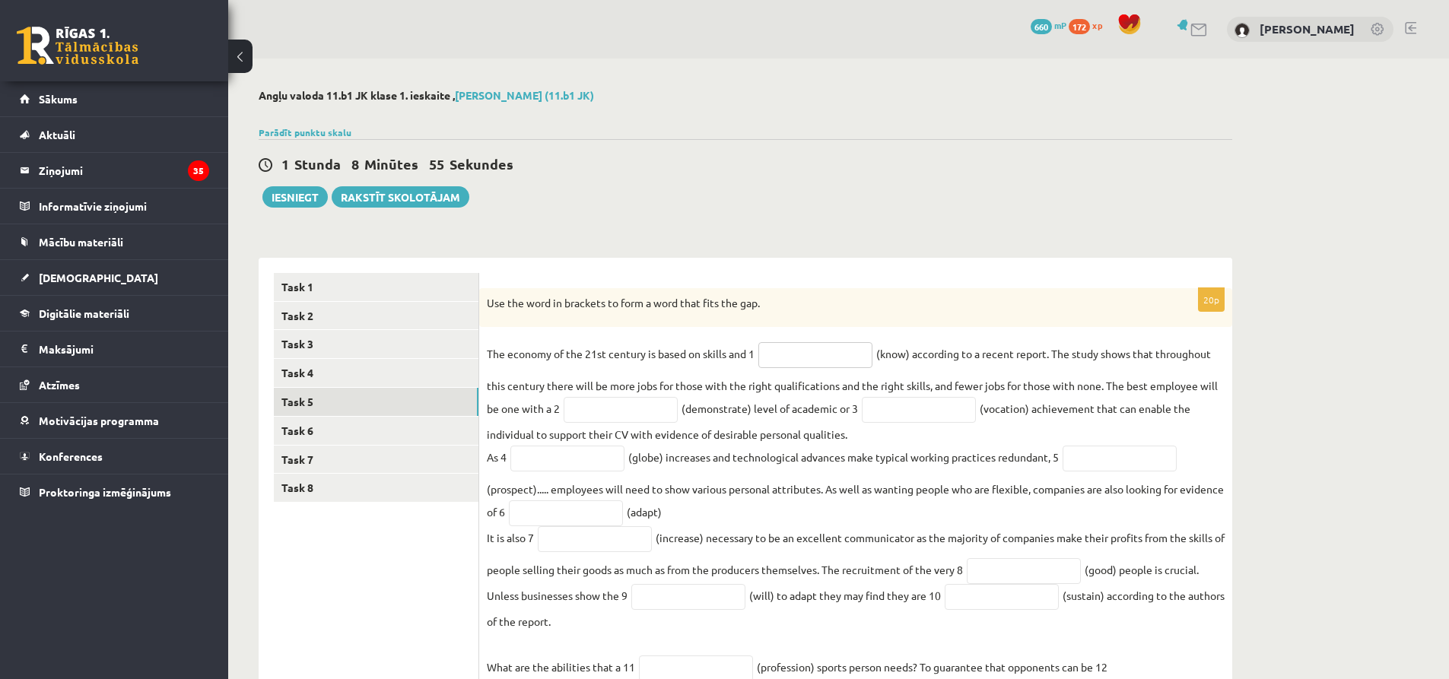
click at [776, 353] on input "text" at bounding box center [815, 355] width 114 height 26
click at [792, 354] on input "text" at bounding box center [815, 355] width 114 height 26
paste input "*********"
type input "*********"
click at [624, 419] on input "text" at bounding box center [620, 410] width 114 height 26
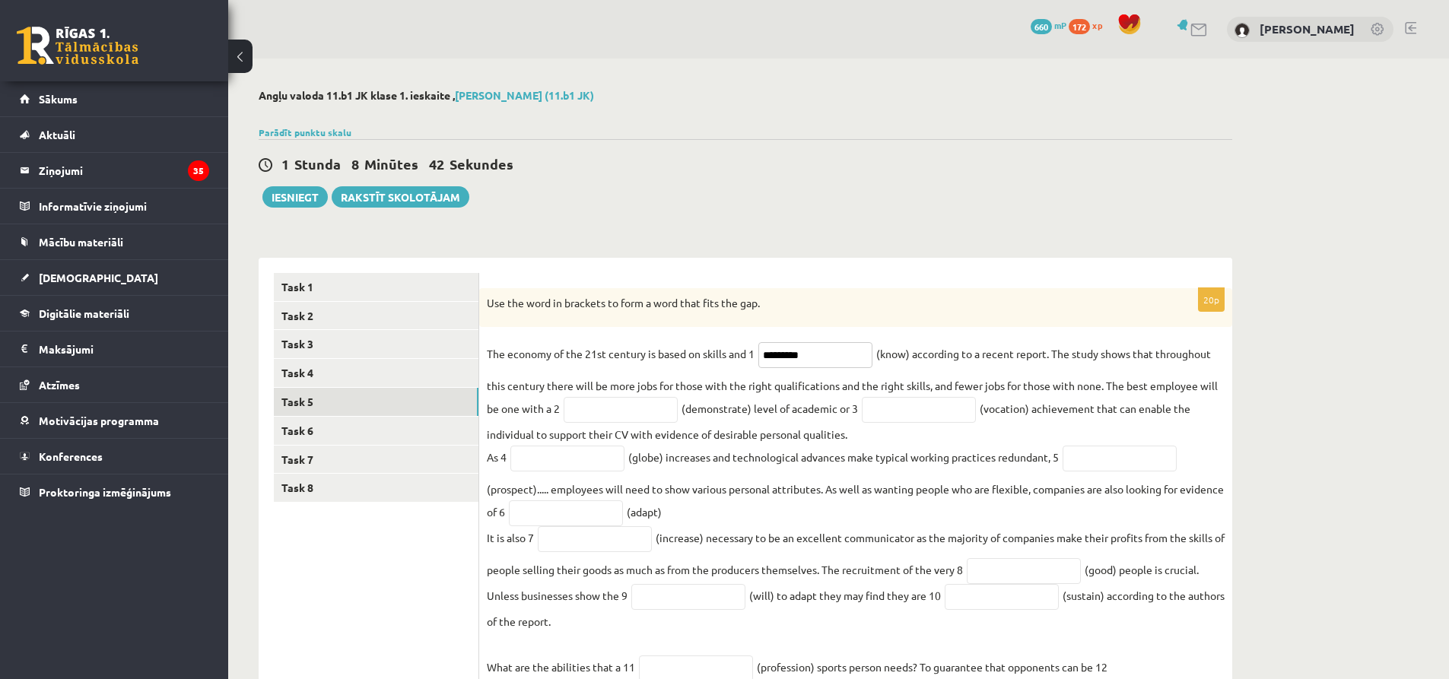
click at [859, 361] on input "*********" at bounding box center [815, 355] width 114 height 26
click at [612, 420] on input "text" at bounding box center [620, 410] width 114 height 26
click at [627, 418] on input "text" at bounding box center [620, 410] width 114 height 26
paste input "**********"
type input "**********"
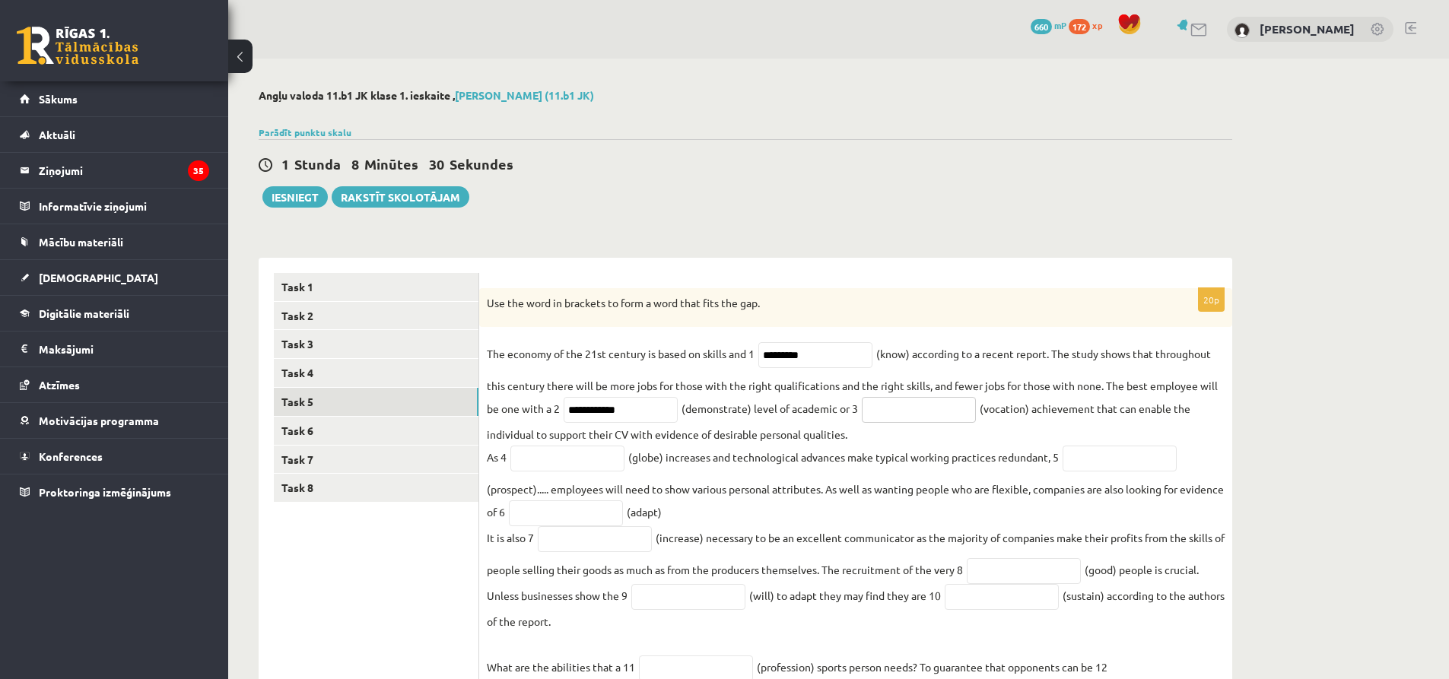
click at [938, 420] on input "text" at bounding box center [919, 410] width 114 height 26
paste input "**********"
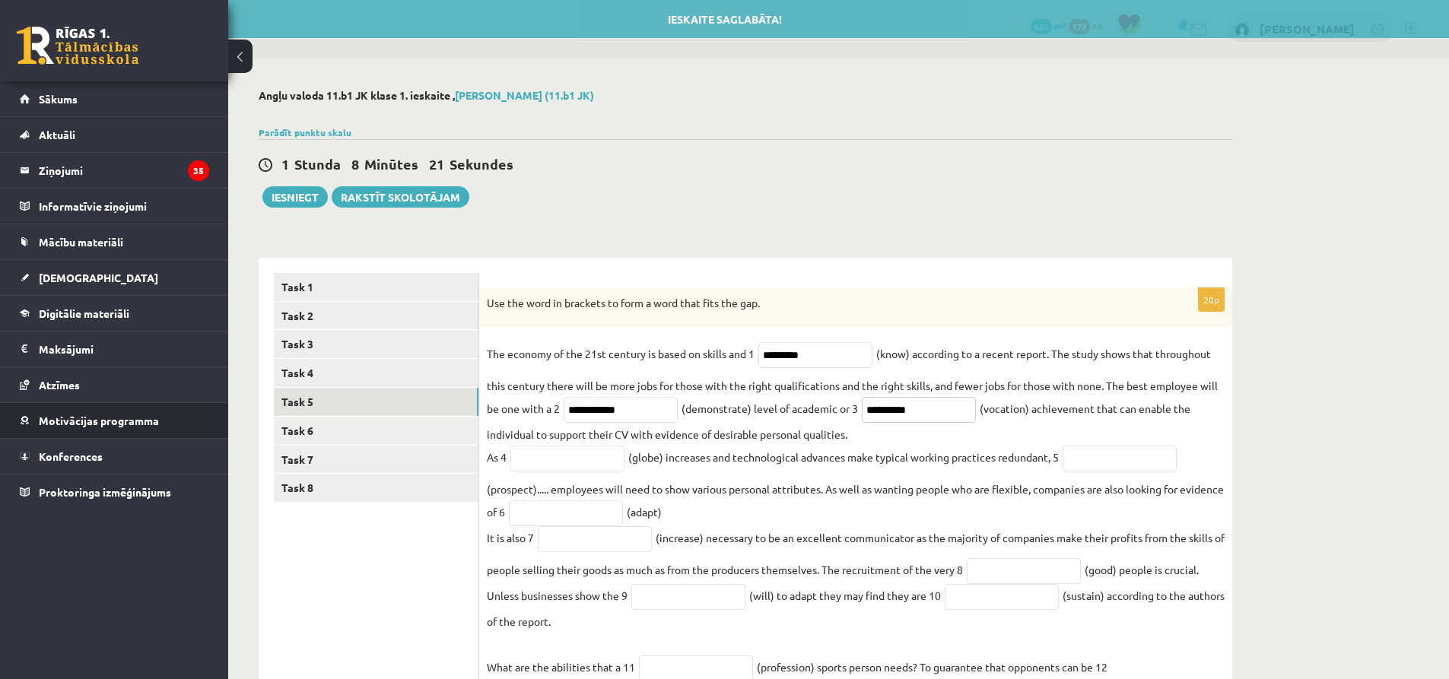
type input "**********"
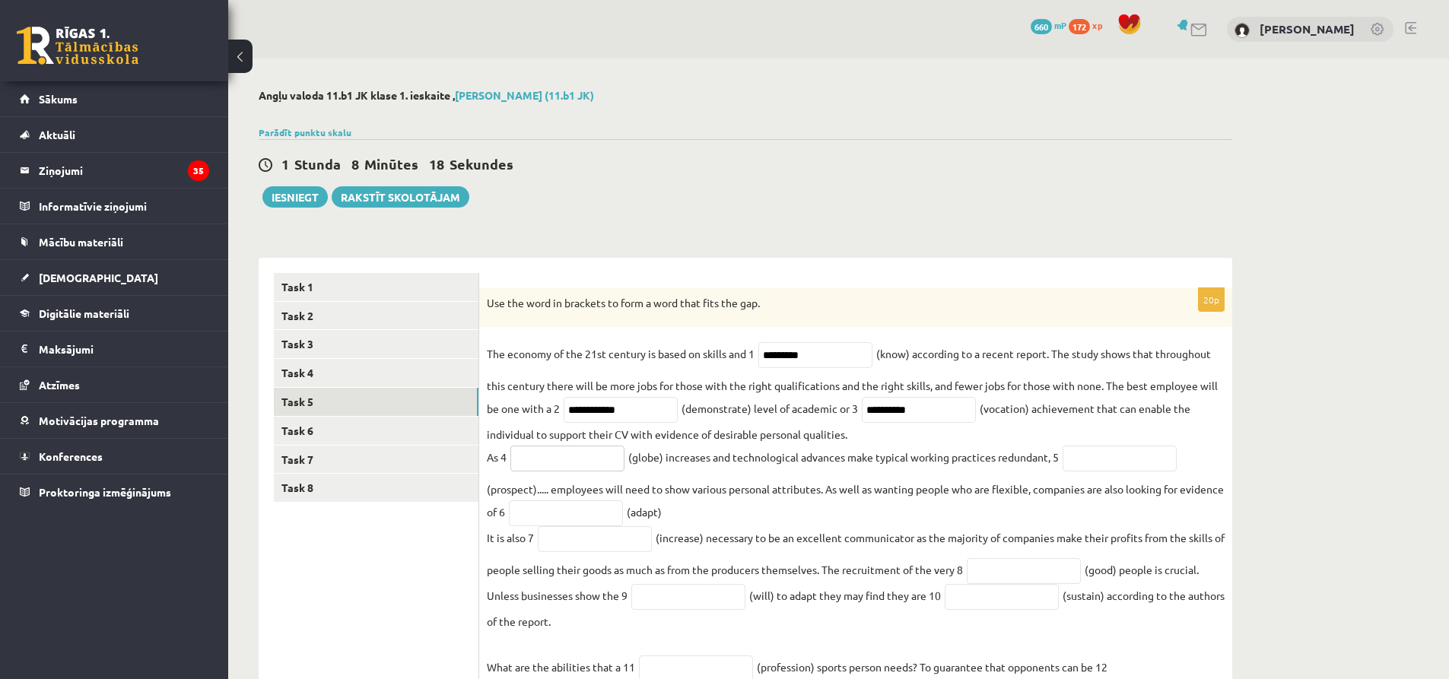
click at [546, 455] on input "text" at bounding box center [567, 459] width 114 height 26
paste input "**********"
type input "**********"
click at [1098, 456] on input "text" at bounding box center [1119, 459] width 114 height 26
paste input "**********"
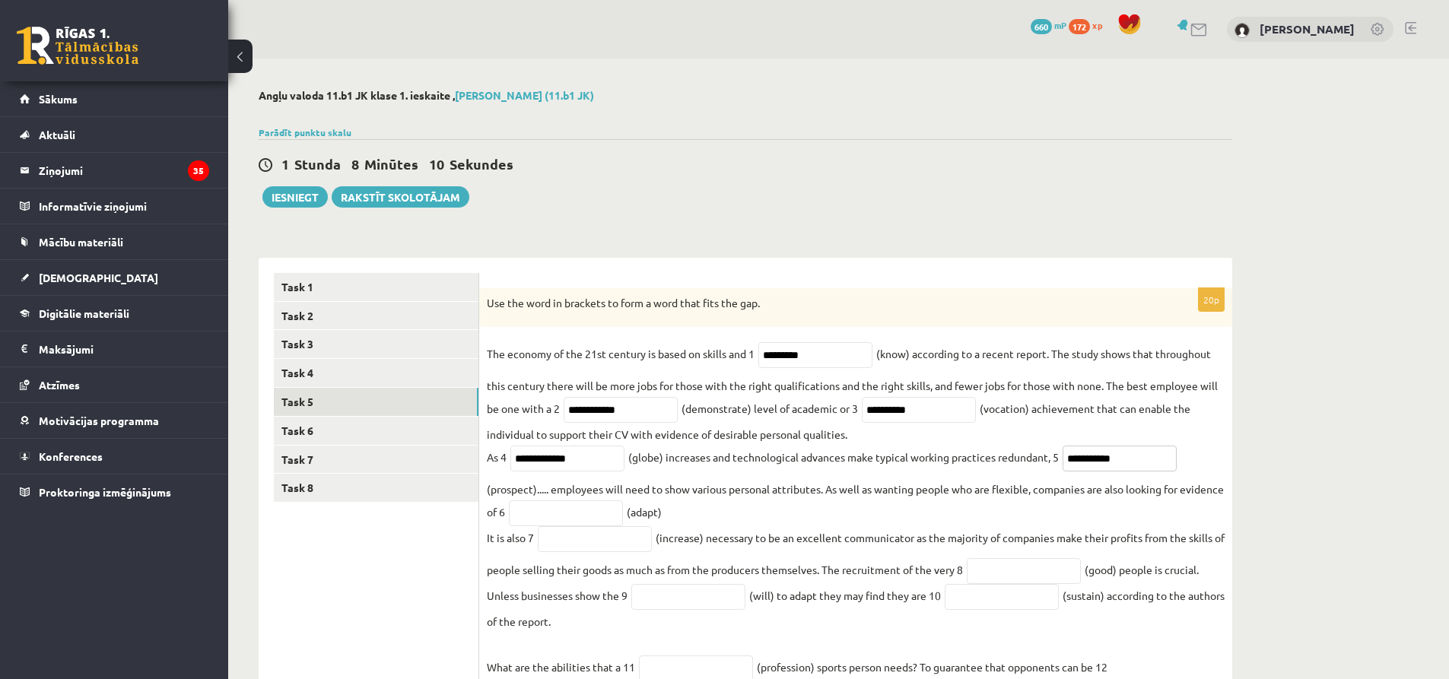
type input "**********"
click at [607, 511] on input "text" at bounding box center [566, 513] width 114 height 26
click at [613, 516] on input "text" at bounding box center [566, 513] width 114 height 26
paste input "**********"
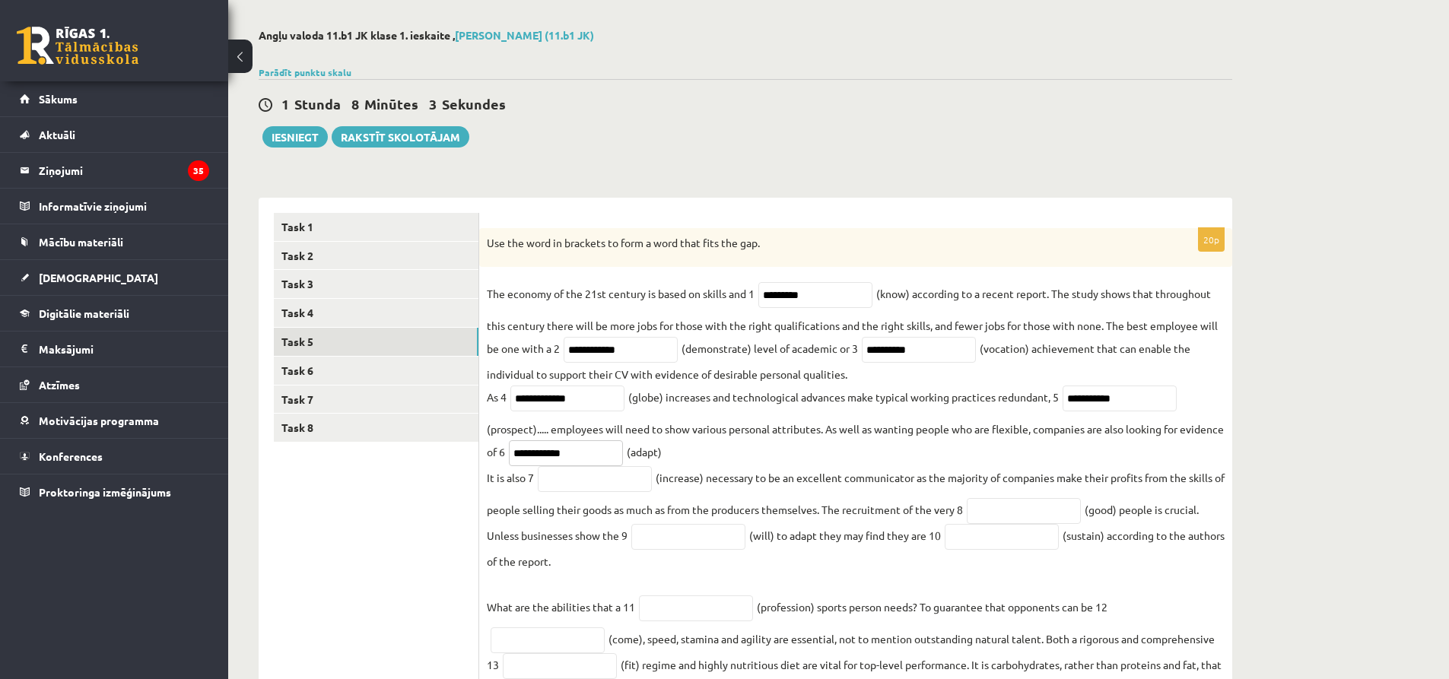
scroll to position [152, 0]
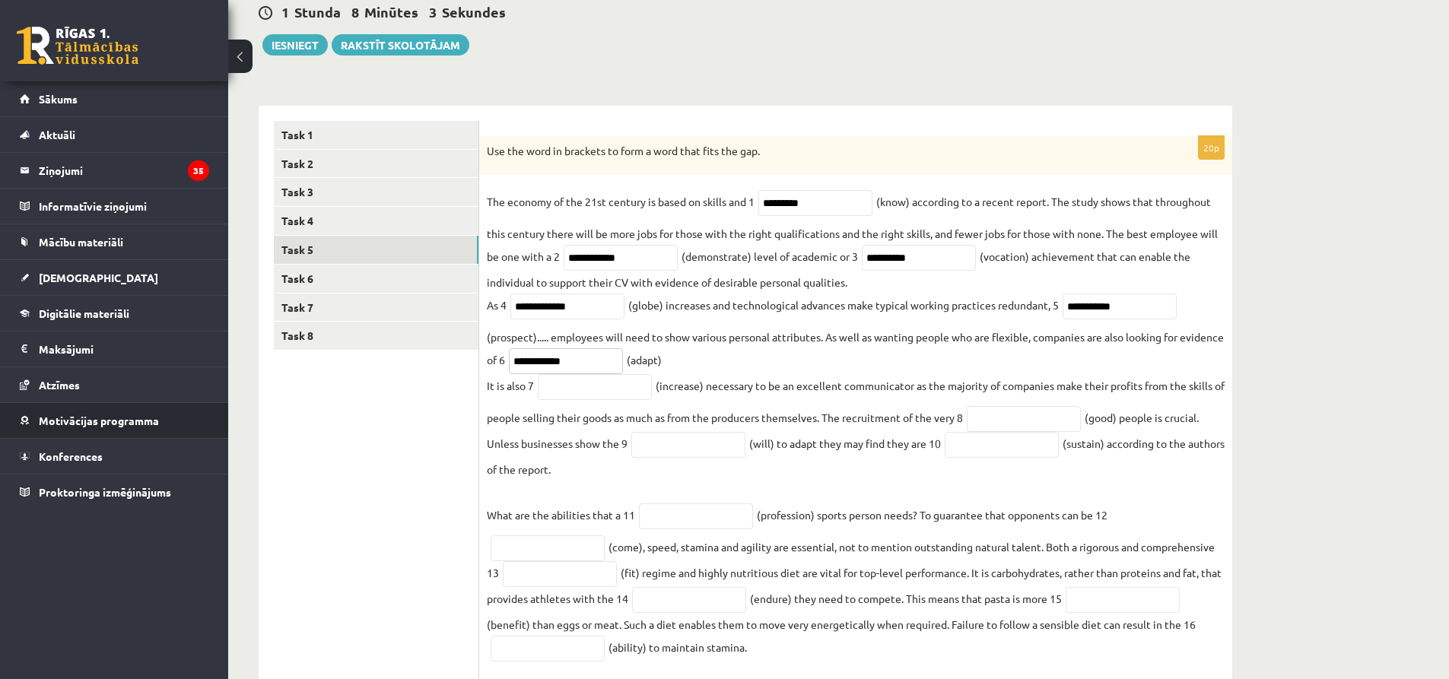
type input "**********"
click at [599, 408] on fieldset "**********" at bounding box center [856, 479] width 738 height 578
click at [601, 400] on input "text" at bounding box center [595, 387] width 114 height 26
paste input "**********"
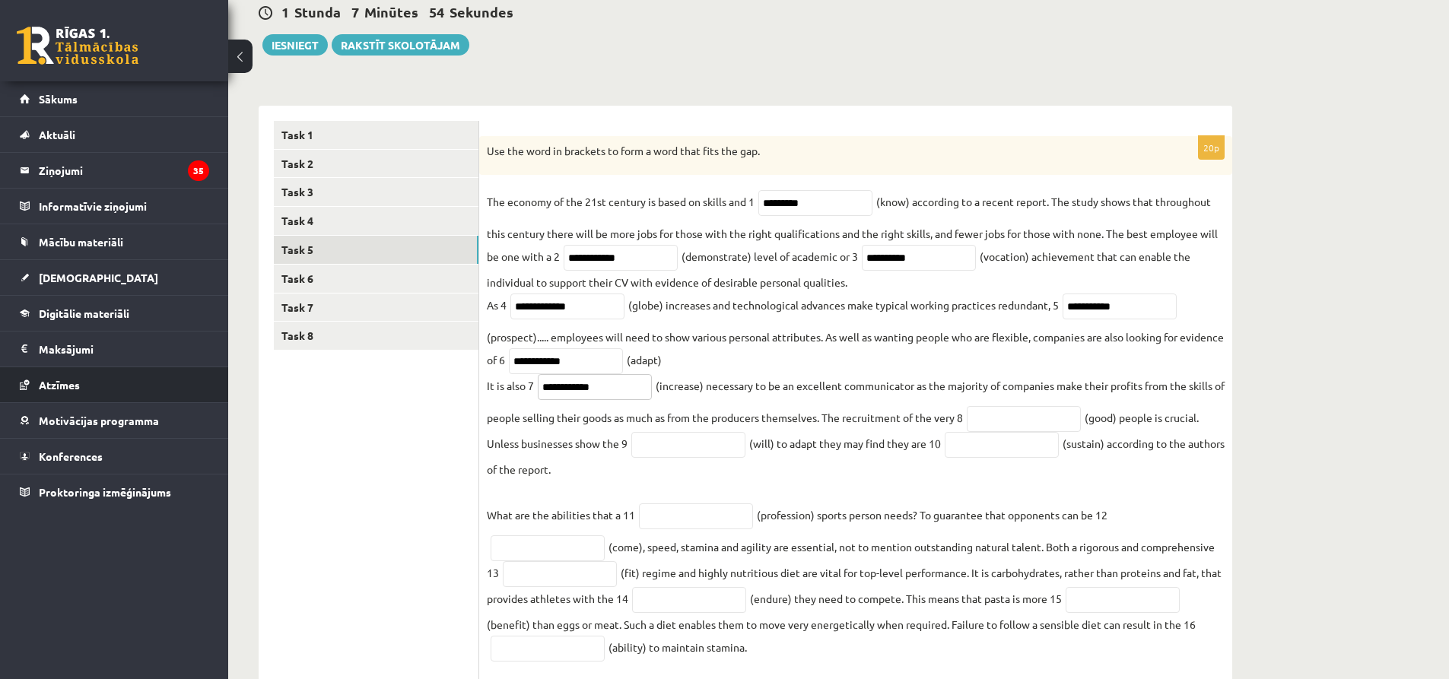
type input "**********"
click at [1009, 430] on input "text" at bounding box center [1023, 419] width 114 height 26
paste input "****"
type input "****"
click at [646, 452] on input "text" at bounding box center [688, 445] width 114 height 26
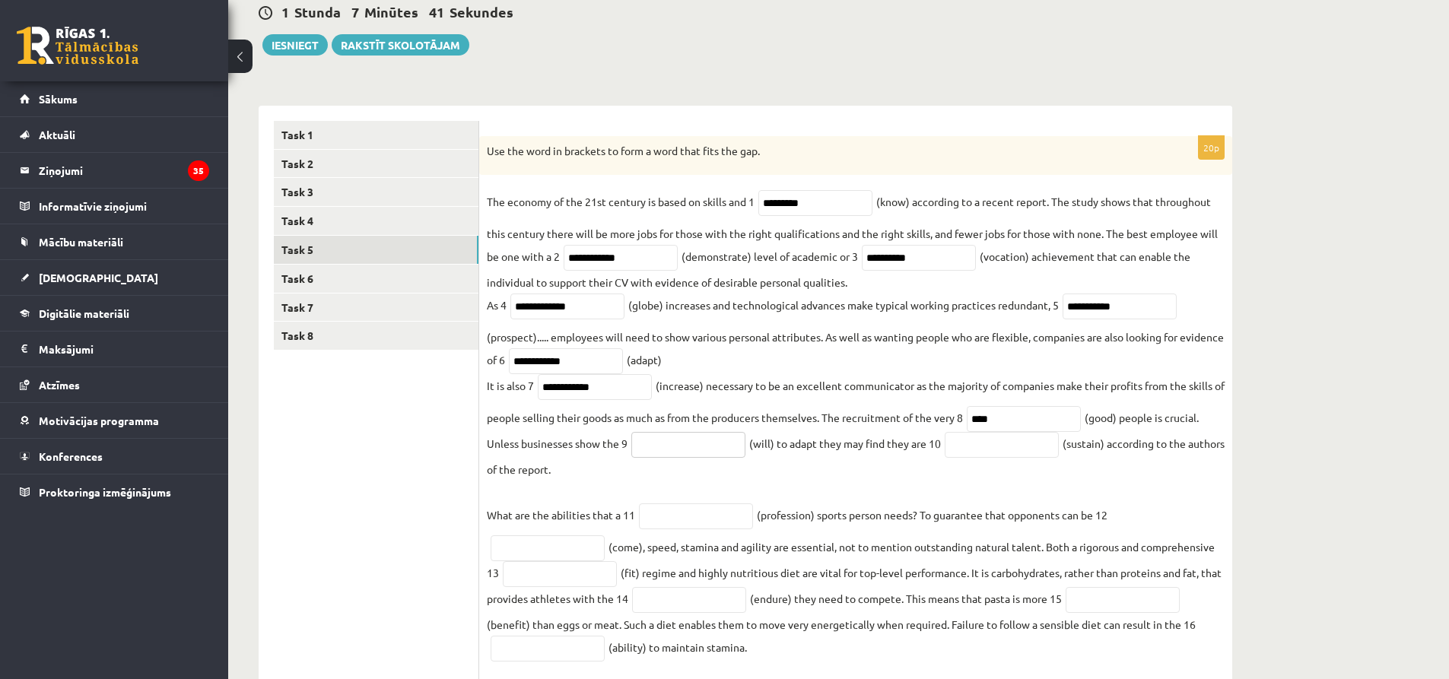
paste input "**********"
type input "**********"
click at [1012, 449] on input "text" at bounding box center [1001, 445] width 114 height 26
click at [960, 457] on input "text" at bounding box center [1001, 445] width 114 height 26
paste input "**********"
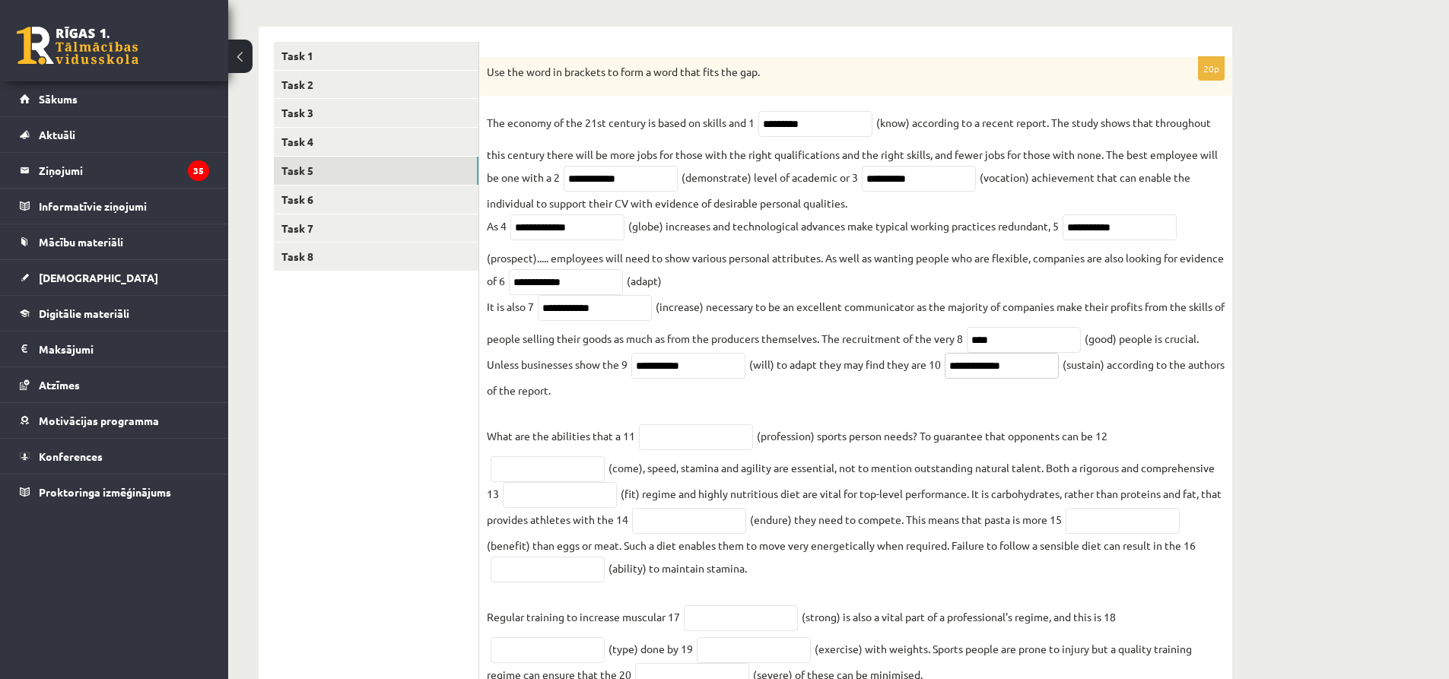
scroll to position [300, 0]
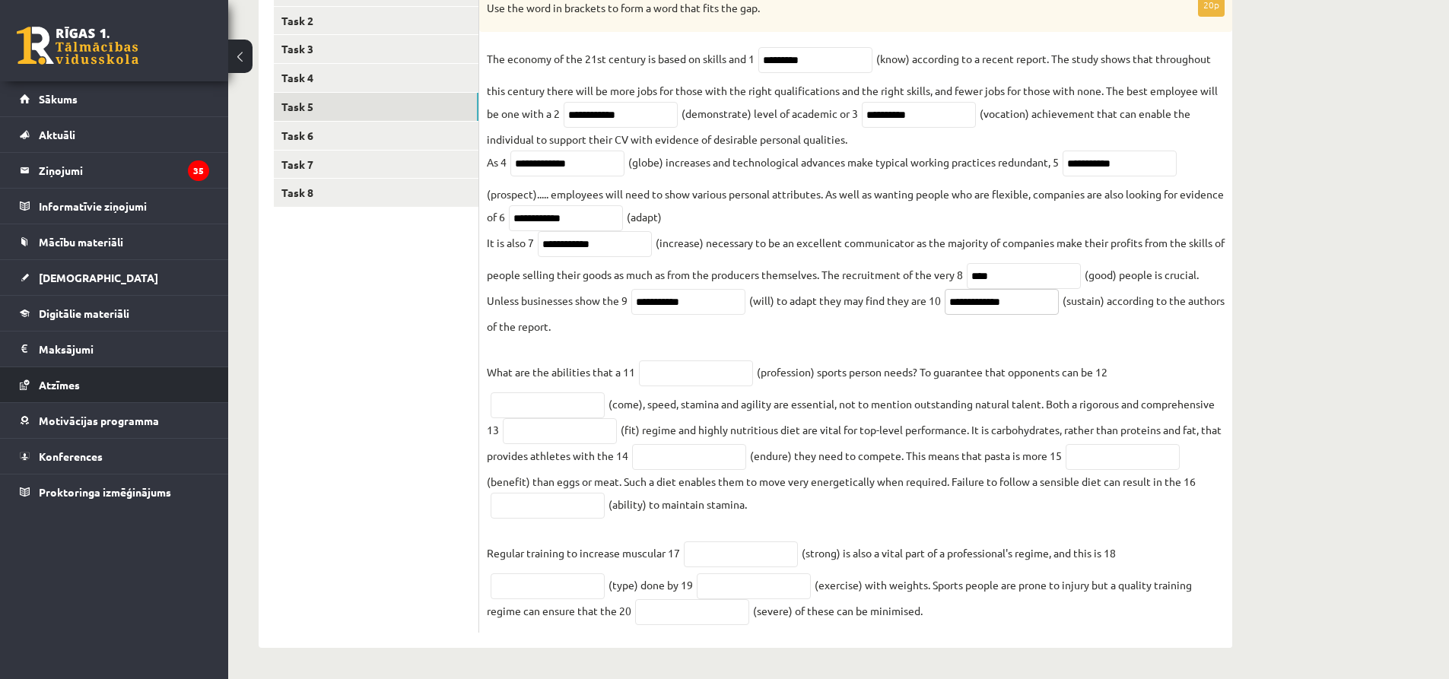
type input "**********"
click at [656, 374] on input "text" at bounding box center [696, 373] width 114 height 26
paste input "**********"
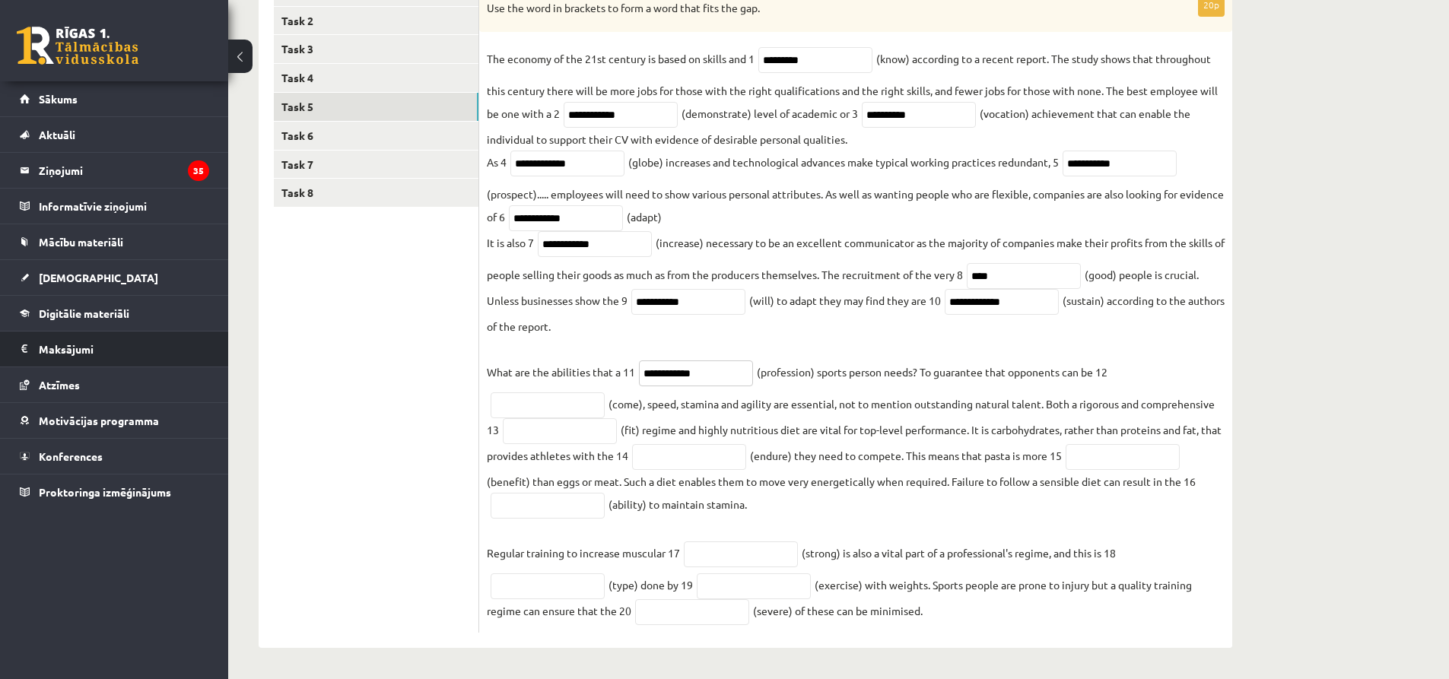
type input "**********"
click at [553, 405] on input "text" at bounding box center [547, 405] width 114 height 26
paste input "********"
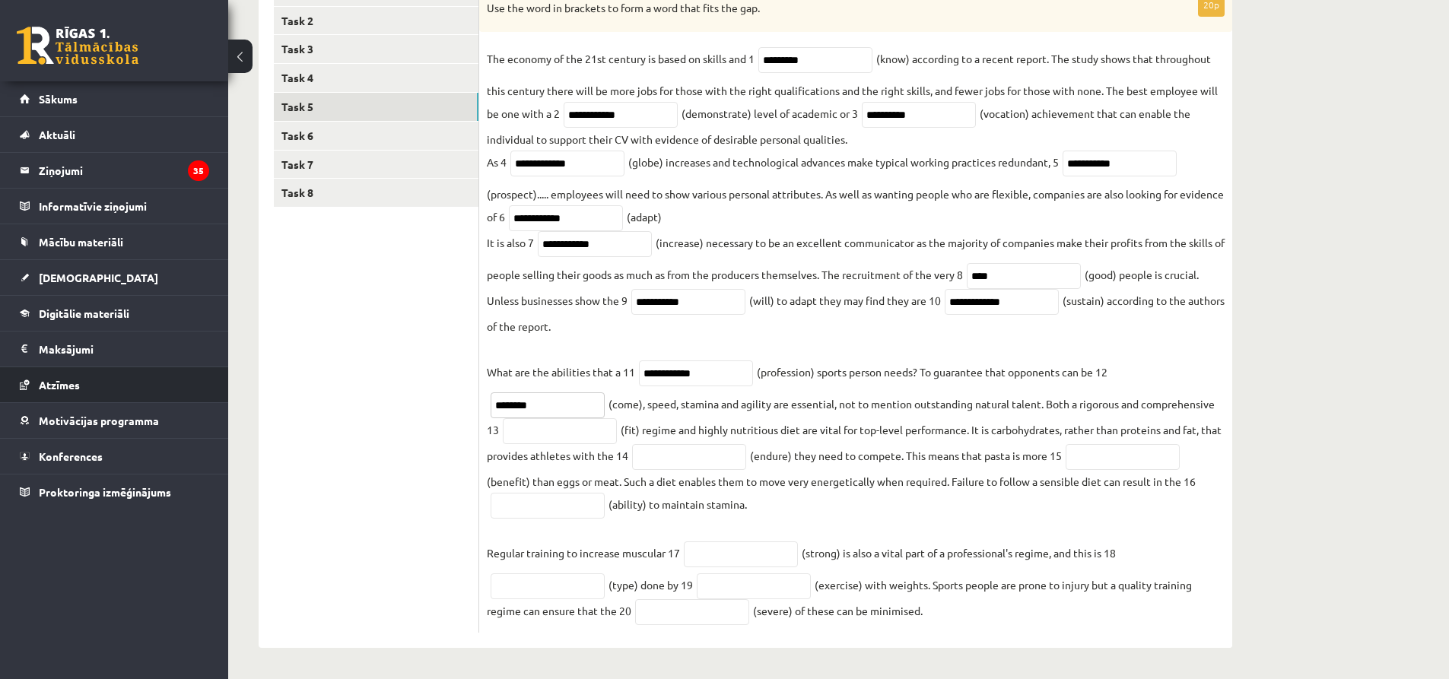
type input "********"
click at [532, 433] on input "text" at bounding box center [560, 431] width 114 height 26
paste input "*******"
type input "*******"
click at [677, 454] on input "text" at bounding box center [689, 457] width 114 height 26
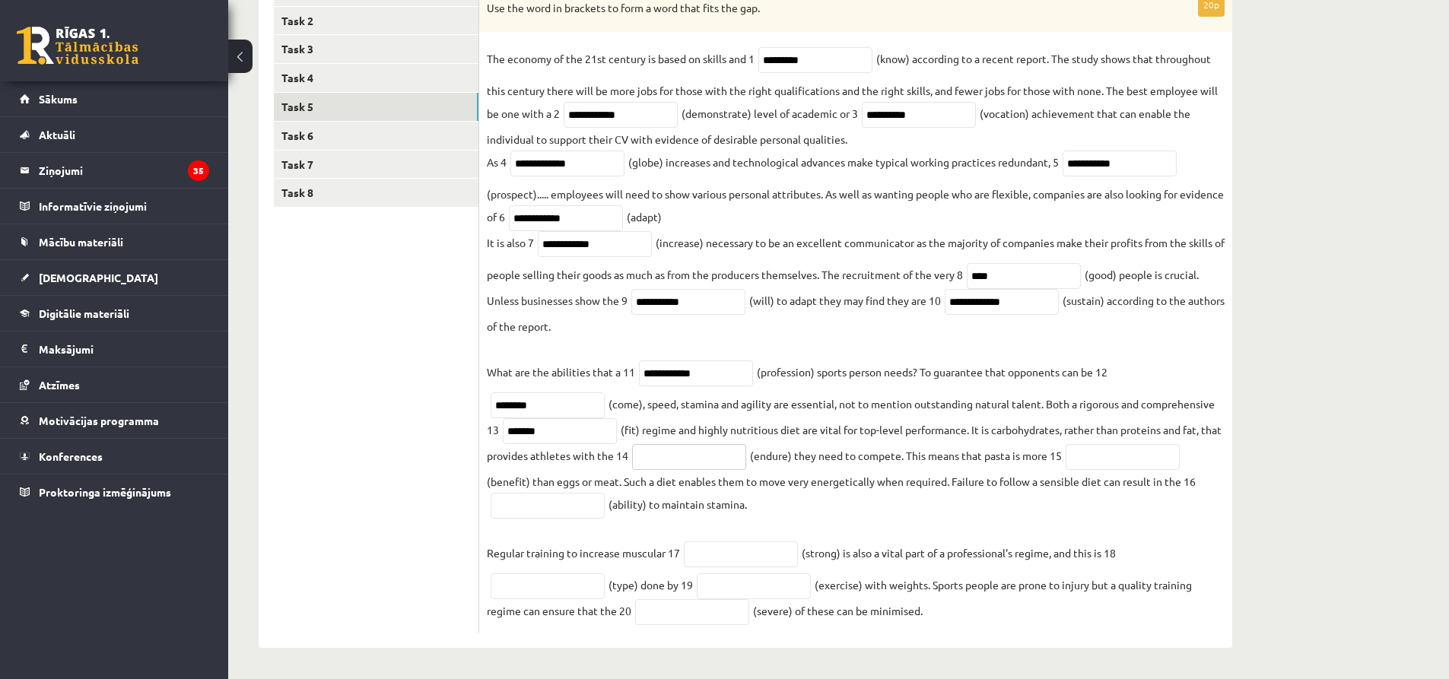
paste input "*********"
type input "*********"
click at [1132, 465] on input "text" at bounding box center [1122, 457] width 114 height 26
paste input "**********"
type input "**********"
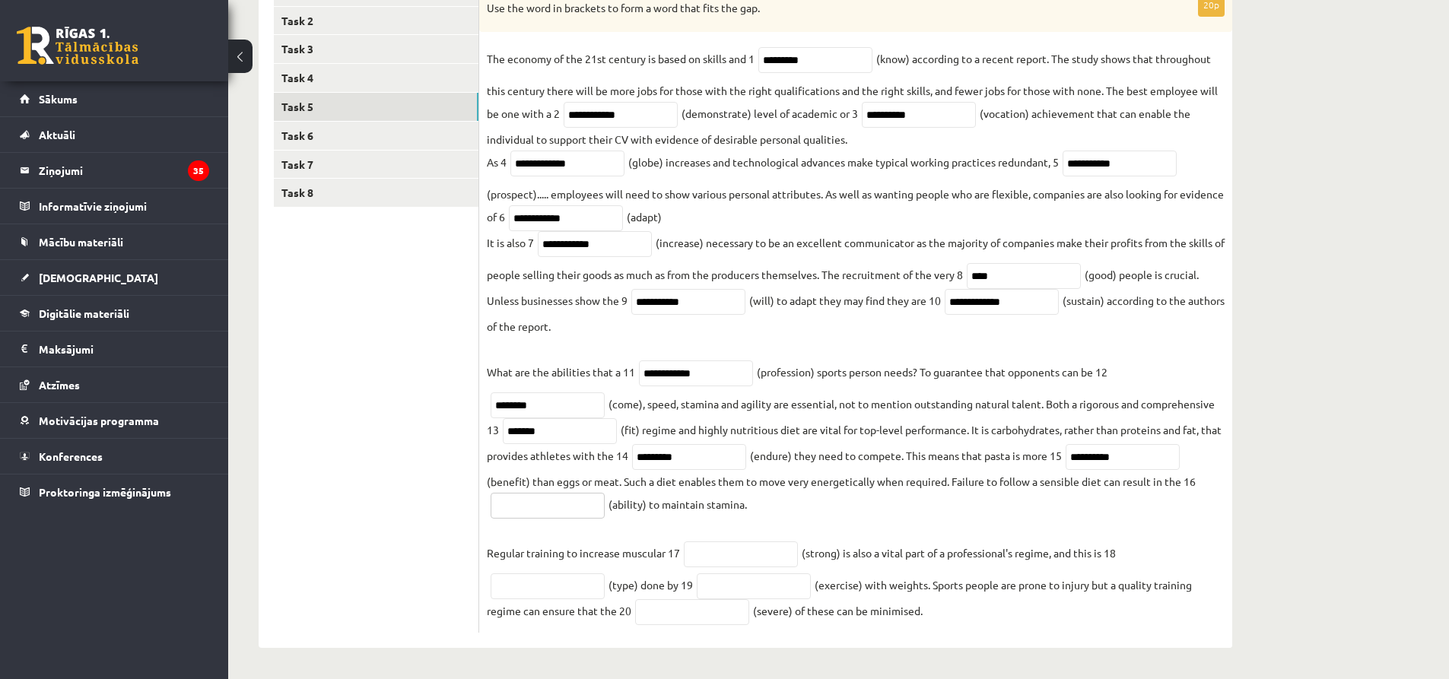
click at [544, 512] on input "text" at bounding box center [547, 506] width 114 height 26
paste input "*********"
type input "*********"
click at [700, 550] on input "text" at bounding box center [741, 554] width 114 height 26
paste input "********"
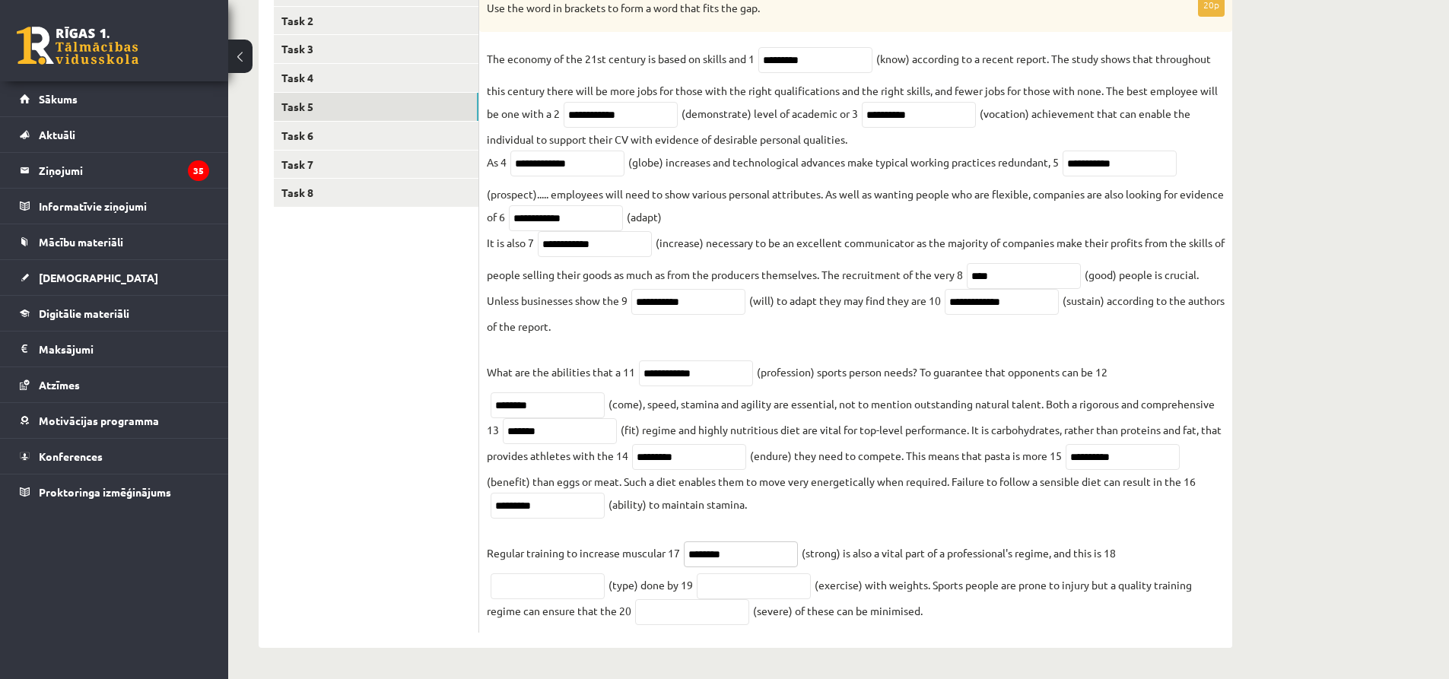
type input "********"
click at [535, 588] on input "text" at bounding box center [547, 586] width 114 height 26
paste input "*********"
type input "*********"
click at [736, 586] on input "text" at bounding box center [754, 586] width 114 height 26
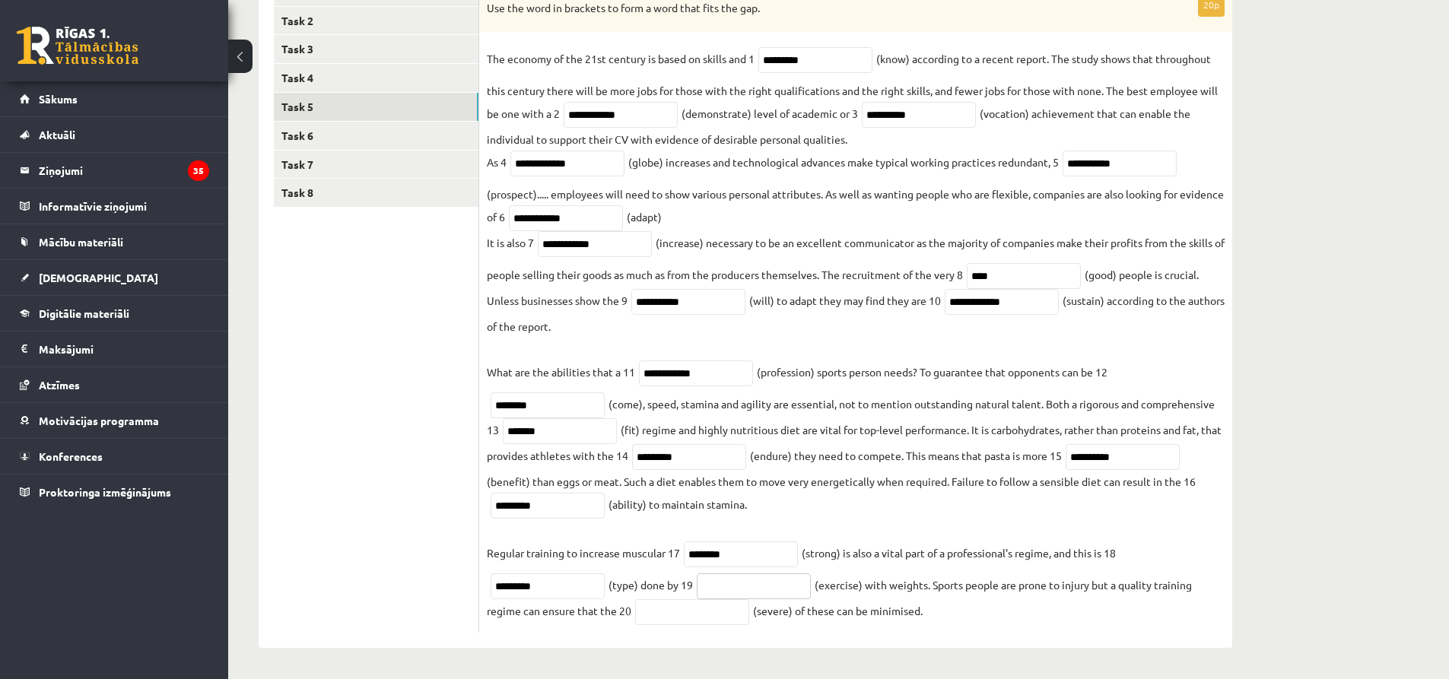
paste input "**********"
type input "**********"
click at [697, 618] on input "text" at bounding box center [692, 612] width 114 height 26
paste input "********"
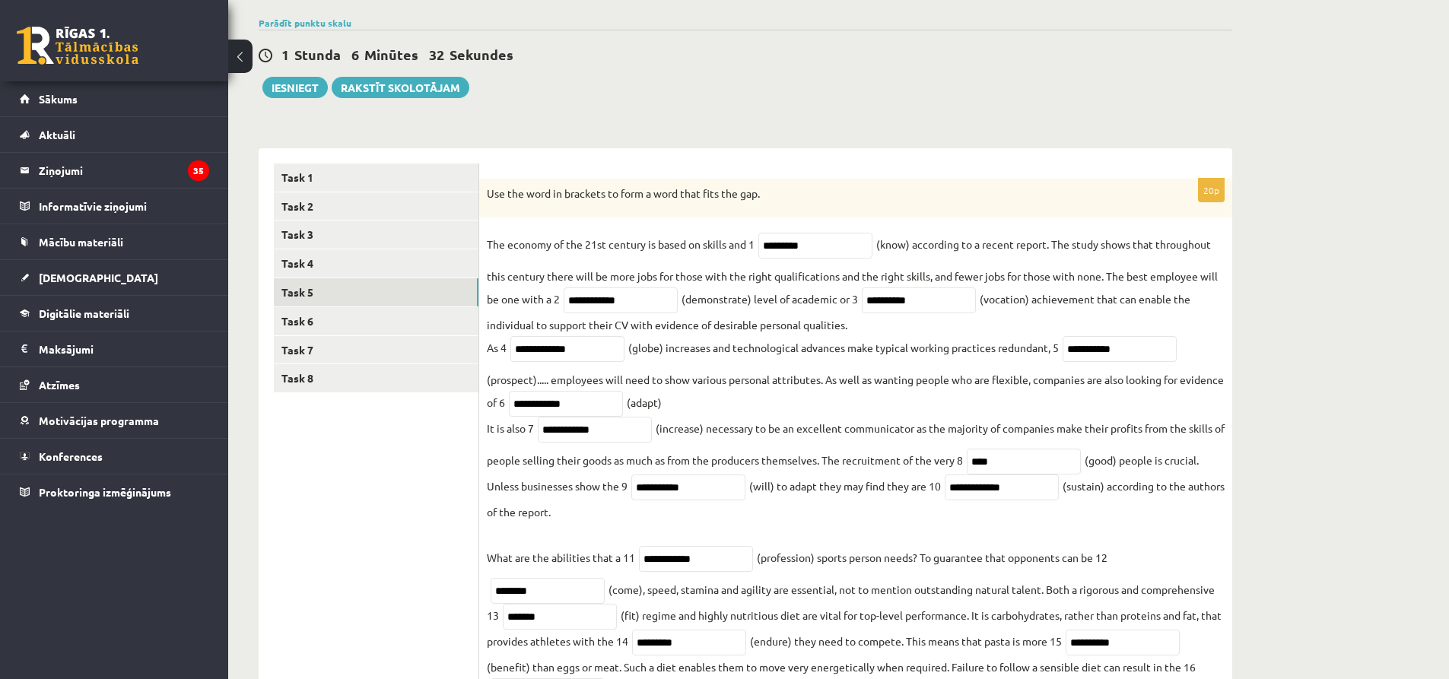
scroll to position [228, 0]
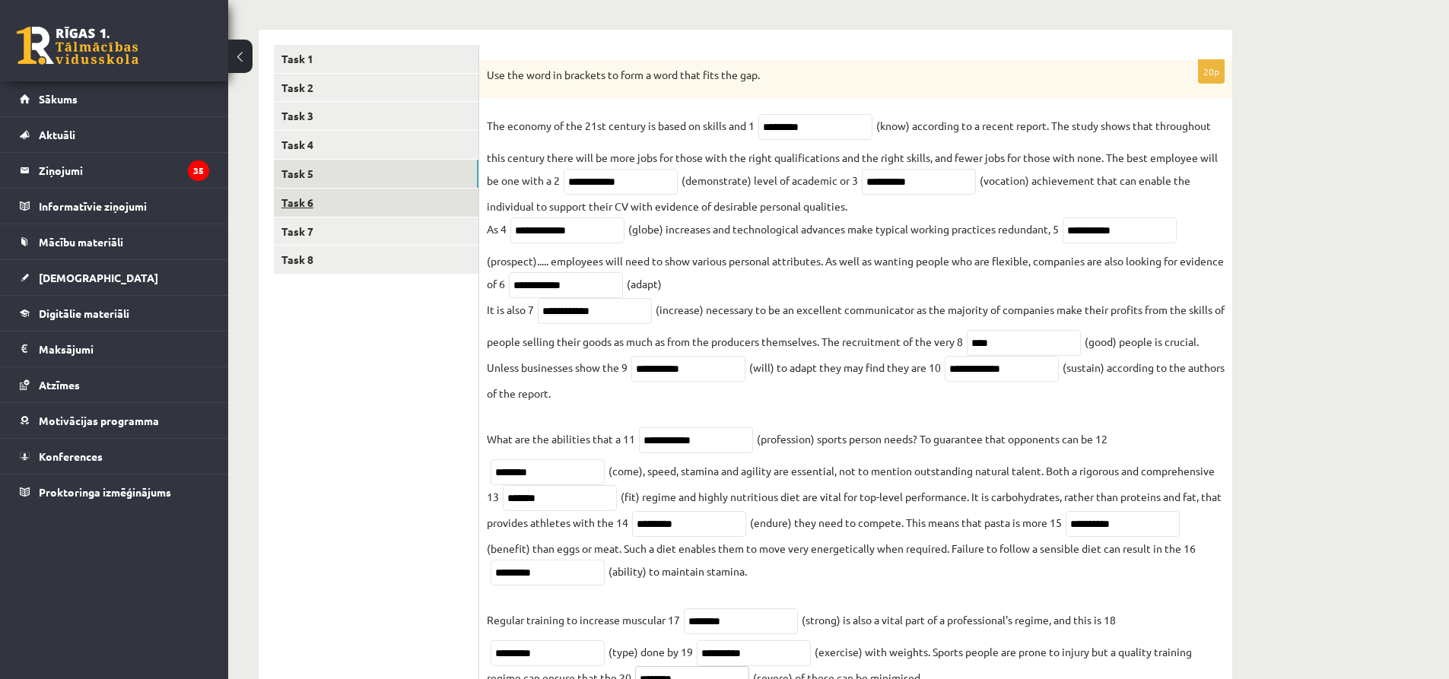
type input "********"
click at [295, 194] on link "Task 6" at bounding box center [376, 203] width 205 height 28
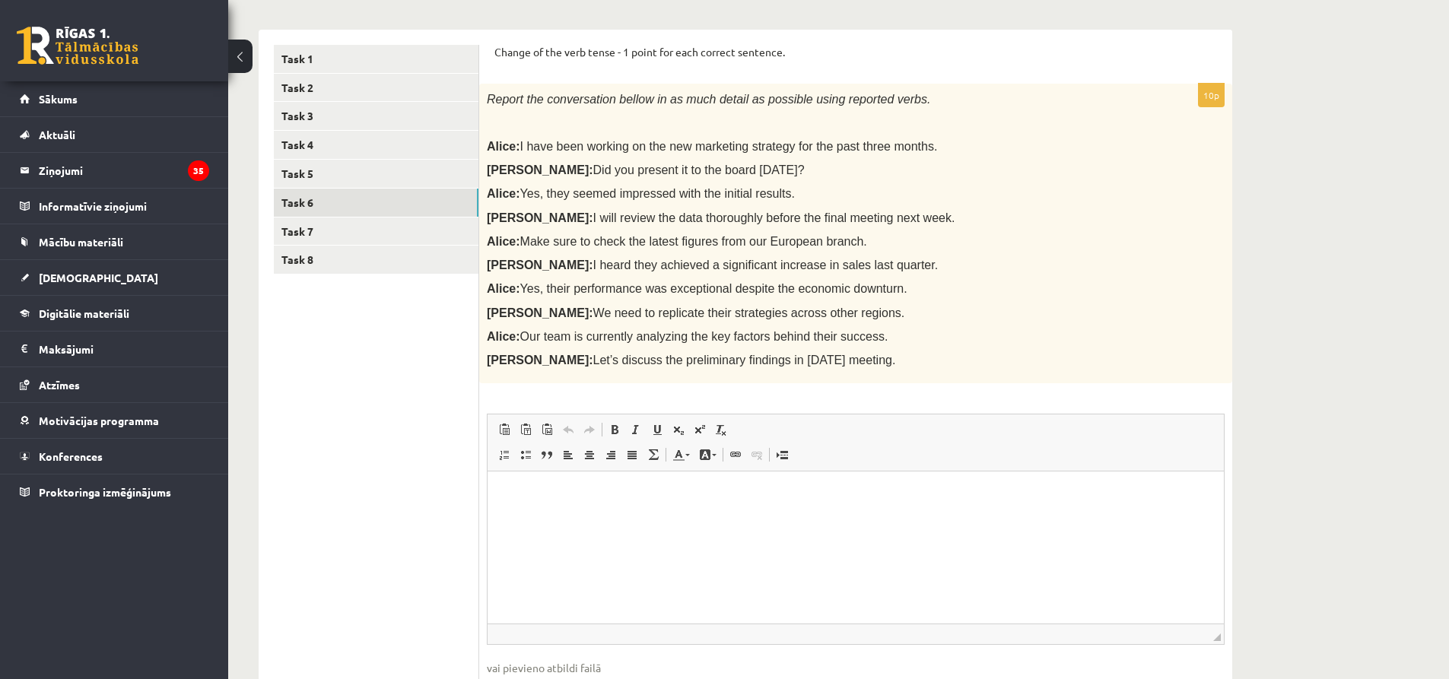
scroll to position [0, 0]
drag, startPoint x: 492, startPoint y: 52, endPoint x: 824, endPoint y: 371, distance: 460.4
click at [824, 371] on div "Change of the verb tense - 1 point for each correct sentence. 10p Report the co…" at bounding box center [855, 388] width 753 height 716
copy form "Change of the verb tense - 1 point for each correct sentence. 10p Report the co…"
click at [362, 474] on ul "Task 1 Task 2 Task 3 Task 4 Task 5 Task 6 Task 7 Task 8" at bounding box center [376, 388] width 205 height 686
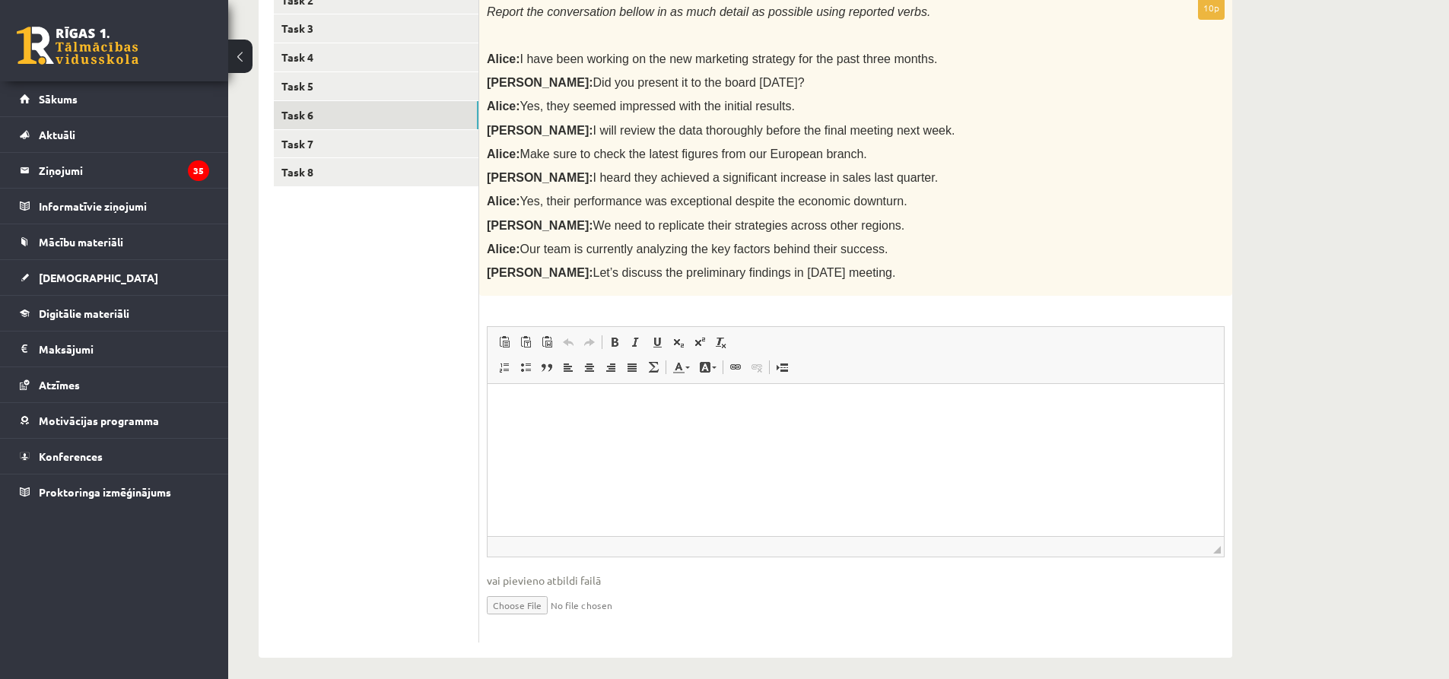
scroll to position [326, 0]
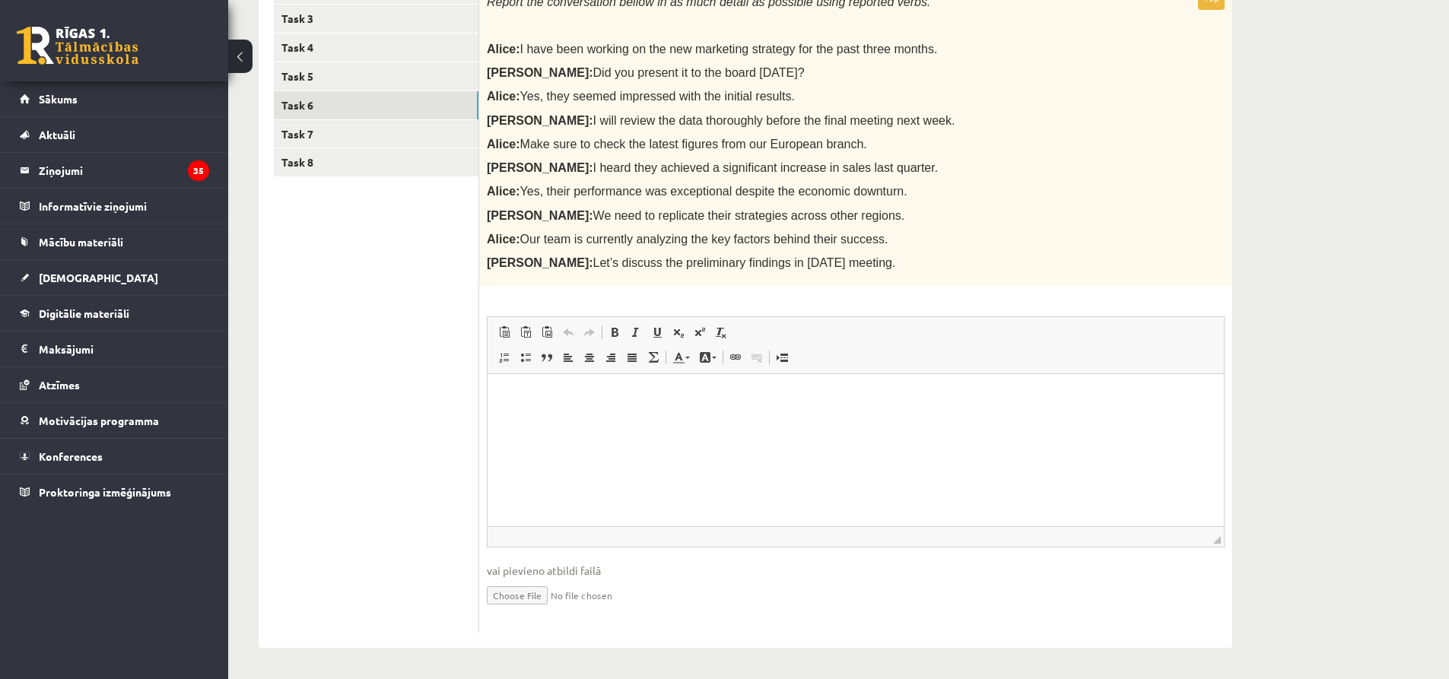
click at [514, 381] on html at bounding box center [855, 397] width 736 height 46
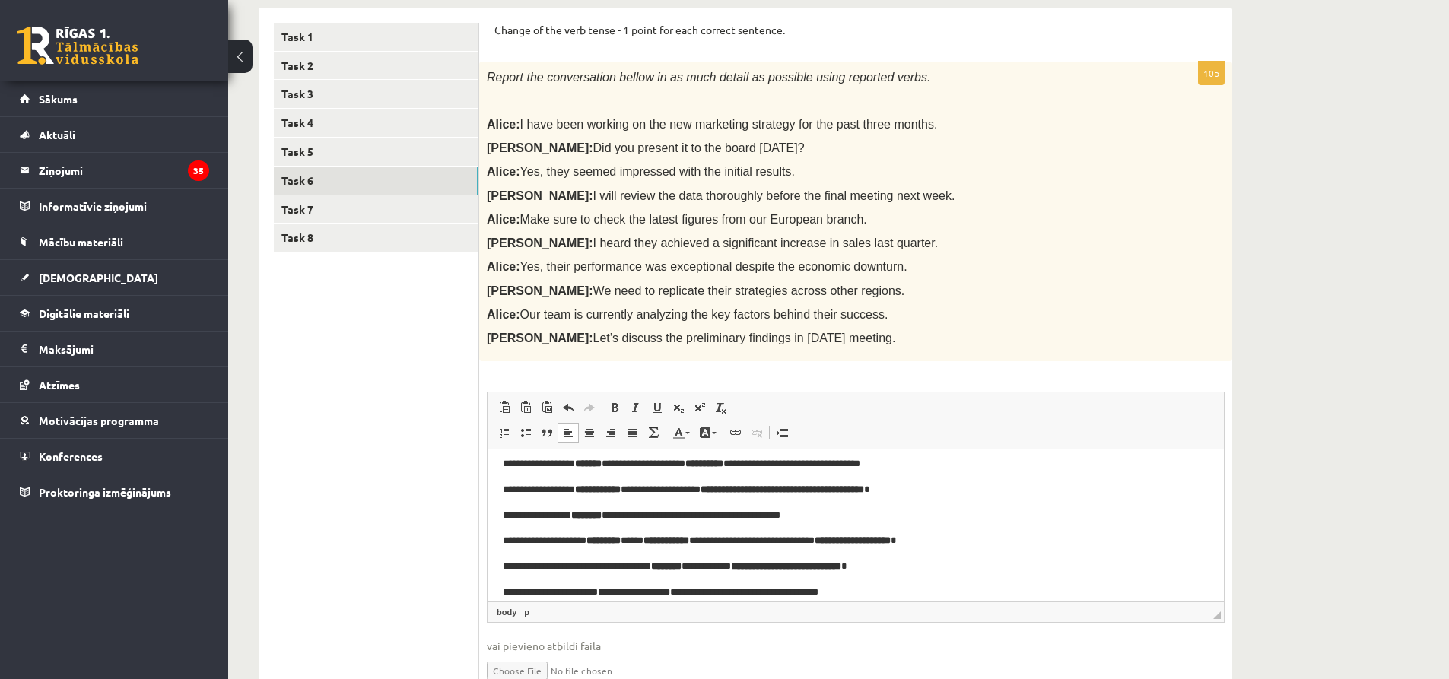
scroll to position [0, 0]
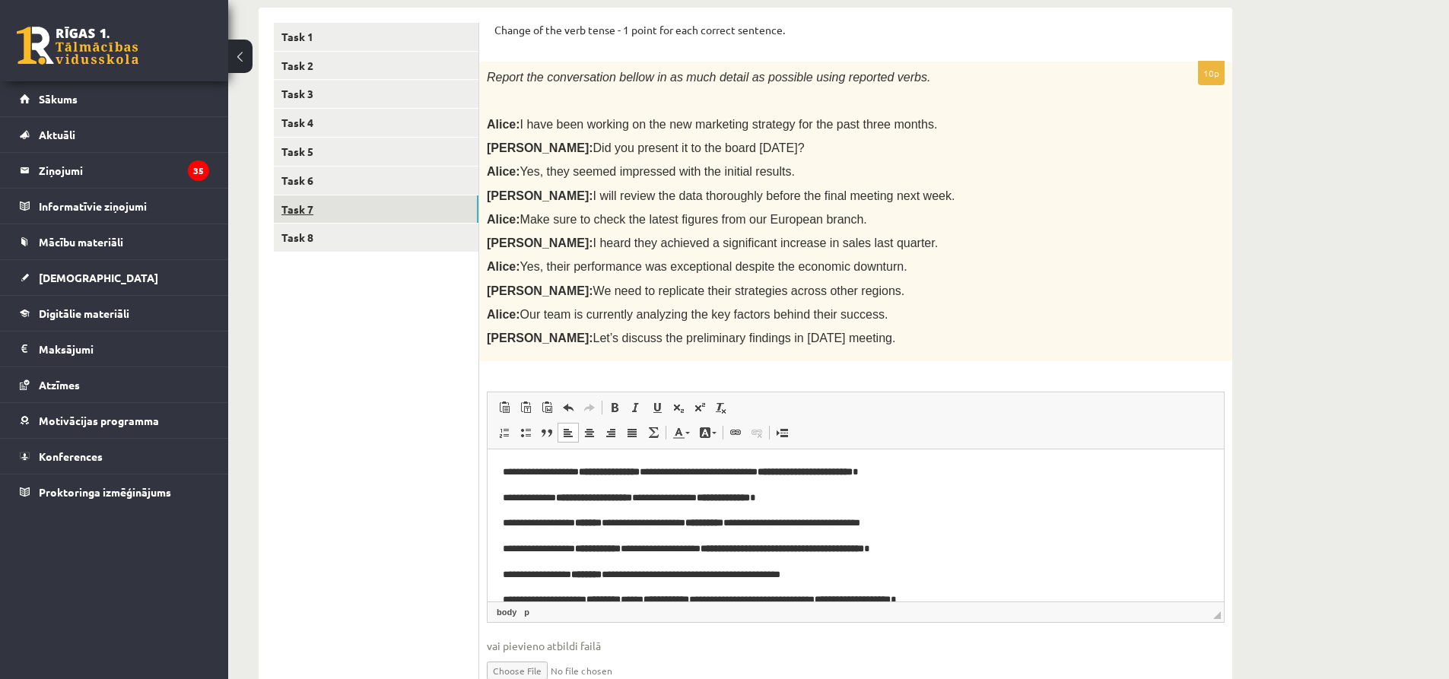
click at [285, 208] on link "Task 7" at bounding box center [376, 209] width 205 height 28
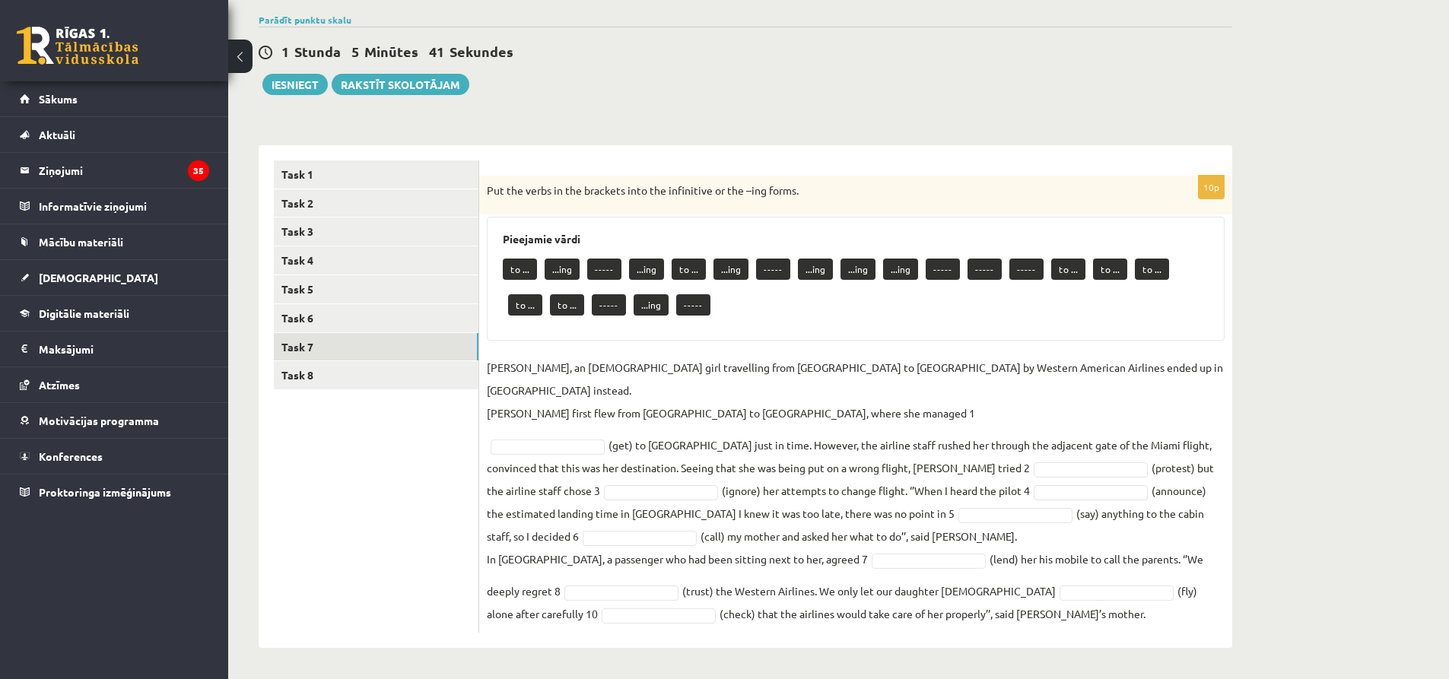
scroll to position [90, 0]
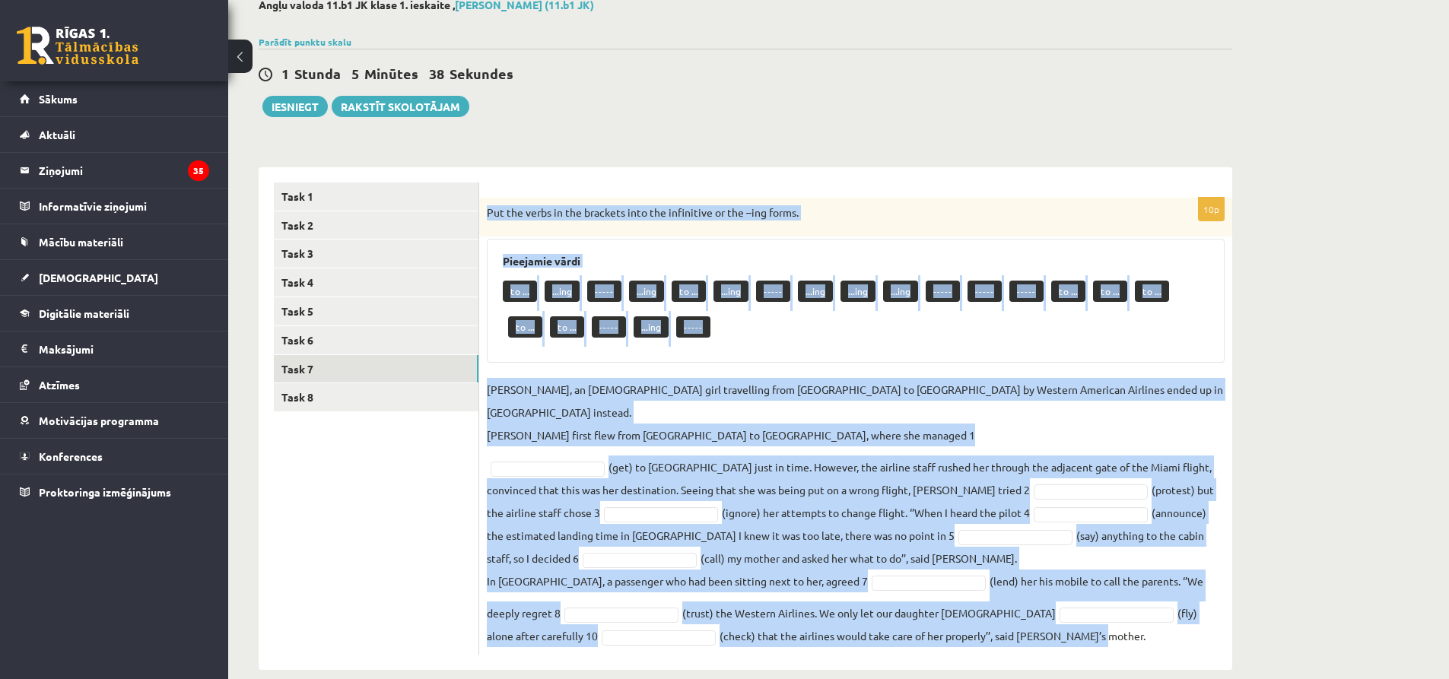
drag, startPoint x: 484, startPoint y: 210, endPoint x: 1044, endPoint y: 617, distance: 691.9
click at [1044, 617] on div "10p Put the verbs in the brackets into the infinitive or the –ing forms. Pieeja…" at bounding box center [855, 426] width 753 height 457
copy div "Put the verbs in the brackets into the infinitive or the –ing forms. Pieejamie …"
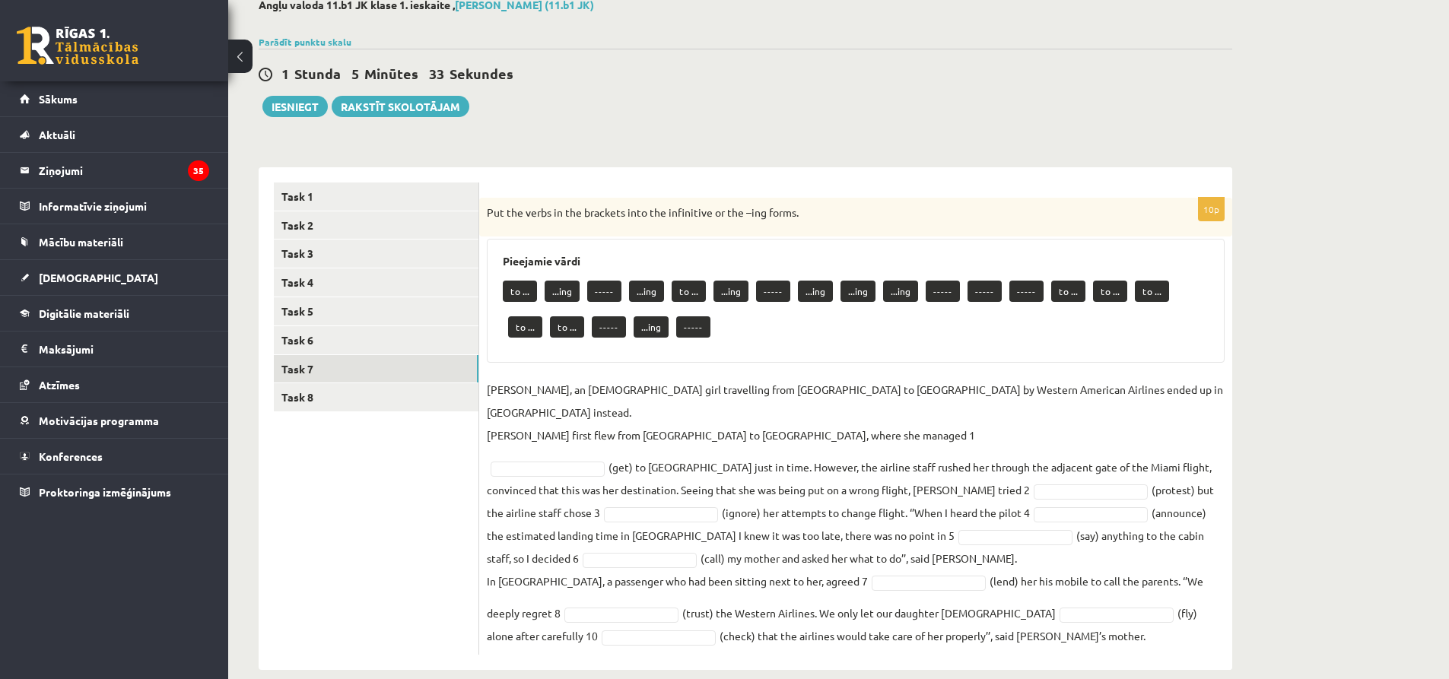
click at [338, 467] on ul "Task 1 Task 2 Task 3 Task 4 Task 5 Task 6 Task 7 Task 8" at bounding box center [376, 419] width 205 height 472
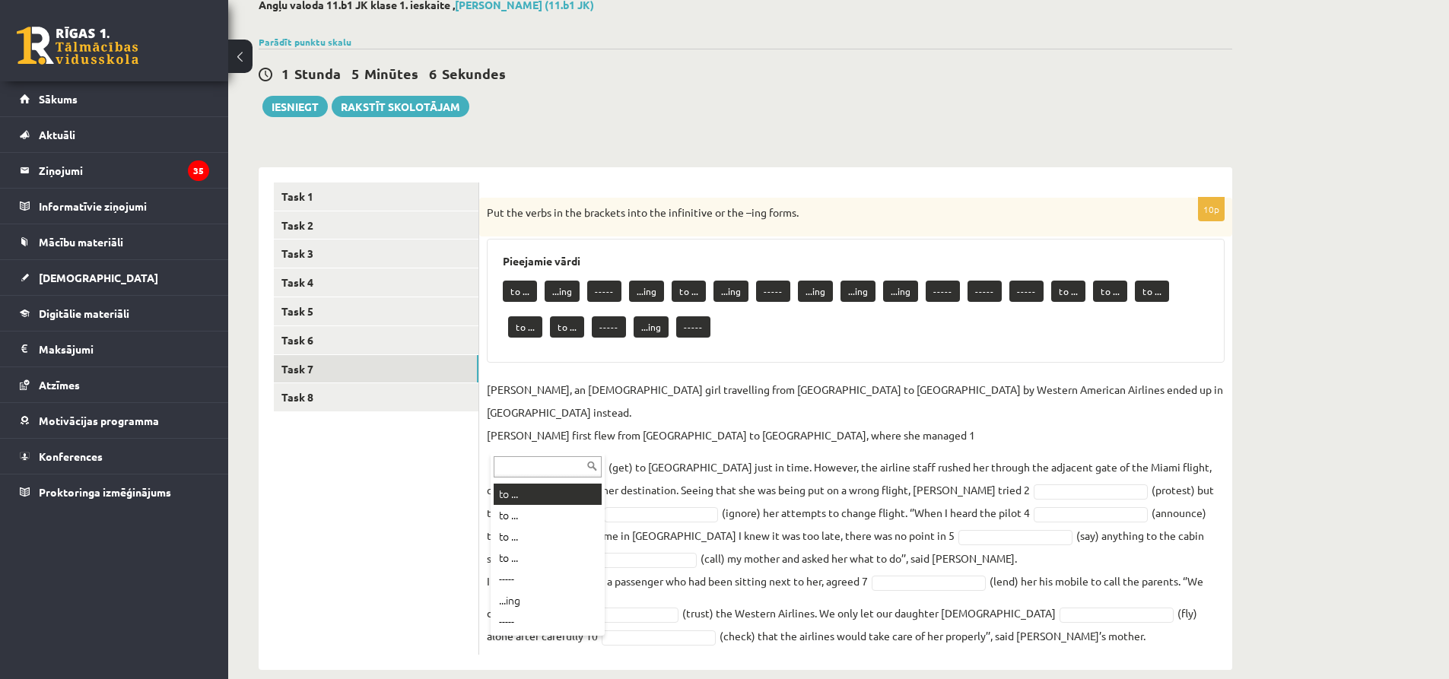
click at [532, 462] on input "text" at bounding box center [548, 466] width 108 height 21
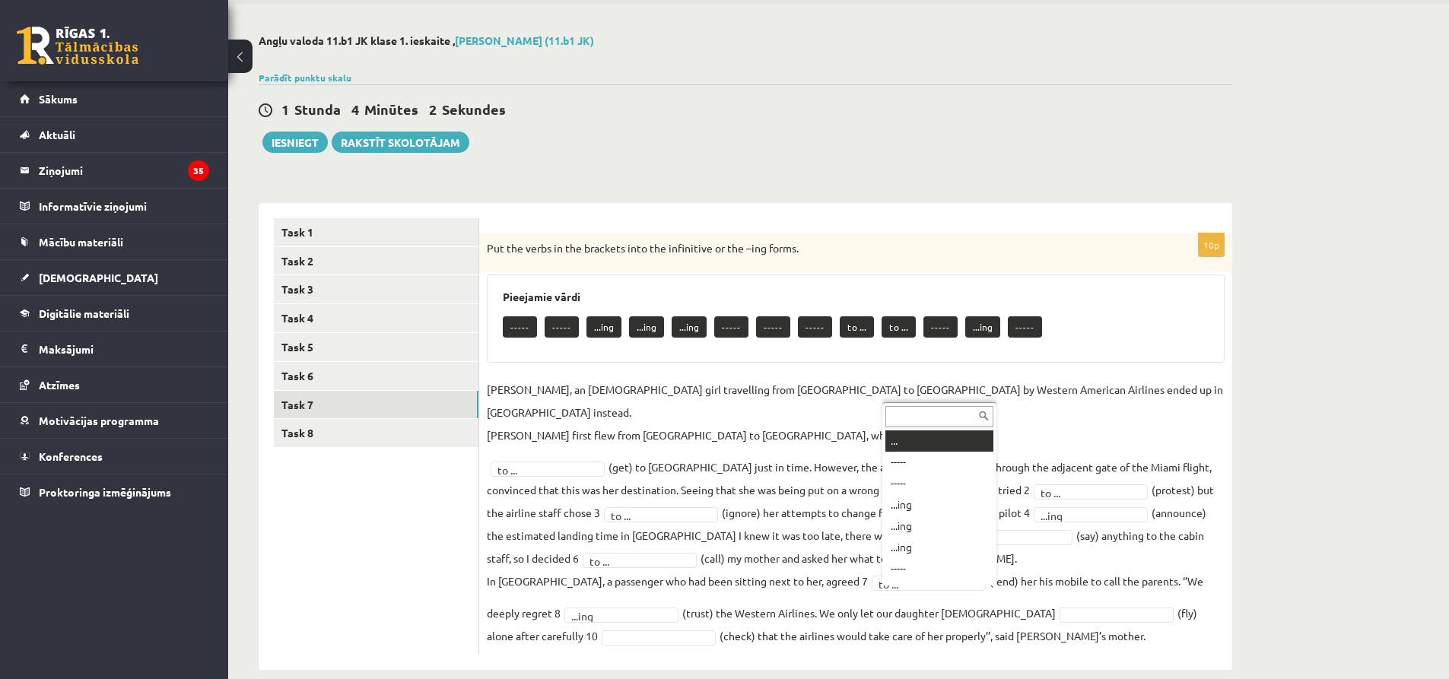
scroll to position [18, 0]
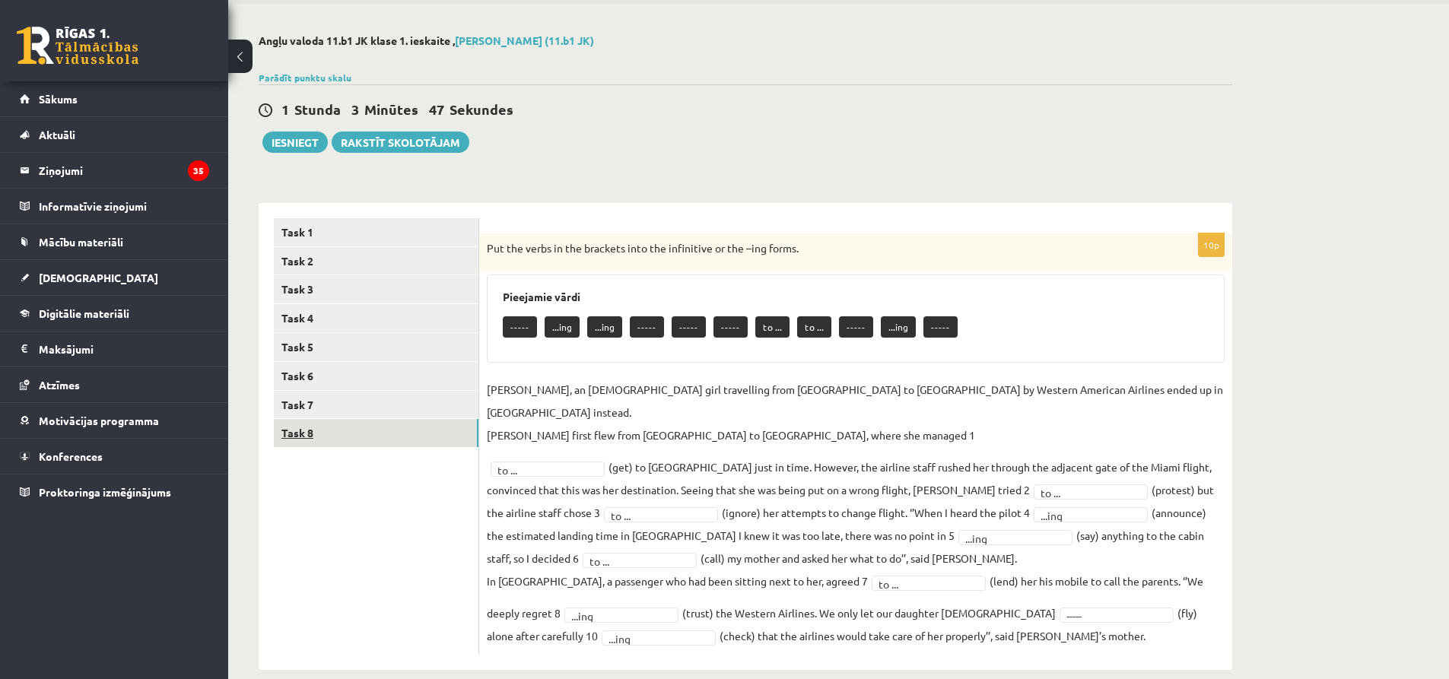
click at [327, 433] on link "Task 8" at bounding box center [376, 433] width 205 height 28
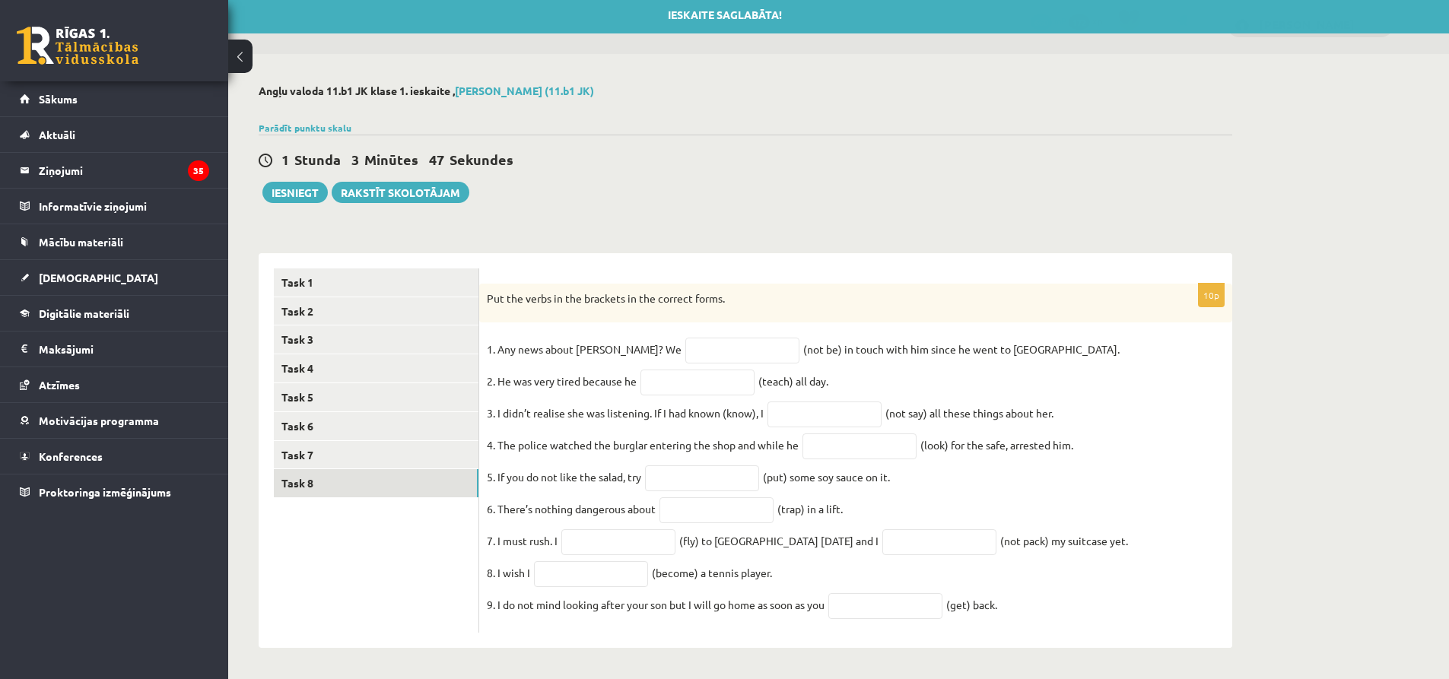
scroll to position [19, 0]
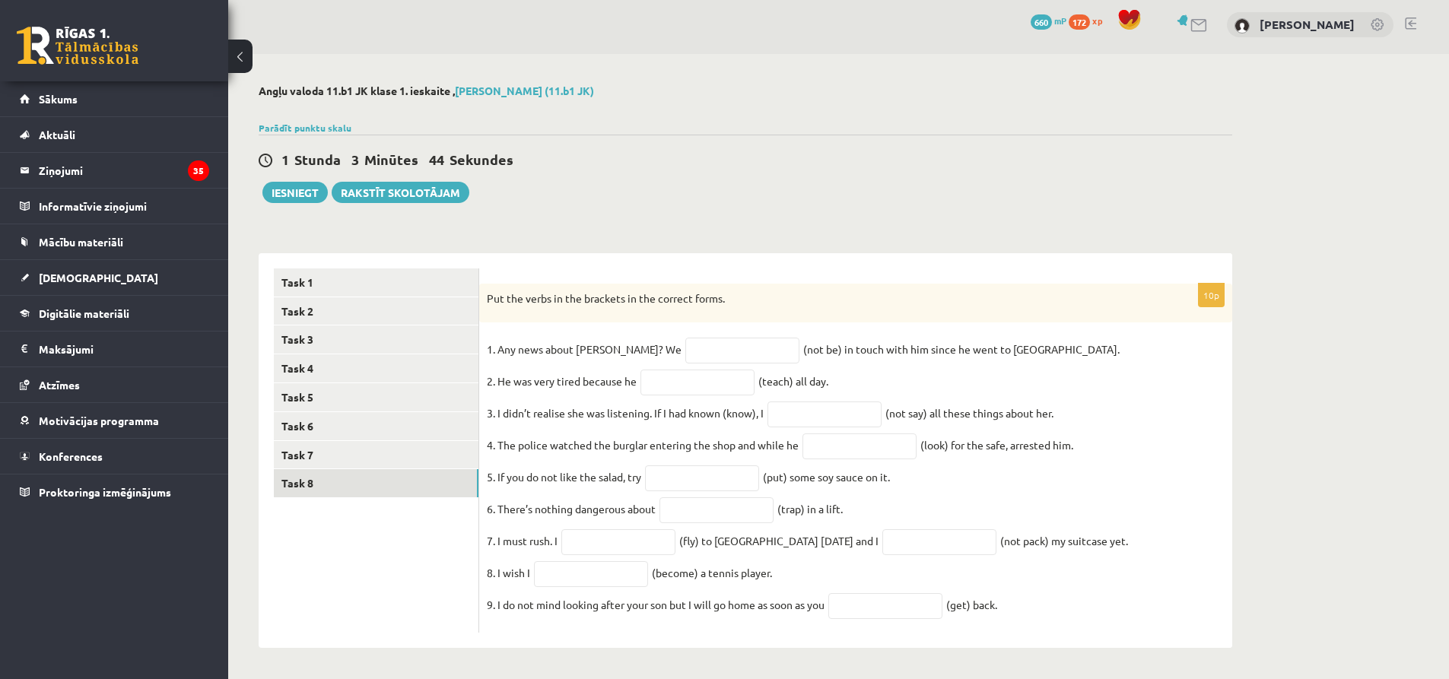
drag, startPoint x: 484, startPoint y: 287, endPoint x: 1051, endPoint y: 612, distance: 653.3
click at [1051, 612] on div "10p Put the verbs in the brackets in the correct forms. 1. Any news about Georg…" at bounding box center [855, 459] width 753 height 350
copy div "Put the verbs in the brackets in the correct forms. 1. Any news about George? W…"
click at [354, 538] on ul "Task 1 Task 2 Task 3 Task 4 Task 5 Task 6 Task 7 Task 8" at bounding box center [376, 450] width 205 height 365
click at [685, 341] on input "text" at bounding box center [742, 351] width 114 height 26
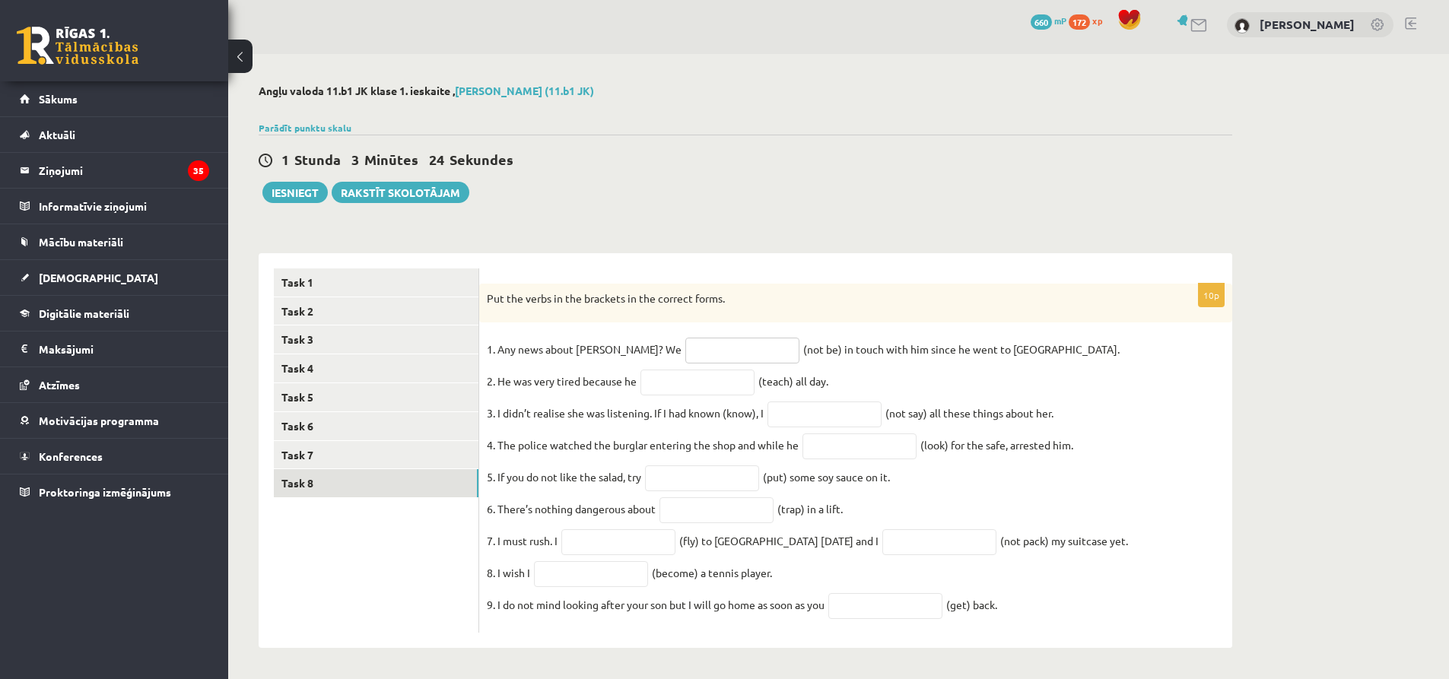
click at [700, 344] on input "text" at bounding box center [742, 351] width 114 height 26
paste input "**********"
type input "**********"
click at [709, 377] on input "text" at bounding box center [697, 383] width 114 height 26
paste input "**********"
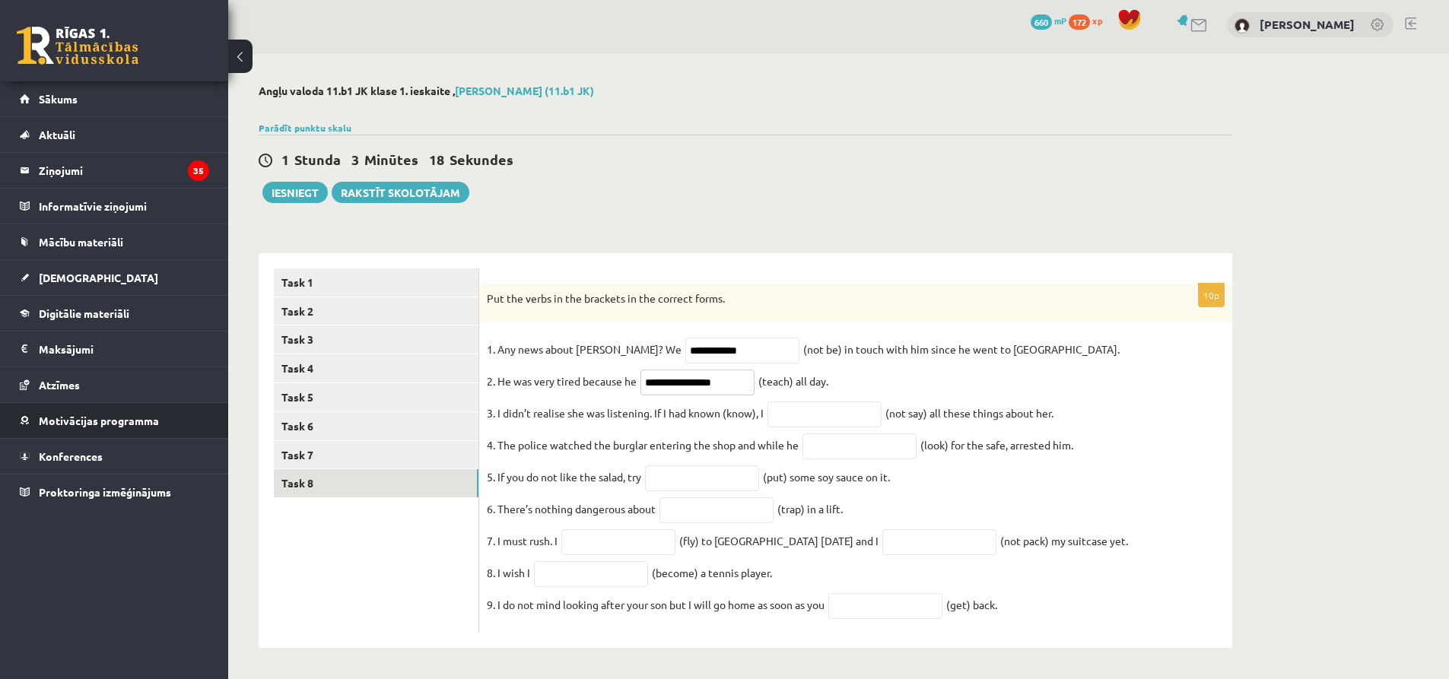
type input "**********"
click at [833, 406] on input "text" at bounding box center [824, 415] width 114 height 26
paste input "**********"
type input "**********"
click at [897, 435] on input "text" at bounding box center [859, 446] width 114 height 26
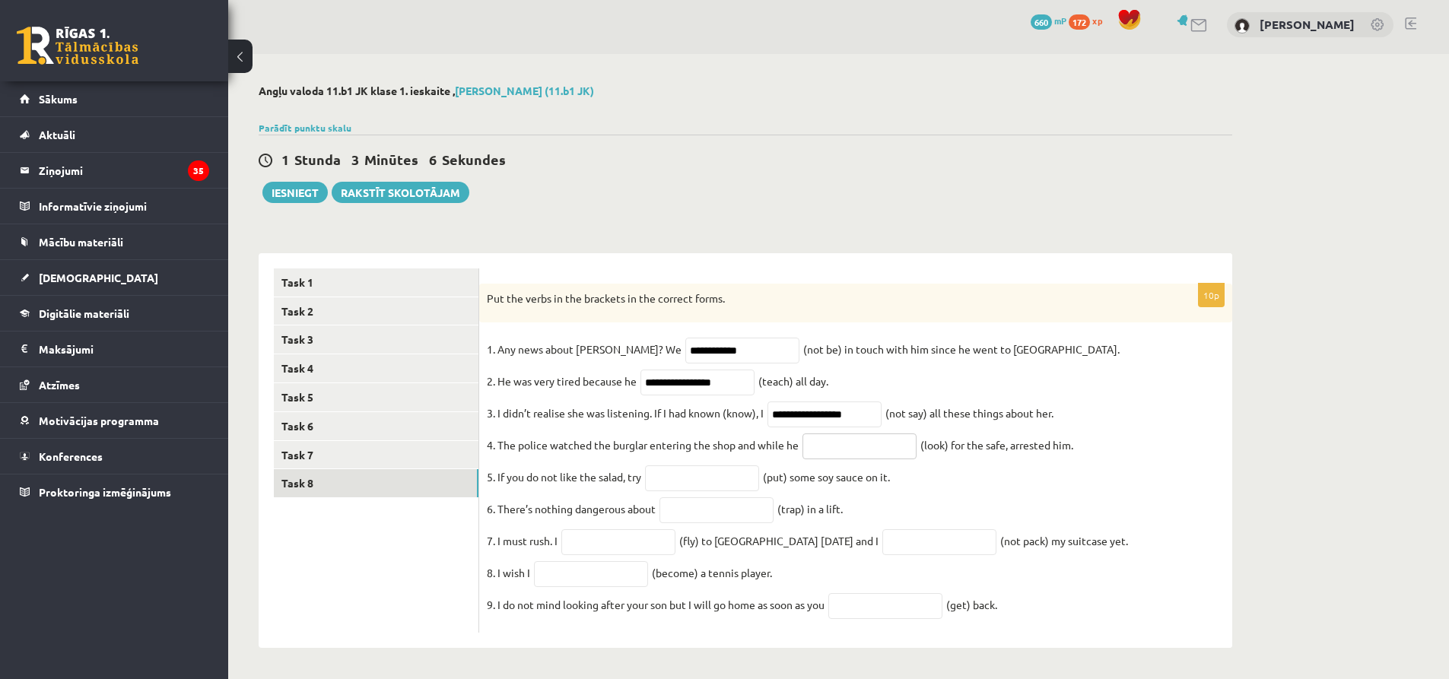
paste input "**********"
type input "**********"
click at [737, 473] on input "text" at bounding box center [702, 478] width 114 height 26
paste input "*******"
type input "*******"
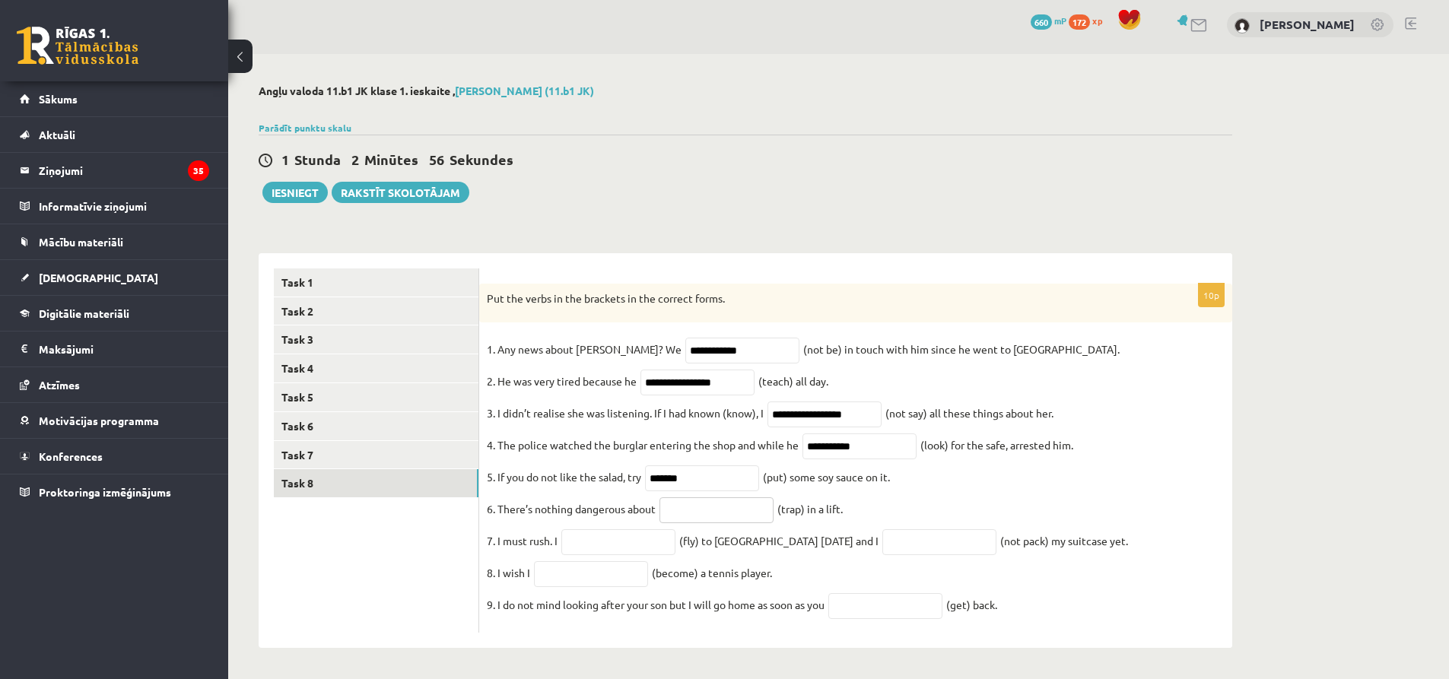
click at [721, 516] on input "text" at bounding box center [716, 510] width 114 height 26
paste input "**********"
type input "**********"
click at [903, 539] on input "text" at bounding box center [939, 542] width 114 height 26
click at [613, 541] on input "text" at bounding box center [618, 542] width 114 height 26
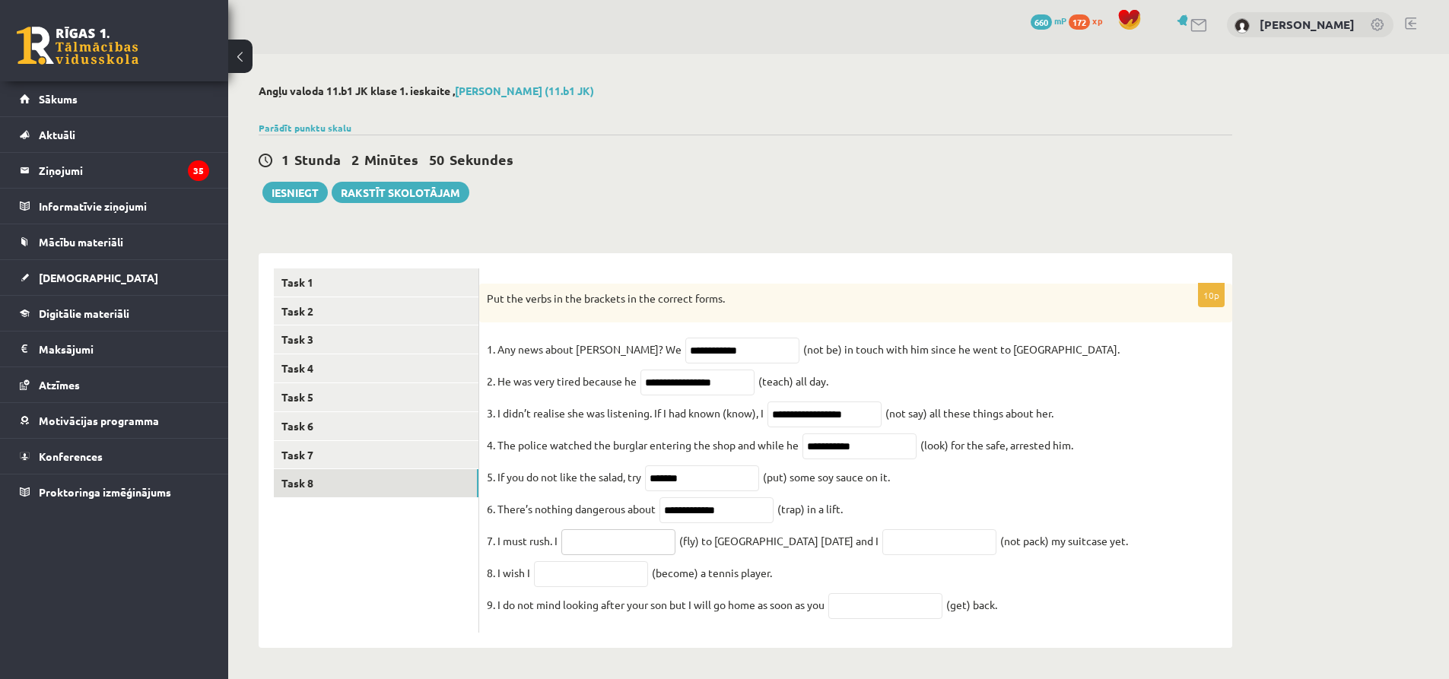
paste input "**********"
drag, startPoint x: 671, startPoint y: 538, endPoint x: 557, endPoint y: 552, distance: 114.9
click at [557, 552] on fieldset "**********" at bounding box center [856, 481] width 738 height 287
type input "***"
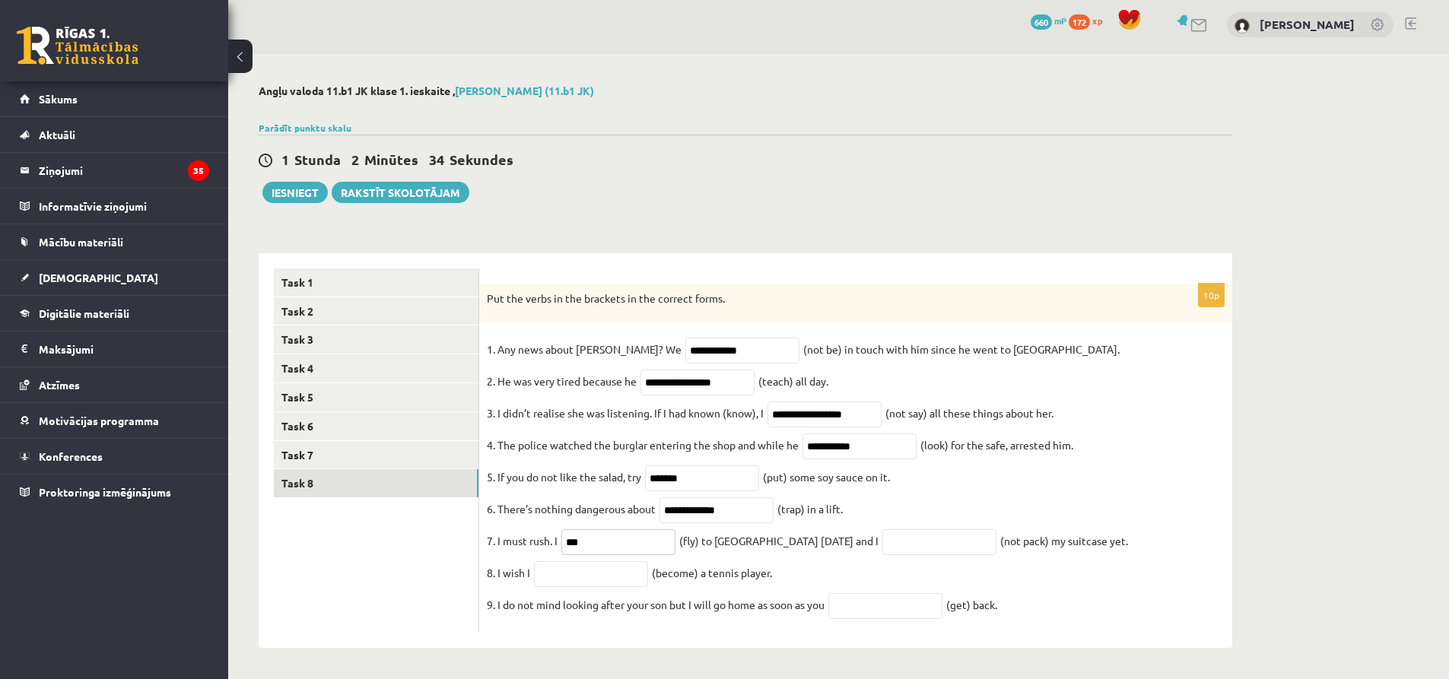
drag, startPoint x: 601, startPoint y: 534, endPoint x: 513, endPoint y: 542, distance: 87.8
click at [513, 542] on fieldset "**********" at bounding box center [856, 481] width 738 height 287
click at [605, 536] on input "text" at bounding box center [618, 542] width 114 height 26
paste input "*********"
type input "*********"
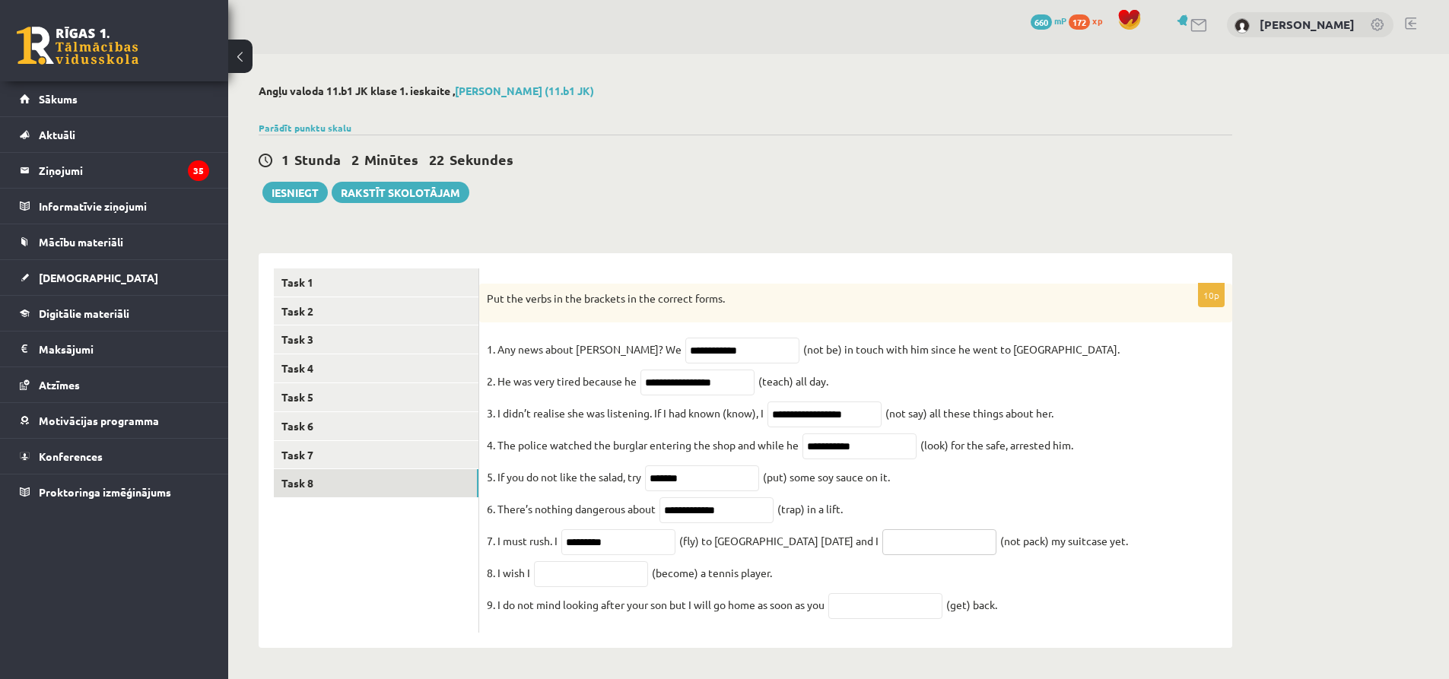
click at [884, 537] on input "text" at bounding box center [939, 542] width 114 height 26
paste input "**********"
type input "**********"
click at [566, 576] on input "text" at bounding box center [591, 574] width 114 height 26
paste input "**********"
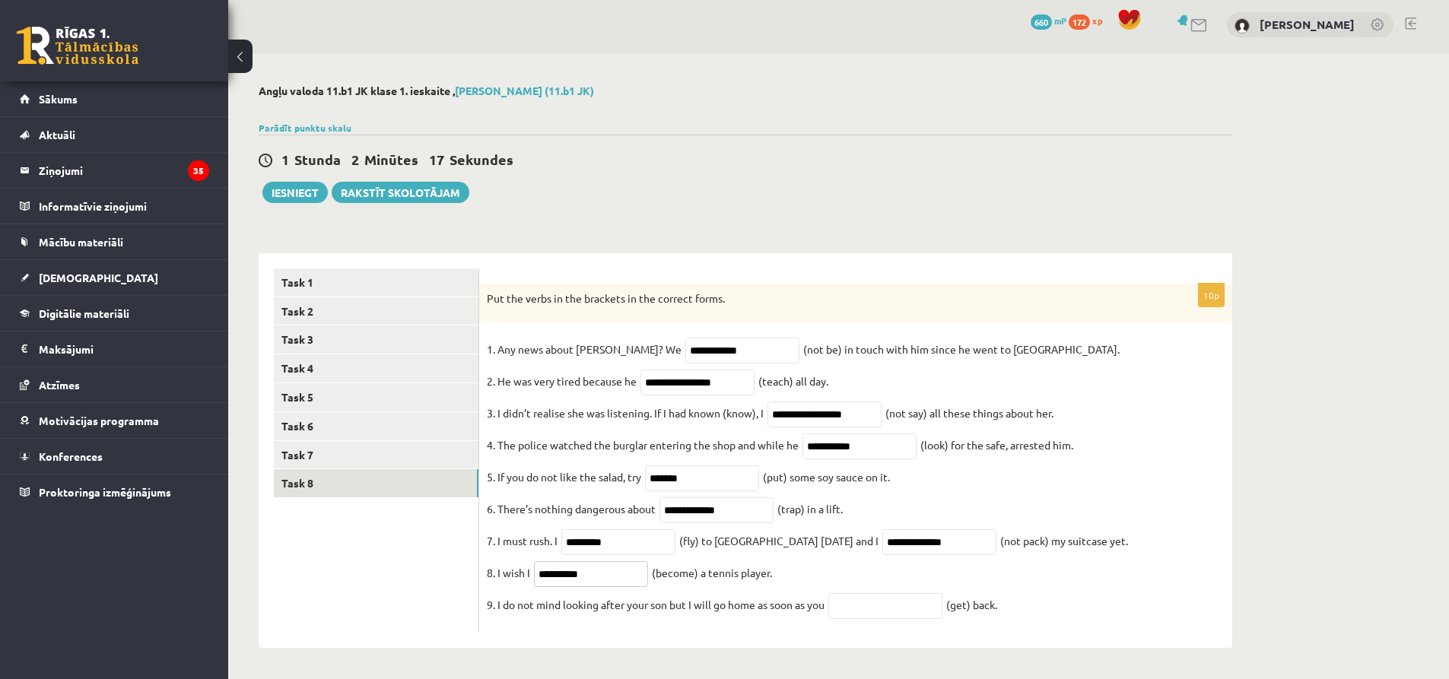
type input "**********"
click at [877, 598] on input "text" at bounding box center [885, 606] width 114 height 26
type input "*"
paste input "***"
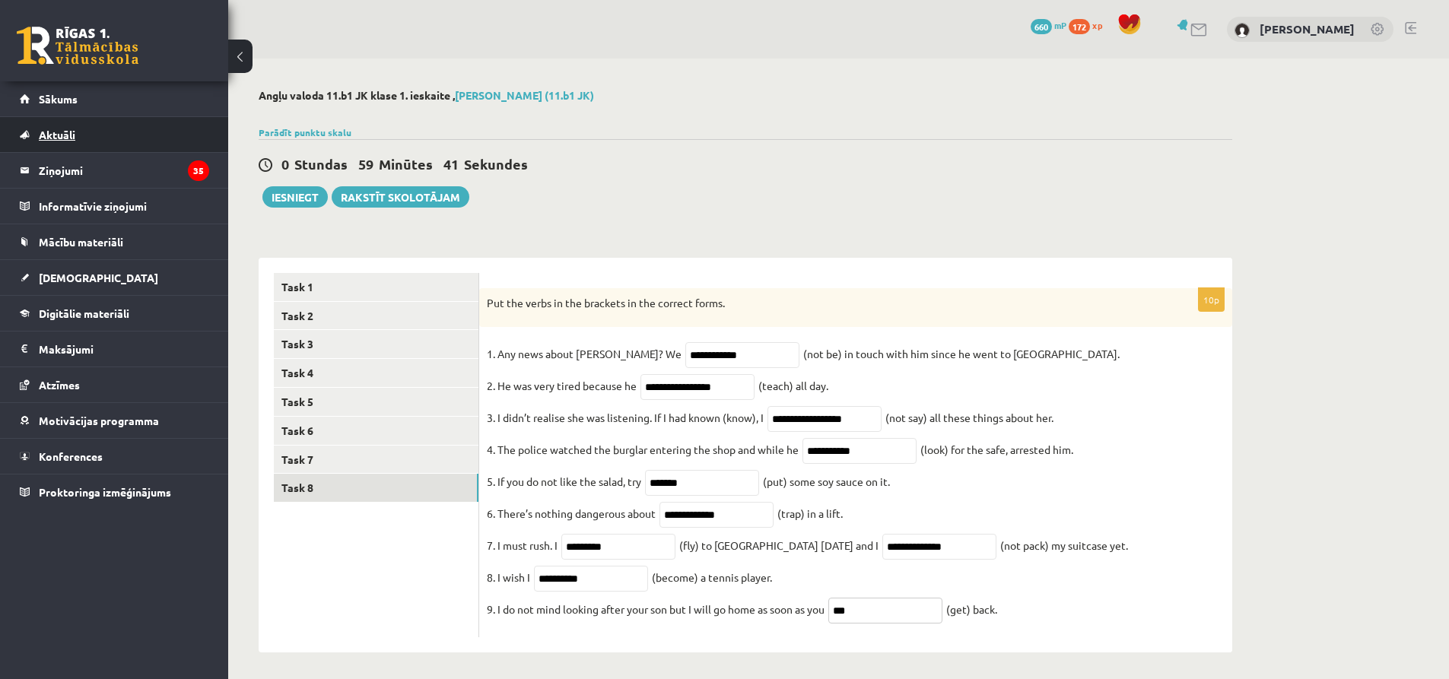
type input "***"
click at [595, 208] on div "Angļu valoda 11.b1 JK klase 1. ieskaite , Kristers Auziņš (11.b1 JK) Parādīt pu…" at bounding box center [745, 371] width 1034 height 624
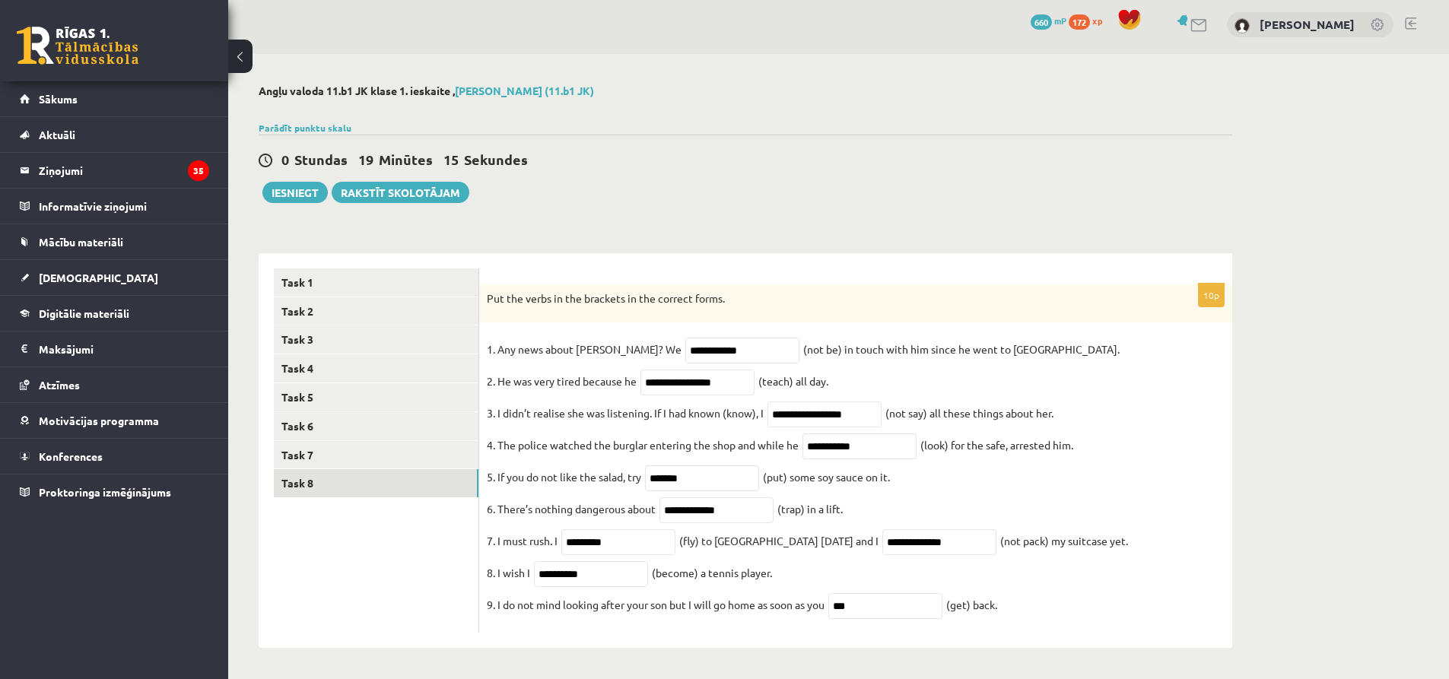
scroll to position [19, 0]
click at [283, 182] on button "Iesniegt" at bounding box center [294, 192] width 65 height 21
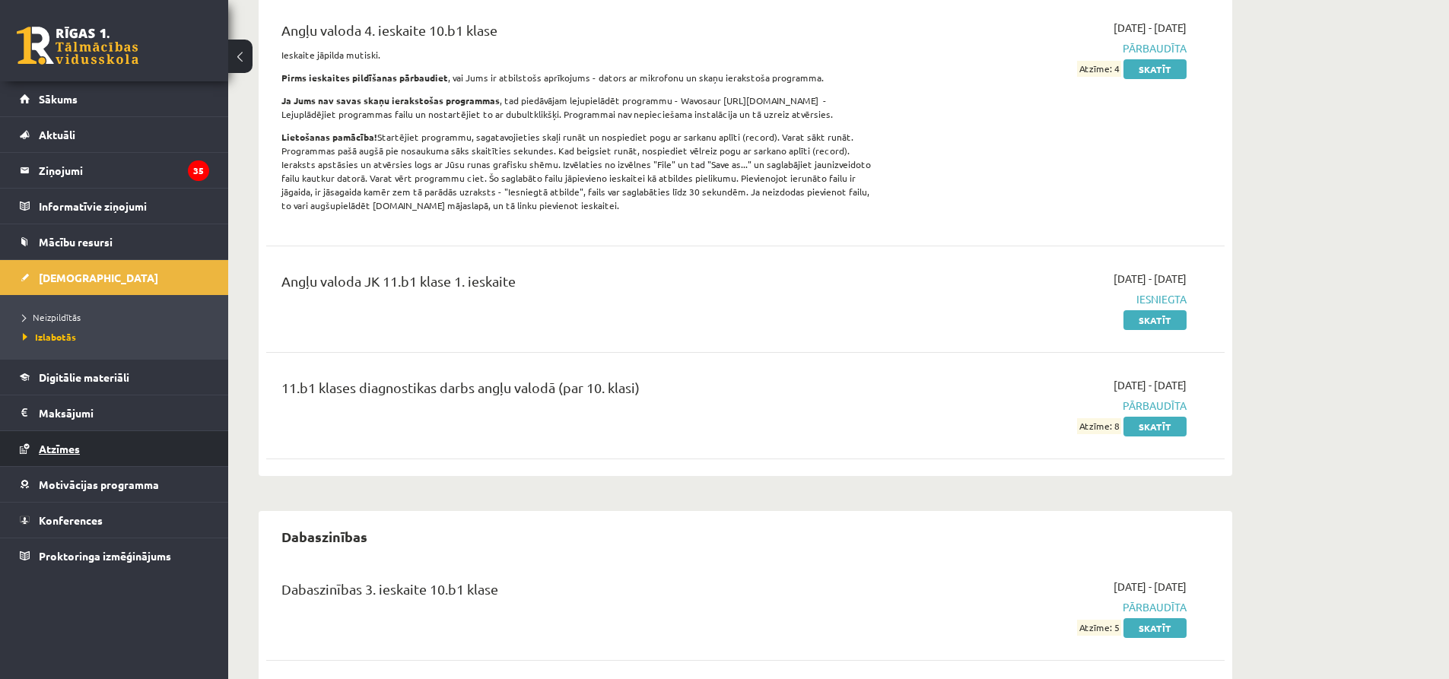
scroll to position [380, 0]
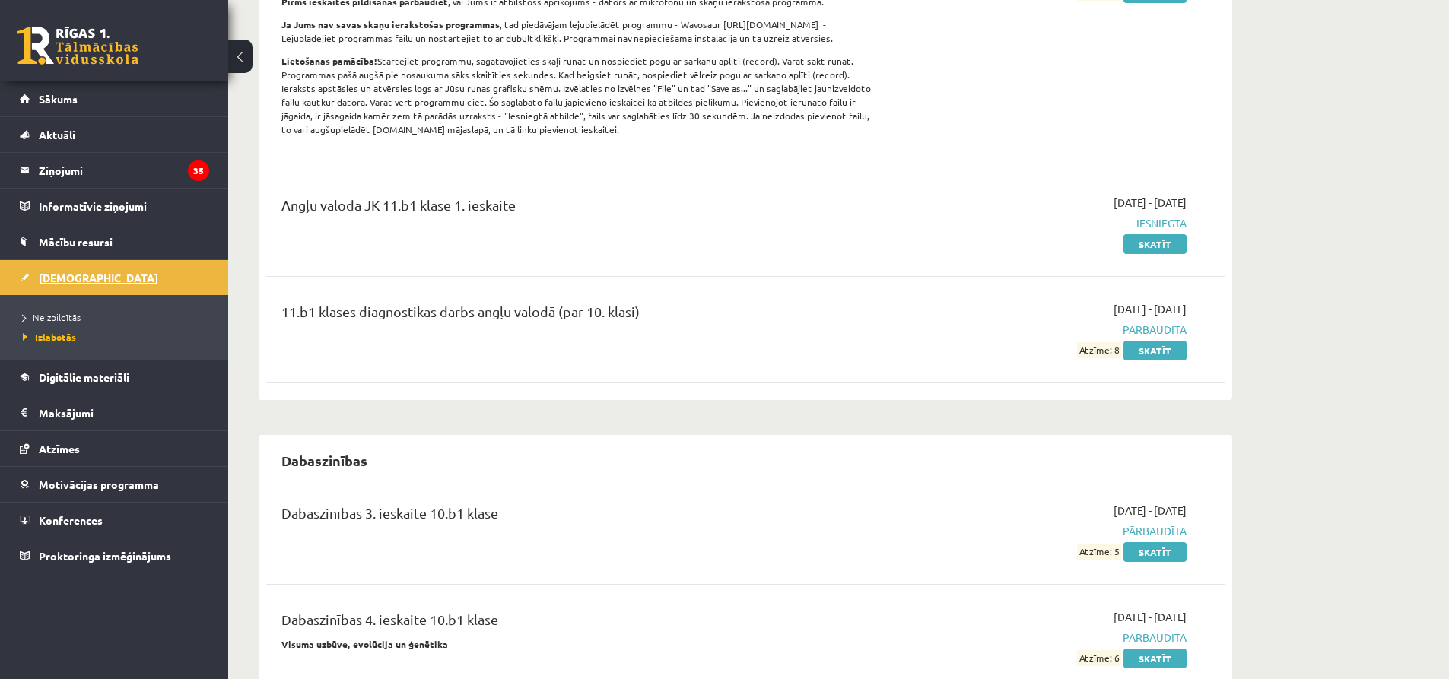
click at [74, 276] on span "[DEMOGRAPHIC_DATA]" at bounding box center [98, 278] width 119 height 14
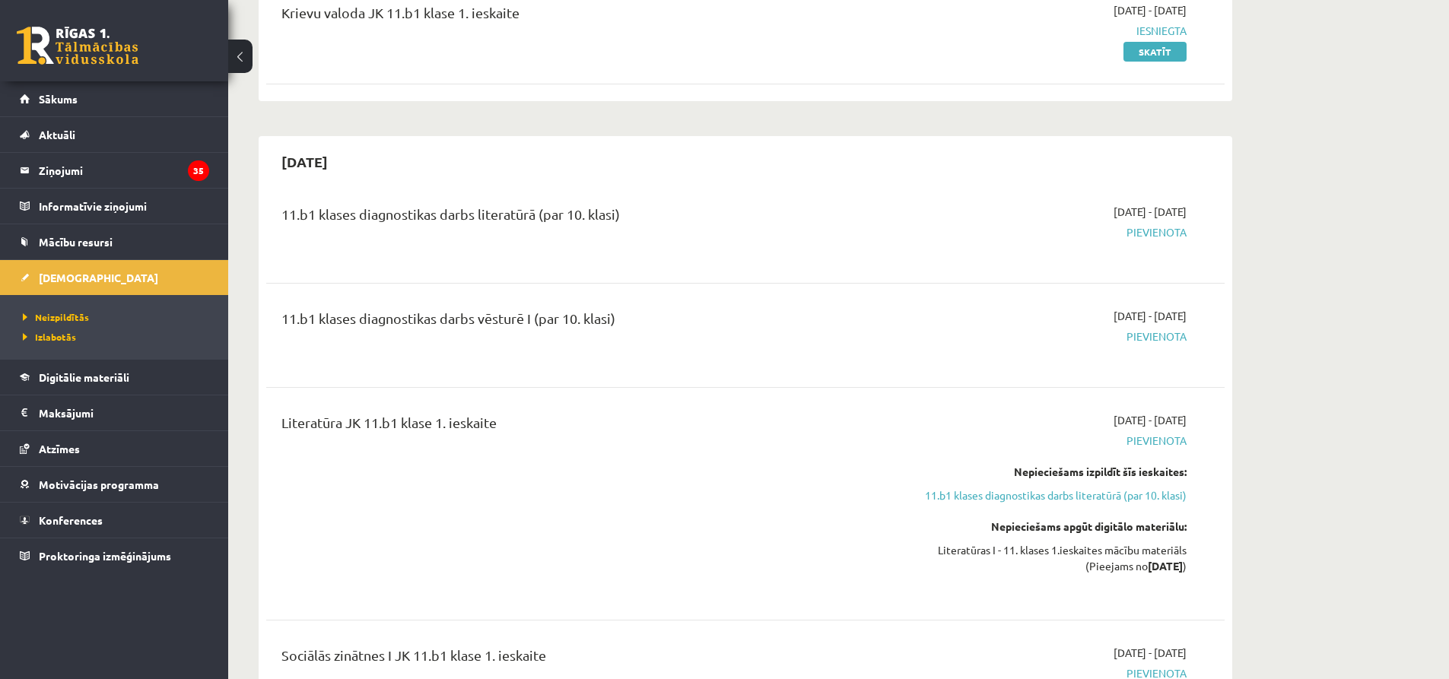
scroll to position [304, 0]
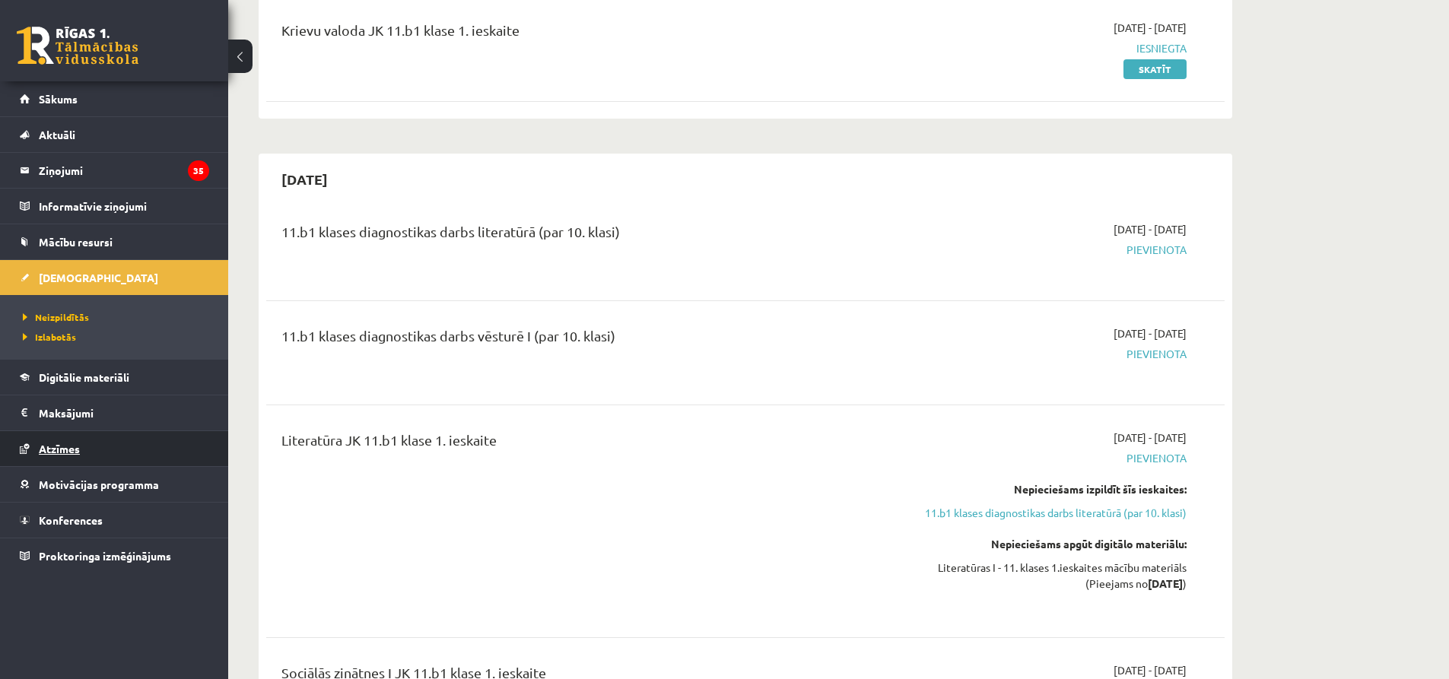
click at [68, 452] on span "Atzīmes" at bounding box center [59, 449] width 41 height 14
